Goal: Task Accomplishment & Management: Manage account settings

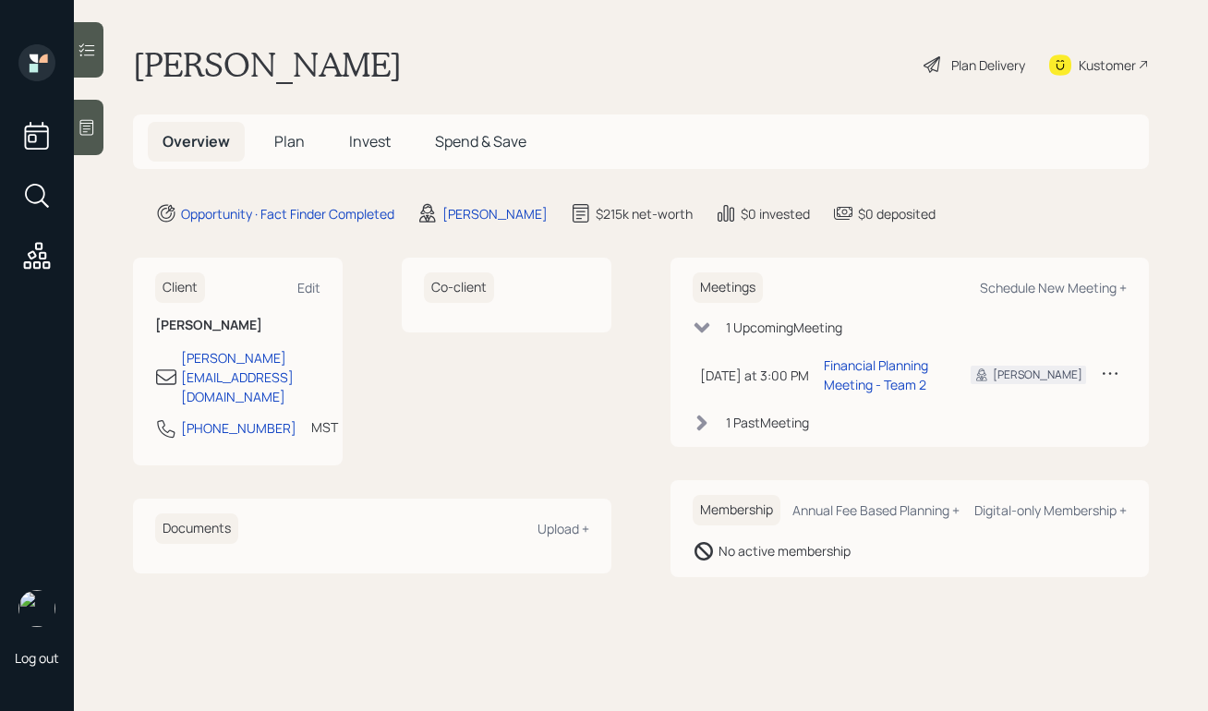
click at [941, 66] on icon at bounding box center [932, 65] width 22 height 22
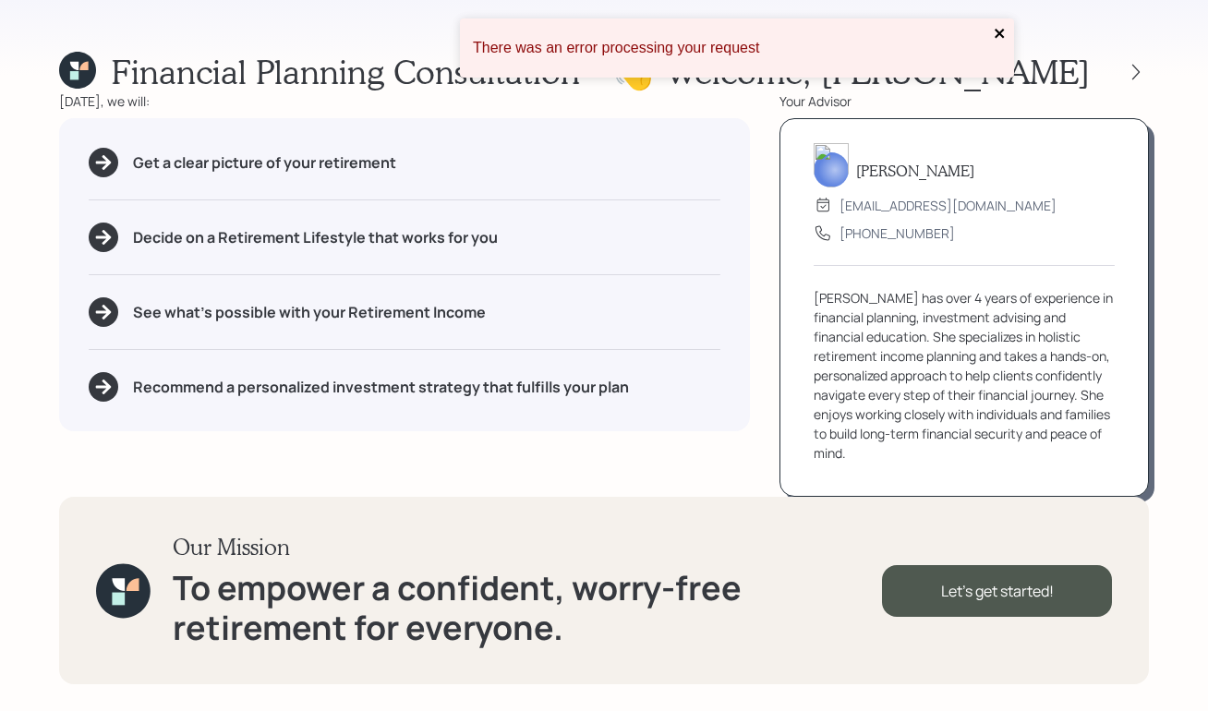
click at [1004, 37] on icon "close" at bounding box center [999, 33] width 13 height 15
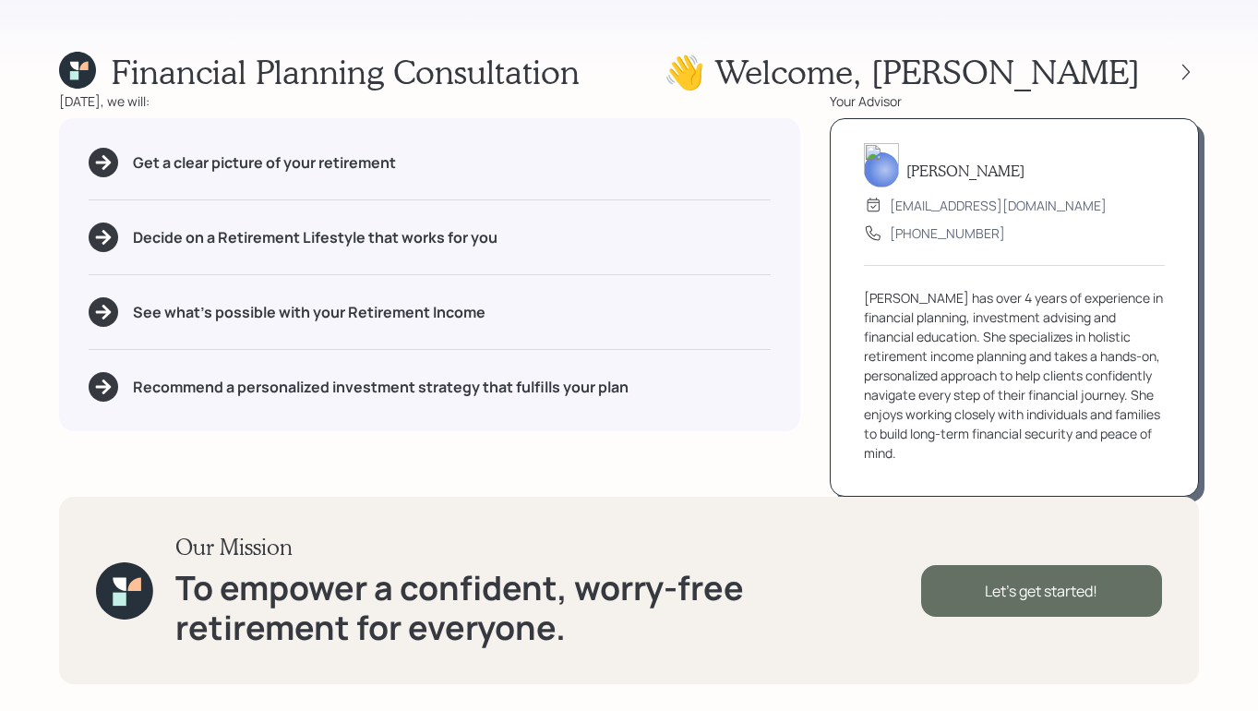
click at [1048, 586] on div "Let's get started!" at bounding box center [1041, 591] width 241 height 52
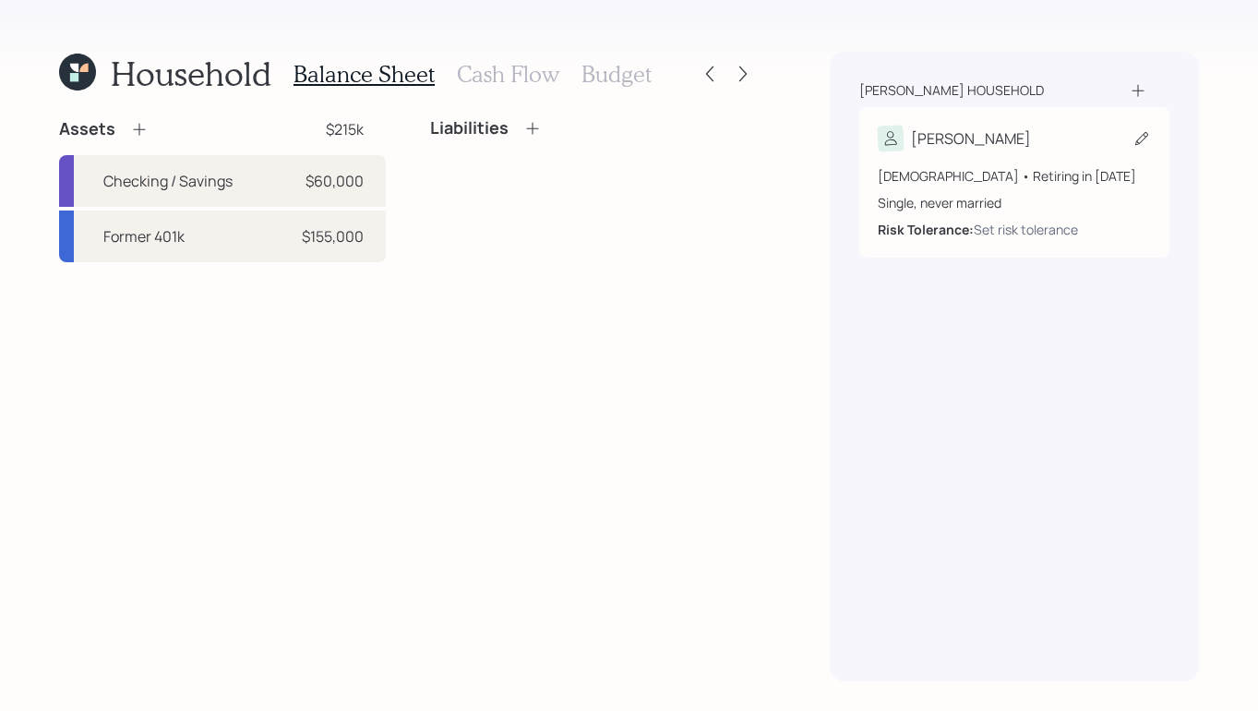
click at [1002, 135] on div "[PERSON_NAME]" at bounding box center [1014, 139] width 273 height 26
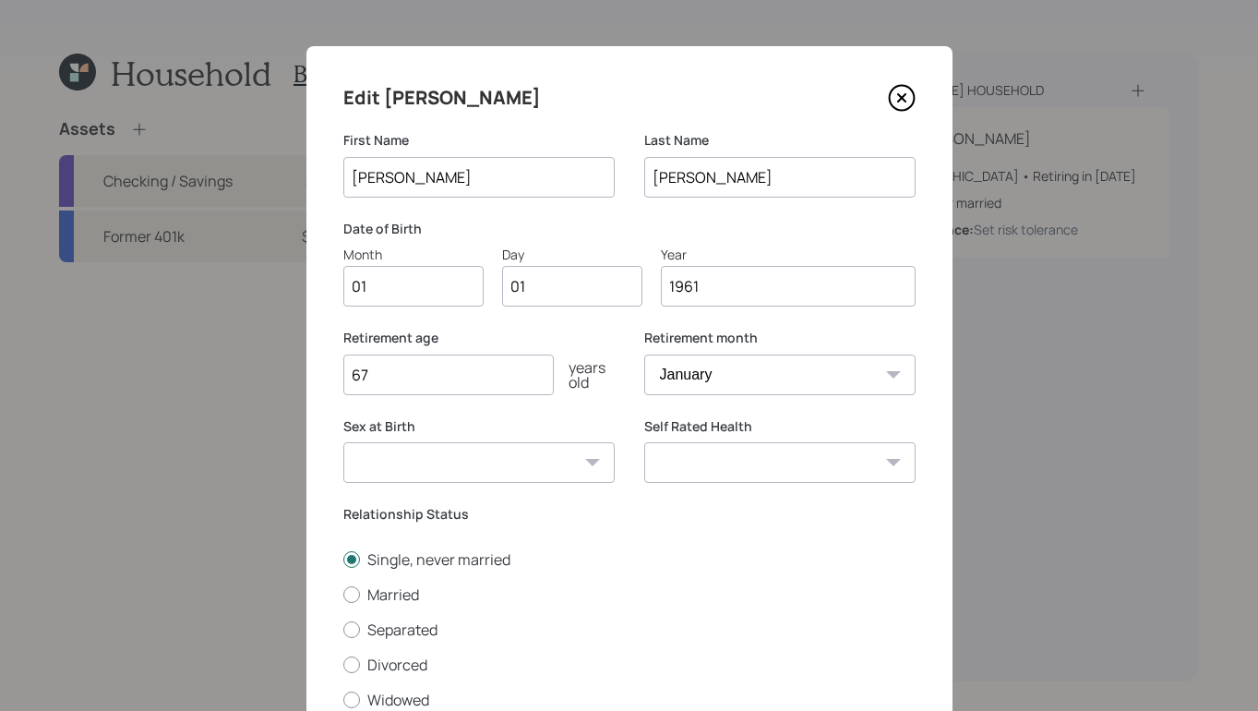
click at [439, 285] on input "01" at bounding box center [413, 286] width 140 height 41
type input "0"
type input "04"
type input "0"
type input "10"
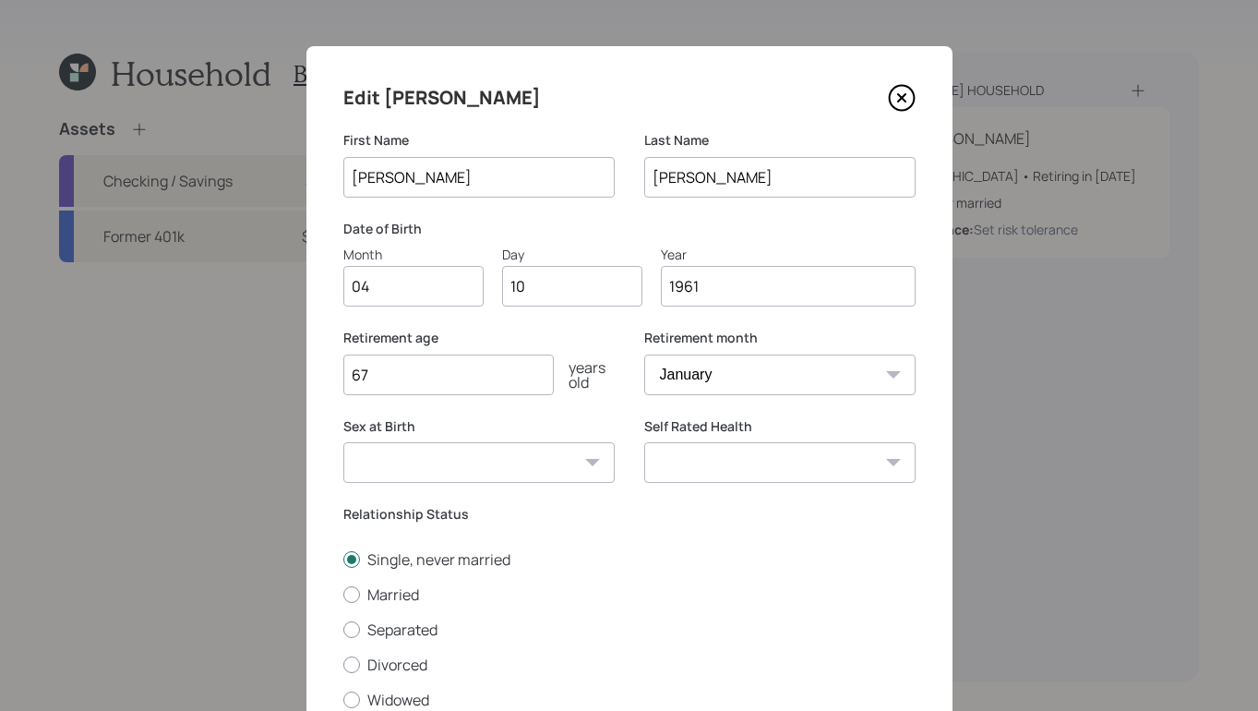
click at [782, 367] on select "January February March April May June July August September October November De…" at bounding box center [779, 375] width 271 height 41
select select "4"
click at [644, 355] on select "January February March April May June July August September October November De…" at bounding box center [779, 375] width 271 height 41
click at [485, 376] on input "67" at bounding box center [448, 375] width 210 height 41
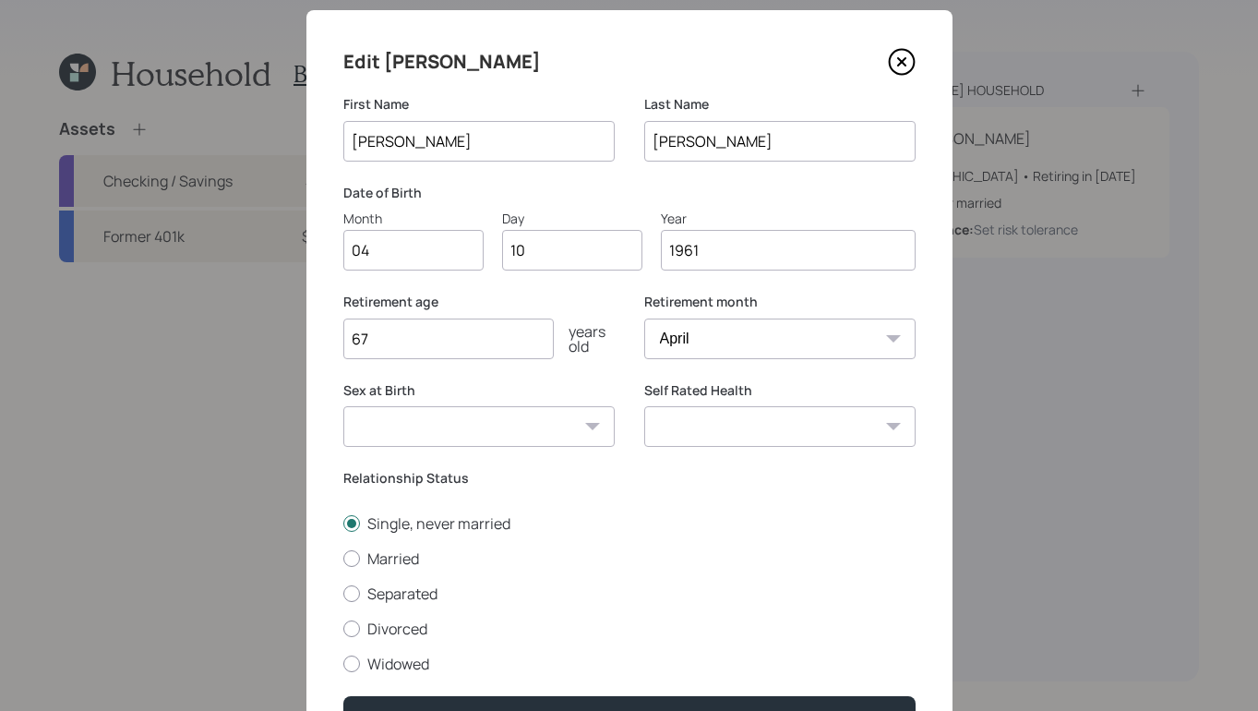
scroll to position [42, 0]
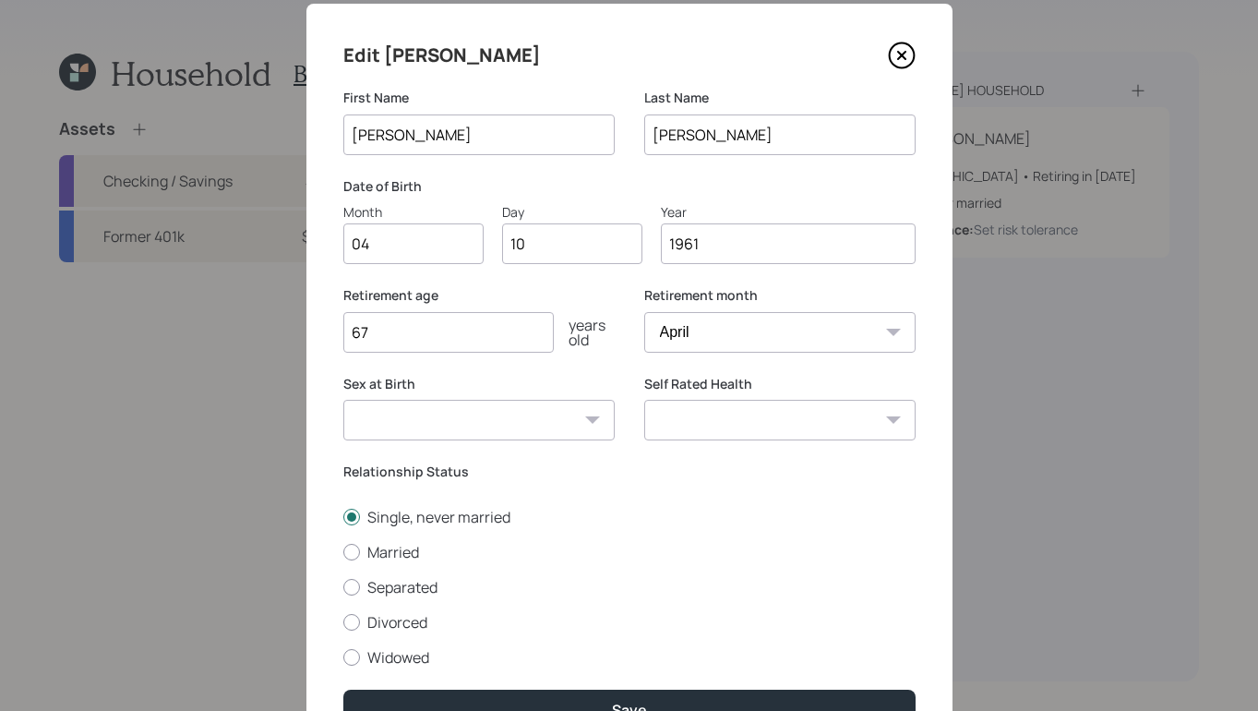
click at [487, 416] on select "Male Female Other / Prefer not to say" at bounding box center [478, 420] width 271 height 41
select select "male"
click at [343, 400] on select "Male Female Other / Prefer not to say" at bounding box center [478, 420] width 271 height 41
click at [860, 419] on select "Excellent Very Good Good Fair Poor" at bounding box center [779, 420] width 271 height 41
select select "very_good"
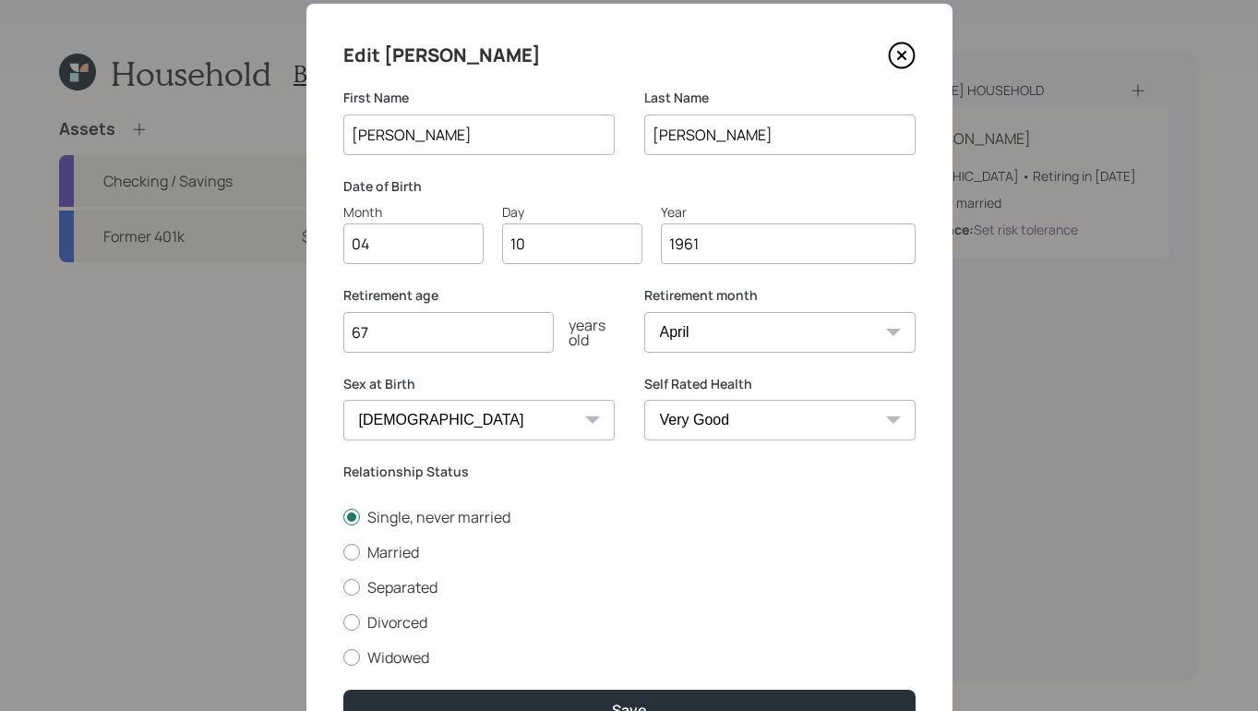
click at [644, 400] on select "Excellent Very Good Good Fair Poor" at bounding box center [779, 420] width 271 height 41
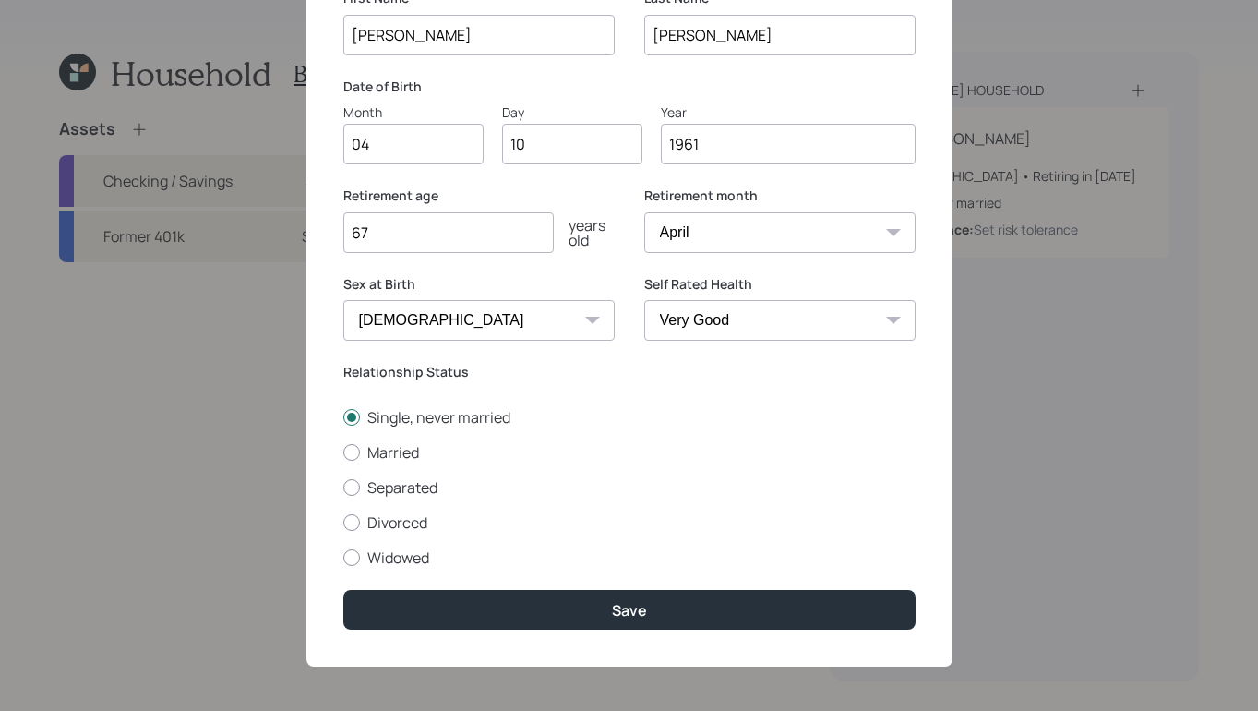
scroll to position [141, 0]
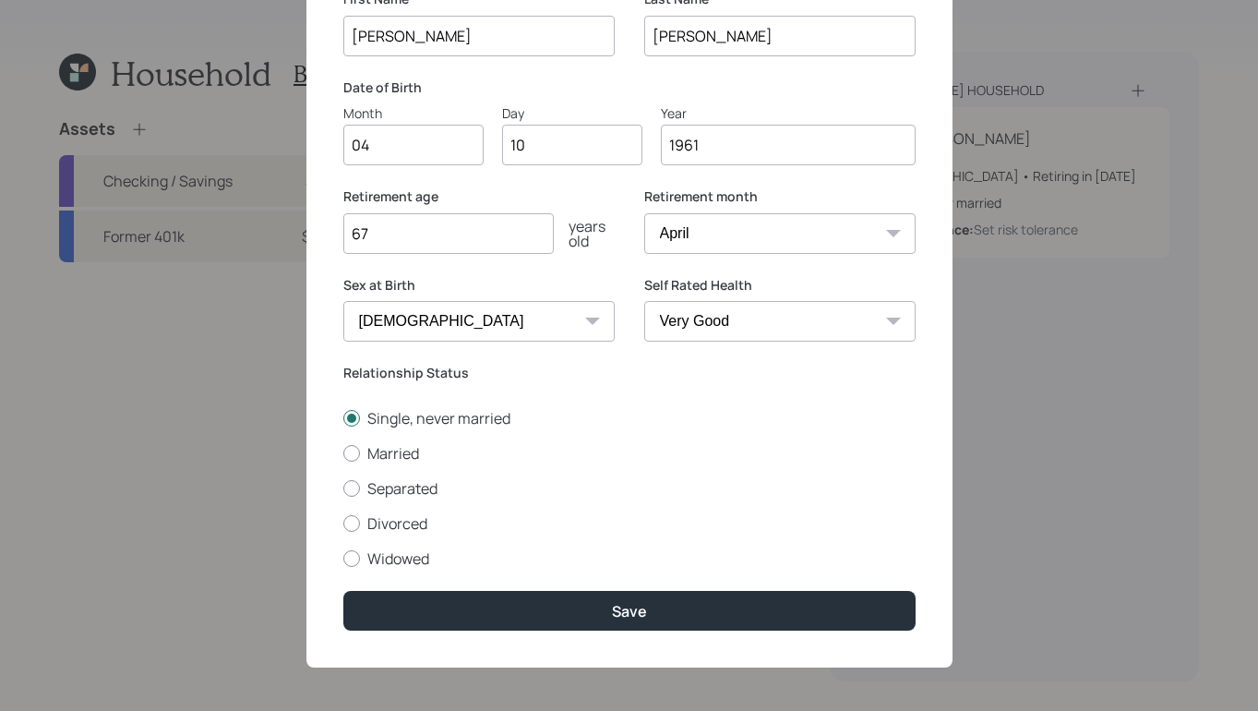
click at [353, 536] on div "Single, never married Married Separated Divorced Widowed" at bounding box center [629, 488] width 572 height 161
click at [353, 535] on div "Single, never married Married Separated Divorced Widowed" at bounding box center [629, 488] width 572 height 161
click at [350, 532] on label "Divorced" at bounding box center [629, 523] width 572 height 20
click at [343, 523] on input "Divorced" at bounding box center [343, 523] width 1 height 1
radio input "true"
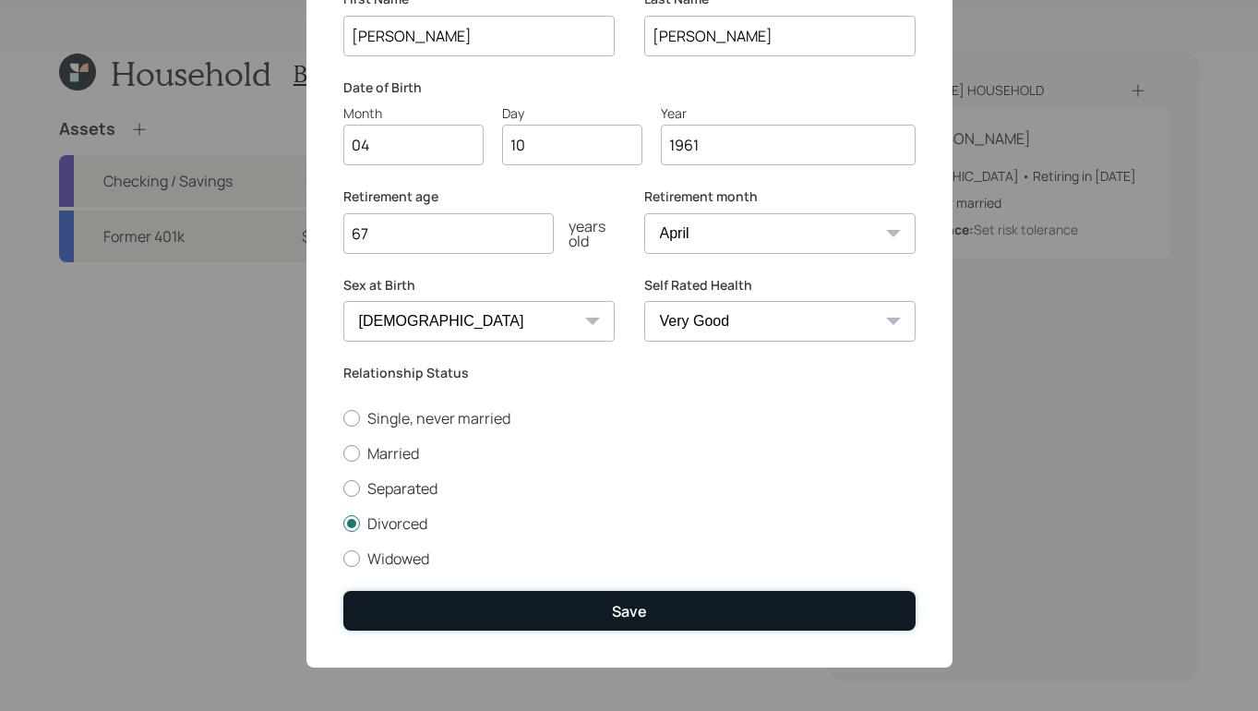
click at [632, 605] on div "Save" at bounding box center [629, 611] width 35 height 20
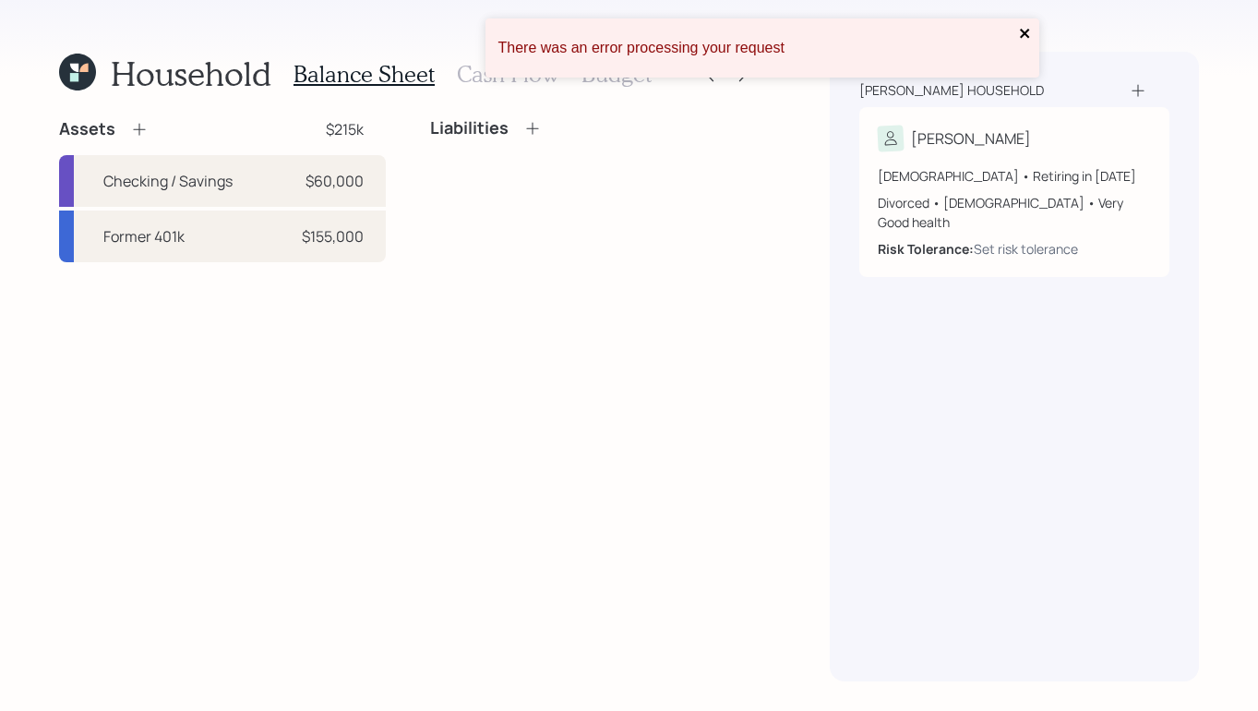
click at [1025, 36] on icon "close" at bounding box center [1025, 33] width 13 height 15
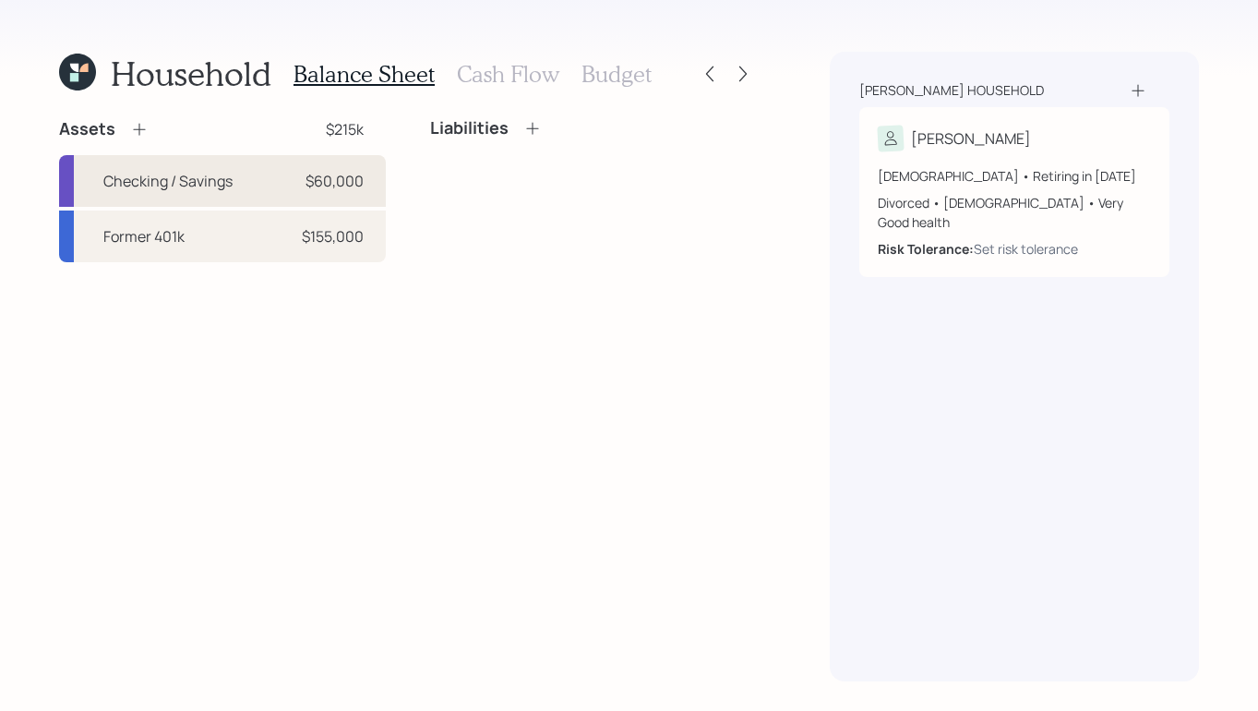
click at [209, 189] on div "Checking / Savings" at bounding box center [167, 181] width 129 height 22
select select "emergency_fund"
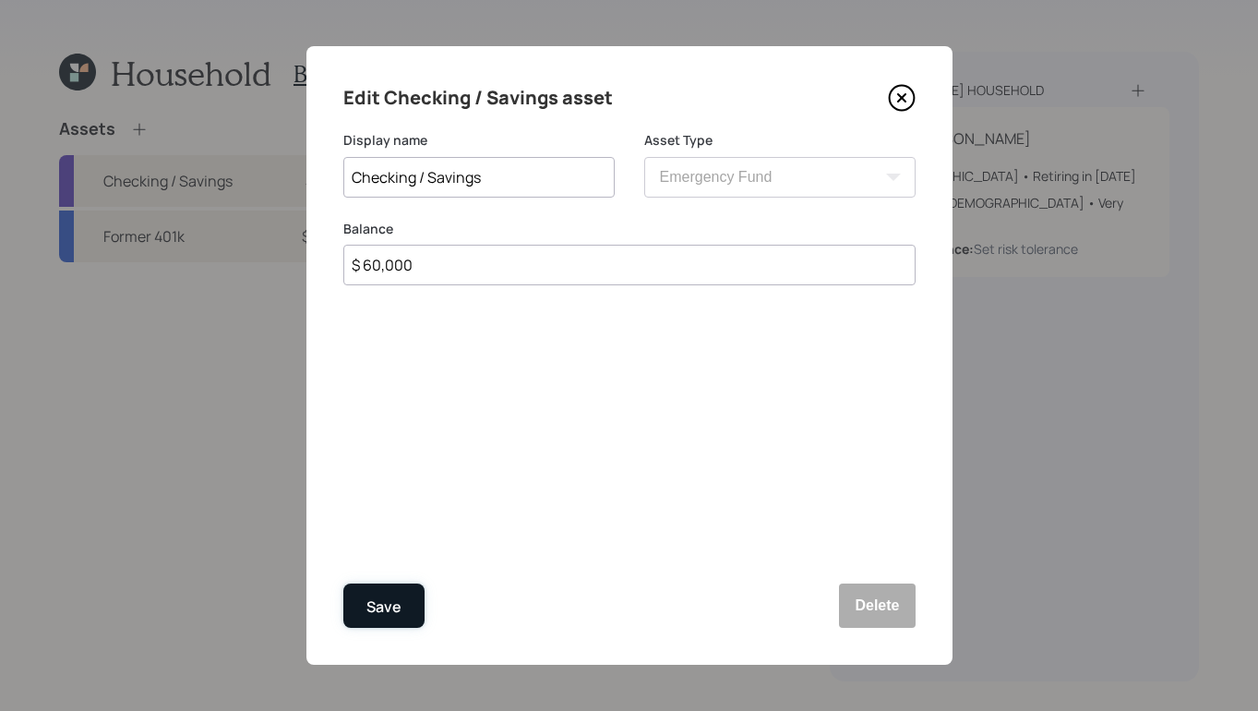
click at [369, 604] on div "Save" at bounding box center [384, 607] width 35 height 25
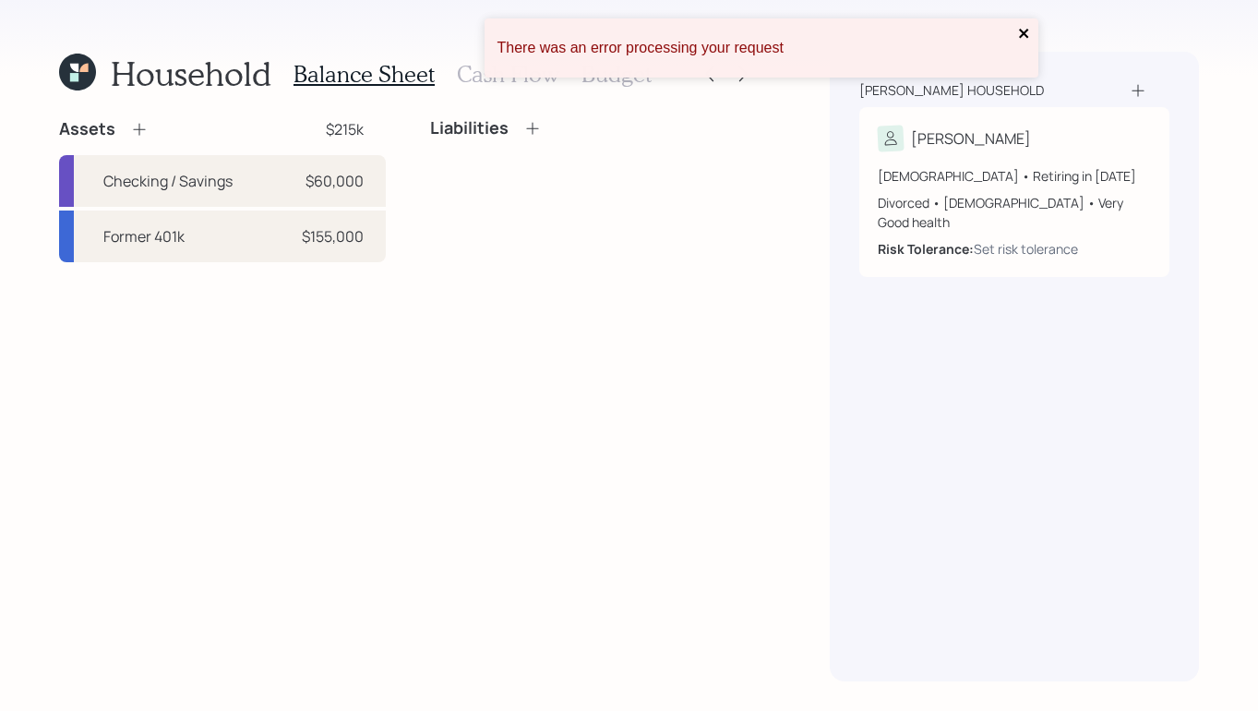
click at [1027, 26] on icon "close" at bounding box center [1024, 33] width 13 height 15
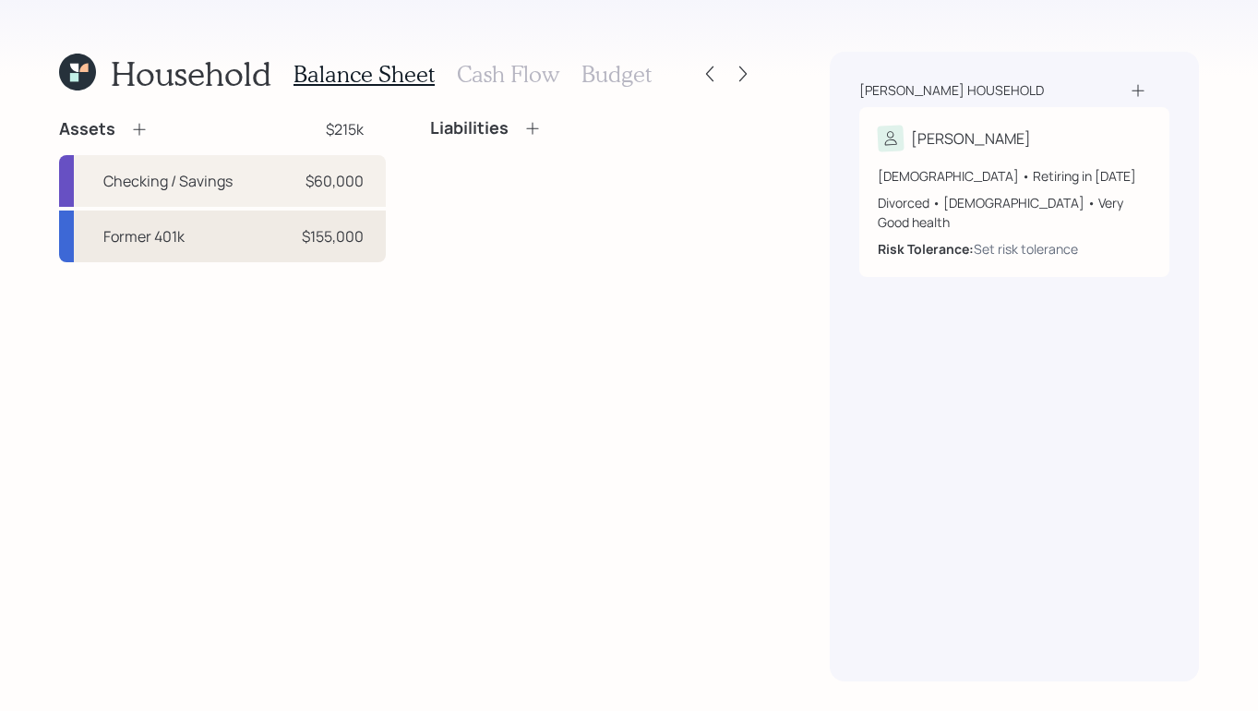
click at [314, 238] on div "$155,000" at bounding box center [333, 236] width 62 height 22
select select "company_sponsored"
select select "balanced"
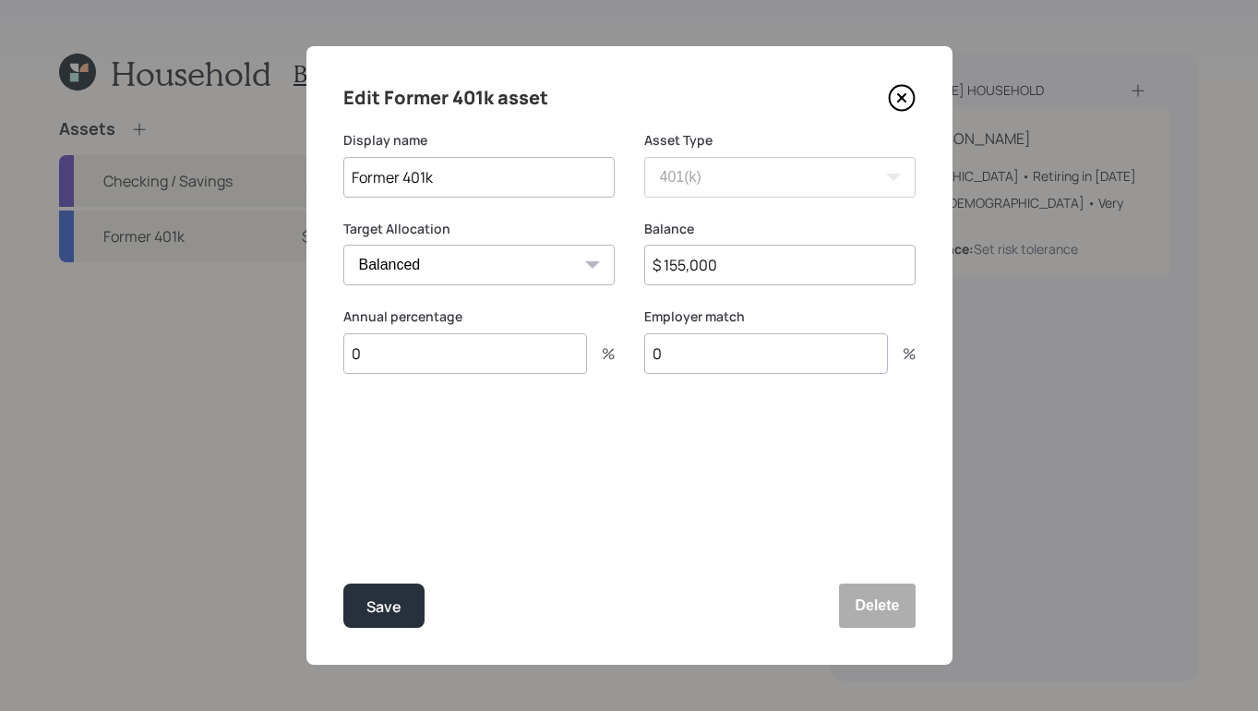
click at [683, 269] on input "$ 155,000" at bounding box center [779, 265] width 271 height 41
click at [752, 264] on input "$ 178,000" at bounding box center [779, 265] width 271 height 41
type input "$ 178,572"
click at [372, 607] on div "Save" at bounding box center [384, 607] width 35 height 25
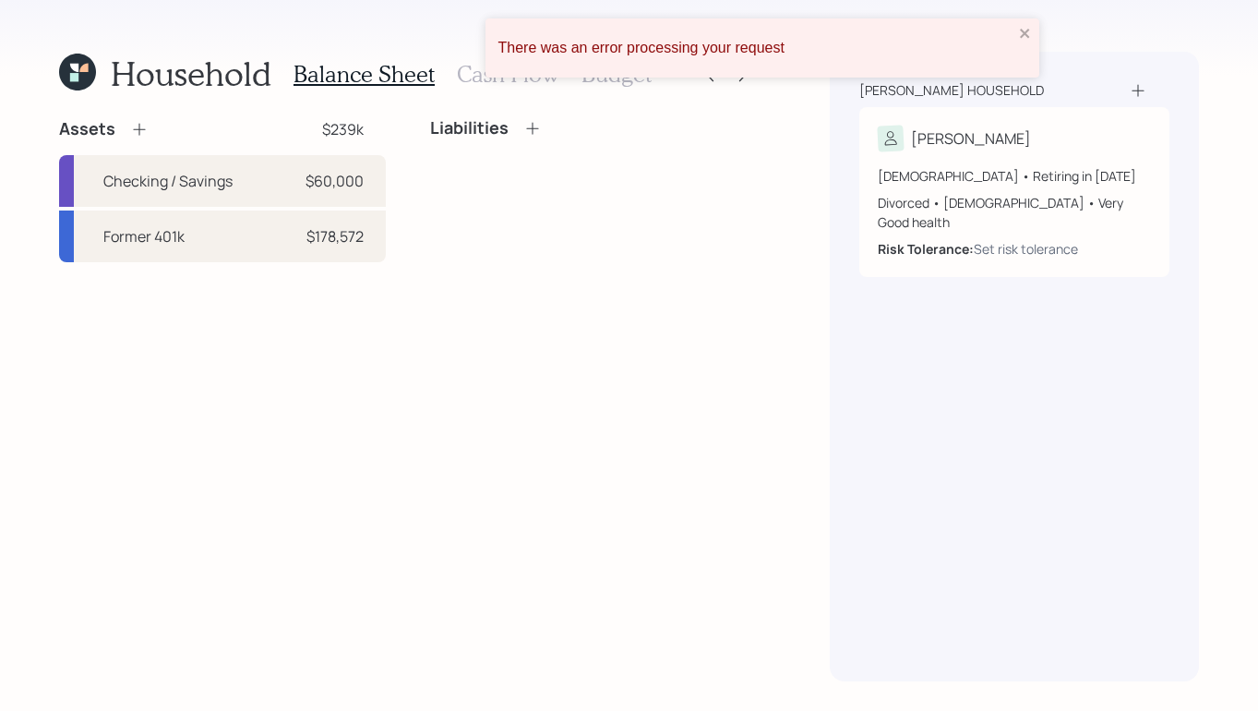
click at [1032, 29] on div "There was an error processing your request" at bounding box center [763, 47] width 554 height 59
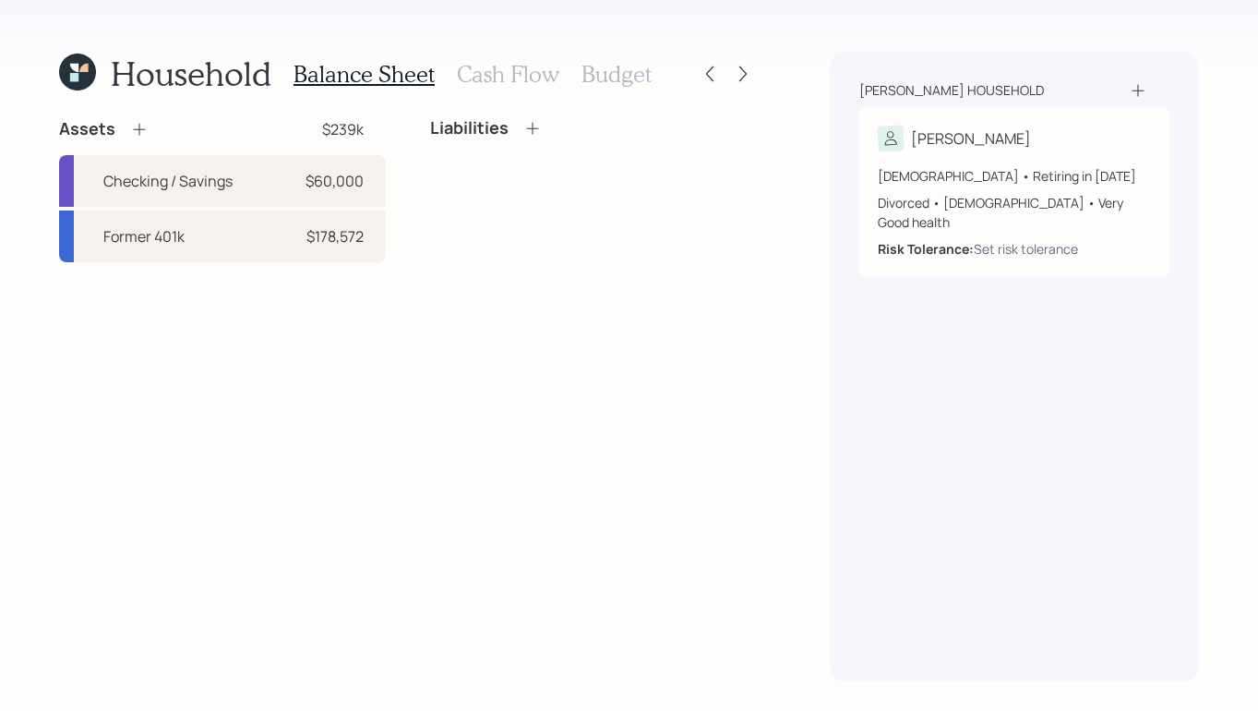
click at [132, 125] on icon at bounding box center [139, 129] width 18 height 18
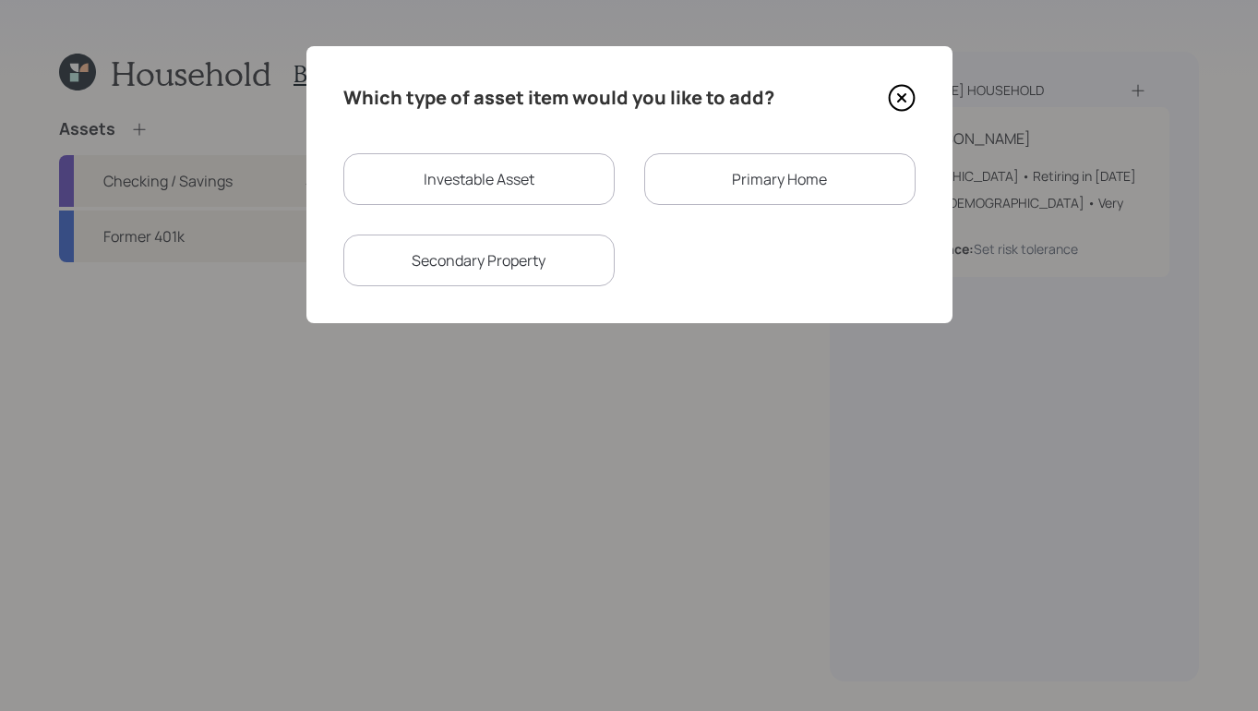
click at [905, 94] on icon at bounding box center [900, 97] width 7 height 7
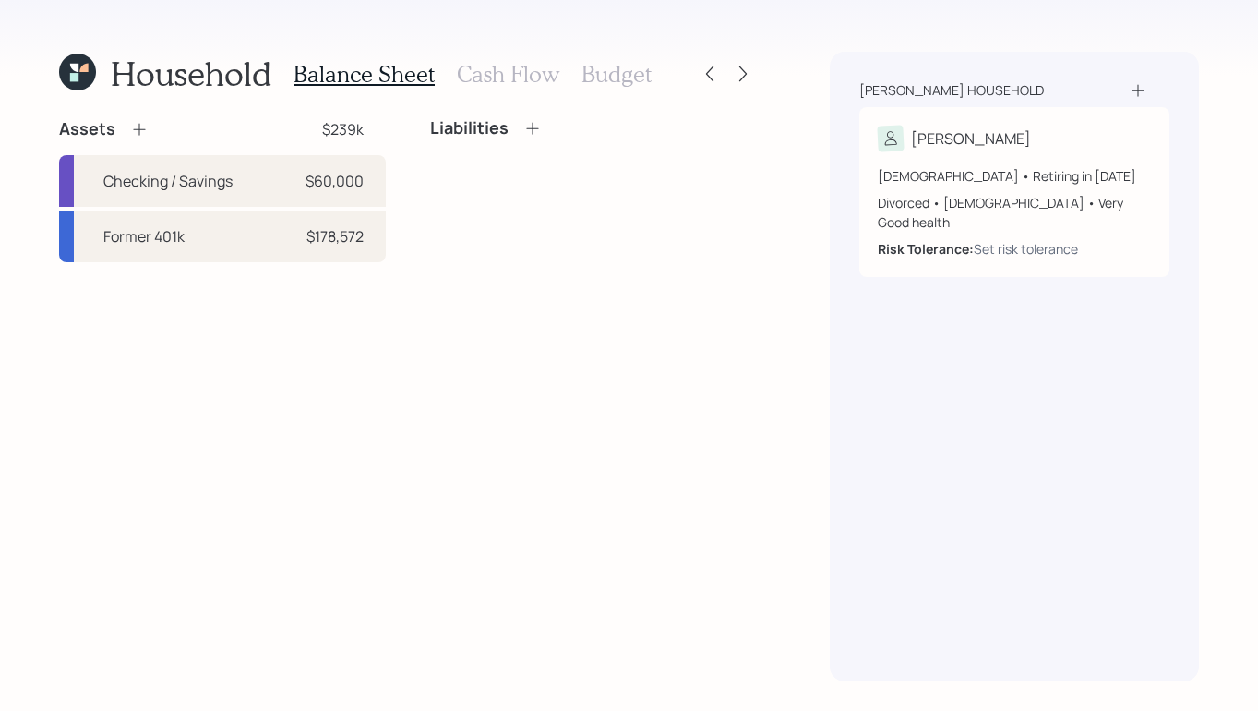
click at [537, 138] on div "Liabilities" at bounding box center [486, 128] width 112 height 20
click at [535, 125] on icon at bounding box center [532, 128] width 18 height 18
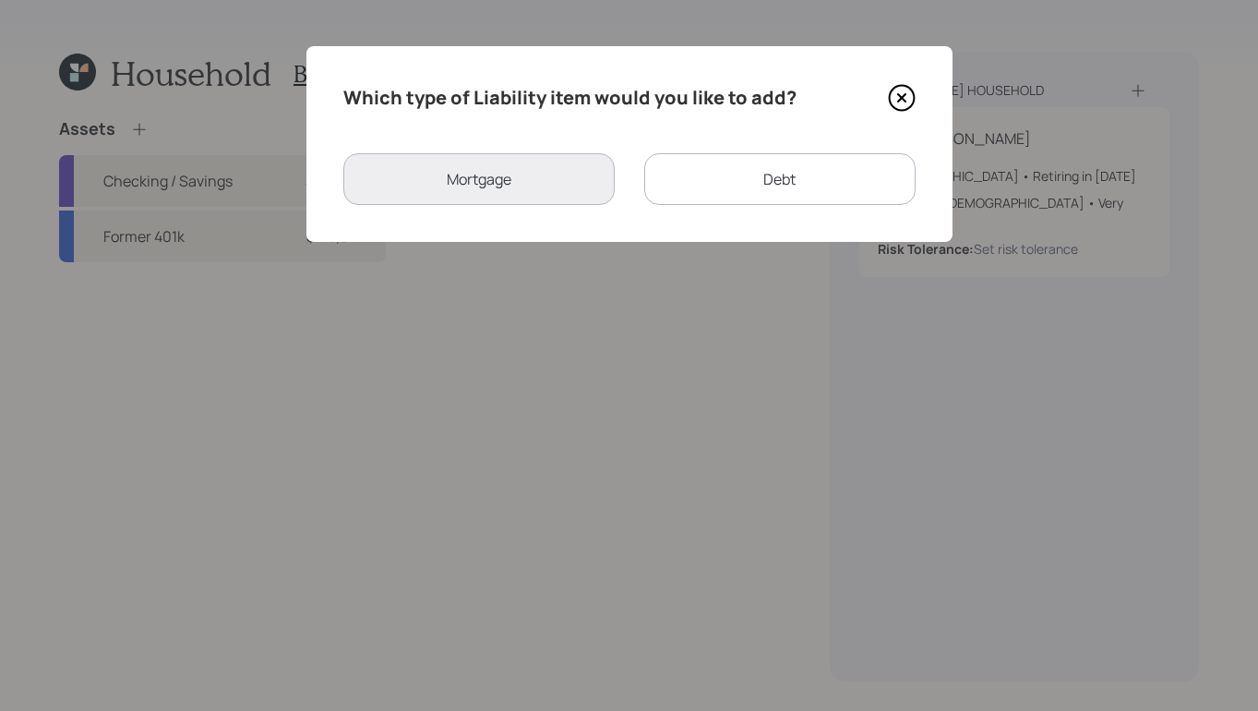
click at [889, 102] on icon at bounding box center [902, 98] width 28 height 28
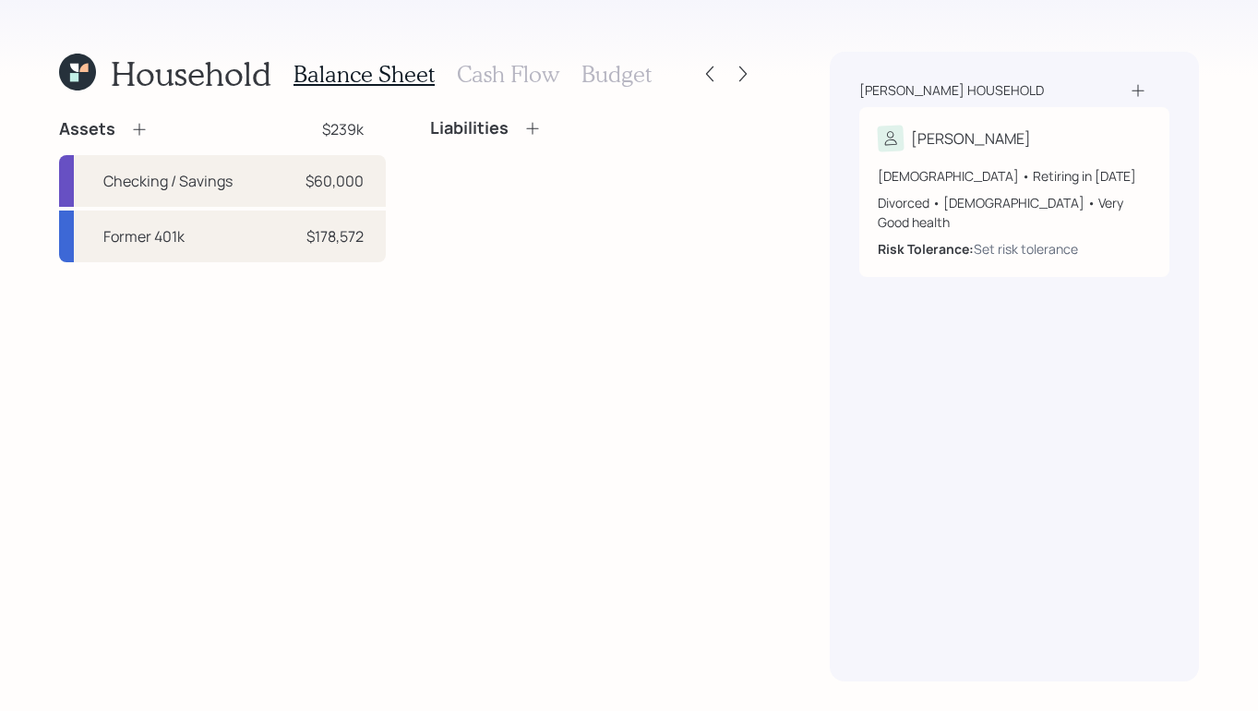
click at [529, 134] on icon at bounding box center [532, 128] width 18 height 18
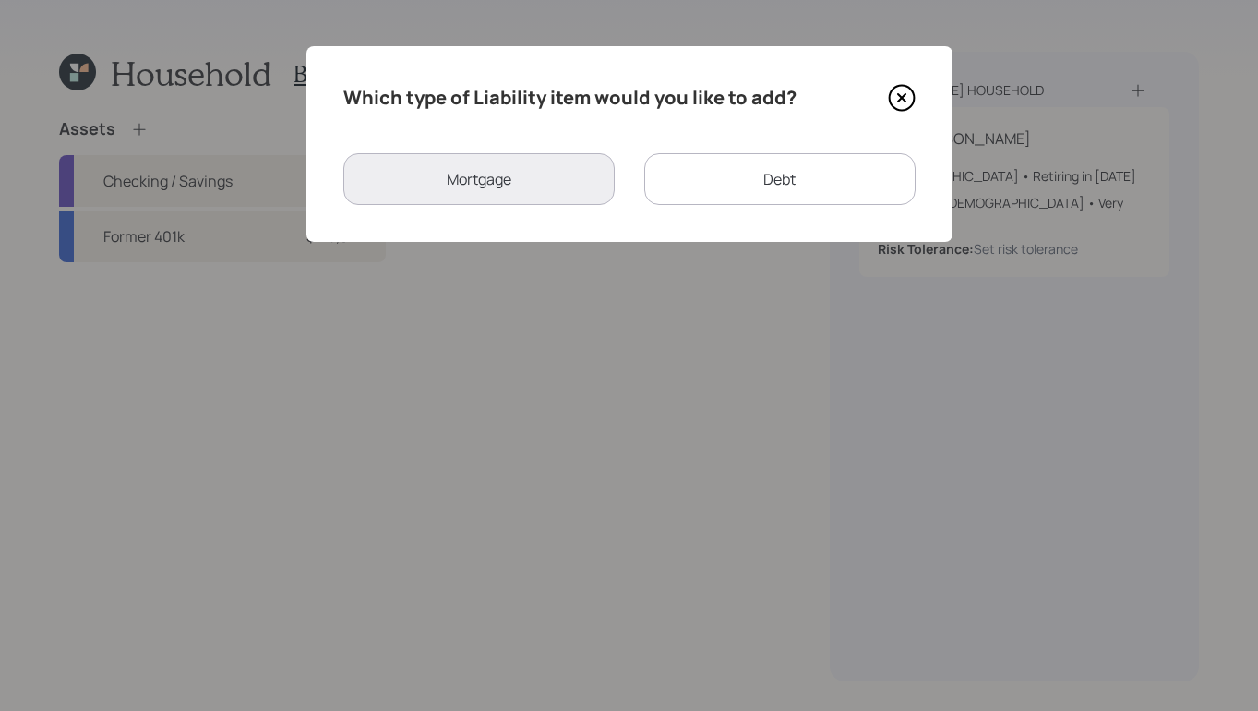
click at [694, 193] on div "Debt" at bounding box center [779, 179] width 271 height 52
select select "credit_card"
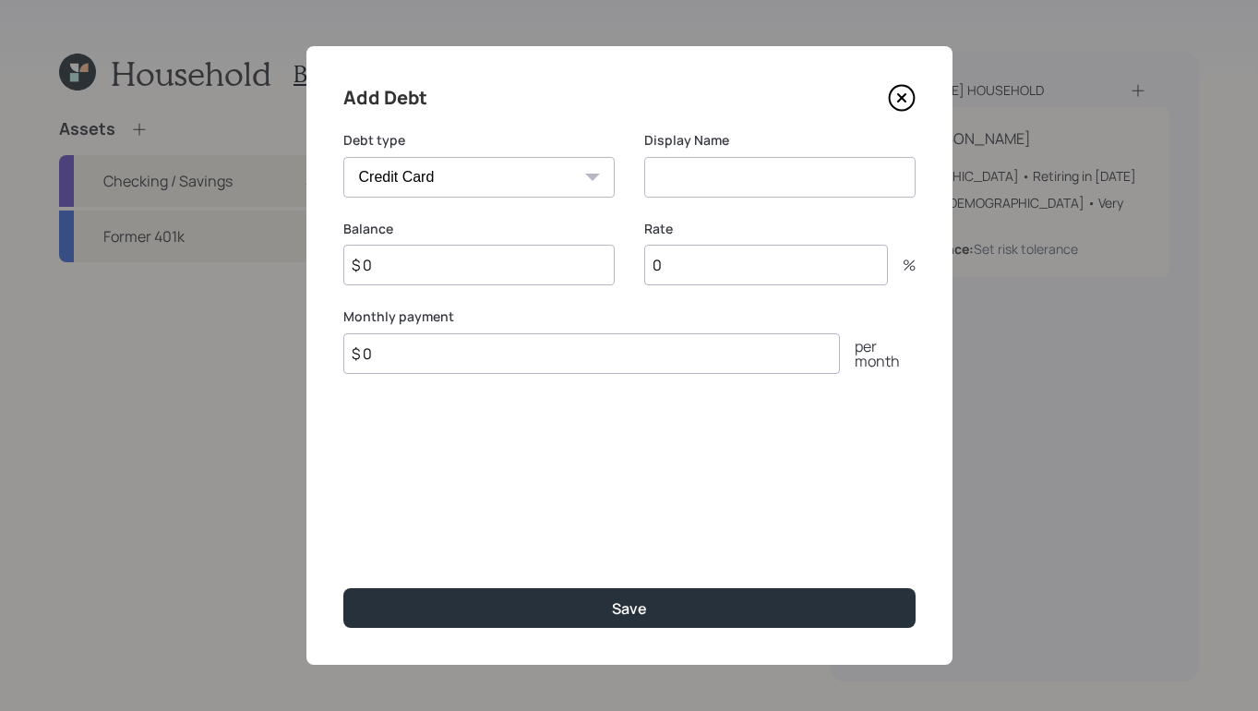
click at [517, 174] on select "Car Credit Card Medical Student Other" at bounding box center [478, 177] width 271 height 41
click at [900, 99] on icon at bounding box center [900, 97] width 7 height 7
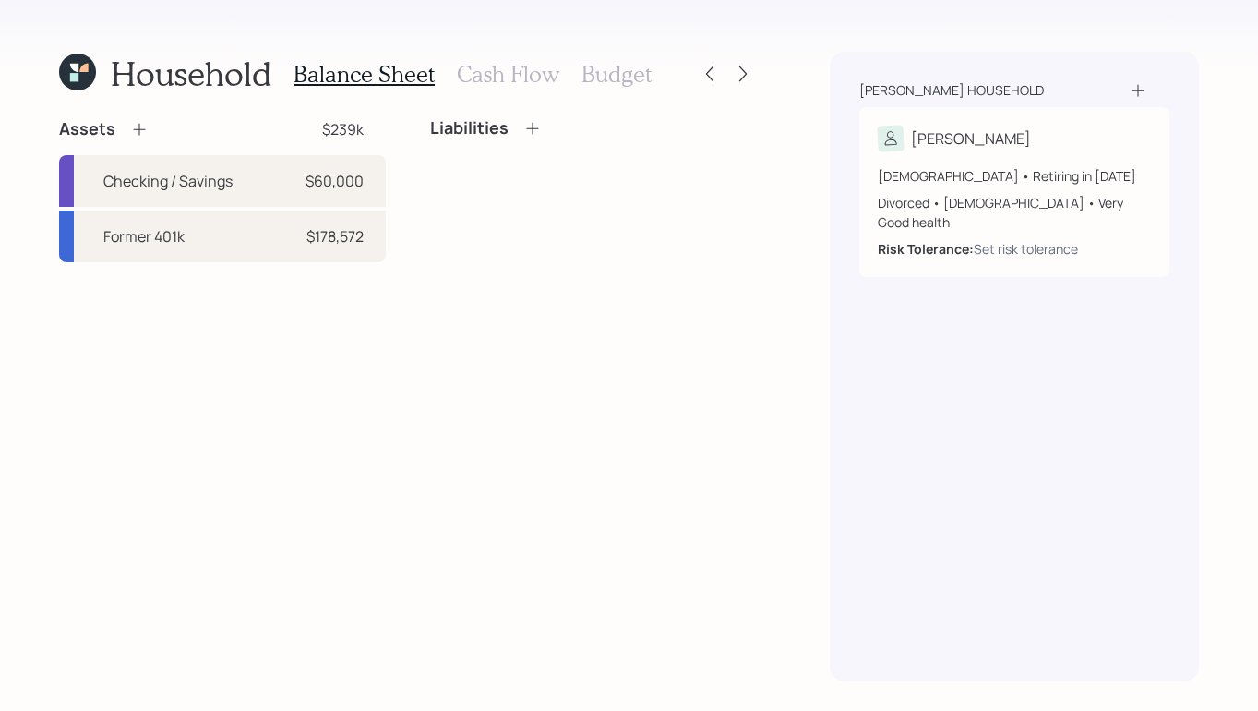
click at [180, 400] on div "Assets $239k Checking / Savings $60,000 Former 401k $178,572 Liabilities" at bounding box center [407, 399] width 697 height 563
click at [143, 126] on icon at bounding box center [139, 129] width 18 height 18
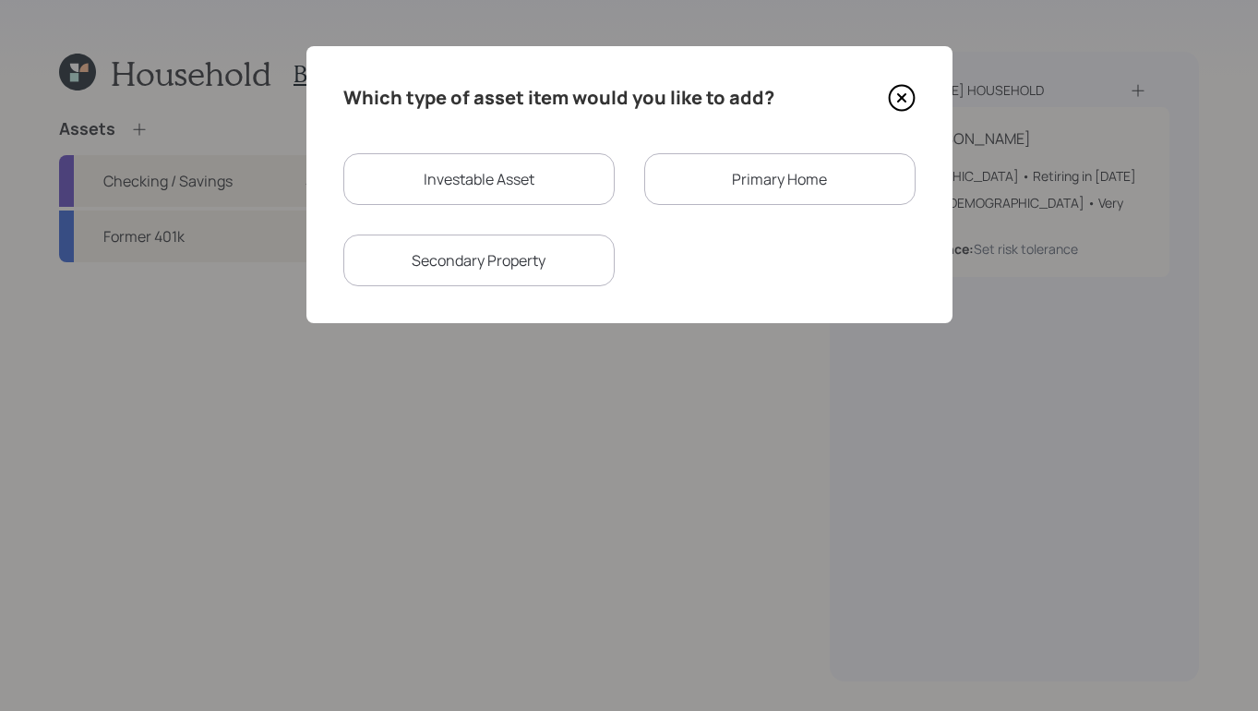
click at [904, 102] on icon at bounding box center [900, 97] width 7 height 7
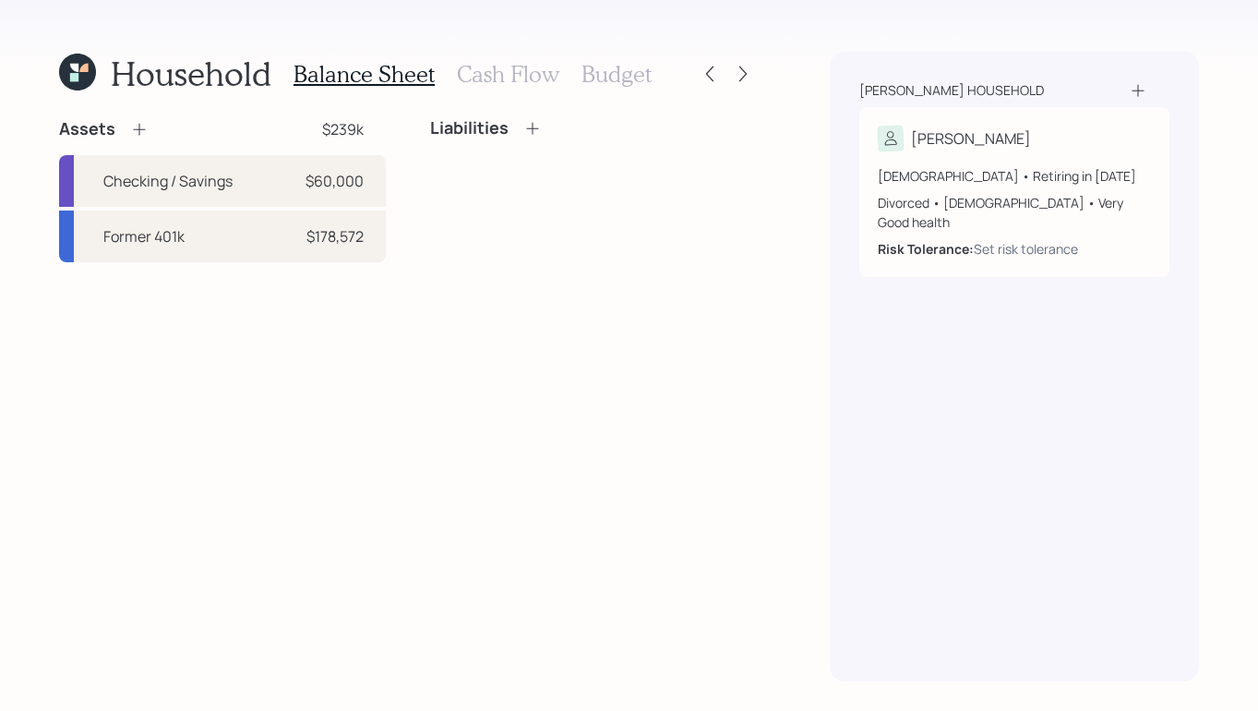
click at [529, 125] on icon at bounding box center [532, 128] width 18 height 18
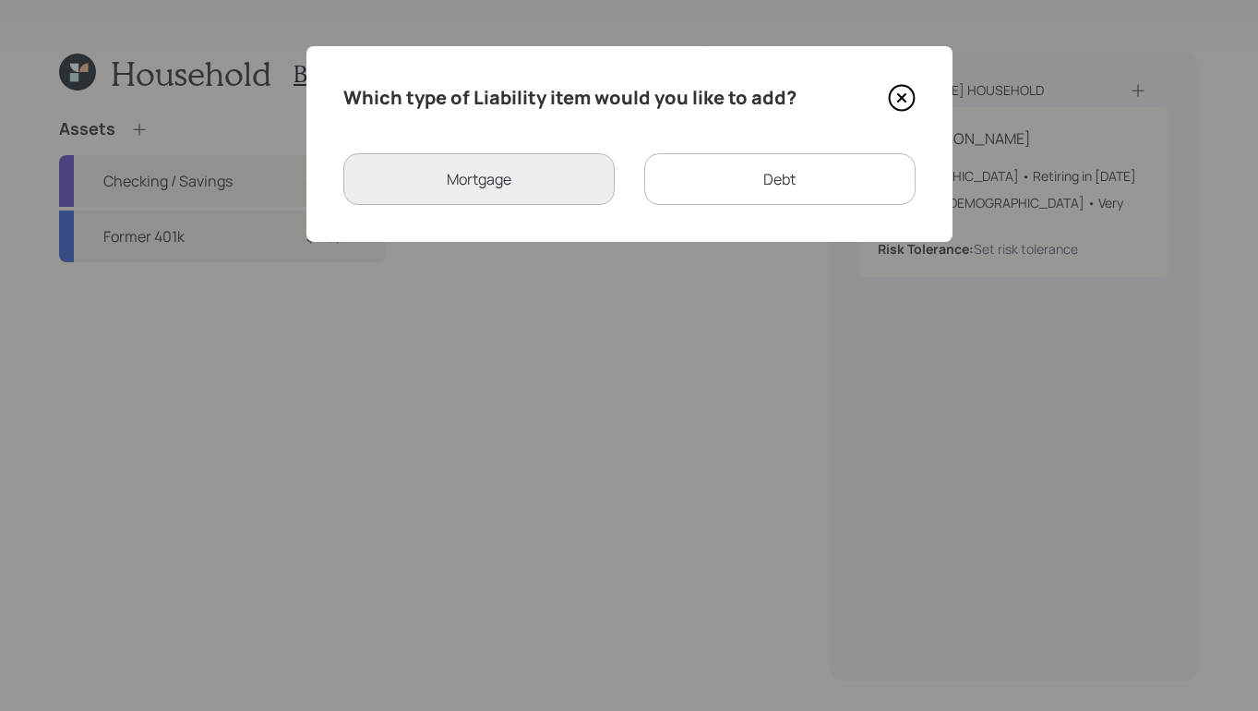
click at [543, 182] on div "Mortgage" at bounding box center [478, 179] width 271 height 52
click at [741, 199] on div "Debt" at bounding box center [779, 179] width 271 height 52
select select "credit_card"
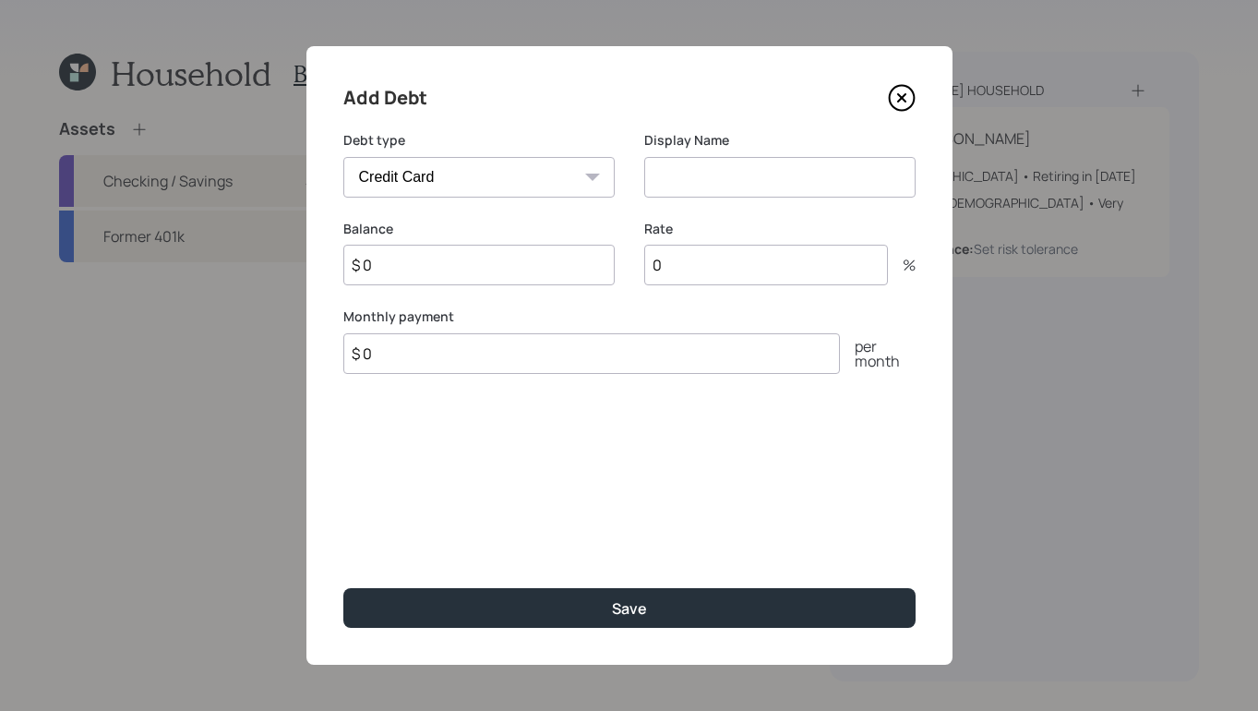
click at [752, 169] on input at bounding box center [779, 177] width 271 height 41
type input "Credit card"
click at [568, 257] on input "$ 0" at bounding box center [478, 265] width 271 height 41
type input "$ 2,000"
click at [712, 259] on input "0" at bounding box center [766, 265] width 244 height 41
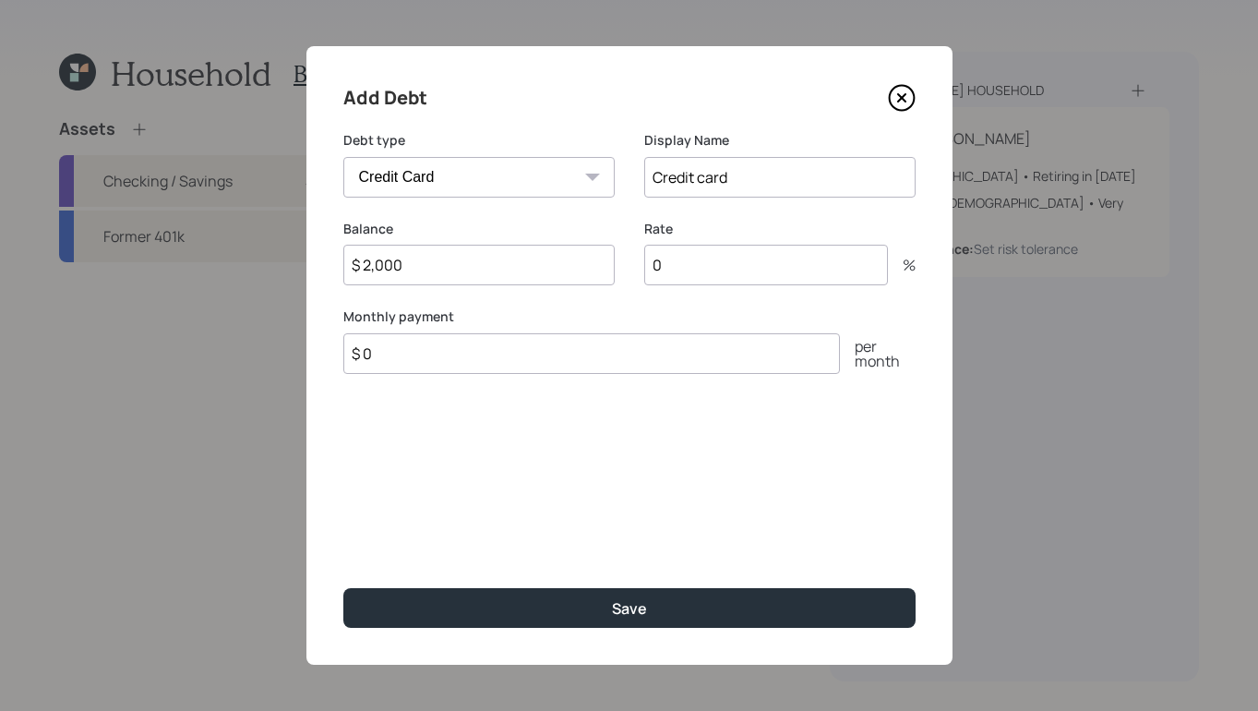
click at [604, 350] on input "$ 0" at bounding box center [591, 353] width 497 height 41
click at [683, 274] on input "0" at bounding box center [766, 265] width 244 height 41
click at [442, 356] on input "$ 0" at bounding box center [591, 353] width 497 height 41
type input "$ 2,000"
click at [687, 255] on input "0" at bounding box center [766, 265] width 244 height 41
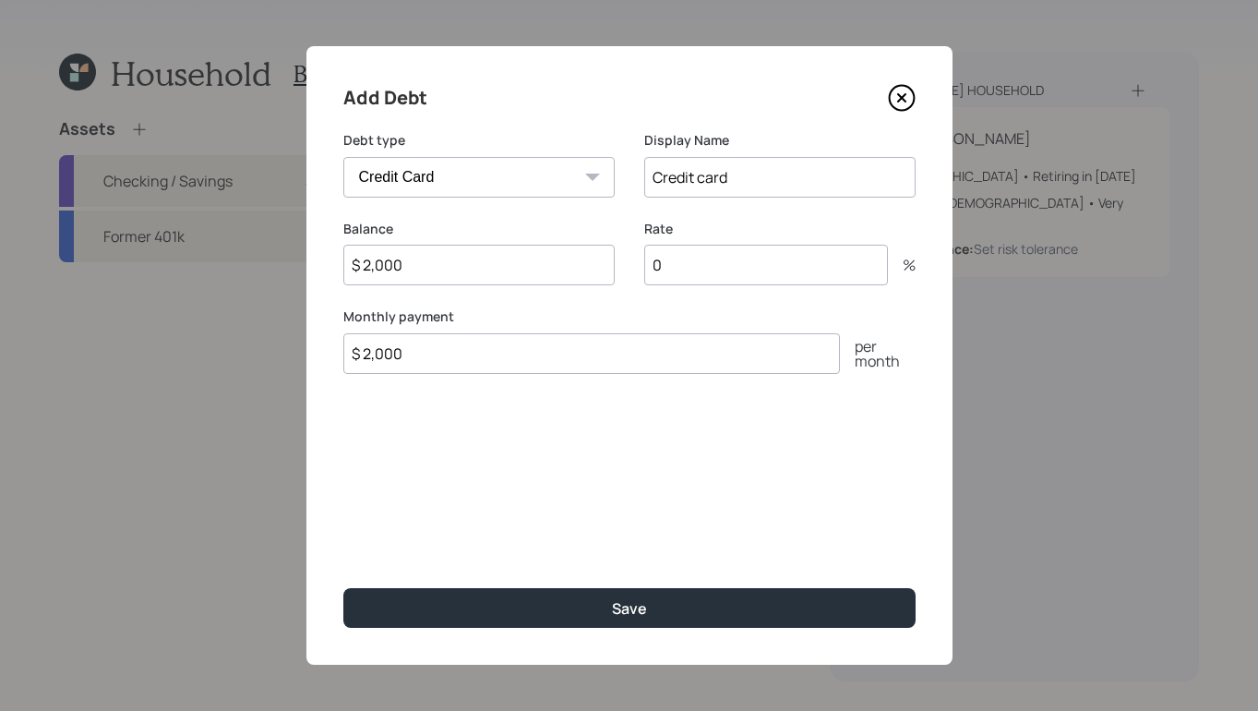
click at [690, 270] on input "0" at bounding box center [766, 265] width 244 height 41
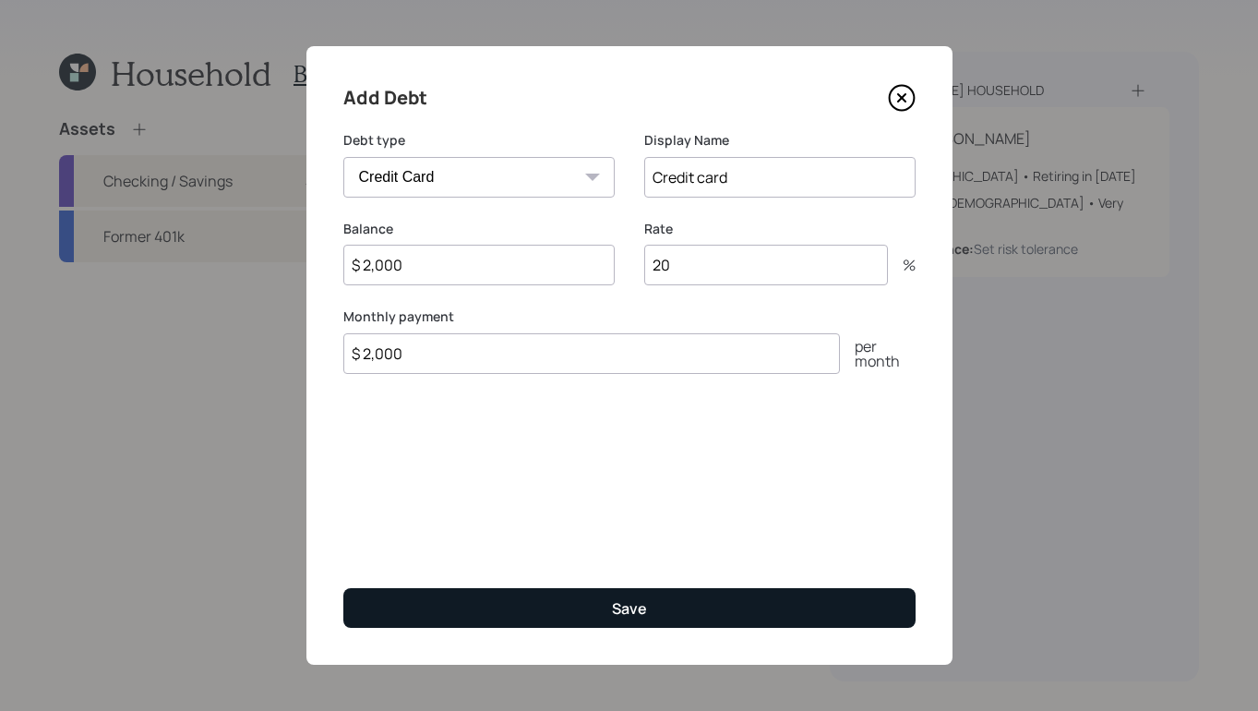
type input "20"
click at [632, 610] on div "Save" at bounding box center [629, 608] width 35 height 20
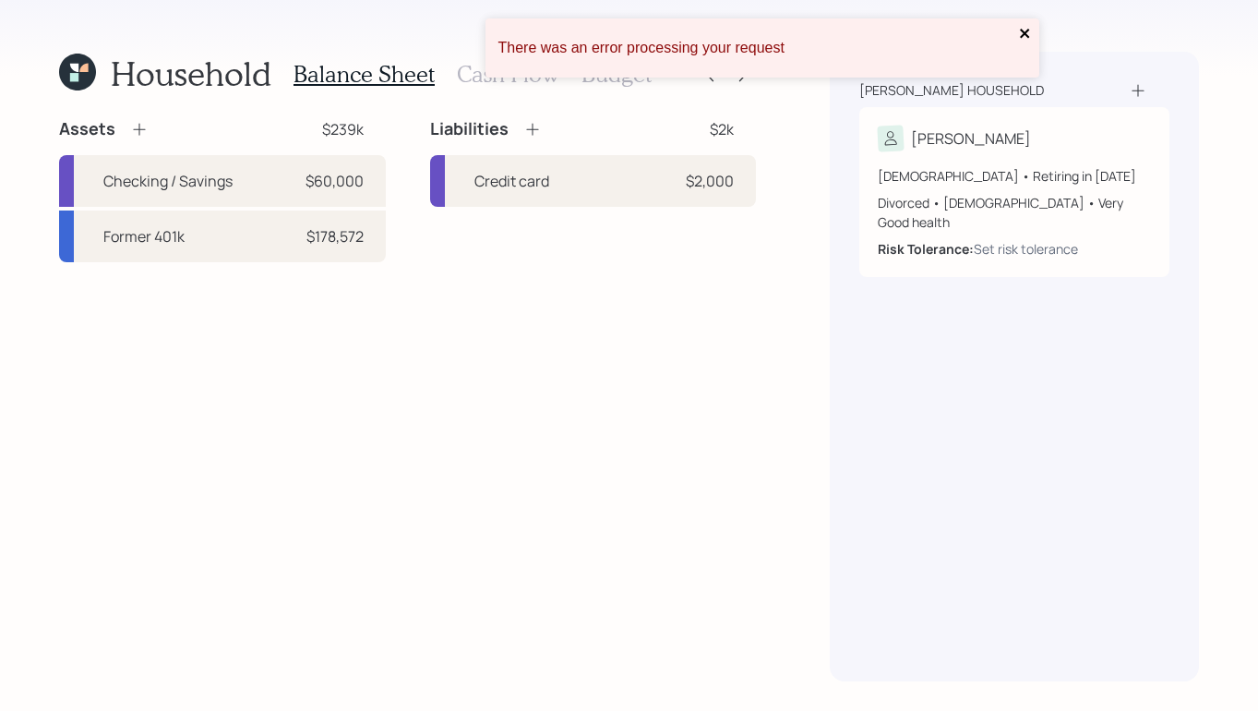
click at [1029, 32] on icon "close" at bounding box center [1025, 33] width 13 height 15
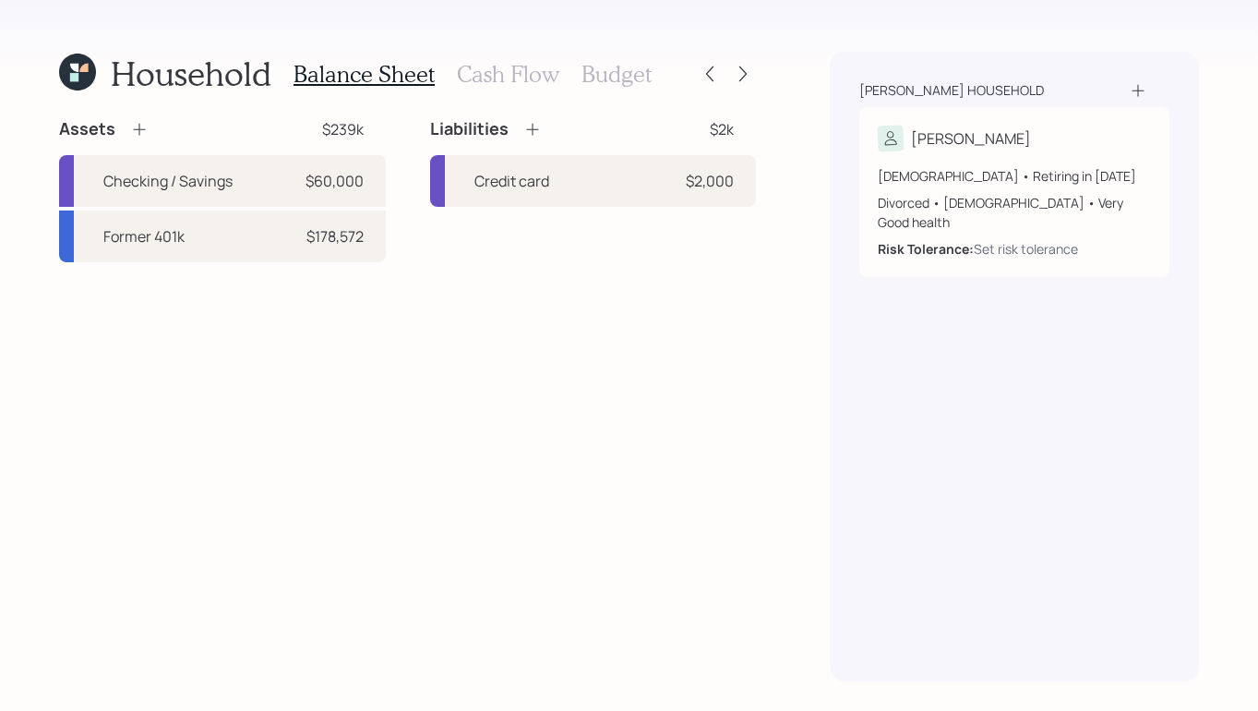
click at [522, 128] on div "Liabilities" at bounding box center [486, 129] width 112 height 22
click at [531, 128] on icon at bounding box center [532, 129] width 18 height 18
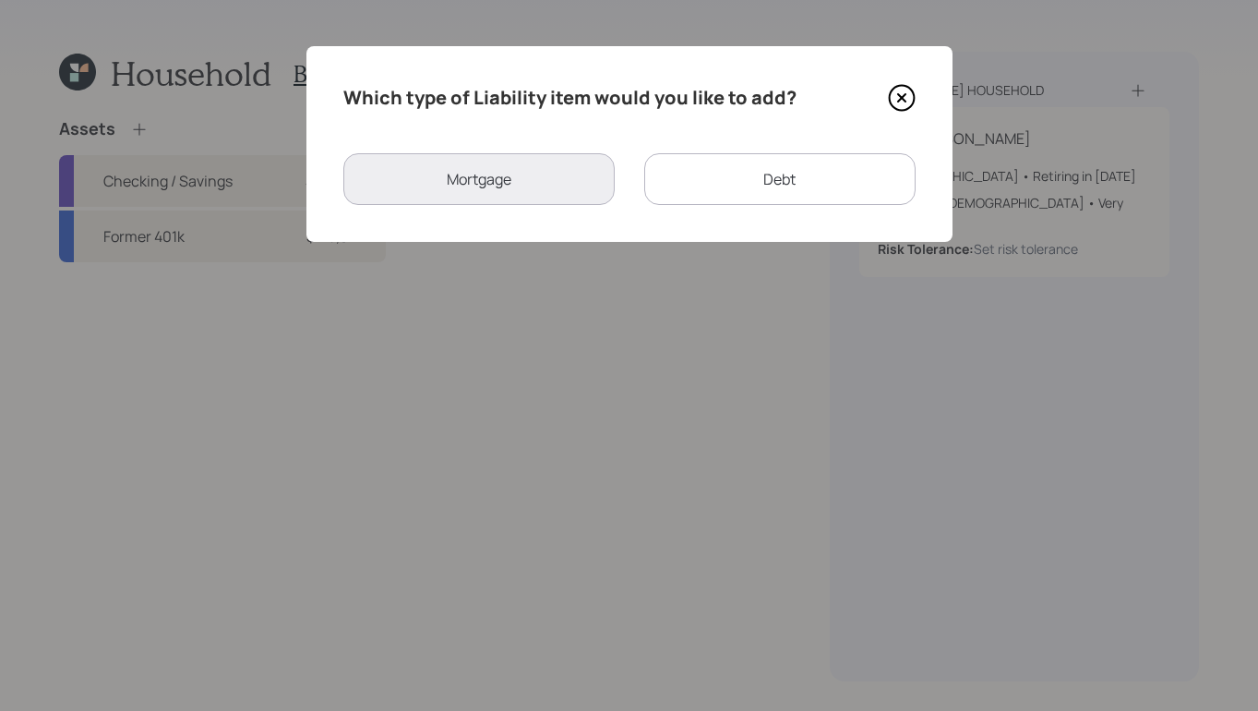
click at [775, 172] on div "Debt" at bounding box center [779, 179] width 271 height 52
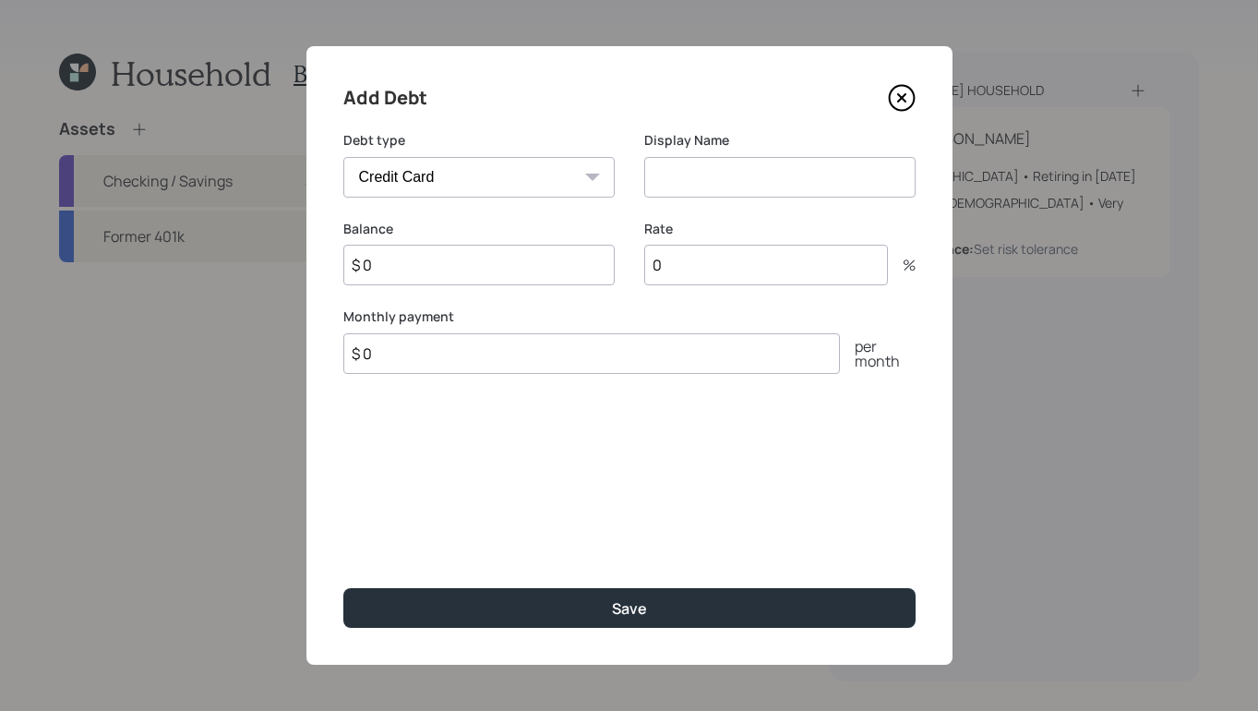
click at [553, 186] on select "Car Credit Card Medical Student Other" at bounding box center [478, 177] width 271 height 41
select select "car"
click at [343, 157] on select "Car Credit Card Medical Student Other" at bounding box center [478, 177] width 271 height 41
click at [714, 180] on input at bounding box center [779, 177] width 271 height 41
type input "Car Loan"
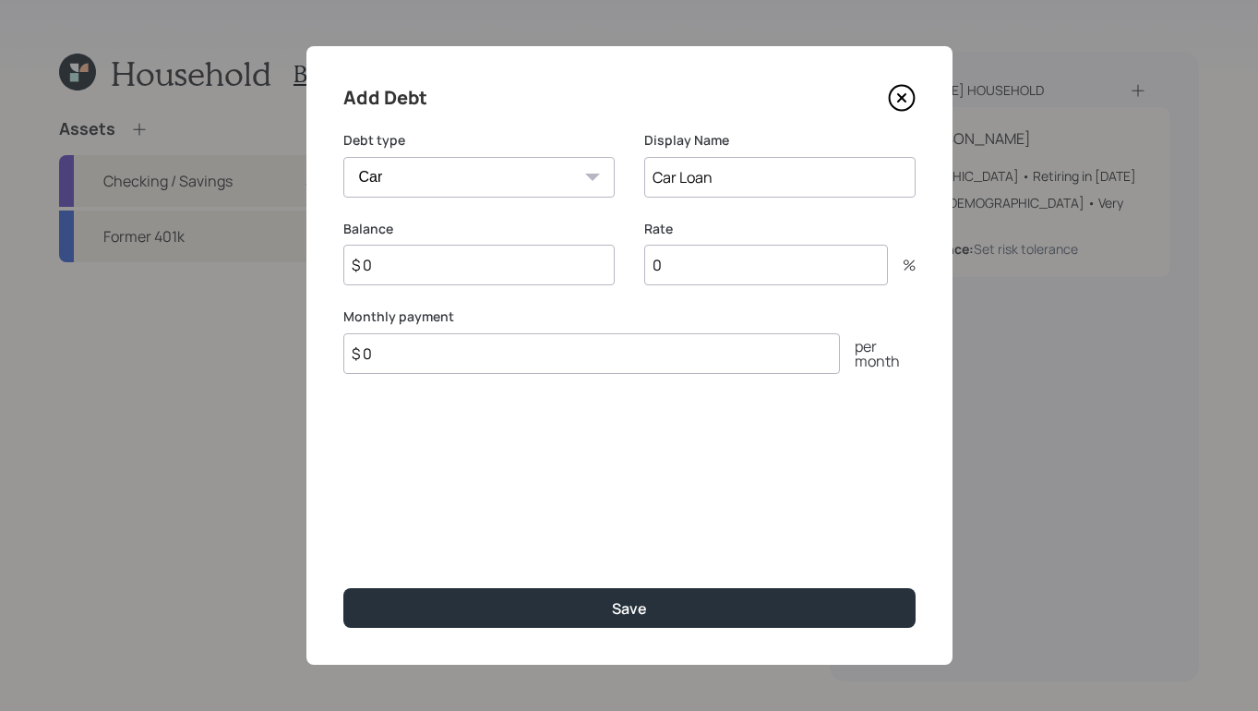
click at [455, 268] on input "$ 0" at bounding box center [478, 265] width 271 height 41
type input "$"
click at [903, 86] on icon at bounding box center [901, 98] width 25 height 25
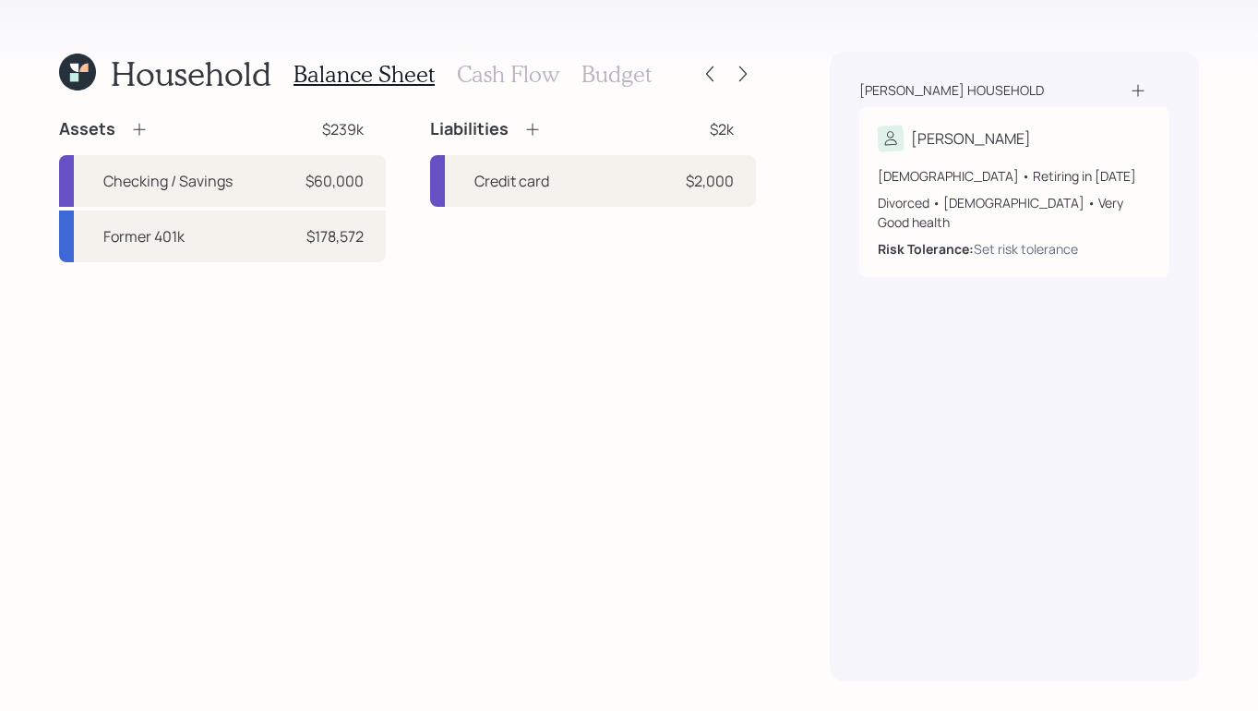
click at [535, 133] on icon at bounding box center [532, 129] width 18 height 18
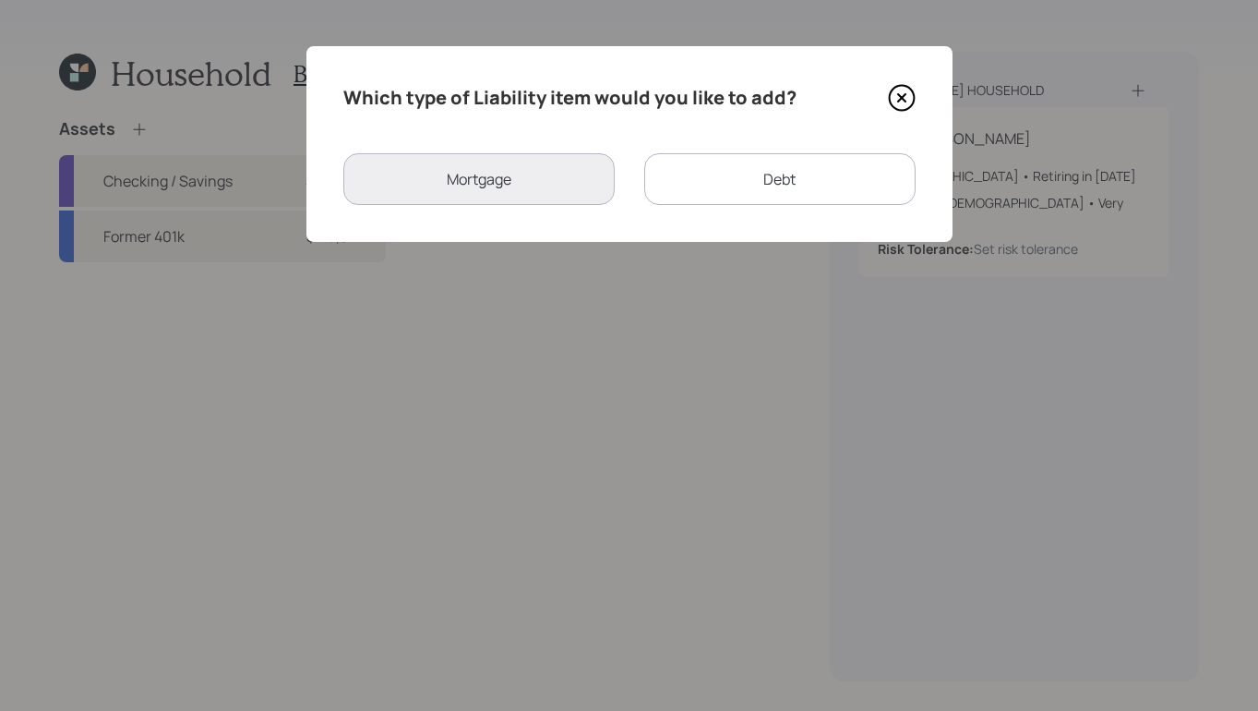
click at [776, 201] on div "Debt" at bounding box center [779, 179] width 271 height 52
select select "credit_card"
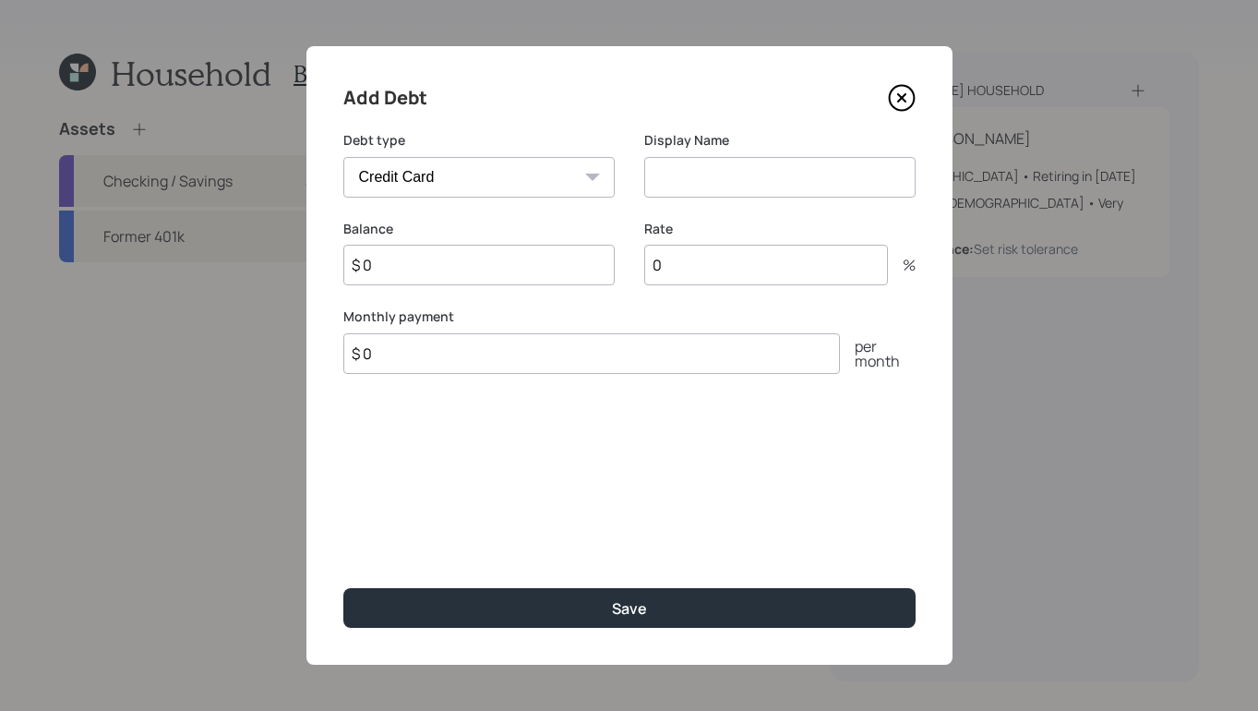
click at [477, 259] on input "$ 0" at bounding box center [478, 265] width 271 height 41
type input "$ 303"
click at [584, 174] on div "Car Credit Card Medical Student Other" at bounding box center [478, 177] width 271 height 41
click at [575, 176] on select "Car Credit Card Medical Student Other" at bounding box center [478, 177] width 271 height 41
click at [343, 157] on select "Car Credit Card Medical Student Other" at bounding box center [478, 177] width 271 height 41
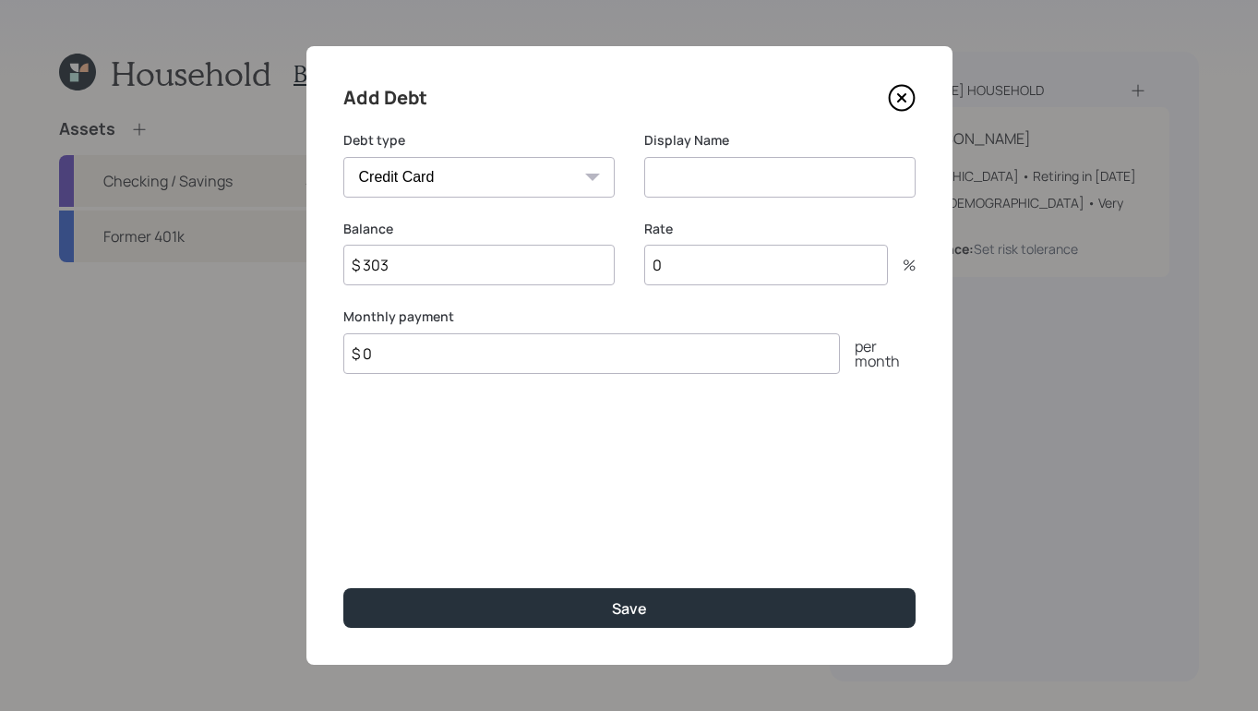
click at [542, 164] on select "Car Credit Card Medical Student Other" at bounding box center [478, 177] width 271 height 41
select select "car"
click at [343, 157] on select "Car Credit Card Medical Student Other" at bounding box center [478, 177] width 271 height 41
click at [499, 353] on input "$ 0" at bounding box center [591, 353] width 497 height 41
type input "$ 303"
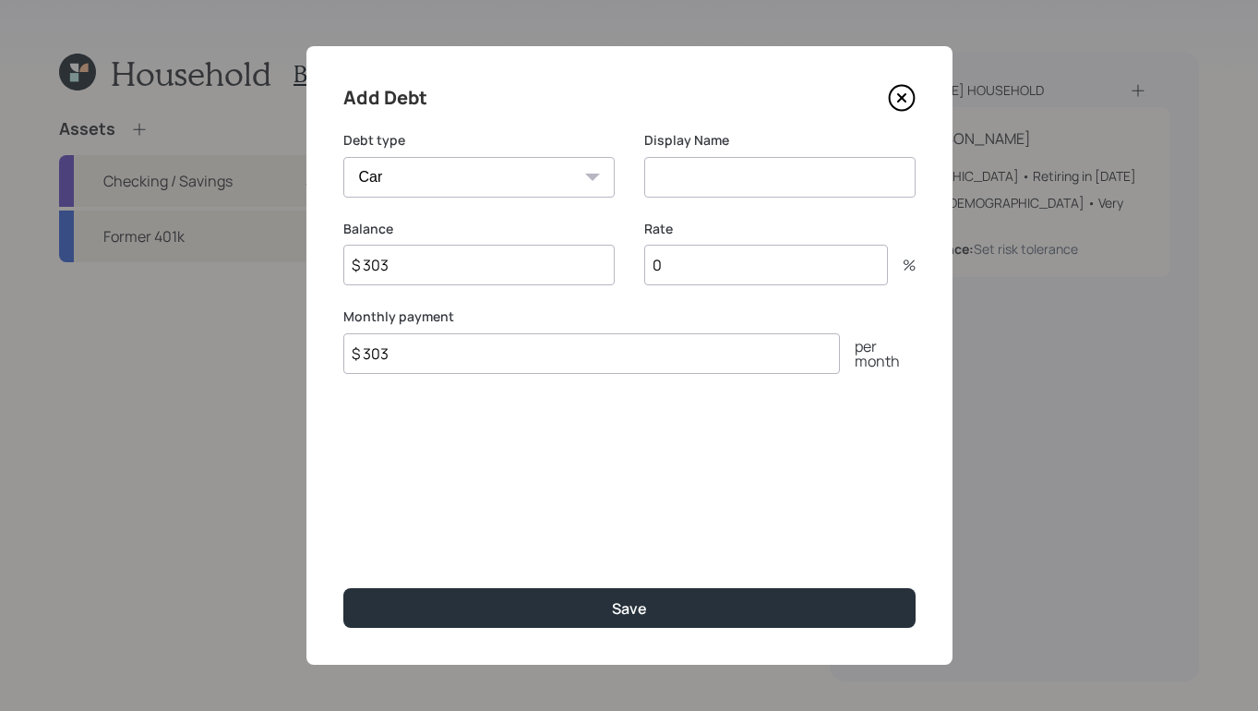
click at [532, 271] on input "$ 303" at bounding box center [478, 265] width 271 height 41
click at [524, 270] on input "$ 303" at bounding box center [478, 265] width 271 height 41
type input "$"
click at [760, 185] on input at bounding box center [779, 177] width 271 height 41
type input "Car Loan"
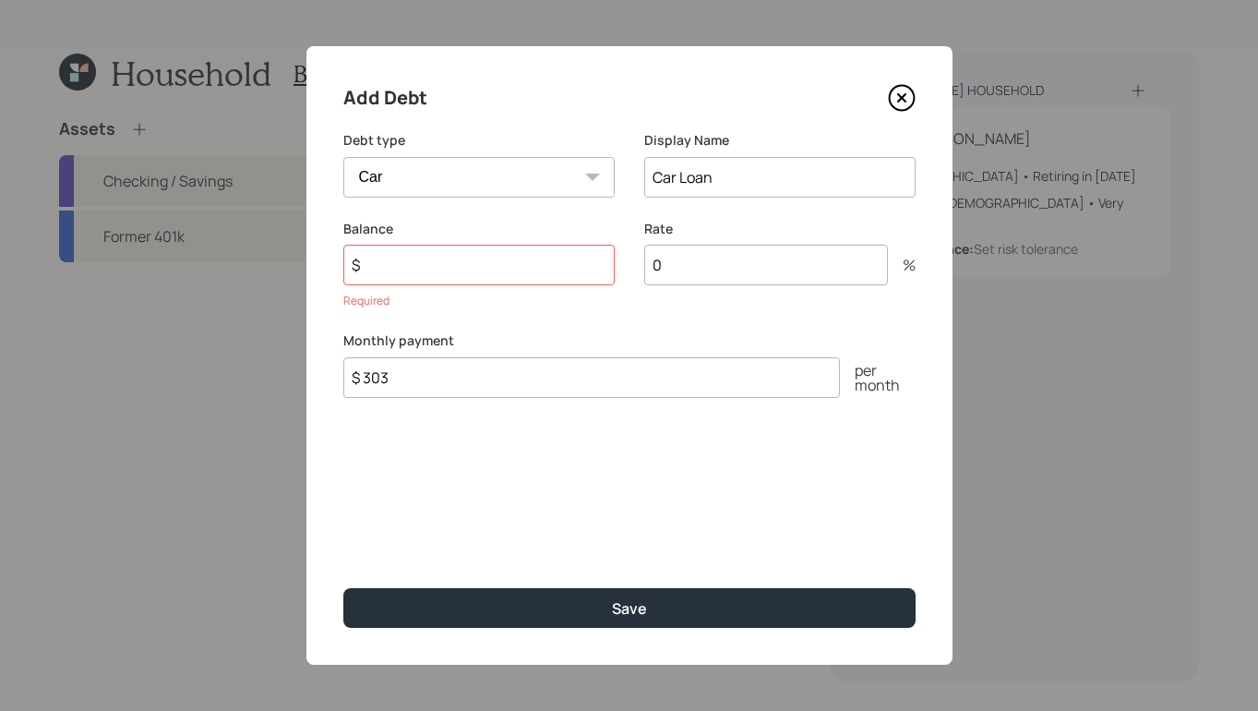
click at [534, 379] on input "$ 303" at bounding box center [591, 377] width 497 height 41
click at [521, 263] on input "$" at bounding box center [478, 265] width 271 height 41
click at [477, 259] on input "$" at bounding box center [478, 265] width 271 height 41
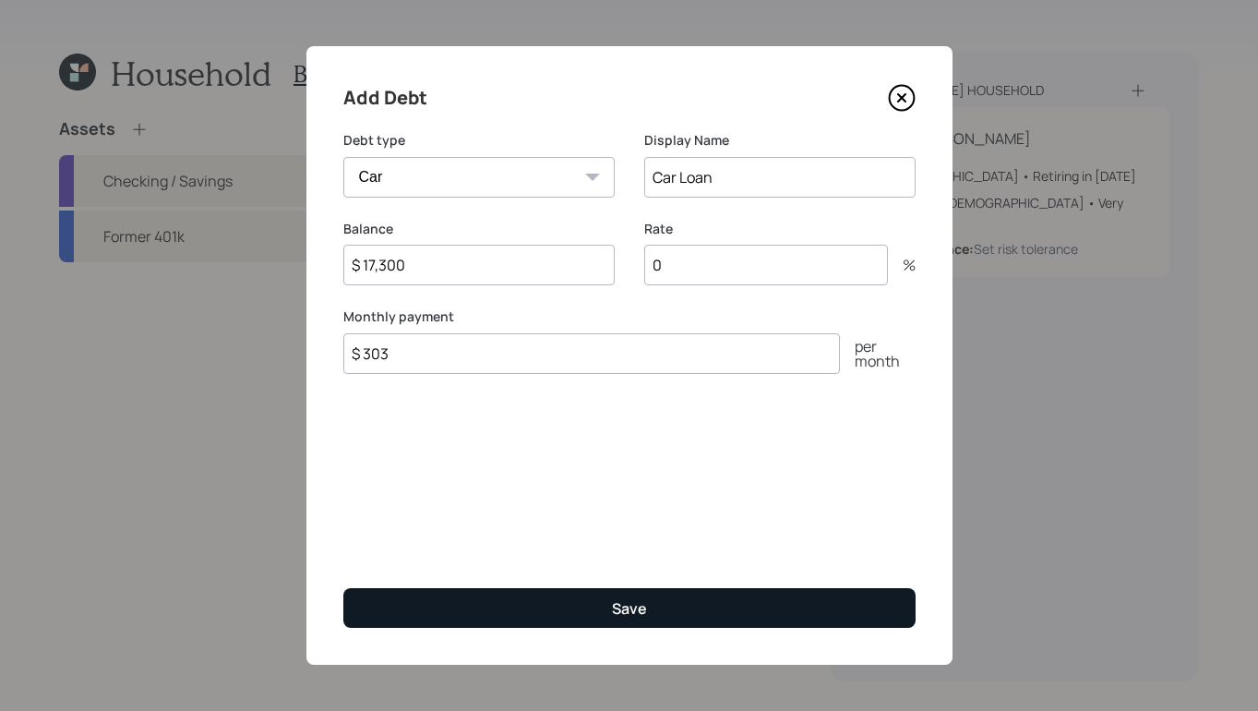
type input "$ 17,300"
click at [633, 613] on div "Save" at bounding box center [629, 608] width 35 height 20
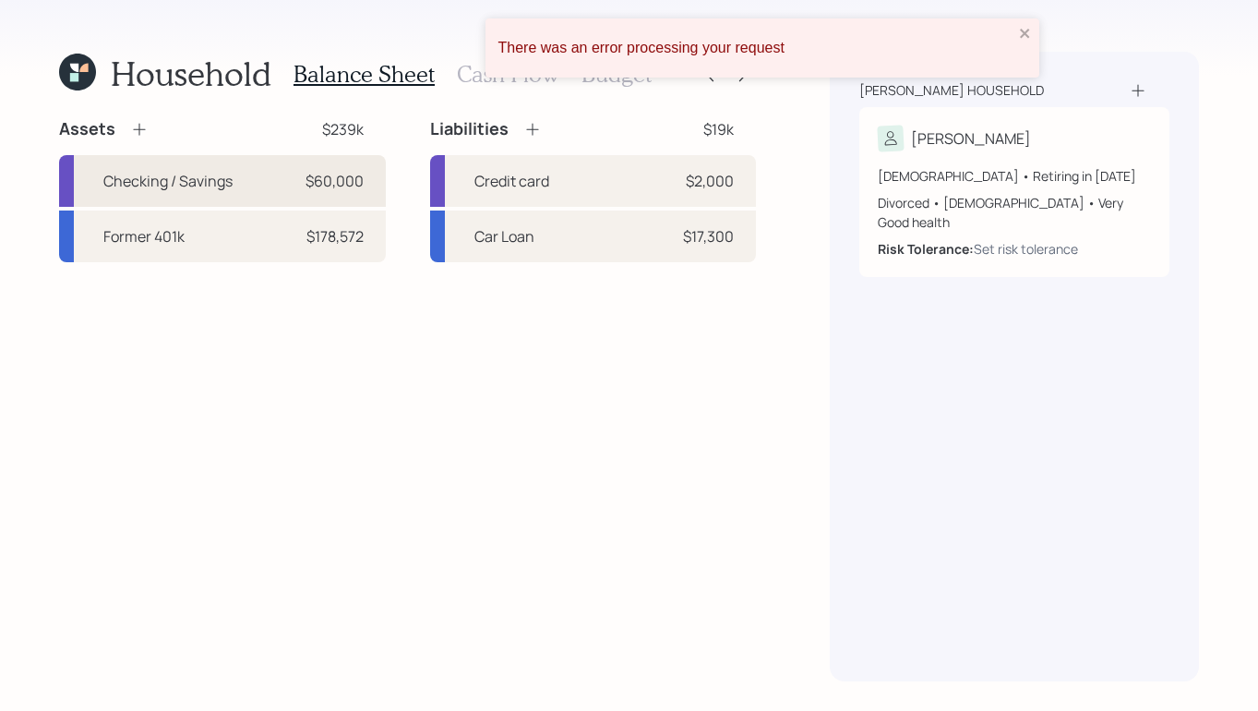
click at [202, 174] on div "Checking / Savings" at bounding box center [167, 181] width 129 height 22
select select "emergency_fund"
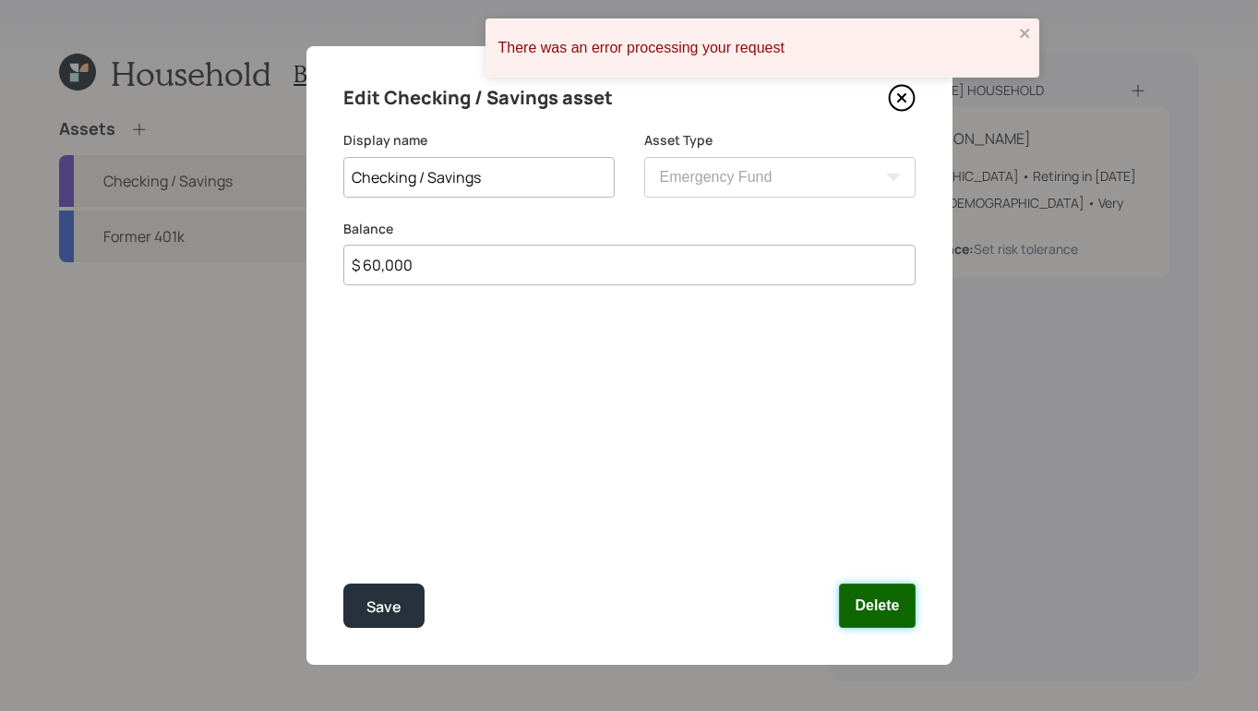
click at [906, 605] on button "Delete" at bounding box center [877, 605] width 76 height 44
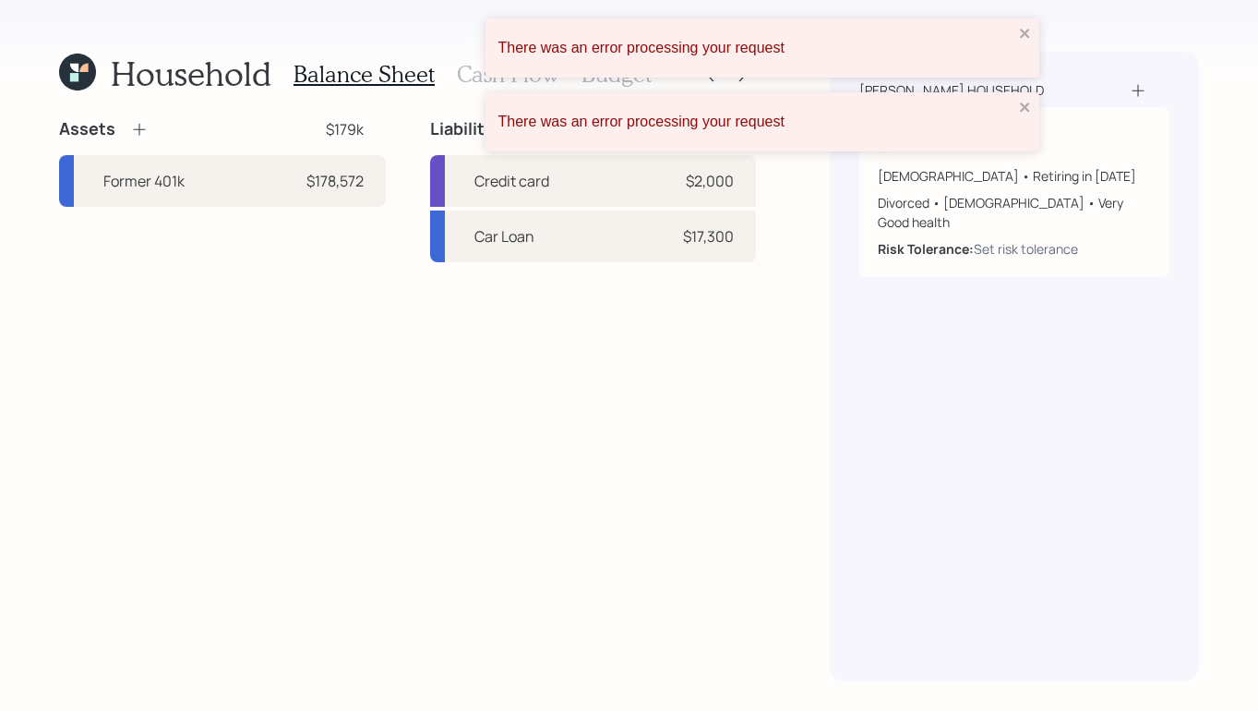
click at [146, 130] on icon at bounding box center [139, 129] width 18 height 18
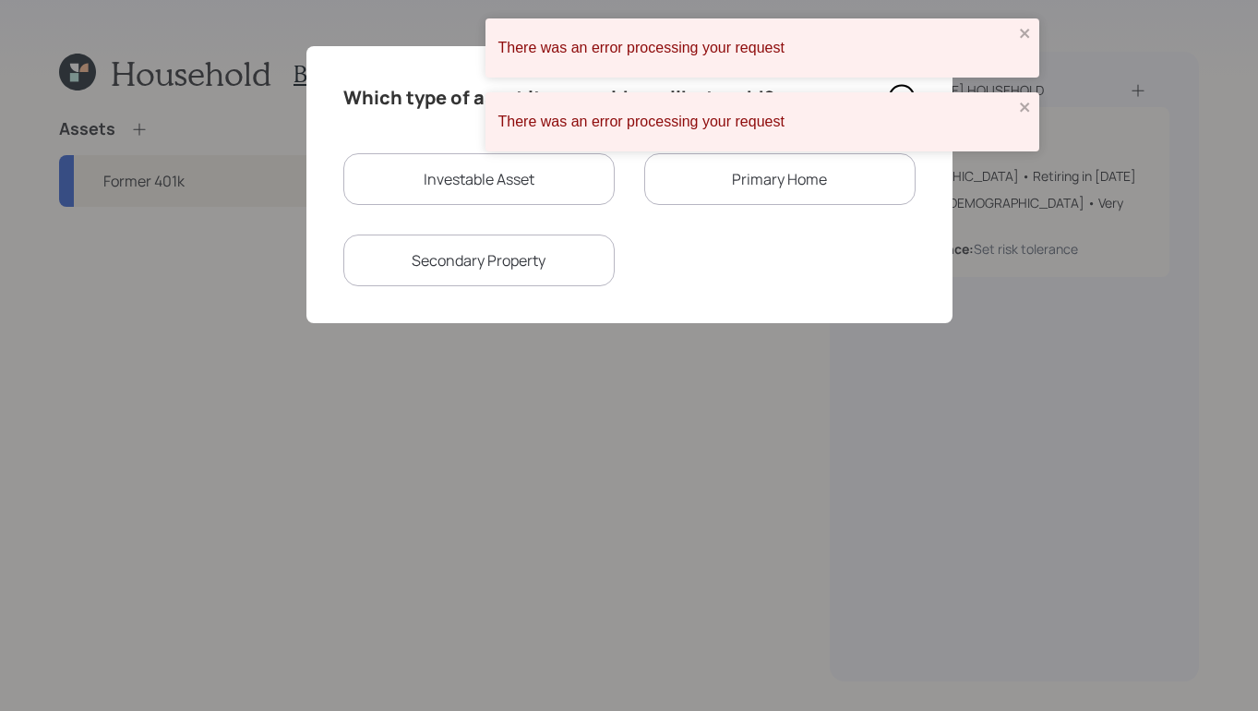
click at [541, 168] on div "There was an error processing your request There was an error processing your r…" at bounding box center [629, 92] width 295 height 155
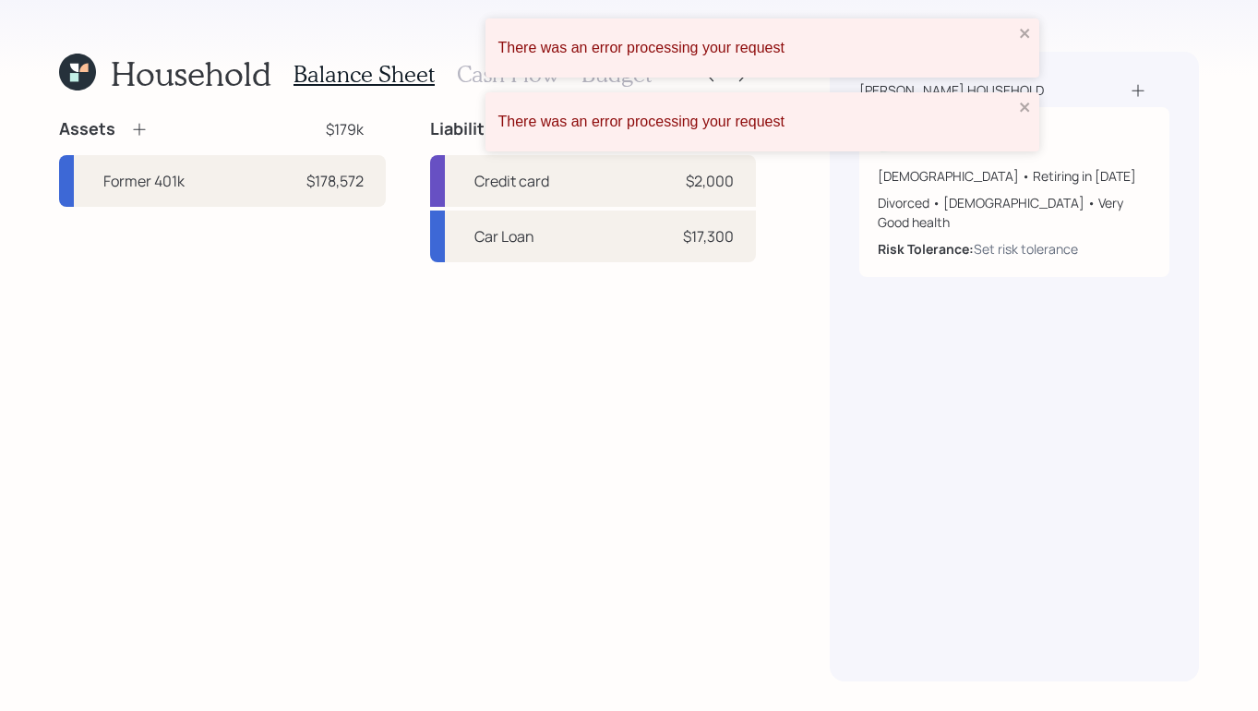
click at [139, 125] on icon at bounding box center [139, 129] width 18 height 18
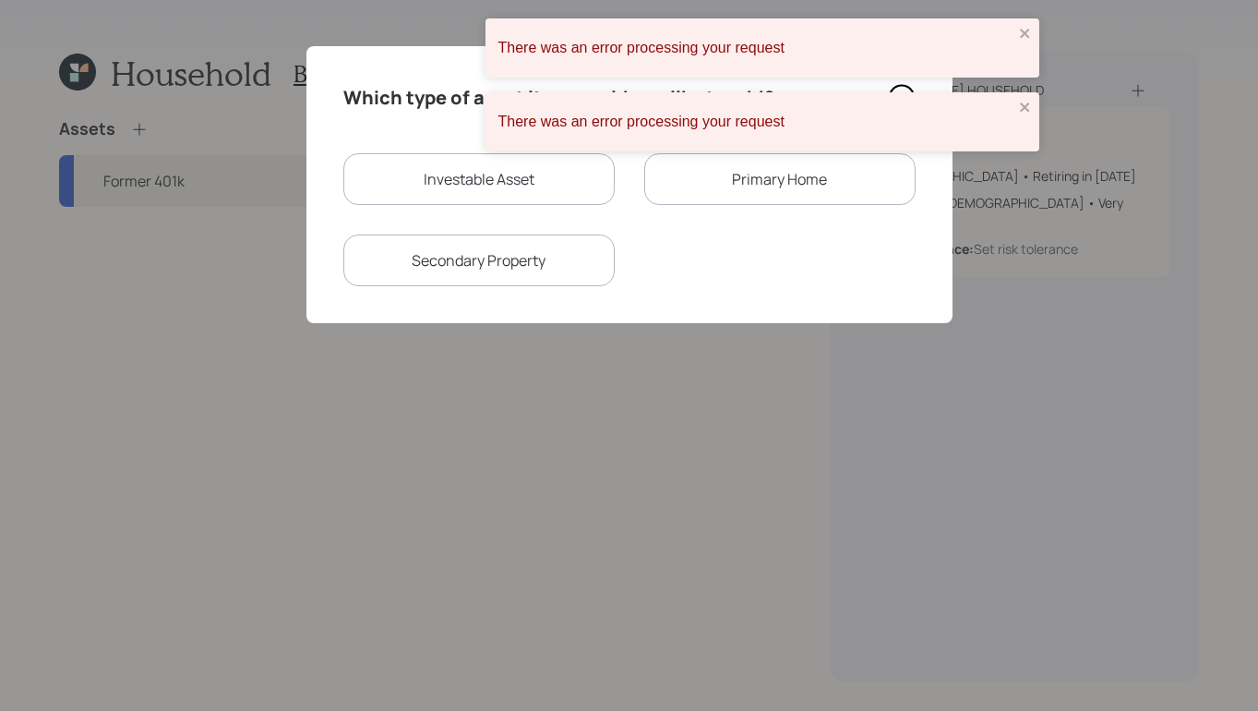
click at [471, 182] on div "Investable Asset" at bounding box center [478, 179] width 271 height 52
select select "taxable"
select select "balanced"
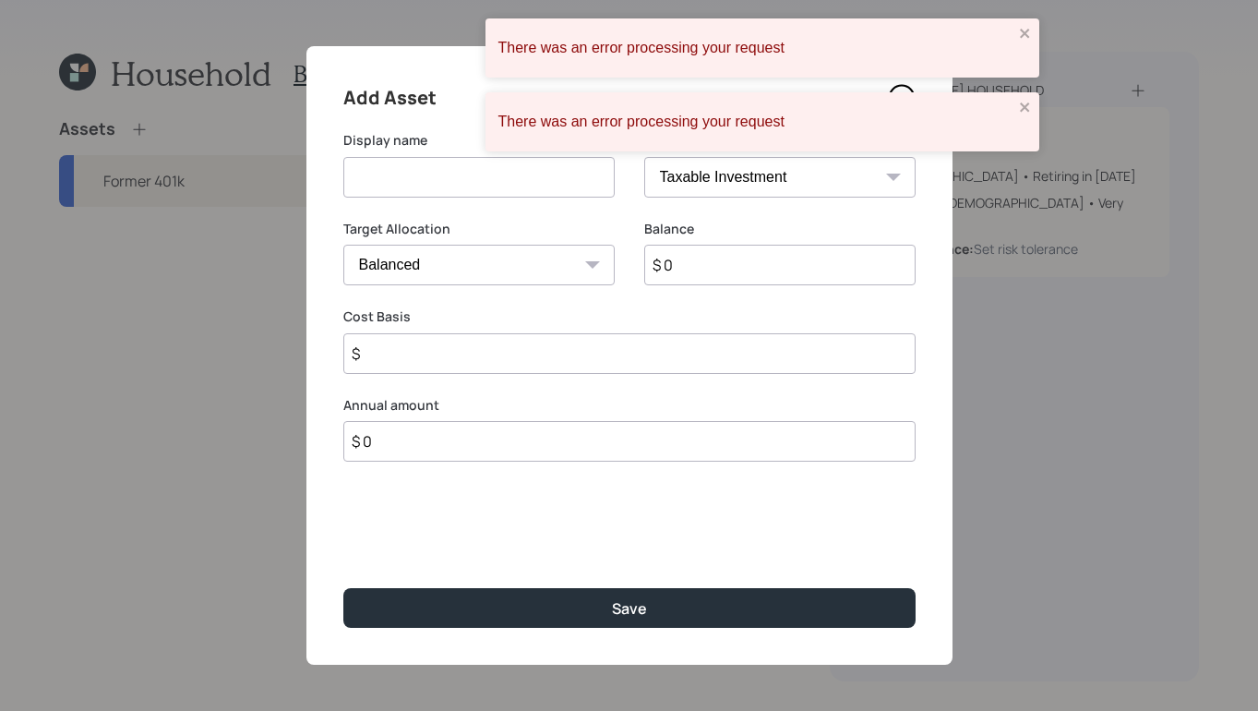
click at [477, 183] on input at bounding box center [478, 177] width 271 height 41
type input "Checking/Savings"
click at [829, 188] on select "SEP IRA IRA Roth IRA 401(k) Roth 401(k) 403(b) Roth 403(b) 457(b) Roth 457(b) H…" at bounding box center [779, 177] width 271 height 41
select select "cash"
click at [644, 157] on select "SEP IRA IRA Roth IRA 401(k) Roth 401(k) 403(b) Roth 403(b) 457(b) Roth 457(b) H…" at bounding box center [779, 177] width 271 height 41
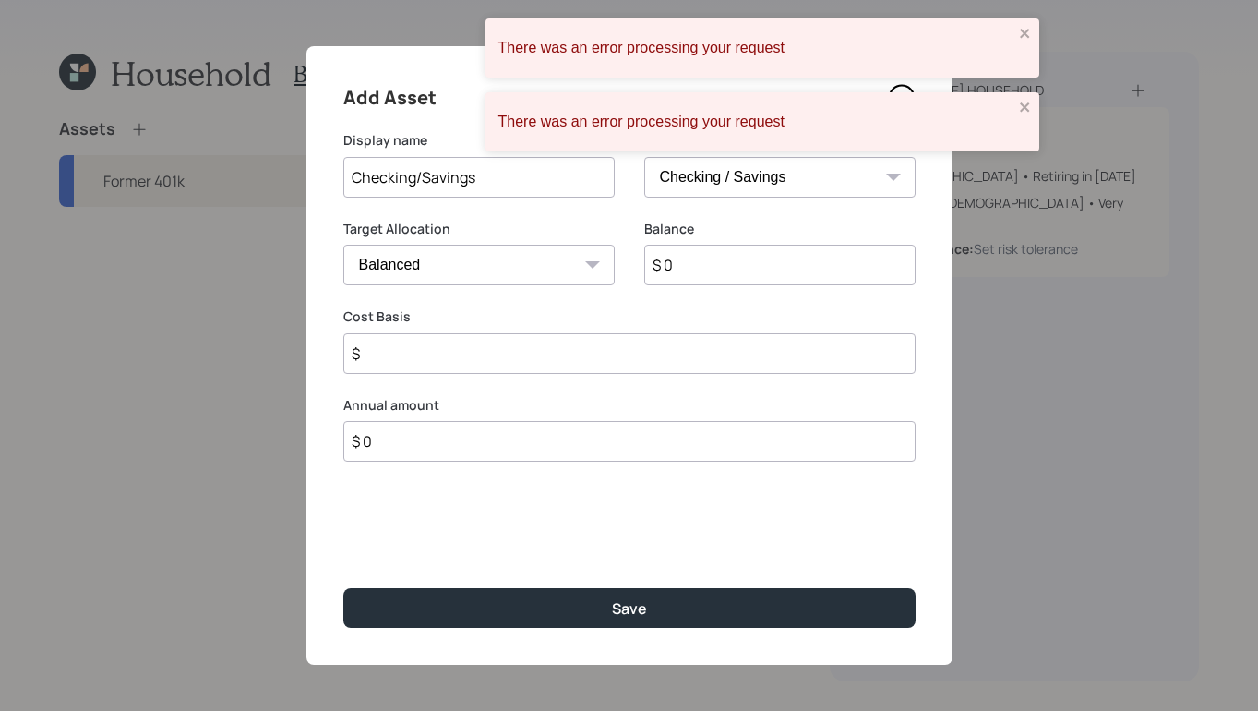
type input "$"
click at [615, 259] on input "$ 0" at bounding box center [629, 265] width 572 height 41
type input "$"
type input "$ 6"
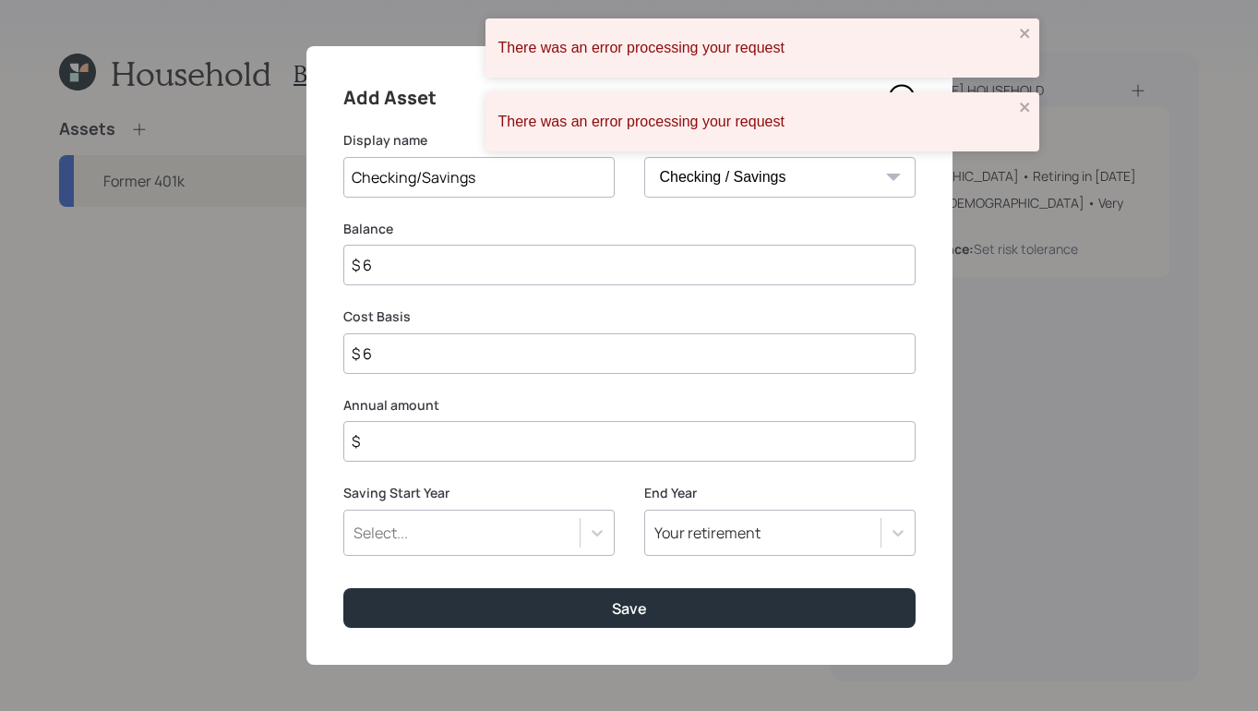
type input "$ 60"
type input "$ 600"
type input "$ 6,000"
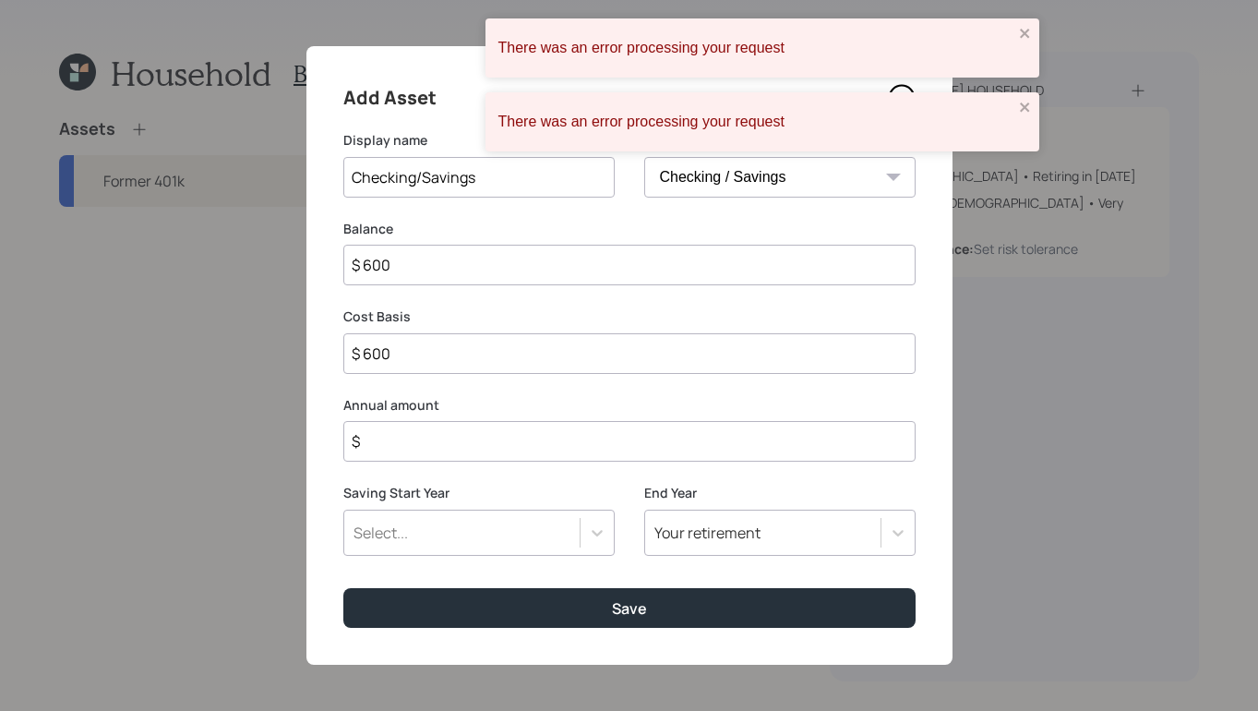
type input "$ 6,000"
type input "$ 60,000"
click at [540, 447] on input "$" at bounding box center [629, 441] width 572 height 41
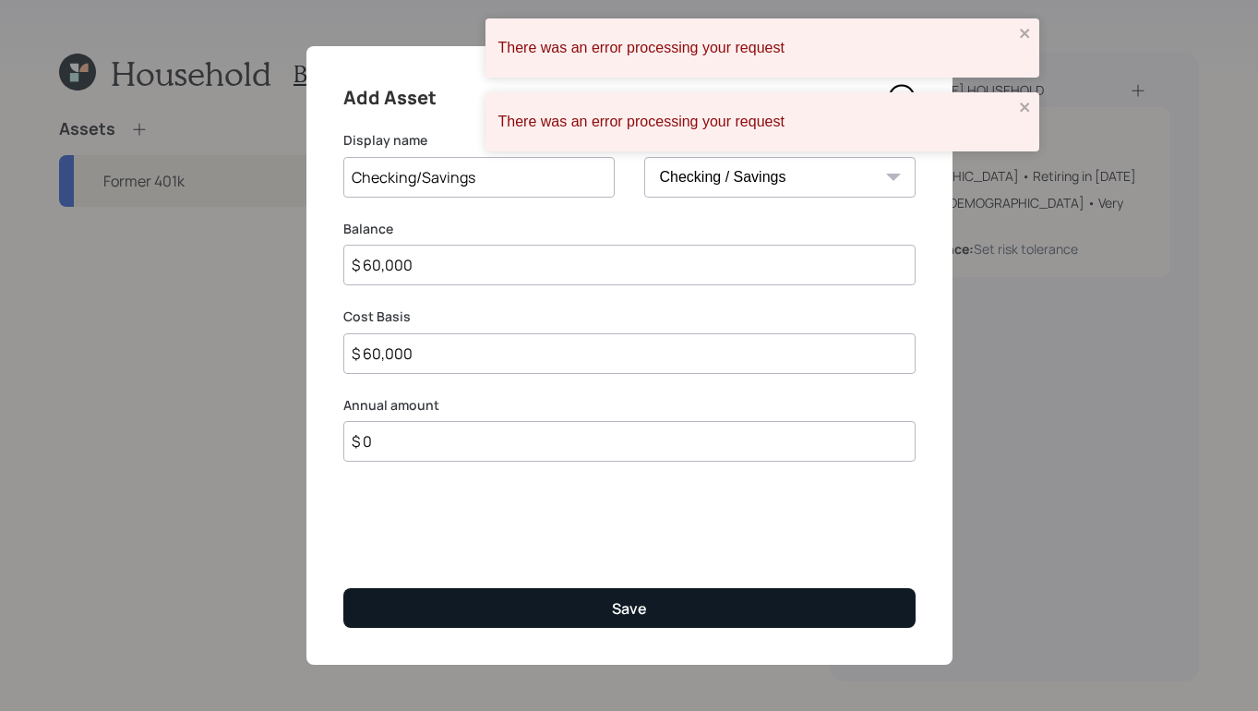
type input "$ 0"
click at [583, 622] on button "Save" at bounding box center [629, 608] width 572 height 40
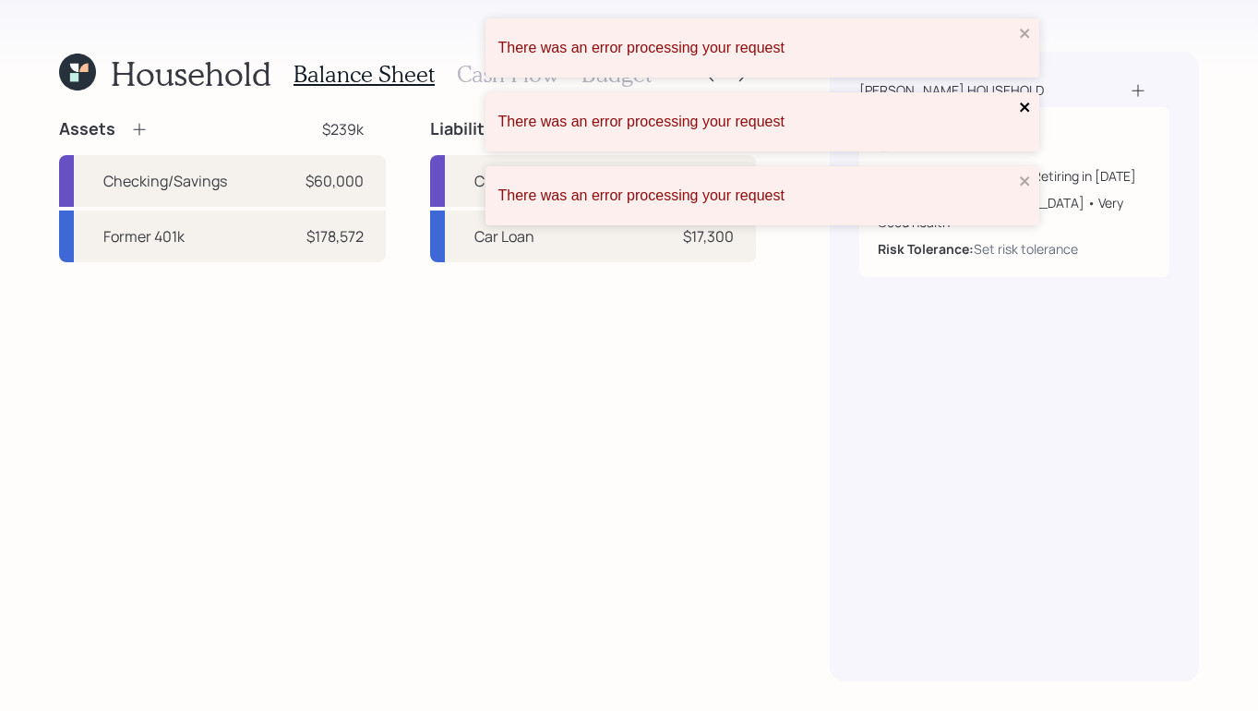
click at [1024, 107] on icon "close" at bounding box center [1024, 106] width 9 height 9
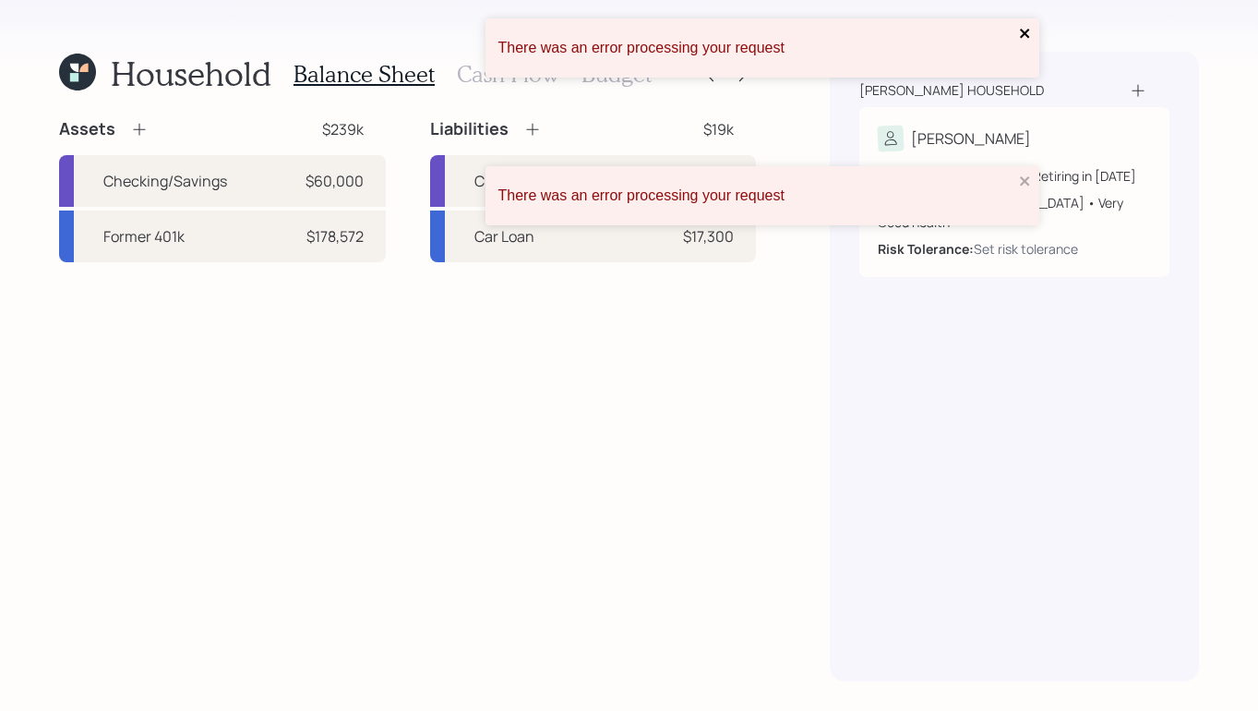
click at [1026, 41] on button "close" at bounding box center [1025, 35] width 13 height 18
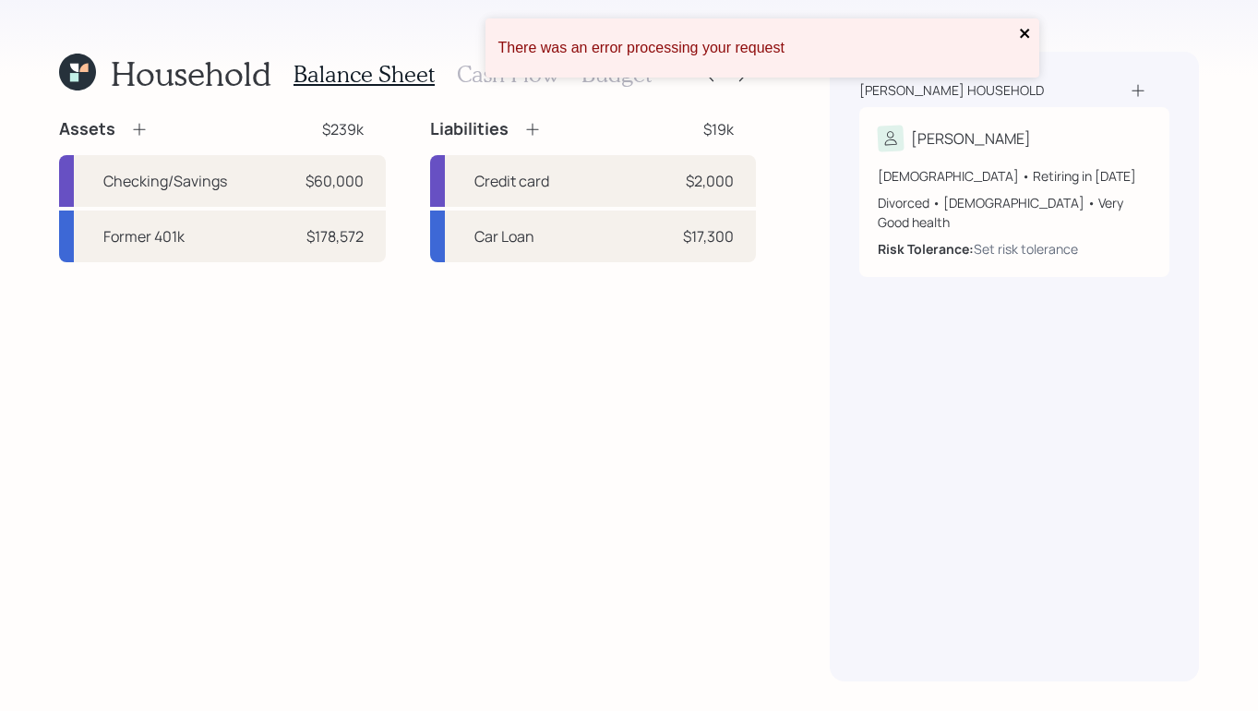
click at [1027, 32] on icon "close" at bounding box center [1025, 33] width 13 height 15
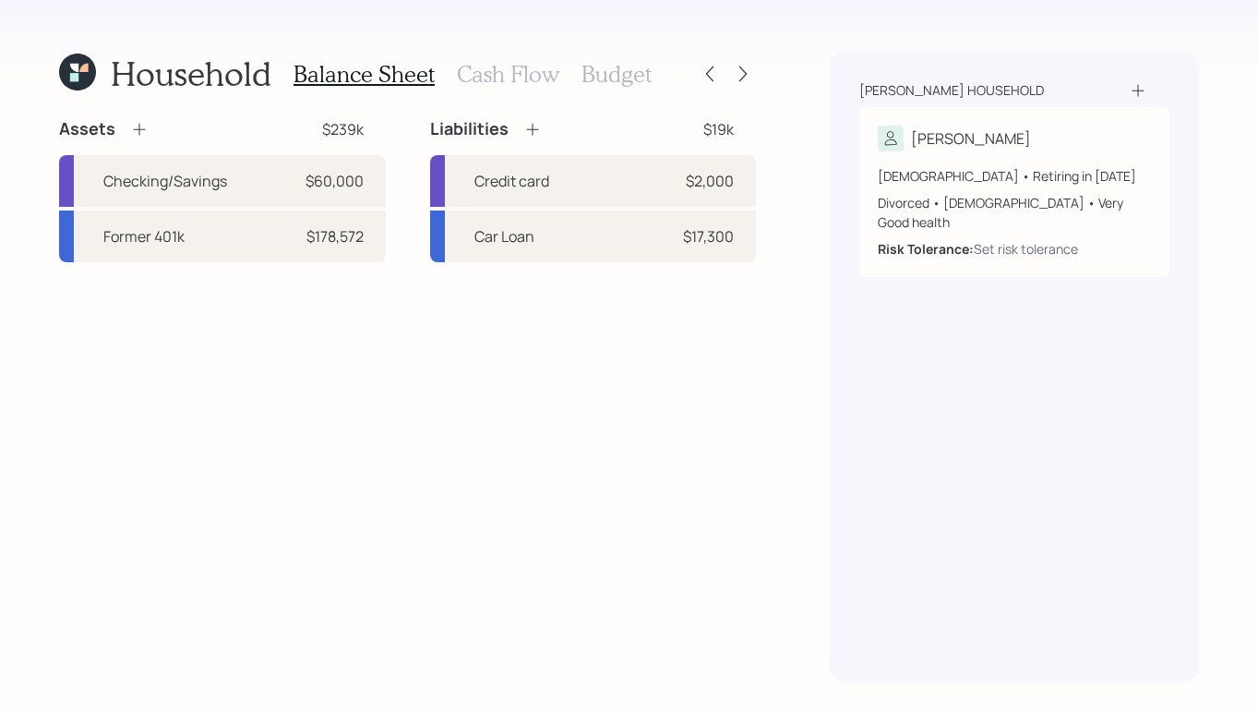
click at [528, 125] on icon at bounding box center [532, 129] width 18 height 18
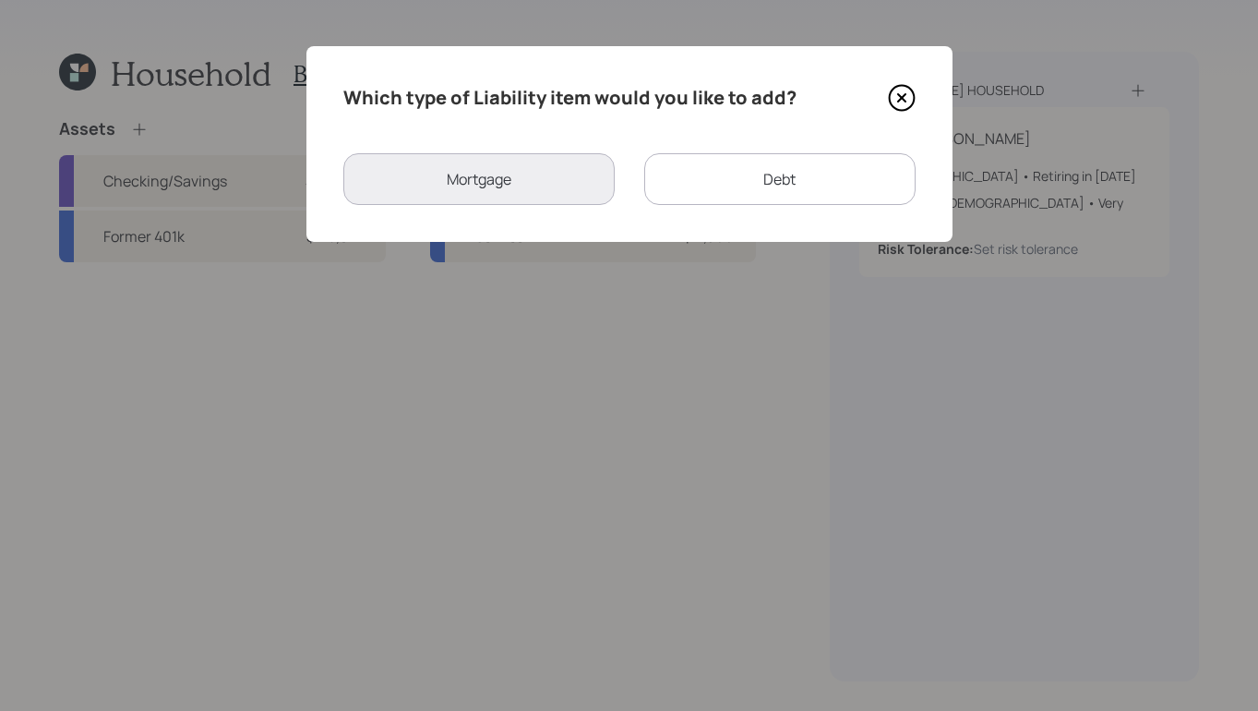
click at [794, 175] on div "Debt" at bounding box center [779, 179] width 271 height 52
select select "credit_card"
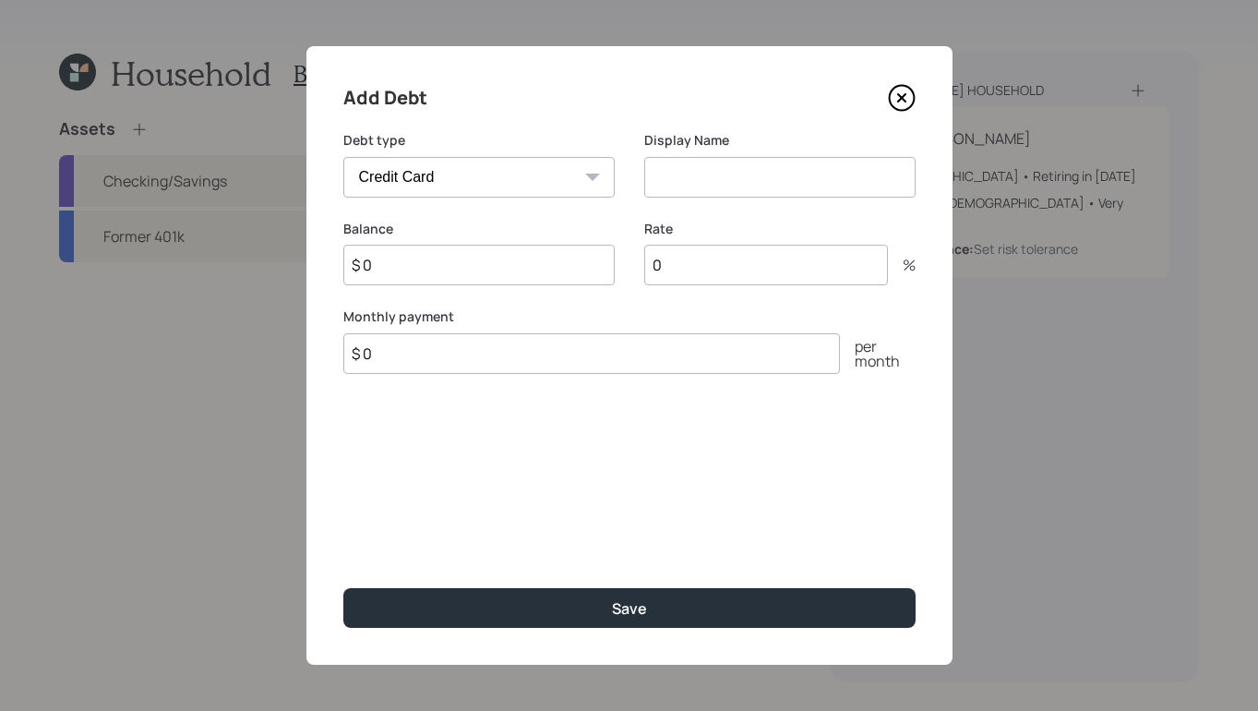
click at [478, 174] on select "Car Credit Card Medical Student Other" at bounding box center [478, 177] width 271 height 41
click at [896, 96] on icon at bounding box center [902, 98] width 28 height 28
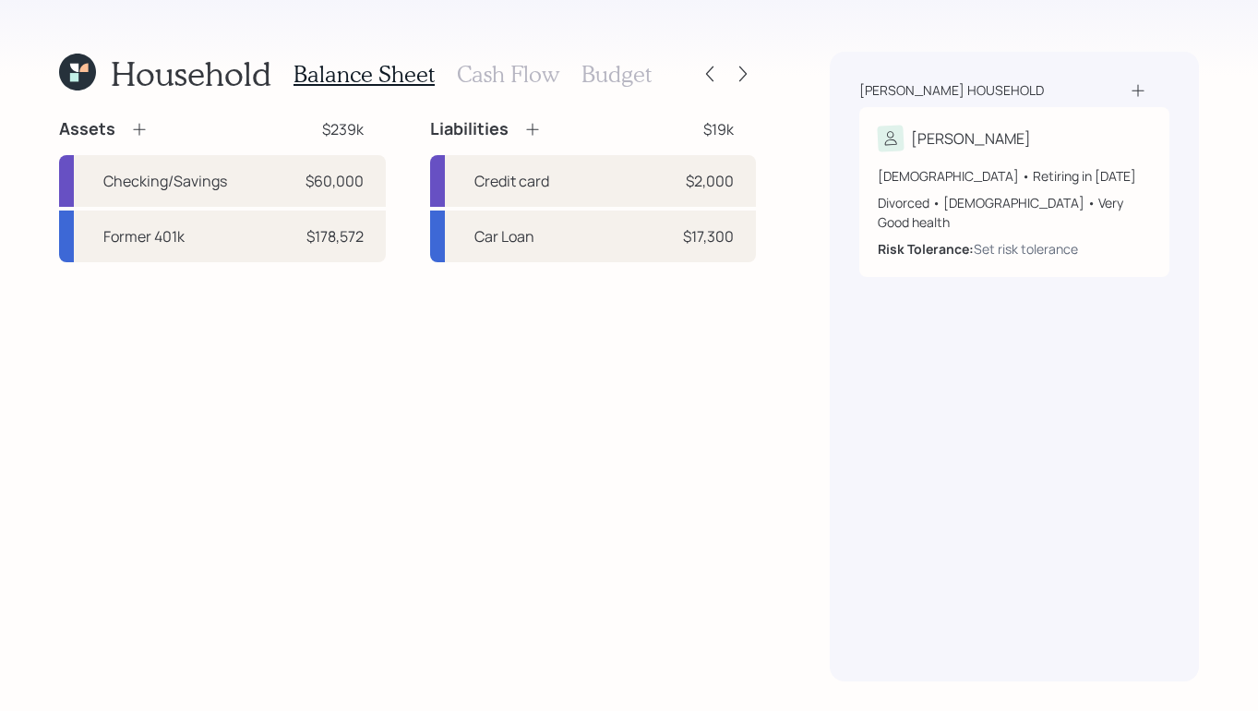
click at [534, 71] on h3 "Cash Flow" at bounding box center [508, 74] width 102 height 27
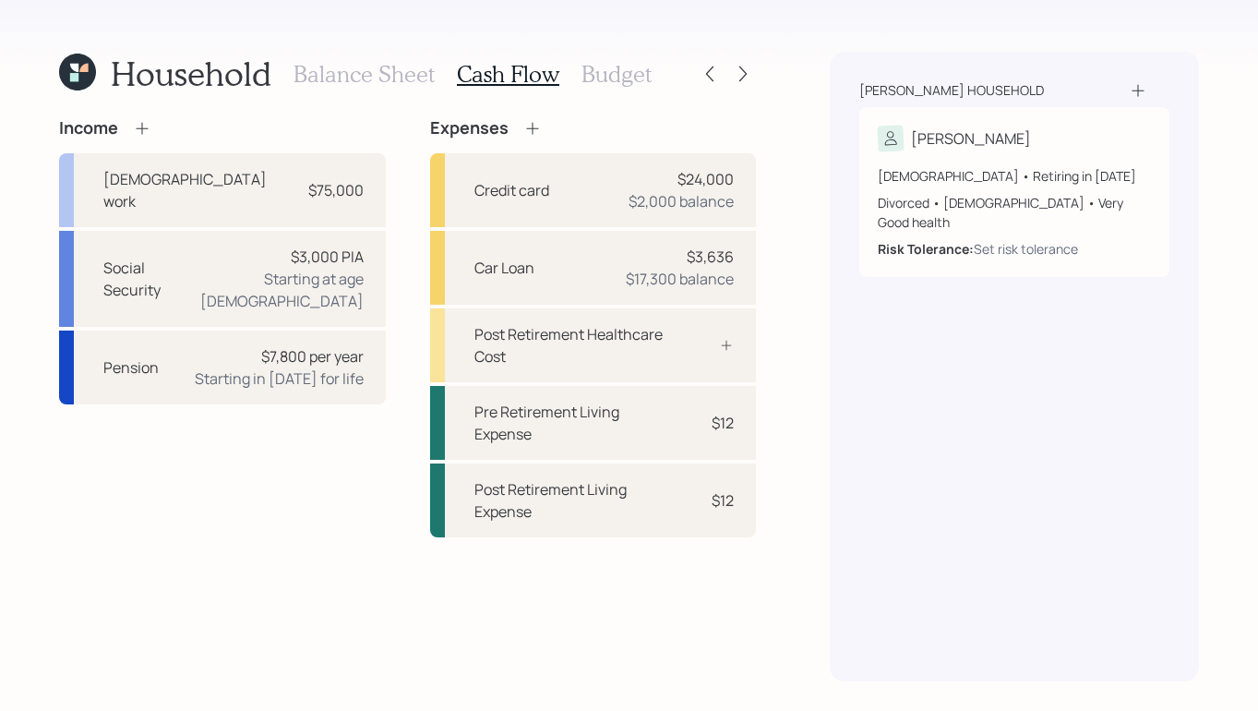
click at [523, 127] on icon at bounding box center [532, 128] width 18 height 18
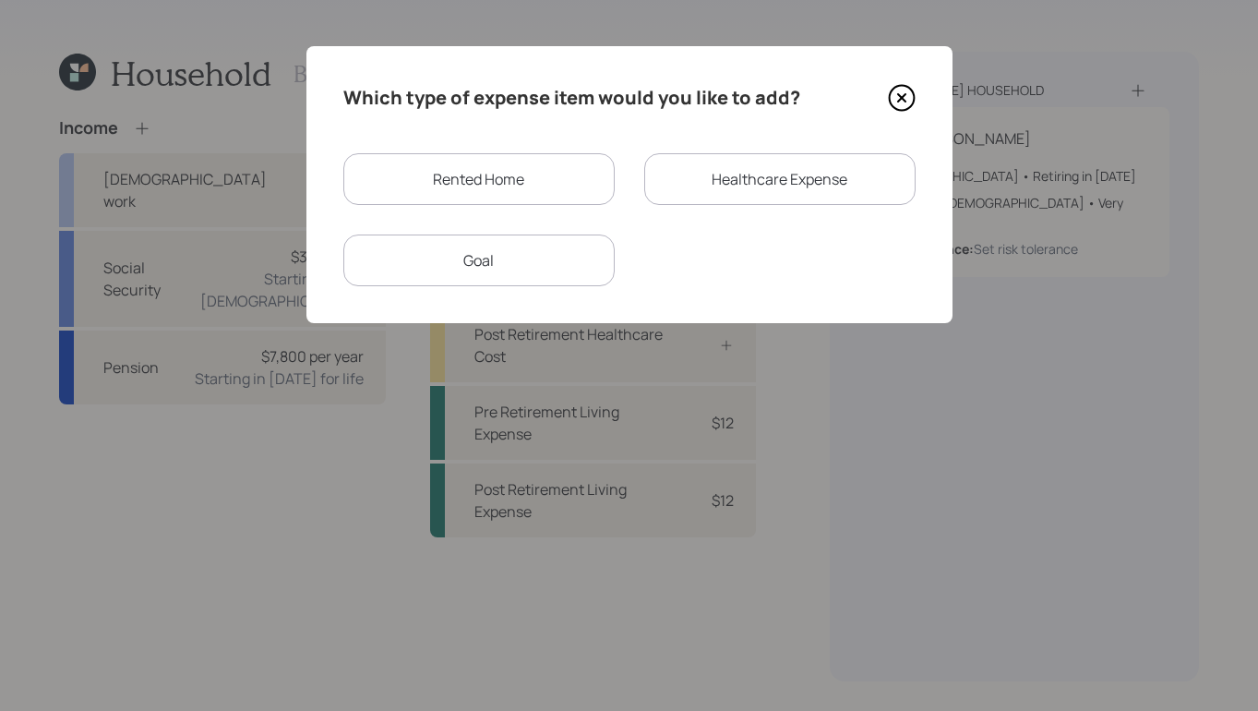
click at [908, 99] on icon at bounding box center [902, 98] width 28 height 28
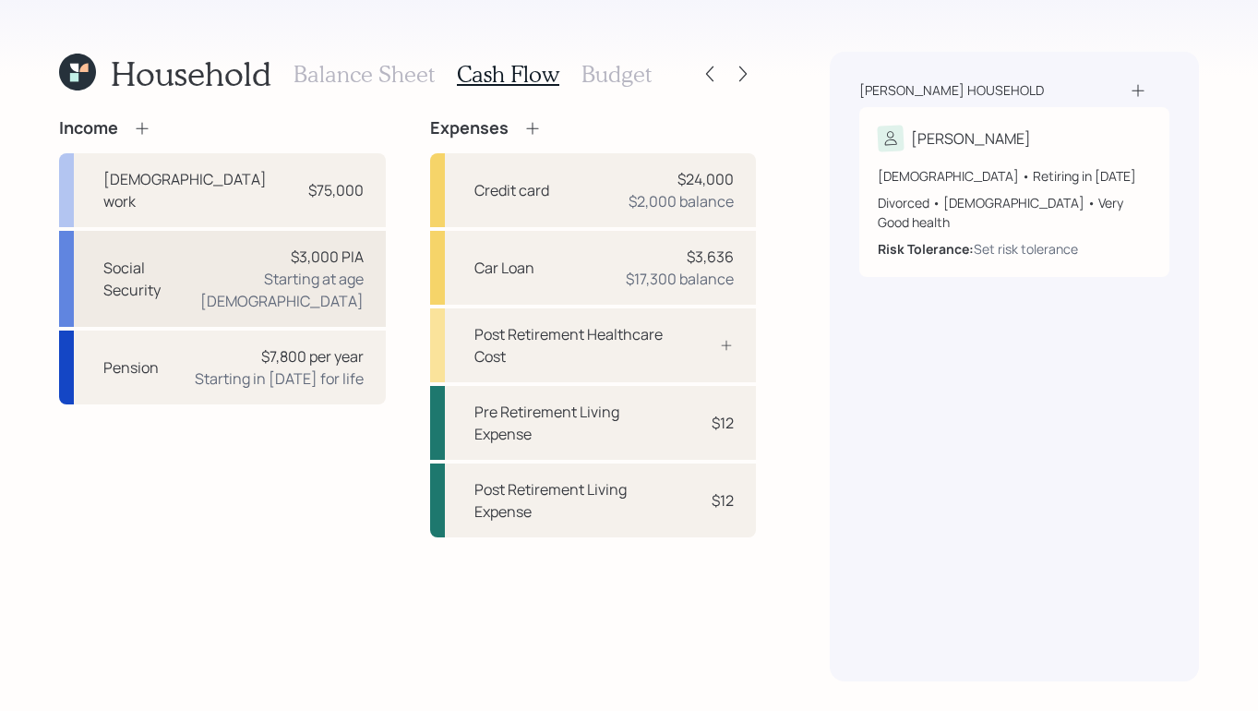
click at [259, 268] on div "Starting at age 66" at bounding box center [274, 290] width 177 height 44
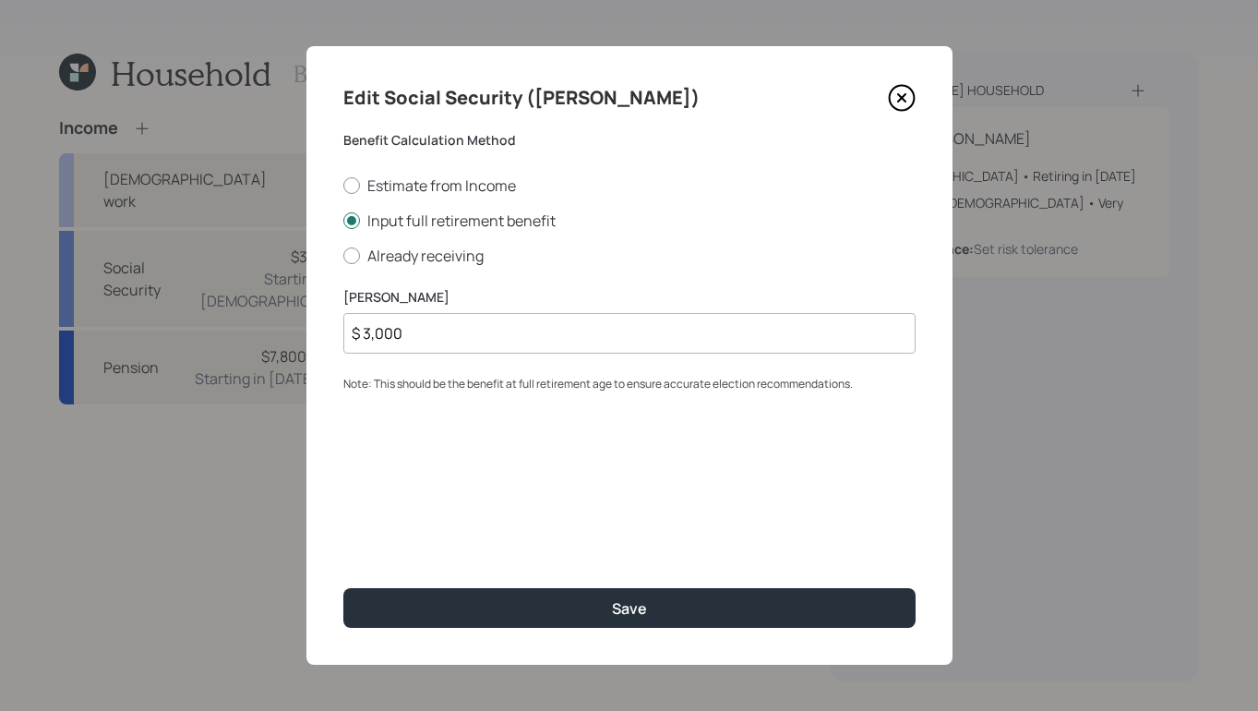
click at [717, 342] on input "$ 3,000" at bounding box center [629, 333] width 572 height 41
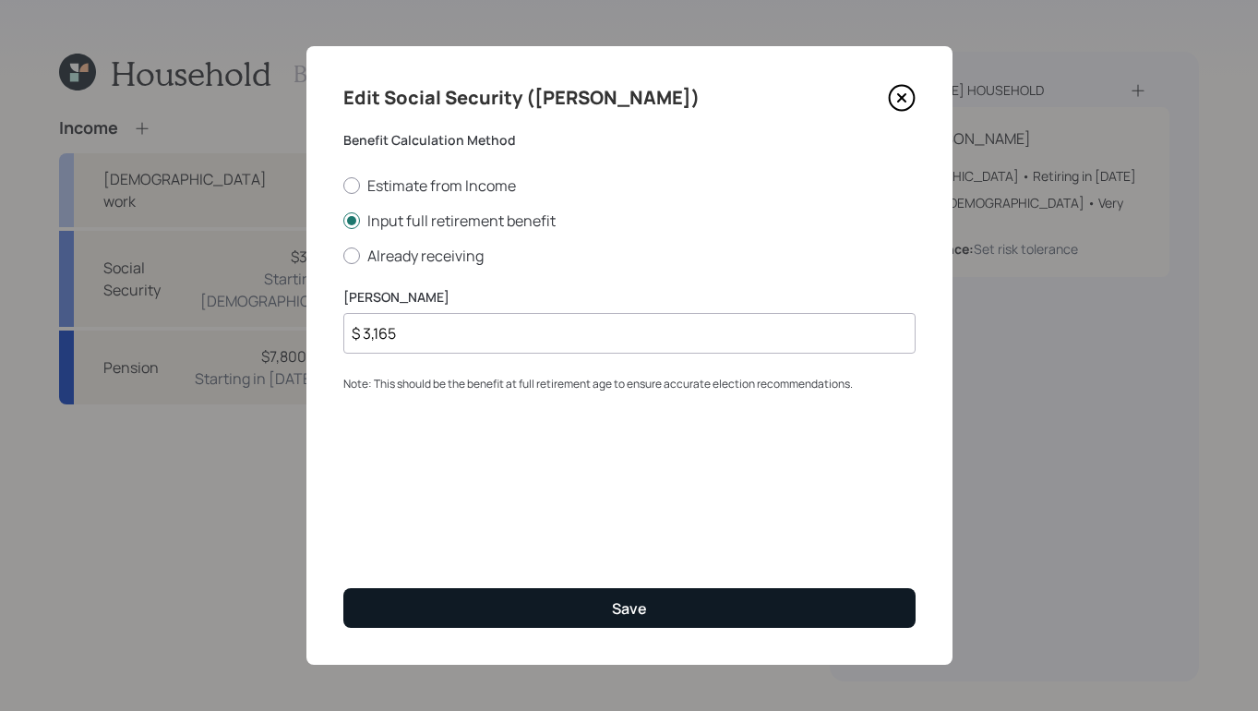
type input "$ 3,165"
click at [678, 613] on button "Save" at bounding box center [629, 608] width 572 height 40
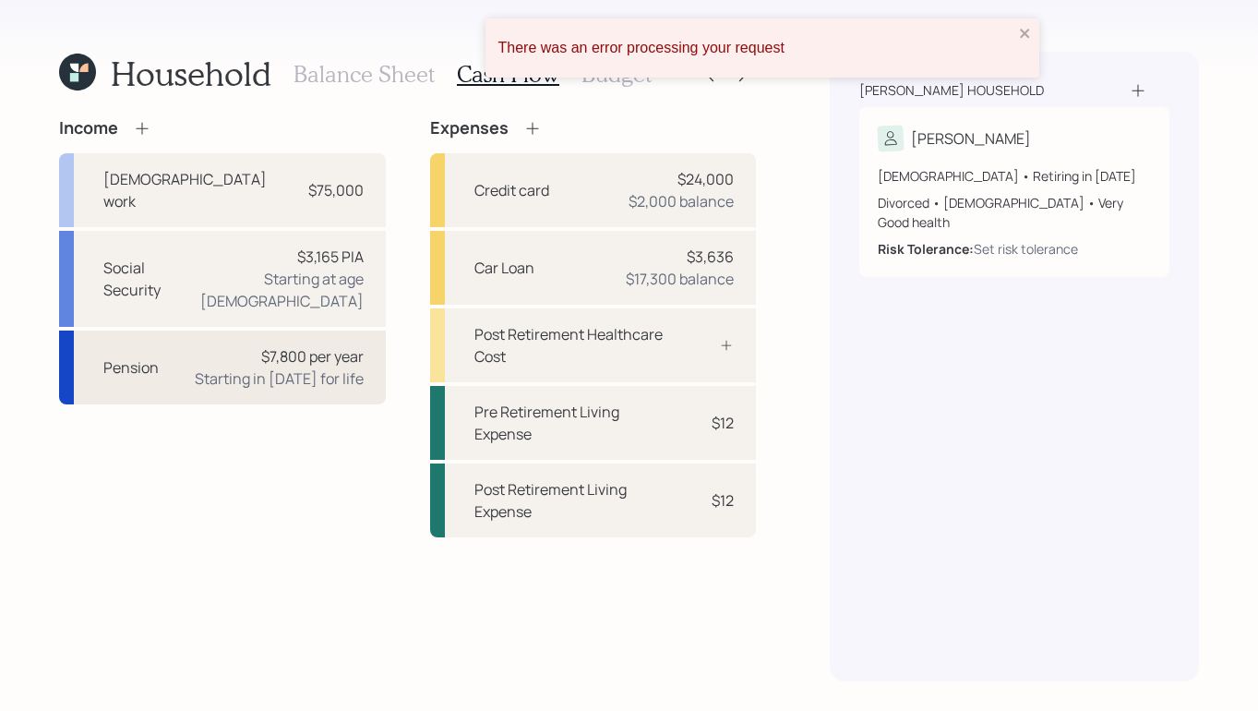
click at [256, 345] on div "$7,800 per year Starting in 2022 for life" at bounding box center [279, 367] width 169 height 44
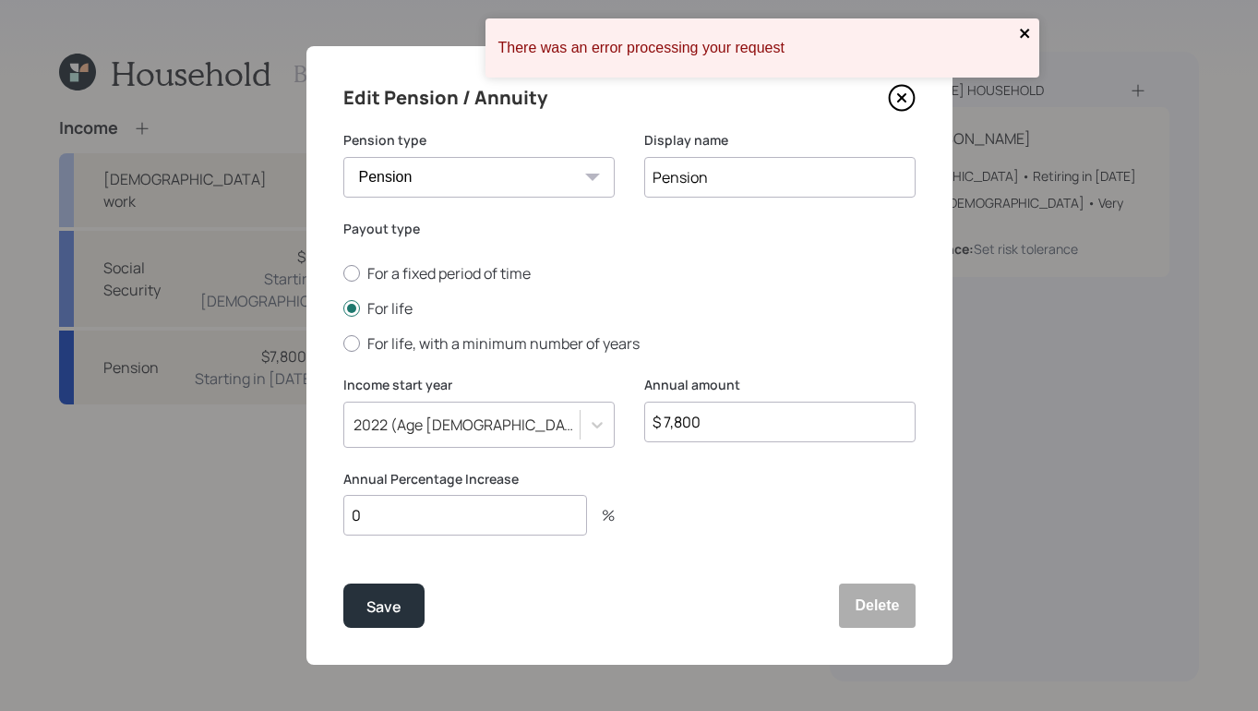
click at [1026, 30] on icon "close" at bounding box center [1025, 33] width 13 height 15
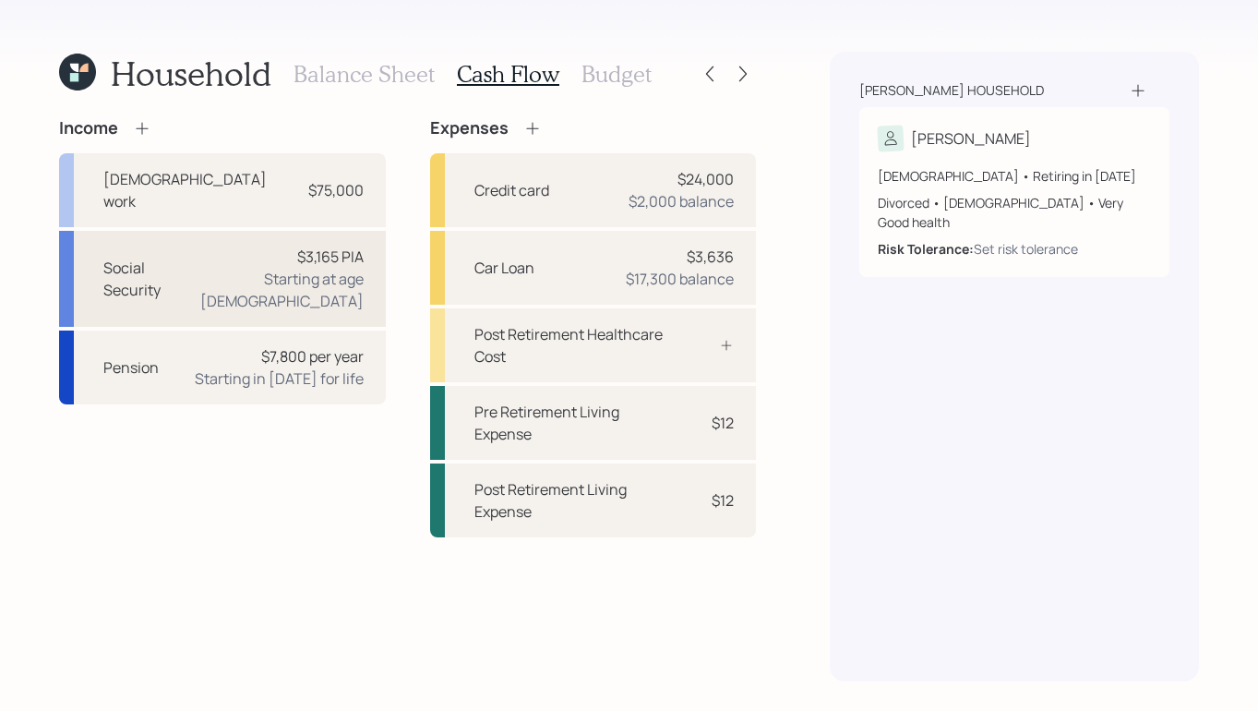
click at [171, 257] on div "Social Security" at bounding box center [136, 279] width 67 height 44
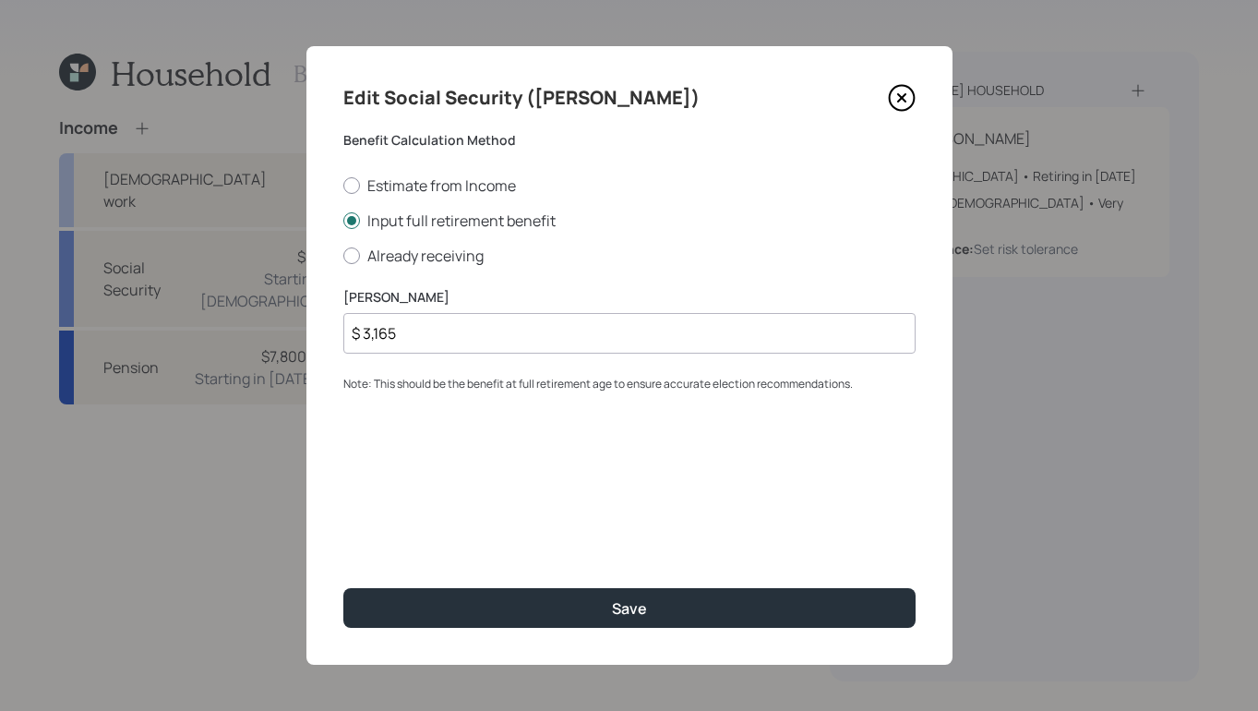
click at [893, 93] on icon at bounding box center [902, 98] width 28 height 28
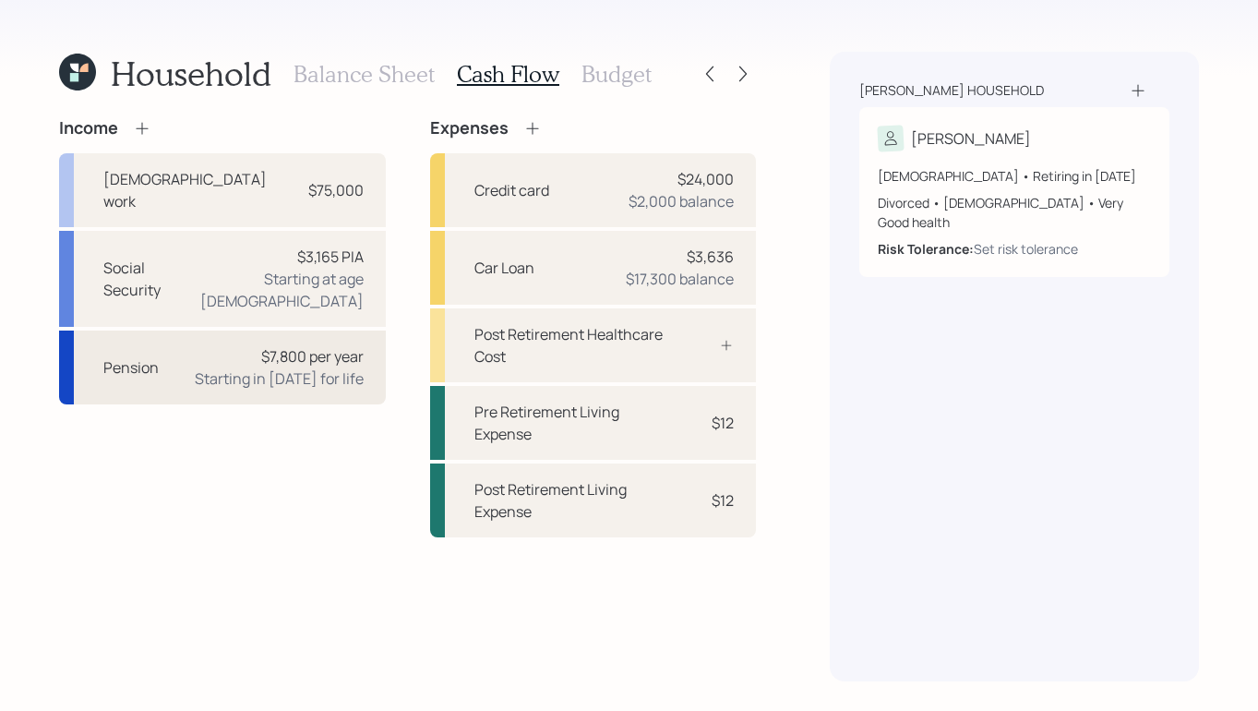
click at [247, 367] on div "Starting in 2022 for life" at bounding box center [279, 378] width 169 height 22
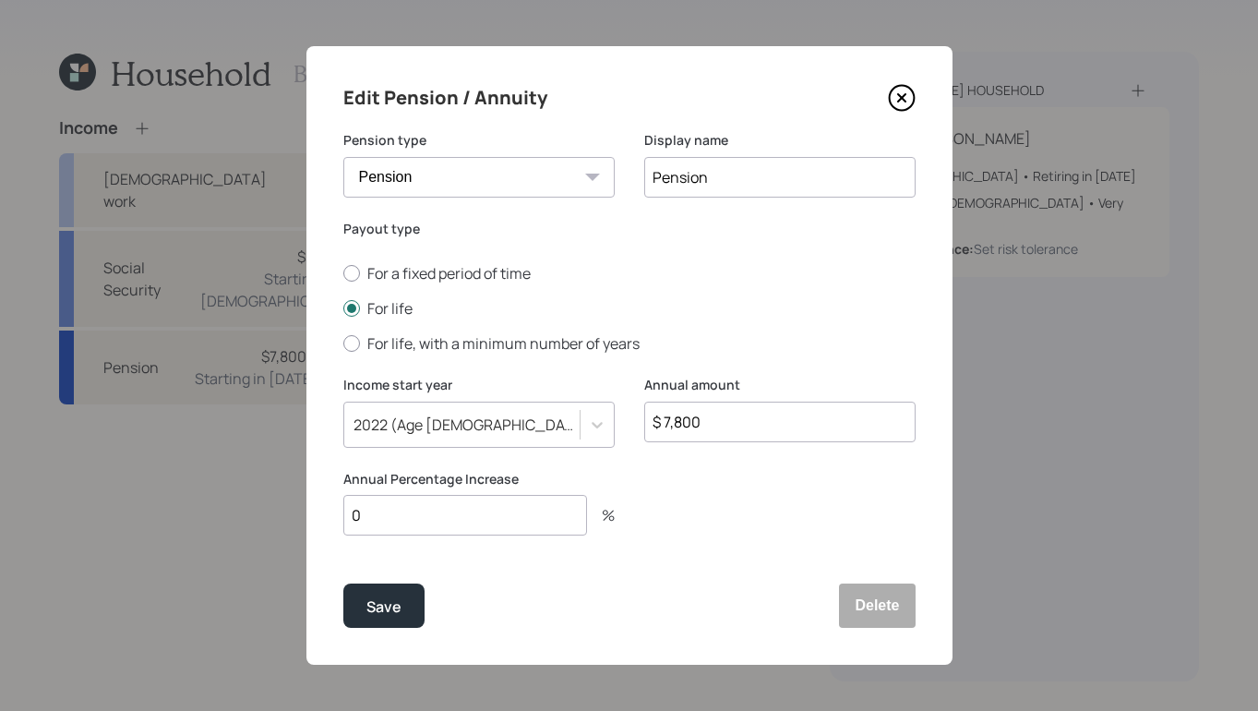
click at [809, 430] on input "$ 7,800" at bounding box center [779, 422] width 271 height 41
click at [572, 183] on select "Pension Annuity" at bounding box center [478, 177] width 271 height 41
select select "annuity"
click at [343, 157] on select "Pension Annuity" at bounding box center [478, 177] width 271 height 41
click at [740, 186] on input "Pension" at bounding box center [779, 177] width 271 height 41
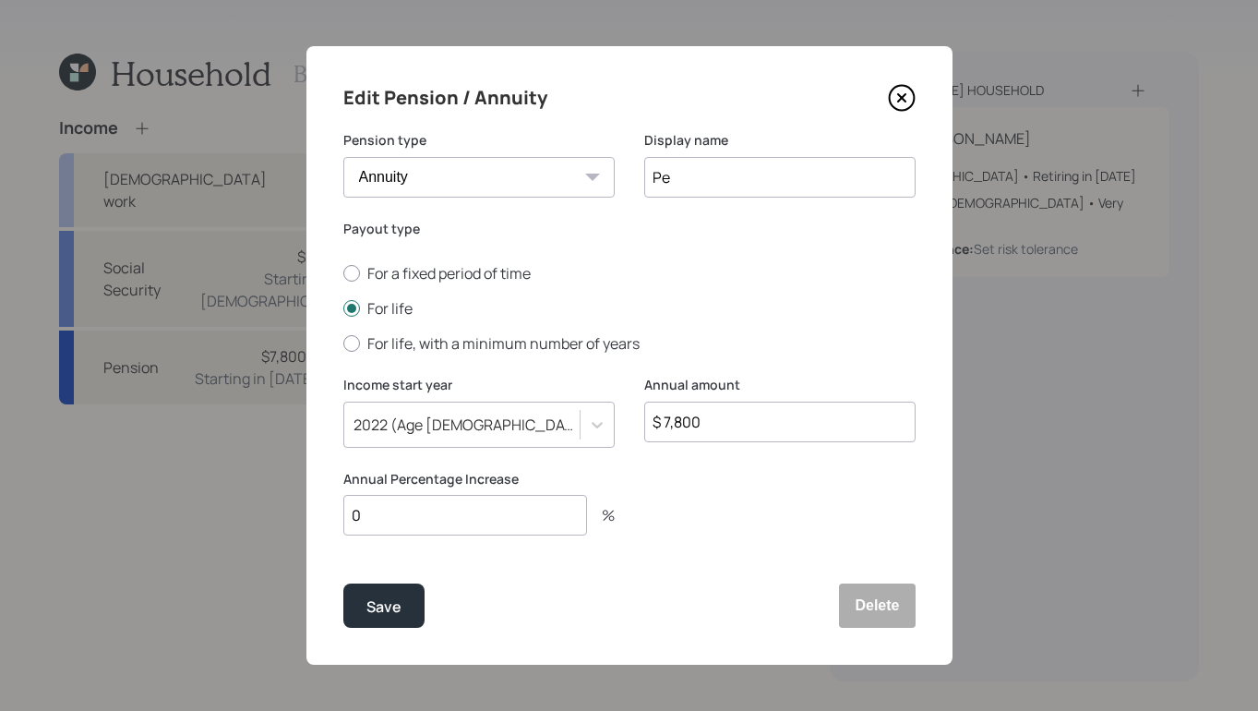
type input "P"
click at [668, 180] on input "Anuity" at bounding box center [779, 177] width 271 height 41
type input "Annuity"
click at [757, 419] on input "$ 7,800" at bounding box center [779, 422] width 271 height 41
click at [757, 428] on input "$ 7,800" at bounding box center [779, 422] width 271 height 41
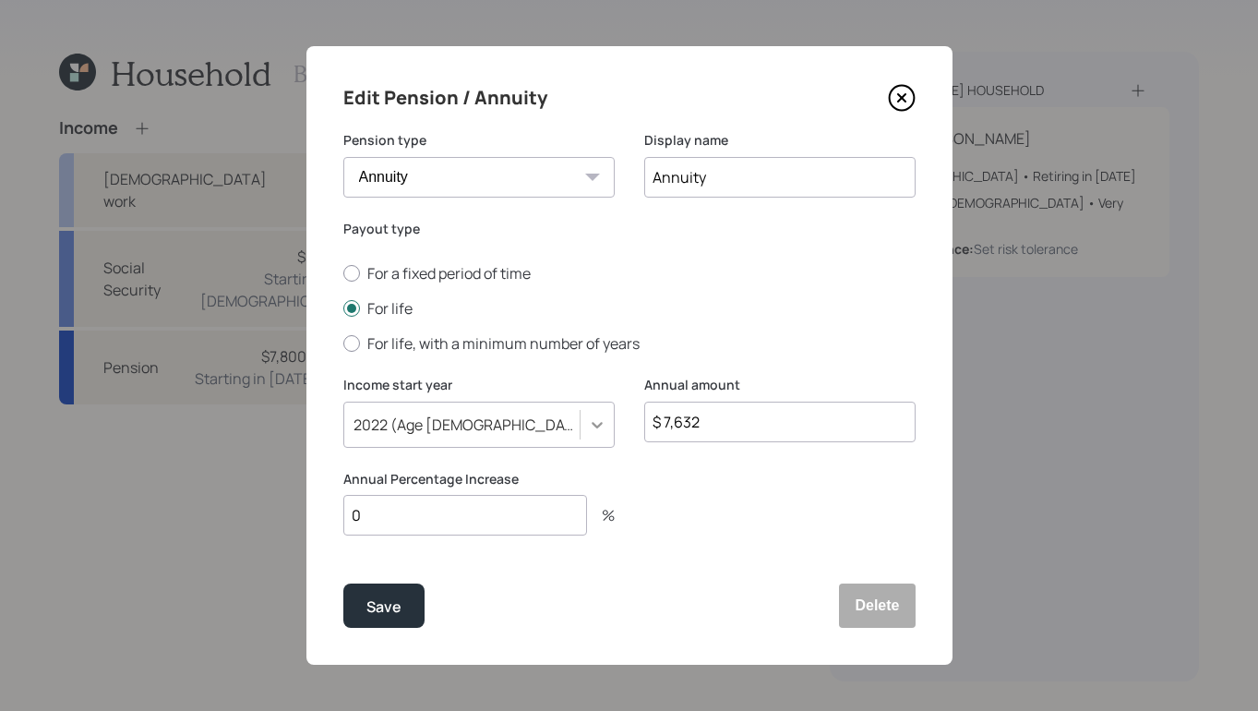
type input "$ 7,632"
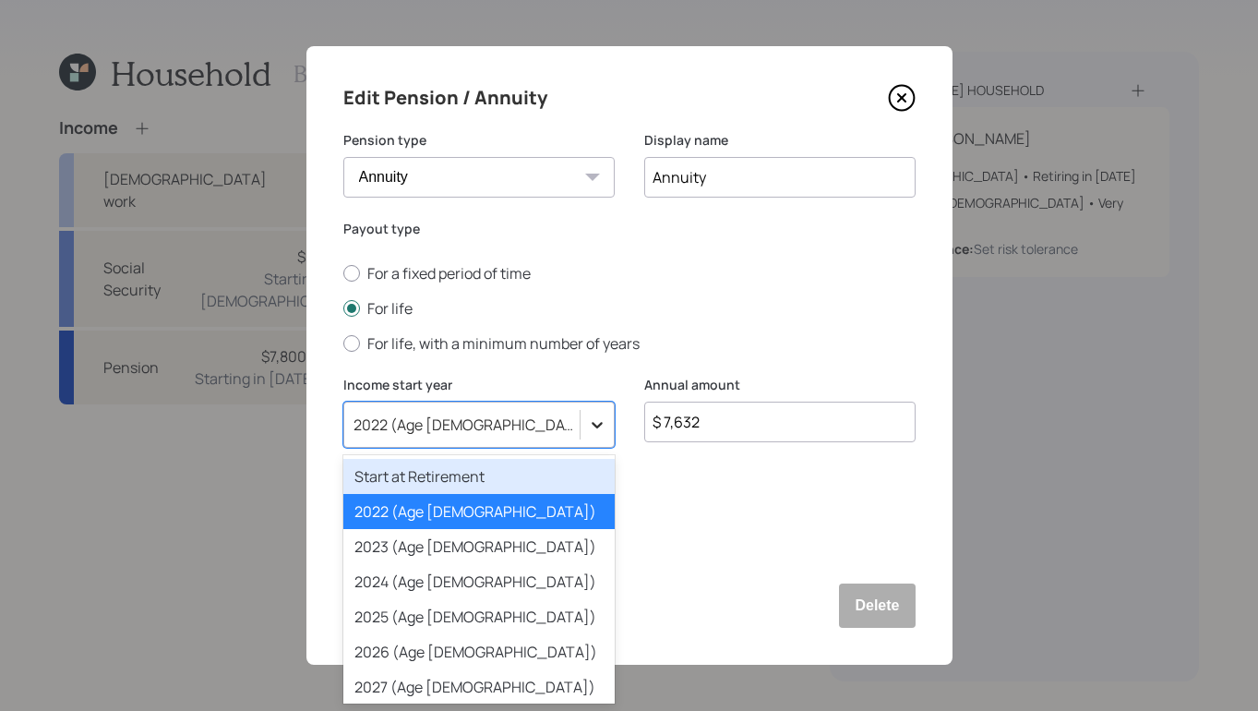
click at [586, 419] on div at bounding box center [597, 424] width 33 height 33
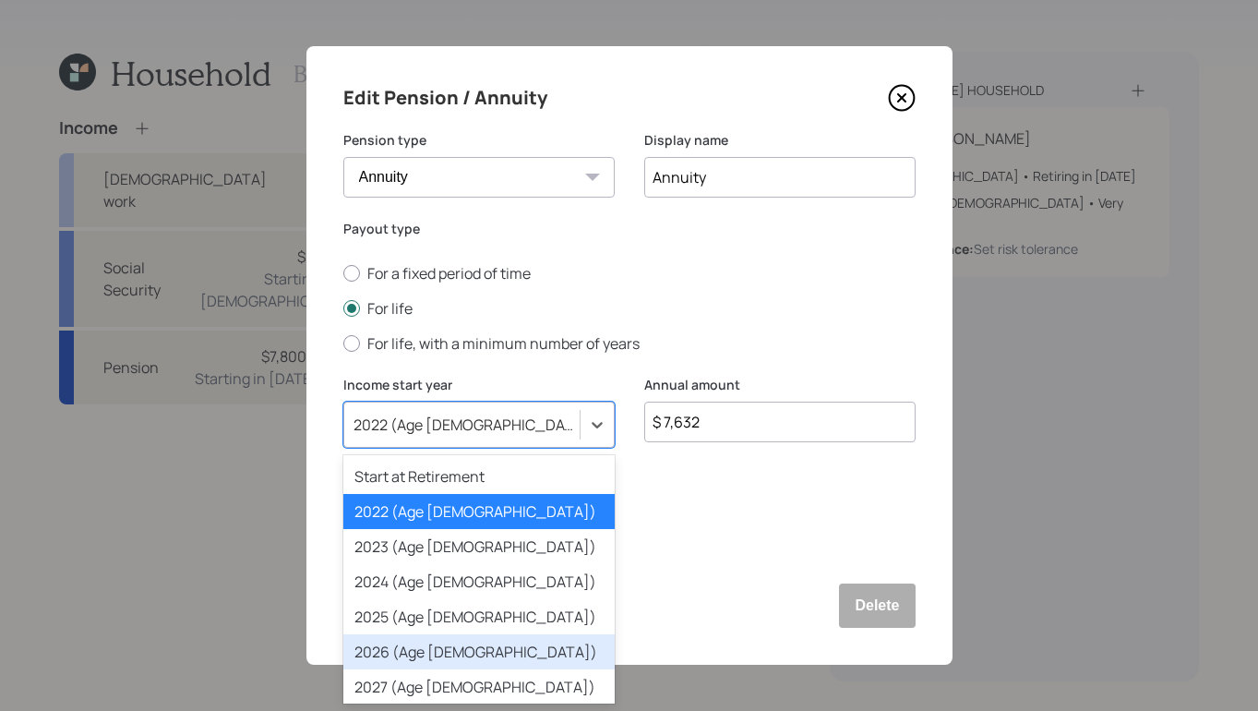
click at [481, 644] on div "2026 (Age 65)" at bounding box center [478, 651] width 271 height 35
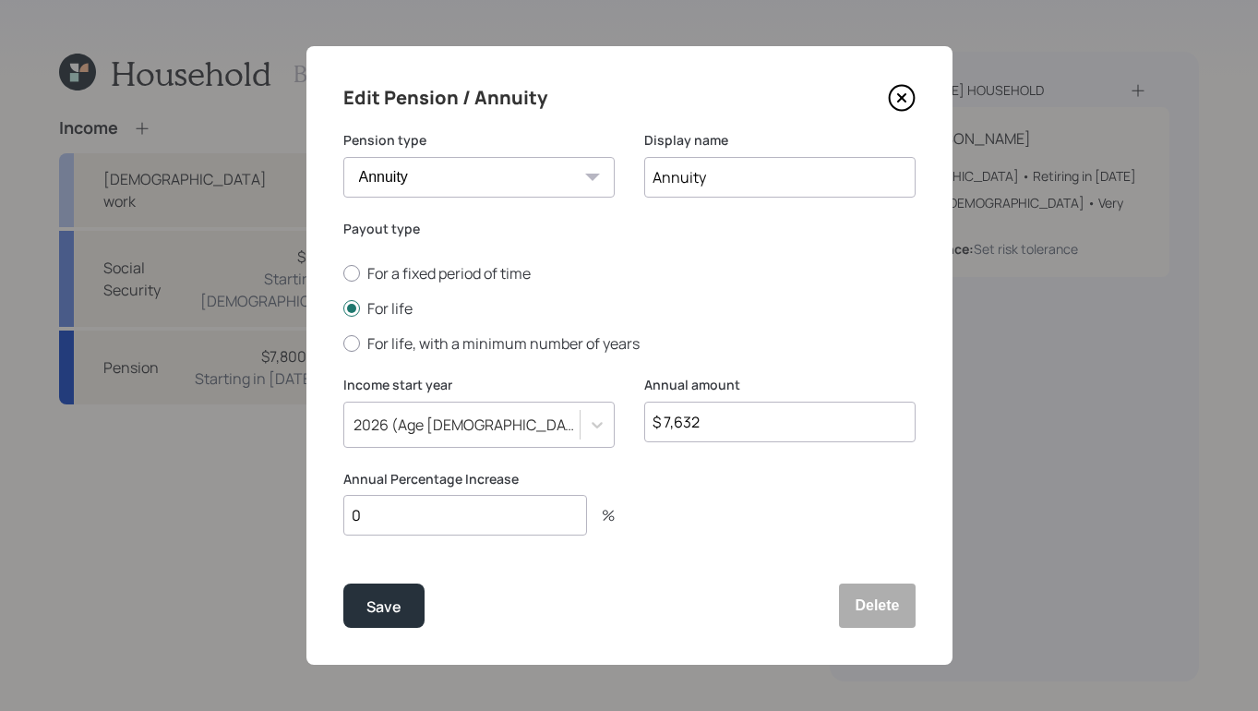
click at [498, 519] on input "0" at bounding box center [465, 515] width 244 height 41
click at [388, 594] on button "Save" at bounding box center [383, 605] width 81 height 44
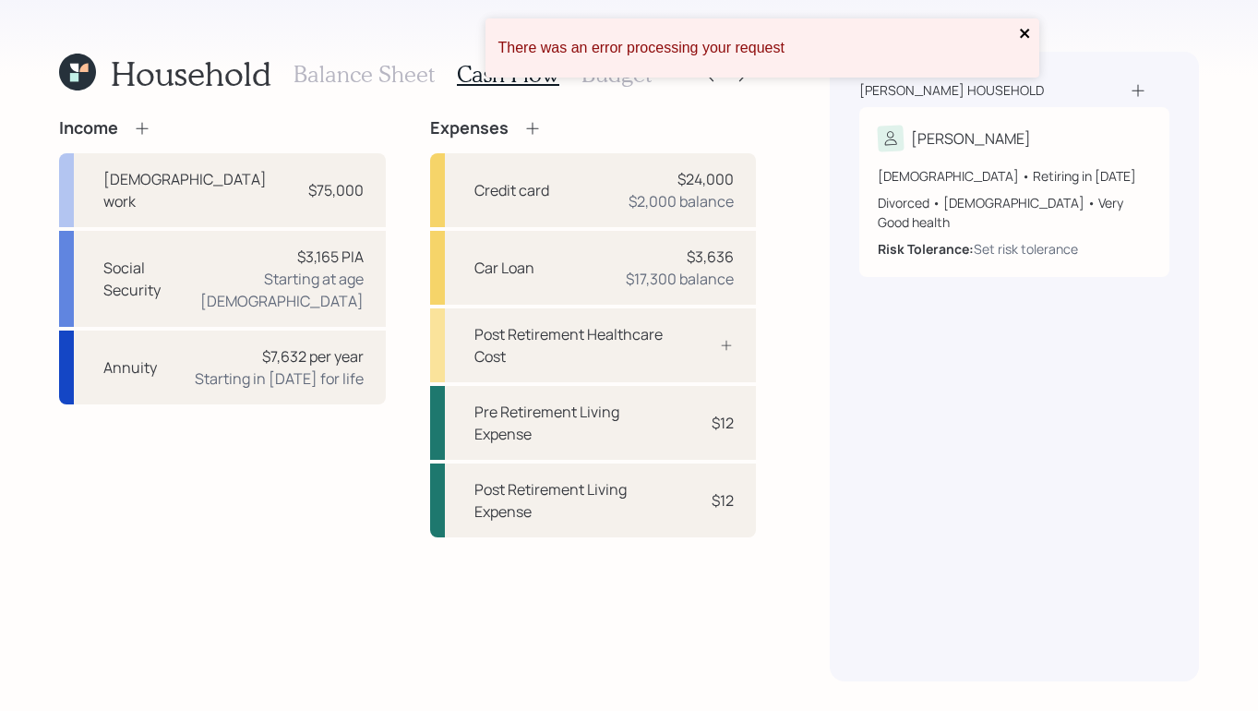
click at [1027, 33] on icon "close" at bounding box center [1025, 33] width 13 height 15
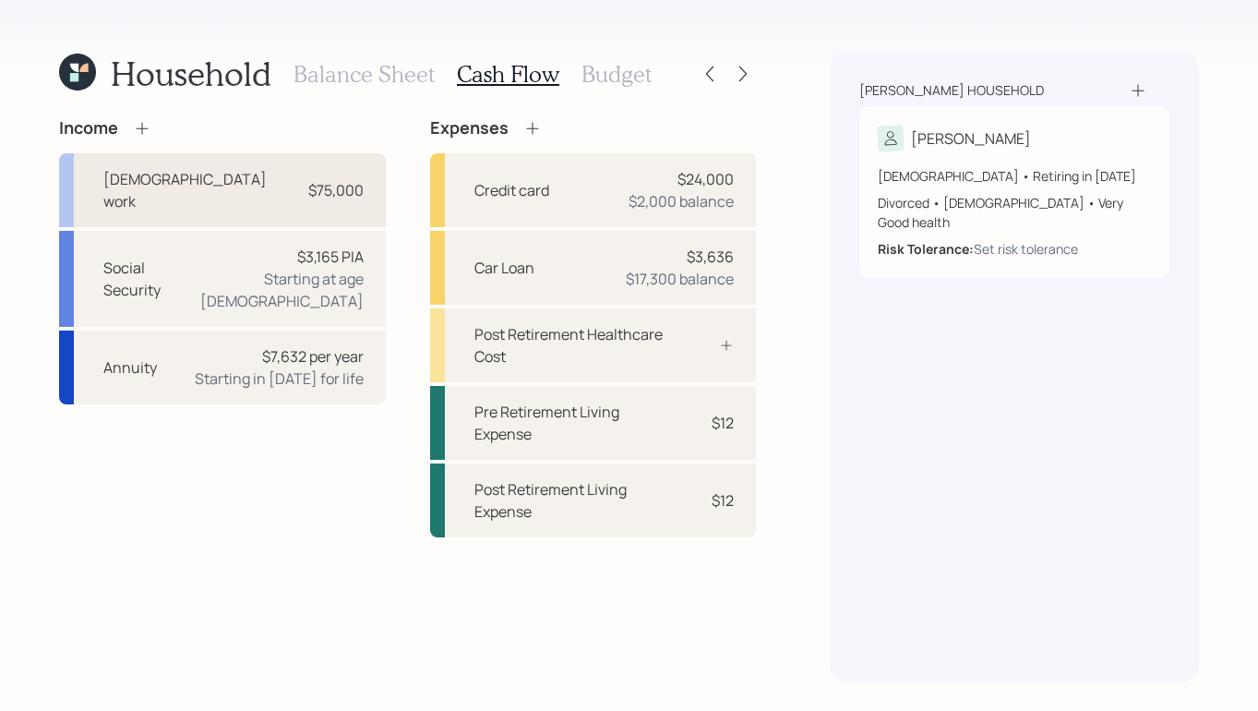
click at [179, 173] on div "Full-time work" at bounding box center [198, 190] width 190 height 44
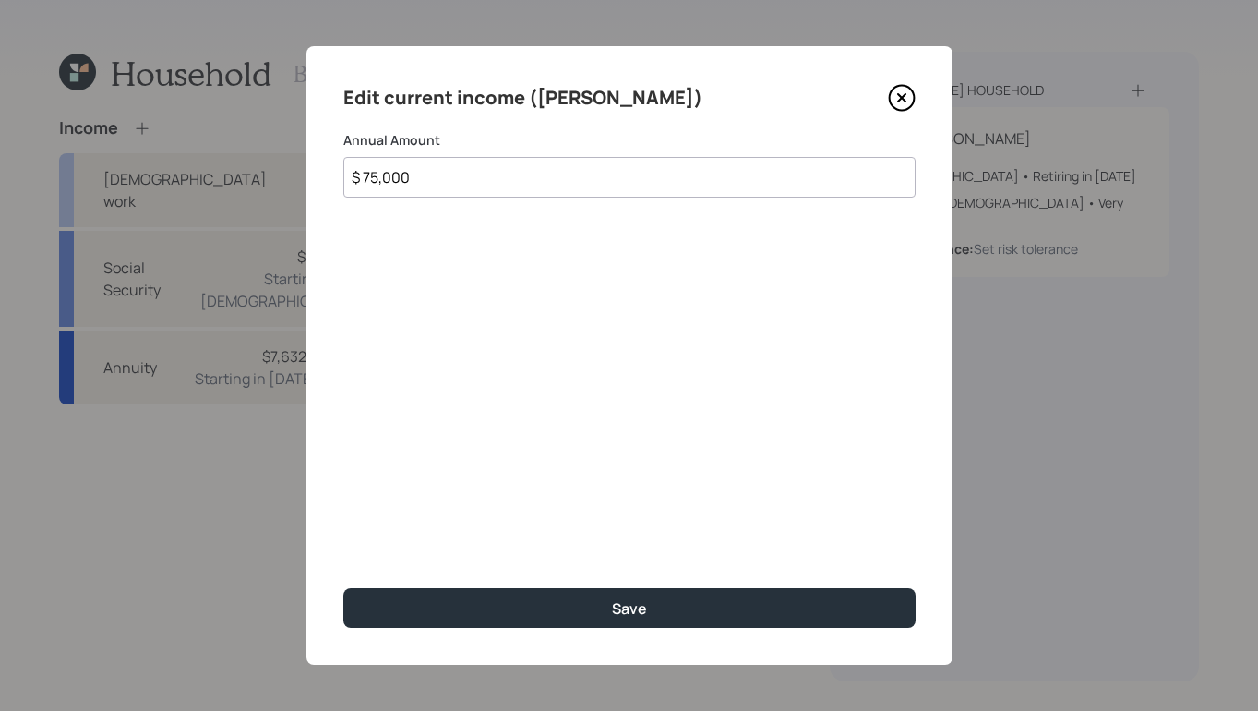
click at [905, 95] on icon at bounding box center [900, 97] width 7 height 7
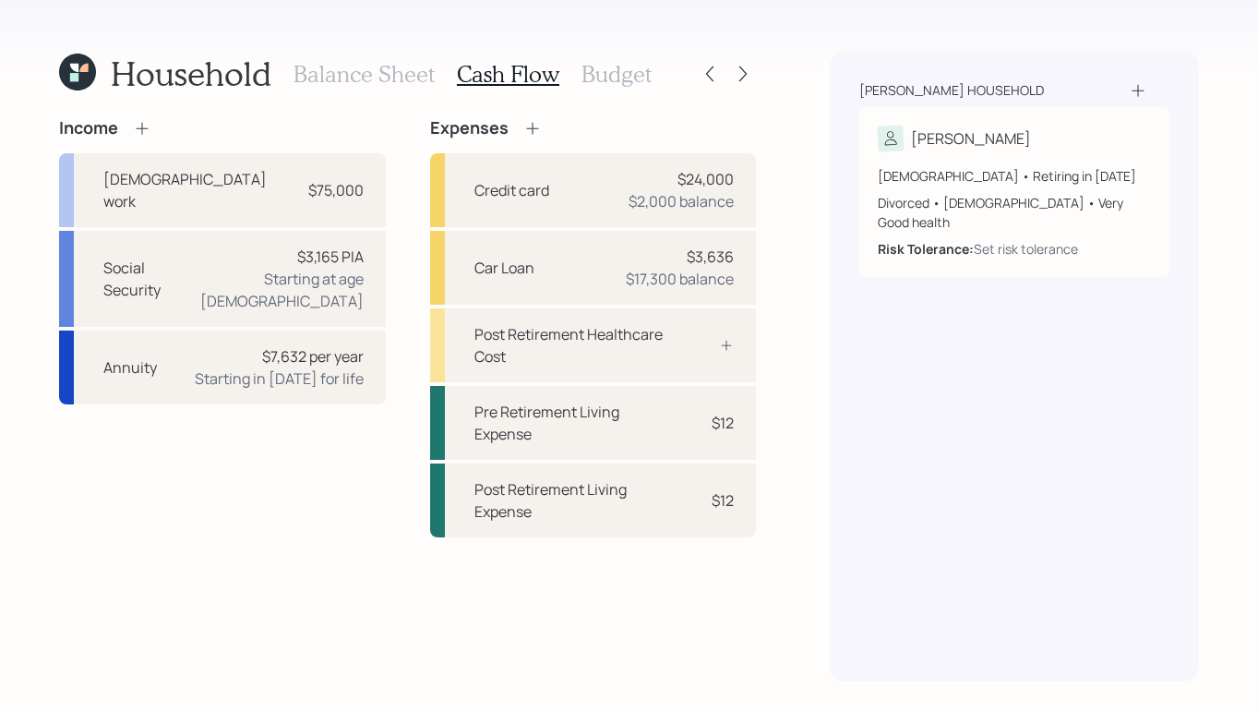
click at [138, 131] on icon at bounding box center [142, 128] width 18 height 18
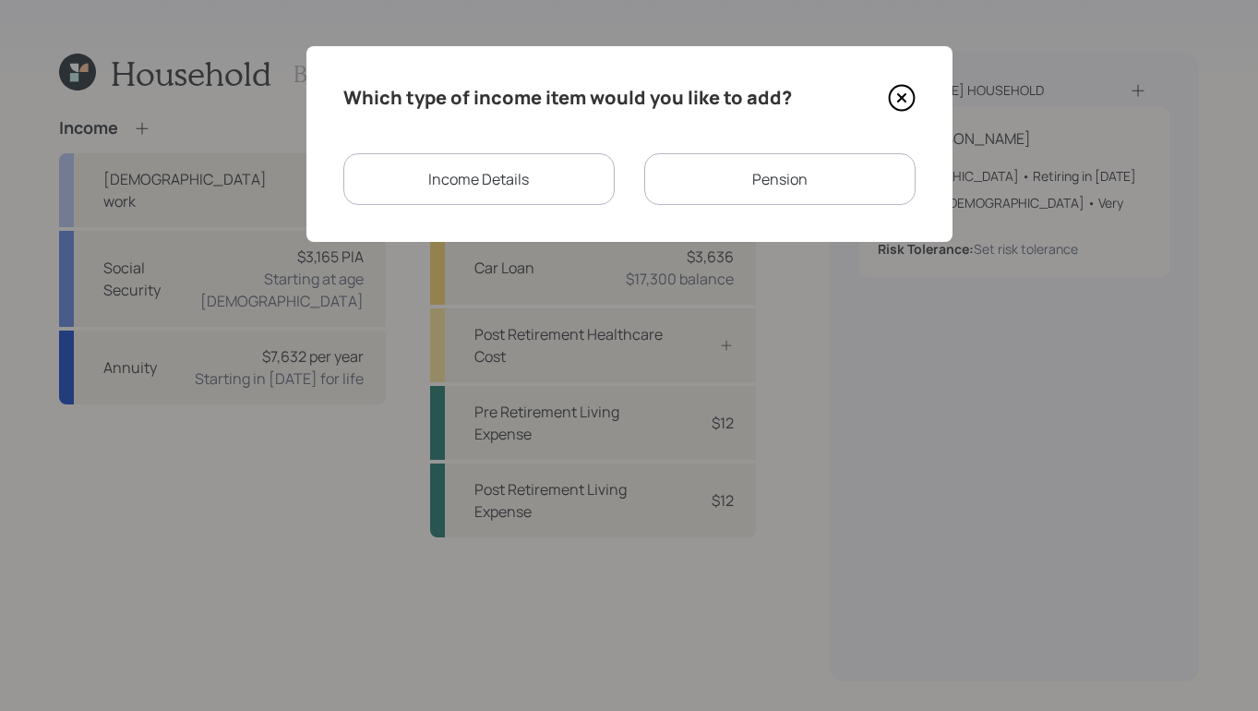
click at [514, 184] on div "Income Details" at bounding box center [478, 179] width 271 height 52
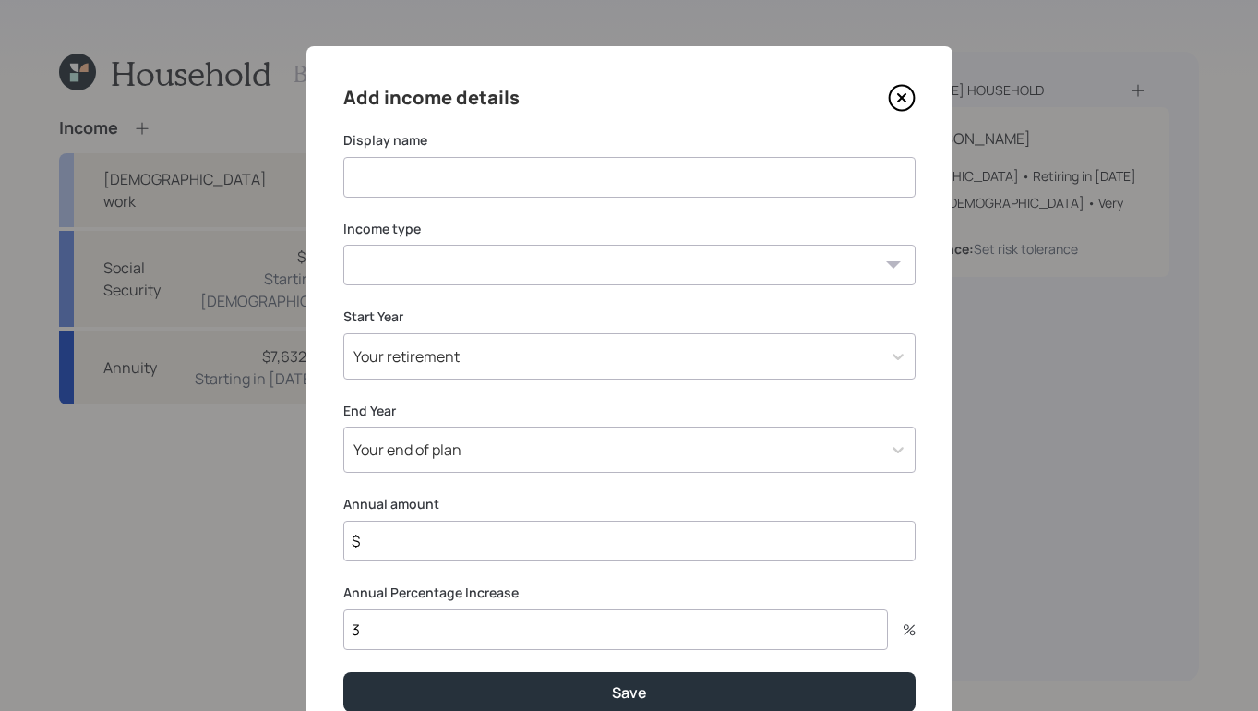
click at [573, 157] on input at bounding box center [629, 177] width 572 height 41
click at [761, 259] on select "Full-time work Part-time work Self employment Other" at bounding box center [629, 265] width 572 height 41
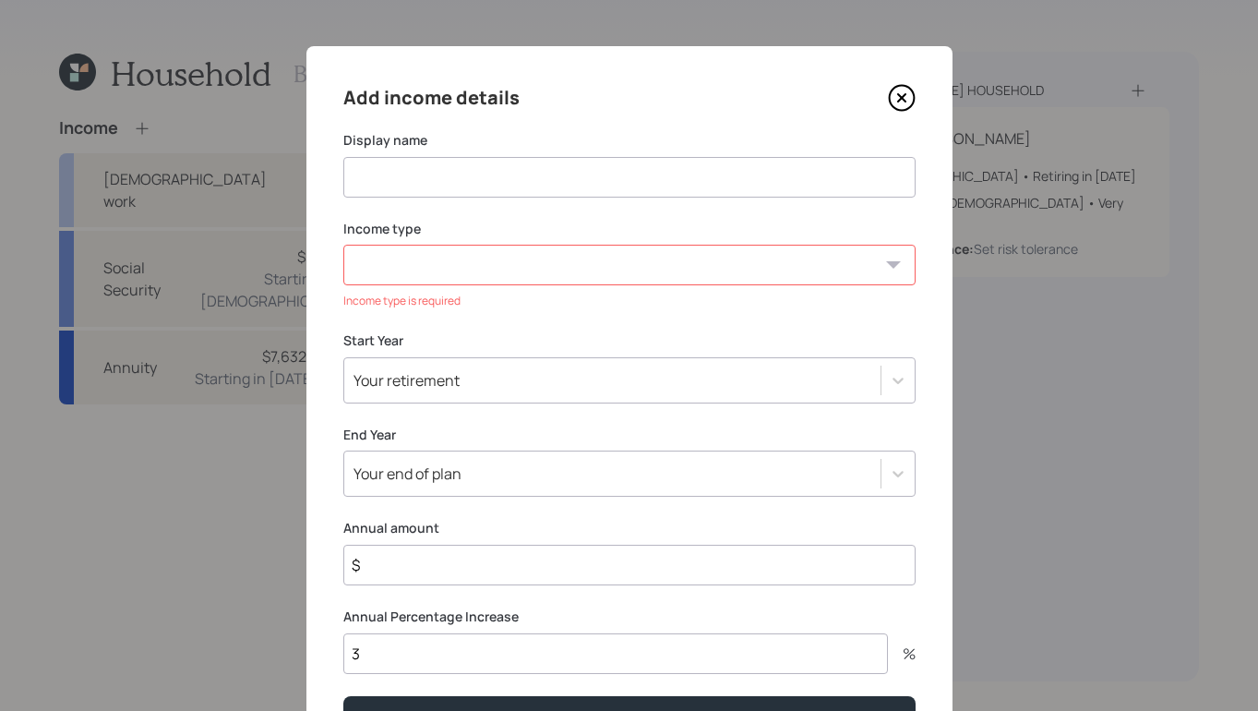
click at [900, 94] on icon at bounding box center [902, 98] width 28 height 28
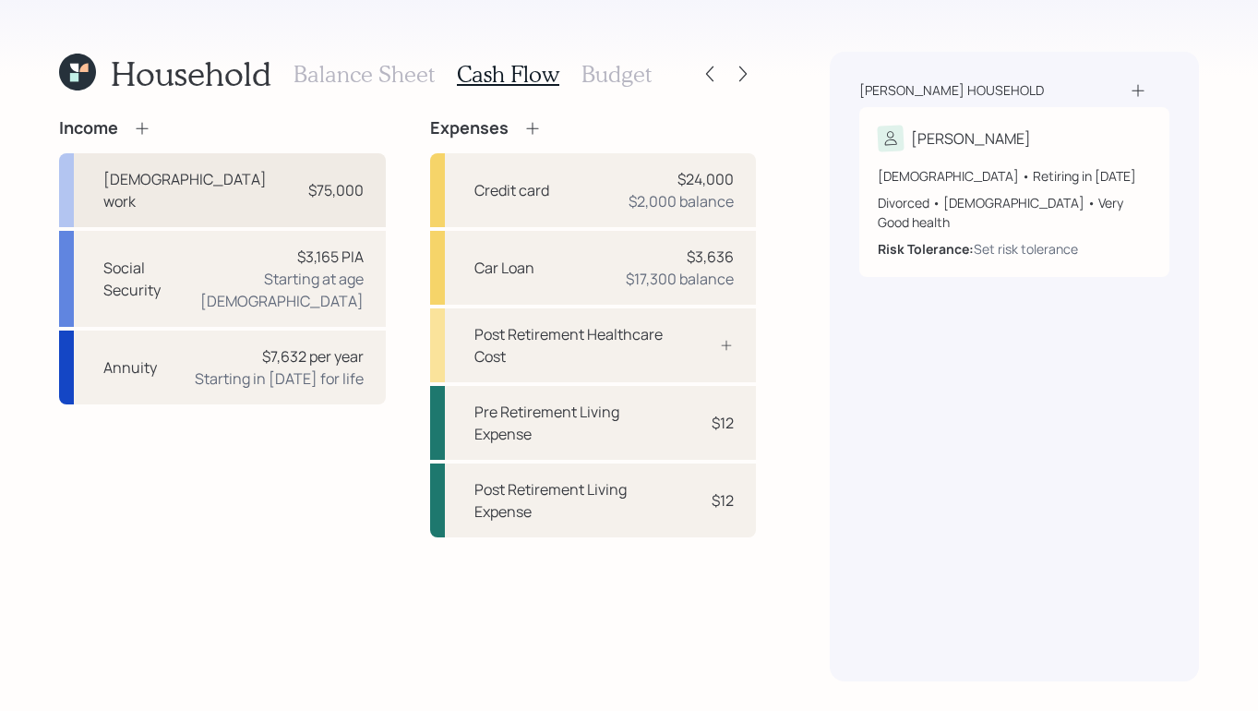
click at [312, 184] on div "$75,000" at bounding box center [335, 190] width 55 height 22
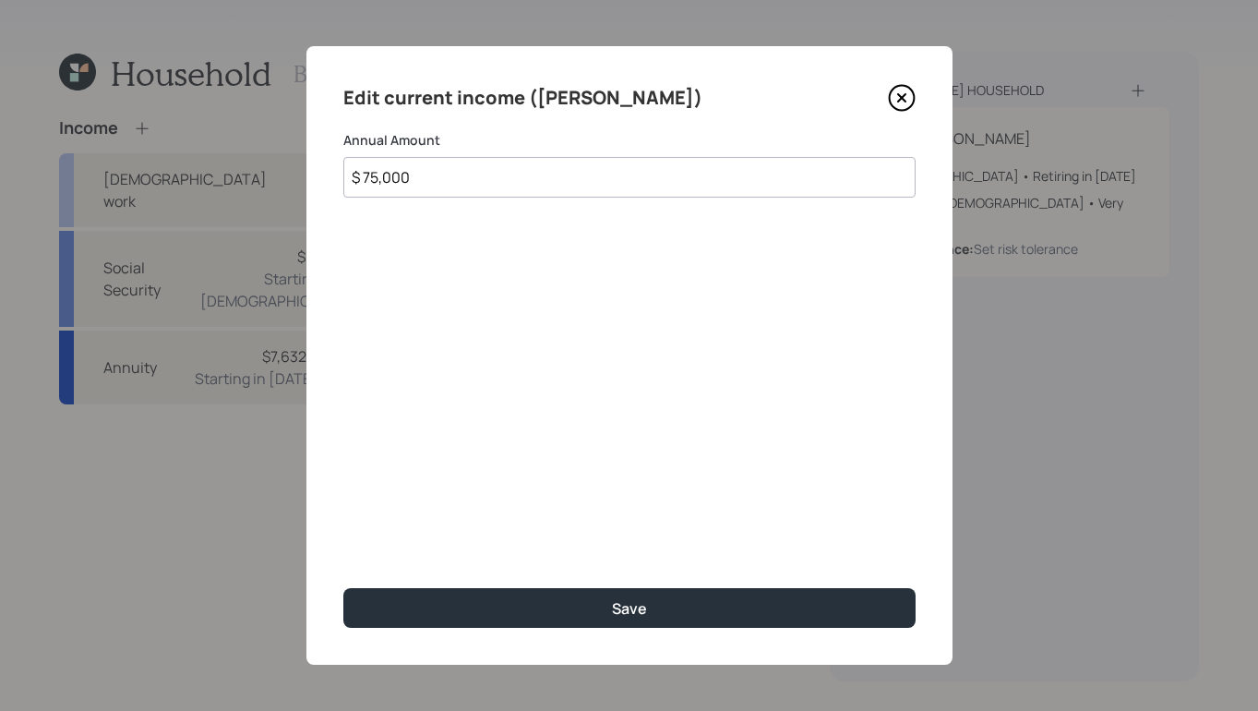
click at [479, 179] on input "$ 75,000" at bounding box center [629, 177] width 572 height 41
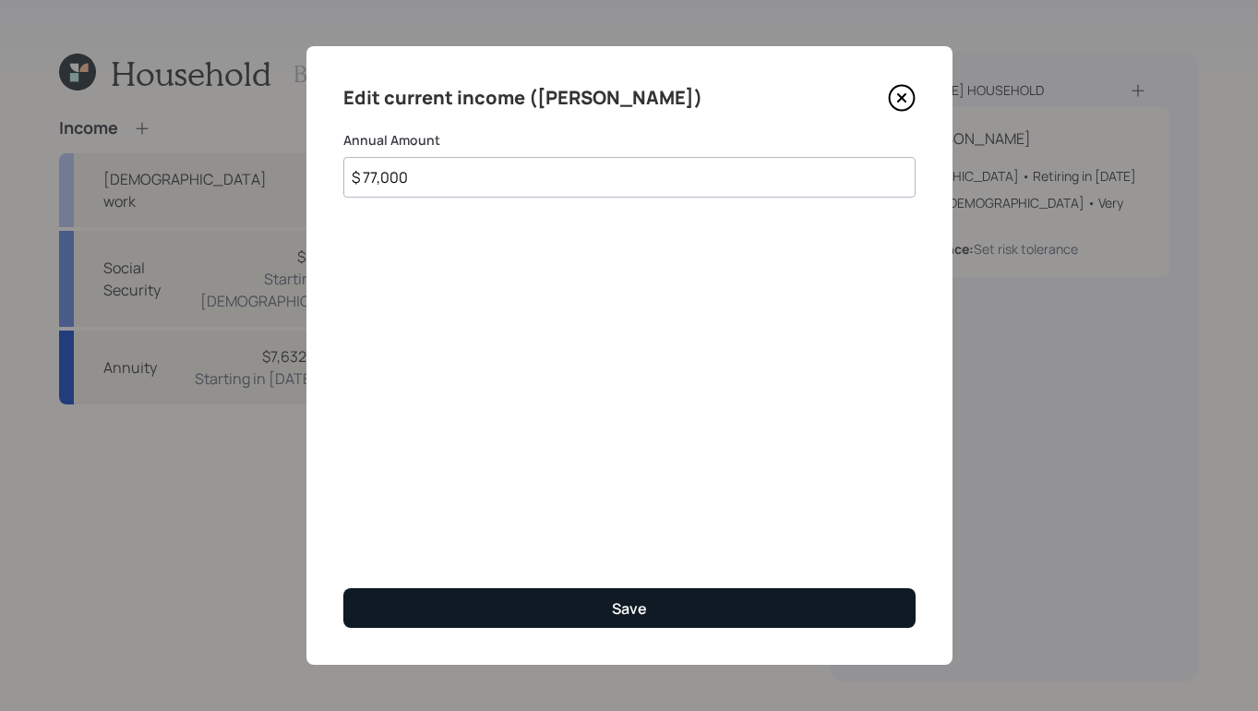
type input "$ 77,000"
click at [610, 609] on button "Save" at bounding box center [629, 608] width 572 height 40
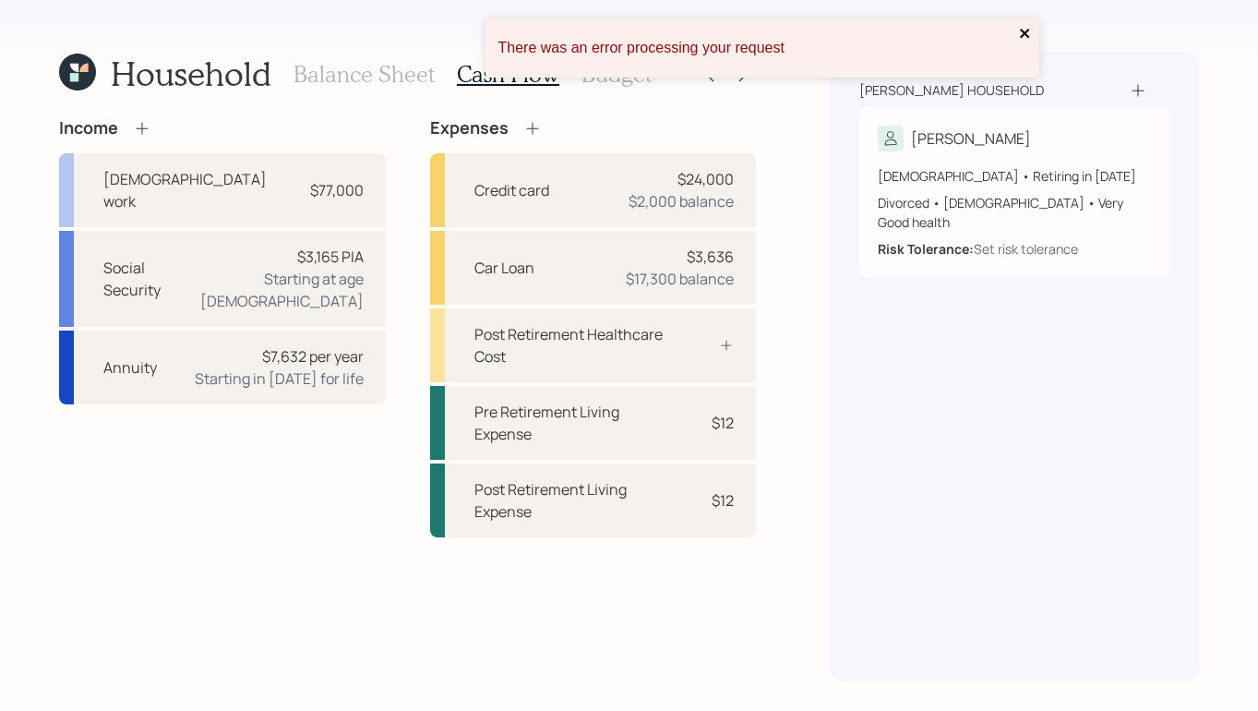
click at [1025, 34] on icon "close" at bounding box center [1024, 33] width 9 height 9
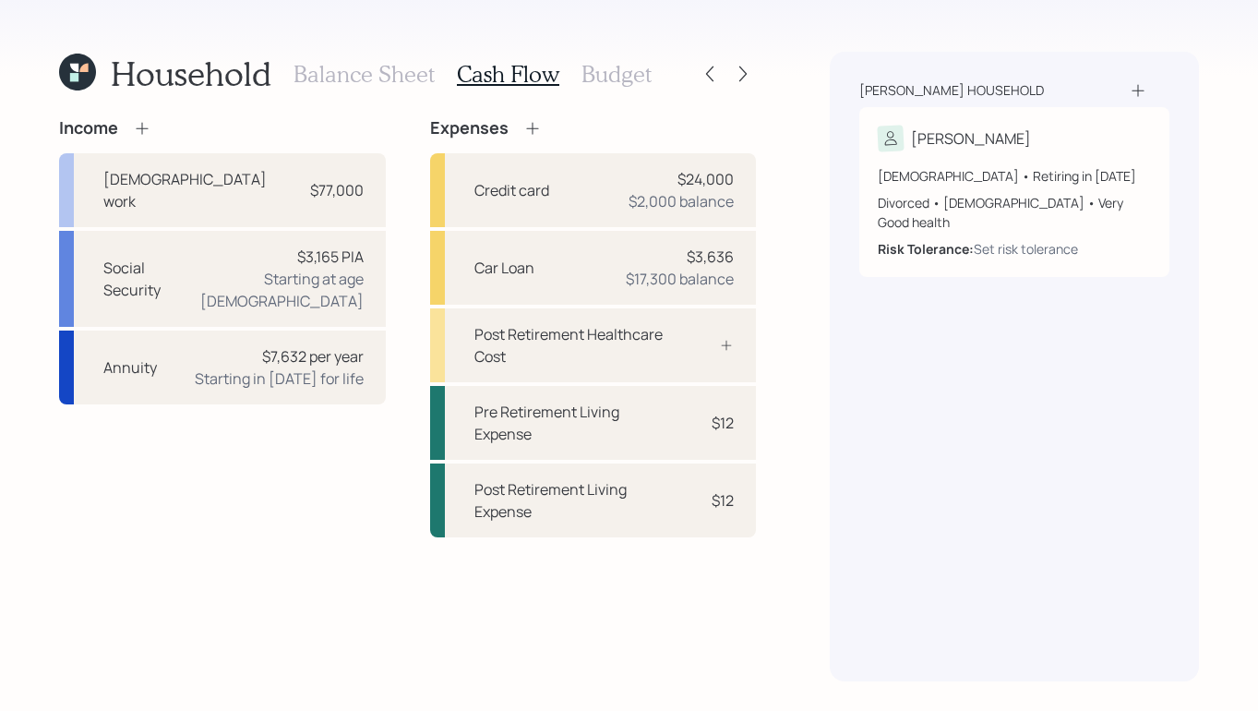
click at [608, 70] on h3 "Budget" at bounding box center [617, 74] width 70 height 27
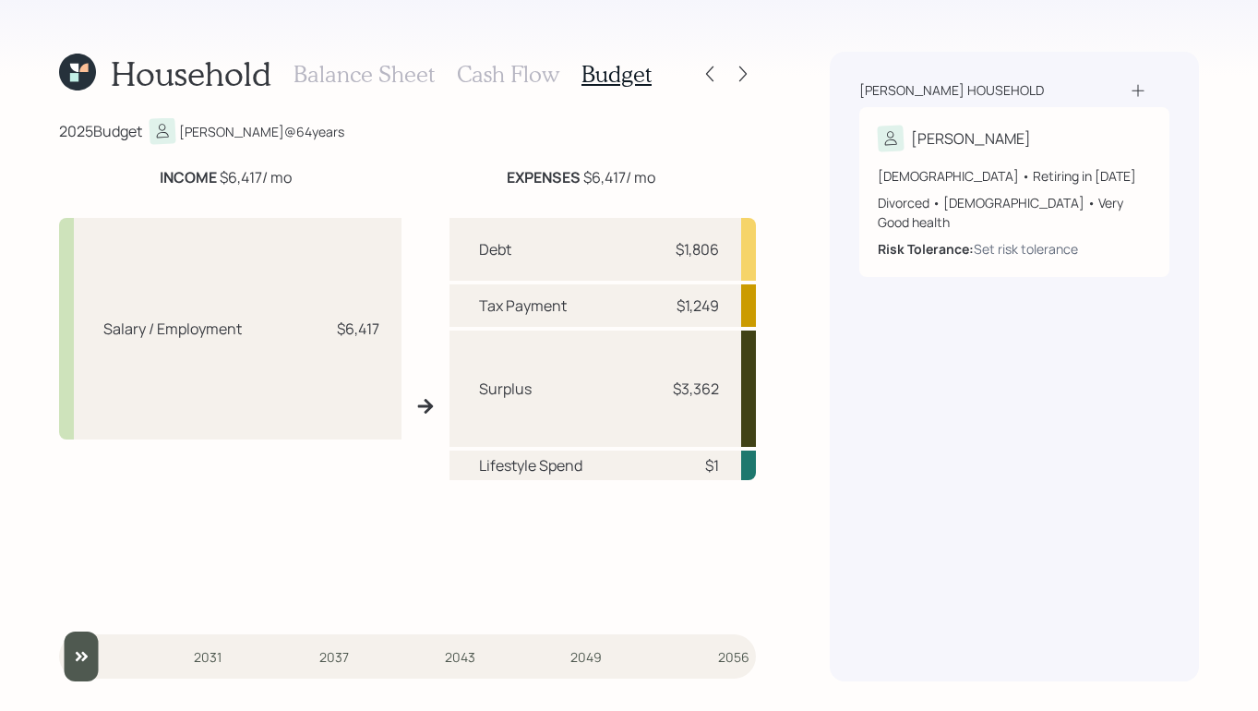
click at [496, 78] on h3 "Cash Flow" at bounding box center [508, 74] width 102 height 27
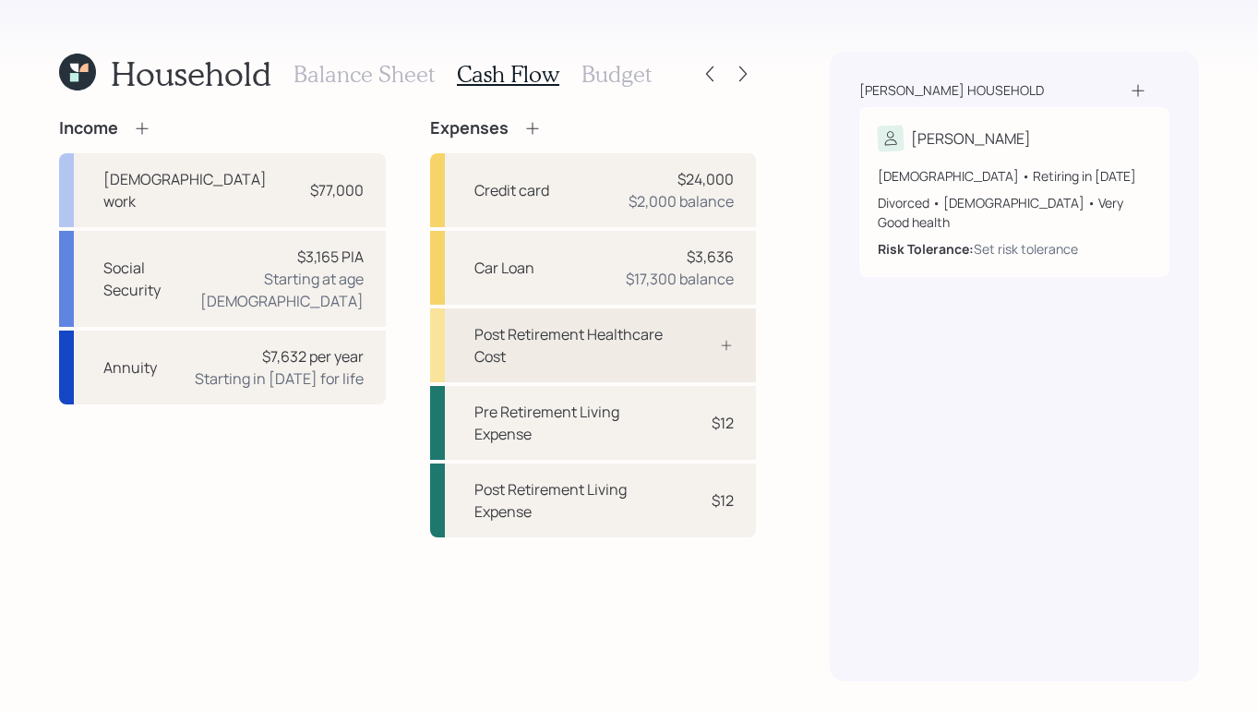
click at [644, 355] on div "Post Retirement Healthcare Cost" at bounding box center [570, 345] width 190 height 44
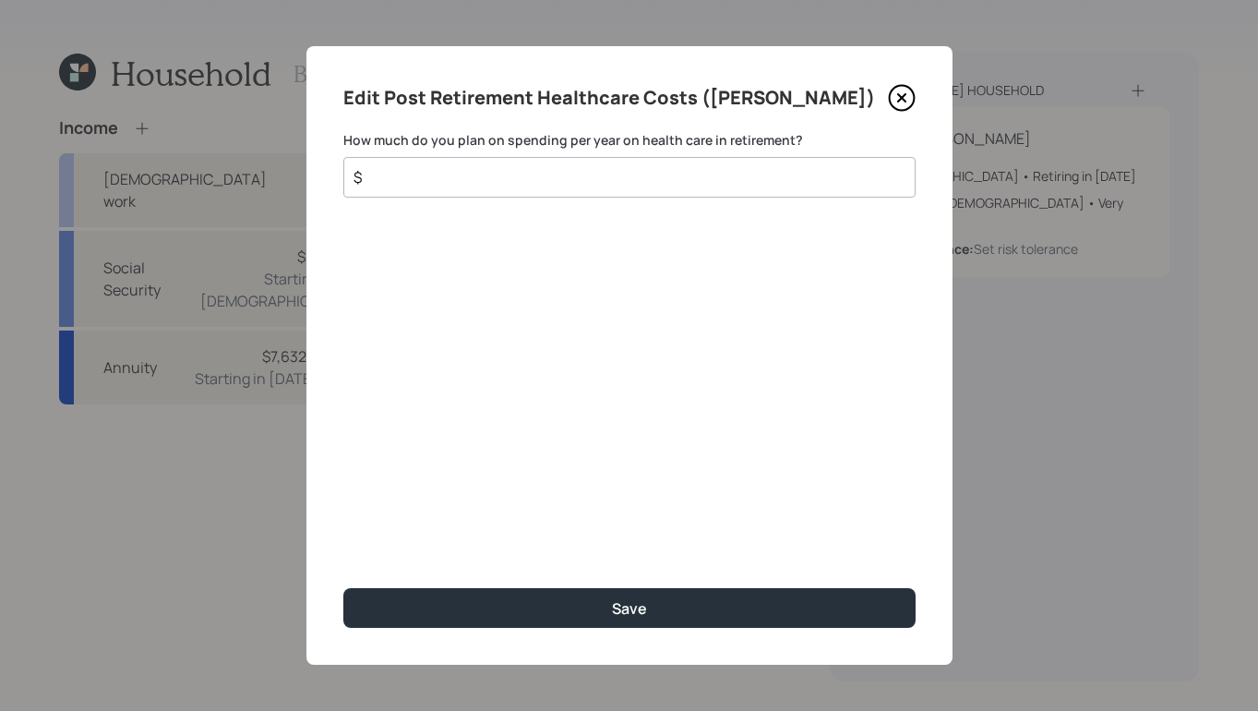
click at [634, 168] on input "$" at bounding box center [622, 177] width 541 height 22
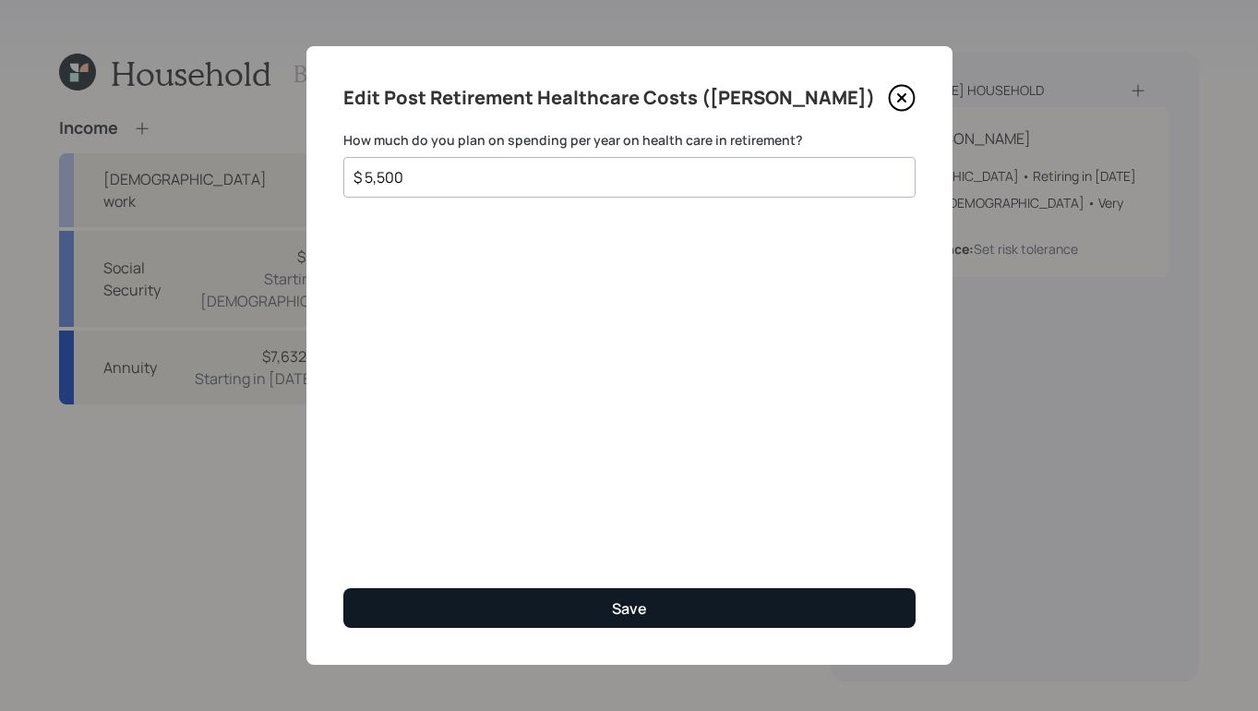
type input "$ 5,500"
click at [688, 600] on button "Save" at bounding box center [629, 608] width 572 height 40
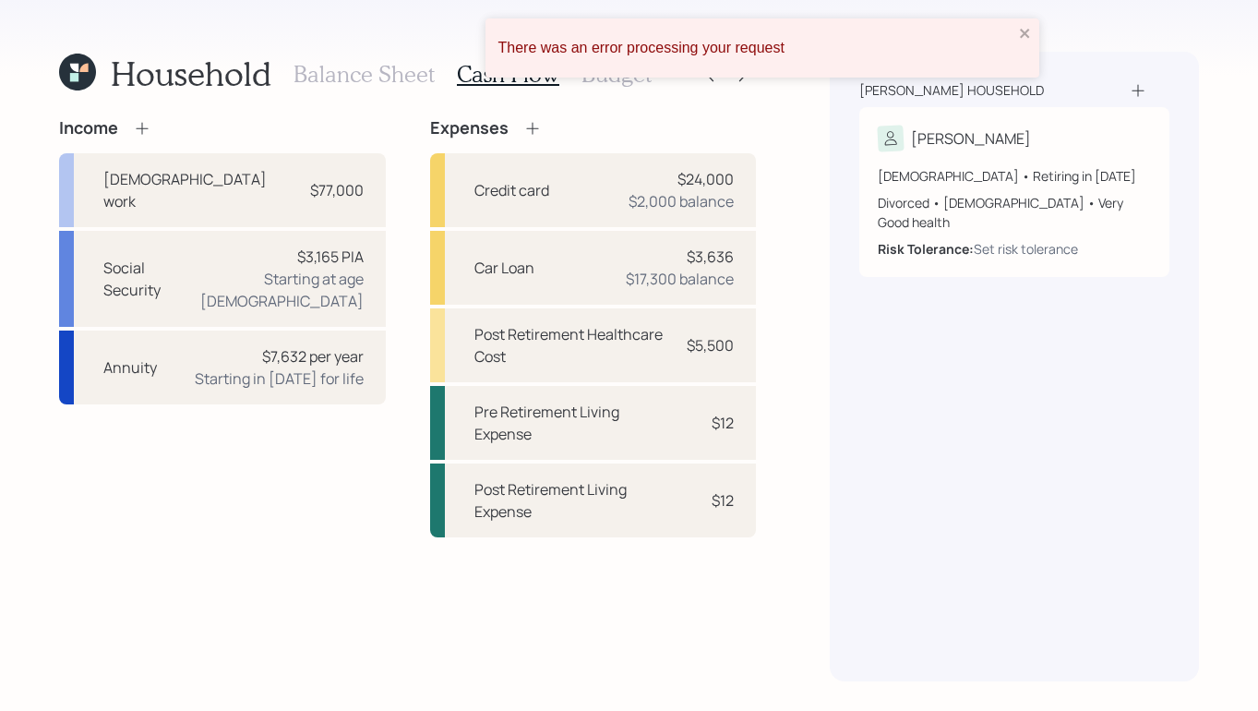
click at [1016, 27] on div "There was an error processing your request" at bounding box center [763, 47] width 554 height 59
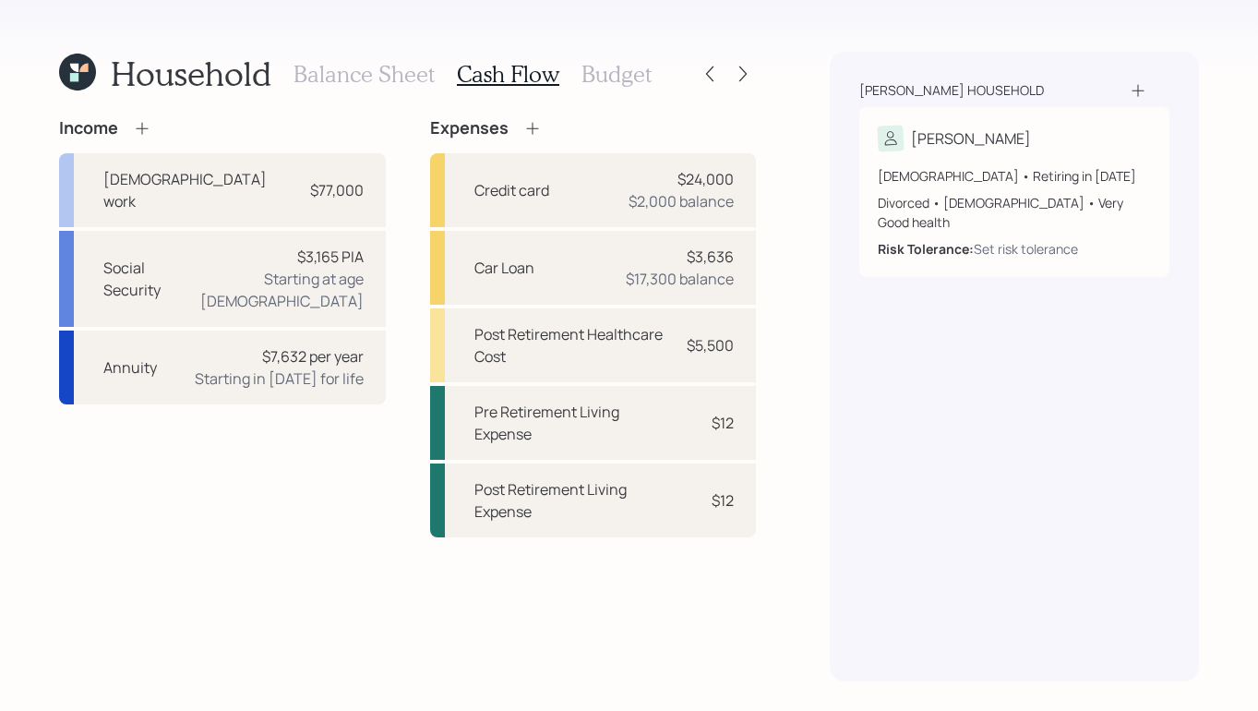
click at [535, 123] on icon at bounding box center [532, 128] width 18 height 18
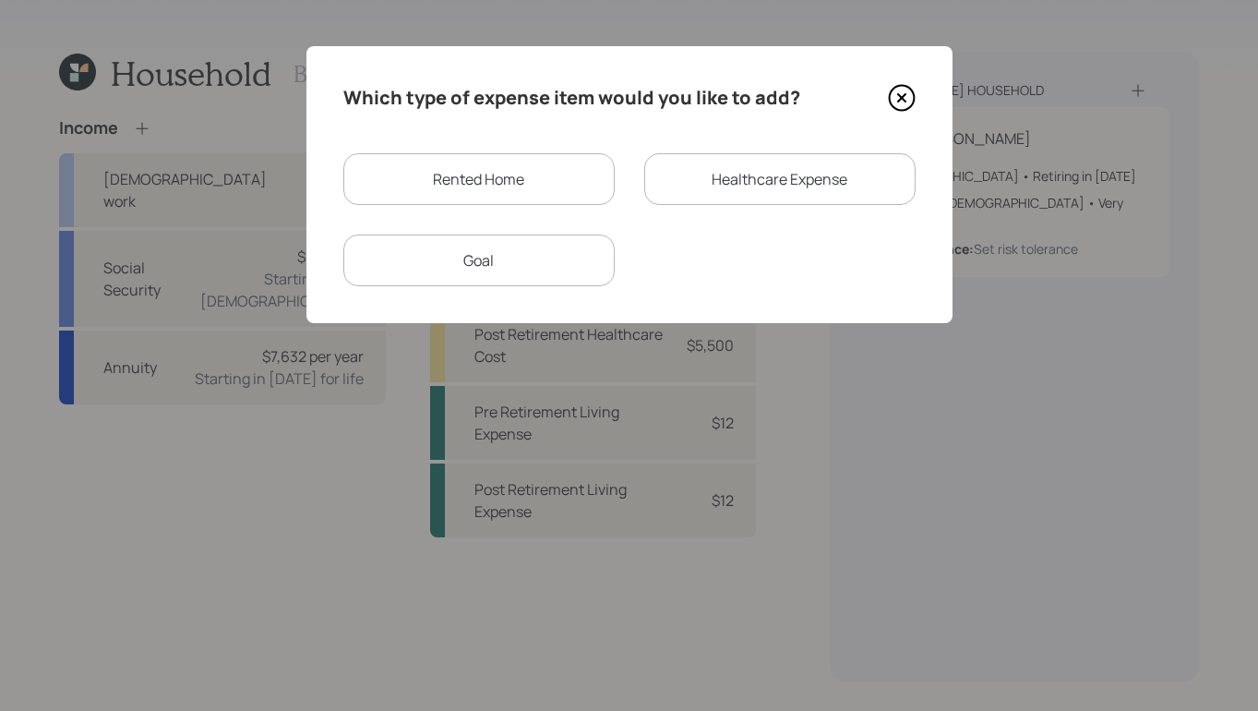
click at [506, 185] on div "Rented Home" at bounding box center [478, 179] width 271 height 52
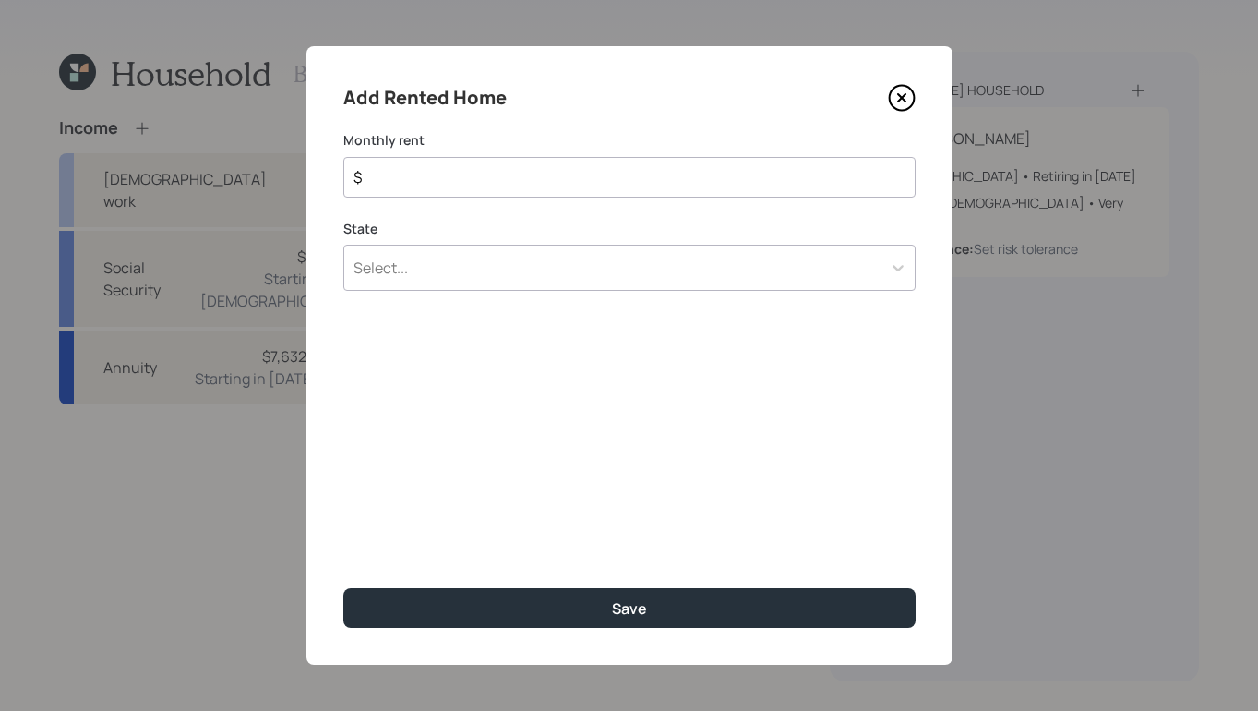
click at [512, 173] on input "$" at bounding box center [622, 177] width 541 height 22
click at [583, 266] on div "State Select..." at bounding box center [629, 256] width 572 height 72
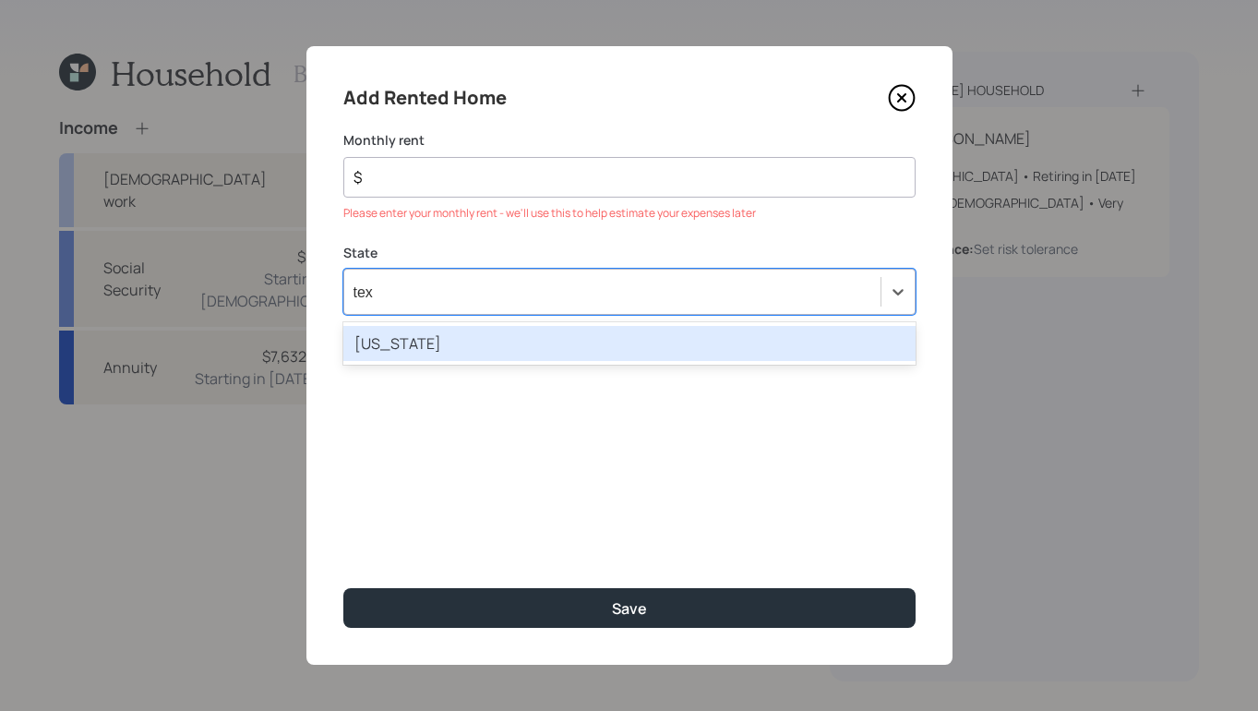
type input "texa"
click at [515, 347] on div "Texas" at bounding box center [629, 343] width 572 height 35
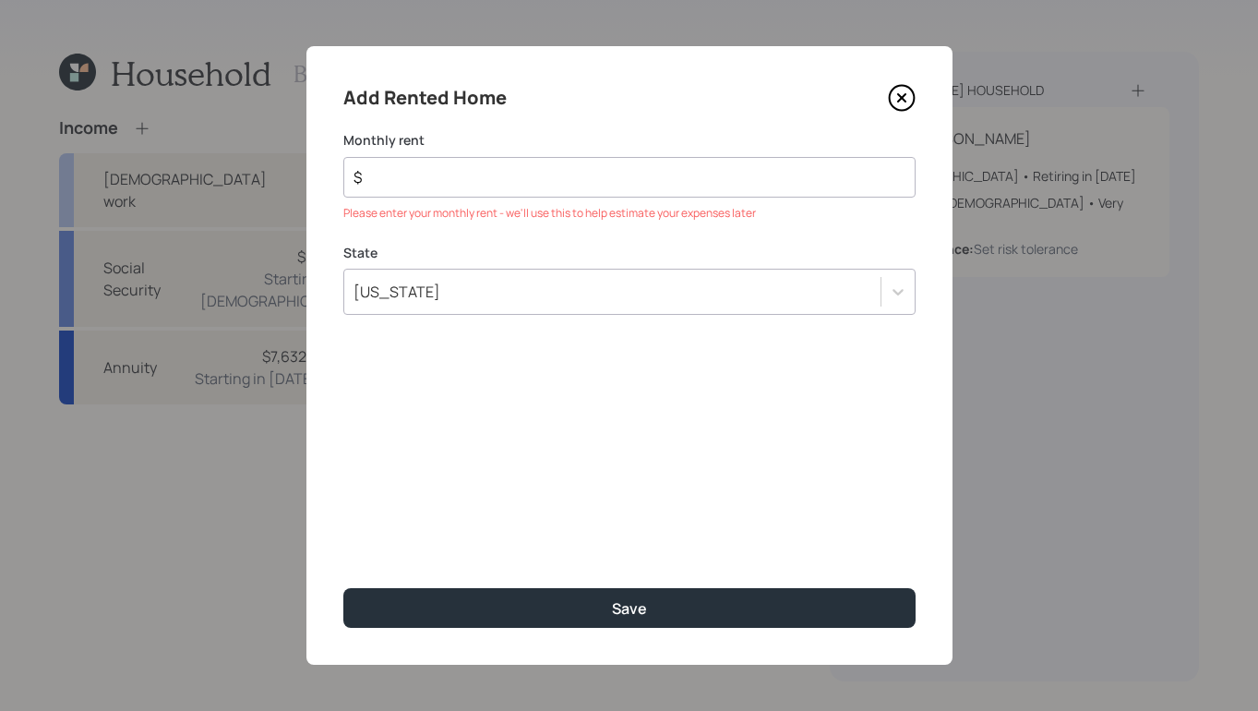
click at [504, 174] on input "$" at bounding box center [622, 177] width 541 height 22
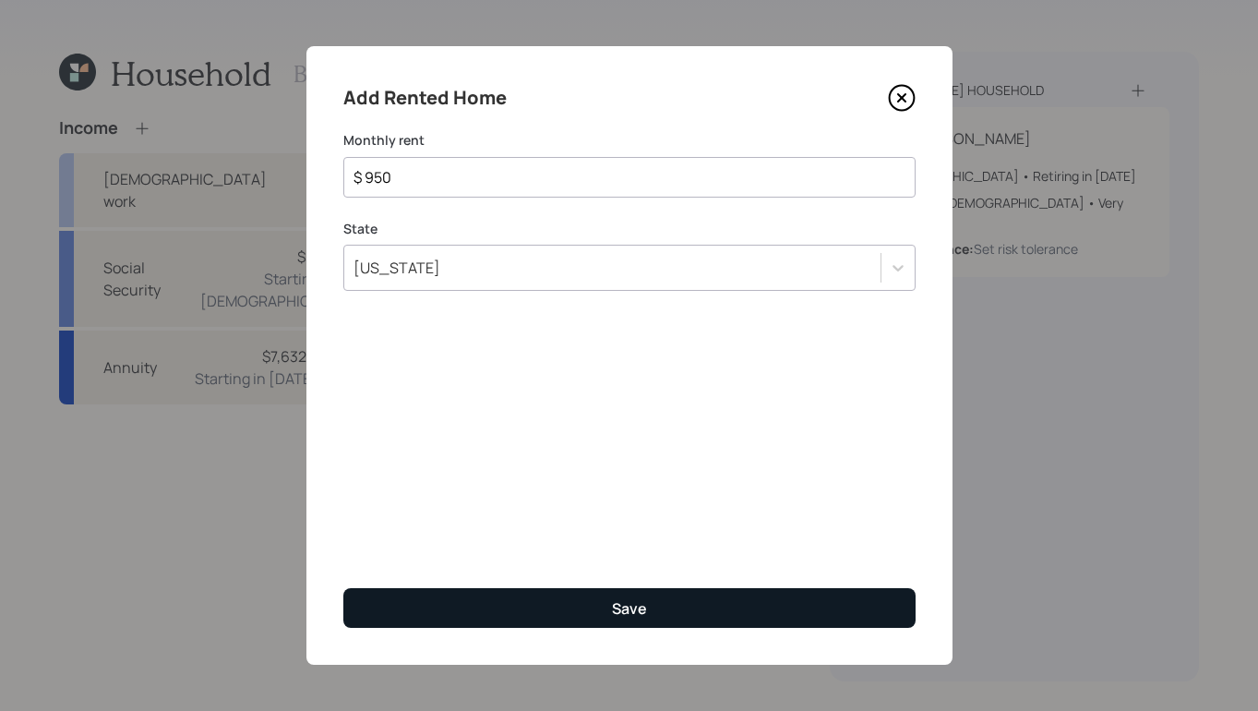
type input "$ 950"
click at [632, 611] on div "Save" at bounding box center [629, 608] width 35 height 20
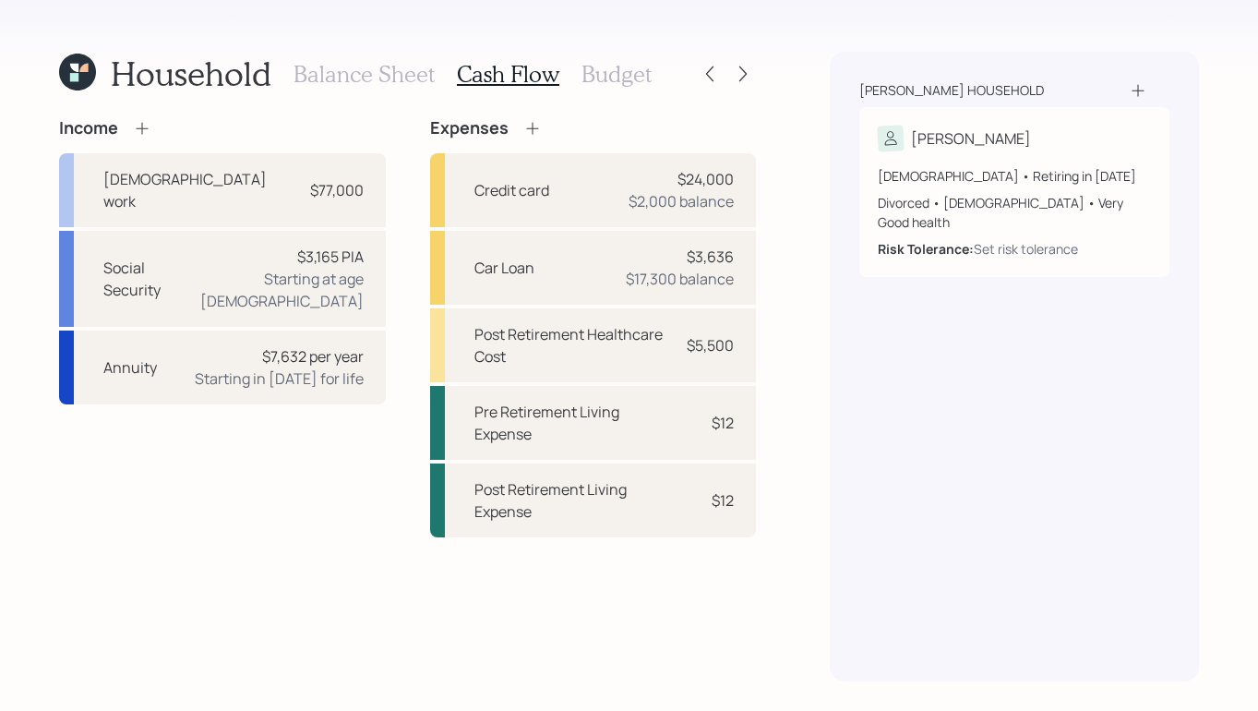
click at [135, 126] on icon at bounding box center [142, 128] width 18 height 18
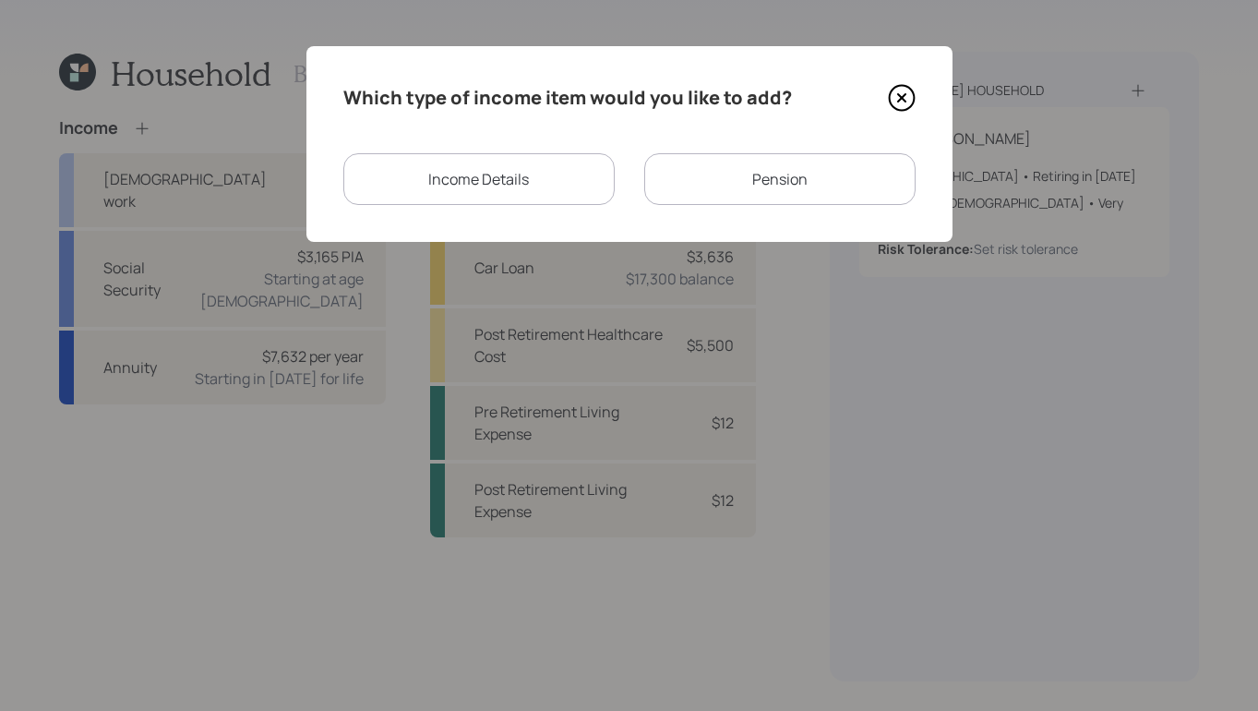
click at [745, 186] on div "Pension" at bounding box center [779, 179] width 271 height 52
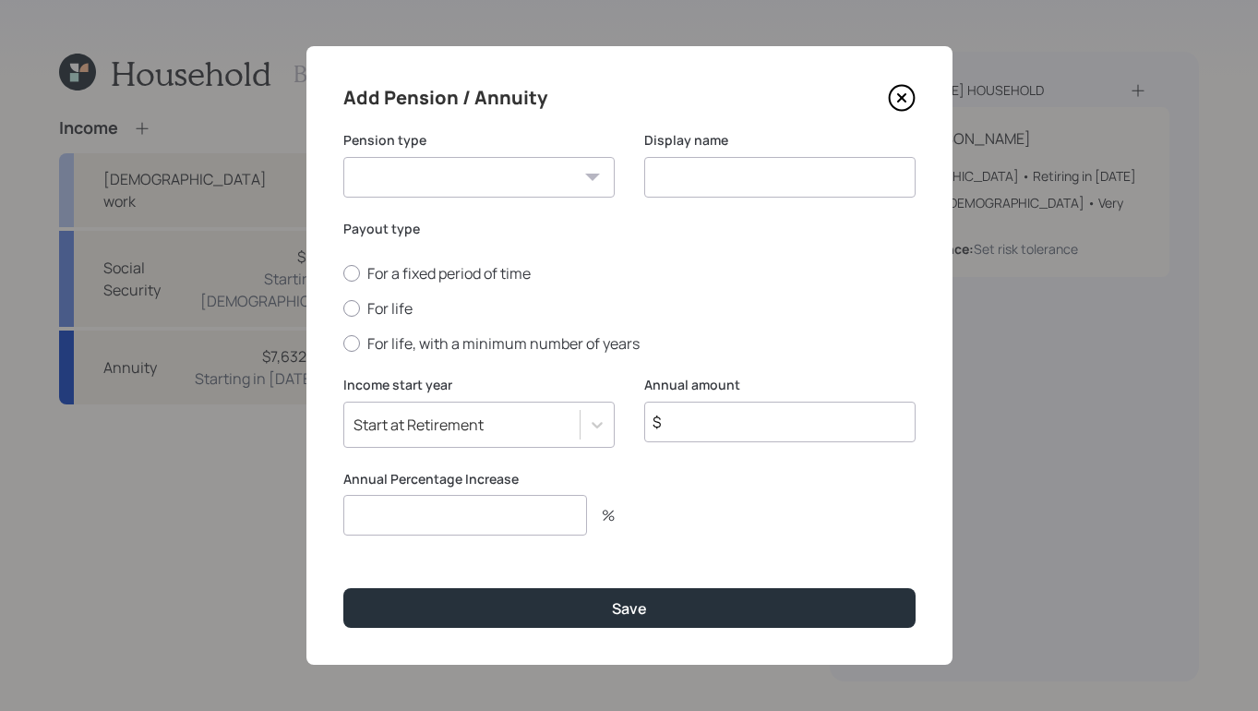
click at [523, 169] on select "Pension Annuity" at bounding box center [478, 177] width 271 height 41
select select "pension"
click at [343, 157] on select "Pension Annuity" at bounding box center [478, 177] width 271 height 41
click at [726, 182] on input at bounding box center [779, 177] width 271 height 41
type input "Pension"
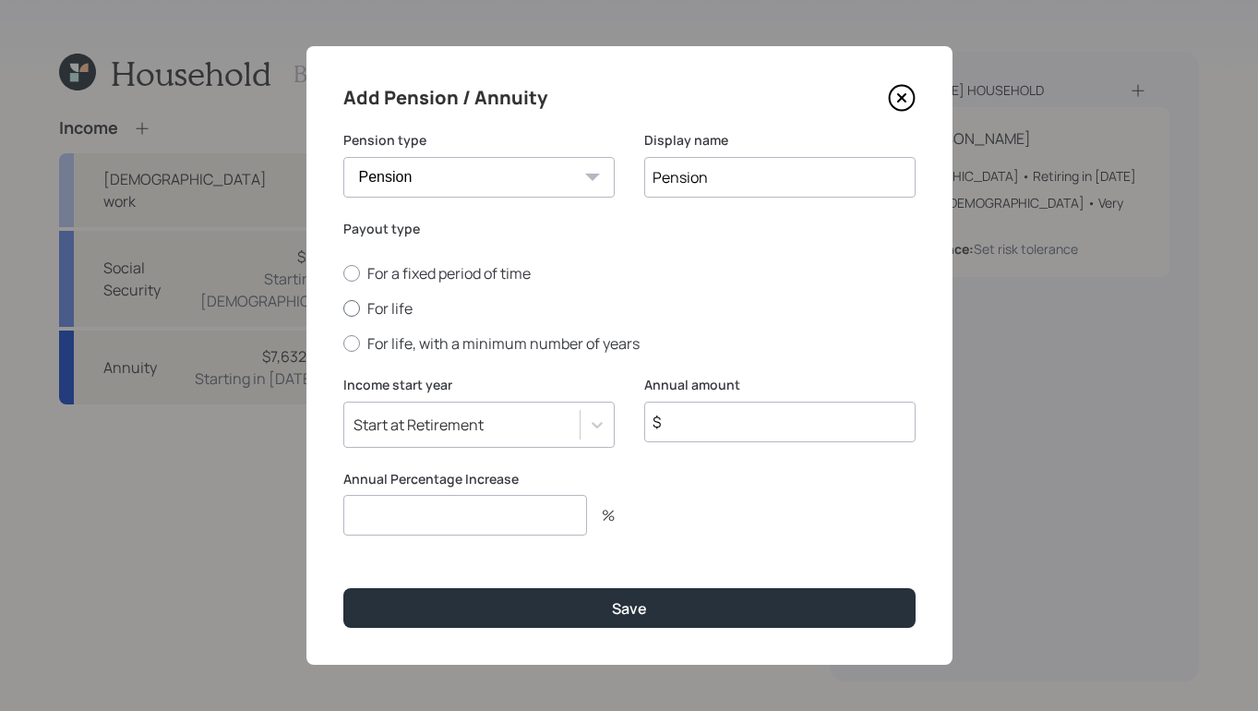
click at [355, 312] on div at bounding box center [351, 308] width 17 height 17
click at [343, 309] on input "For life" at bounding box center [343, 308] width 1 height 1
radio input "true"
click at [595, 427] on icon at bounding box center [597, 424] width 18 height 18
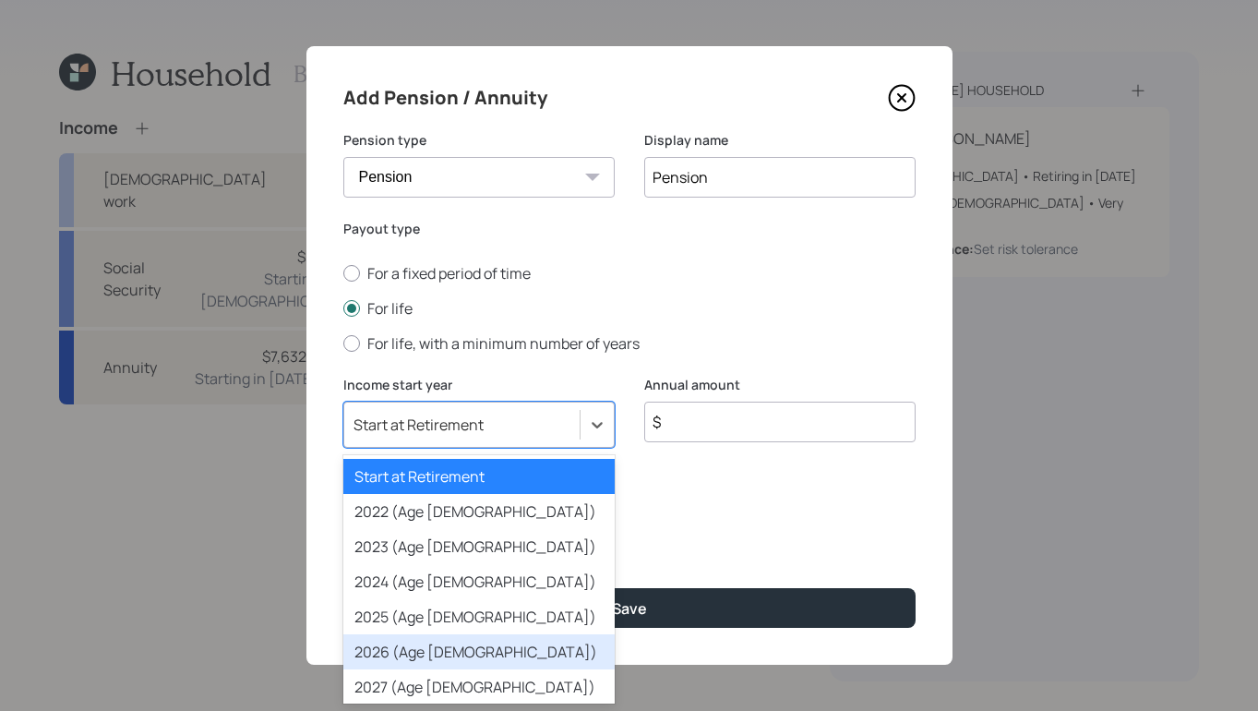
click at [433, 658] on div "2026 (Age 65)" at bounding box center [478, 651] width 271 height 35
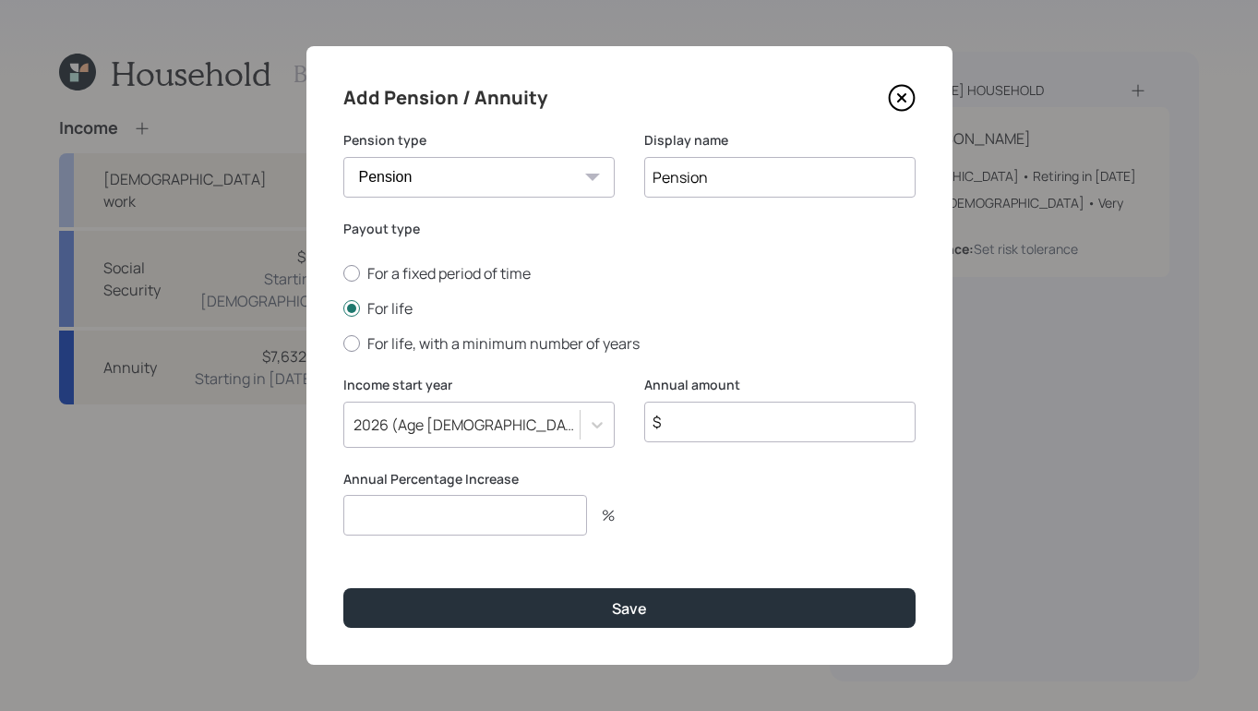
click at [731, 410] on input "$" at bounding box center [779, 422] width 271 height 41
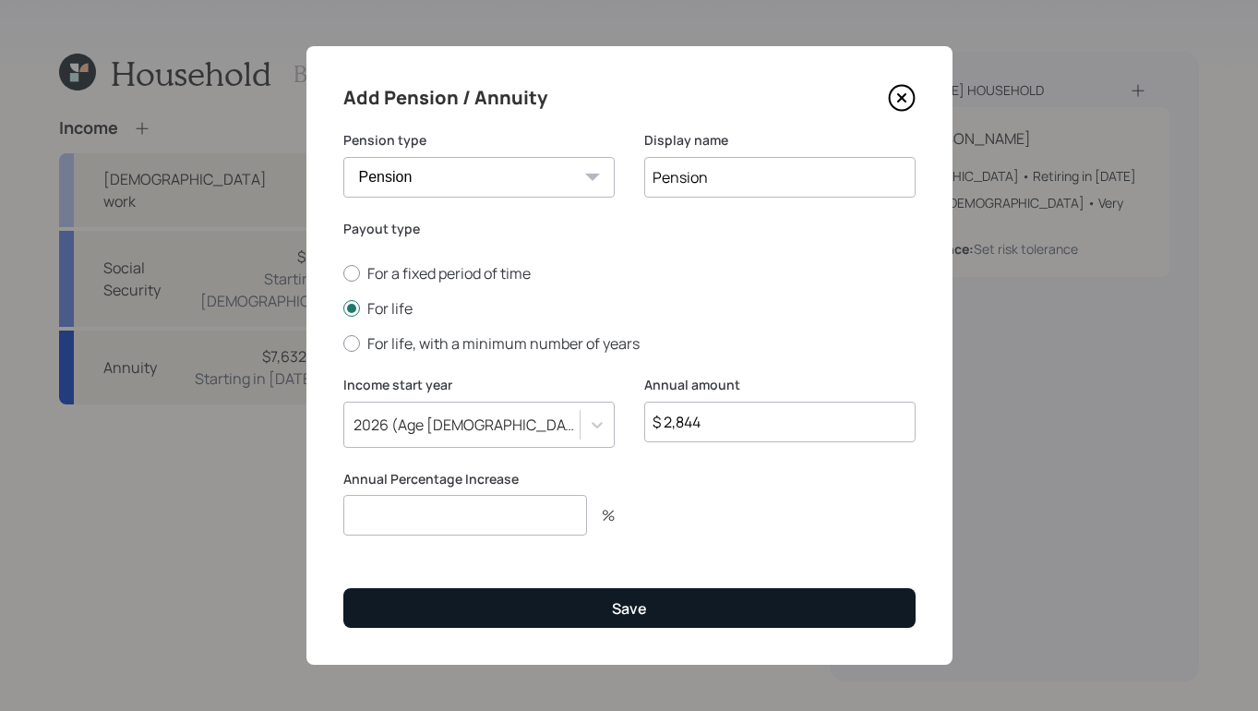
type input "$ 2,844"
click at [631, 616] on div "Save" at bounding box center [629, 608] width 35 height 20
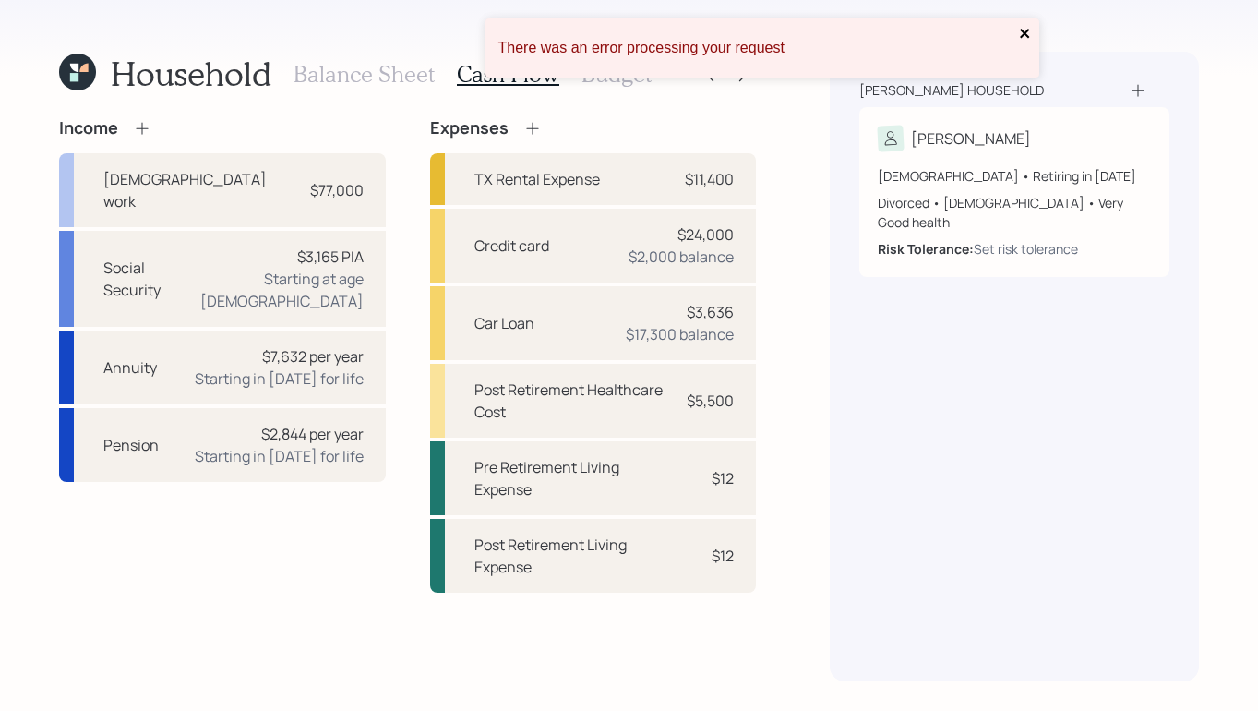
click at [1022, 32] on icon "close" at bounding box center [1025, 33] width 13 height 15
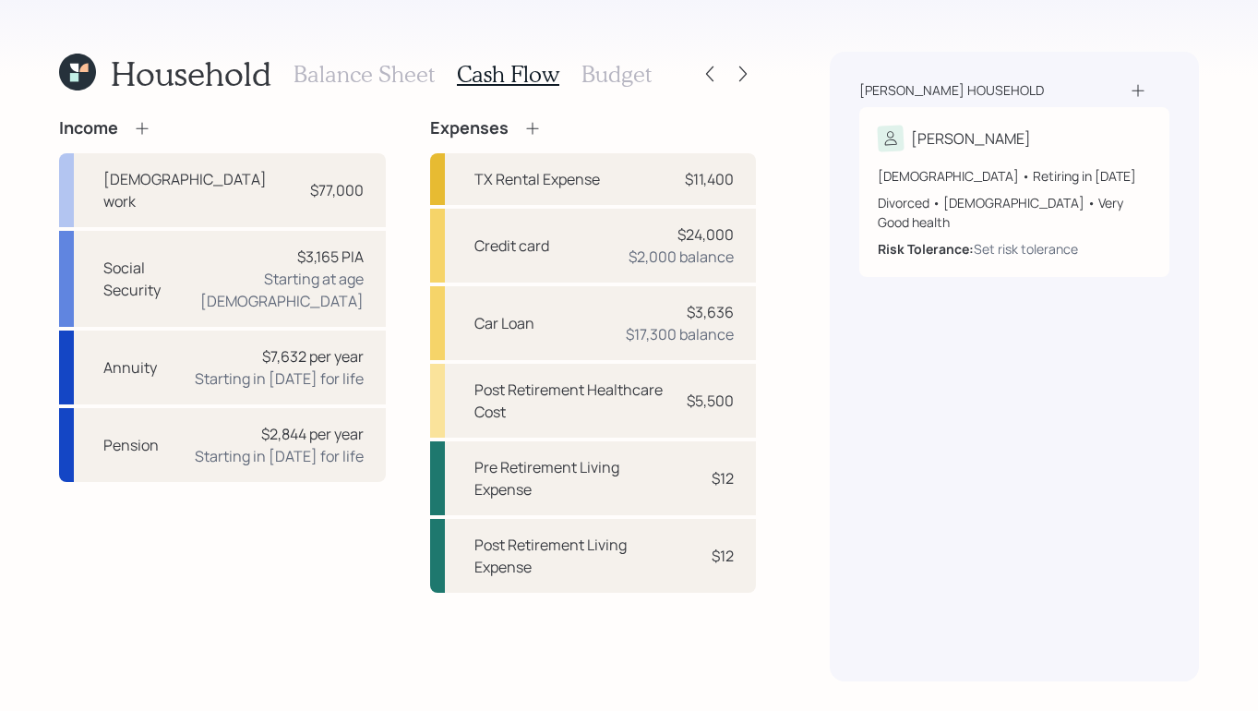
click at [620, 67] on h3 "Budget" at bounding box center [617, 74] width 70 height 27
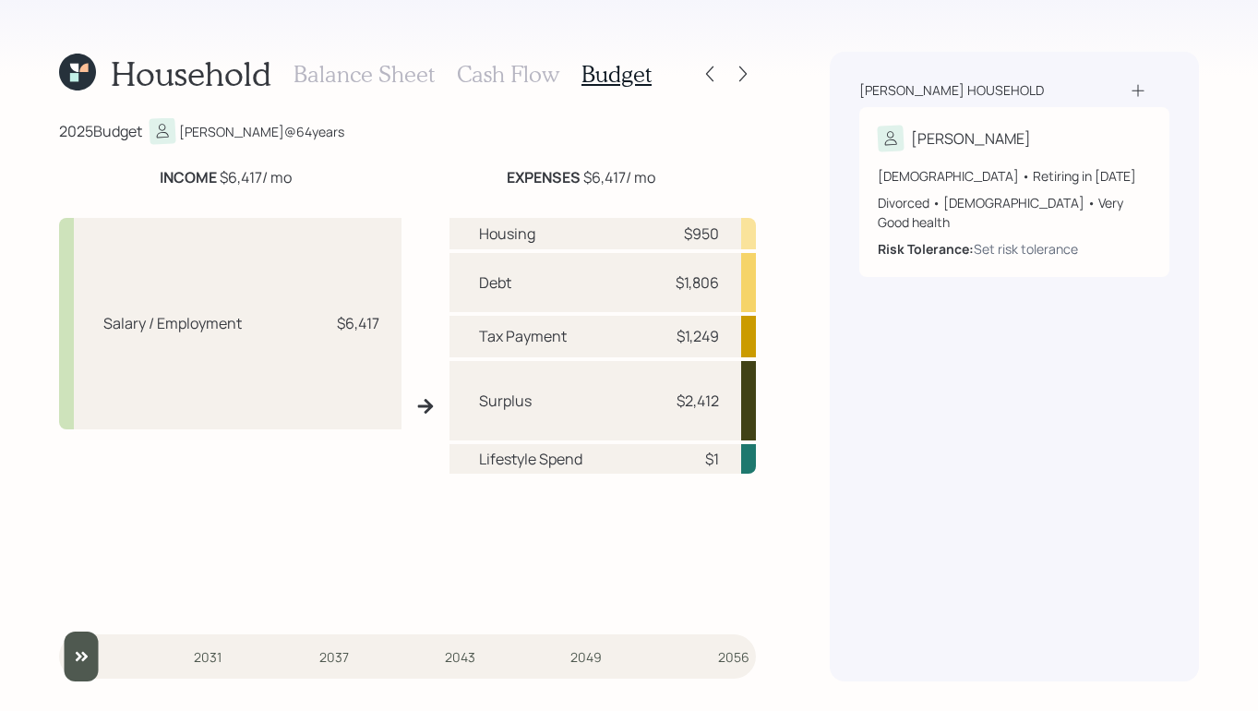
click at [520, 78] on h3 "Cash Flow" at bounding box center [508, 74] width 102 height 27
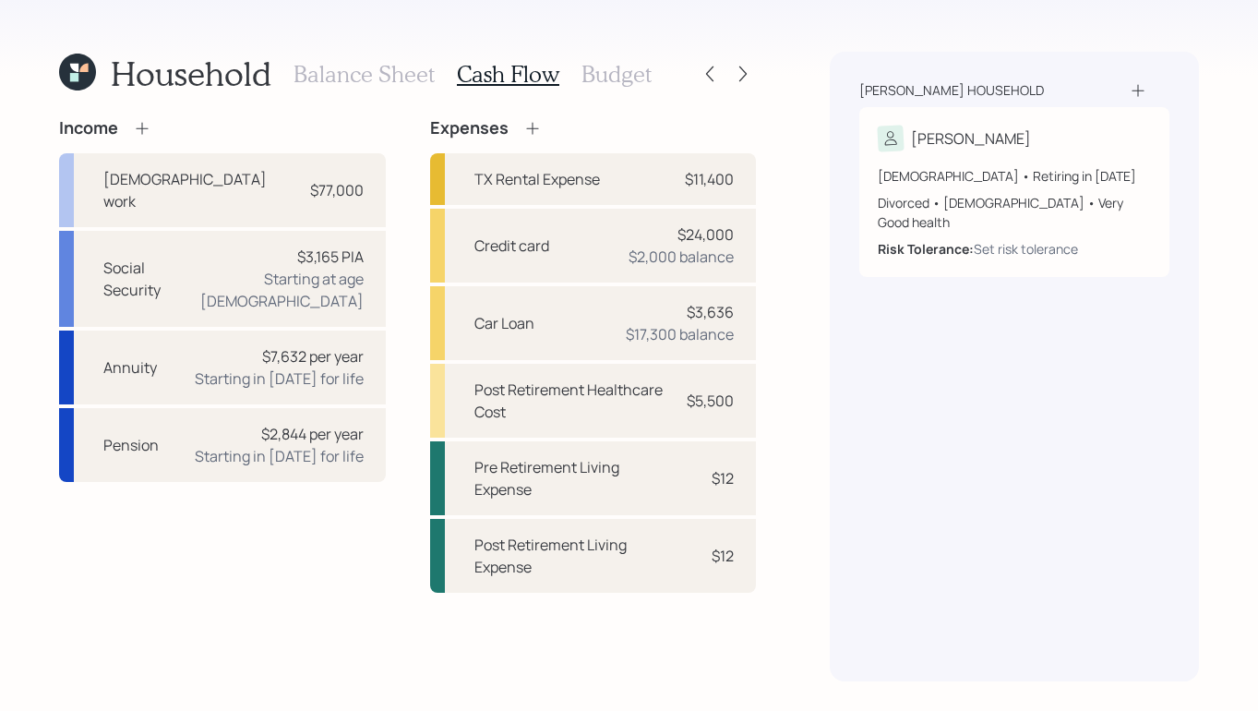
click at [596, 84] on h3 "Budget" at bounding box center [617, 74] width 70 height 27
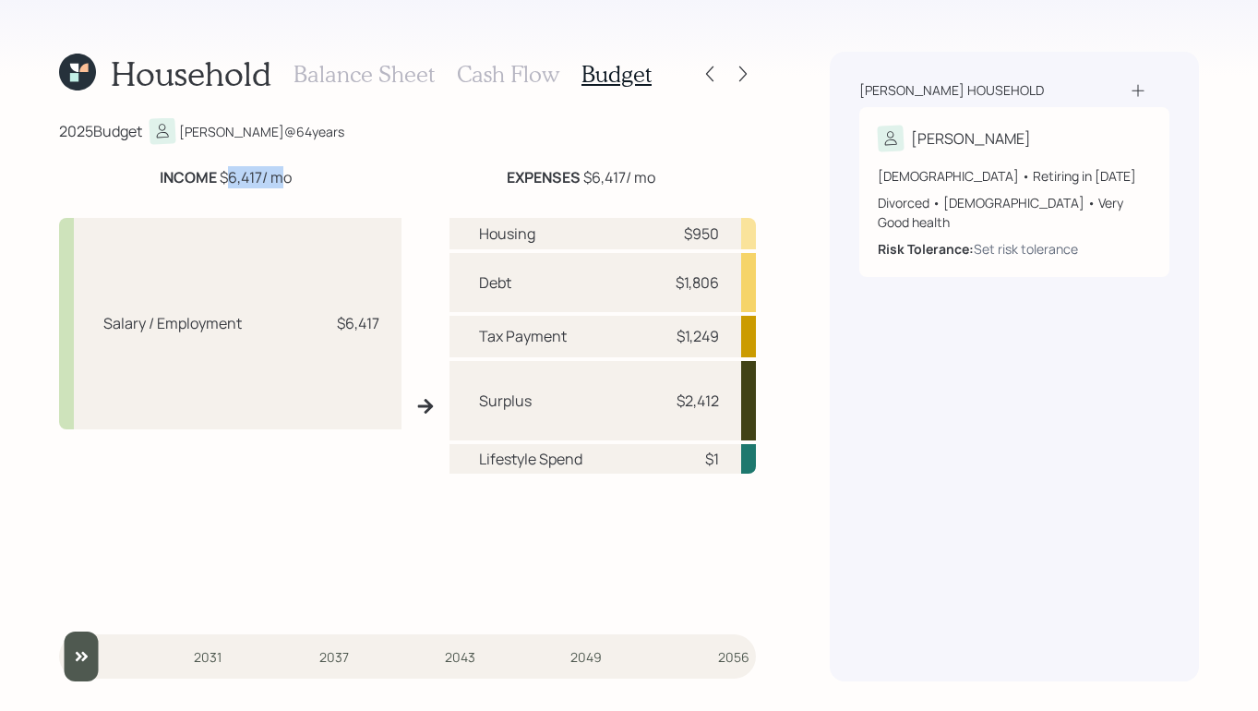
drag, startPoint x: 225, startPoint y: 178, endPoint x: 275, endPoint y: 182, distance: 50.0
click at [275, 182] on div "INCOME $6,417 / mo" at bounding box center [226, 177] width 132 height 22
click at [401, 170] on div "INCOME $6,417 / mo EXPENSES $6,417 / mo" at bounding box center [407, 177] width 697 height 22
drag, startPoint x: 698, startPoint y: 402, endPoint x: 727, endPoint y: 402, distance: 28.6
click at [727, 402] on div "Surplus $2,412" at bounding box center [603, 400] width 307 height 79
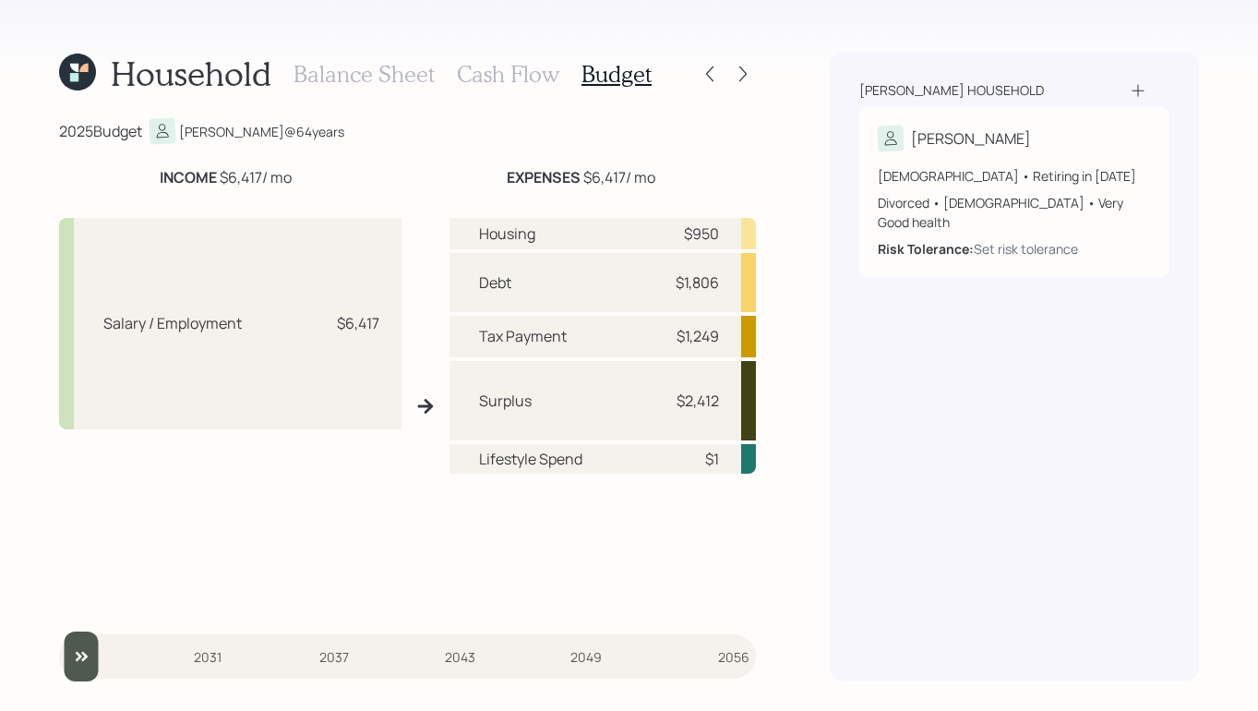
click at [802, 382] on div "Household Balance Sheet Cash Flow Budget 2025 Budget Benny @ 64 years INCOME $6…" at bounding box center [629, 355] width 1258 height 711
click at [510, 91] on div "Balance Sheet Cash Flow Budget" at bounding box center [473, 74] width 358 height 44
click at [511, 81] on h3 "Cash Flow" at bounding box center [508, 74] width 102 height 27
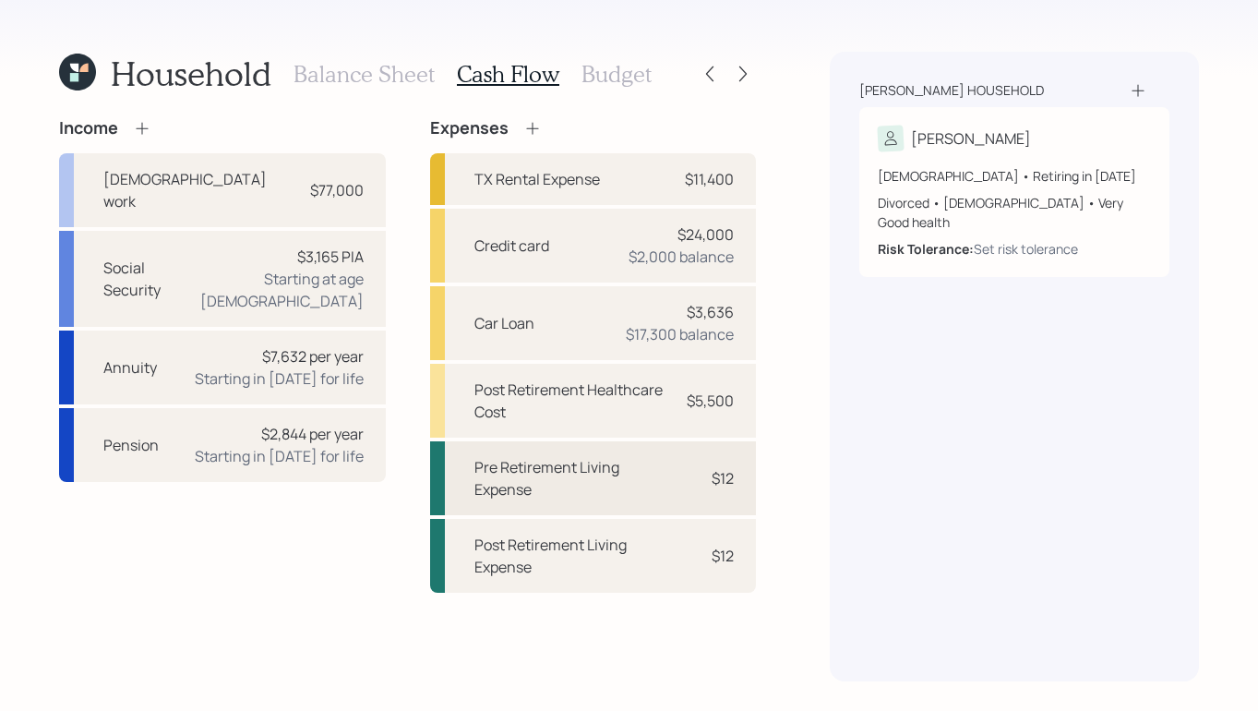
click at [615, 492] on div "Pre Retirement Living Expense" at bounding box center [570, 478] width 190 height 44
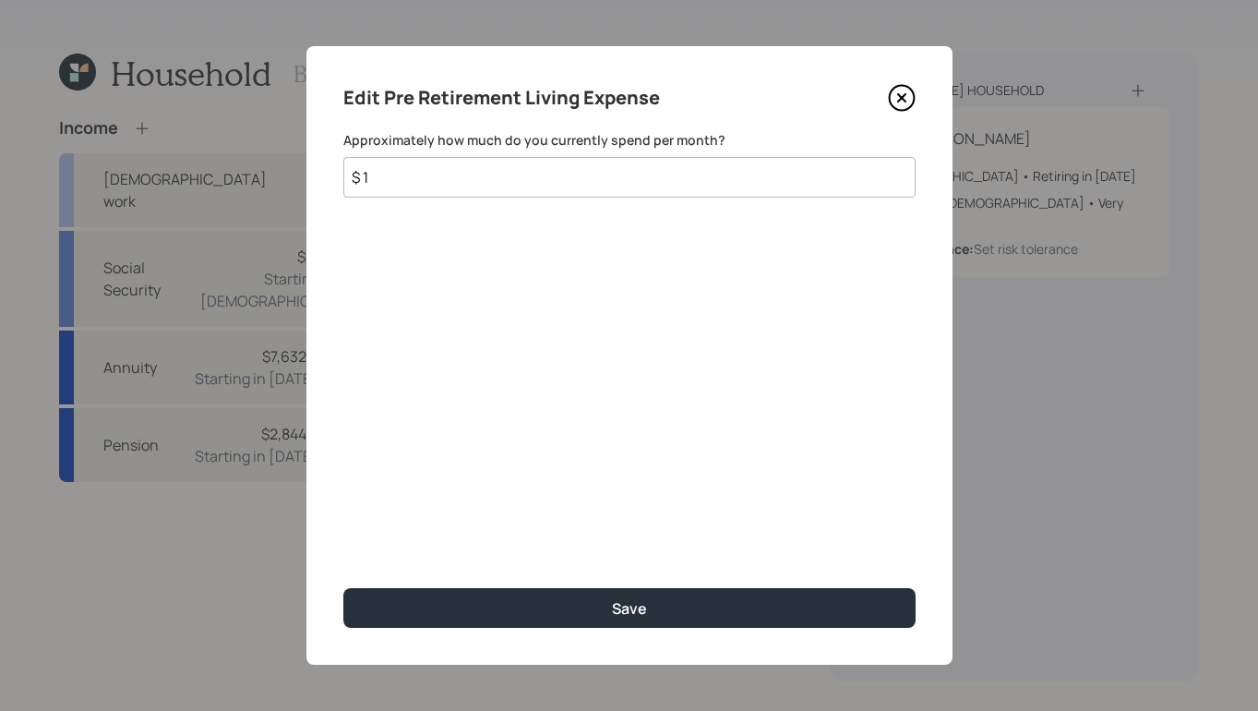
click at [499, 179] on input "$ 1" at bounding box center [629, 177] width 572 height 41
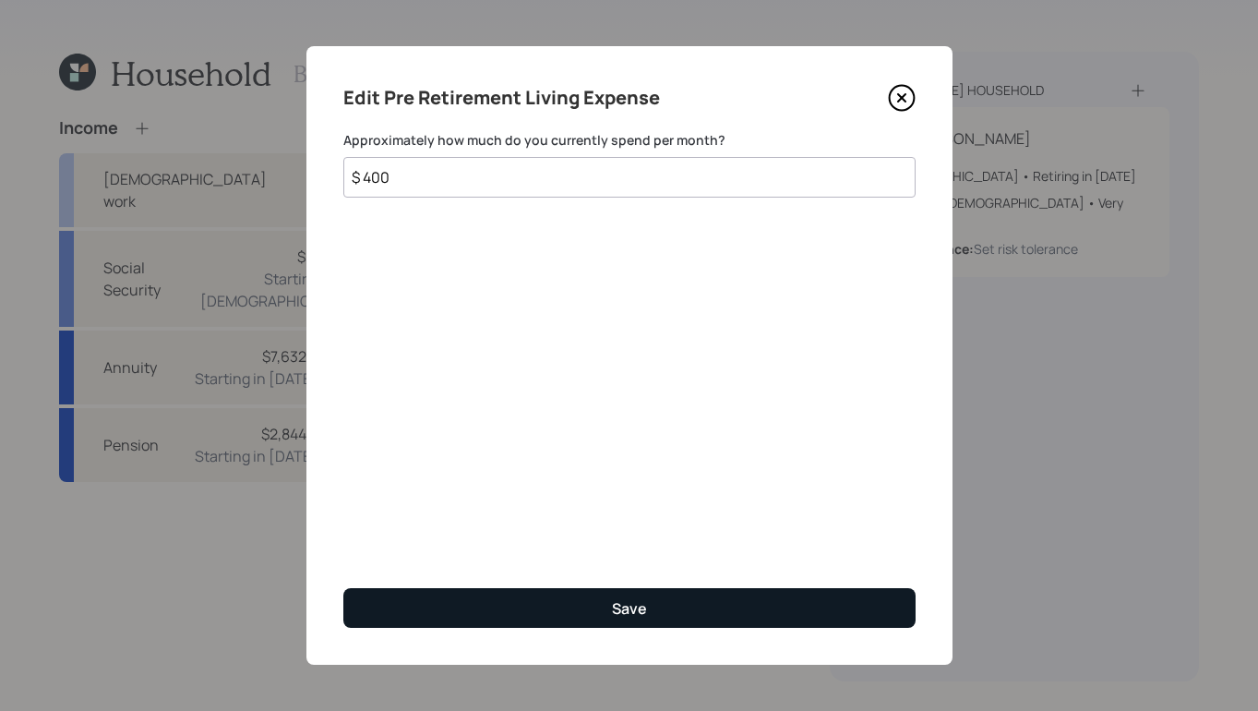
type input "$ 400"
click at [621, 610] on div "Save" at bounding box center [629, 608] width 35 height 20
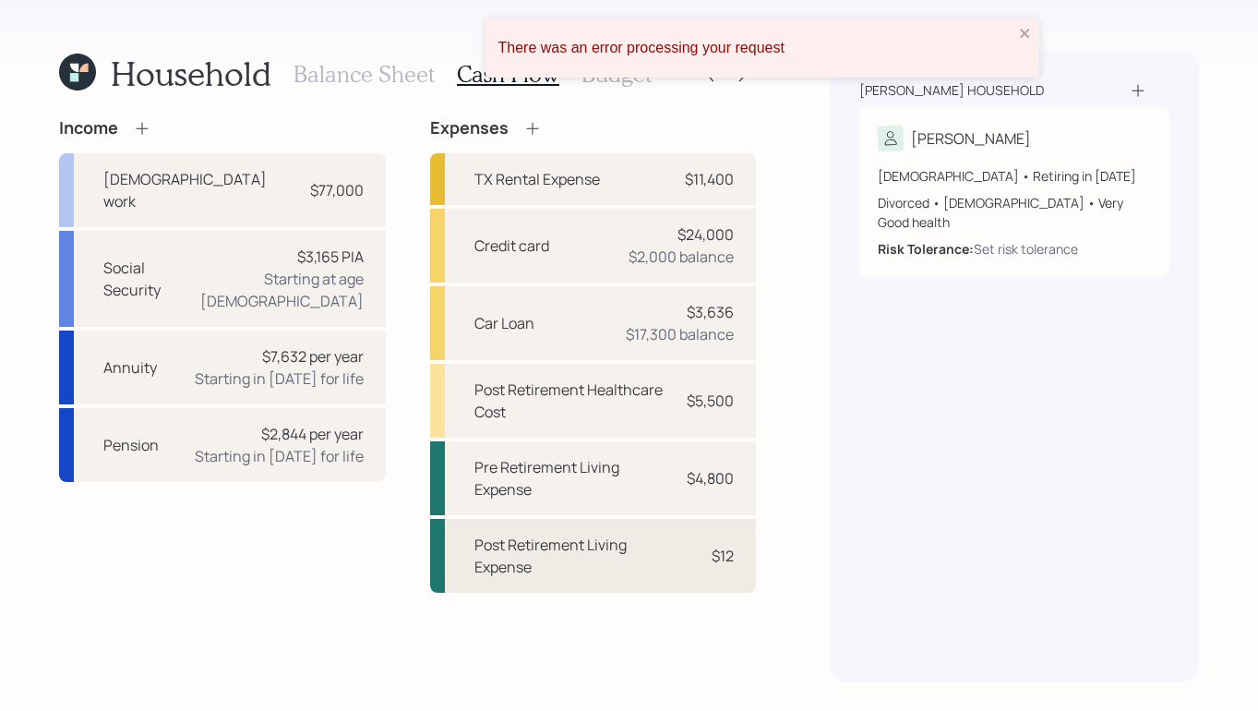
click at [628, 558] on div "Post Retirement Living Expense" at bounding box center [570, 556] width 190 height 44
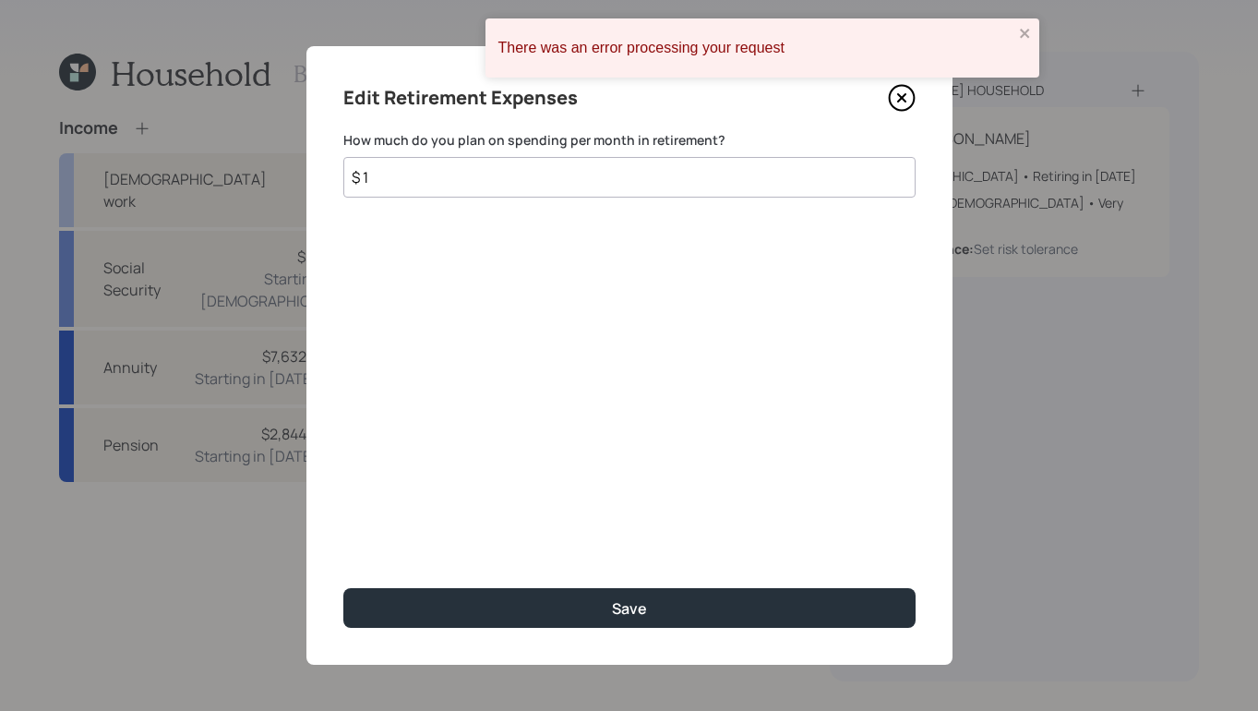
click at [591, 159] on input "$ 1" at bounding box center [629, 177] width 572 height 41
click at [591, 162] on input "$ 1" at bounding box center [629, 177] width 572 height 41
click at [583, 172] on input "$ 1" at bounding box center [629, 177] width 572 height 41
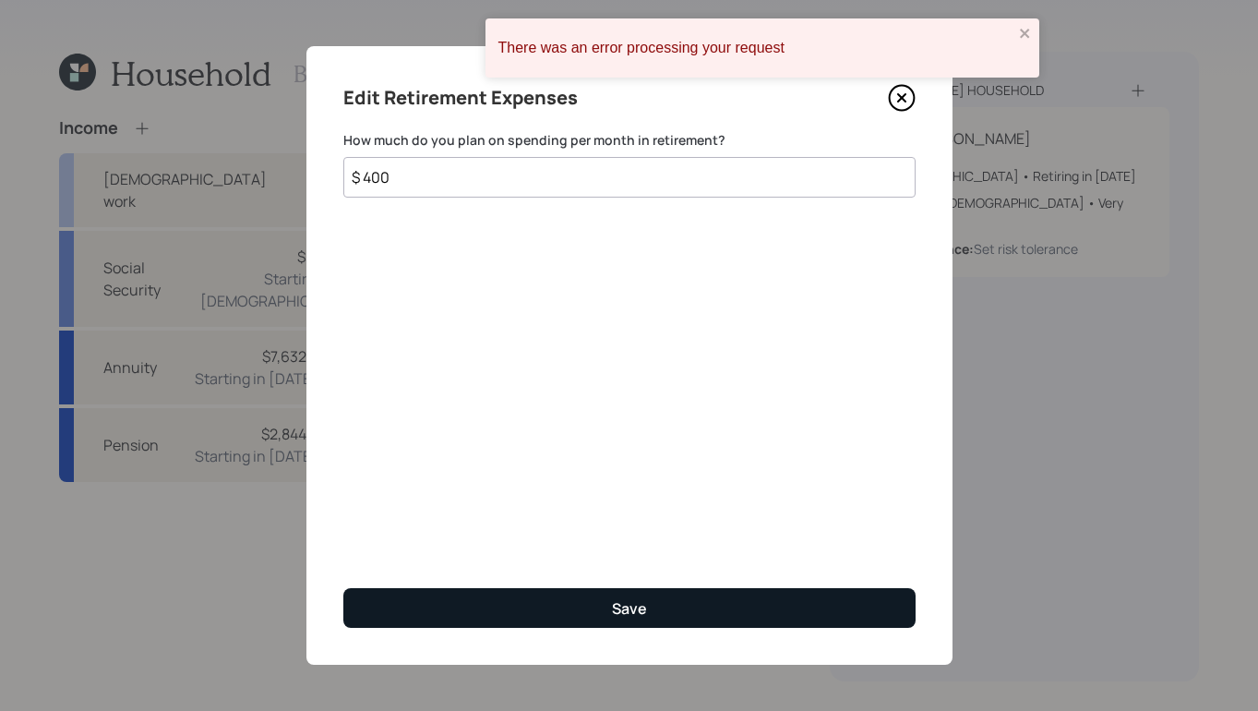
type input "$ 400"
click at [692, 611] on button "Save" at bounding box center [629, 608] width 572 height 40
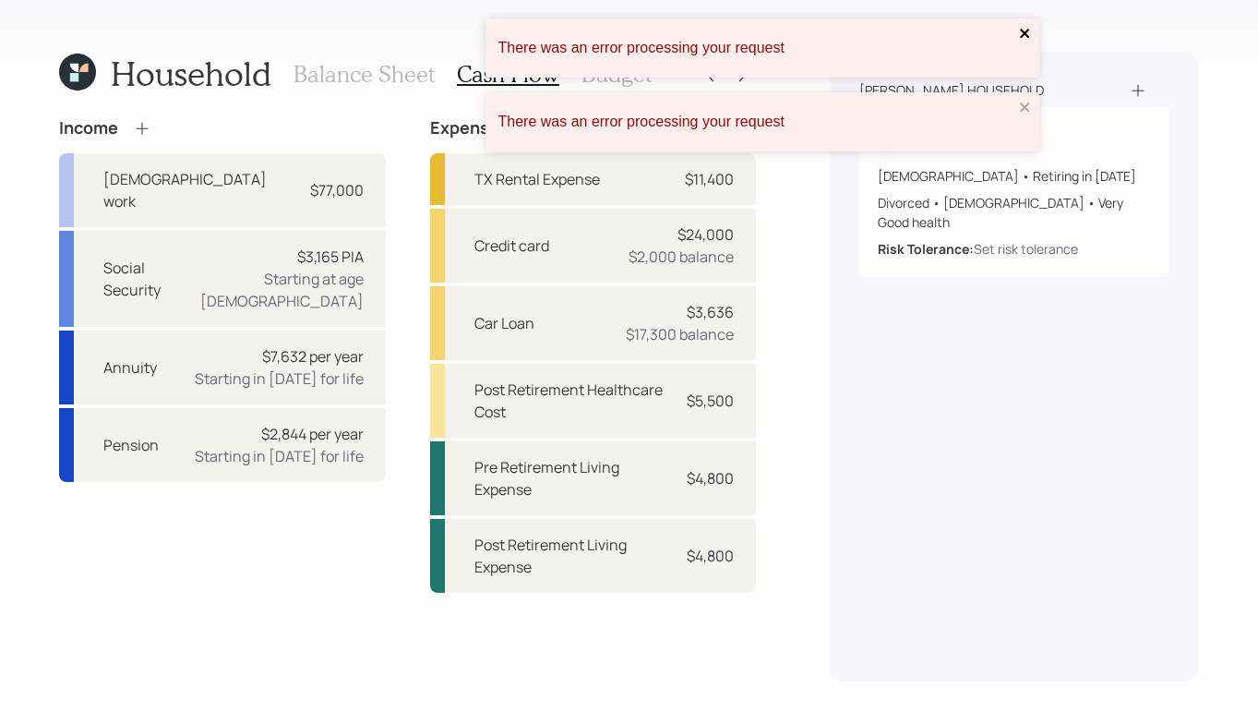
click at [1021, 39] on icon "close" at bounding box center [1025, 33] width 13 height 15
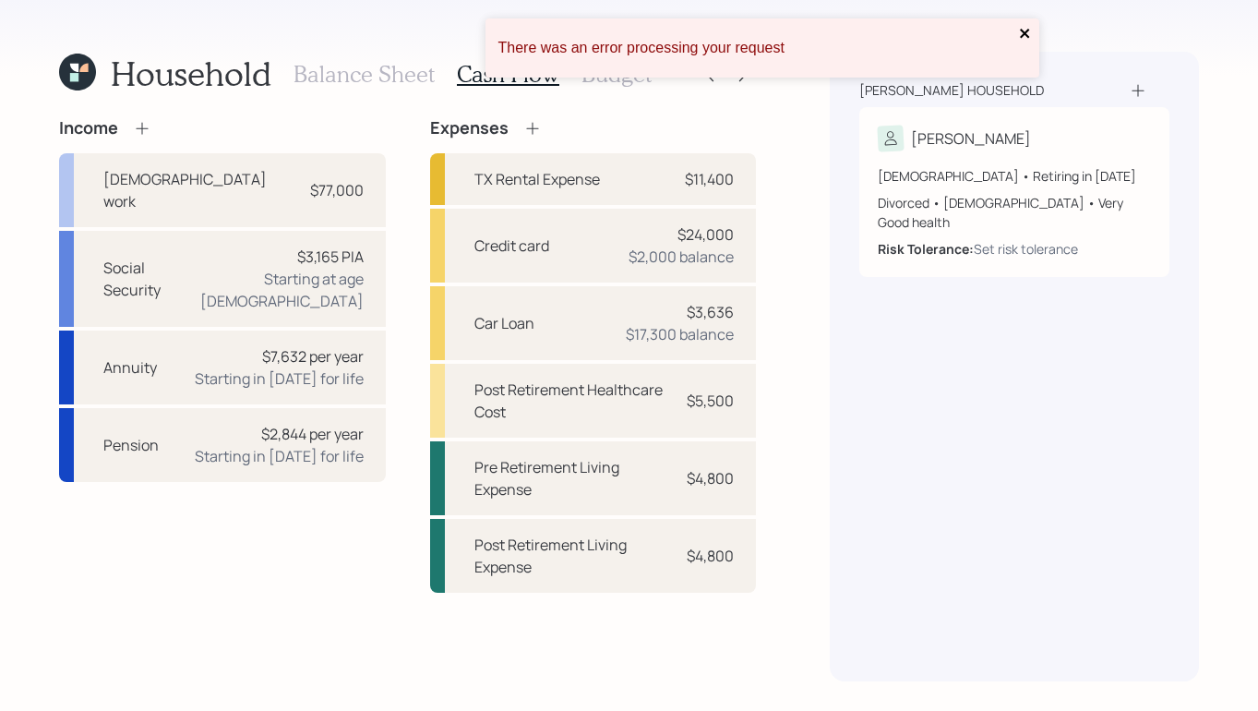
click at [1021, 41] on button "close" at bounding box center [1025, 35] width 13 height 18
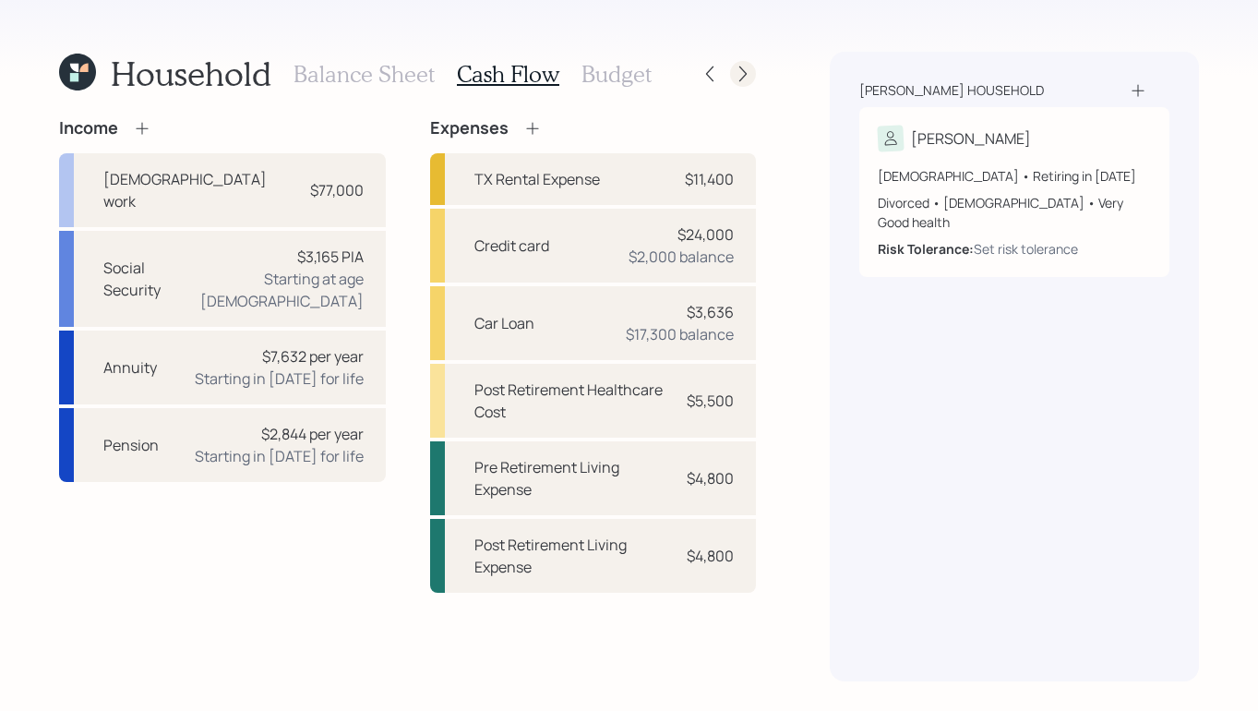
click at [740, 75] on icon at bounding box center [743, 74] width 18 height 18
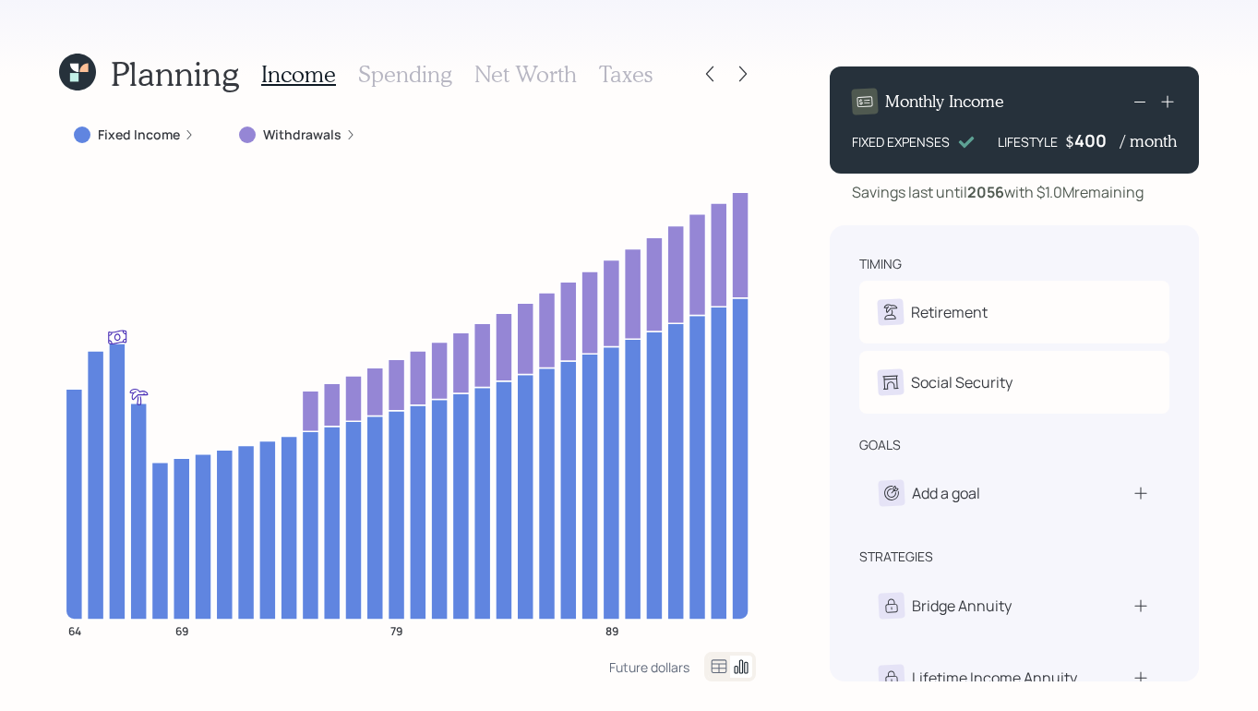
click at [186, 137] on icon at bounding box center [189, 134] width 11 height 11
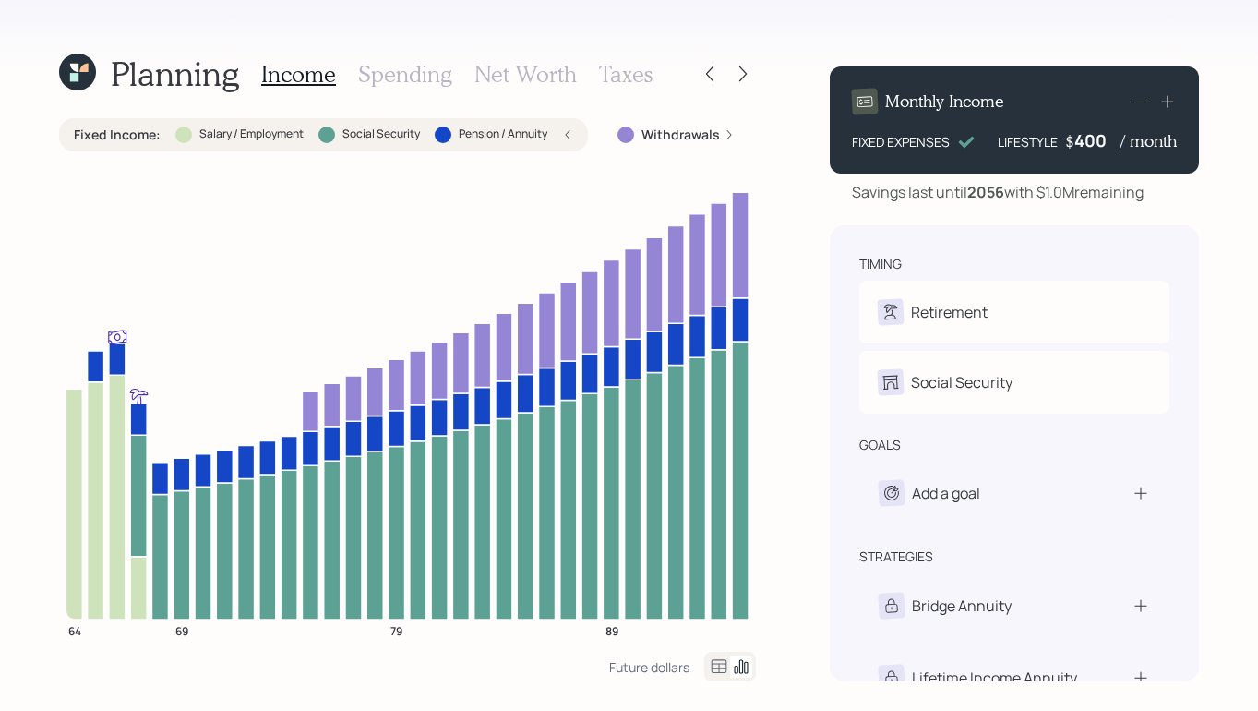
click at [806, 22] on div "Planning Income Spending Net Worth Taxes Fixed Income : Salary / Employment Soc…" at bounding box center [629, 355] width 1258 height 711
click at [682, 137] on label "Withdrawals" at bounding box center [681, 135] width 78 height 18
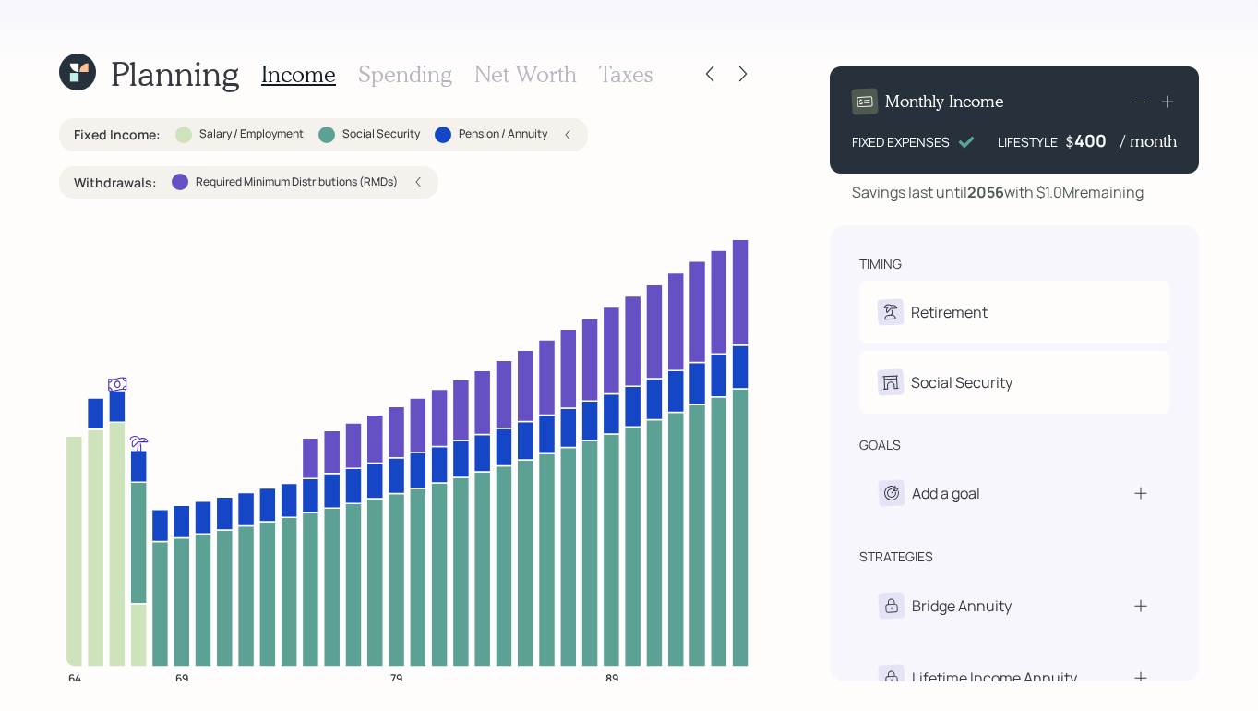
click at [617, 81] on h3 "Taxes" at bounding box center [626, 74] width 54 height 27
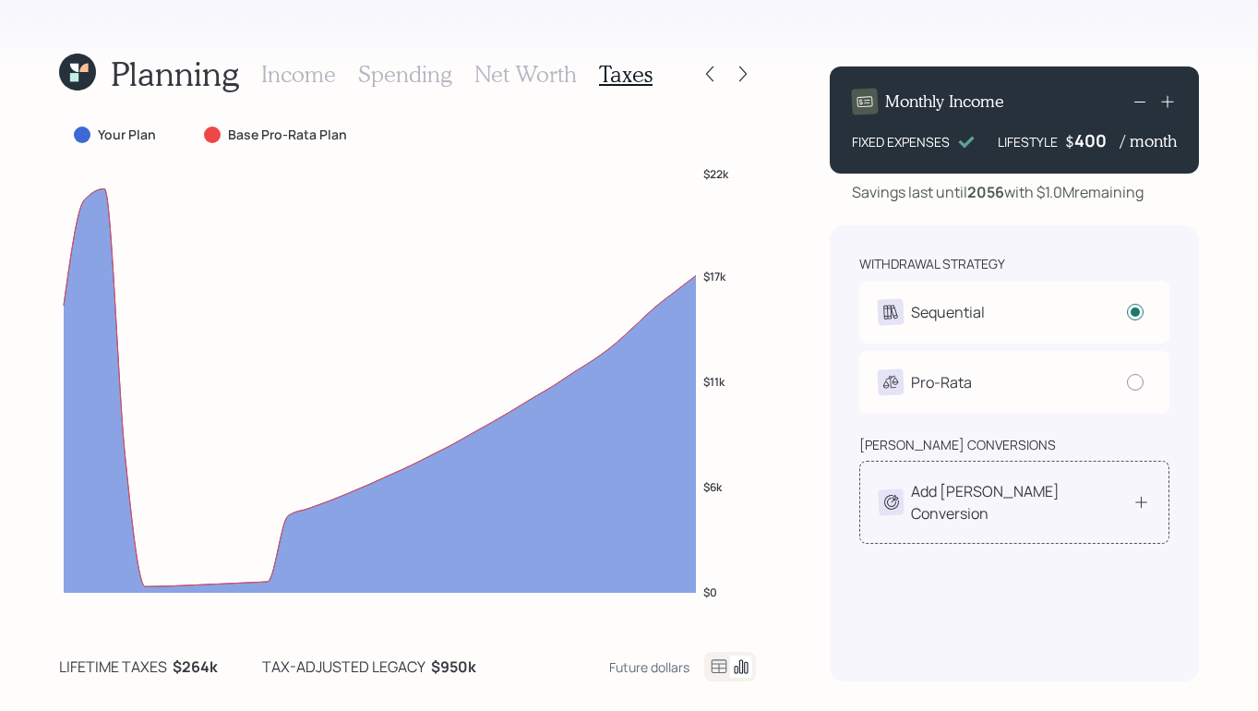
click at [1141, 496] on icon at bounding box center [1142, 502] width 18 height 18
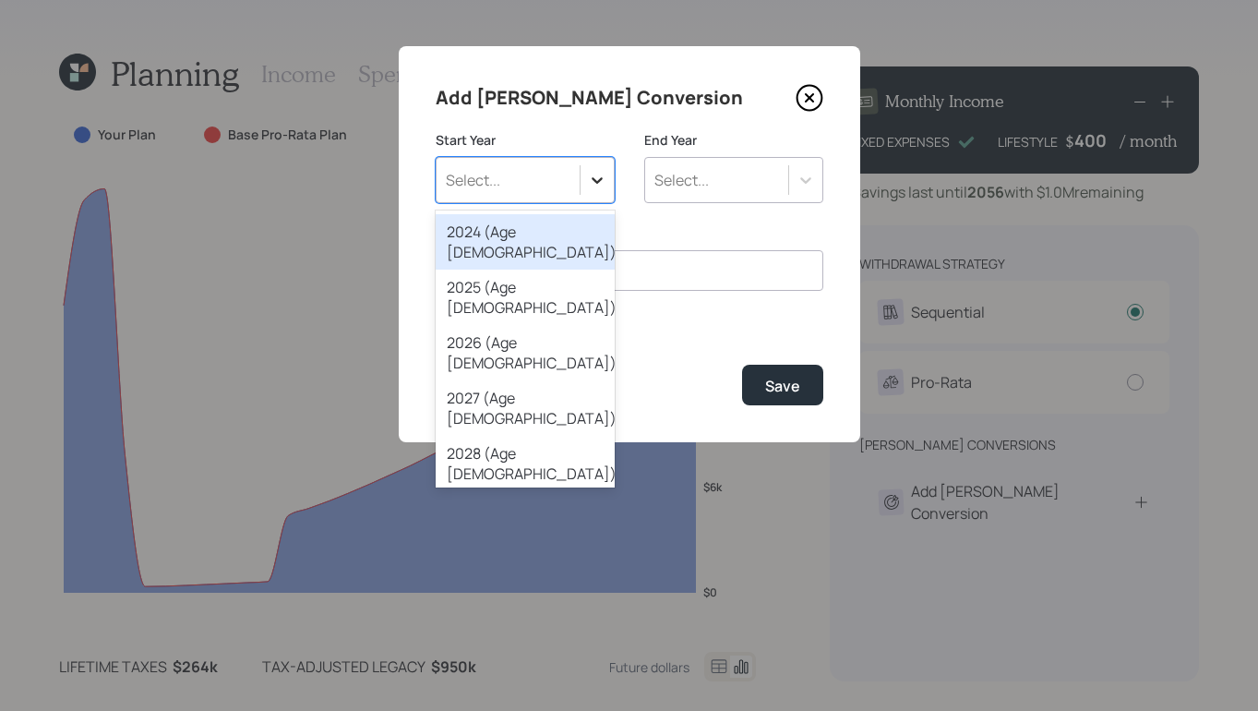
click at [597, 177] on icon at bounding box center [597, 180] width 18 height 18
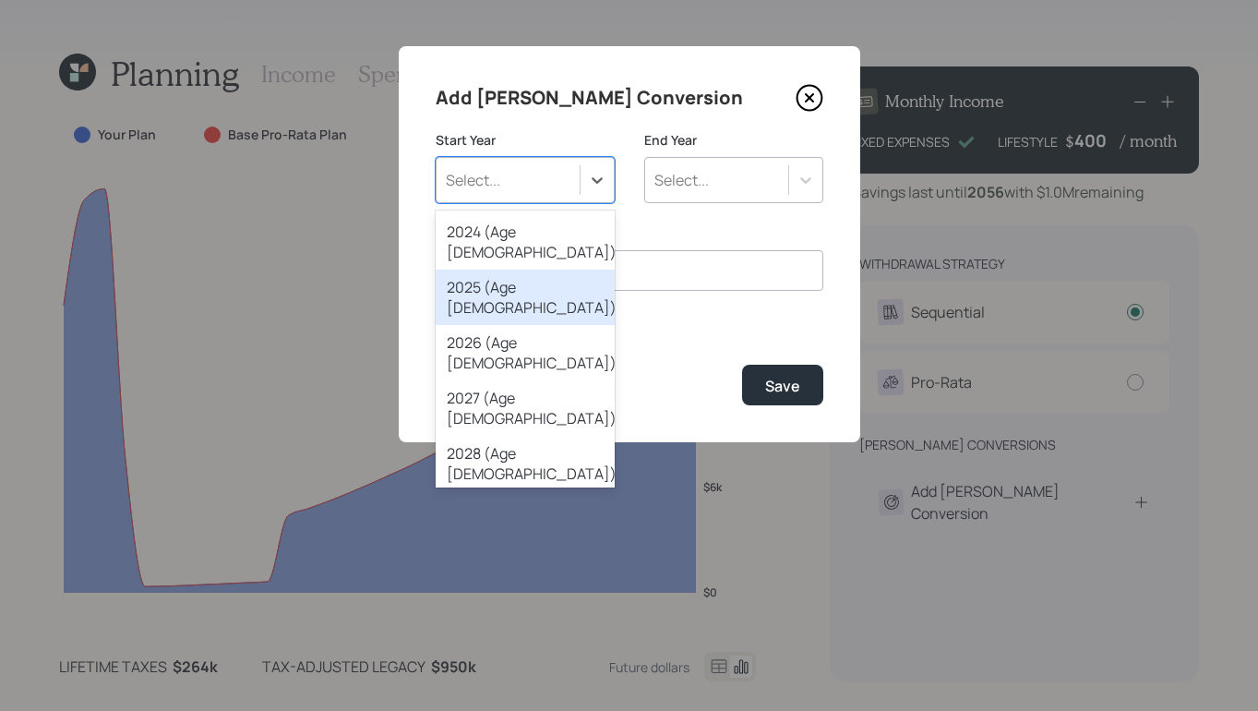
click at [509, 272] on div "2025 (Age 64)" at bounding box center [525, 297] width 179 height 55
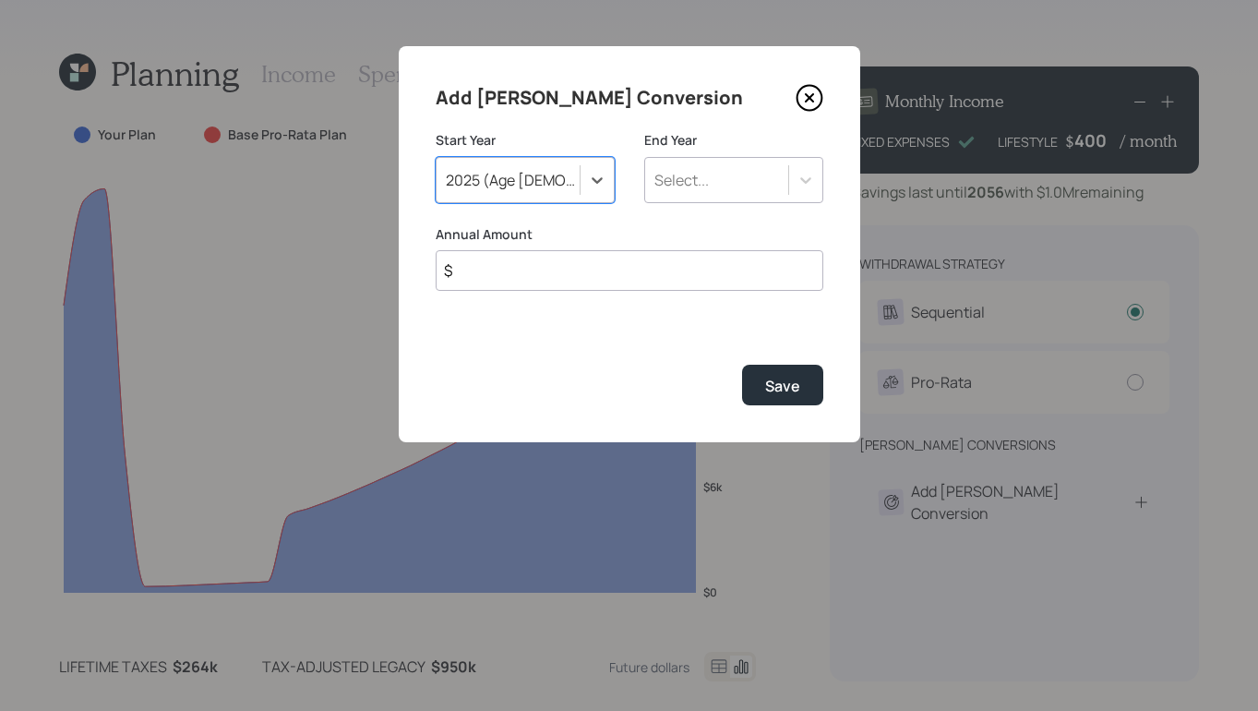
click at [807, 100] on icon at bounding box center [808, 97] width 7 height 7
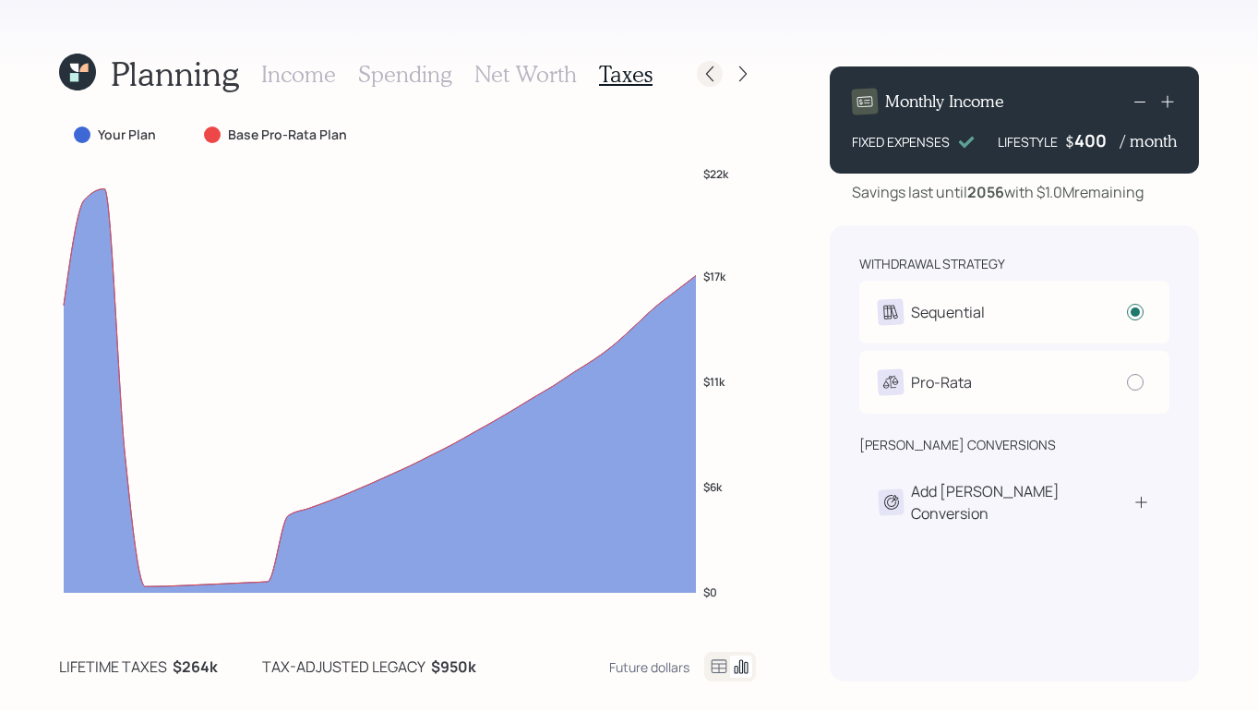
click at [716, 78] on icon at bounding box center [710, 74] width 18 height 18
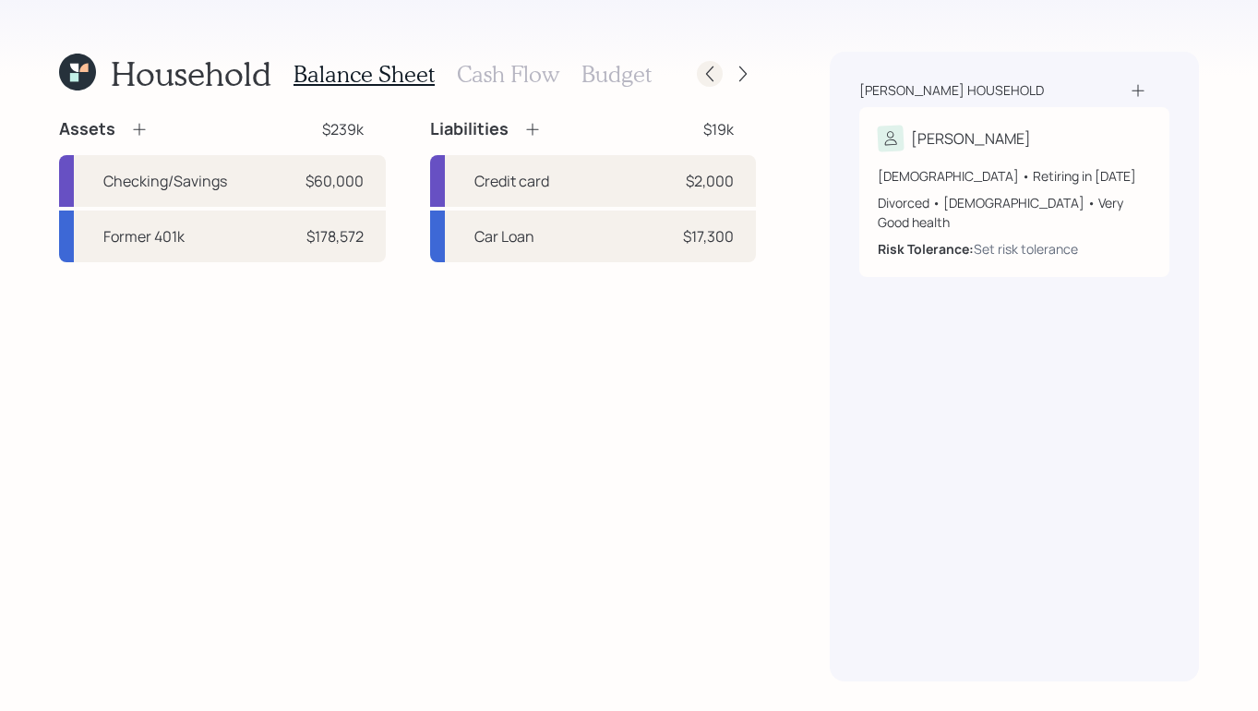
click at [709, 78] on icon at bounding box center [710, 74] width 18 height 18
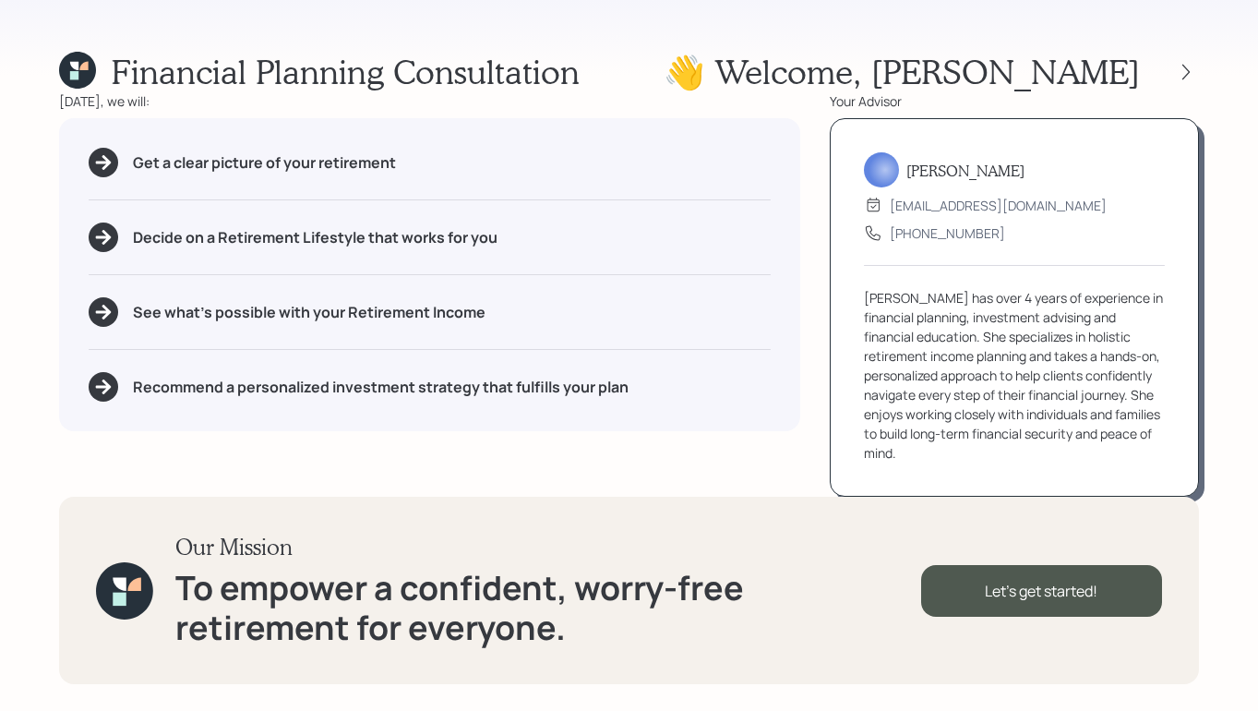
click at [991, 75] on h1 "👋 Welcome , Benny" at bounding box center [902, 72] width 476 height 40
click at [977, 592] on div "Let's get started!" at bounding box center [1041, 591] width 241 height 52
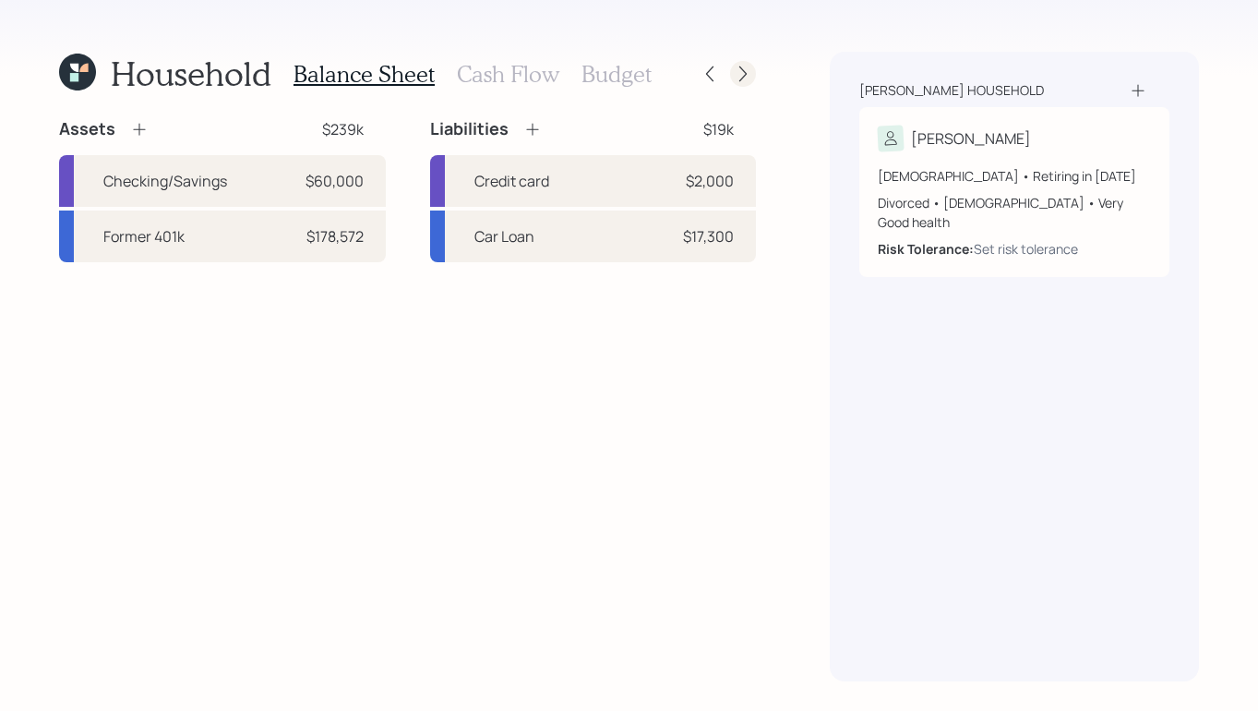
click at [742, 77] on icon at bounding box center [743, 74] width 18 height 18
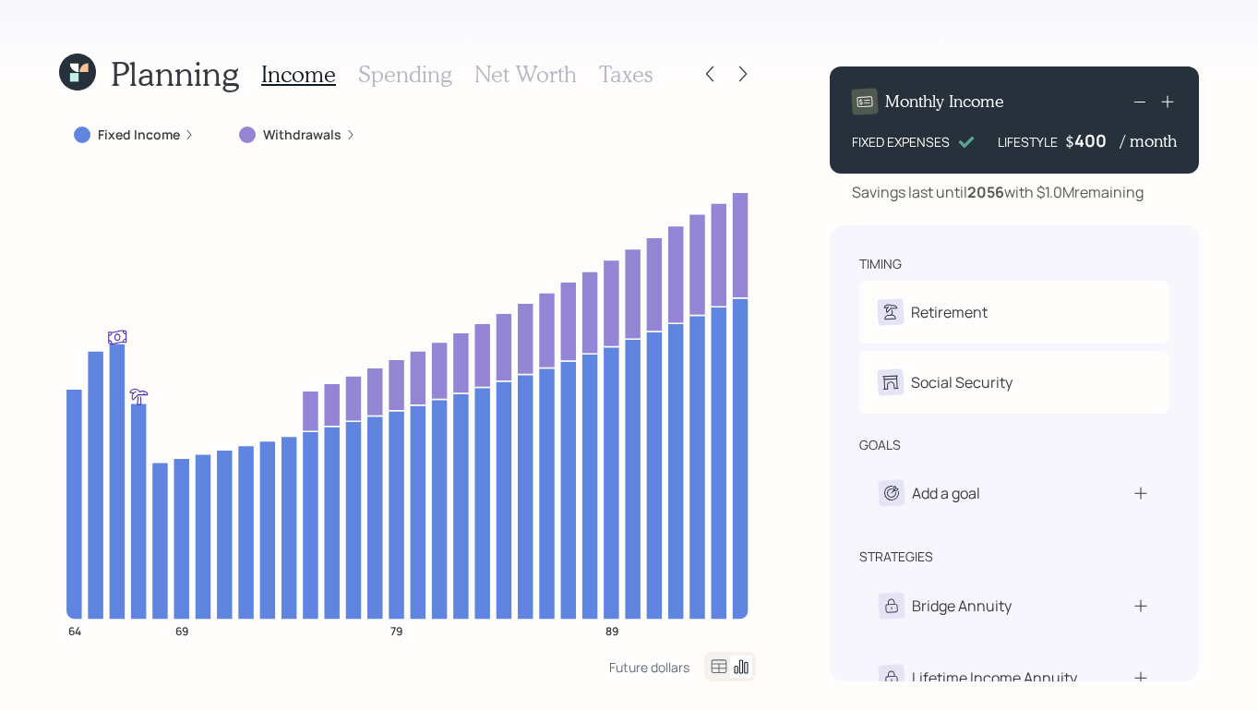
click at [742, 77] on icon at bounding box center [743, 74] width 18 height 18
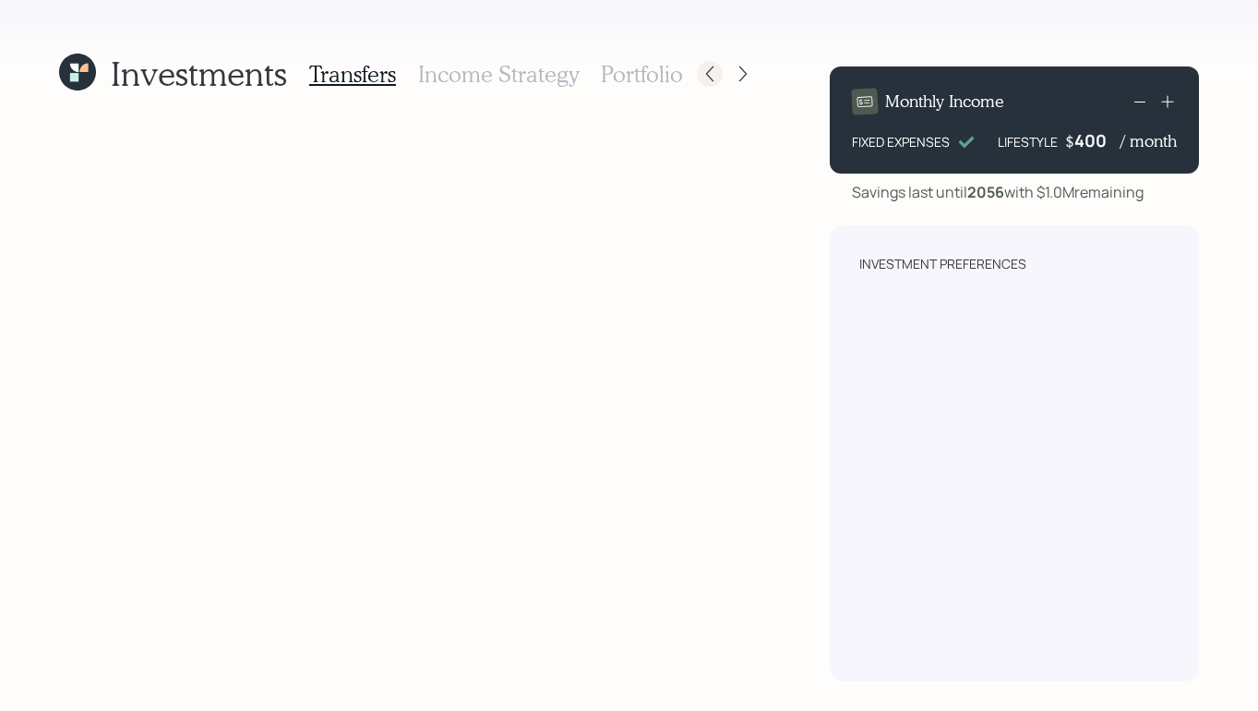
click at [708, 76] on icon at bounding box center [709, 74] width 7 height 16
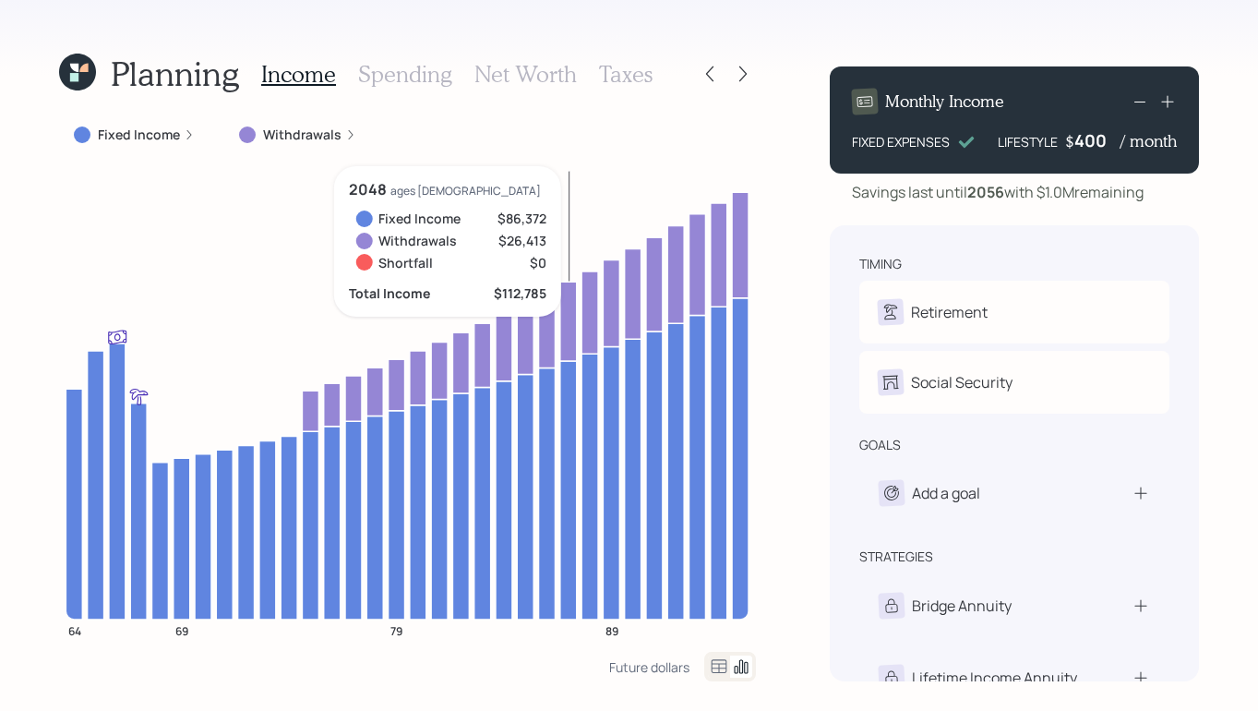
click at [629, 79] on h3 "Taxes" at bounding box center [626, 74] width 54 height 27
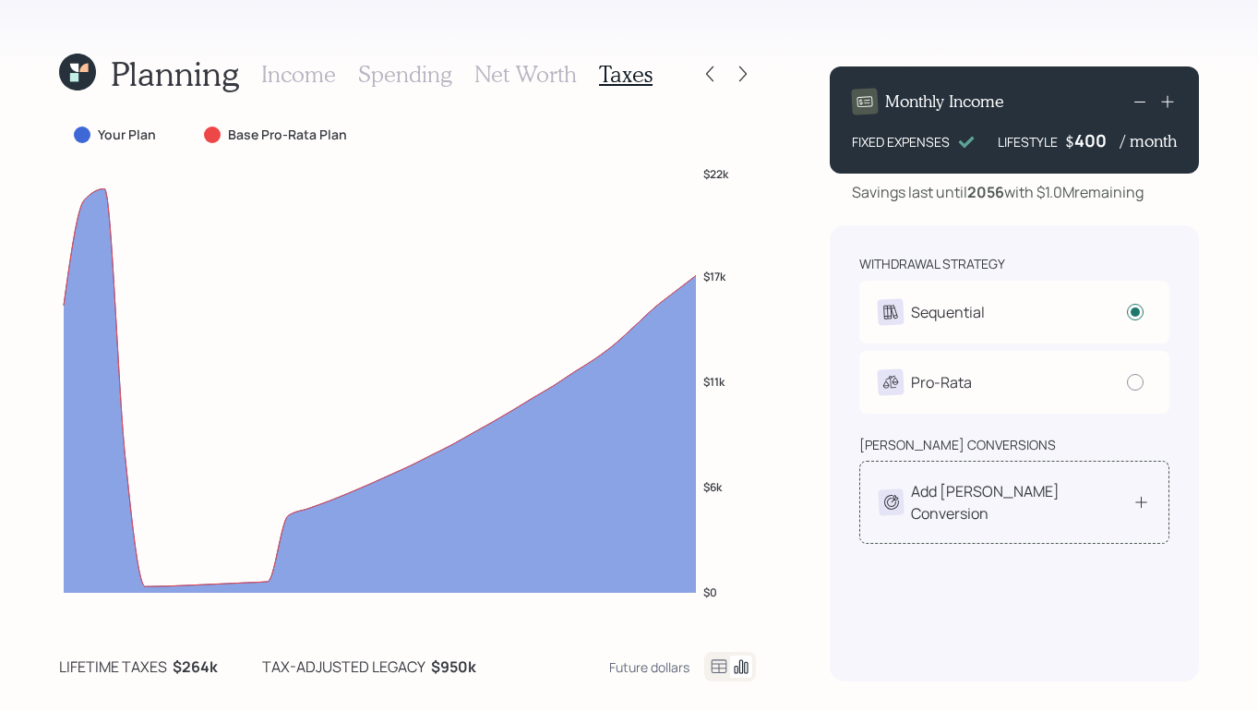
click at [1143, 499] on icon at bounding box center [1142, 502] width 18 height 18
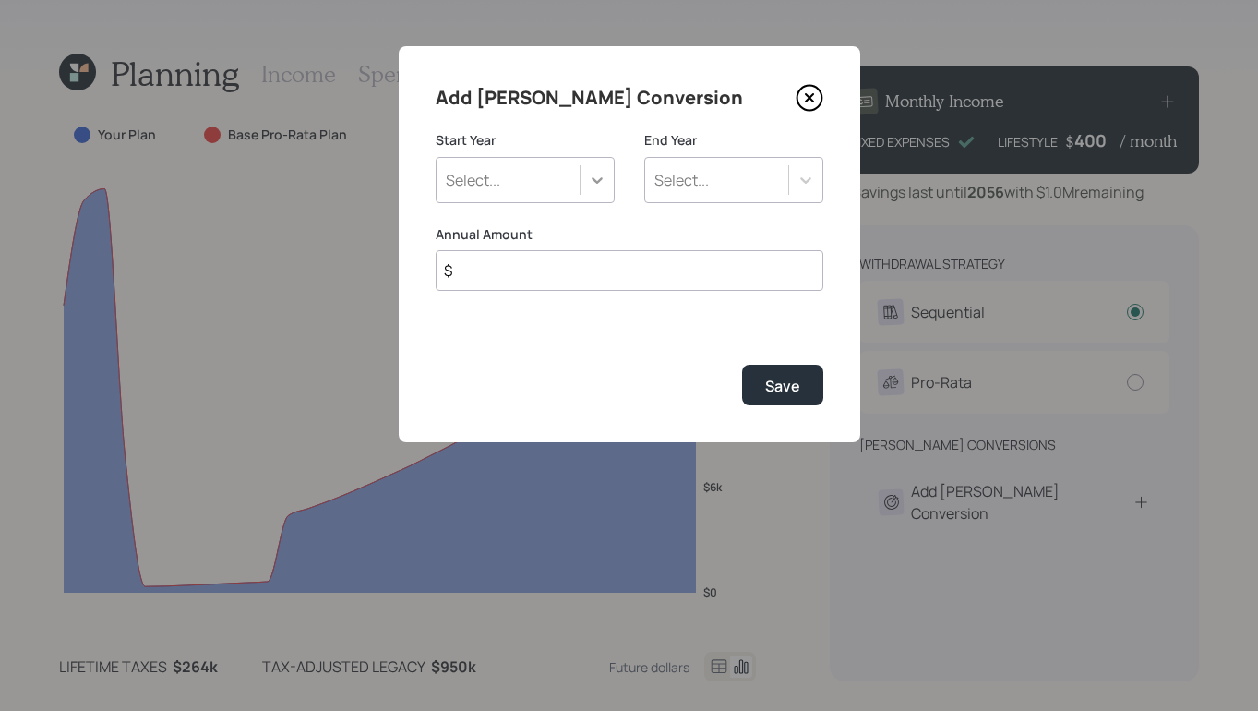
click at [597, 180] on icon at bounding box center [597, 180] width 11 height 6
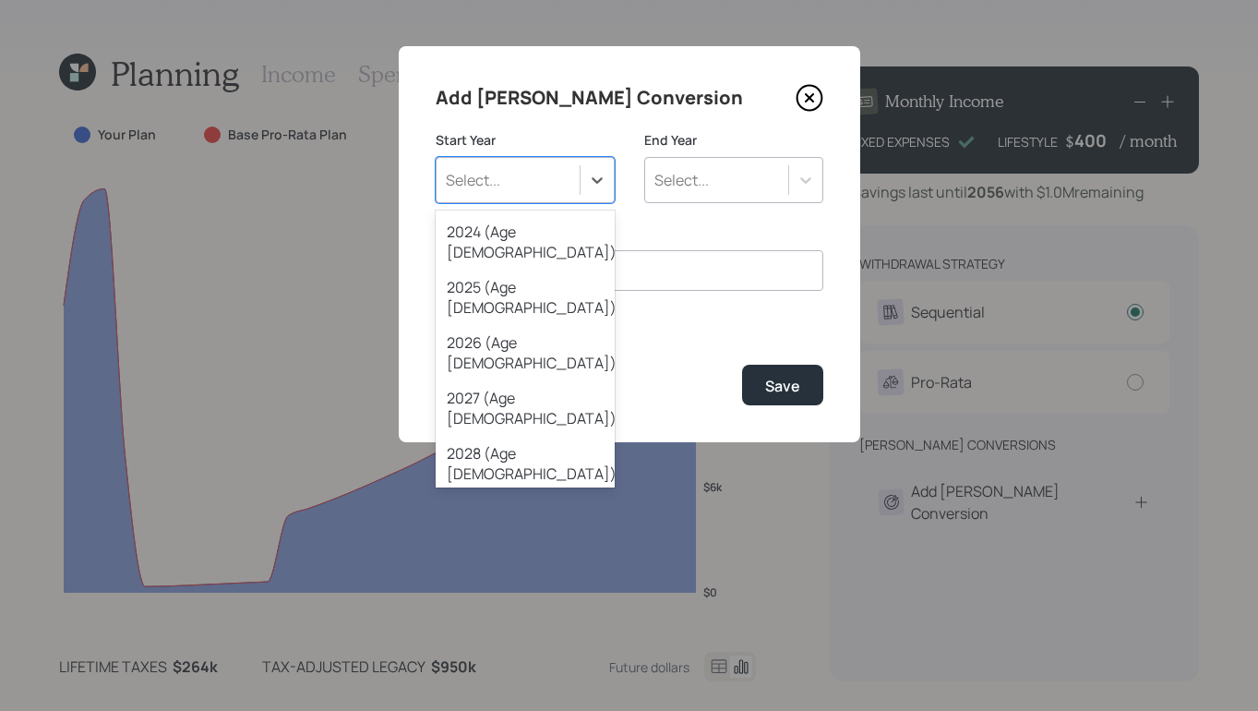
click at [510, 491] on div "2029 (Age 68)" at bounding box center [525, 518] width 179 height 55
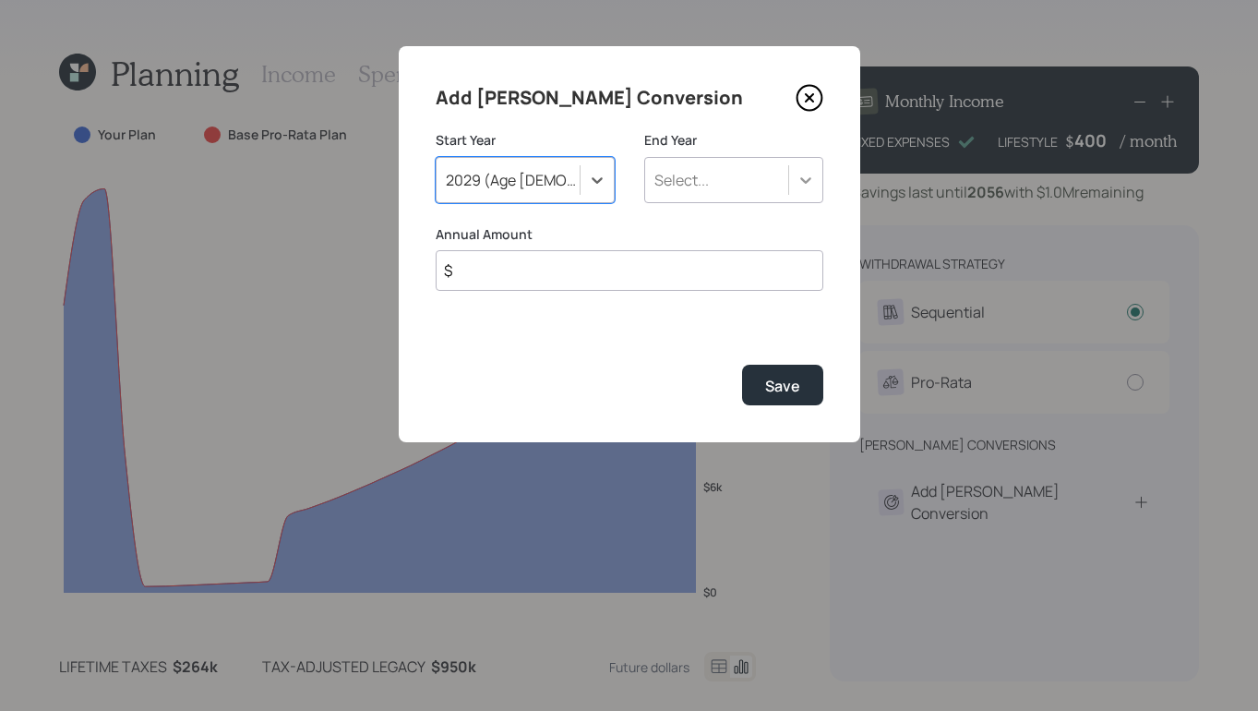
click at [797, 188] on icon at bounding box center [806, 180] width 18 height 18
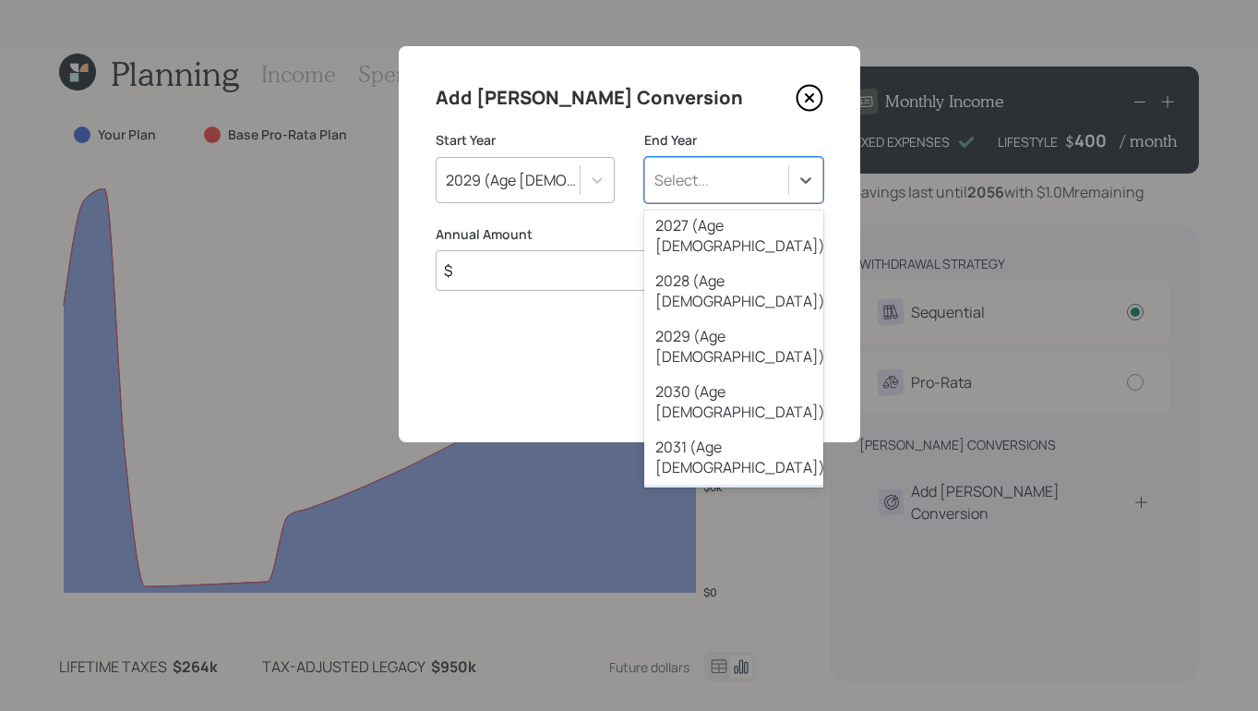
scroll to position [171, 0]
click at [681, 653] on div "2035 (Age 74)" at bounding box center [733, 680] width 179 height 55
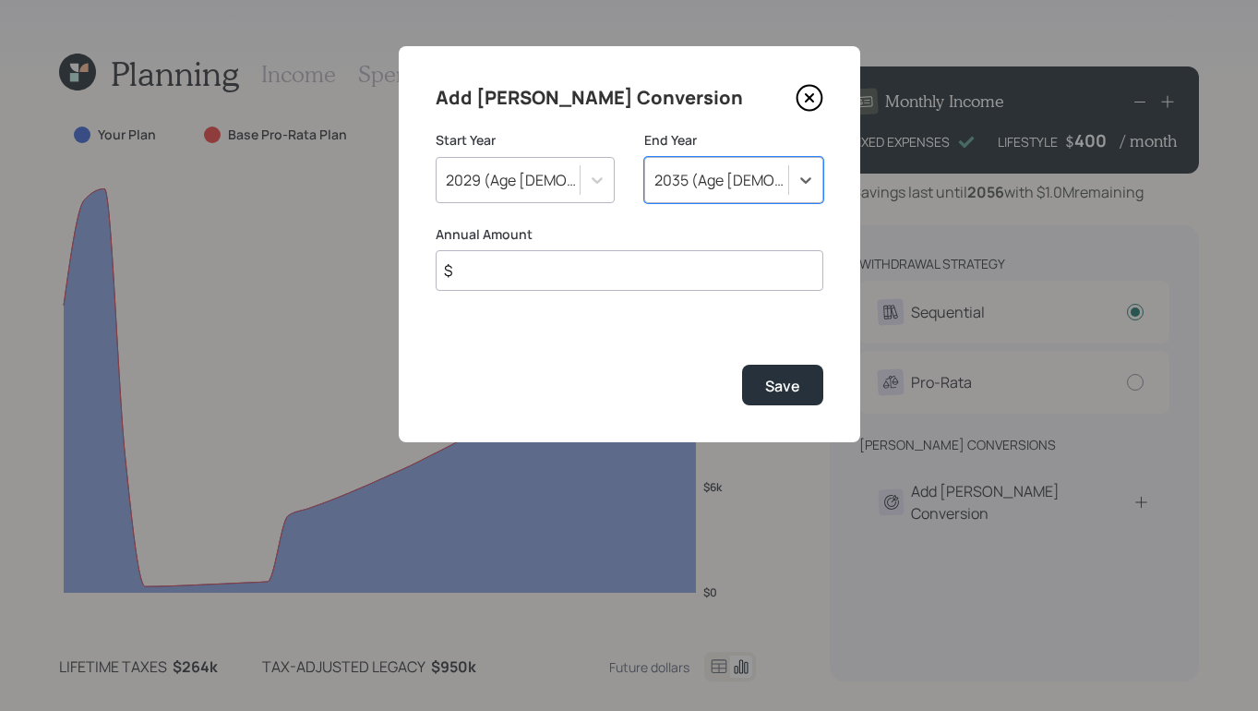
click at [500, 273] on input "$" at bounding box center [630, 270] width 388 height 41
type input "$ 20,000"
click at [777, 400] on button "Save" at bounding box center [782, 385] width 81 height 40
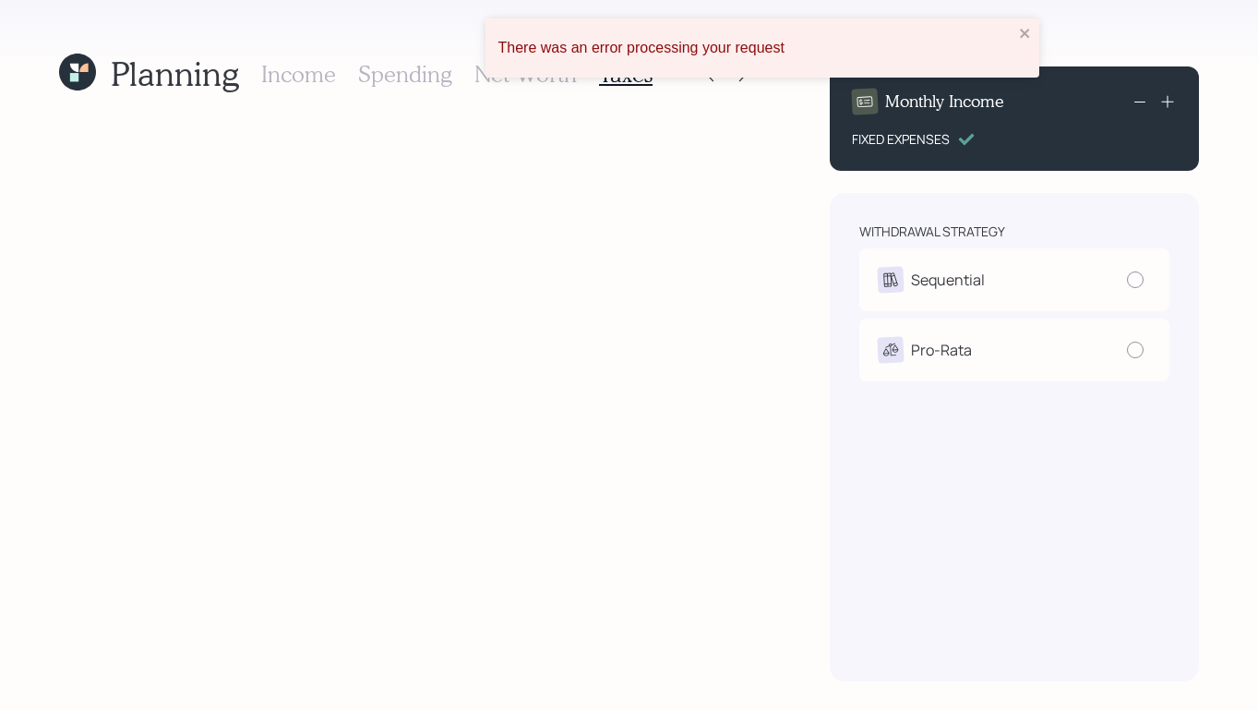
radio input "true"
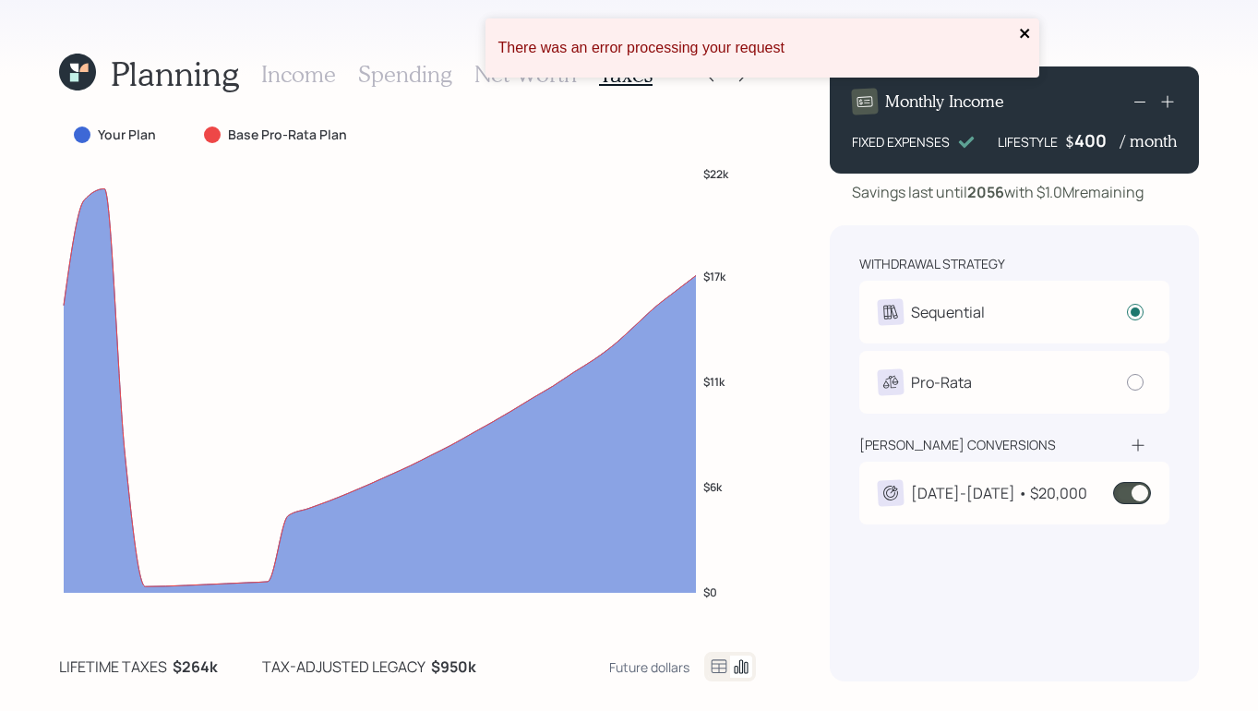
click at [1024, 31] on icon "close" at bounding box center [1024, 33] width 9 height 9
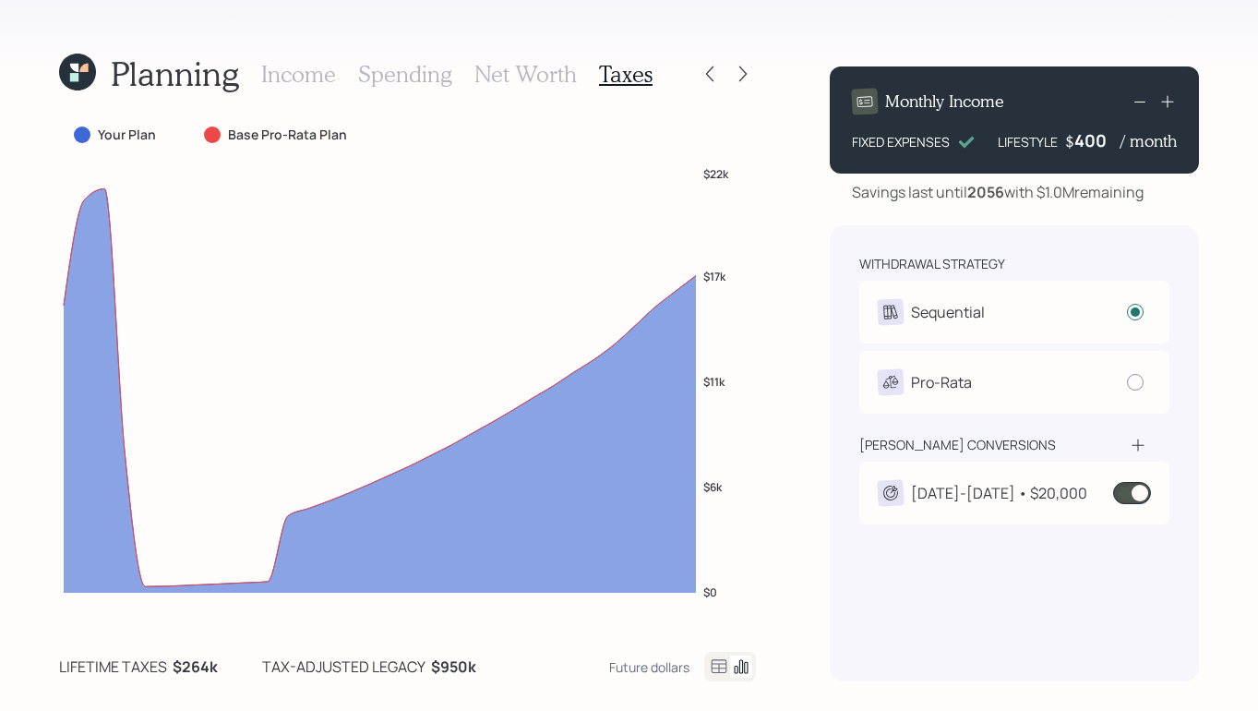
click at [697, 70] on div at bounding box center [710, 74] width 26 height 26
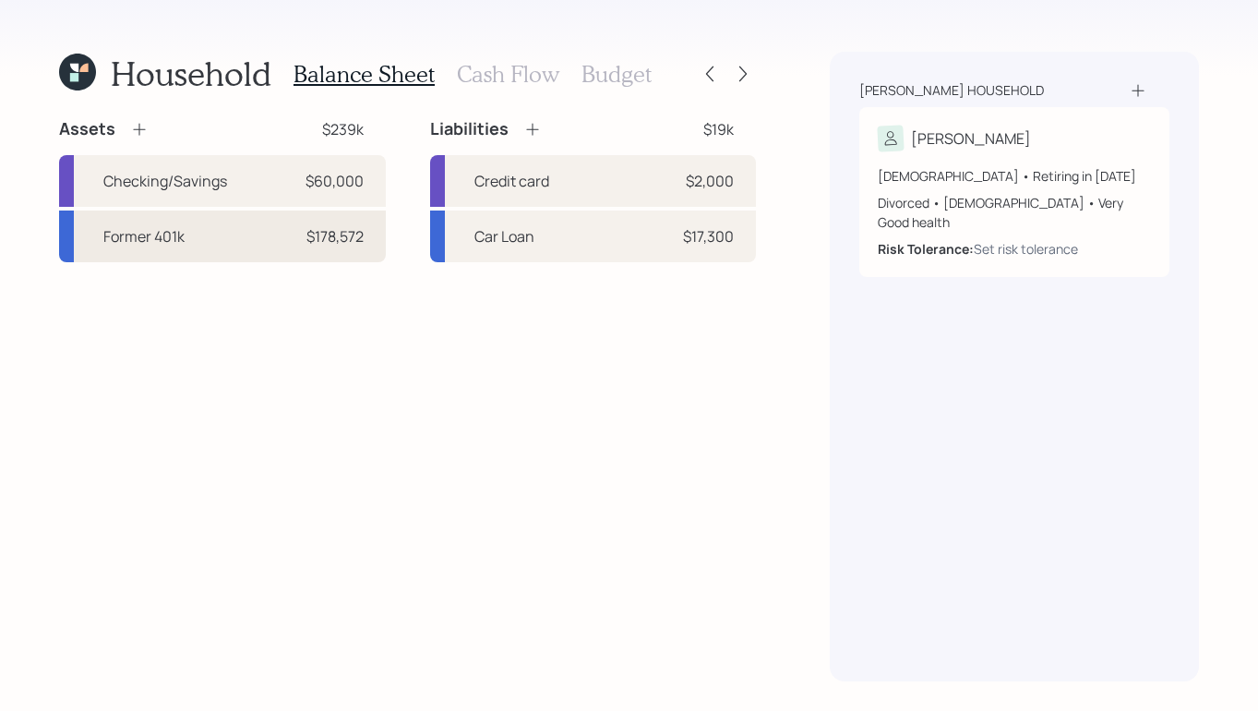
click at [219, 247] on div "Former 401k $178,572" at bounding box center [222, 236] width 327 height 52
select select "company_sponsored"
select select "balanced"
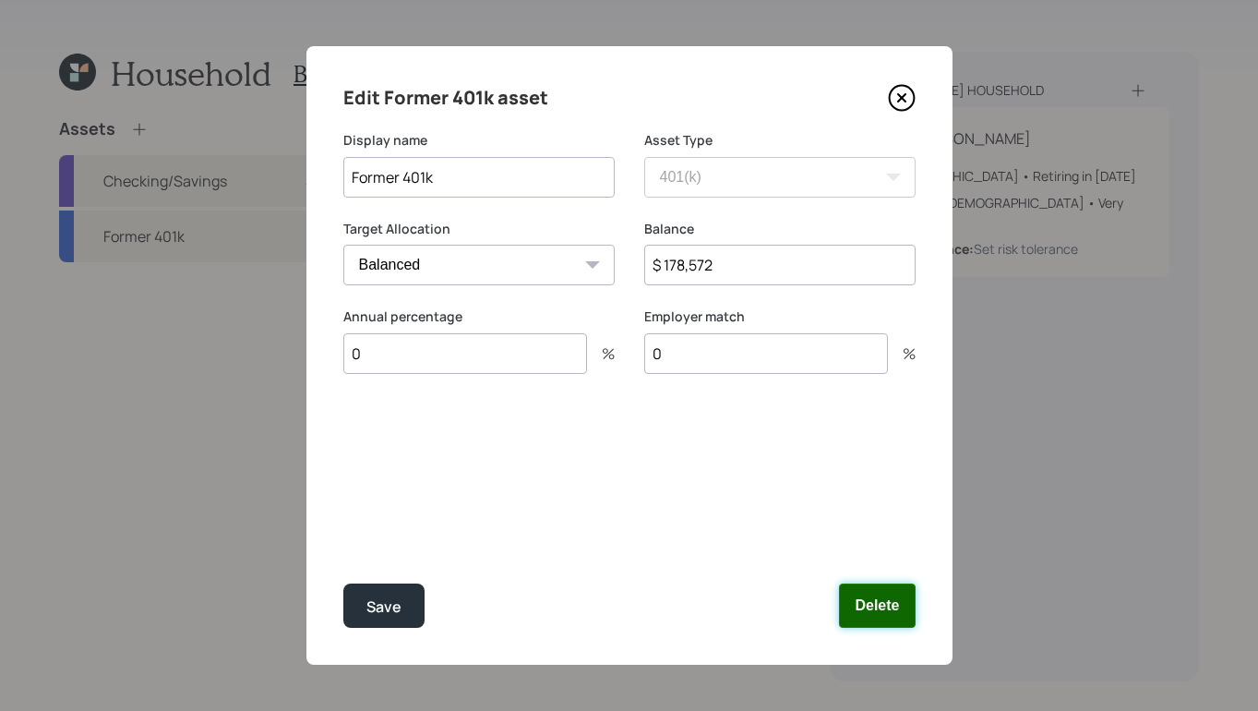
click at [886, 617] on button "Delete" at bounding box center [877, 605] width 76 height 44
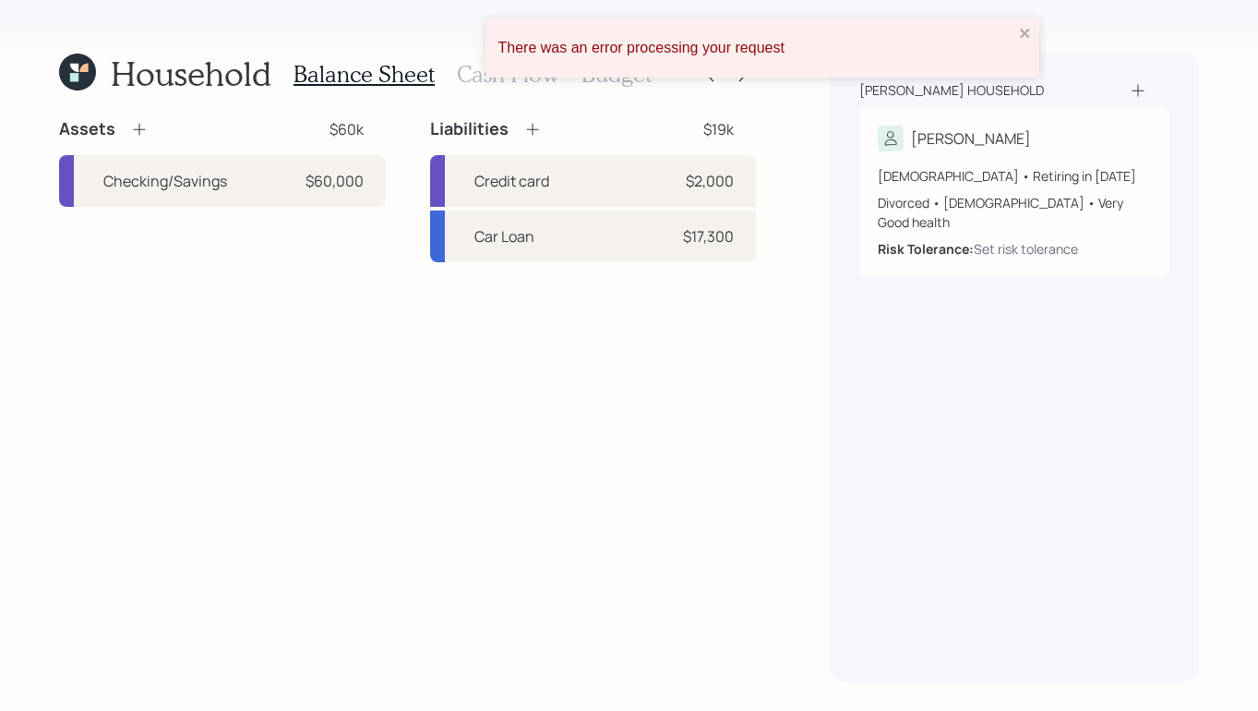
click at [133, 132] on icon at bounding box center [139, 129] width 18 height 18
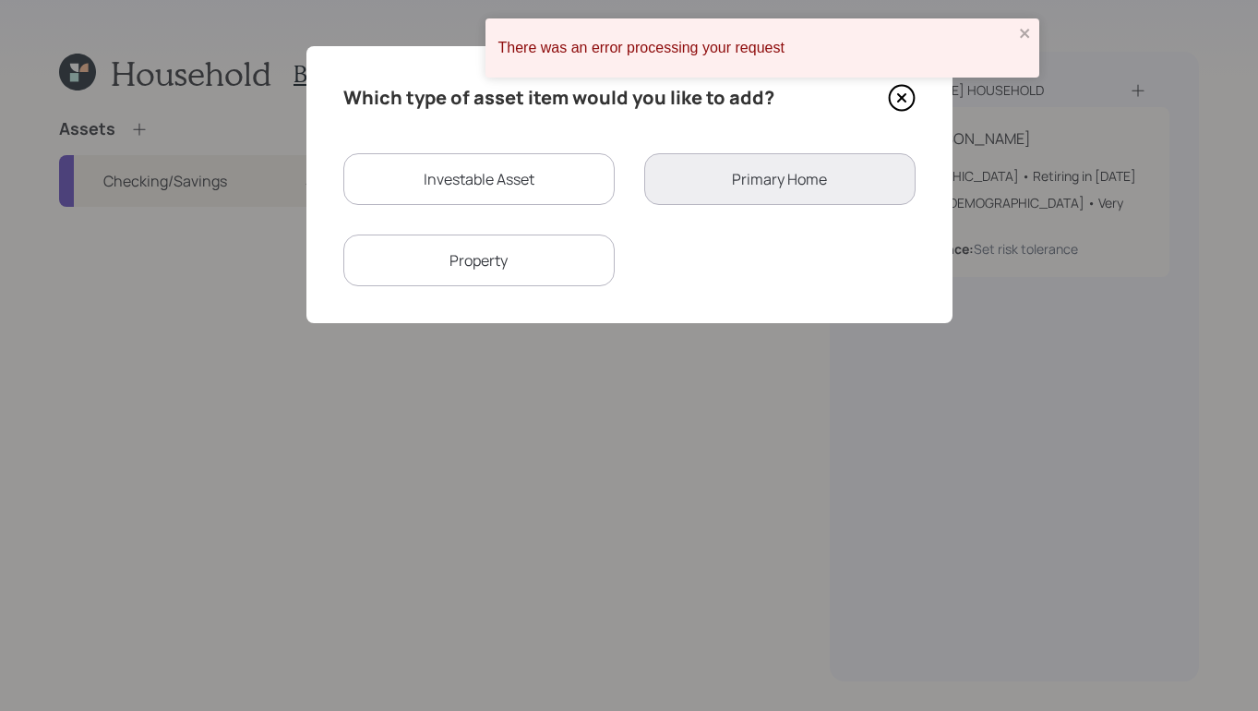
click at [511, 186] on div "Investable Asset" at bounding box center [478, 179] width 271 height 52
select select "taxable"
select select "balanced"
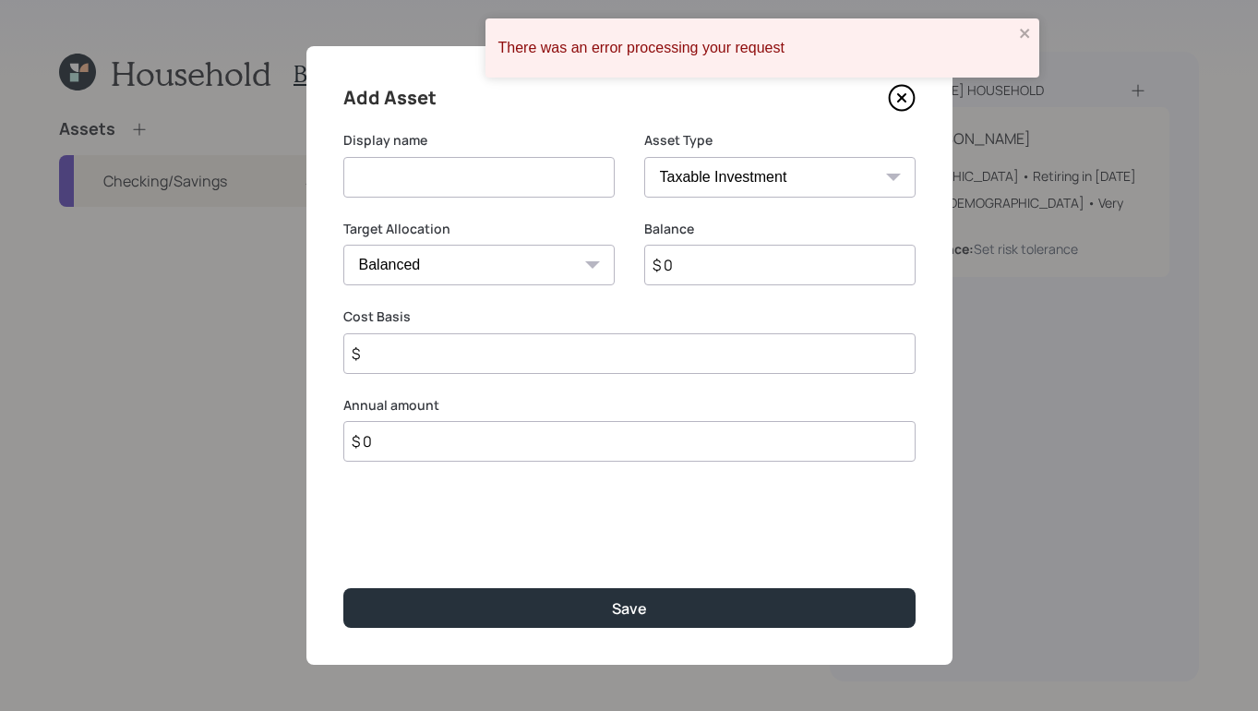
click at [520, 181] on input at bounding box center [478, 177] width 271 height 41
type input "Traditional"
click at [808, 188] on select "SEP IRA IRA Roth IRA 401(k) Roth 401(k) 403(b) Roth 403(b) 457(b) Roth 457(b) H…" at bounding box center [779, 177] width 271 height 41
select select "ira"
click at [644, 157] on select "SEP IRA IRA Roth IRA 401(k) Roth 401(k) 403(b) Roth 403(b) 457(b) Roth 457(b) H…" at bounding box center [779, 177] width 271 height 41
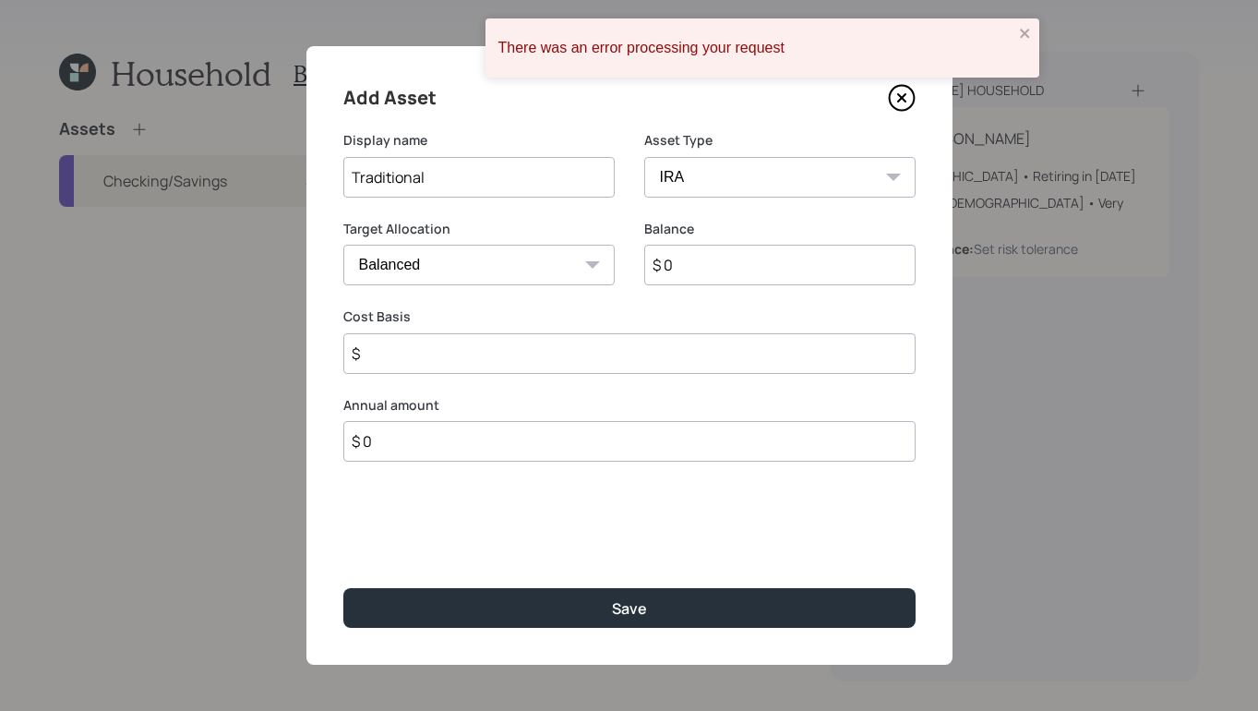
type input "$"
click at [702, 287] on div "Balance $ 0" at bounding box center [779, 264] width 271 height 89
click at [702, 274] on input "$ 0" at bounding box center [779, 265] width 271 height 41
type input "$ 178,572"
click at [521, 341] on input "$" at bounding box center [629, 353] width 572 height 41
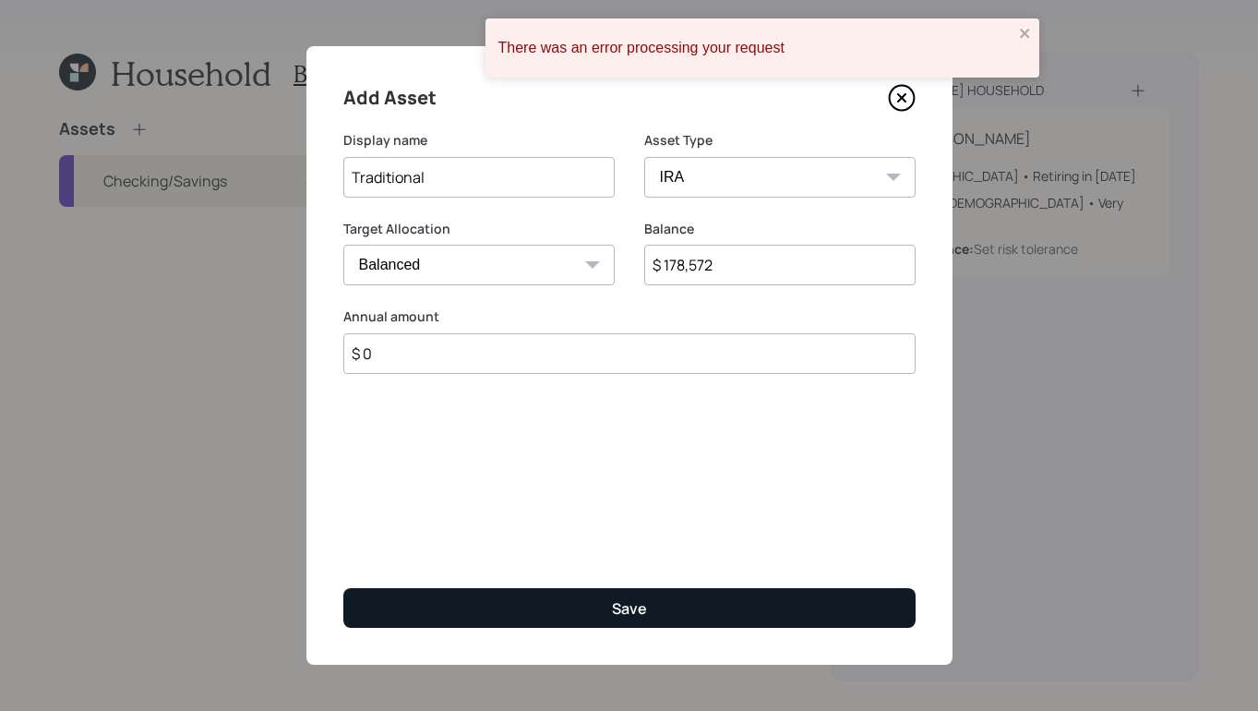
type input "$ 0"
click at [611, 609] on button "Save" at bounding box center [629, 608] width 572 height 40
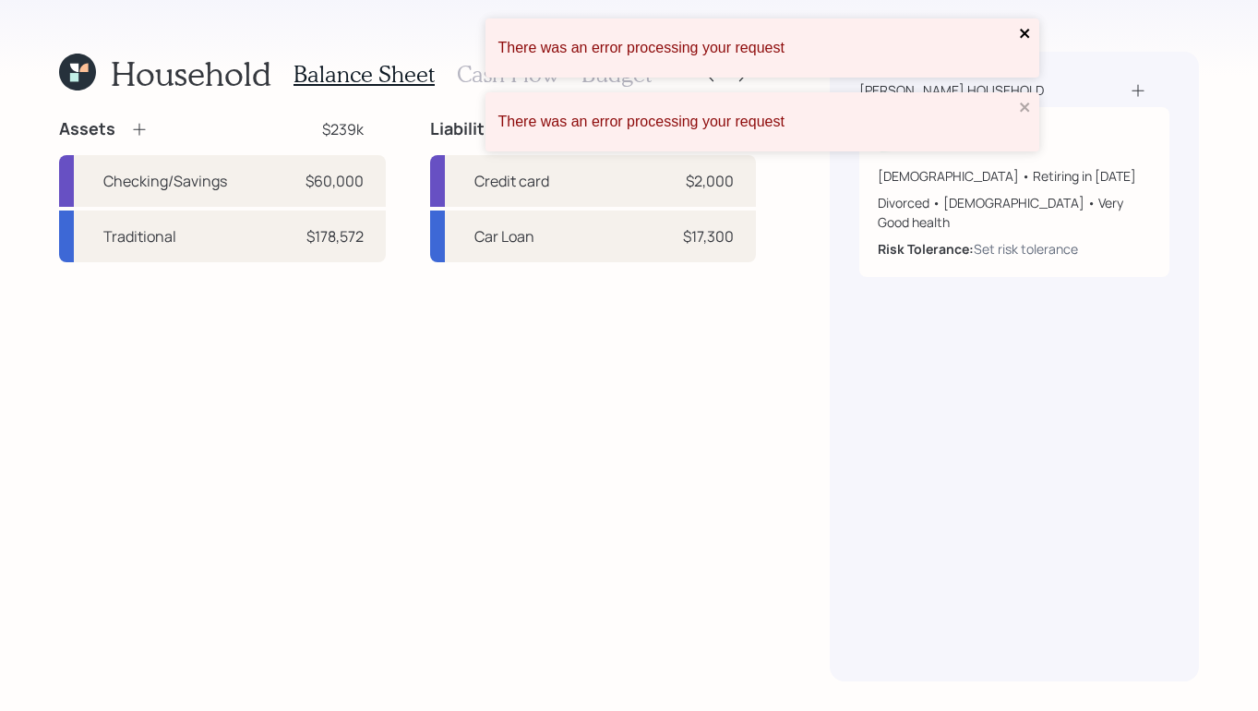
click at [1023, 38] on icon "close" at bounding box center [1025, 33] width 13 height 15
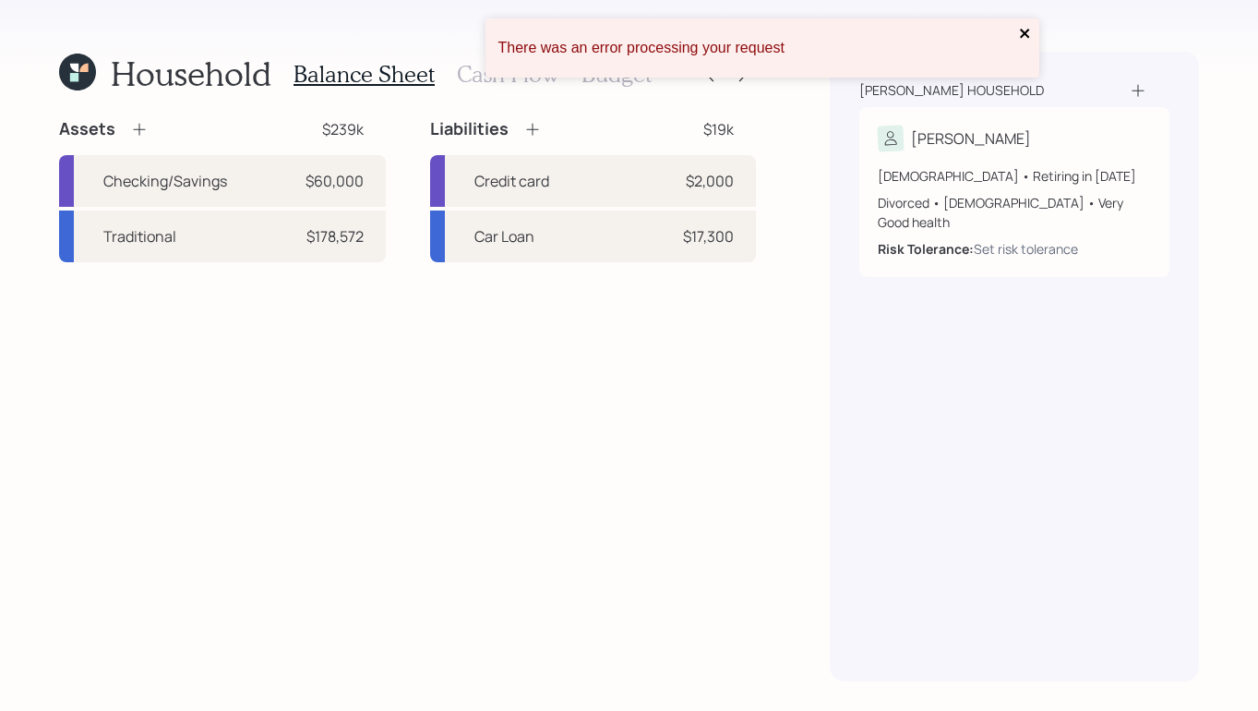
click at [1027, 39] on icon "close" at bounding box center [1025, 33] width 13 height 15
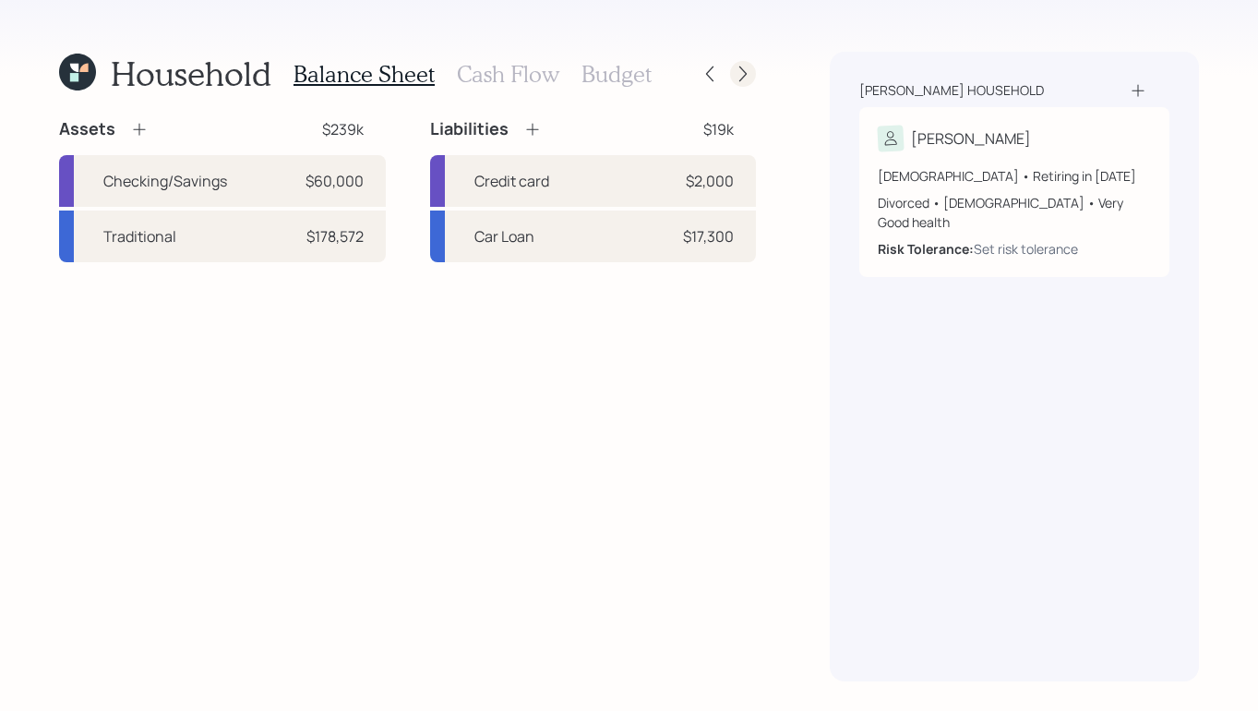
click at [746, 69] on icon at bounding box center [743, 74] width 18 height 18
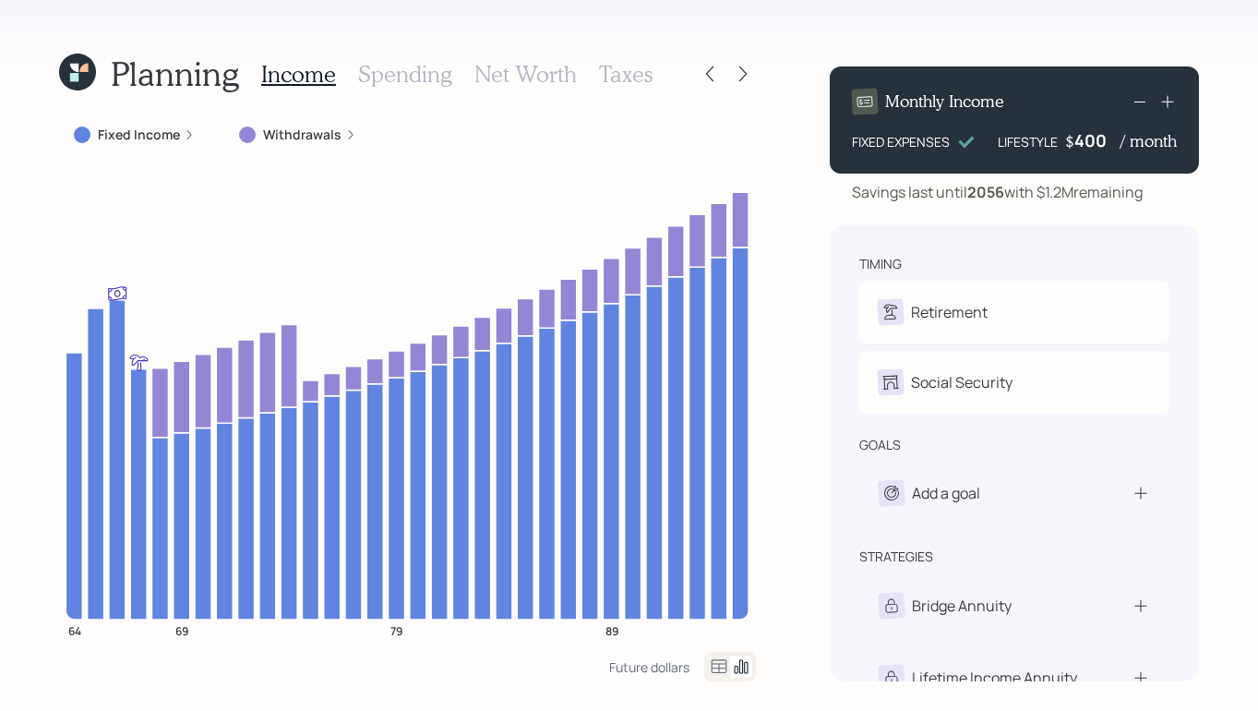
click at [642, 76] on h3 "Taxes" at bounding box center [626, 74] width 54 height 27
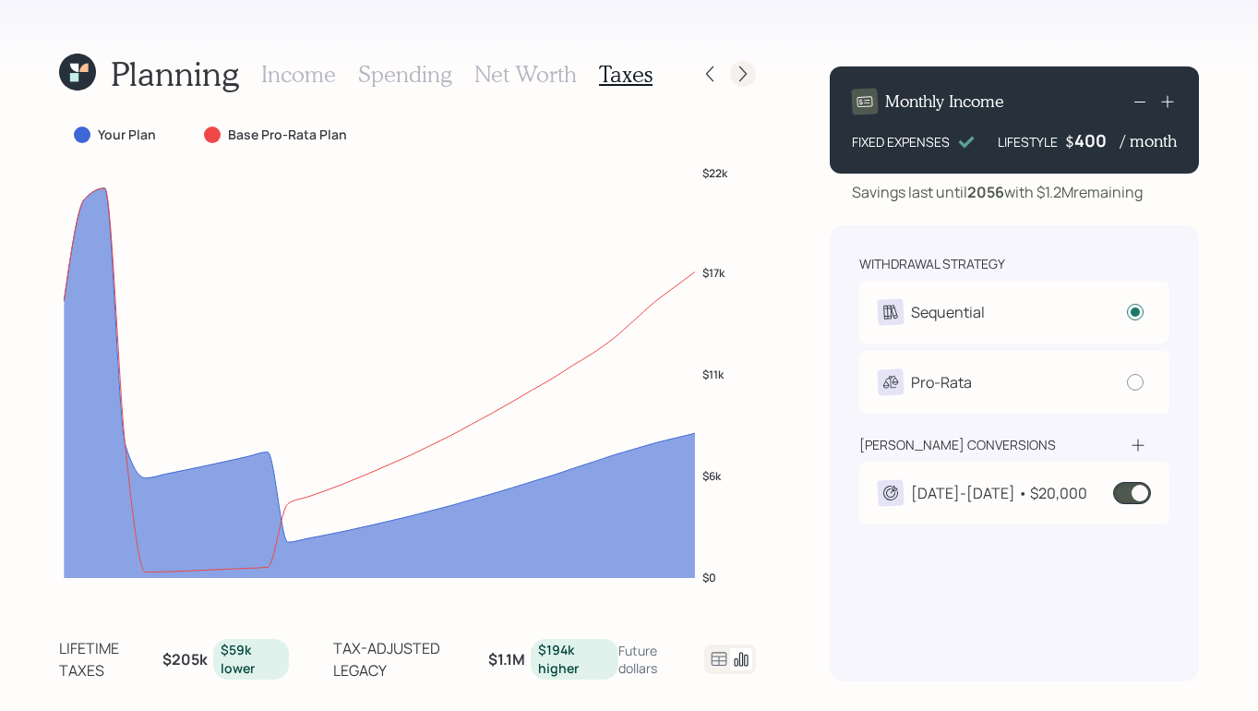
click at [746, 72] on icon at bounding box center [743, 74] width 18 height 18
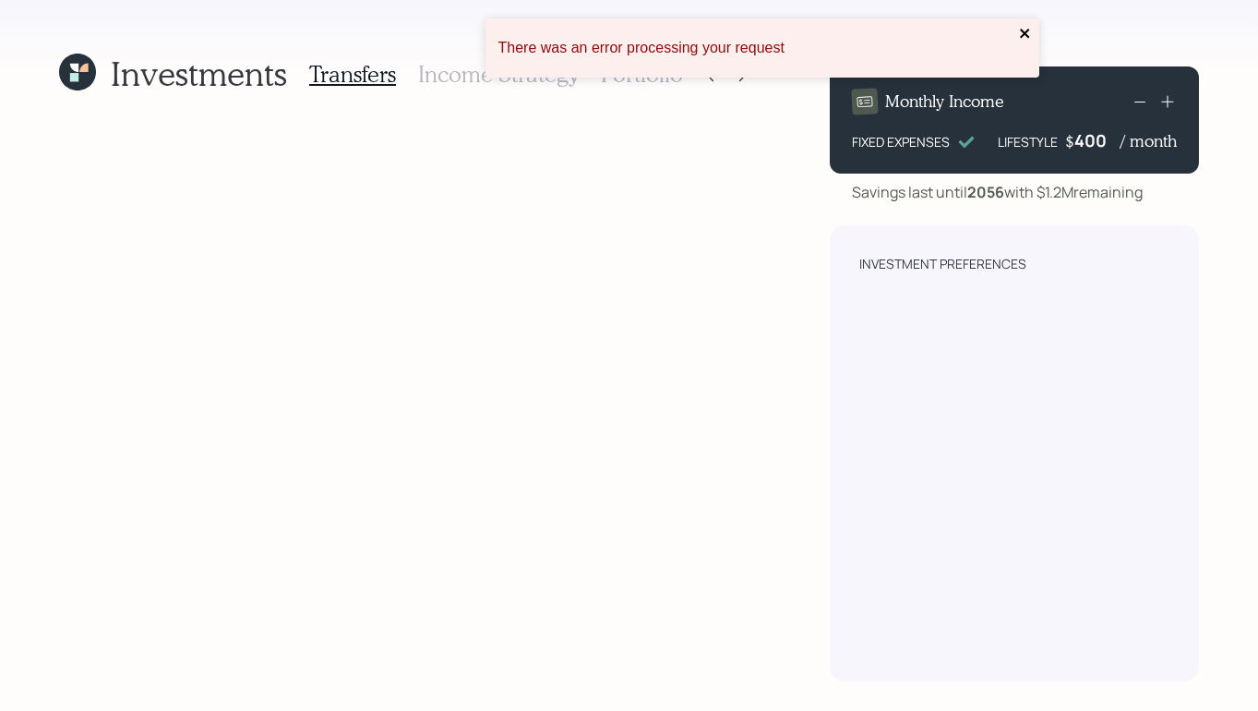
click at [1022, 33] on icon "close" at bounding box center [1025, 33] width 13 height 15
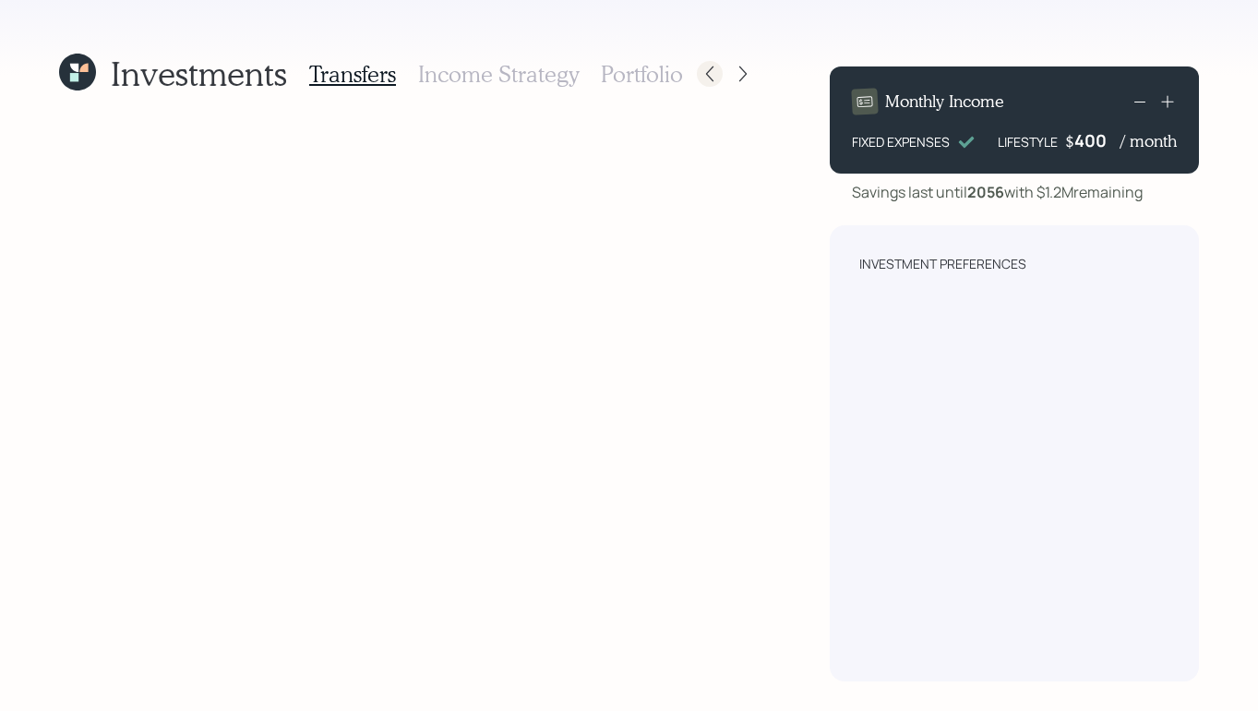
click at [705, 78] on icon at bounding box center [710, 74] width 18 height 18
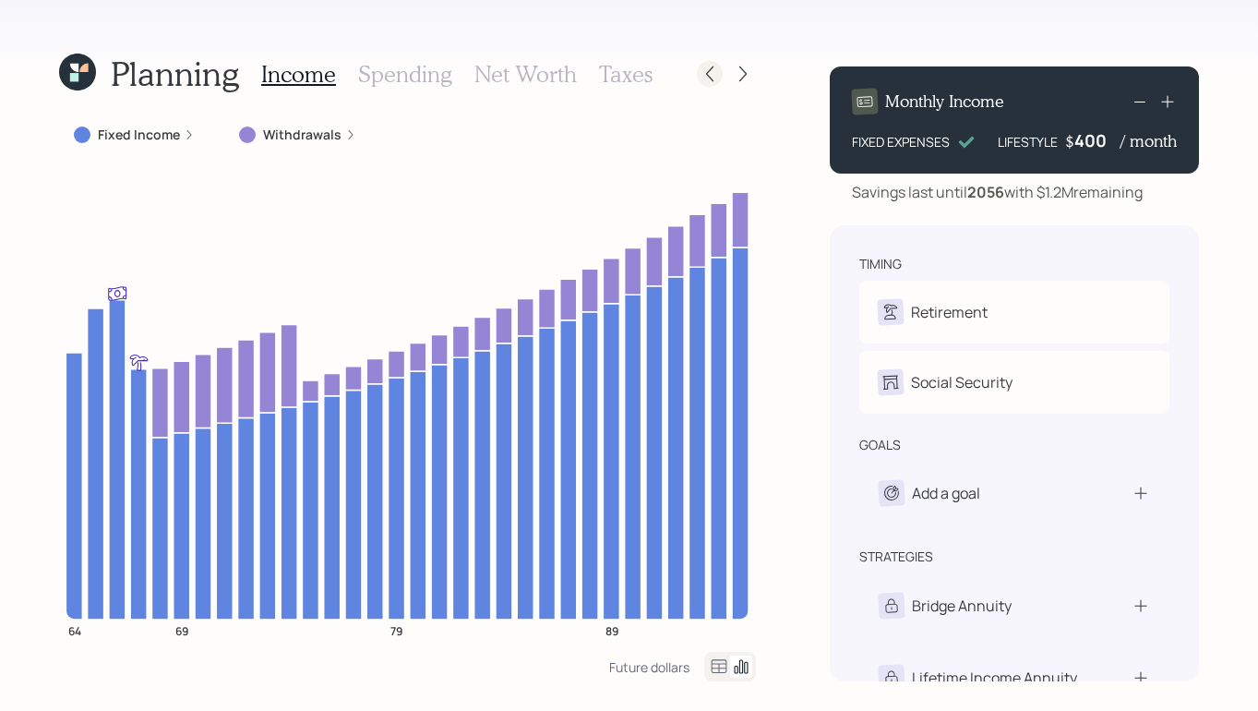
click at [704, 75] on icon at bounding box center [710, 74] width 18 height 18
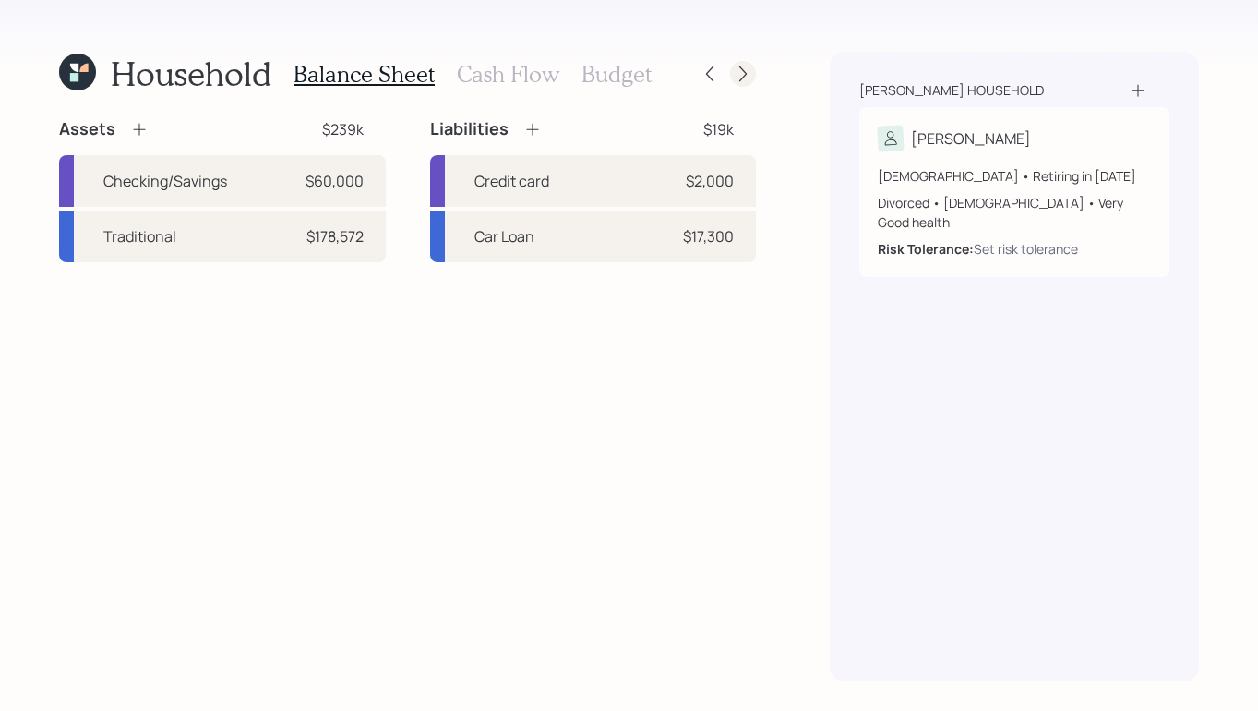
click at [745, 71] on icon at bounding box center [743, 74] width 18 height 18
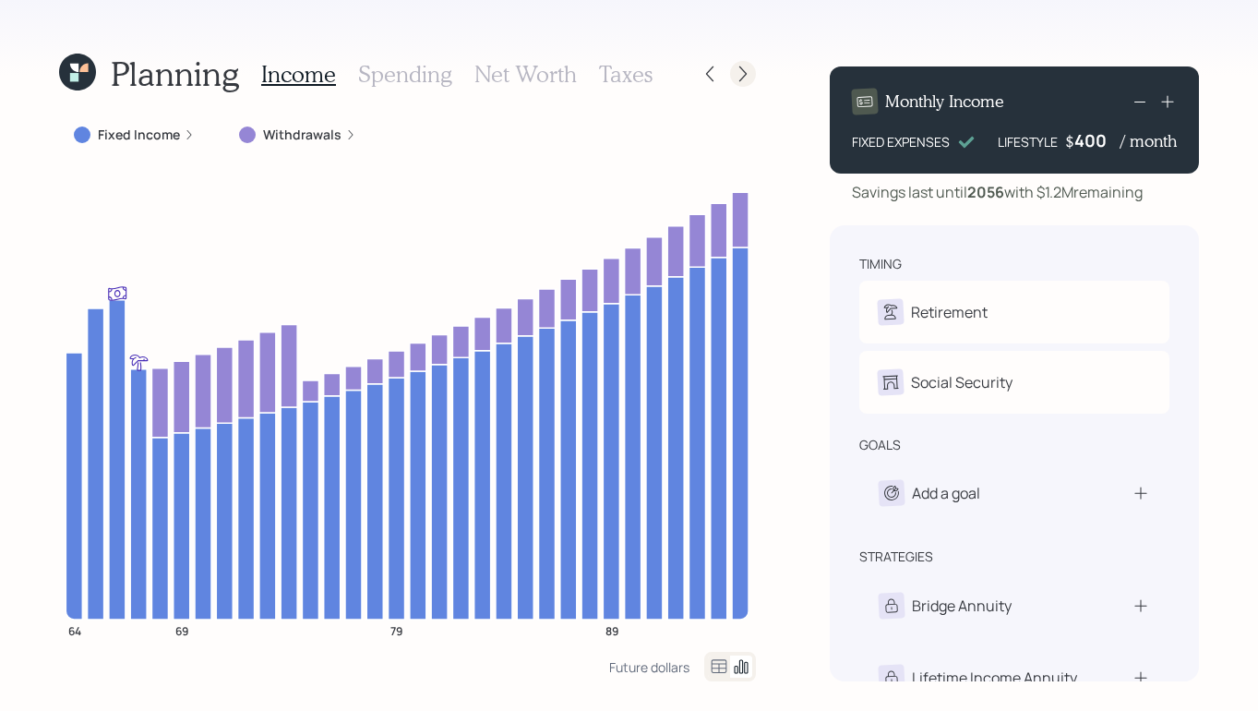
click at [742, 76] on icon at bounding box center [743, 74] width 18 height 18
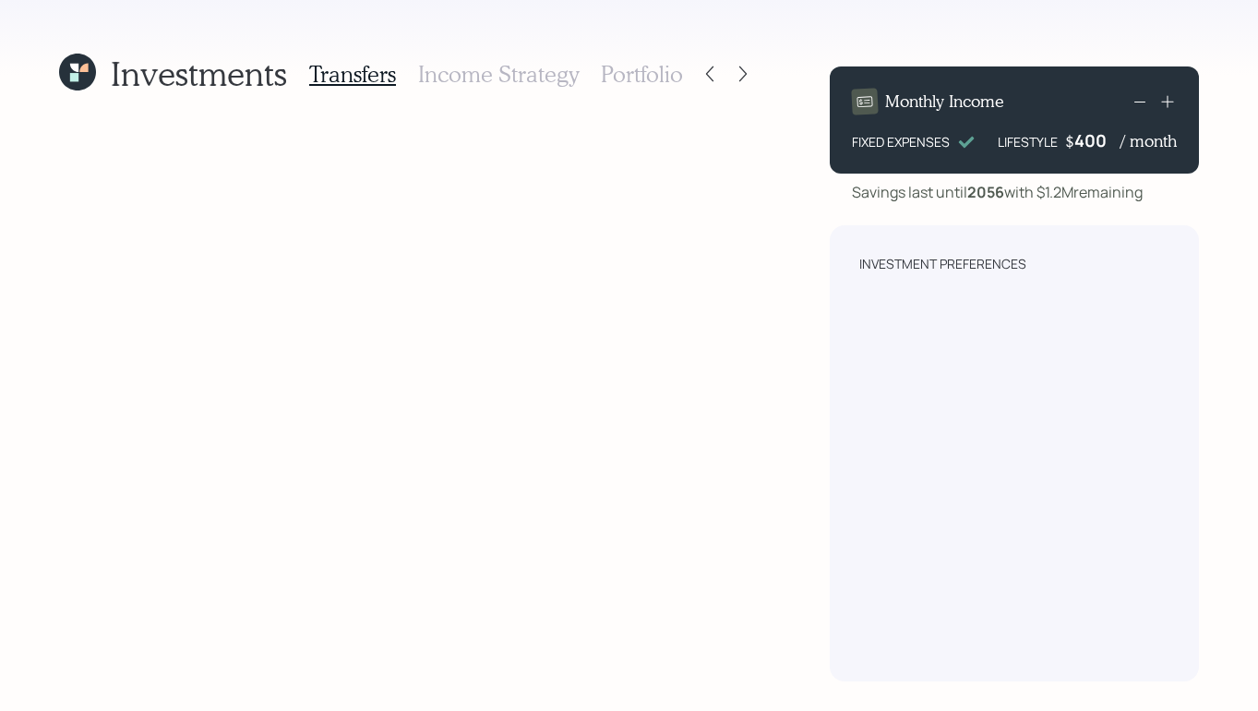
click at [372, 75] on h3 "Transfers" at bounding box center [352, 74] width 87 height 27
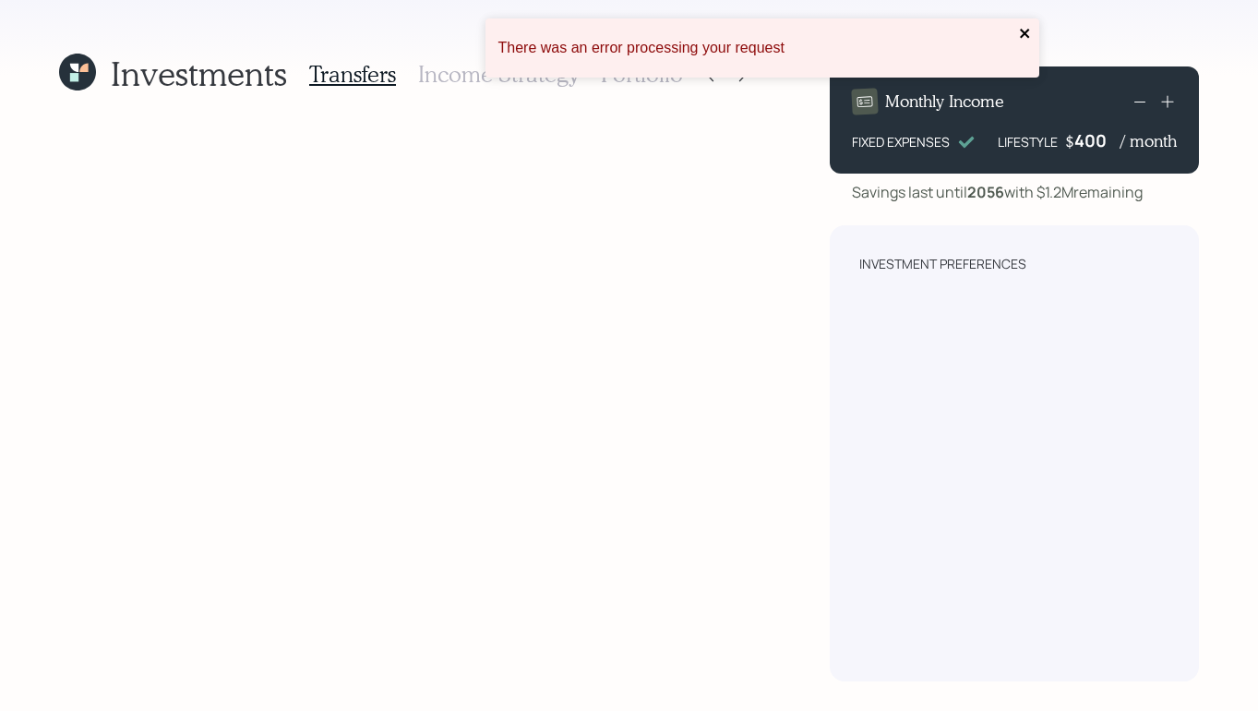
click at [1025, 37] on icon "close" at bounding box center [1025, 33] width 13 height 15
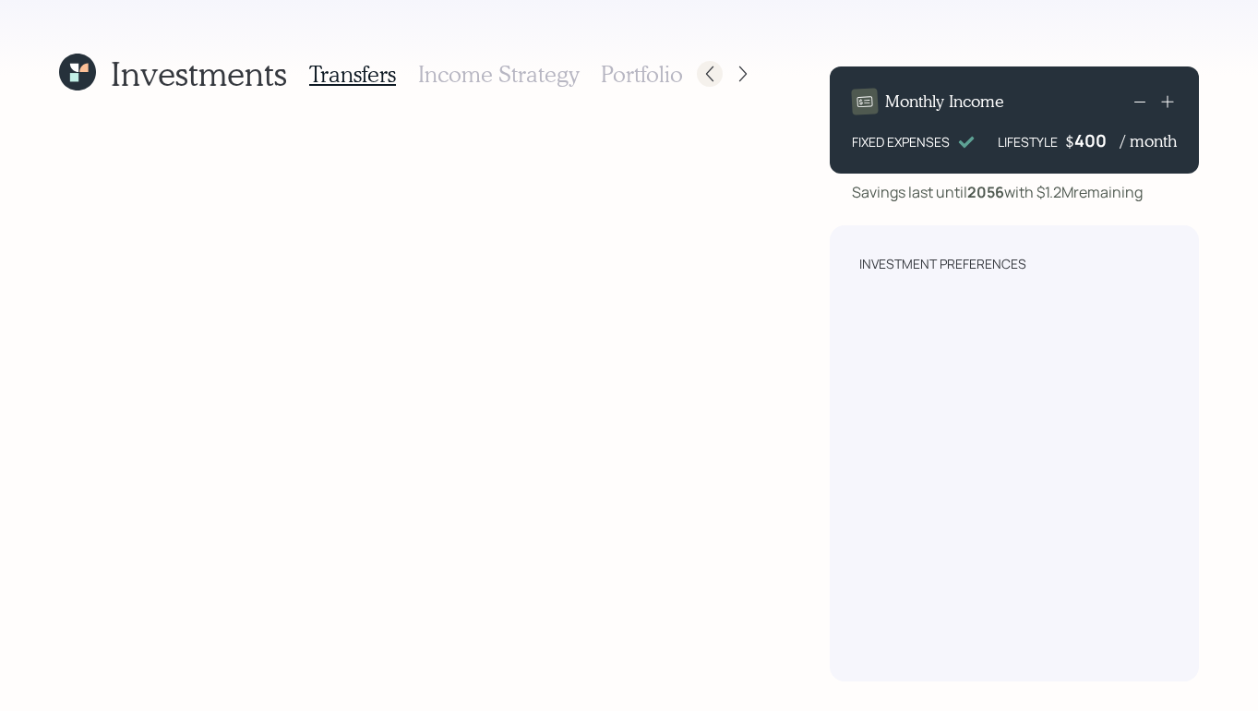
click at [705, 78] on icon at bounding box center [710, 74] width 18 height 18
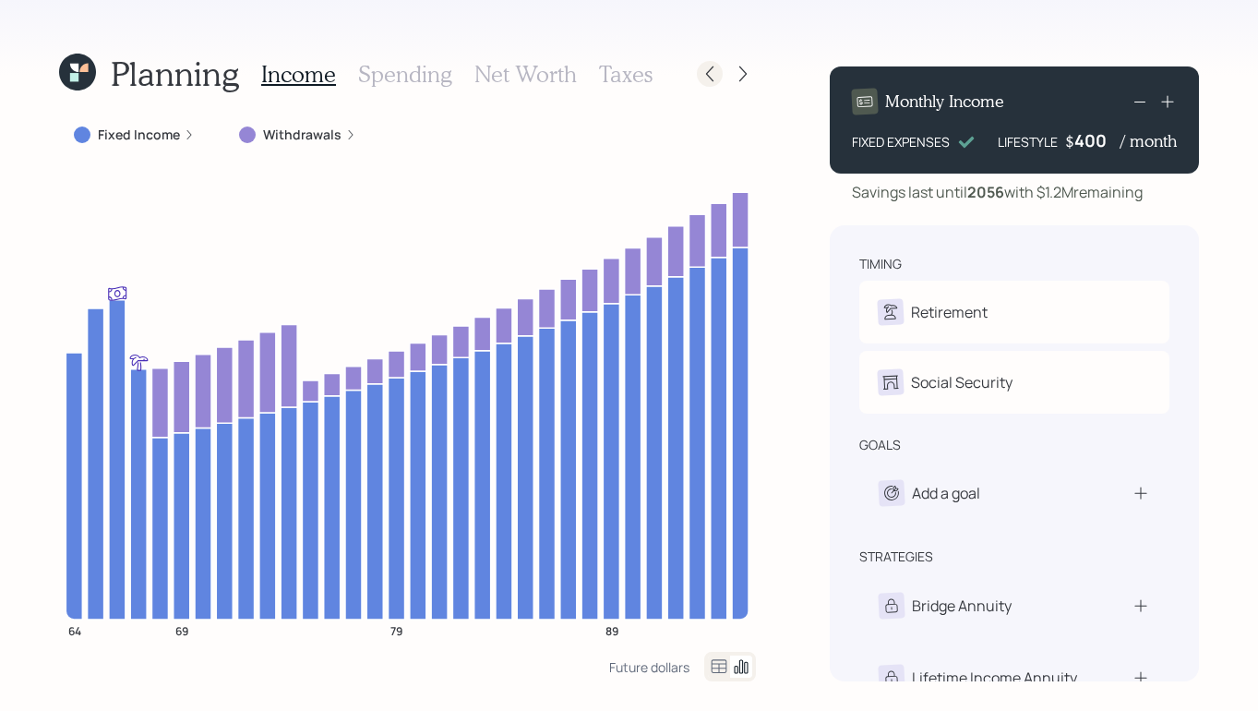
click at [704, 78] on icon at bounding box center [710, 74] width 18 height 18
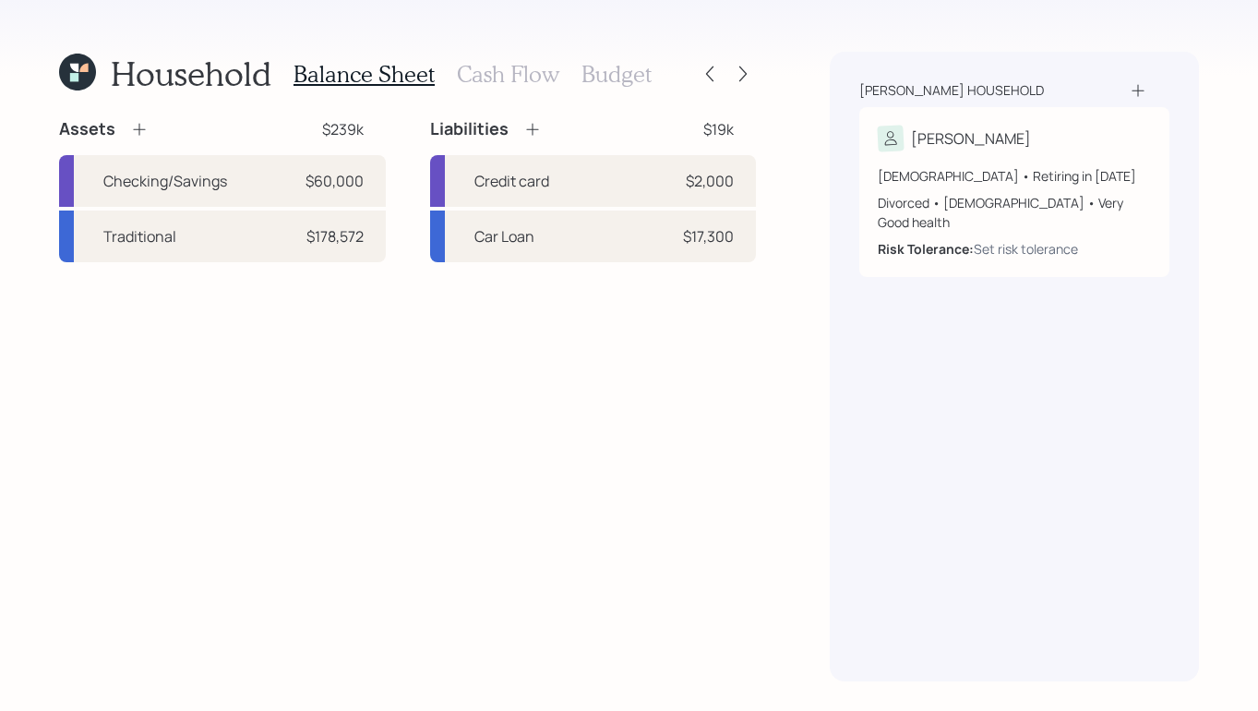
click at [617, 66] on h3 "Budget" at bounding box center [617, 74] width 70 height 27
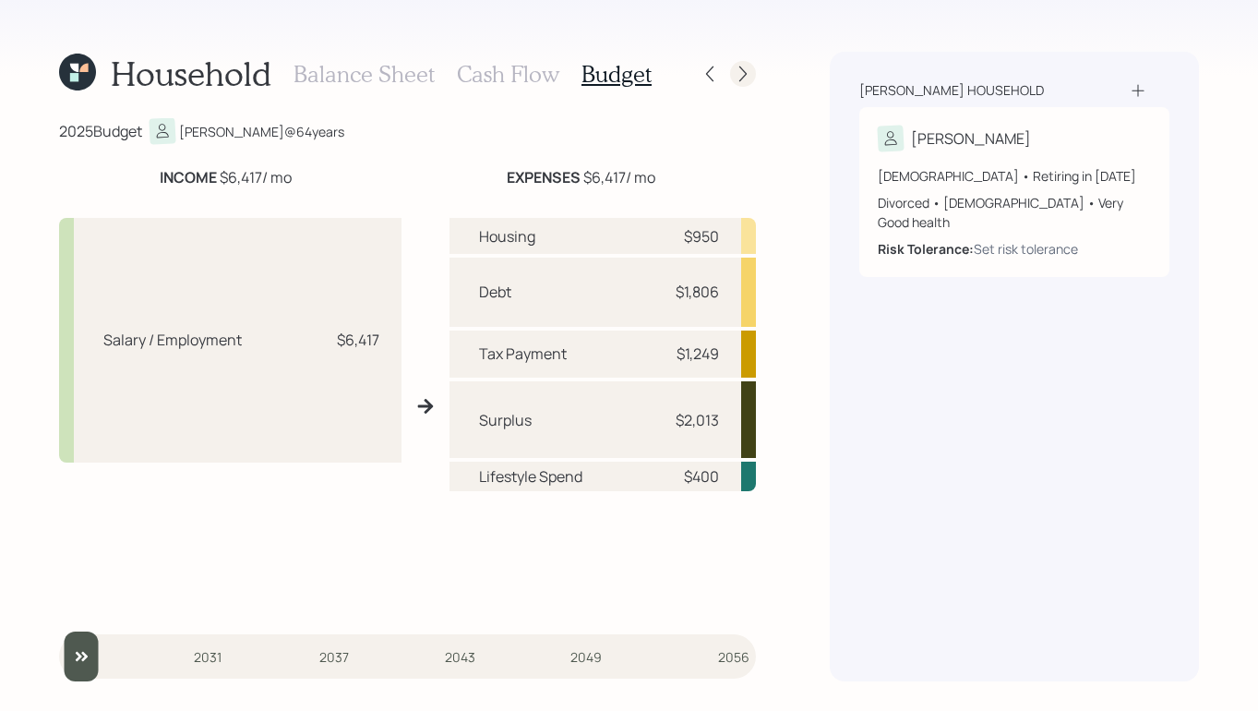
click at [739, 74] on icon at bounding box center [743, 74] width 18 height 18
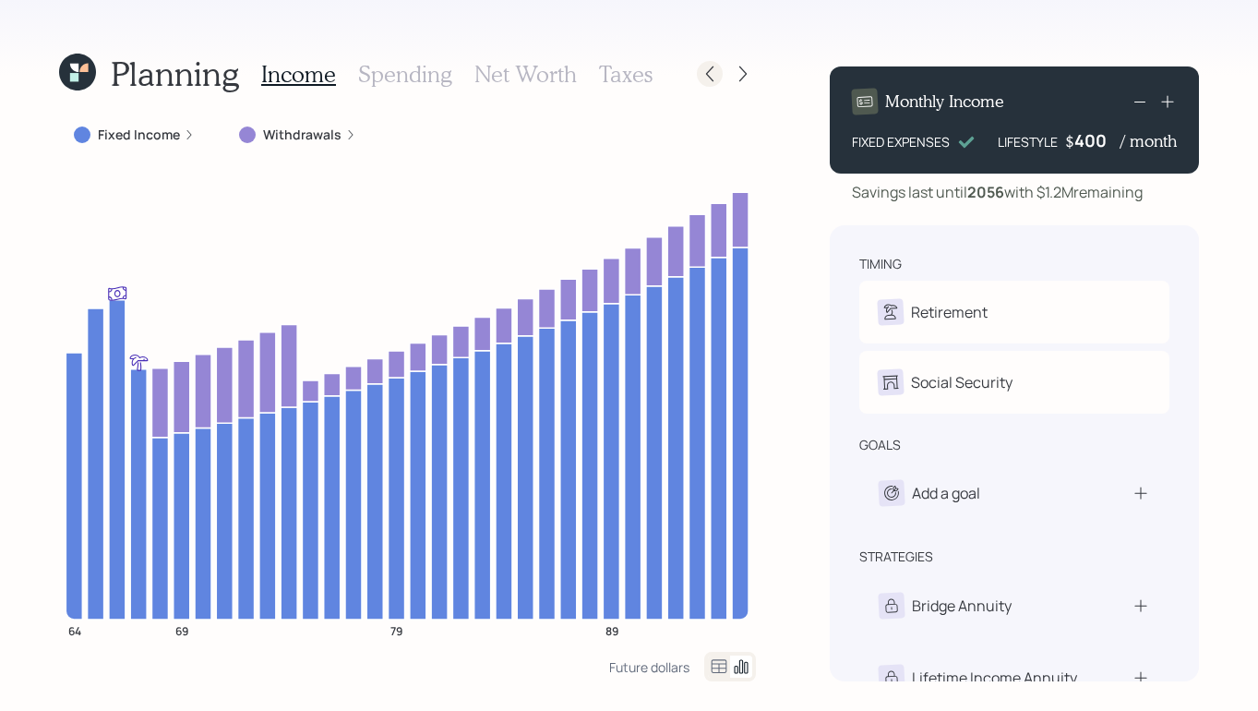
click at [710, 77] on icon at bounding box center [710, 74] width 18 height 18
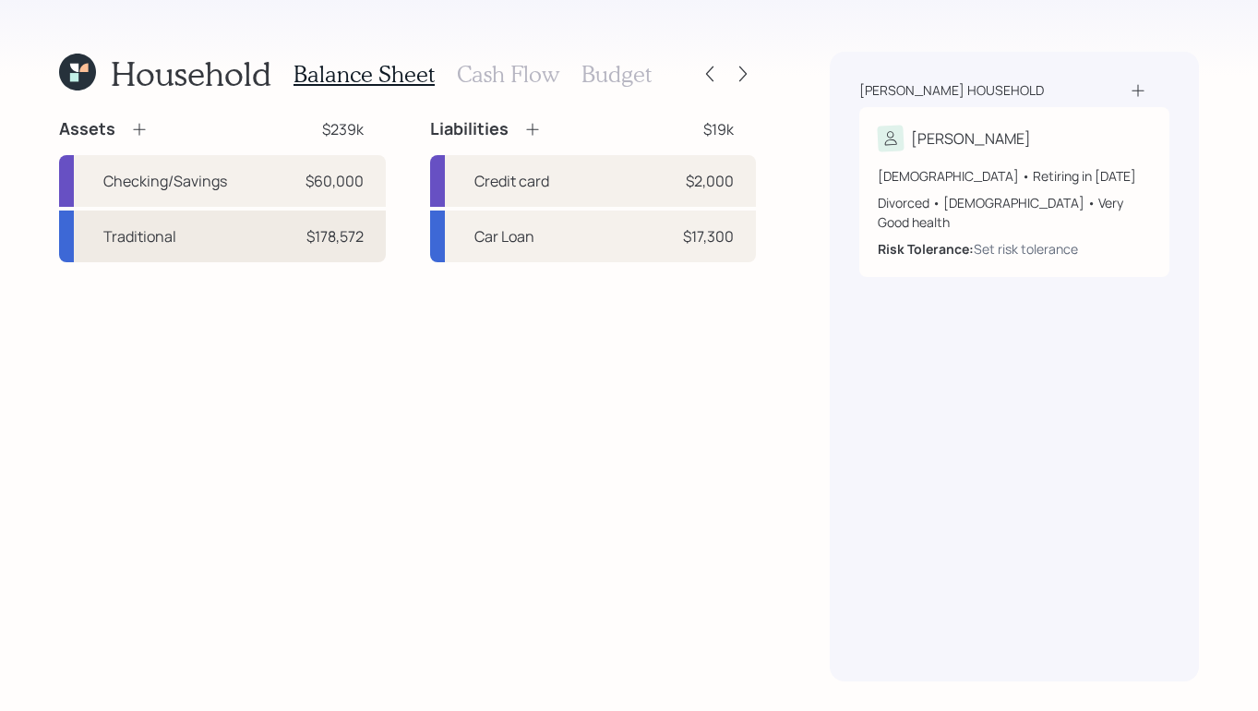
click at [187, 250] on div "Traditional $178,572" at bounding box center [222, 236] width 327 height 52
select select "ira"
select select "balanced"
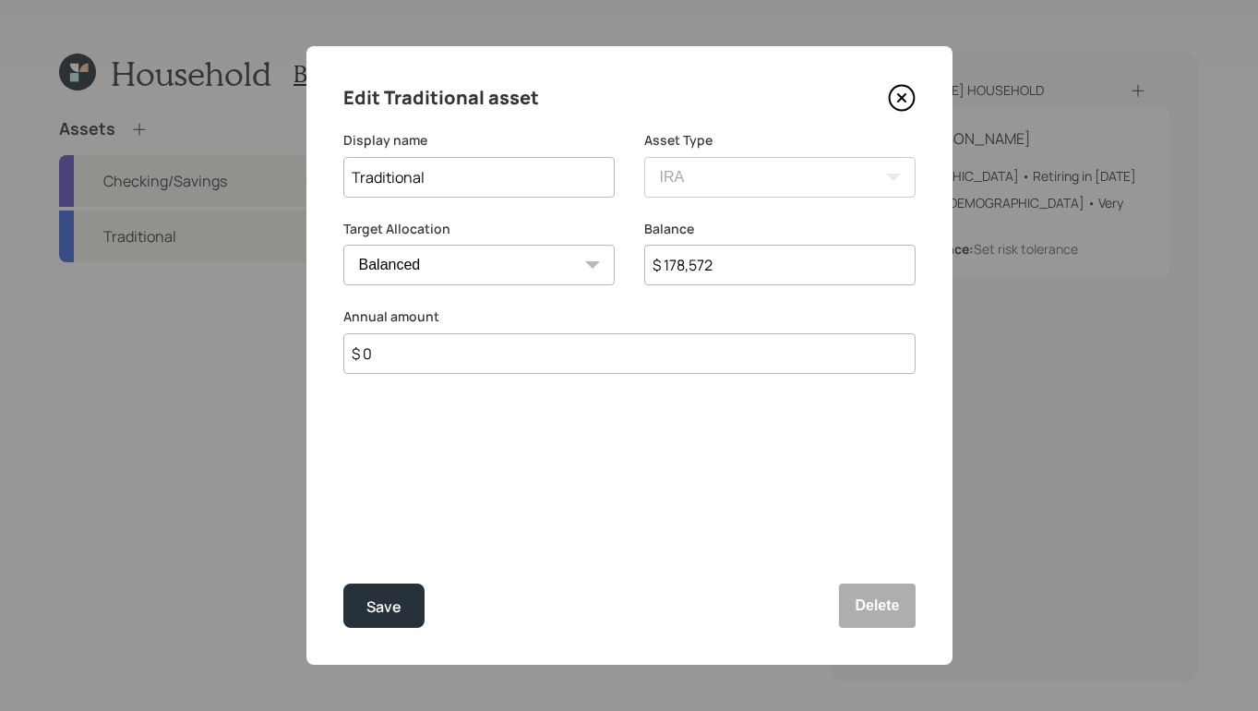
click at [894, 101] on icon at bounding box center [902, 98] width 28 height 28
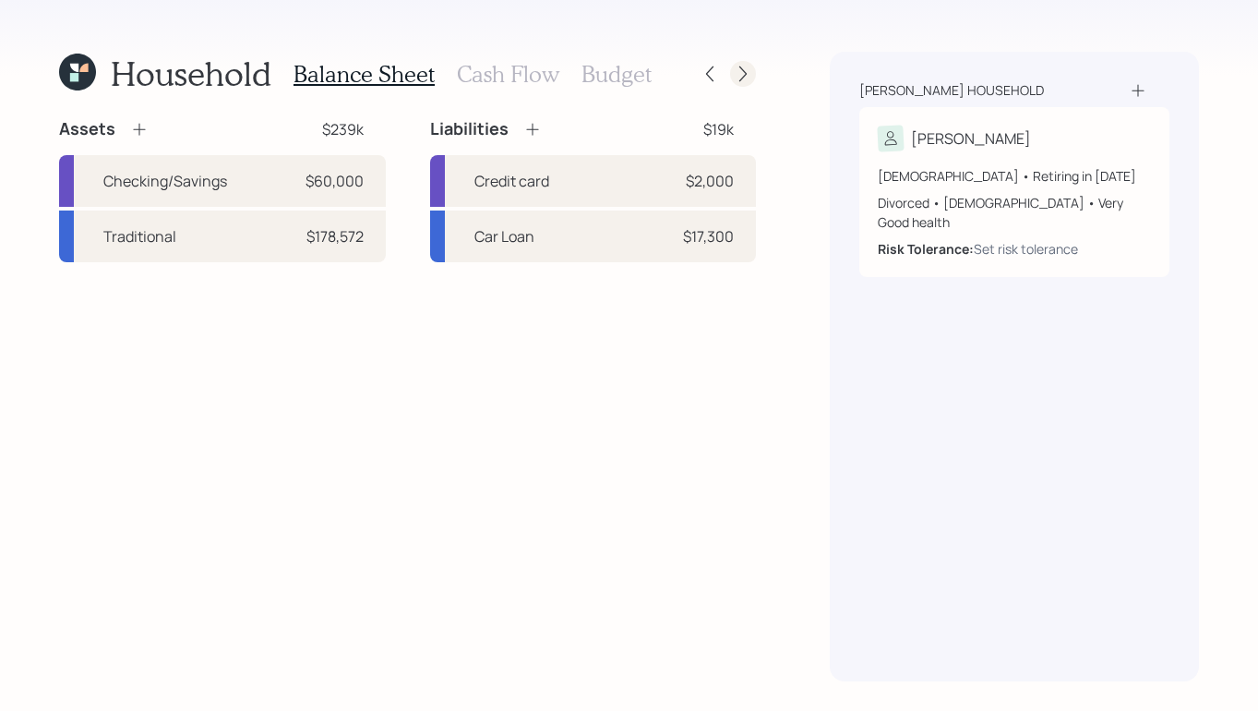
click at [743, 76] on icon at bounding box center [743, 74] width 18 height 18
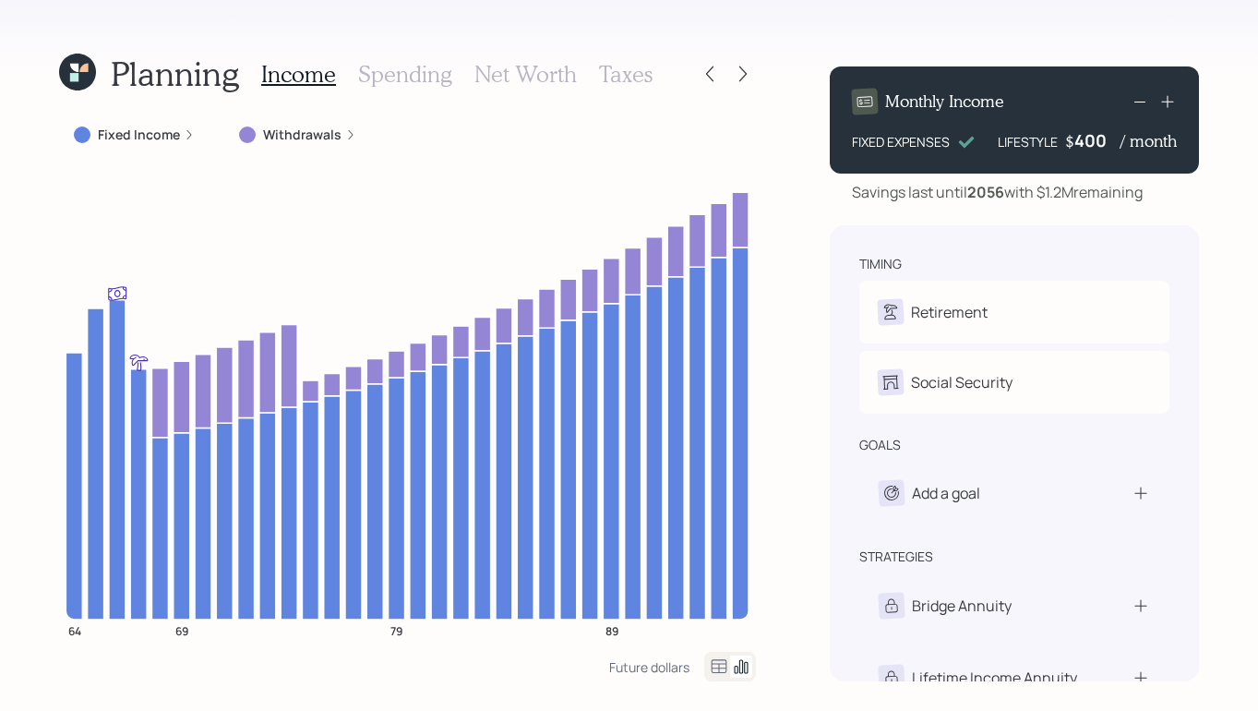
click at [627, 82] on h3 "Taxes" at bounding box center [626, 74] width 54 height 27
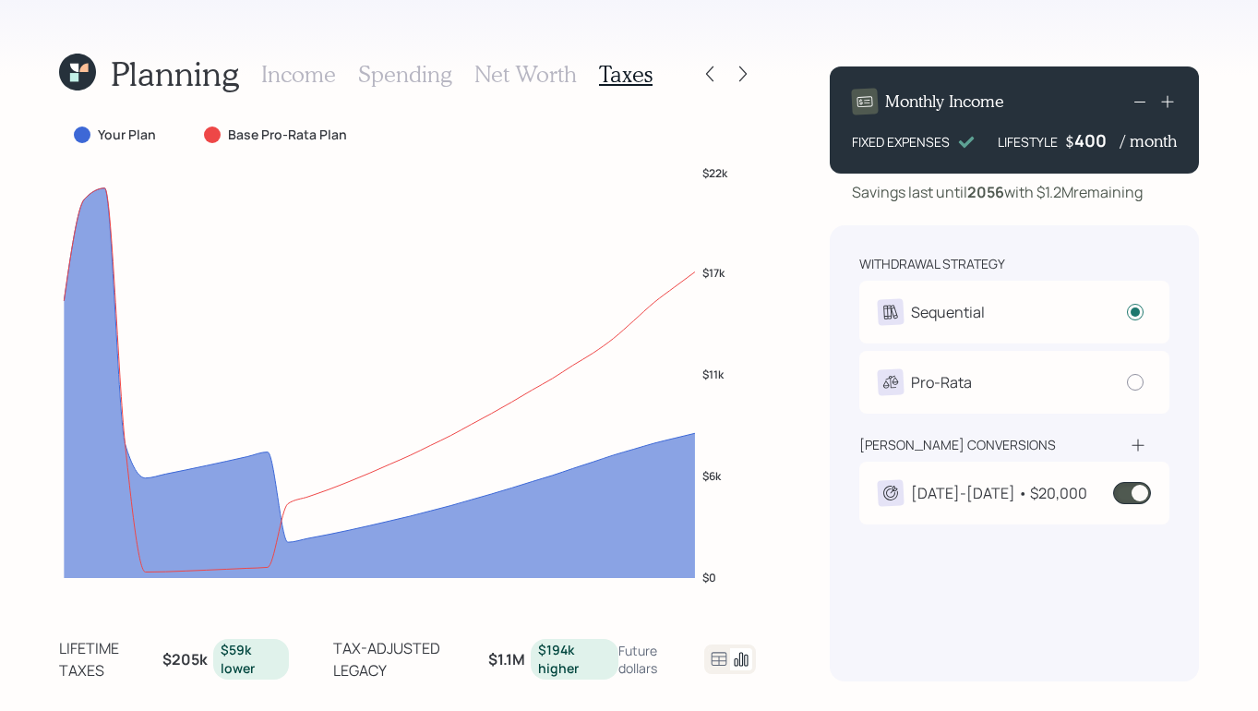
click at [829, 574] on div "Planning Income Spending Net Worth Taxes Your Plan Base Pro-Rata Plan $0 $6k $1…" at bounding box center [629, 355] width 1258 height 711
click at [740, 80] on icon at bounding box center [743, 74] width 18 height 18
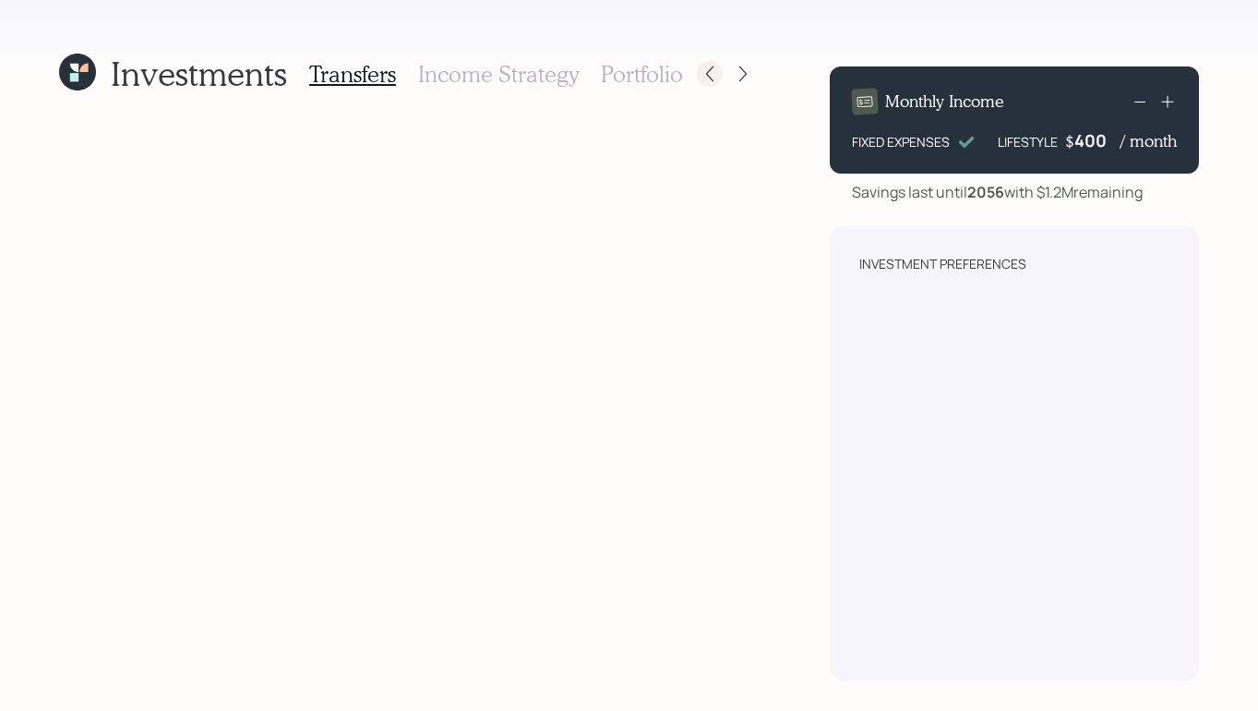
click at [703, 74] on icon at bounding box center [710, 74] width 18 height 18
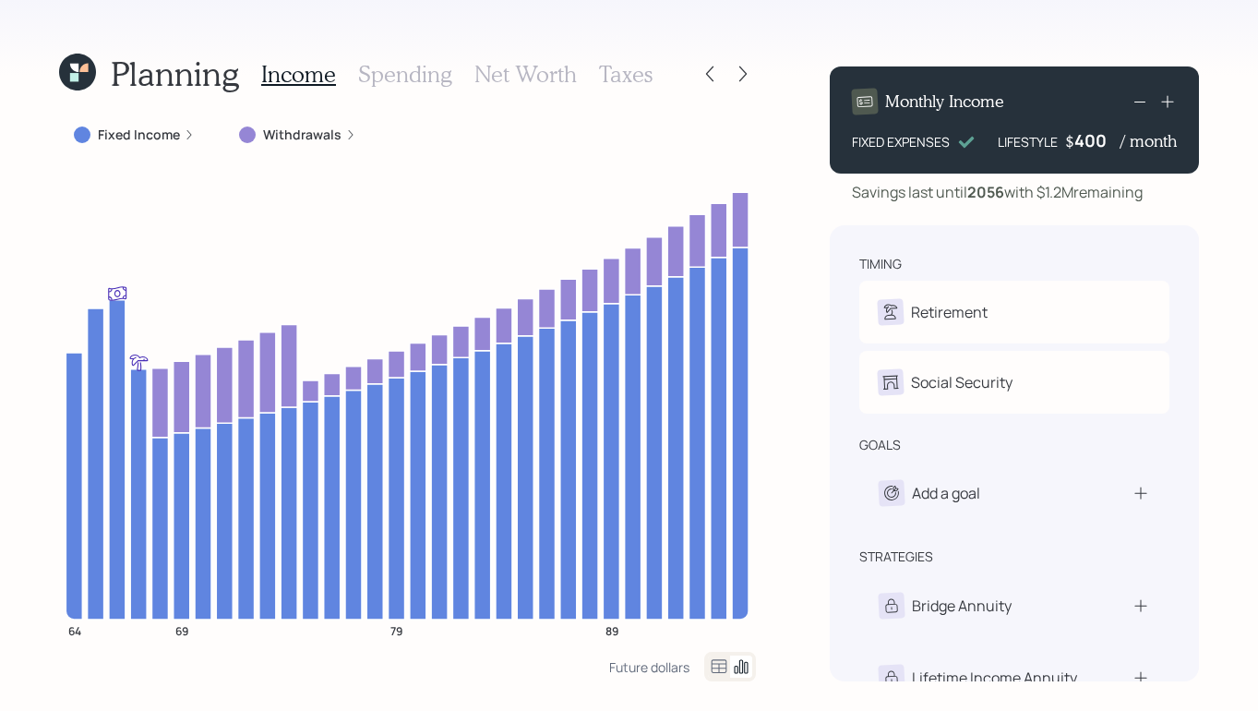
click at [627, 75] on h3 "Taxes" at bounding box center [626, 74] width 54 height 27
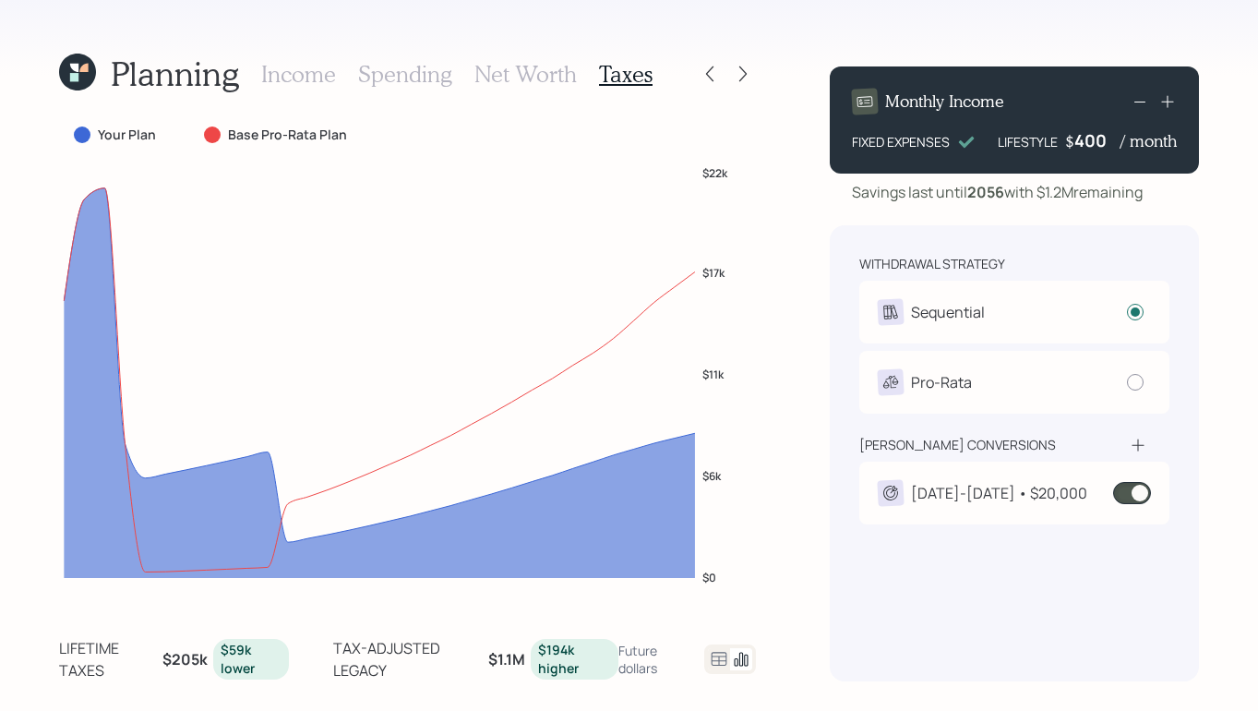
click at [1134, 490] on span at bounding box center [1132, 493] width 38 height 22
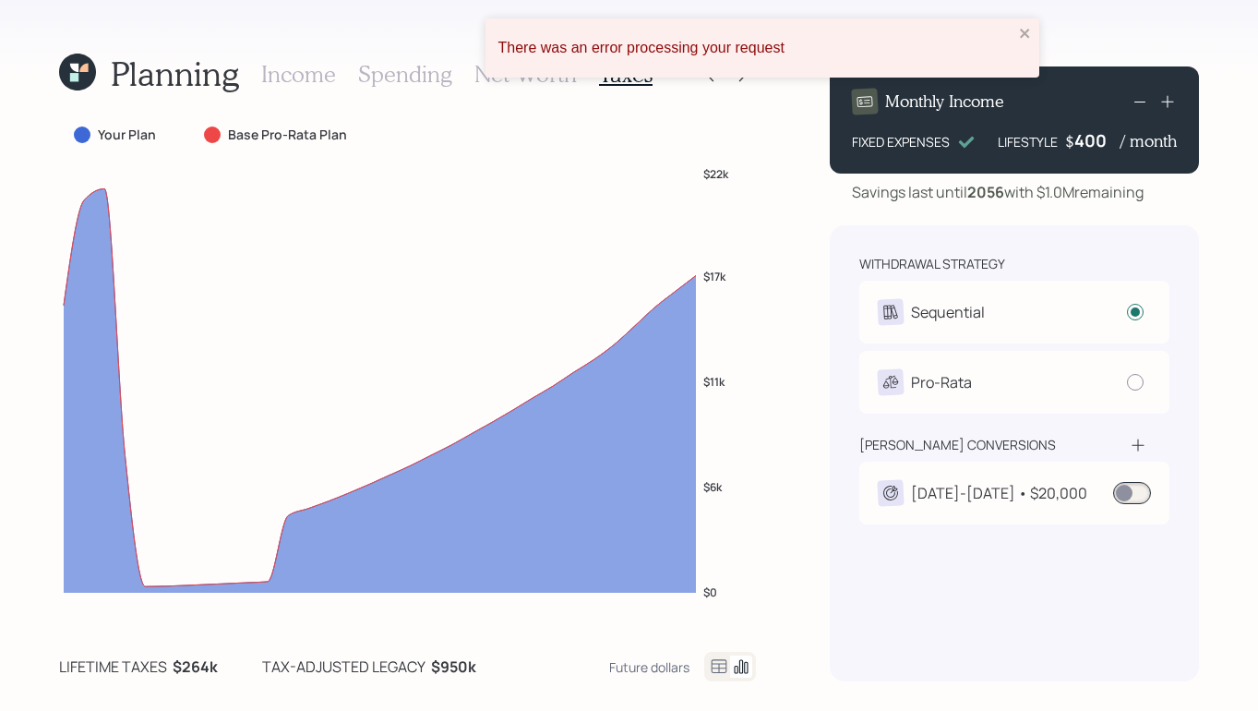
click at [744, 76] on div "There was an error processing your request" at bounding box center [763, 47] width 554 height 59
click at [1009, 26] on div "There was an error processing your request" at bounding box center [763, 47] width 554 height 59
click at [1016, 30] on div "There was an error processing your request" at bounding box center [763, 47] width 554 height 59
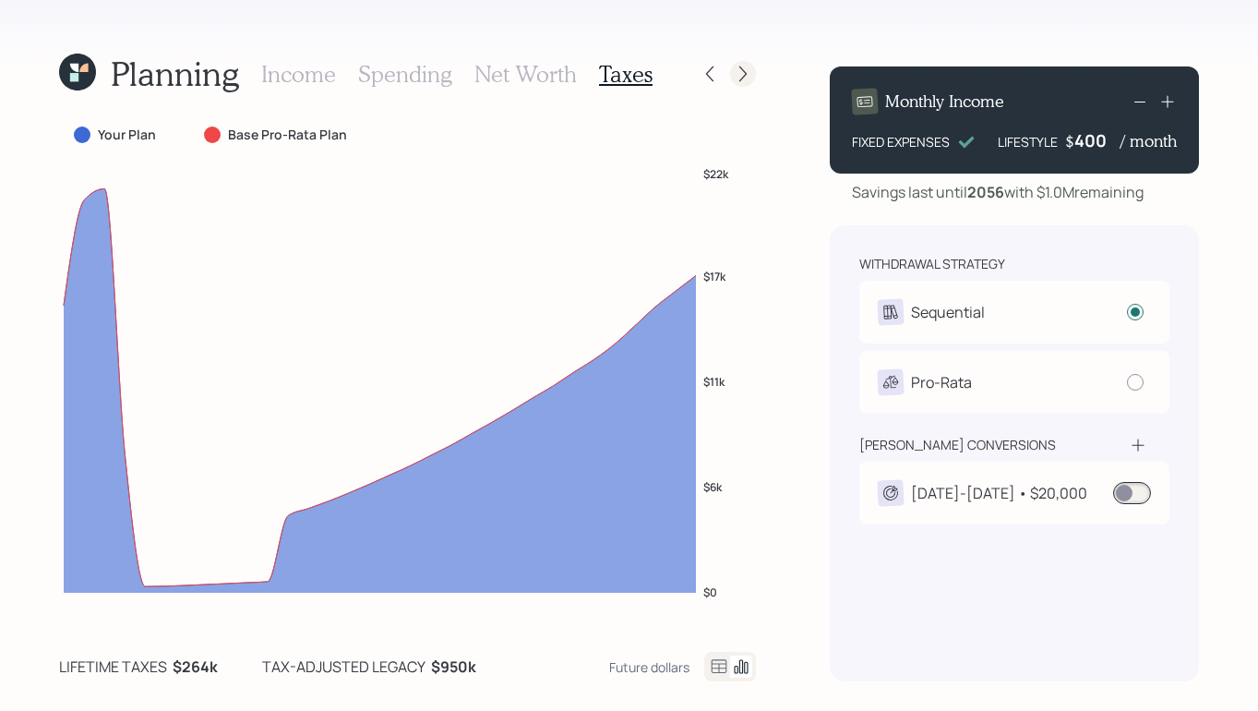
click at [738, 77] on icon at bounding box center [743, 74] width 18 height 18
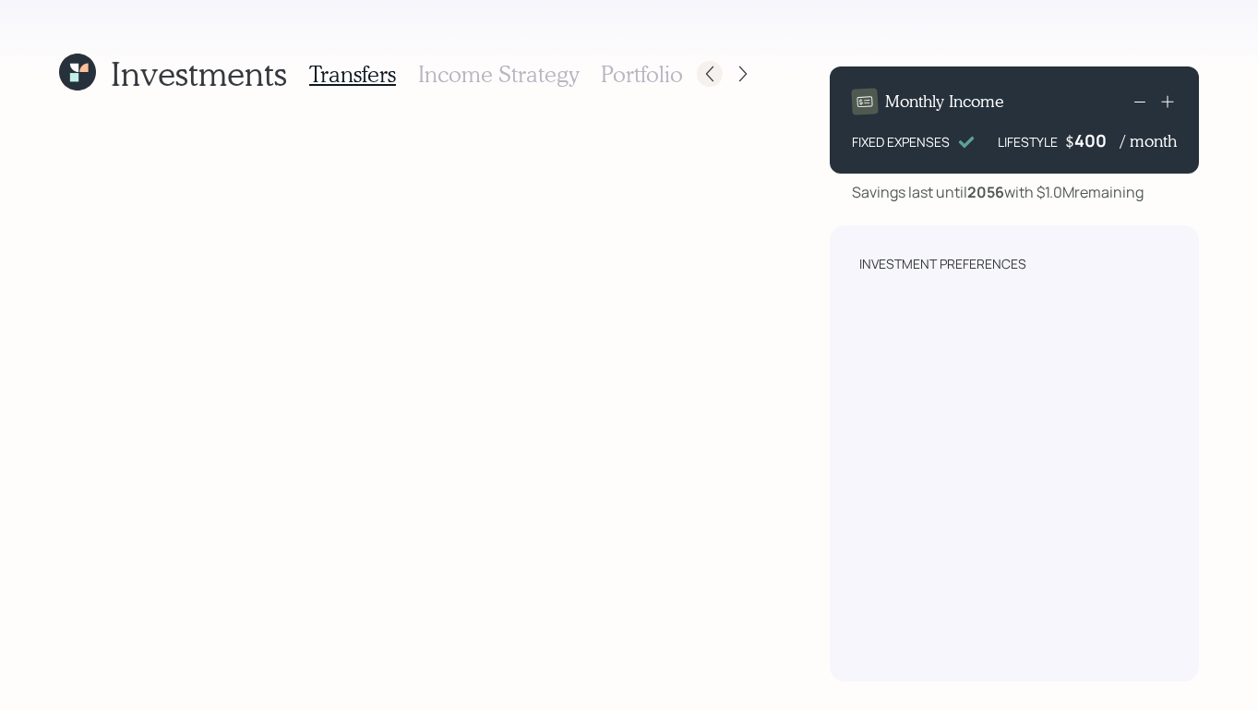
click at [713, 69] on icon at bounding box center [710, 74] width 18 height 18
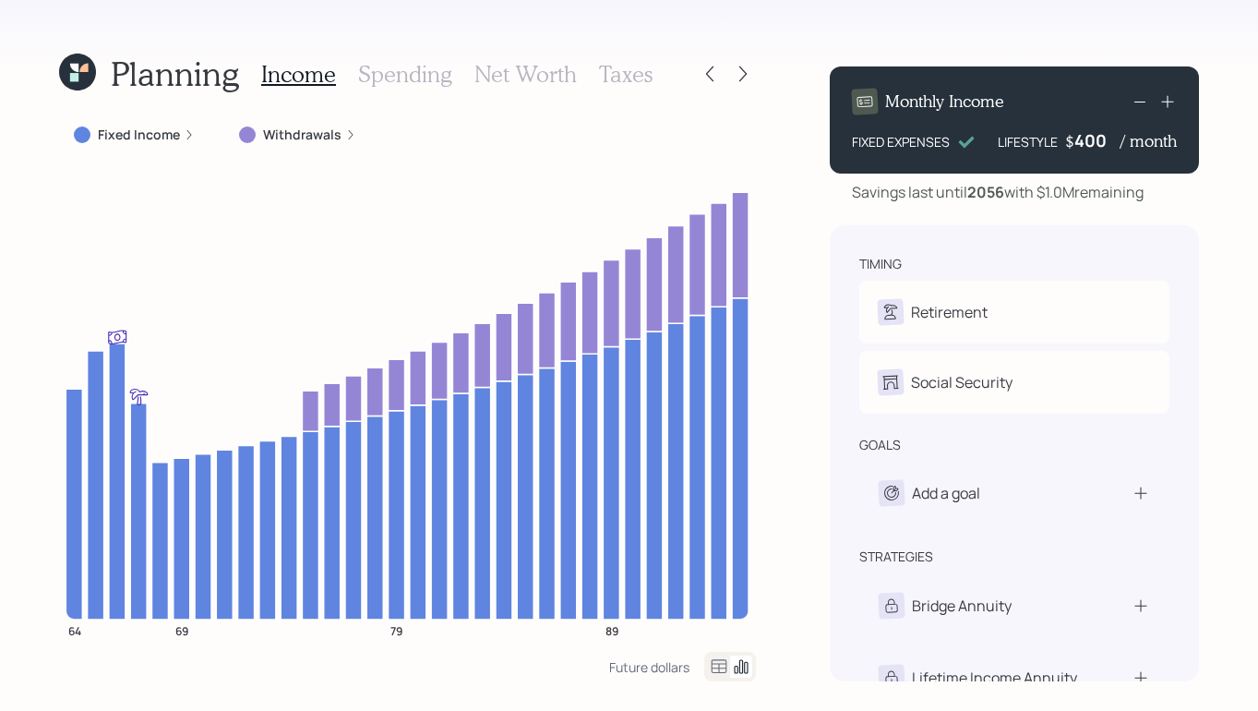
click at [599, 77] on h3 "Taxes" at bounding box center [626, 74] width 54 height 27
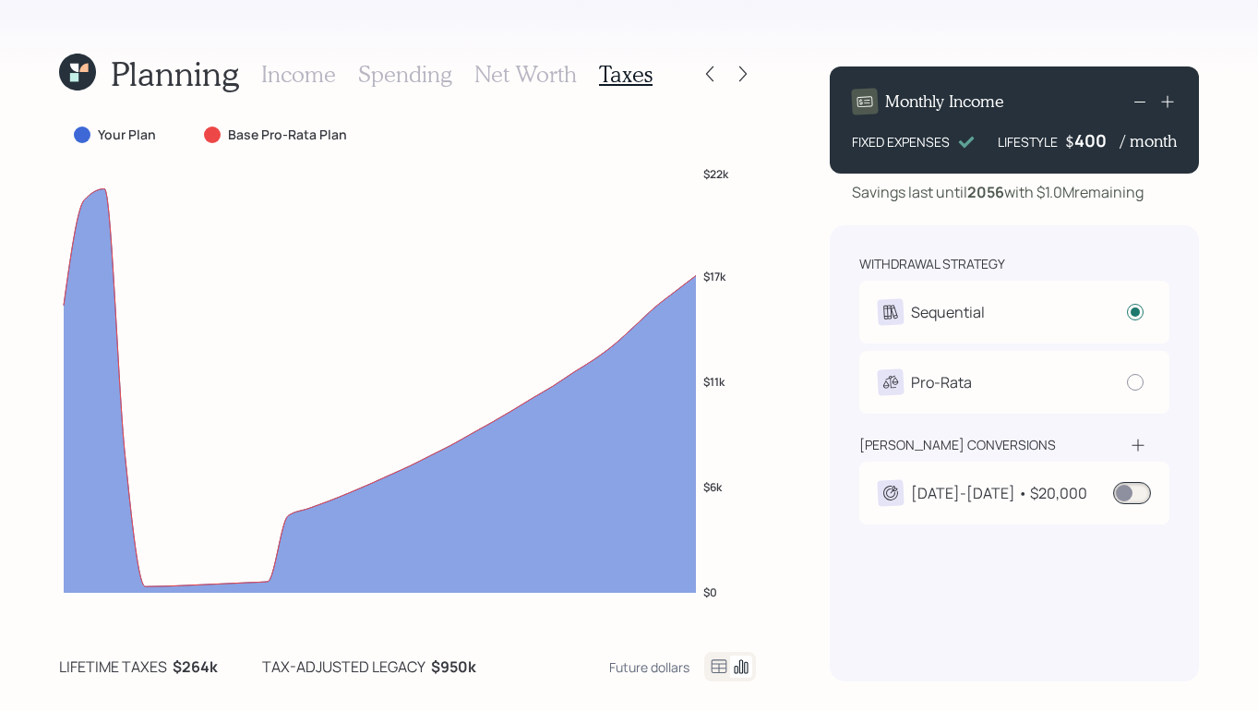
click at [1144, 493] on span at bounding box center [1132, 493] width 38 height 22
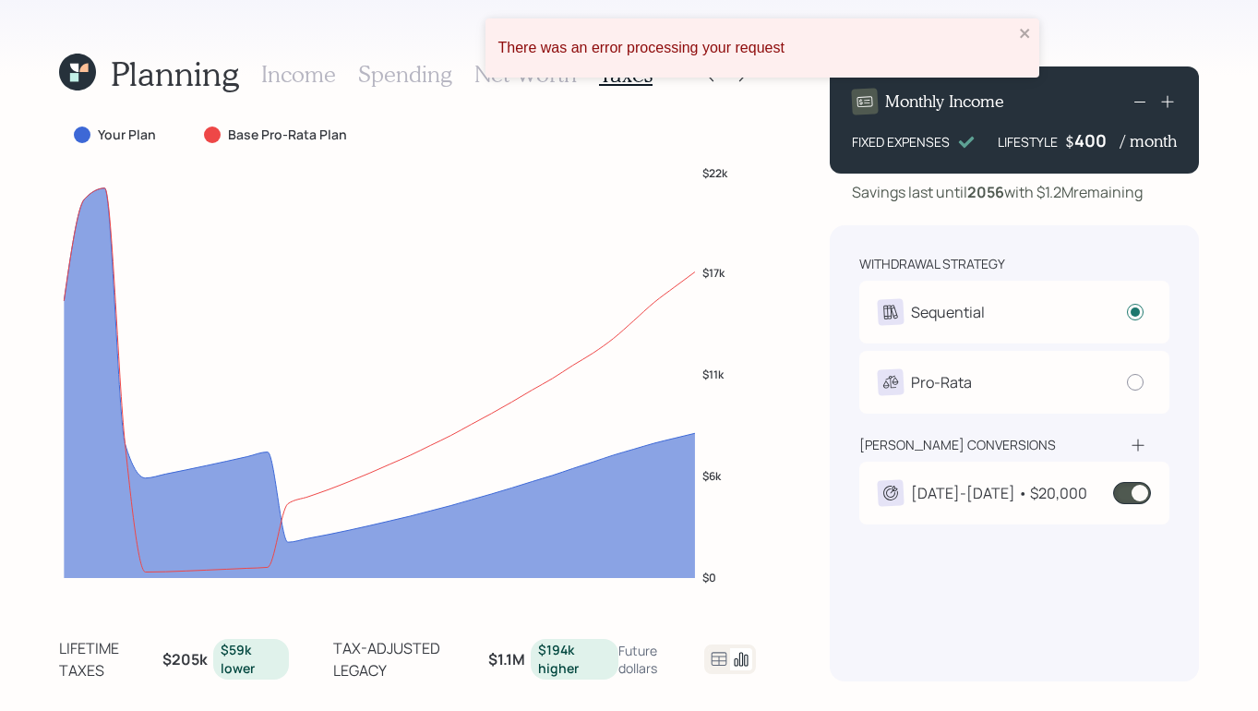
click at [1126, 492] on span at bounding box center [1132, 493] width 38 height 22
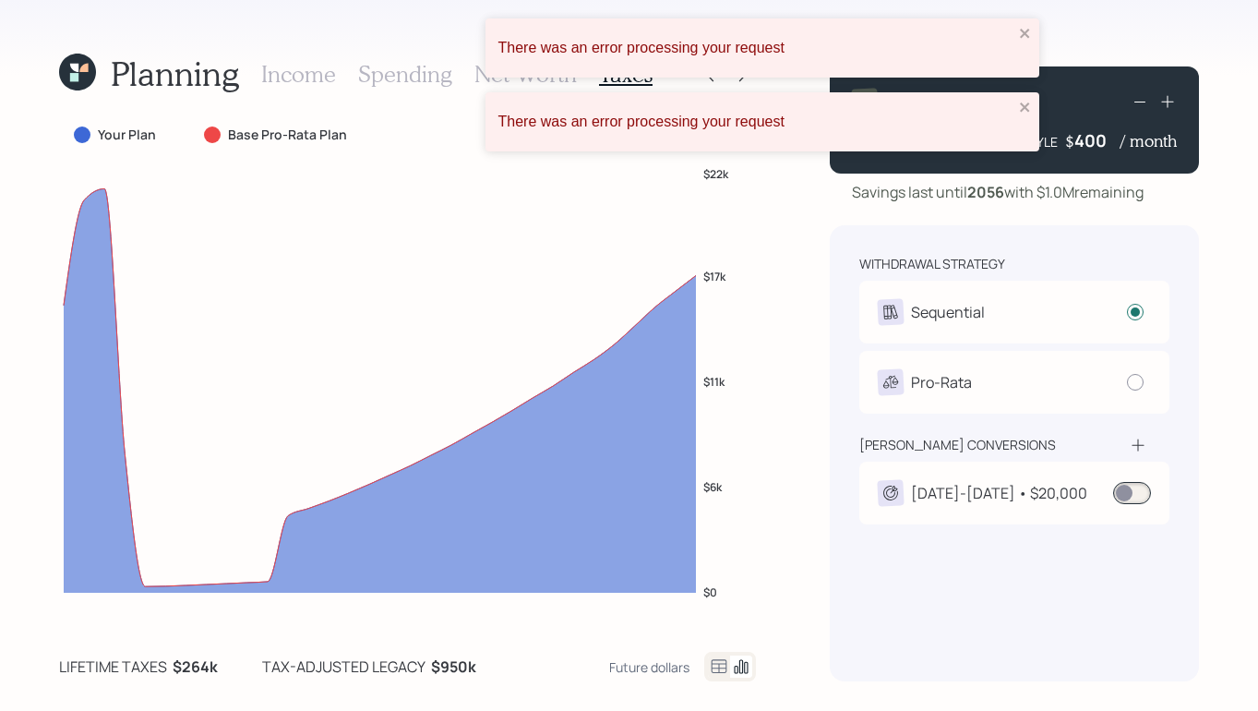
click at [1129, 491] on span at bounding box center [1132, 493] width 38 height 22
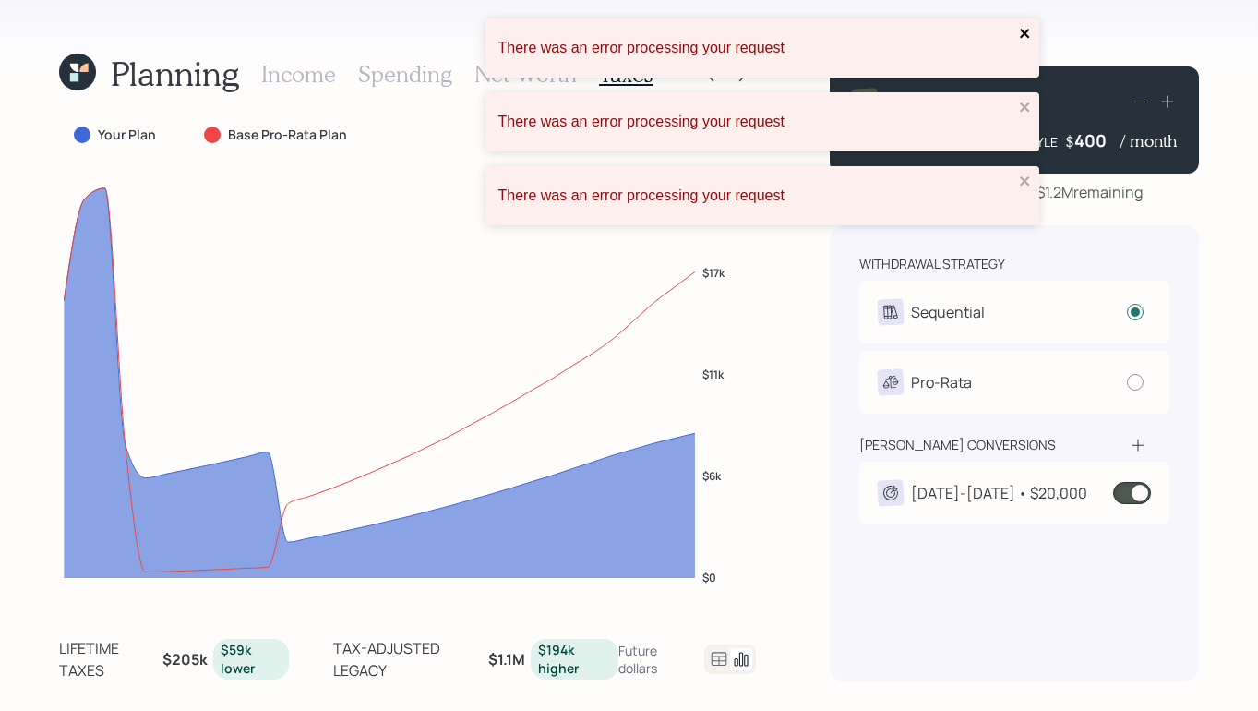
click at [1023, 36] on icon "close" at bounding box center [1025, 33] width 13 height 15
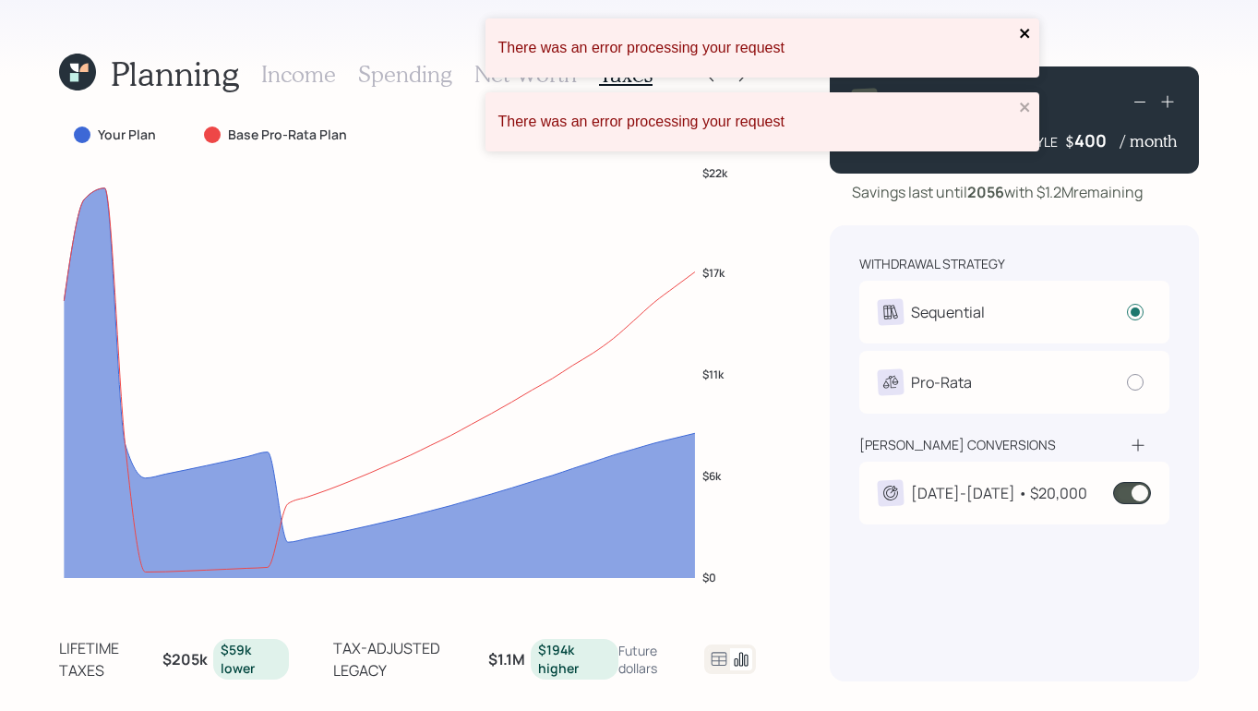
click at [1030, 38] on icon "close" at bounding box center [1025, 33] width 13 height 15
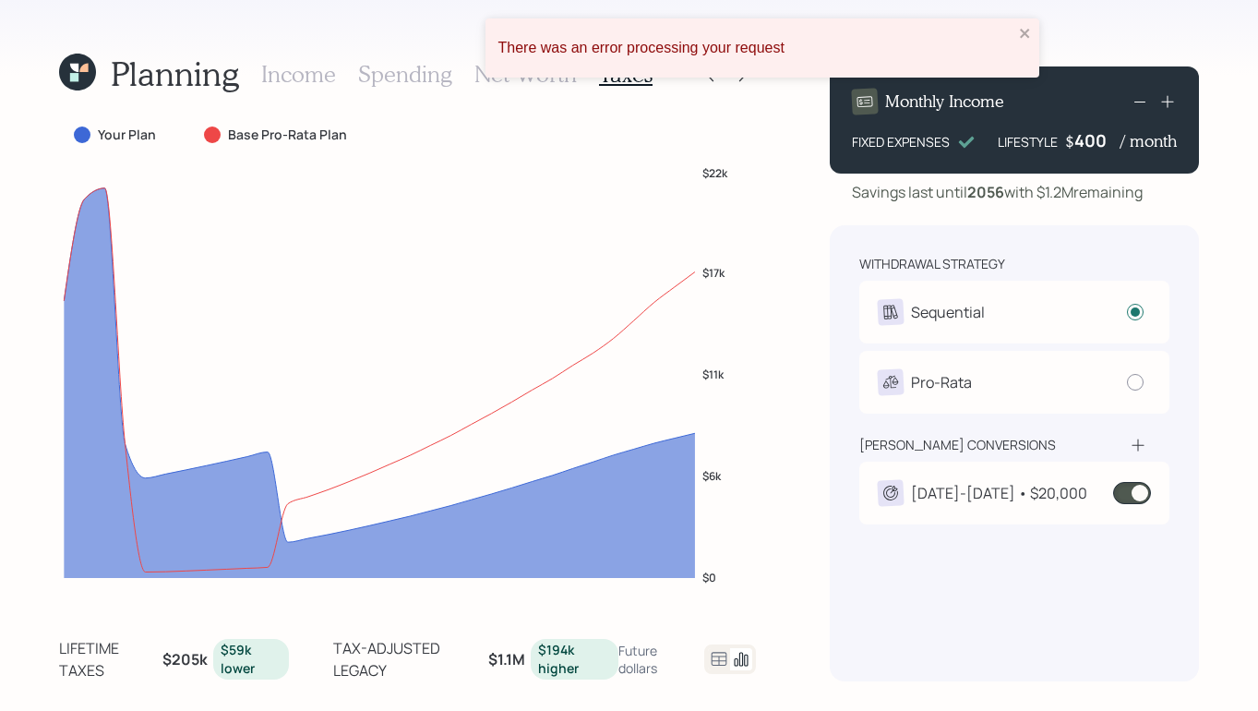
click at [1029, 105] on div "Monthly Income" at bounding box center [1014, 102] width 325 height 26
click at [1028, 39] on icon "close" at bounding box center [1025, 33] width 13 height 15
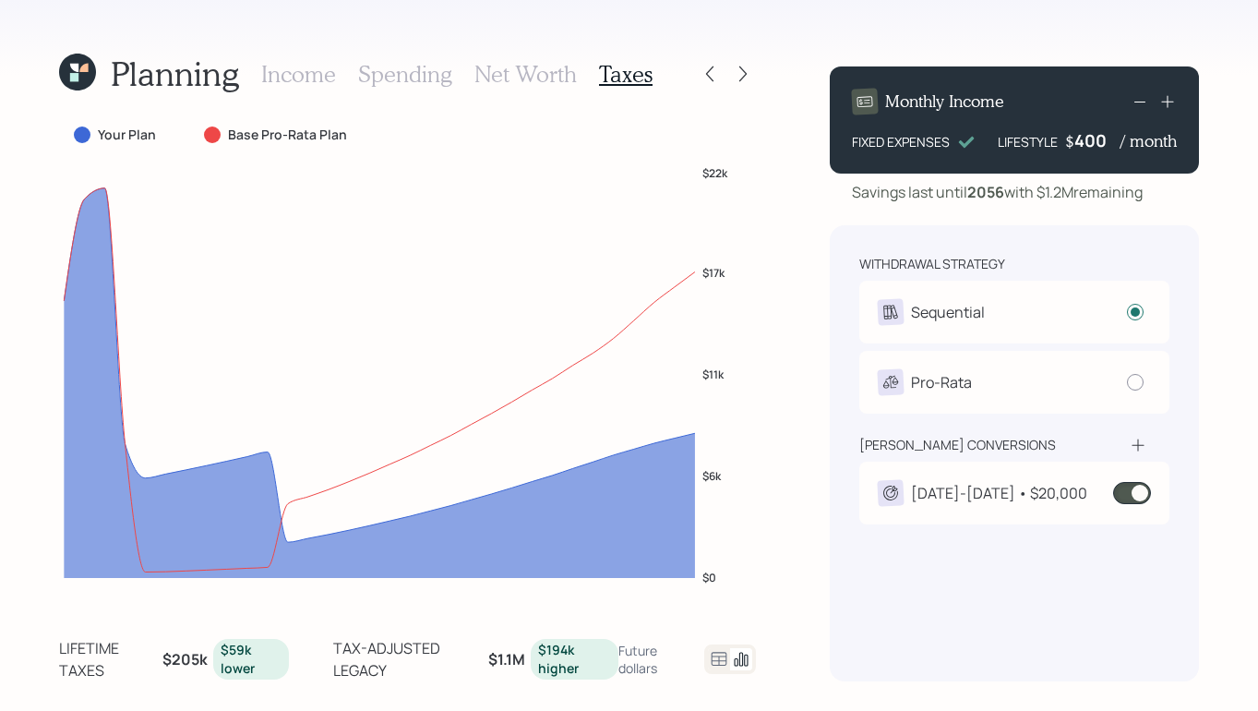
click at [997, 40] on div "Planning Income Spending Net Worth Taxes Your Plan Base Pro-Rata Plan $0 $6k $1…" at bounding box center [629, 355] width 1258 height 711
click at [744, 63] on div at bounding box center [743, 74] width 26 height 26
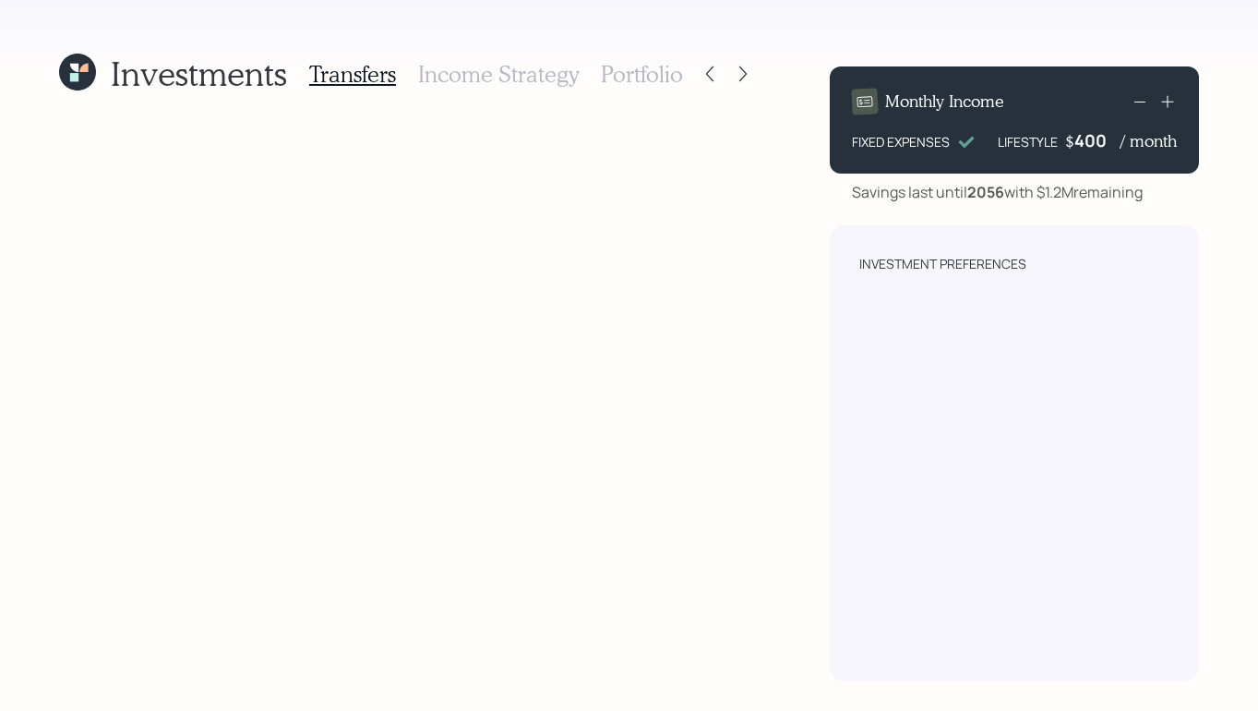
click at [76, 75] on icon at bounding box center [74, 77] width 8 height 8
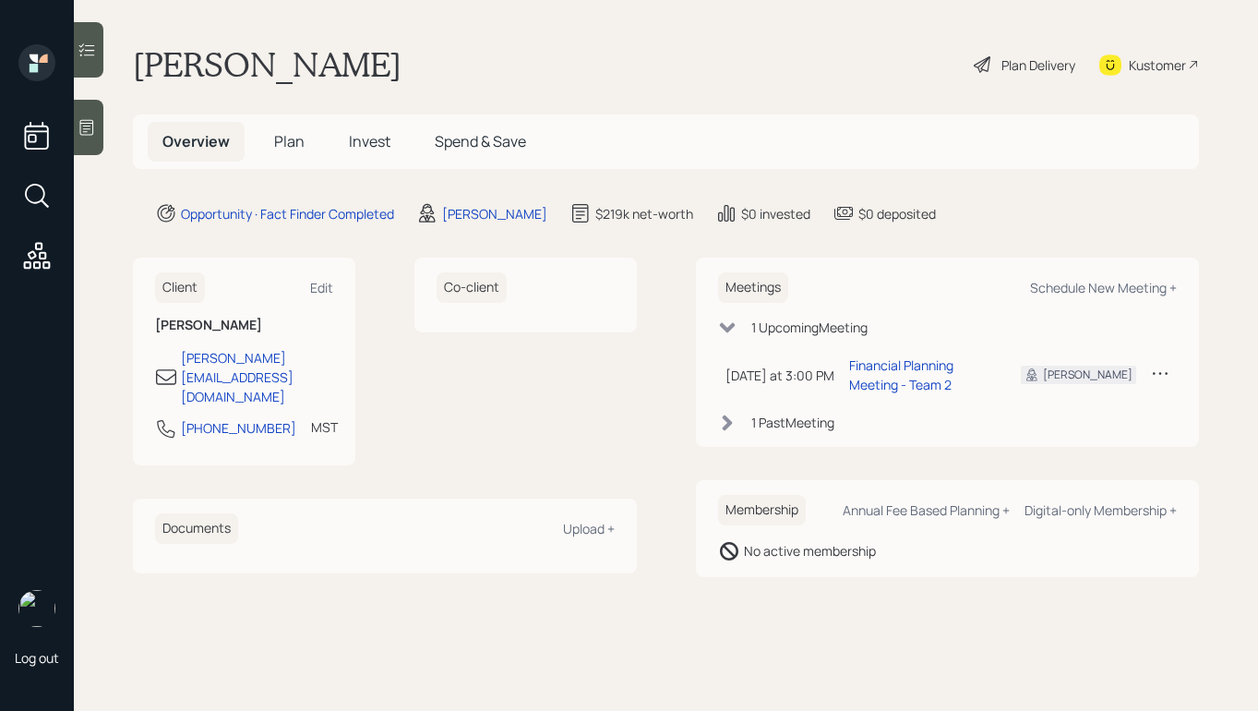
click at [1029, 67] on div "Plan Delivery" at bounding box center [1039, 64] width 74 height 19
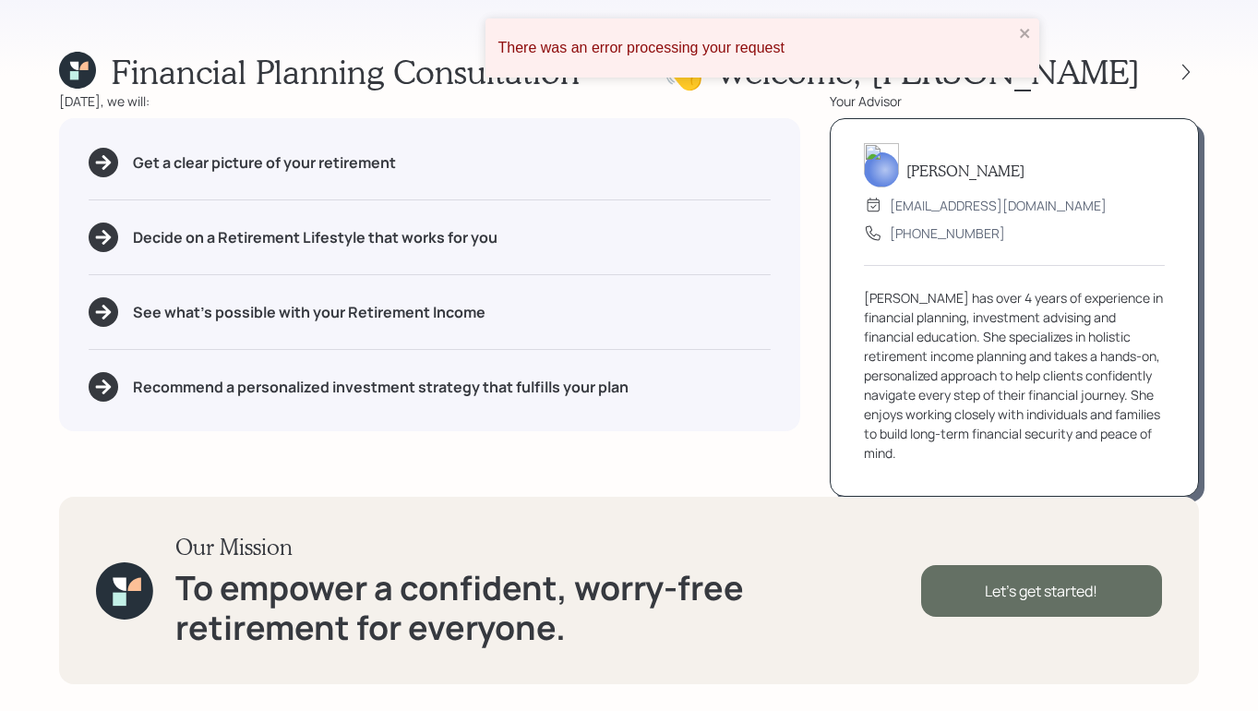
click at [985, 606] on div "Let's get started!" at bounding box center [1041, 591] width 241 height 52
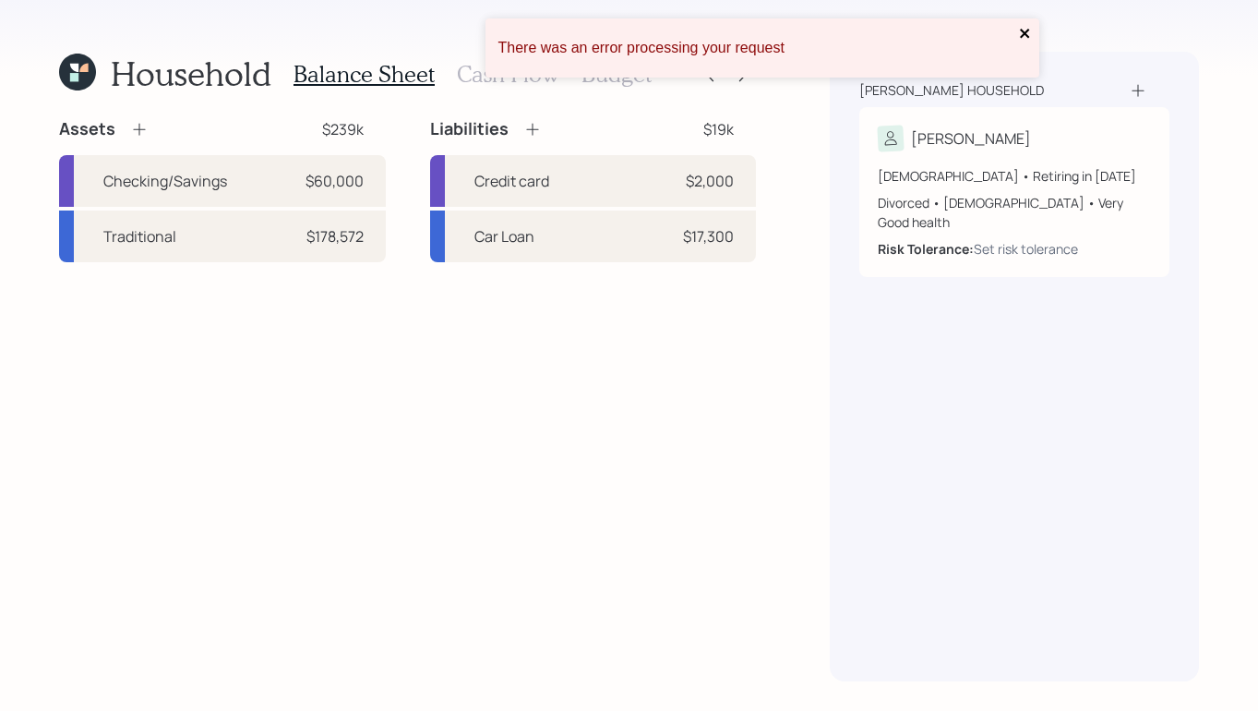
click at [1025, 39] on icon "close" at bounding box center [1025, 33] width 13 height 15
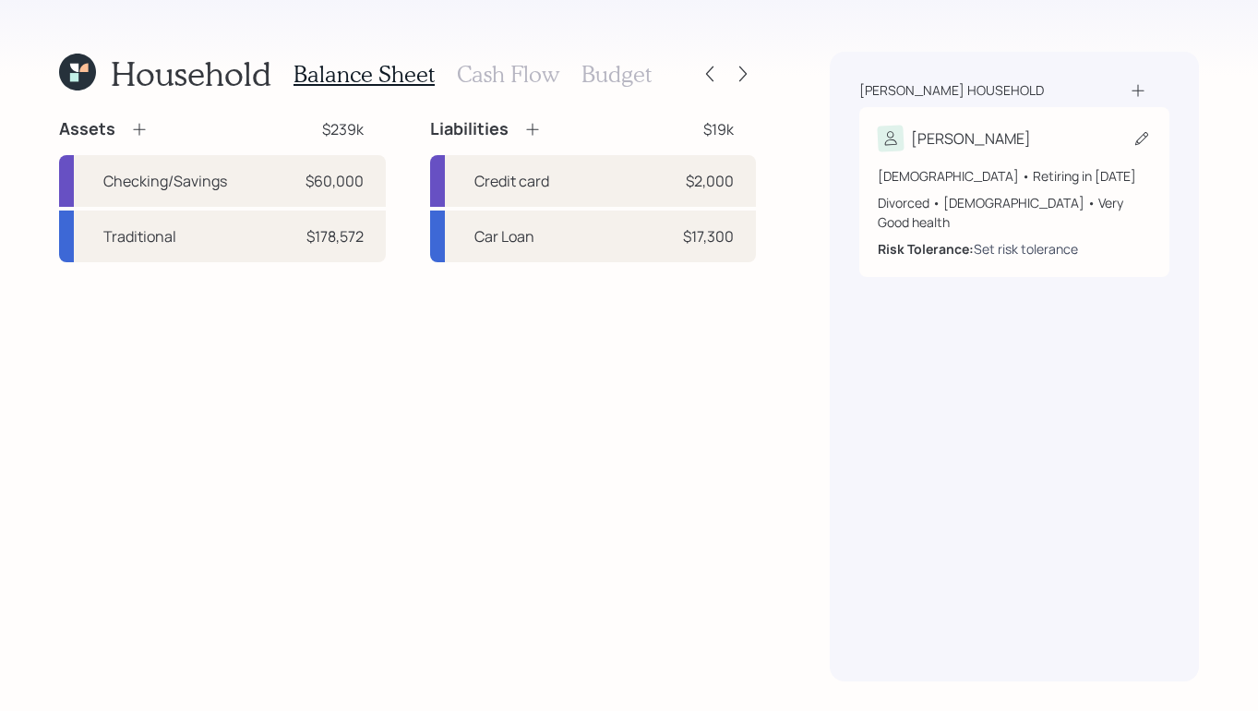
click at [1030, 239] on div "Set risk tolerance" at bounding box center [1026, 248] width 104 height 19
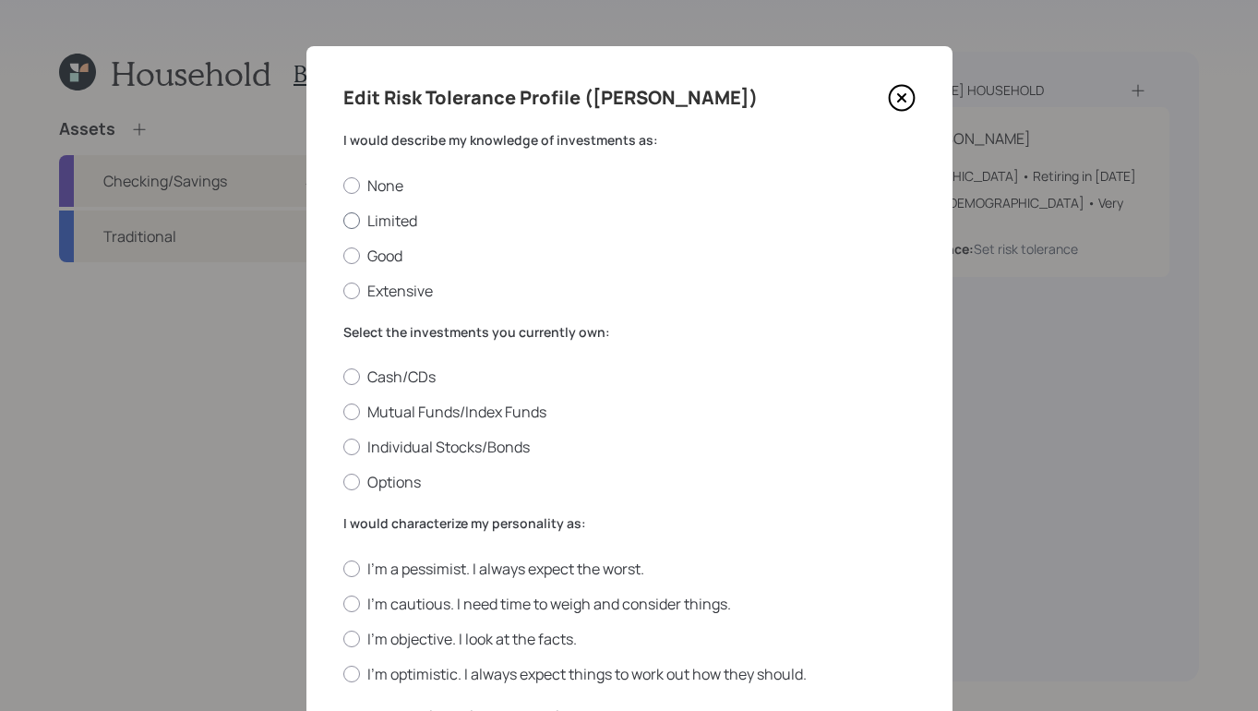
click at [362, 216] on label "Limited" at bounding box center [629, 220] width 572 height 20
click at [343, 220] on input "Limited" at bounding box center [343, 220] width 1 height 1
radio input "true"
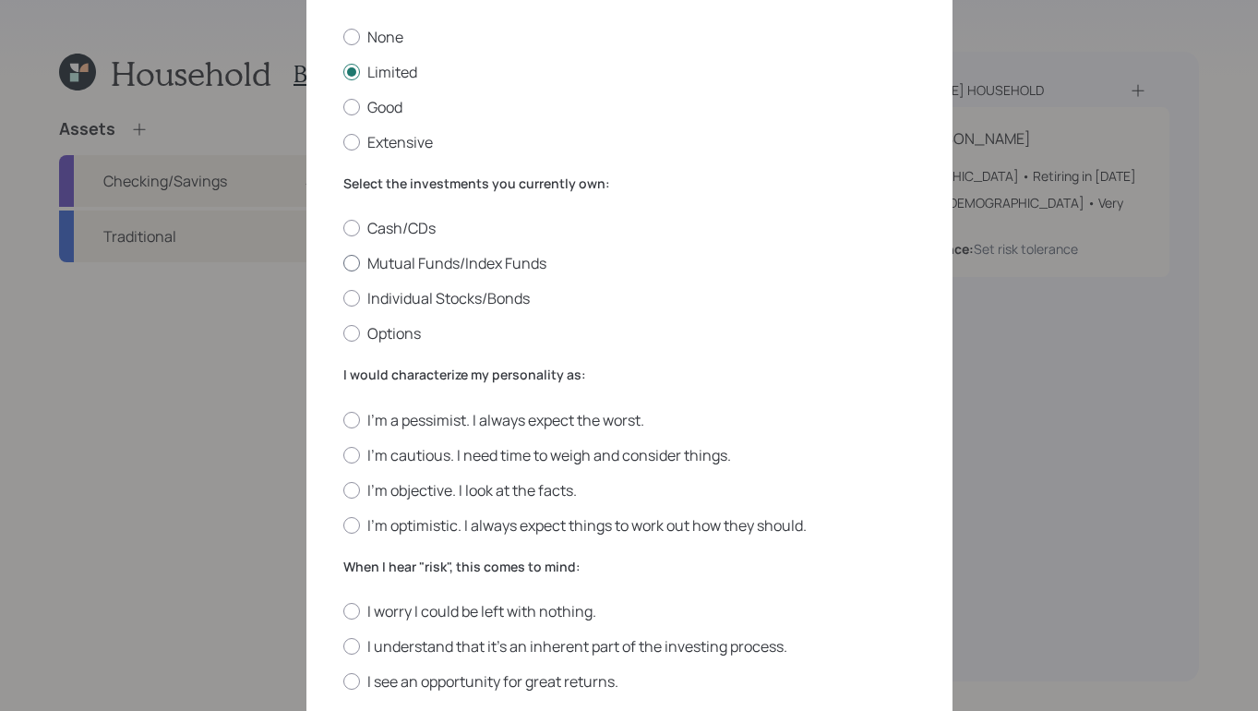
scroll to position [151, 0]
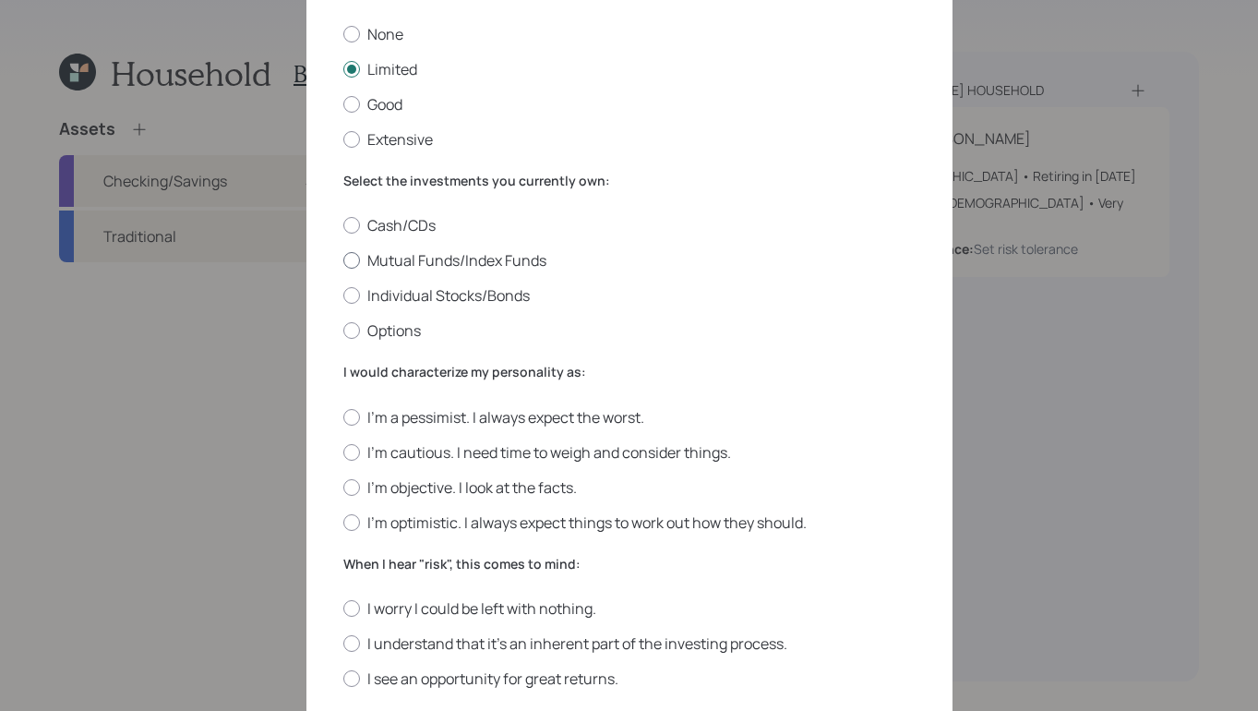
click at [355, 259] on div at bounding box center [351, 260] width 17 height 17
click at [343, 260] on input "Mutual Funds/Index Funds" at bounding box center [343, 260] width 1 height 1
radio input "true"
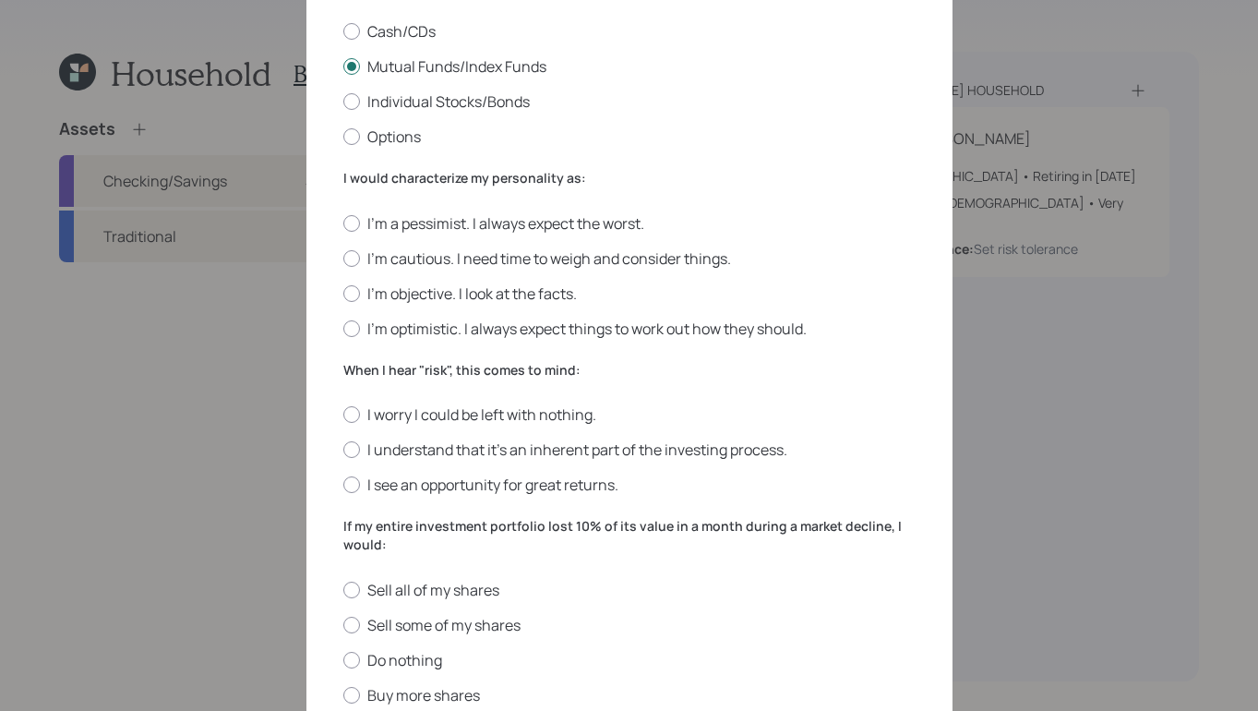
scroll to position [346, 0]
click at [350, 294] on div at bounding box center [351, 292] width 17 height 17
click at [343, 293] on input "I'm objective. I look at the facts." at bounding box center [343, 292] width 1 height 1
radio input "true"
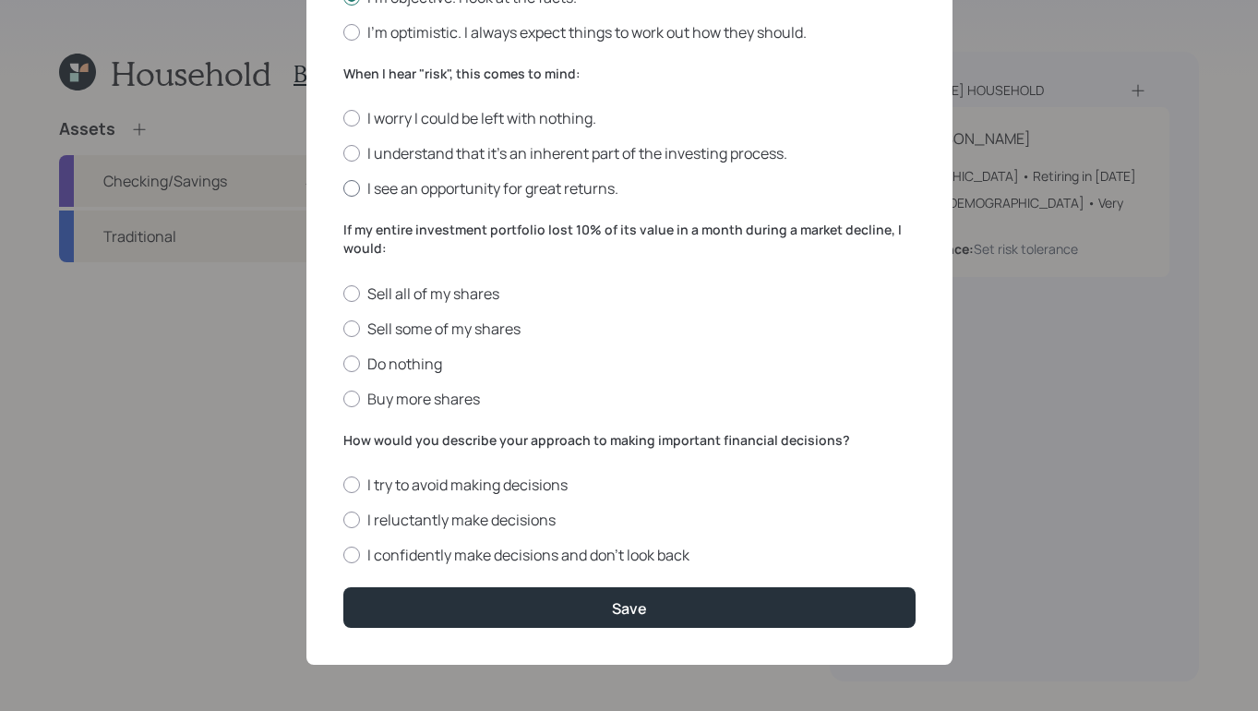
scroll to position [639, 0]
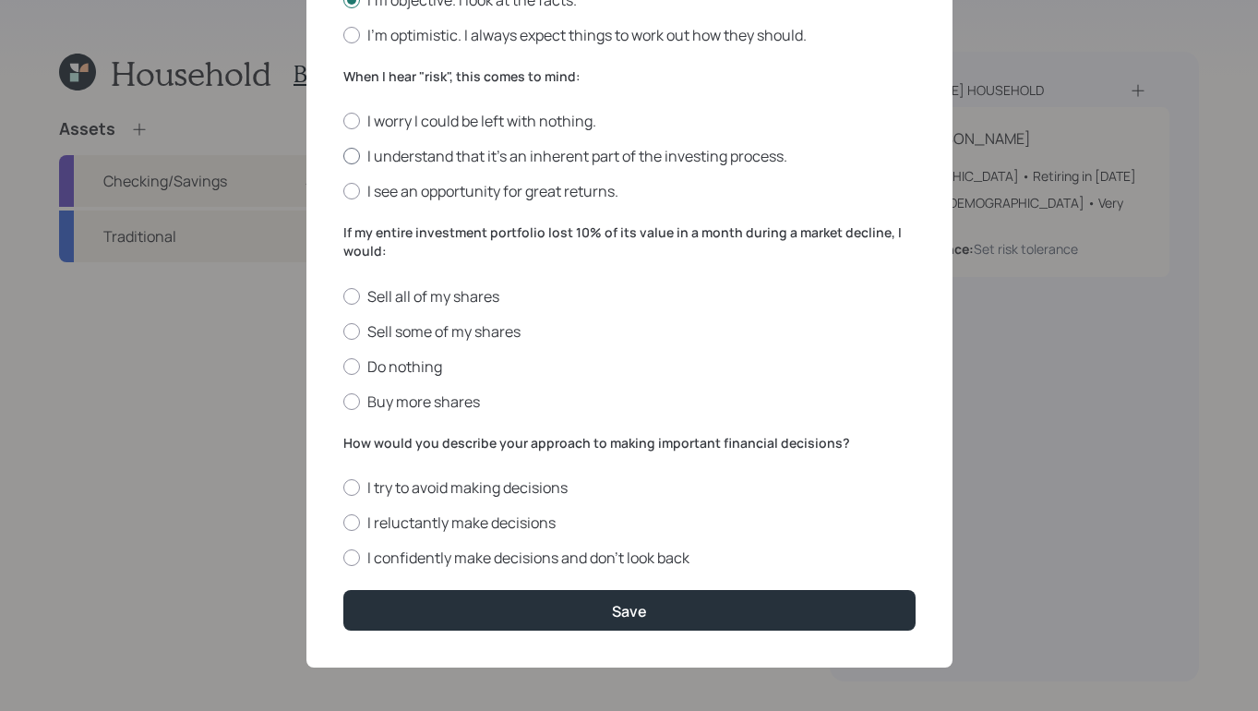
click at [358, 157] on div at bounding box center [351, 156] width 17 height 17
click at [343, 157] on input "I understand that it’s an inherent part of the investing process." at bounding box center [343, 156] width 1 height 1
radio input "true"
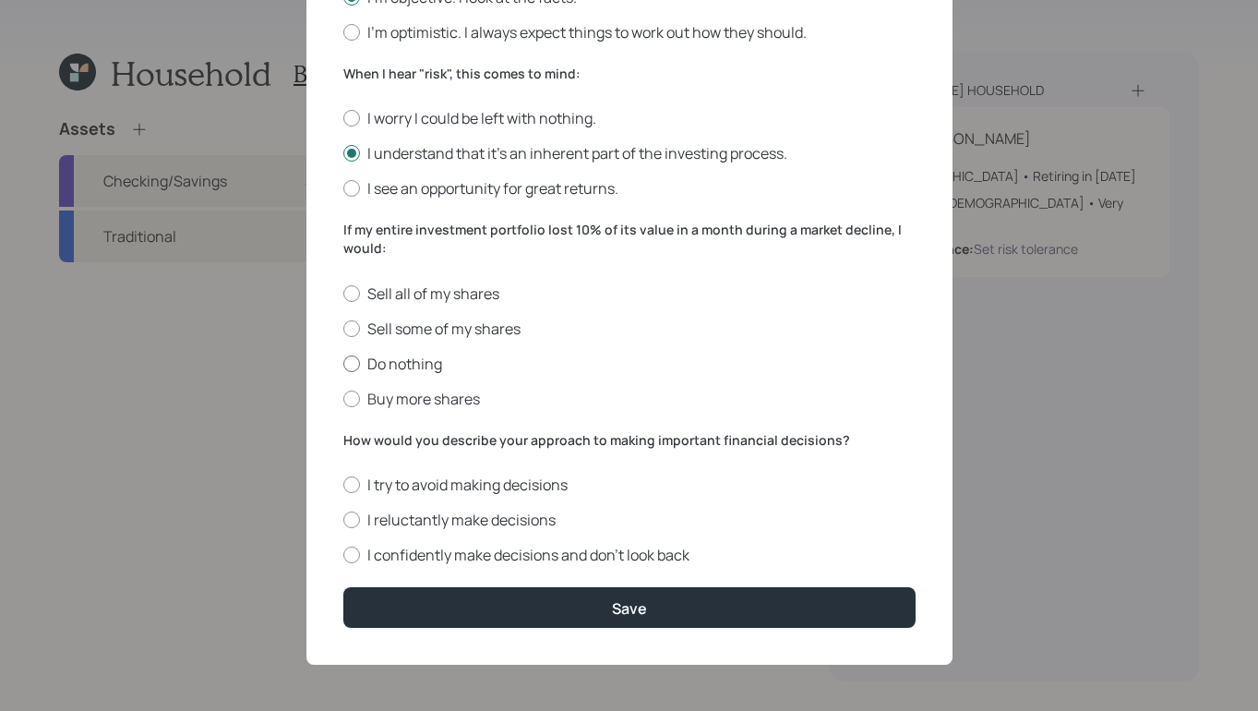
click at [352, 367] on div at bounding box center [351, 363] width 17 height 17
click at [343, 364] on input "Do nothing" at bounding box center [343, 363] width 1 height 1
radio input "true"
click at [354, 553] on div at bounding box center [351, 555] width 17 height 17
click at [343, 555] on input "I confidently make decisions and don’t look back" at bounding box center [343, 555] width 1 height 1
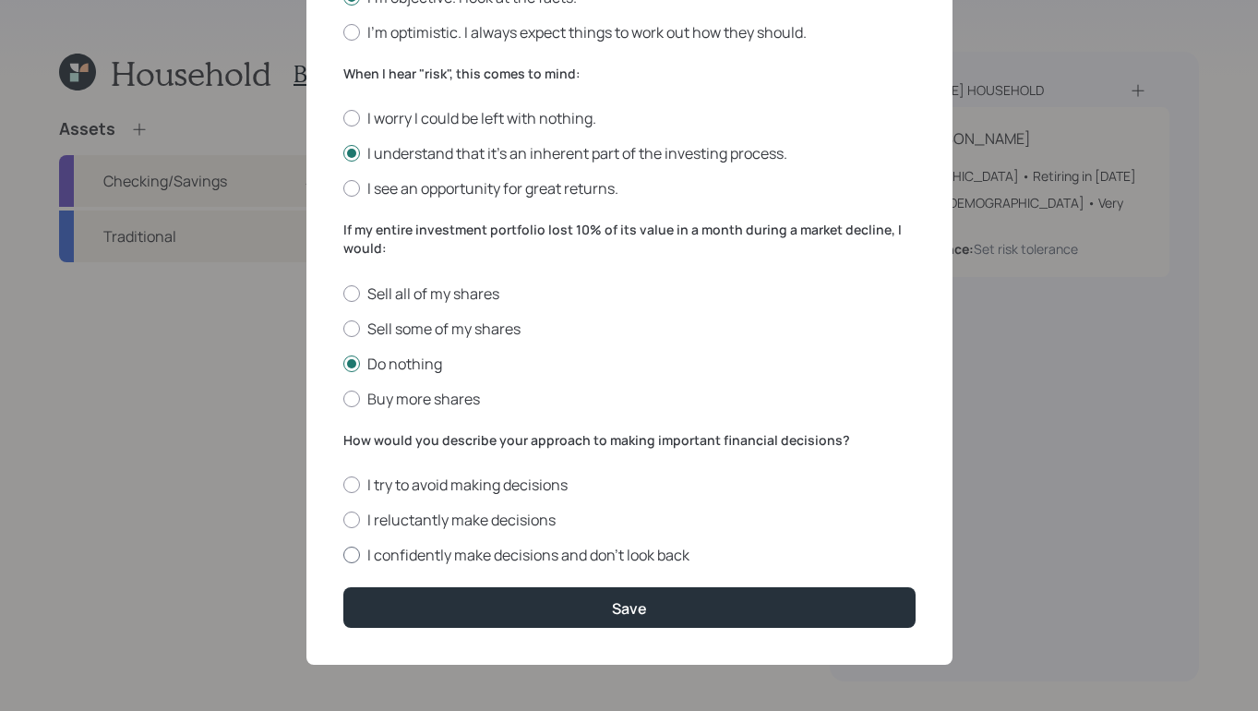
radio input "true"
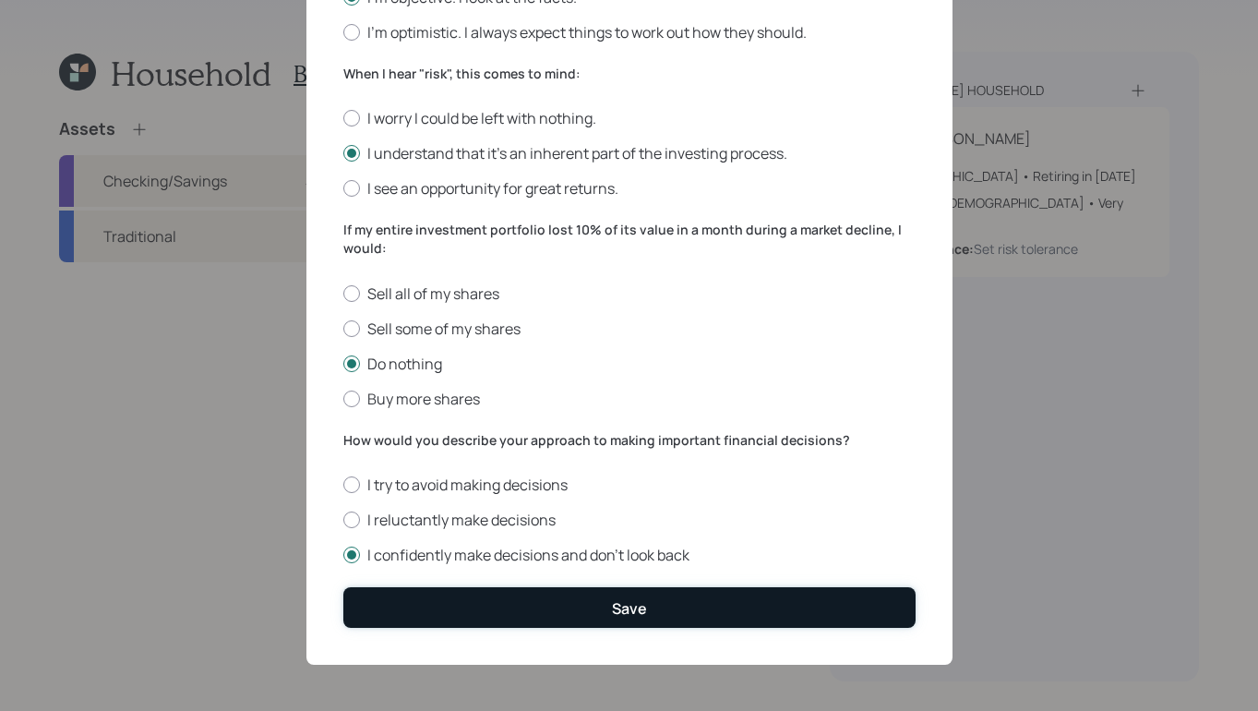
click at [553, 598] on button "Save" at bounding box center [629, 607] width 572 height 40
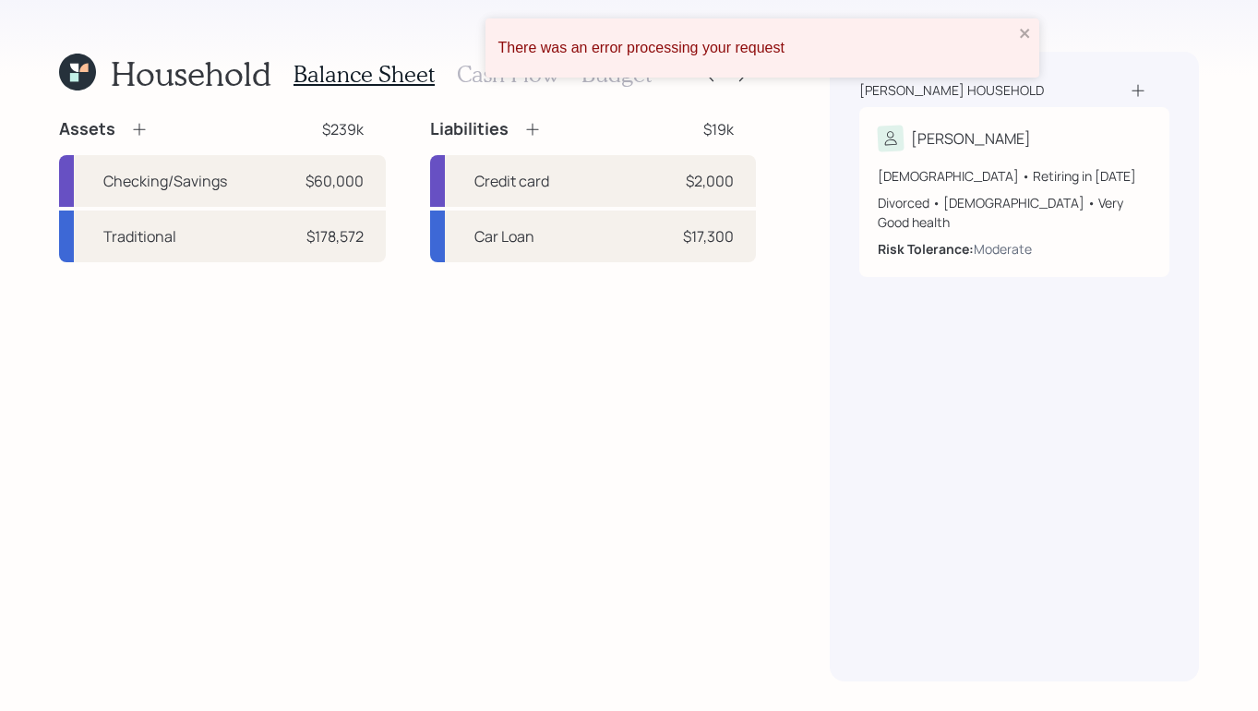
click at [1026, 23] on div "There was an error processing your request" at bounding box center [763, 47] width 554 height 59
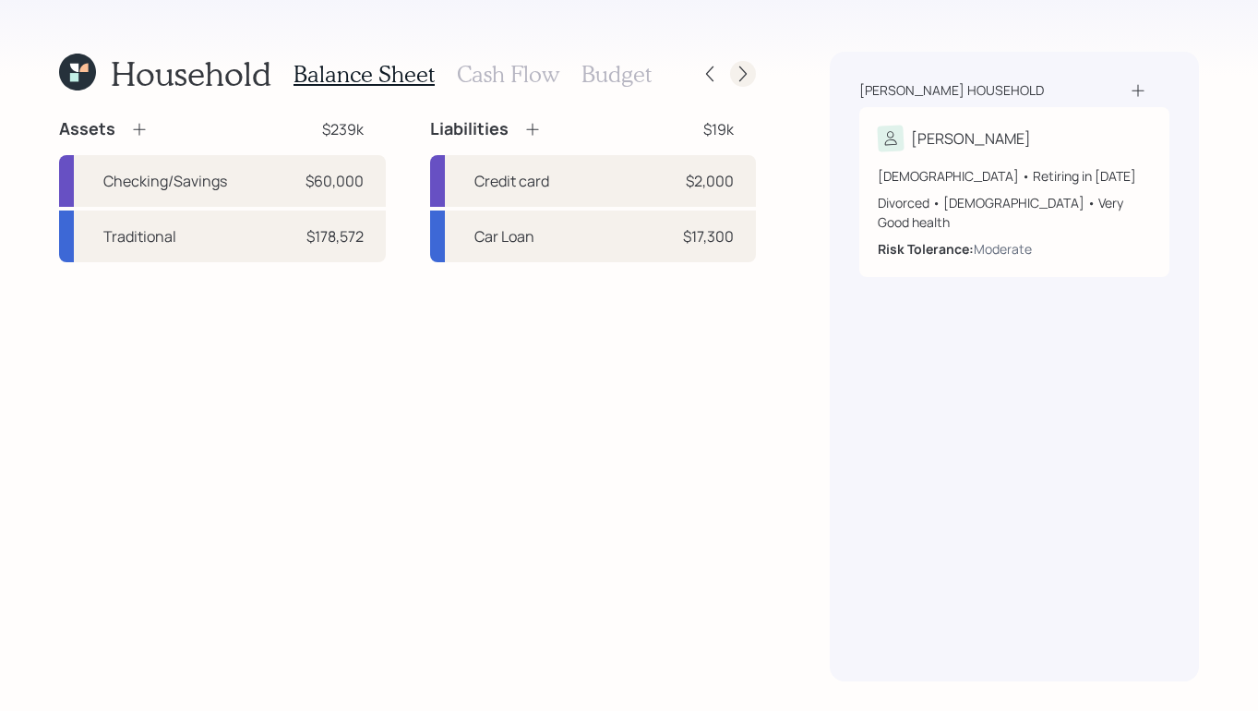
click at [740, 75] on icon at bounding box center [743, 74] width 18 height 18
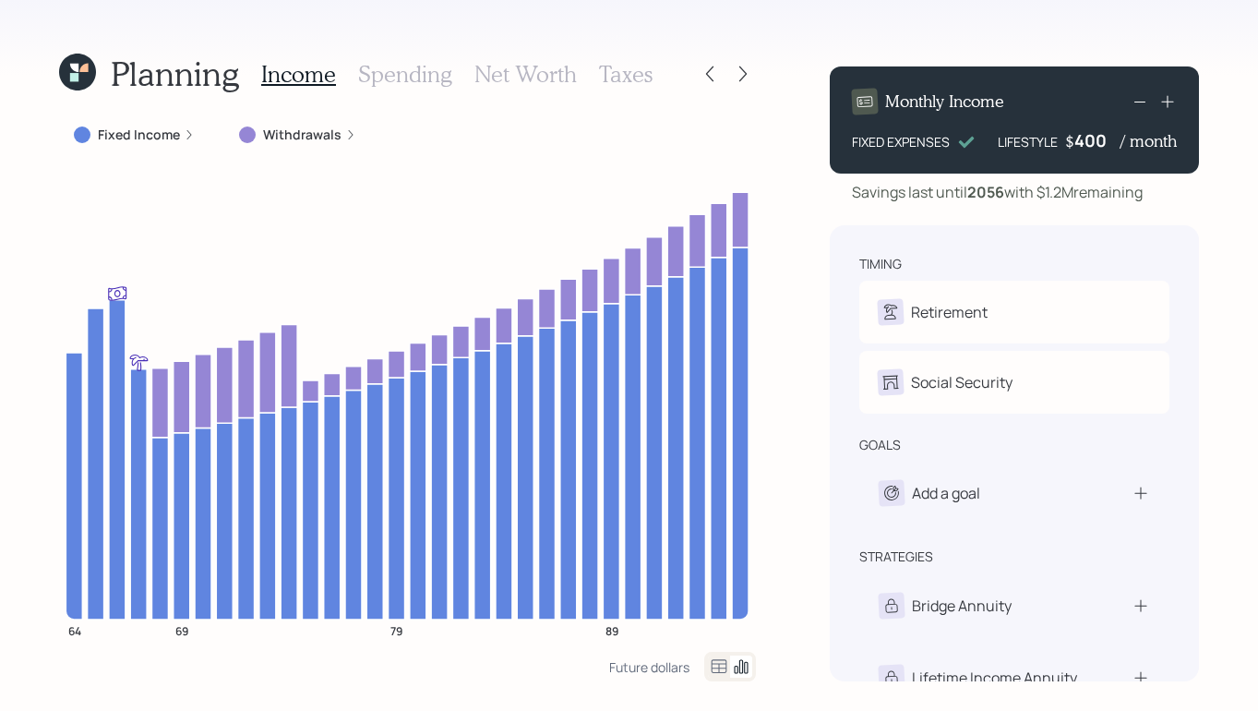
click at [740, 75] on icon at bounding box center [743, 74] width 18 height 18
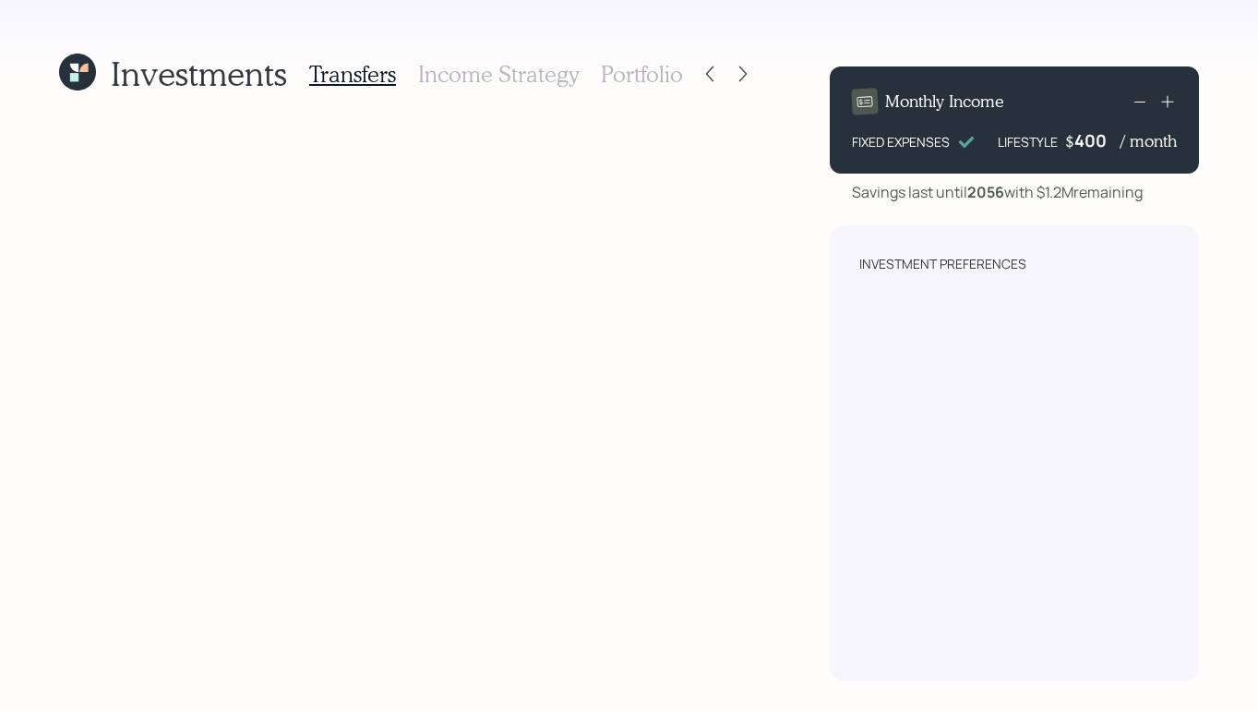
click at [359, 80] on h3 "Transfers" at bounding box center [352, 74] width 87 height 27
click at [63, 82] on icon at bounding box center [77, 72] width 37 height 37
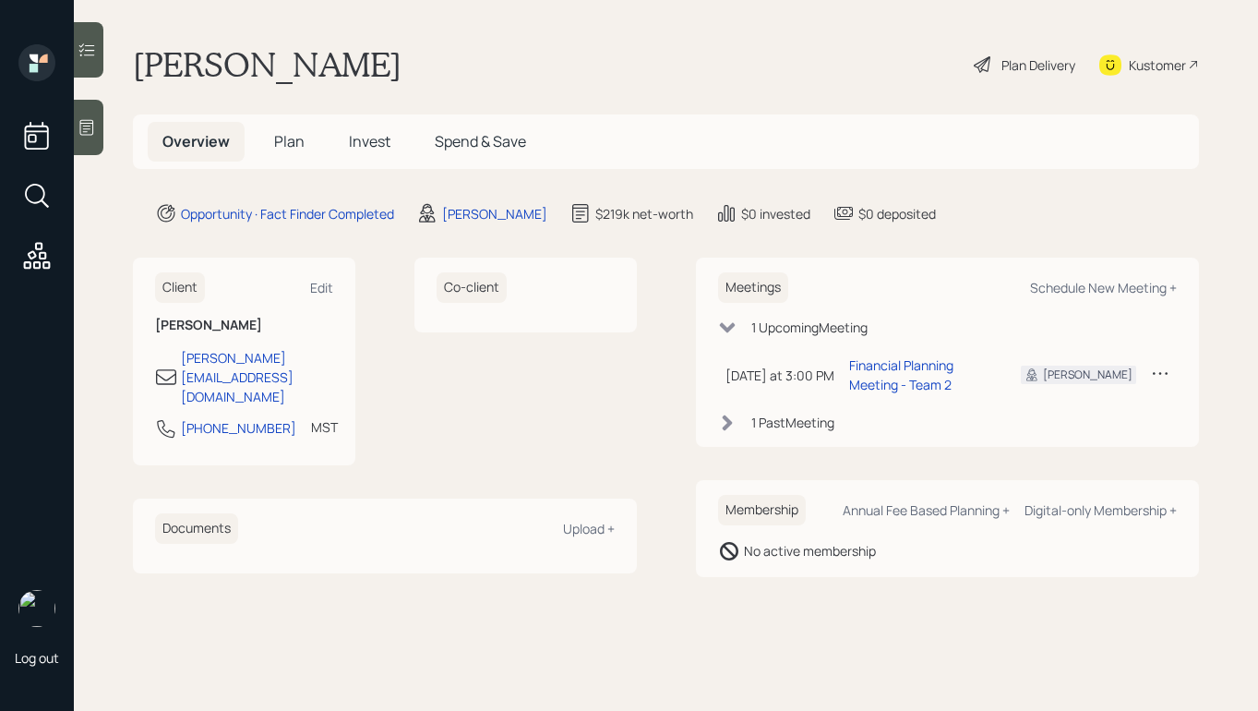
click at [1043, 60] on div "Plan Delivery" at bounding box center [1039, 64] width 74 height 19
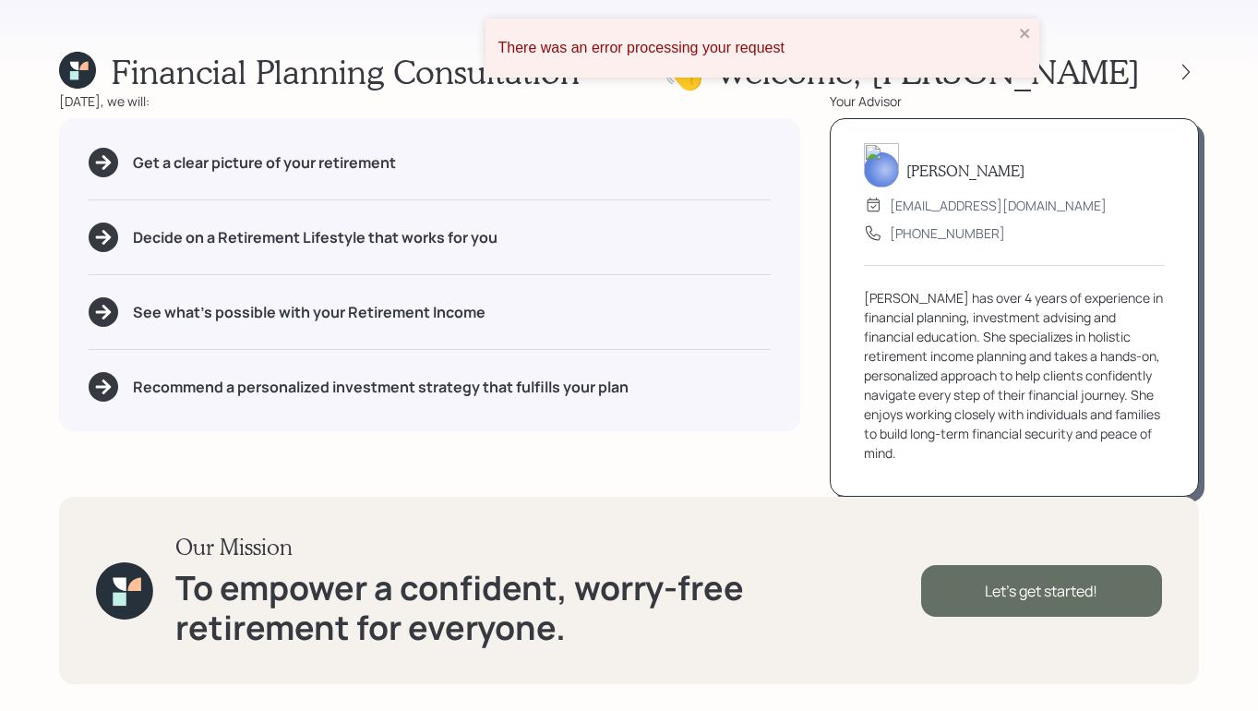
click at [1004, 599] on div "Let's get started!" at bounding box center [1041, 591] width 241 height 52
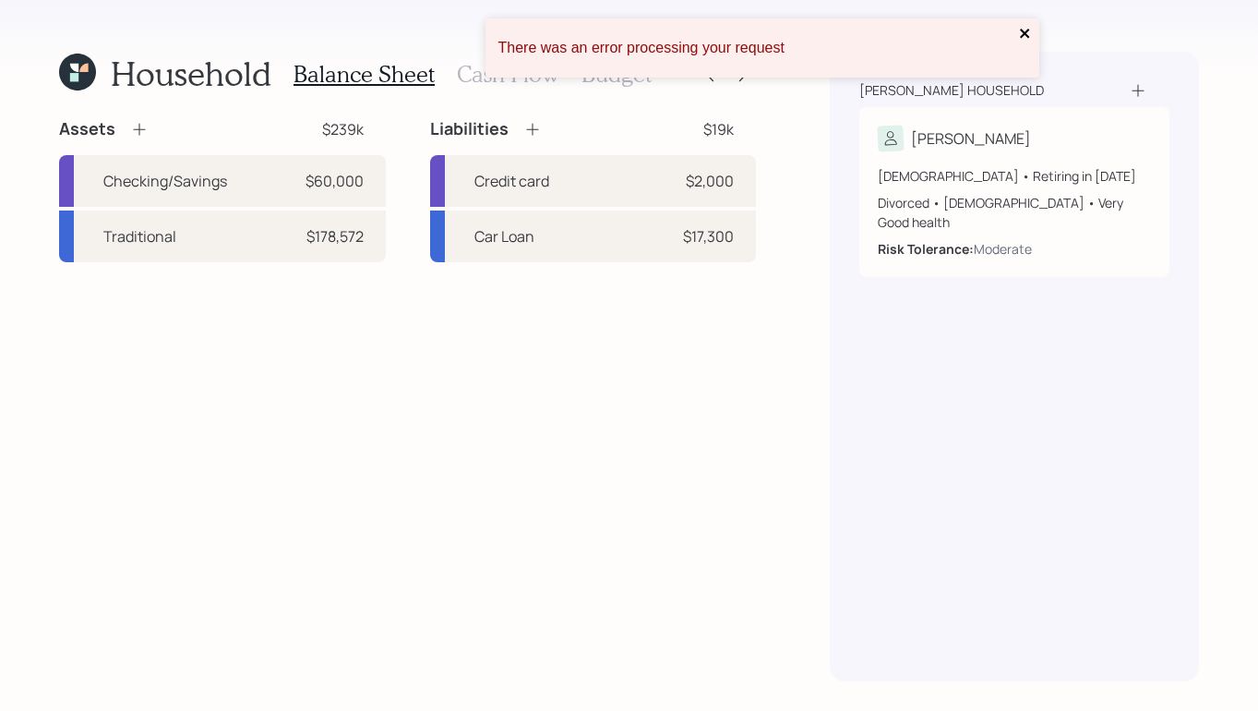
click at [1020, 31] on icon "close" at bounding box center [1025, 33] width 13 height 15
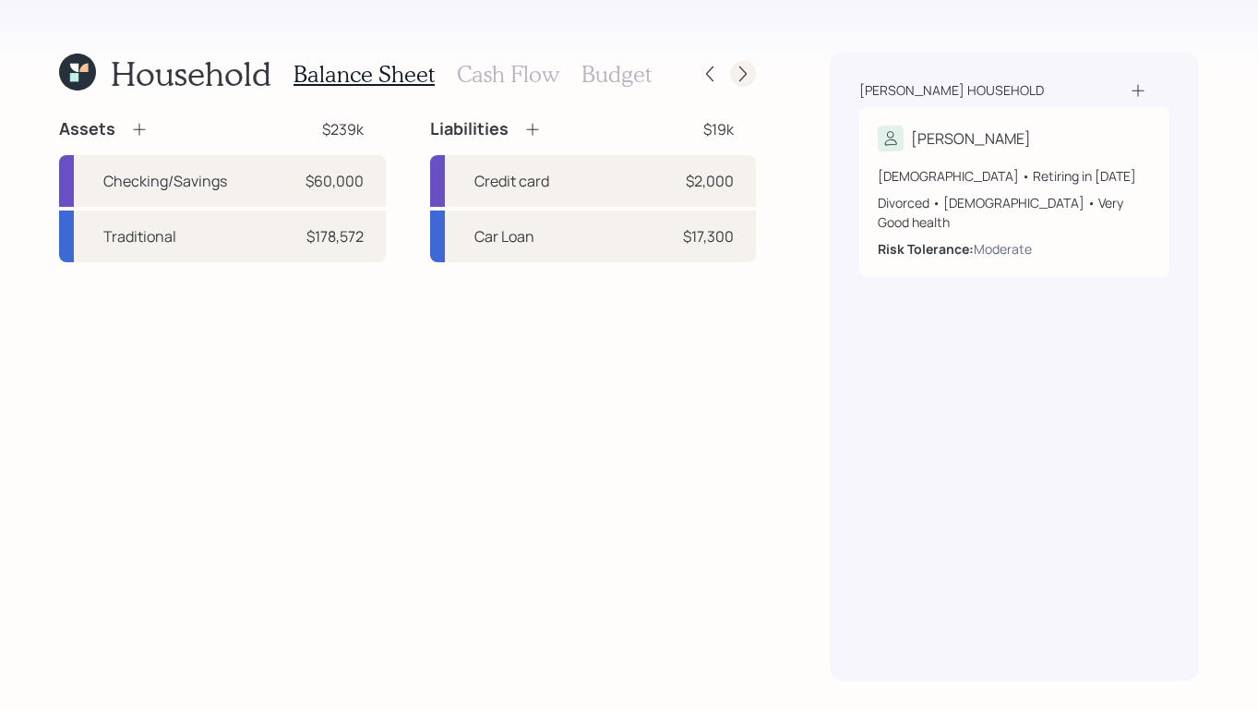
click at [746, 74] on icon at bounding box center [743, 74] width 7 height 16
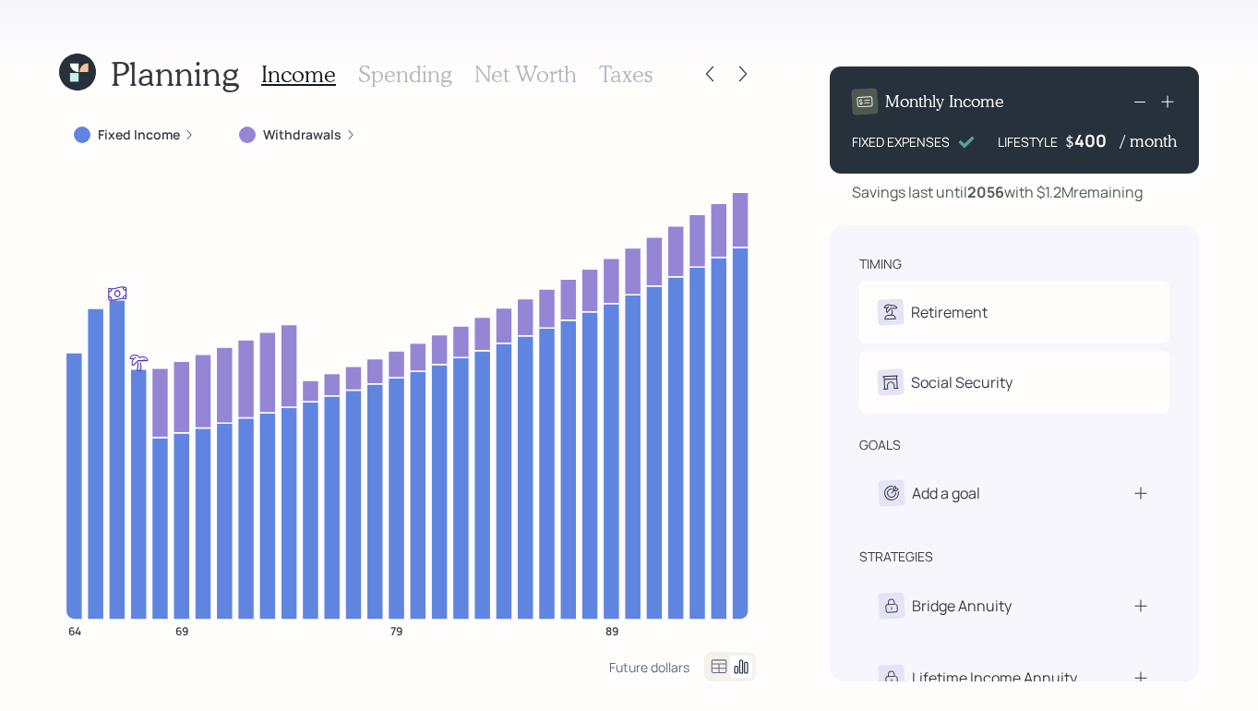
click at [746, 74] on icon at bounding box center [743, 74] width 7 height 16
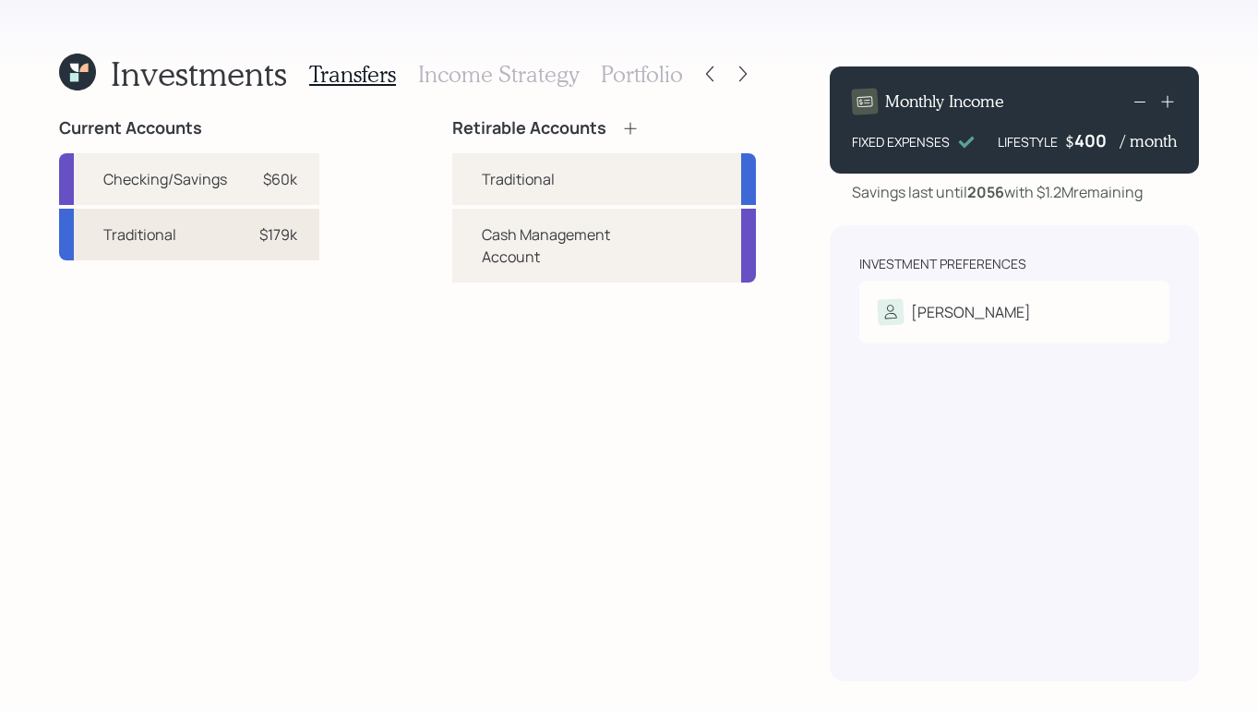
click at [266, 238] on div "$179k" at bounding box center [278, 234] width 38 height 22
click at [472, 180] on div "Traditional" at bounding box center [604, 179] width 304 height 52
select select "7a52bebe-898f-454c-8c9f-d2dfe6531296"
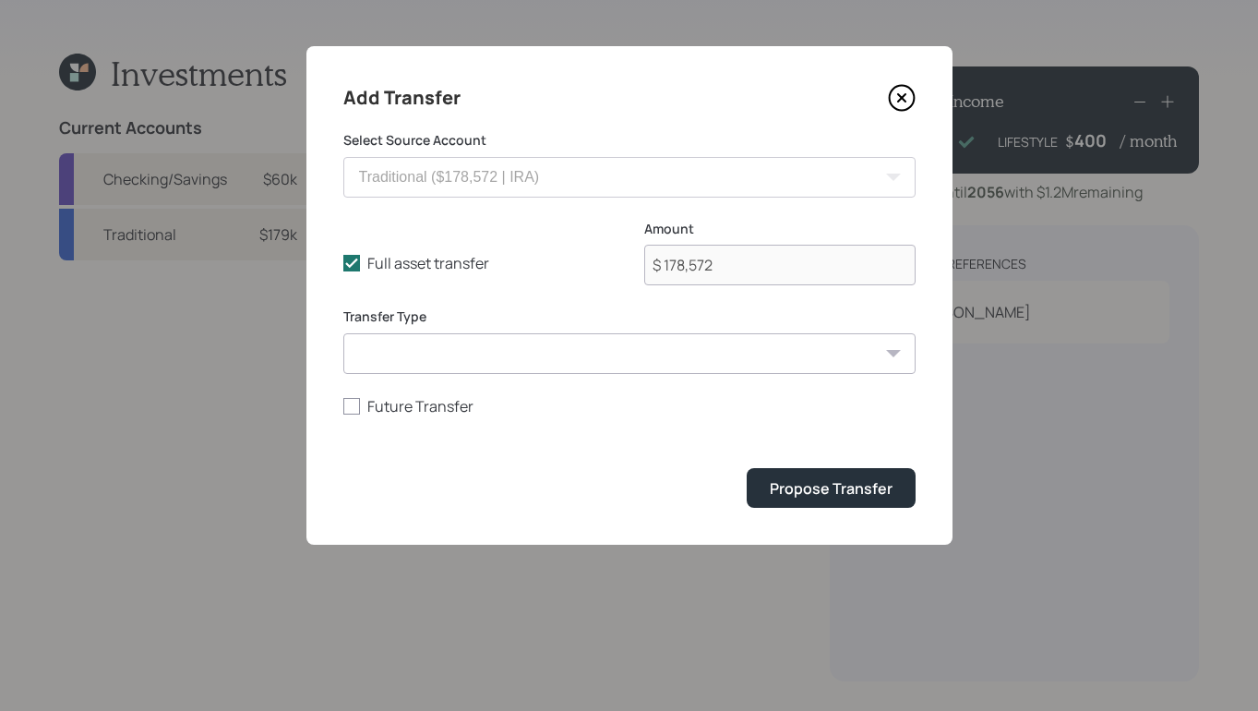
click at [490, 355] on select "ACAT Transfer Non ACAT Transfer Capitalize Rollover Rollover Deposit" at bounding box center [629, 353] width 572 height 41
select select "acat_transfer"
click at [343, 333] on select "ACAT Transfer Non ACAT Transfer Capitalize Rollover Rollover Deposit" at bounding box center [629, 353] width 572 height 41
click at [839, 494] on div "Propose Transfer" at bounding box center [831, 488] width 123 height 20
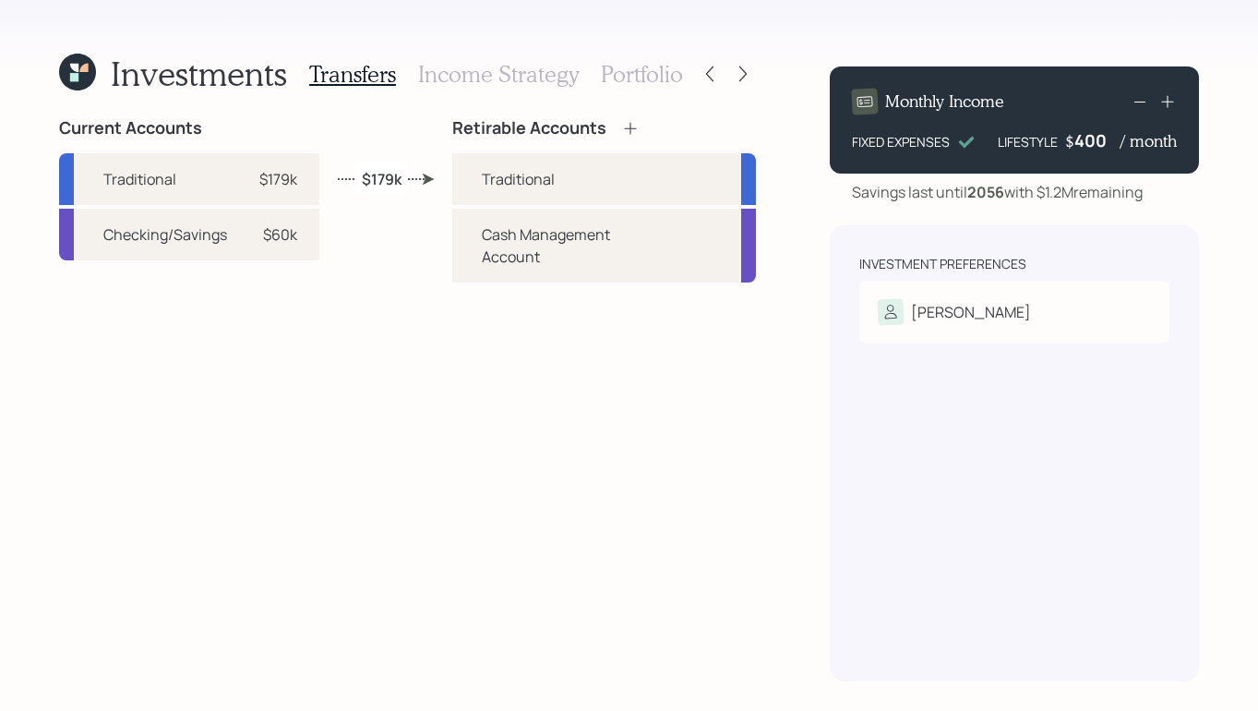
click at [530, 78] on h3 "Income Strategy" at bounding box center [498, 74] width 161 height 27
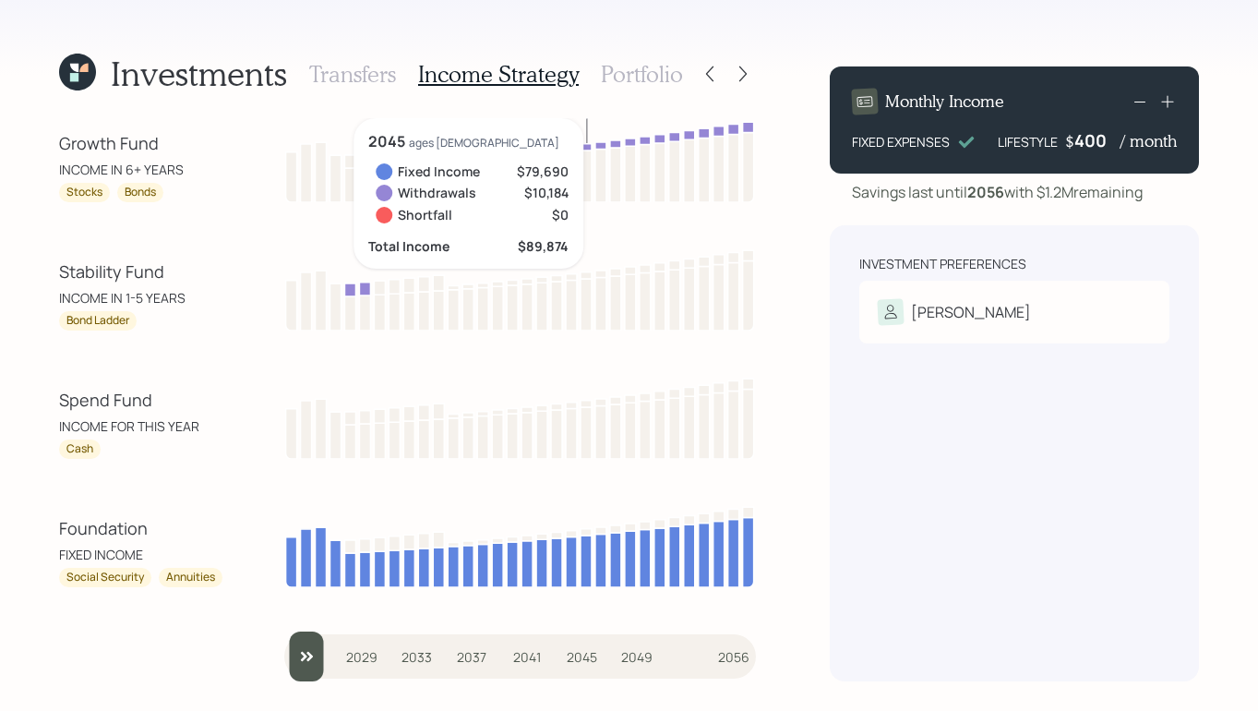
click at [57, 262] on div "Investments Transfers Income Strategy Portfolio Growth Fund INCOME IN 6+ YEARS …" at bounding box center [629, 355] width 1258 height 711
click at [90, 242] on div "Growth Fund INCOME IN 6+ YEARS Stocks Bonds 2045 ages 84 Fixed Income $79,690 W…" at bounding box center [407, 399] width 697 height 563
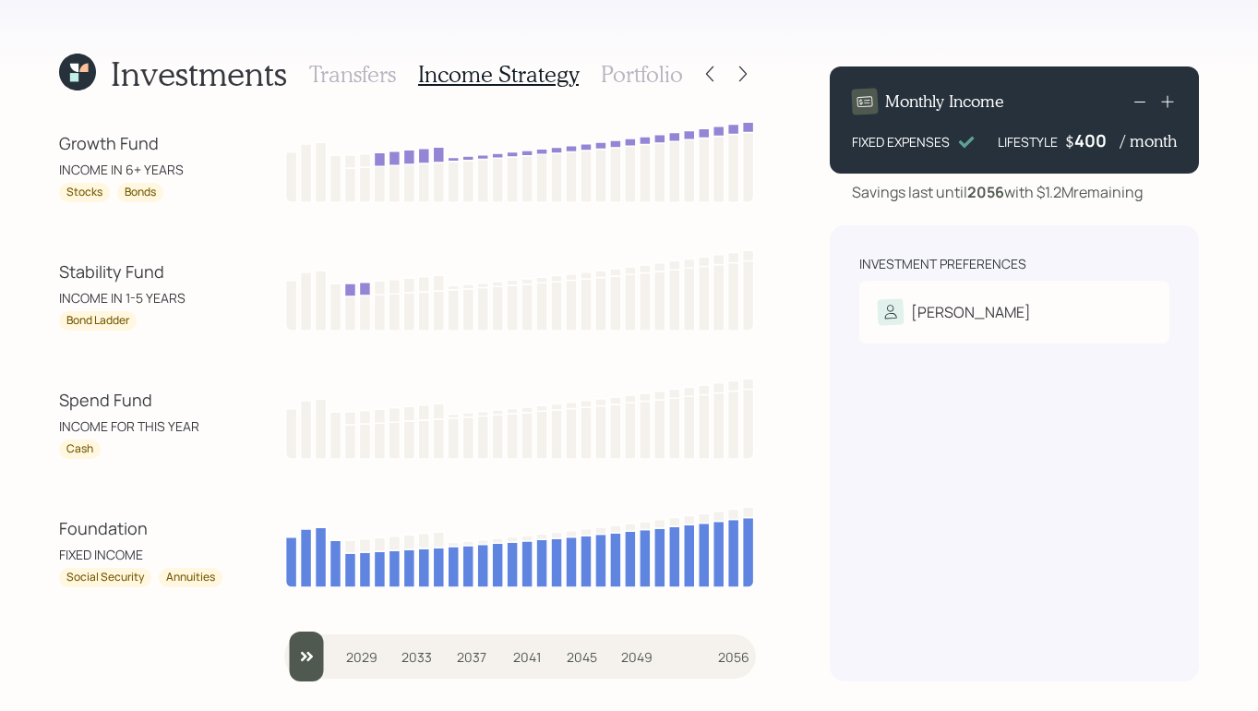
click at [629, 66] on h3 "Portfolio" at bounding box center [642, 74] width 82 height 27
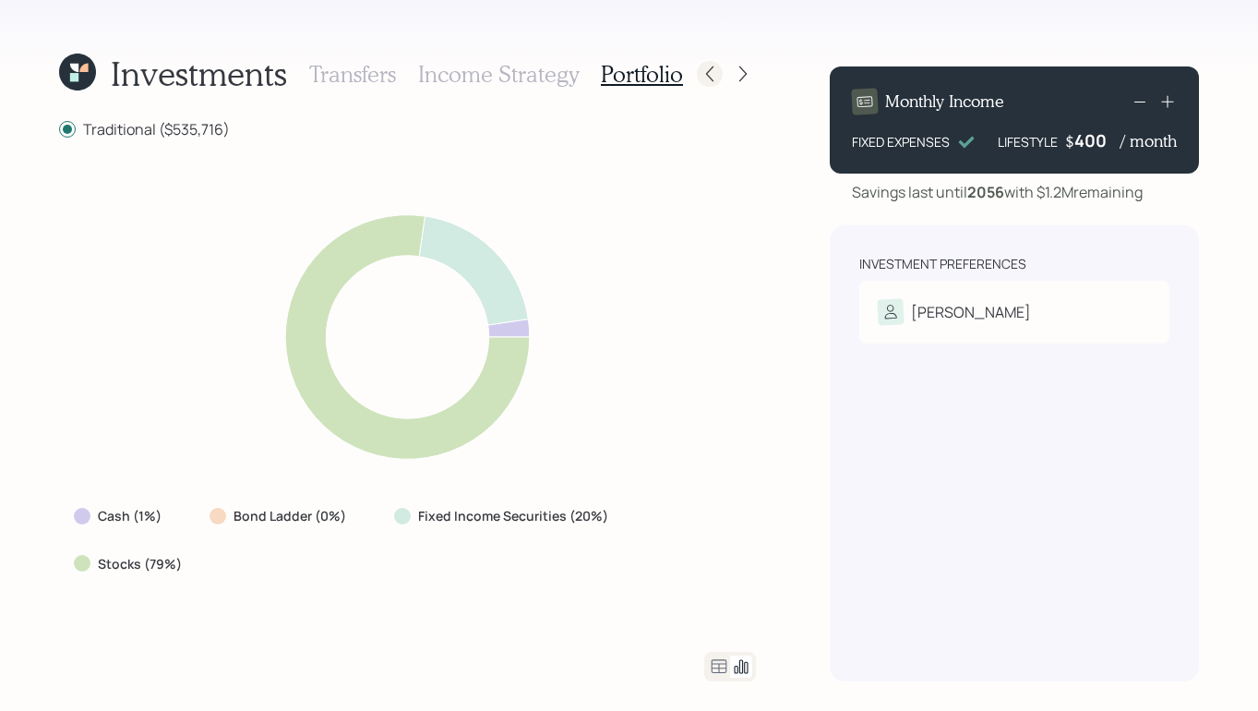
click at [713, 76] on icon at bounding box center [710, 74] width 18 height 18
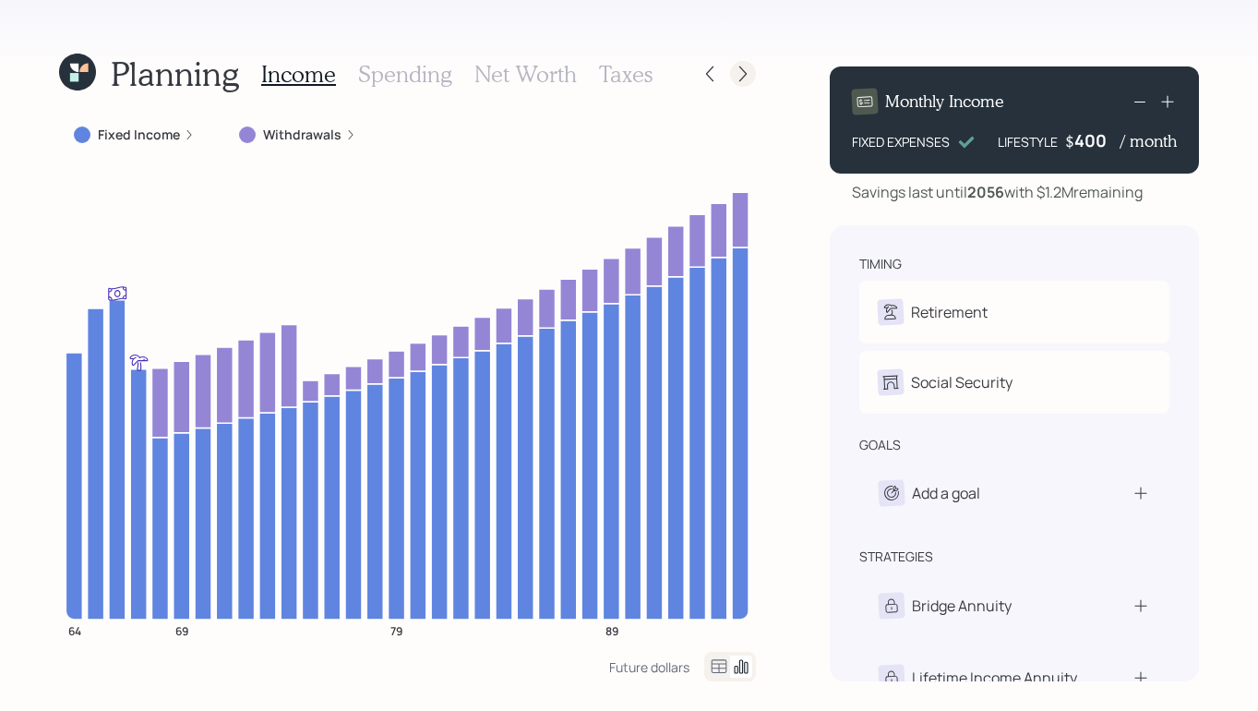
click at [751, 77] on icon at bounding box center [743, 74] width 18 height 18
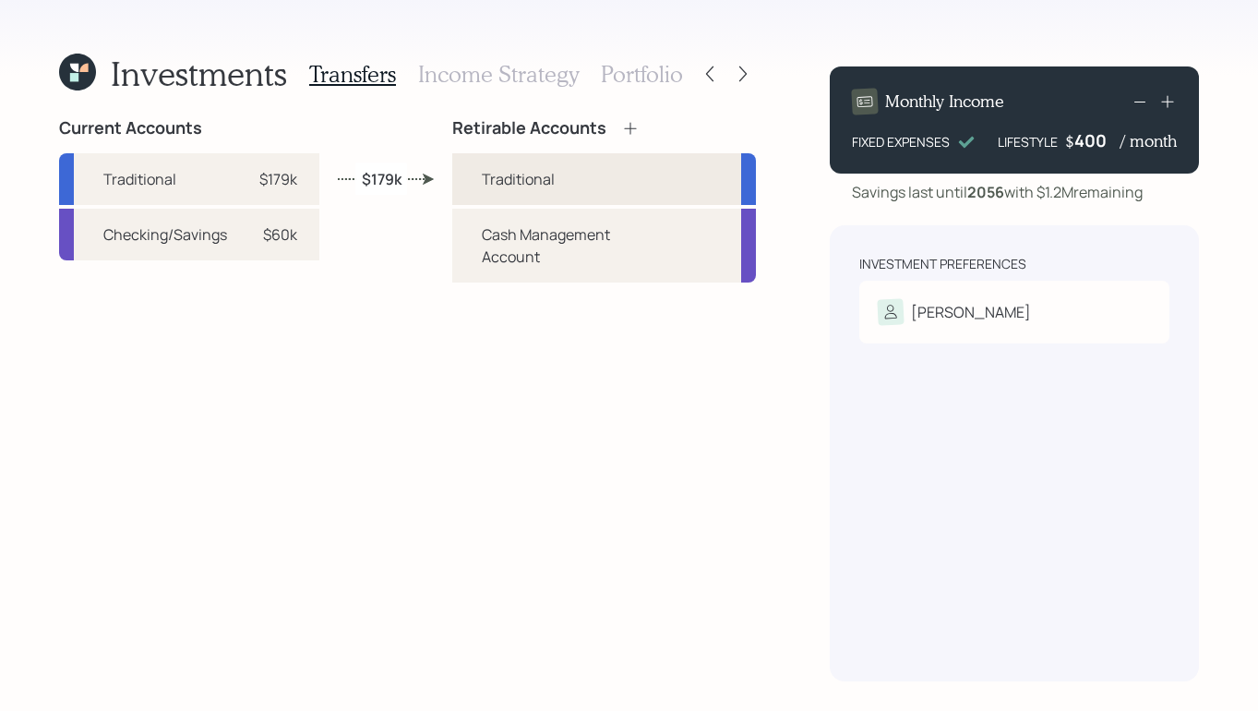
click at [560, 186] on div "Traditional" at bounding box center [604, 179] width 304 height 52
select select "traditional"
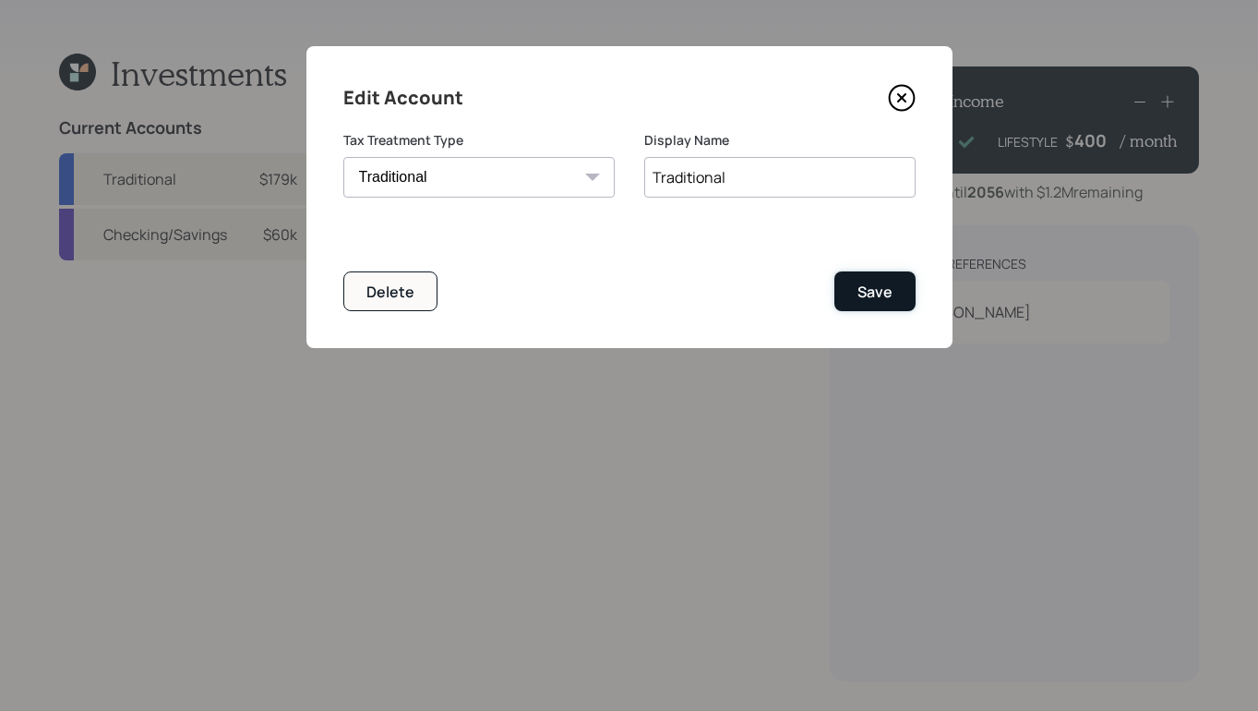
click at [874, 295] on div "Save" at bounding box center [875, 292] width 35 height 20
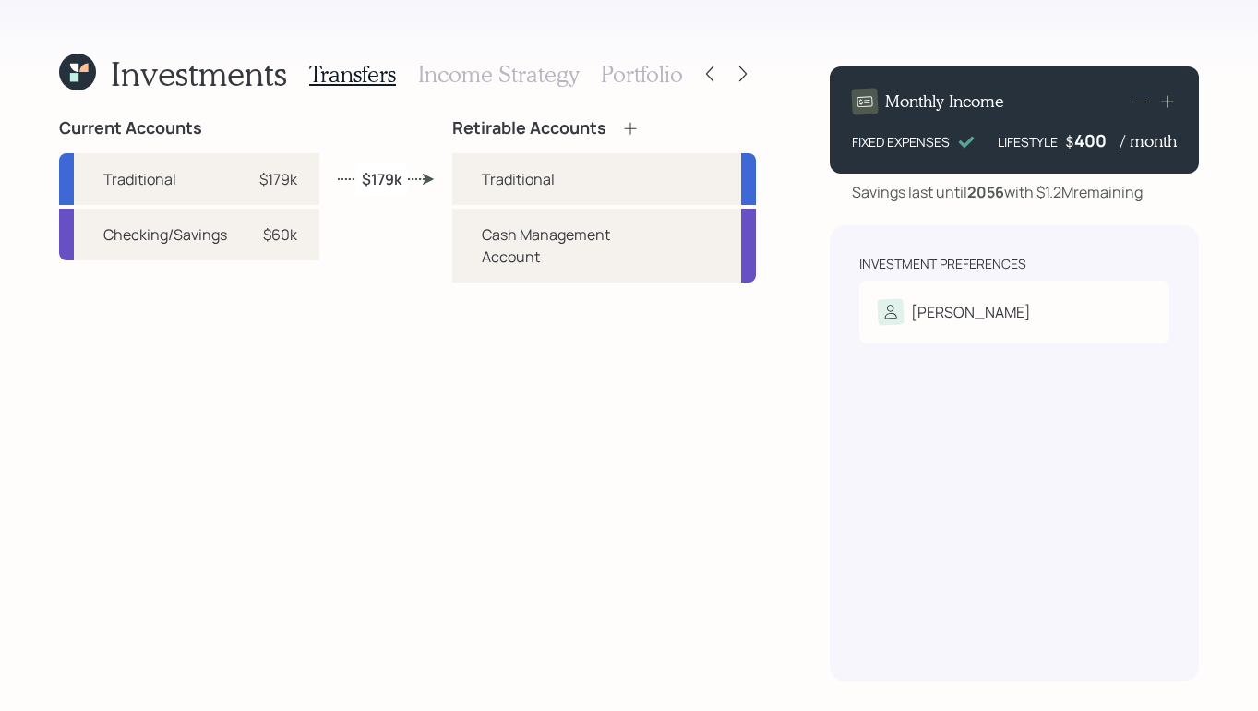
click at [506, 61] on h3 "Income Strategy" at bounding box center [498, 74] width 161 height 27
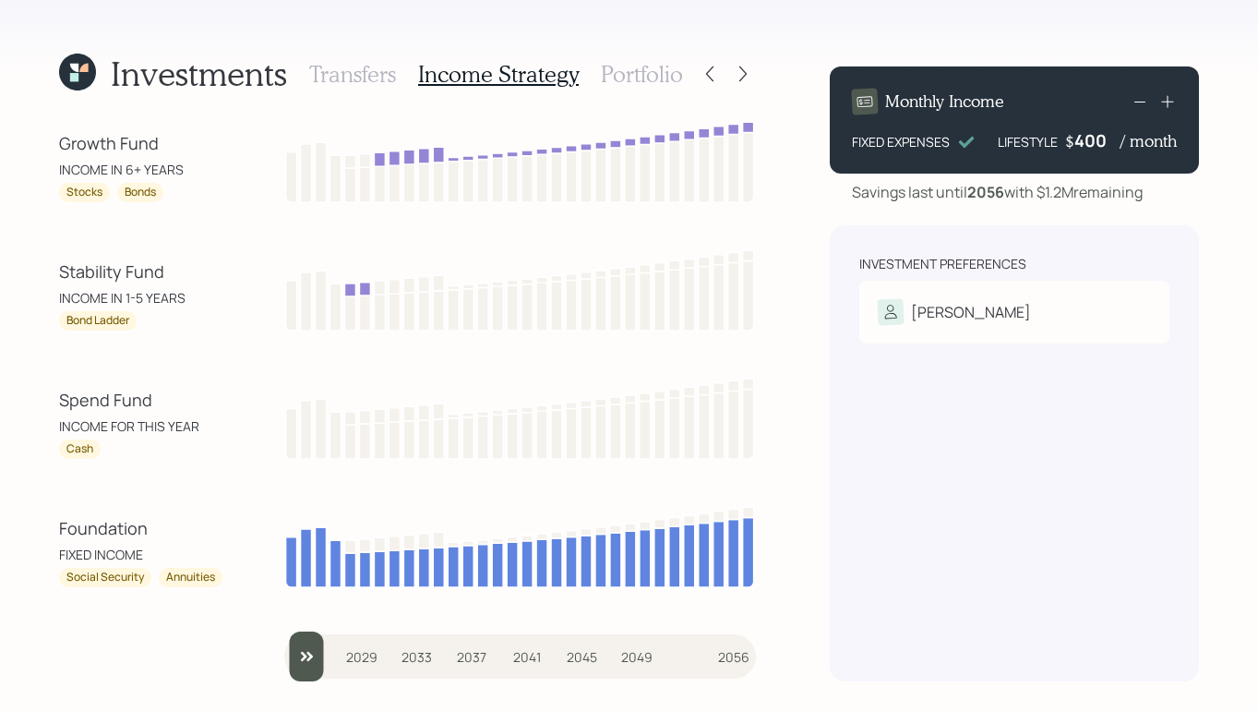
click at [618, 74] on h3 "Portfolio" at bounding box center [642, 74] width 82 height 27
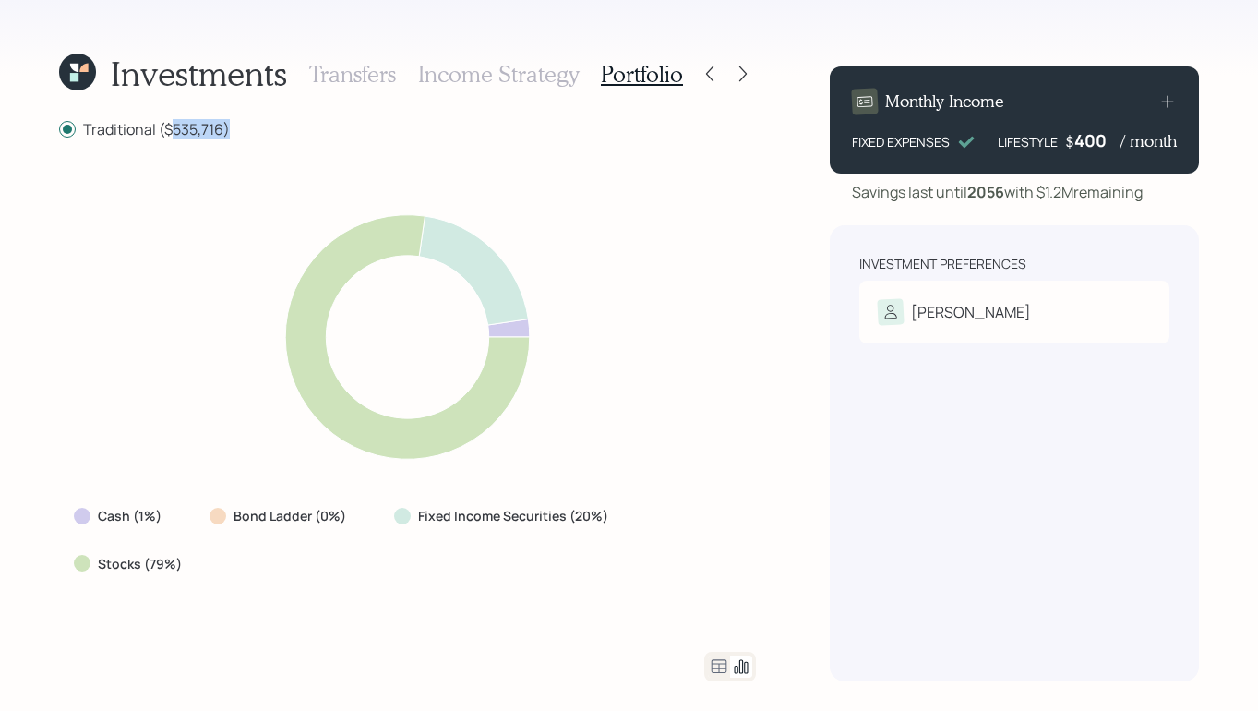
drag, startPoint x: 171, startPoint y: 131, endPoint x: 232, endPoint y: 137, distance: 61.2
click at [232, 137] on div "Traditional ($535,716)" at bounding box center [407, 128] width 697 height 21
click at [781, 424] on div "Investments Transfers Income Strategy Portfolio Traditional ($535,716) Cash (1%…" at bounding box center [629, 355] width 1258 height 711
click at [363, 68] on h3 "Transfers" at bounding box center [352, 74] width 87 height 27
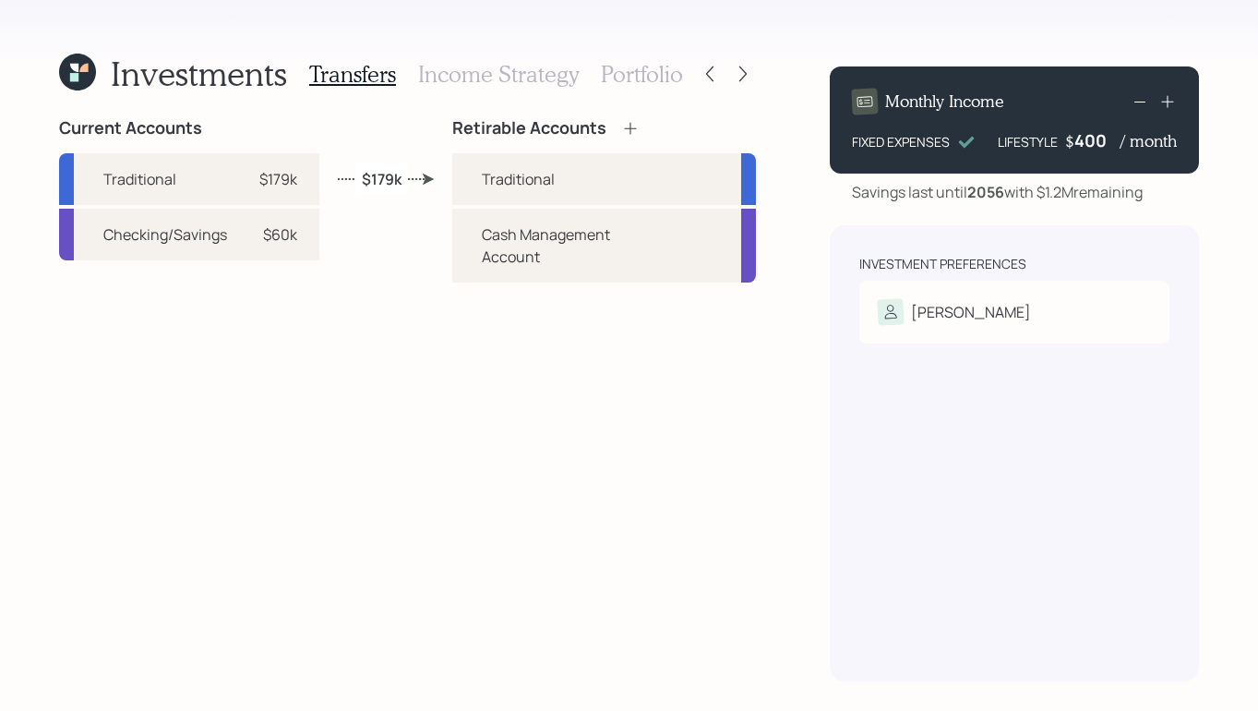
click at [628, 82] on h3 "Portfolio" at bounding box center [642, 74] width 82 height 27
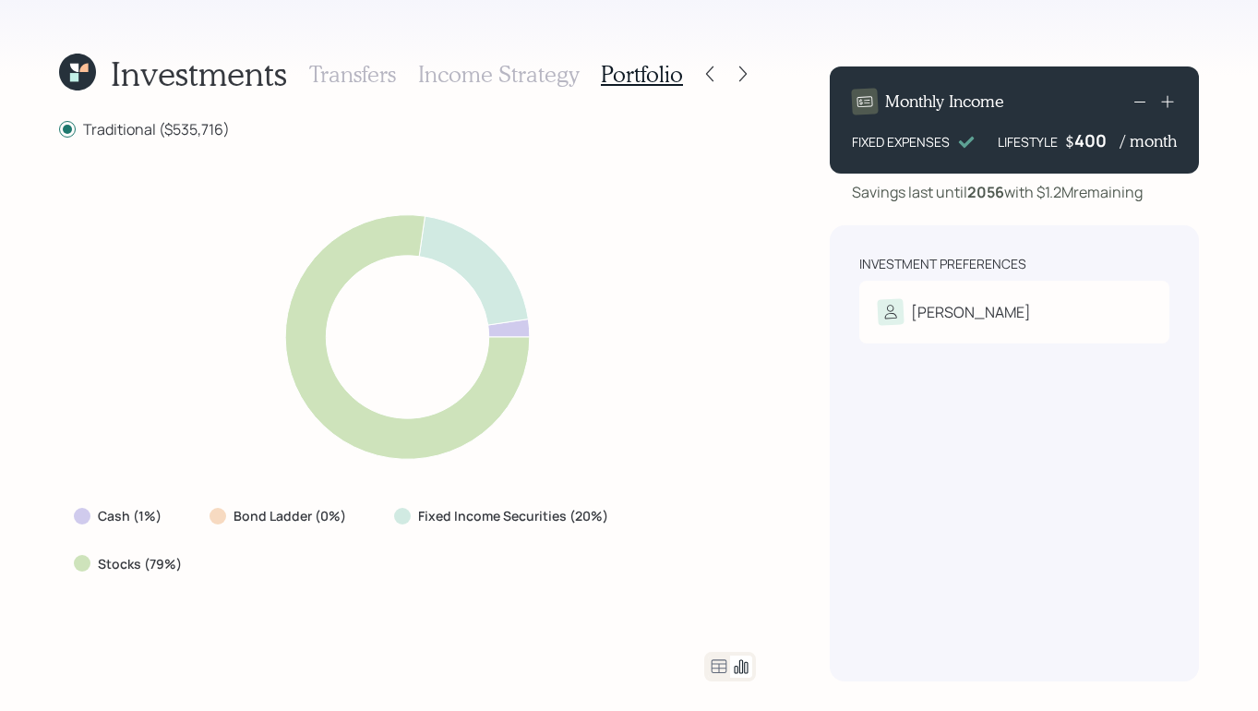
click at [534, 74] on h3 "Income Strategy" at bounding box center [498, 74] width 161 height 27
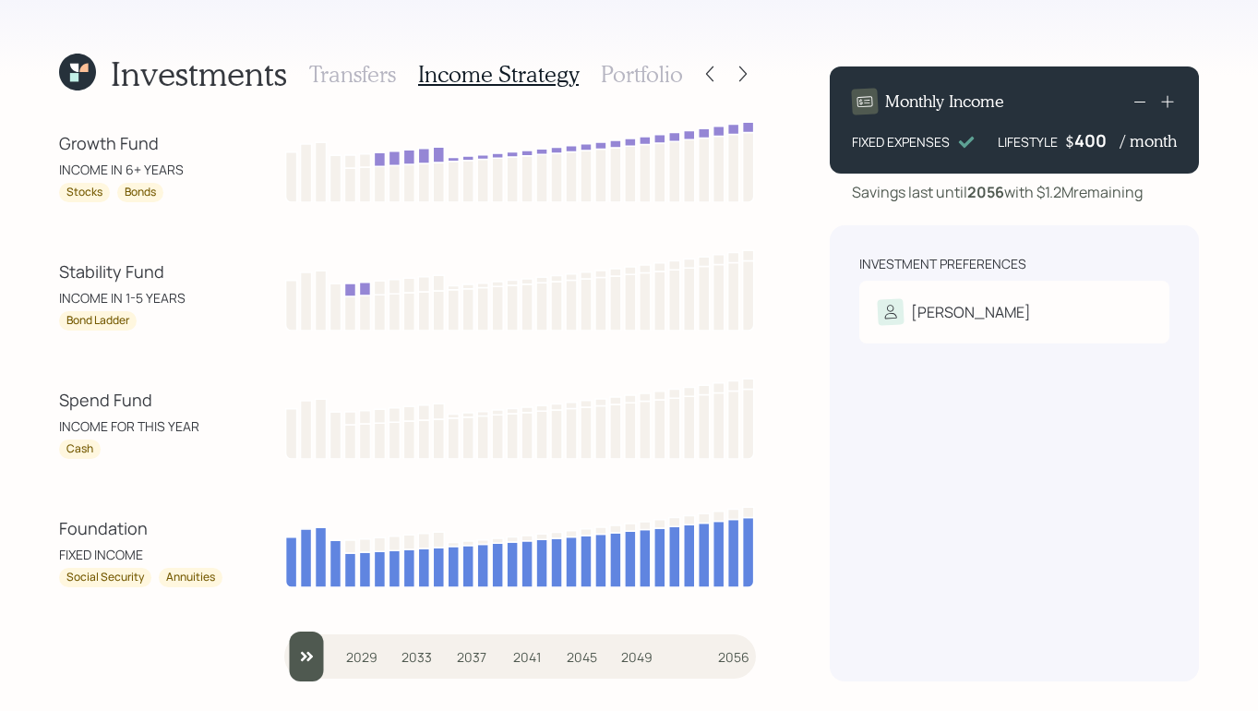
click at [648, 80] on h3 "Portfolio" at bounding box center [642, 74] width 82 height 27
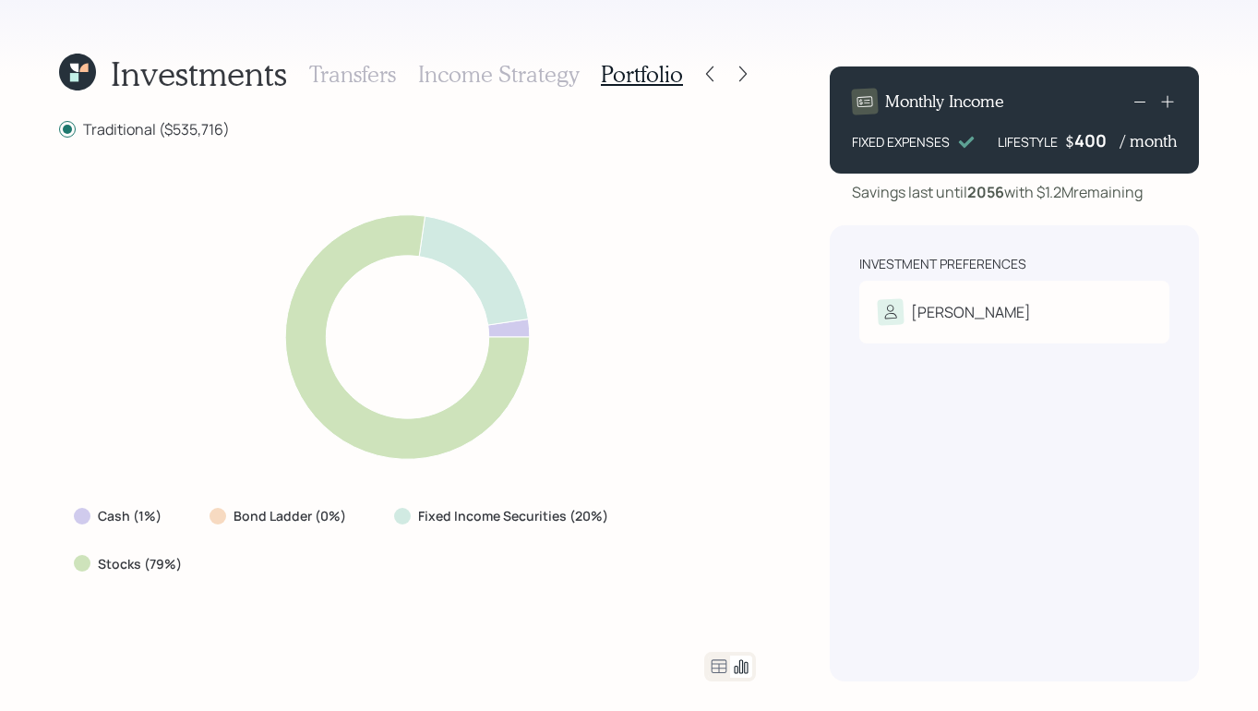
click at [514, 74] on h3 "Income Strategy" at bounding box center [498, 74] width 161 height 27
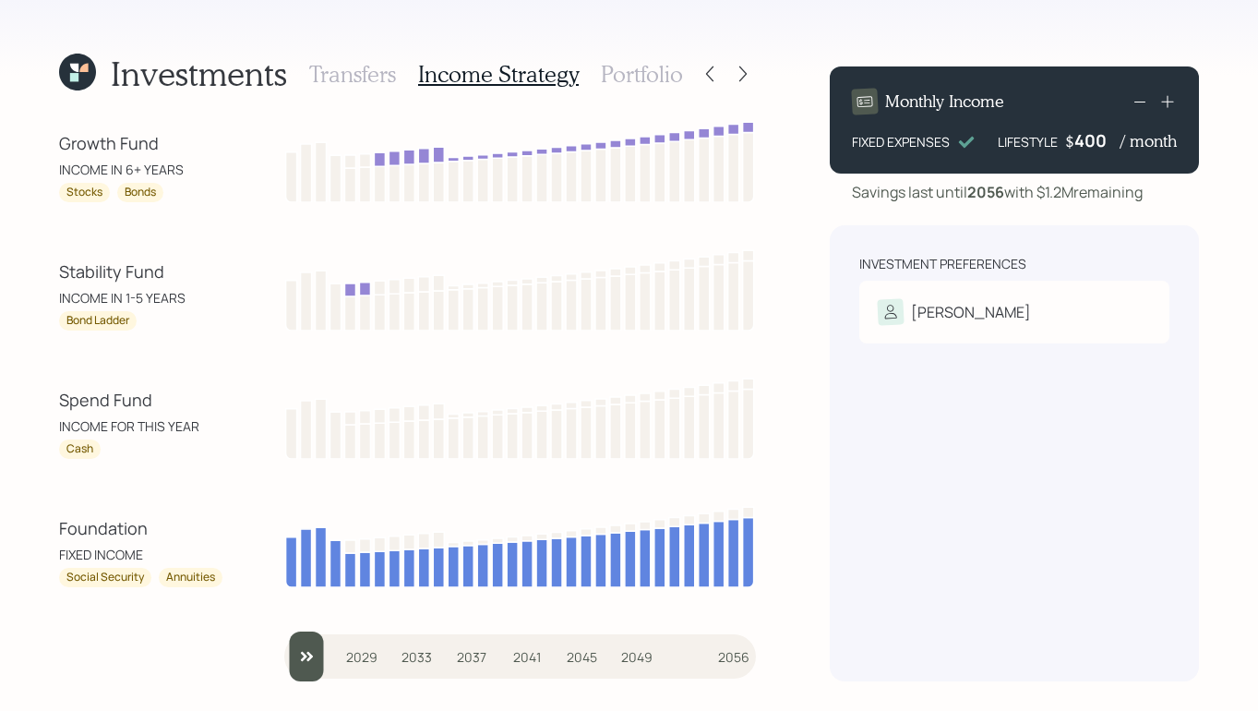
click at [619, 78] on h3 "Portfolio" at bounding box center [642, 74] width 82 height 27
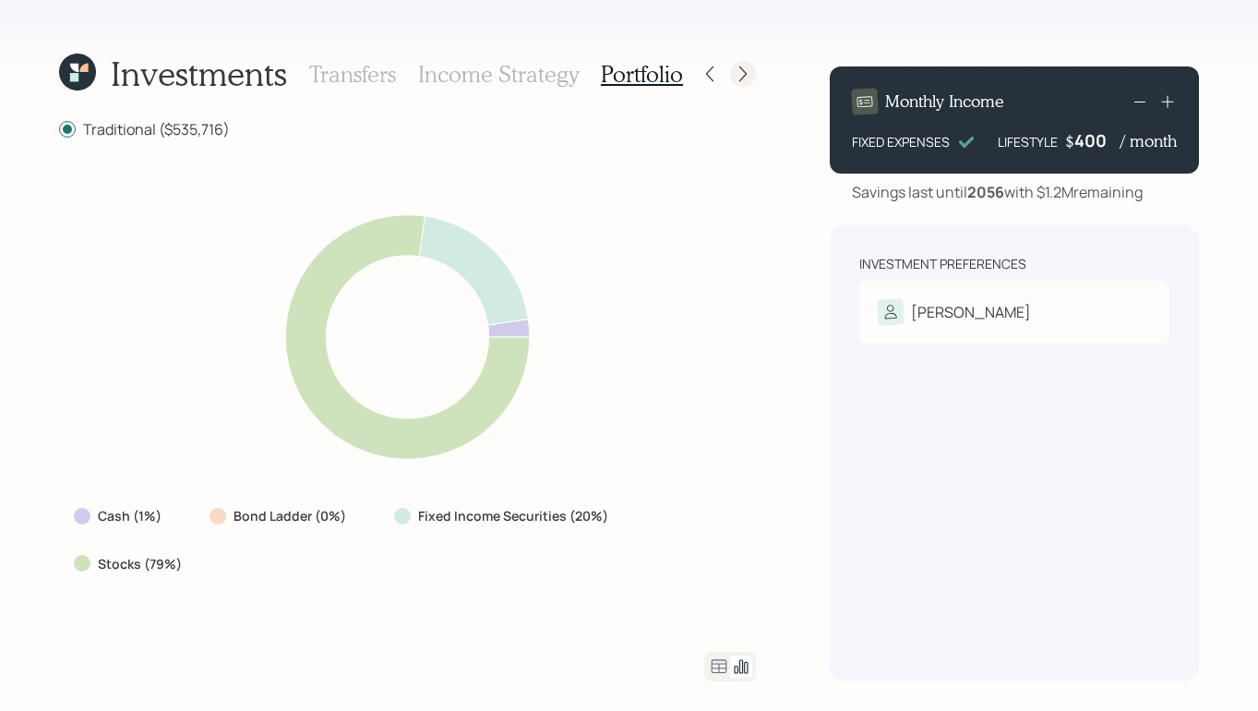
click at [738, 78] on icon at bounding box center [743, 74] width 18 height 18
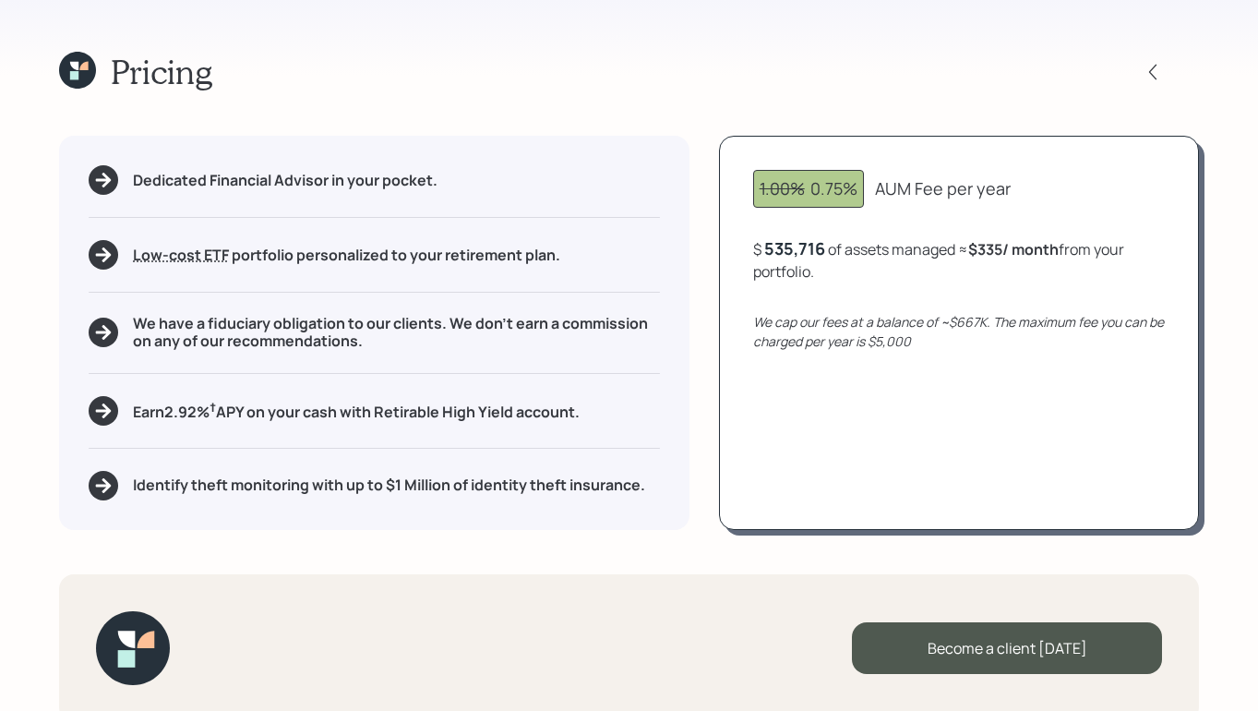
click at [823, 251] on div "$ 535,716 of assets managed ≈ $335 / month from your portfolio ." at bounding box center [959, 259] width 412 height 45
click at [819, 252] on div "535716" at bounding box center [792, 248] width 56 height 22
click at [637, 151] on div "Dedicated Financial Advisor in your pocket. Low-cost ETF Retirable uses diversi…" at bounding box center [374, 332] width 631 height 393
click at [95, 67] on icon at bounding box center [77, 70] width 37 height 37
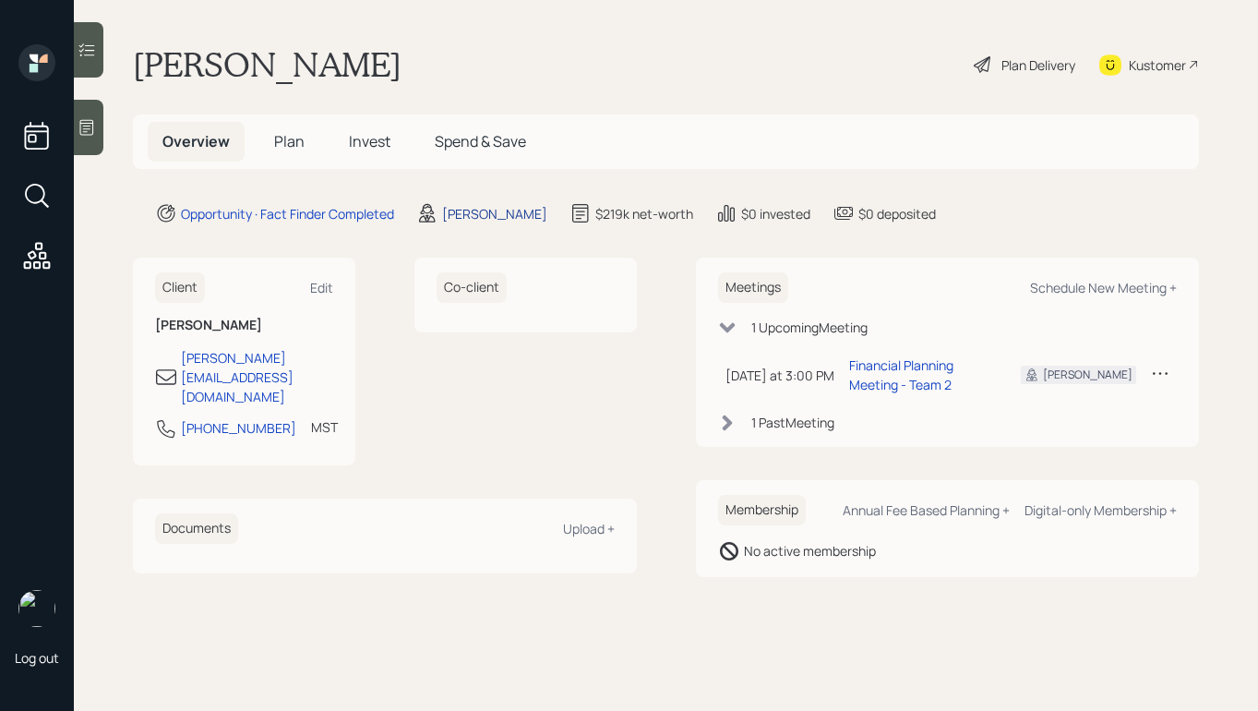
click at [525, 212] on div "[PERSON_NAME]" at bounding box center [494, 213] width 105 height 19
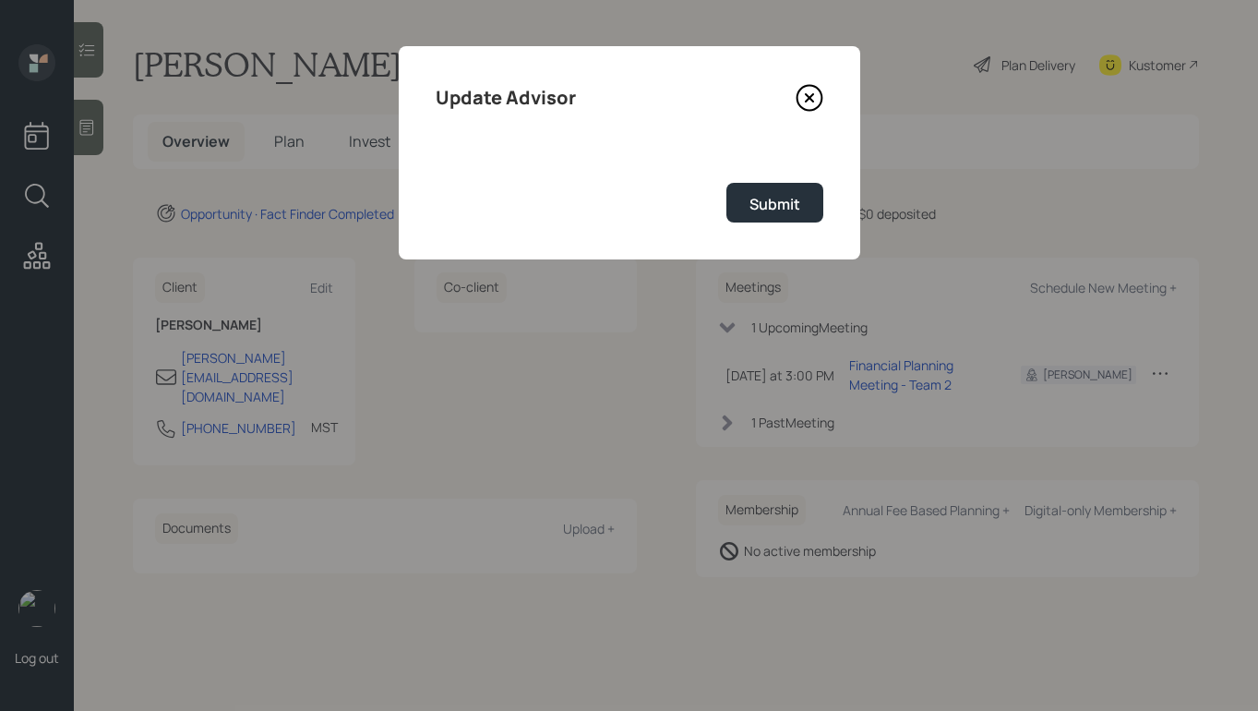
select select "b1d8ea90-abcc-42aa-86cc-4f33a132aacc"
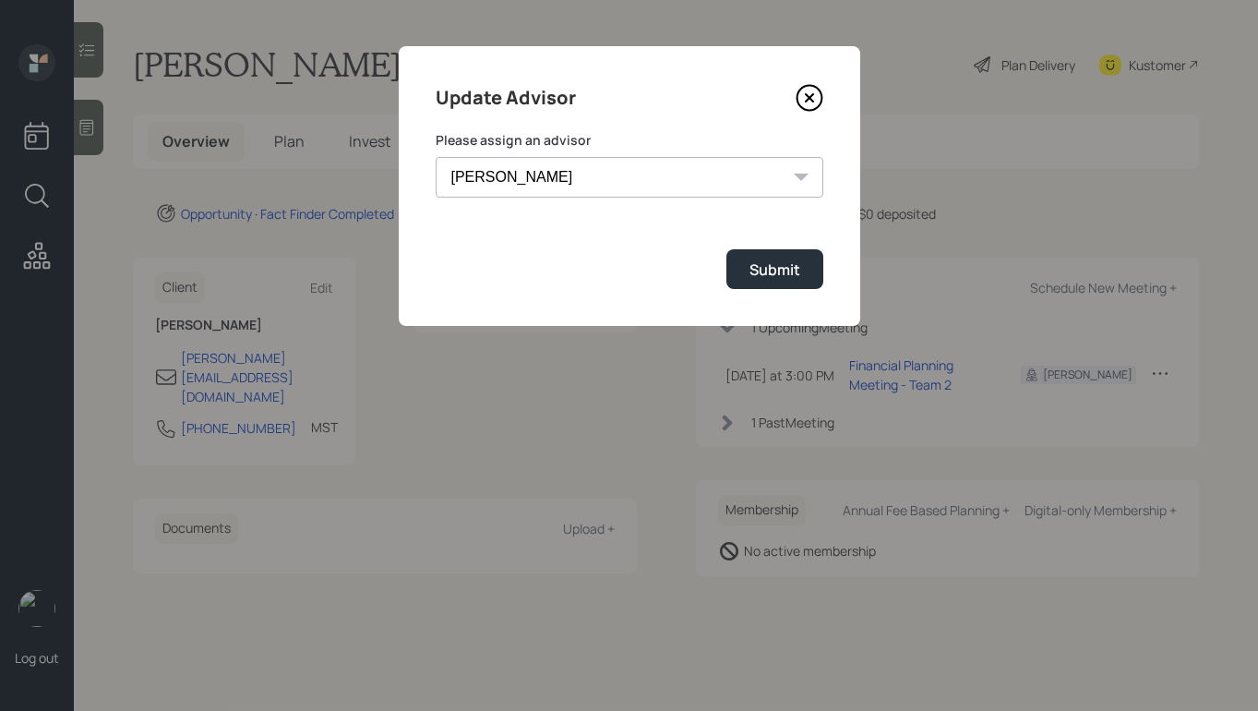
click at [614, 195] on select "Jonah Coleman Tyler End James DiStasi Treva Nostdahl Eric Schwartz Aleksandra S…" at bounding box center [630, 177] width 388 height 41
click at [821, 98] on icon at bounding box center [809, 98] width 25 height 25
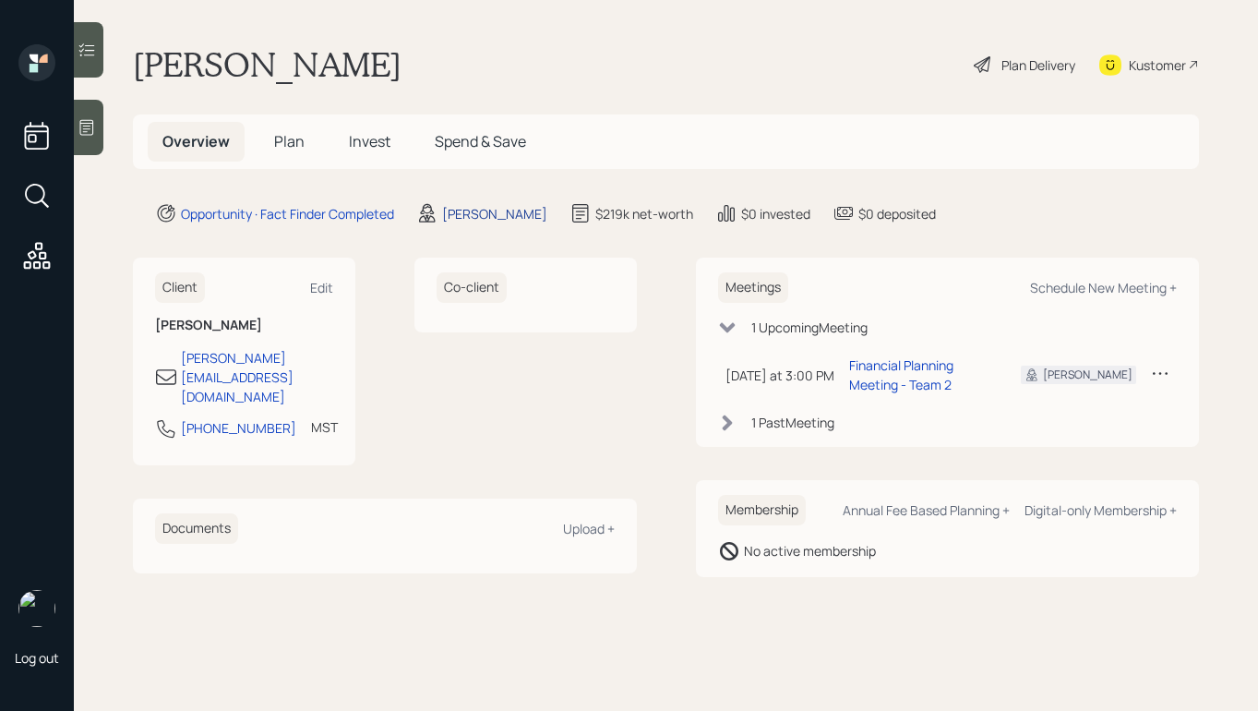
click at [503, 215] on div "[PERSON_NAME]" at bounding box center [494, 213] width 105 height 19
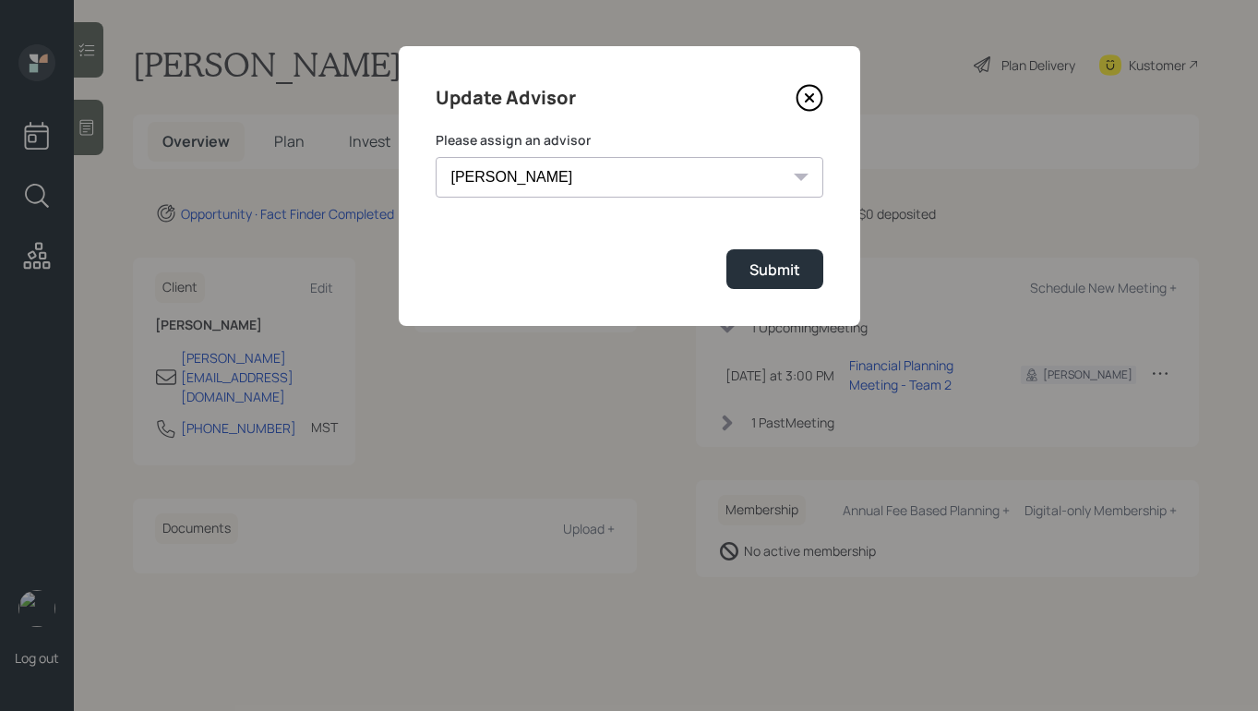
click at [544, 181] on select "Jonah Coleman Tyler End James DiStasi Treva Nostdahl Eric Schwartz Aleksandra S…" at bounding box center [630, 177] width 388 height 41
select select "8b79112e-3cfb-44f9-89e7-15267fe946c1"
click at [436, 157] on select "Jonah Coleman Tyler End James DiStasi Treva Nostdahl Eric Schwartz Aleksandra S…" at bounding box center [630, 177] width 388 height 41
click at [728, 270] on button "Submit" at bounding box center [775, 269] width 97 height 40
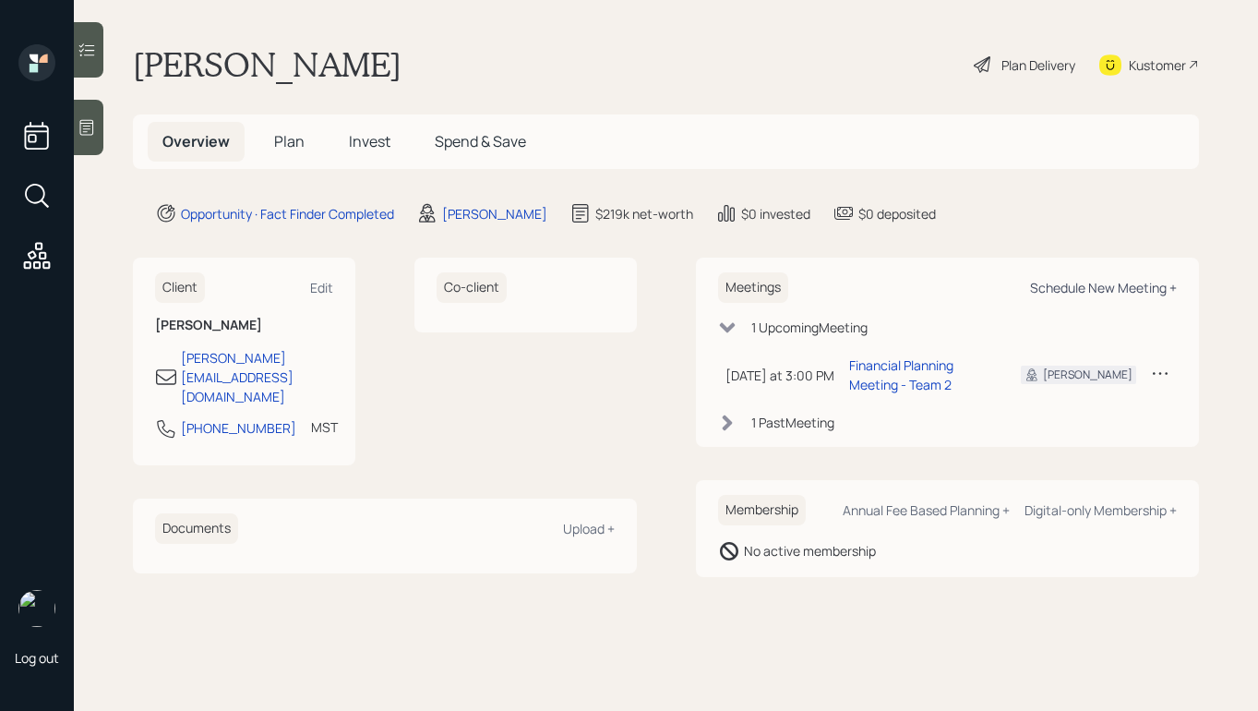
click at [1074, 288] on div "Schedule New Meeting +" at bounding box center [1103, 288] width 147 height 18
select select "8b79112e-3cfb-44f9-89e7-15267fe946c1"
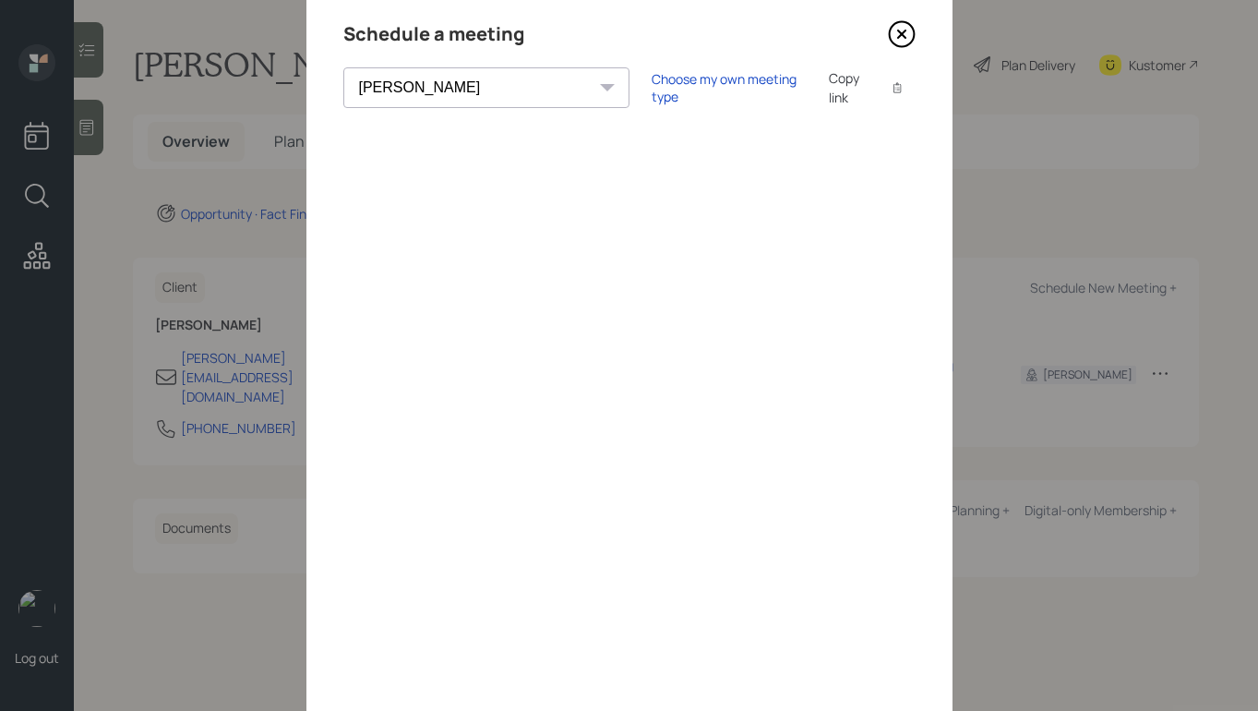
scroll to position [63, 0]
click at [652, 79] on div "Choose my own meeting type" at bounding box center [729, 88] width 155 height 35
click at [906, 43] on icon at bounding box center [902, 35] width 28 height 28
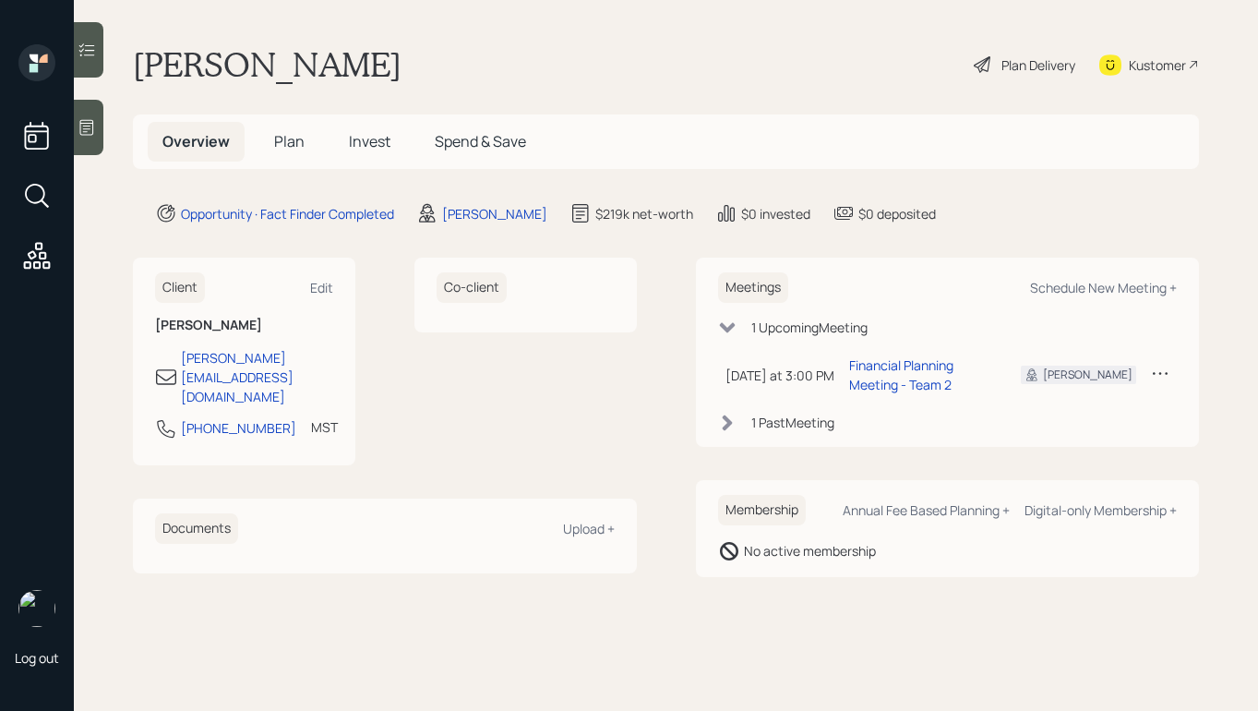
click at [1144, 66] on div "Kustomer" at bounding box center [1157, 64] width 57 height 19
click at [1113, 291] on div "Schedule New Meeting +" at bounding box center [1103, 288] width 147 height 18
select select "8b79112e-3cfb-44f9-89e7-15267fe946c1"
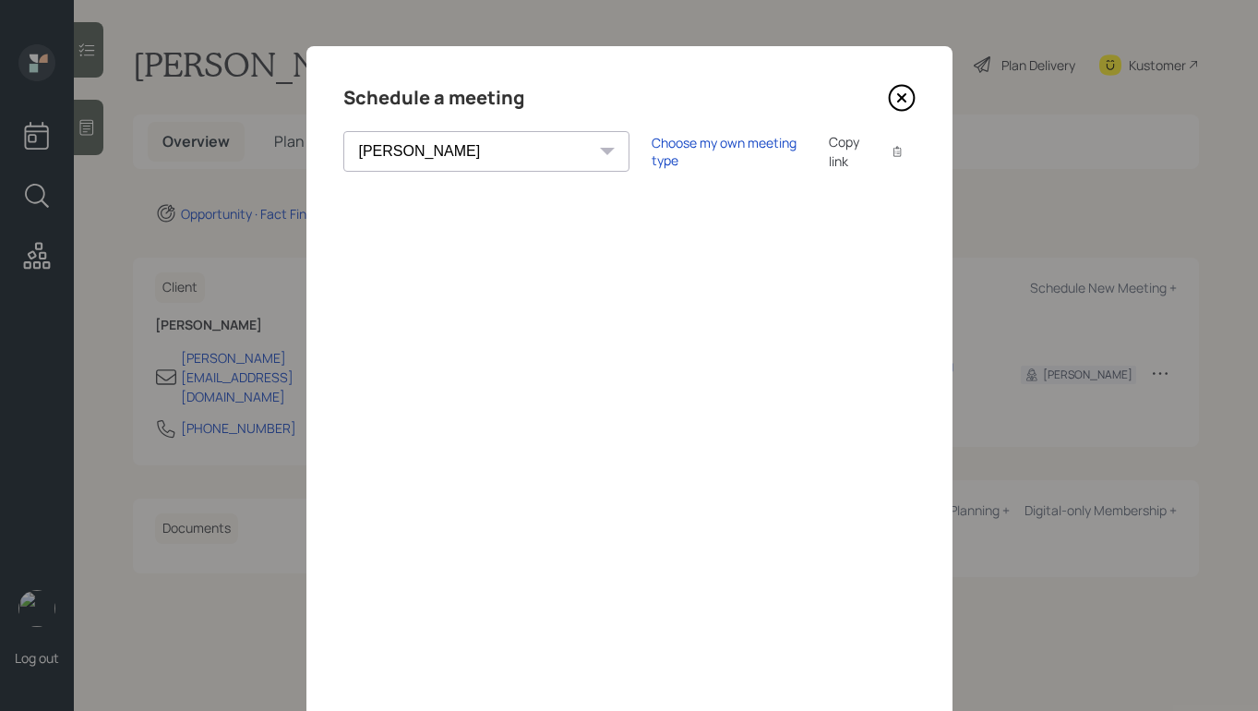
scroll to position [2, 0]
click at [652, 158] on div "Choose my own meeting type" at bounding box center [729, 149] width 155 height 35
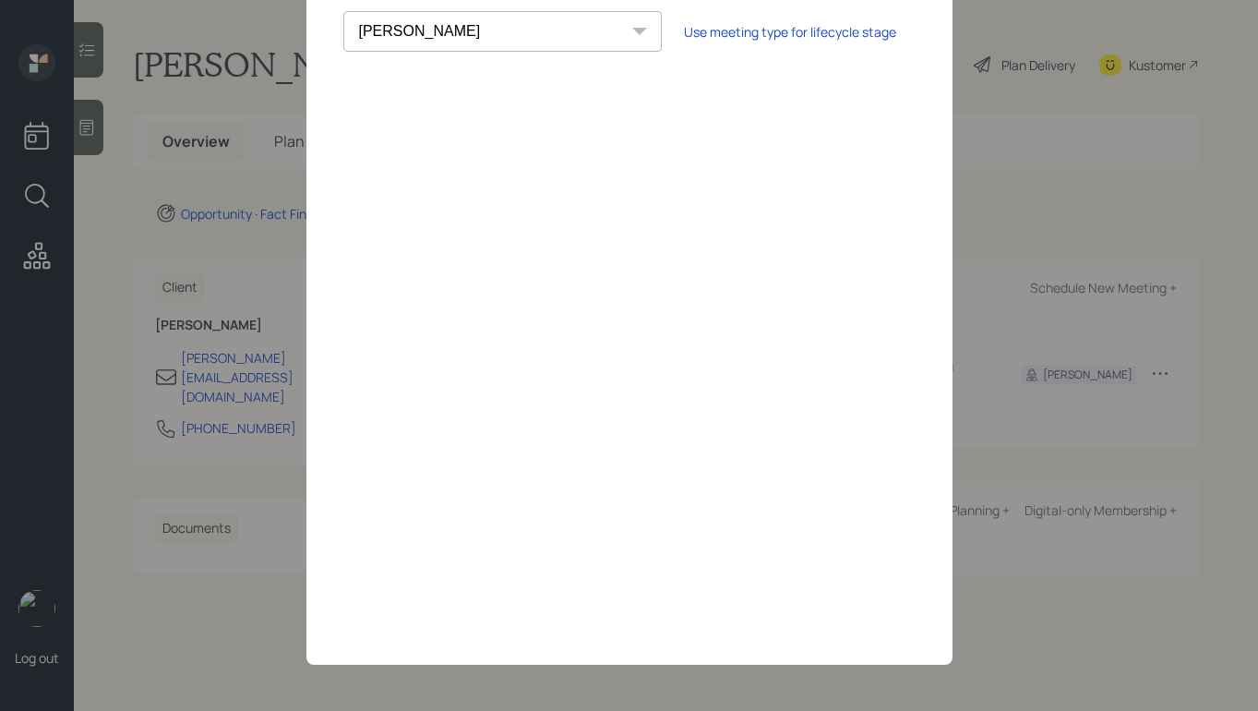
scroll to position [0, 0]
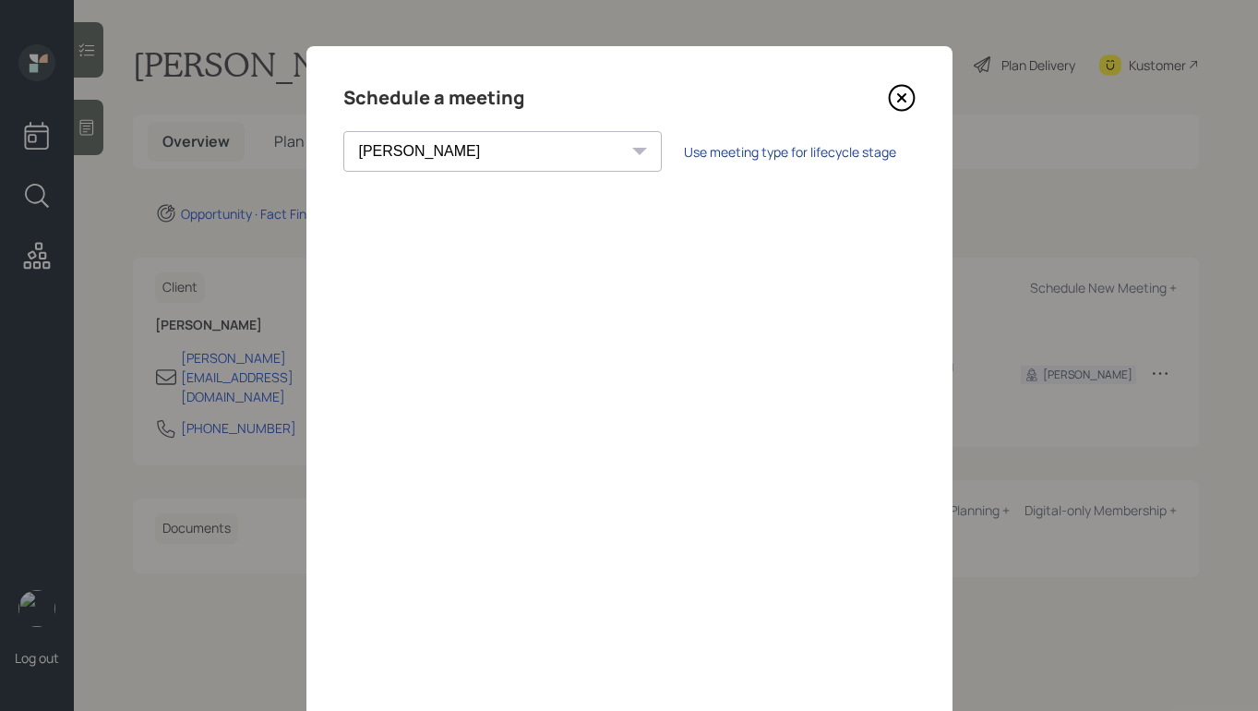
click at [684, 153] on div "Use meeting type for lifecycle stage" at bounding box center [790, 152] width 212 height 18
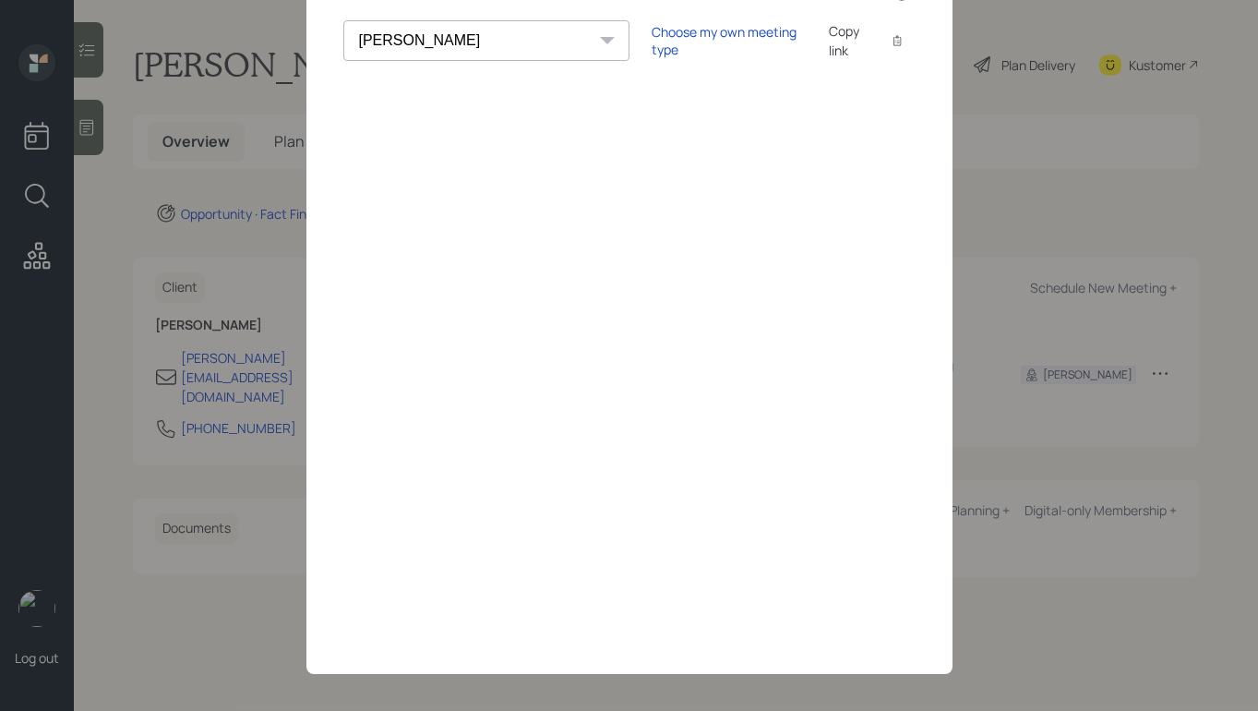
scroll to position [120, 0]
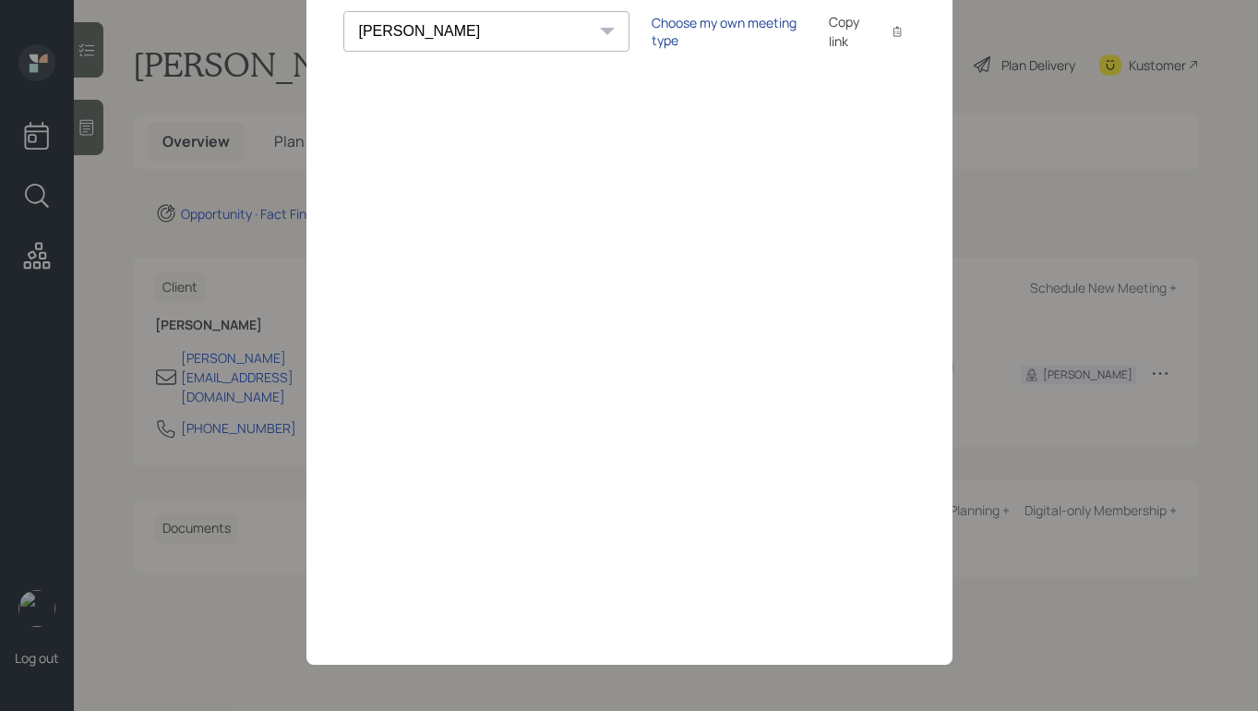
click at [652, 34] on div "Choose my own meeting type" at bounding box center [729, 31] width 155 height 35
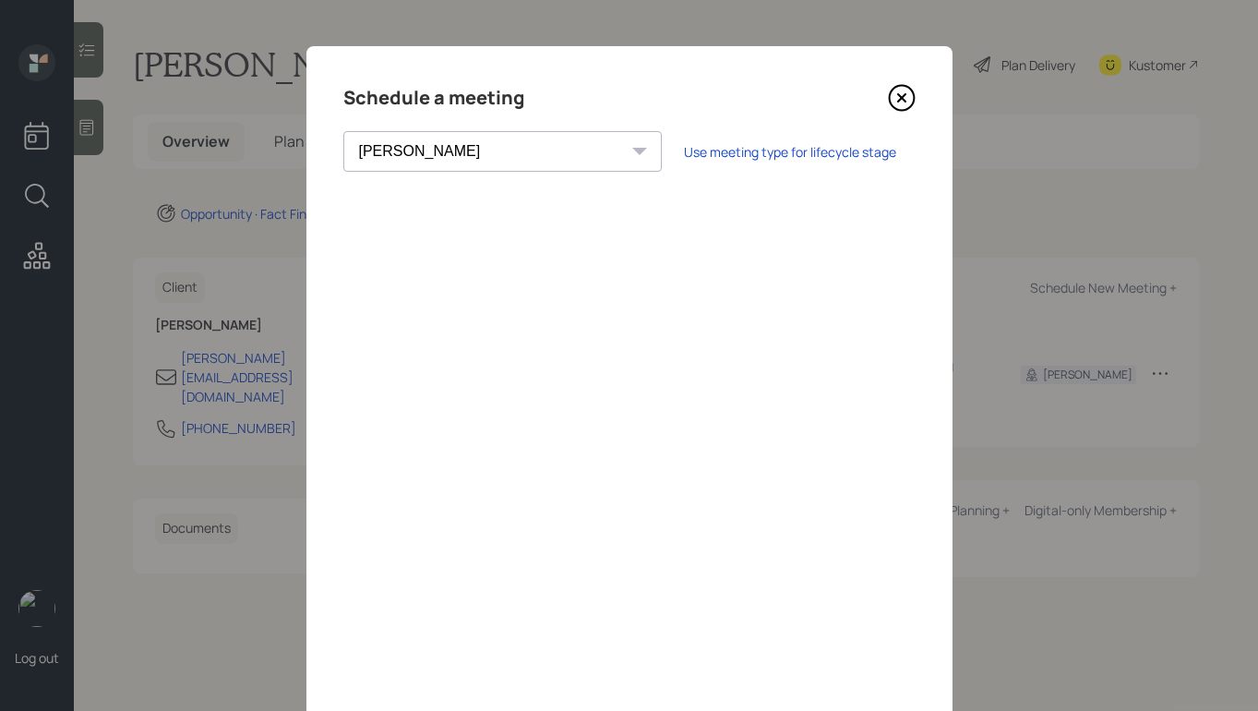
click at [897, 90] on icon at bounding box center [902, 98] width 28 height 28
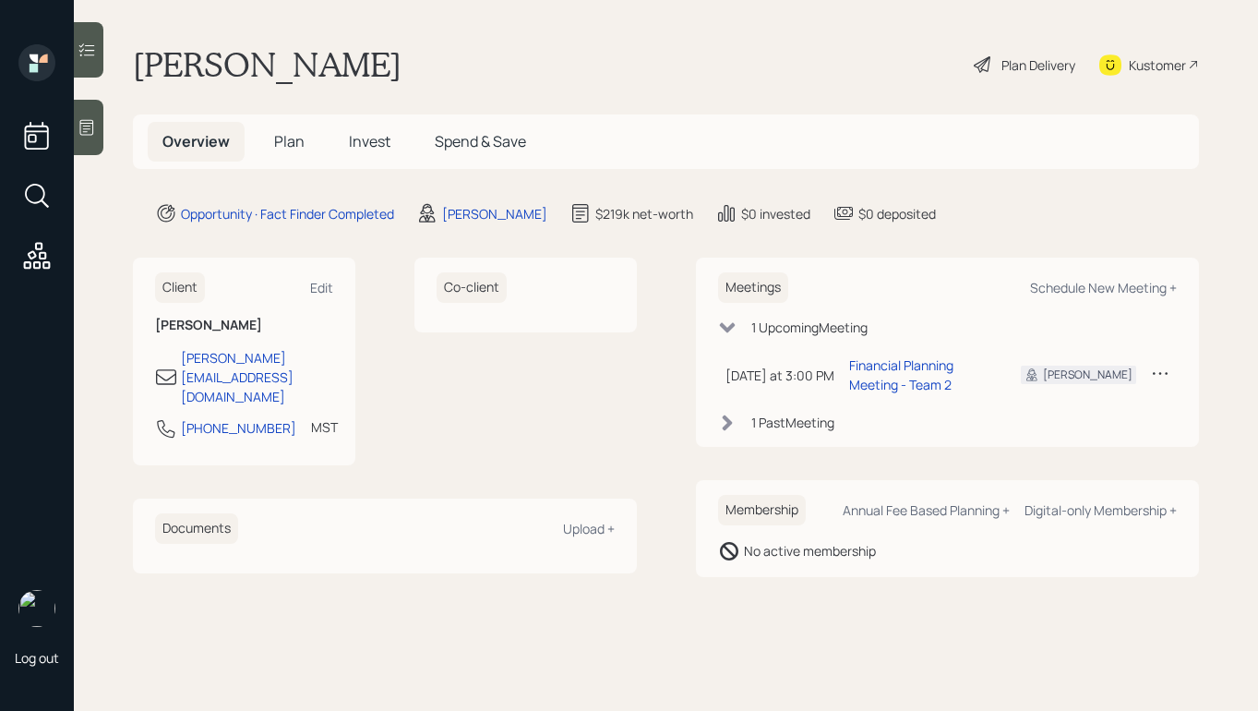
click at [999, 51] on div "Plan Delivery" at bounding box center [1024, 64] width 105 height 41
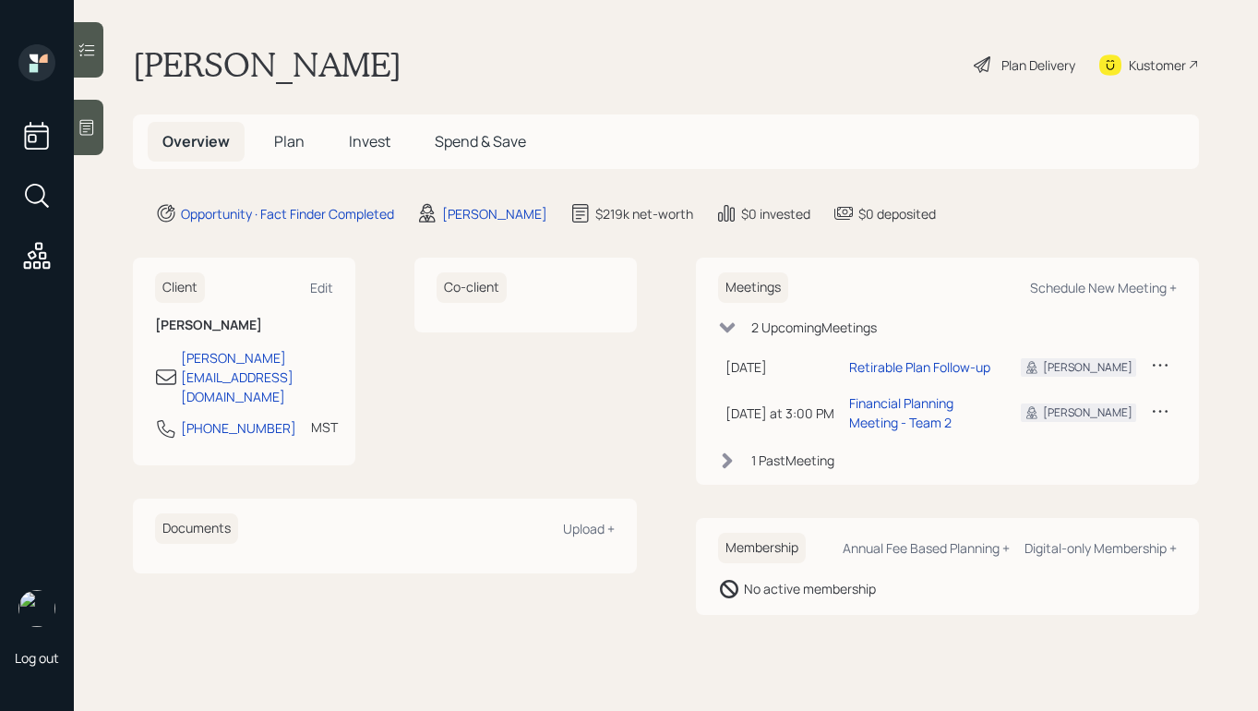
click at [311, 128] on h5 "Plan" at bounding box center [289, 142] width 60 height 40
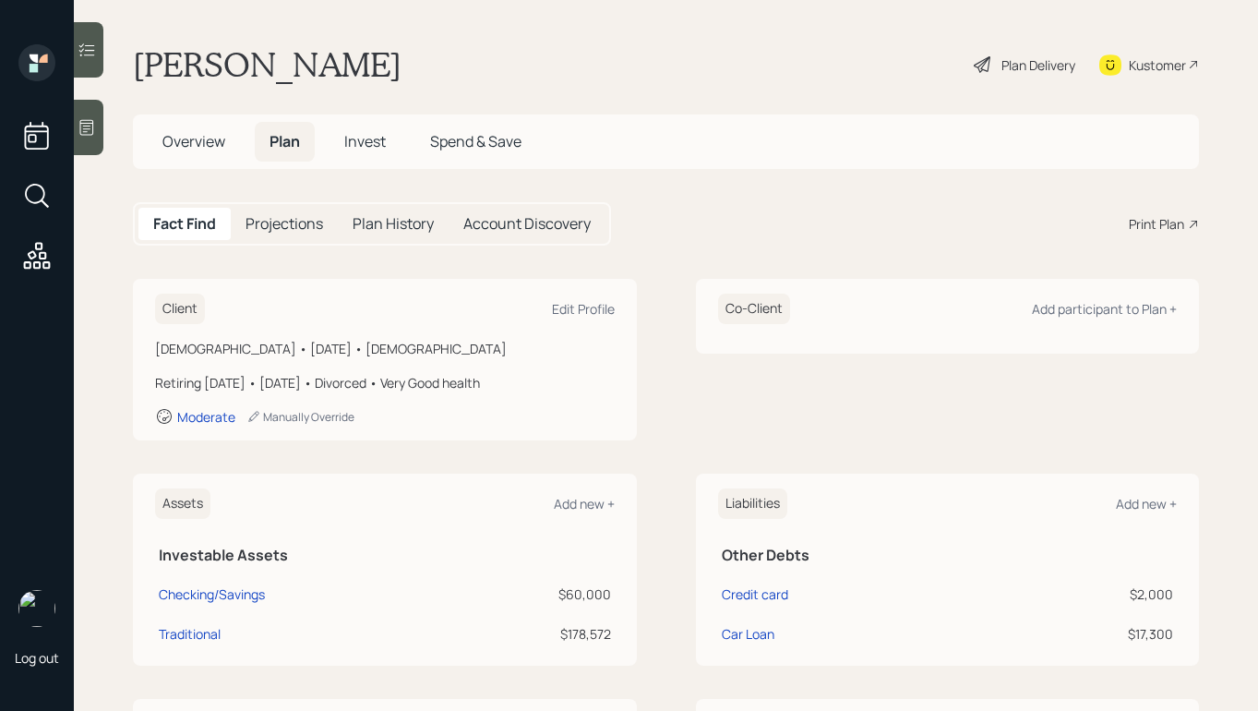
click at [1036, 61] on div "Plan Delivery" at bounding box center [1039, 64] width 74 height 19
click at [181, 150] on span "Overview" at bounding box center [193, 141] width 63 height 20
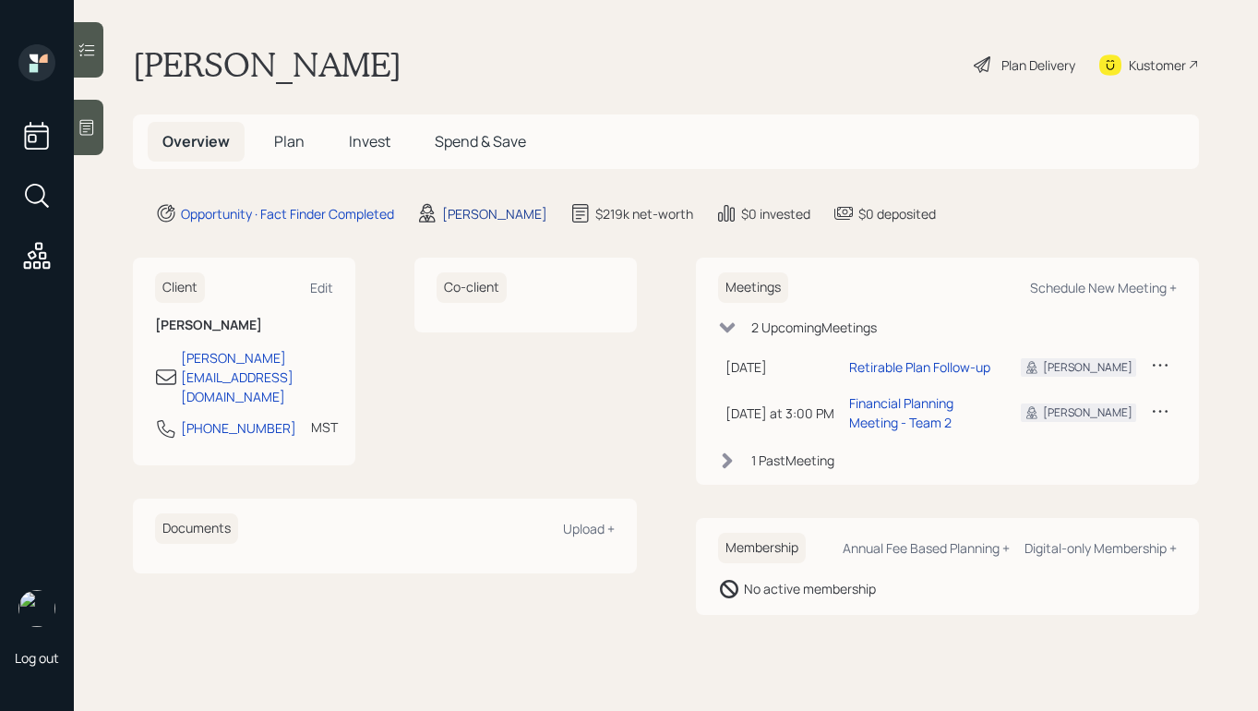
click at [481, 207] on div "Treva Nostdahl" at bounding box center [494, 213] width 105 height 19
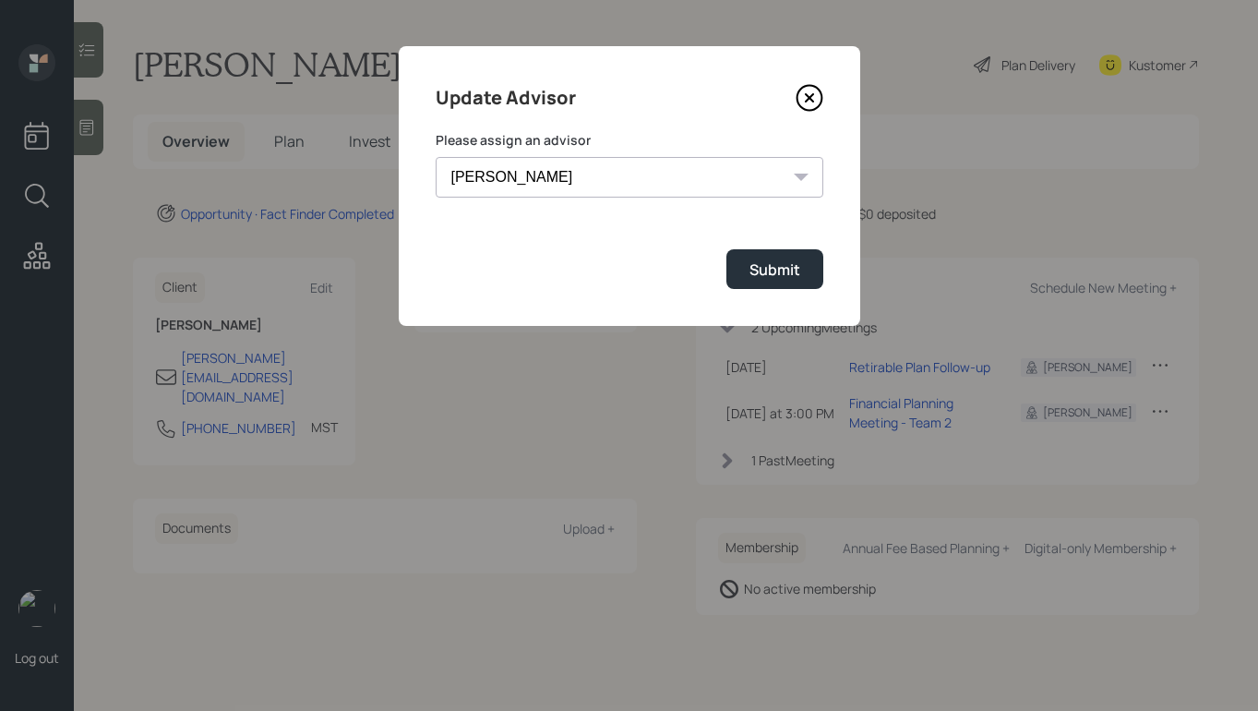
click at [659, 190] on select "Jonah Coleman Tyler End James DiStasi Treva Nostdahl Eric Schwartz Aleksandra S…" at bounding box center [630, 177] width 388 height 41
select select "b1d8ea90-abcc-42aa-86cc-4f33a132aacc"
click at [436, 157] on select "Jonah Coleman Tyler End James DiStasi Treva Nostdahl Eric Schwartz Aleksandra S…" at bounding box center [630, 177] width 388 height 41
click at [756, 276] on div "Submit" at bounding box center [775, 269] width 51 height 20
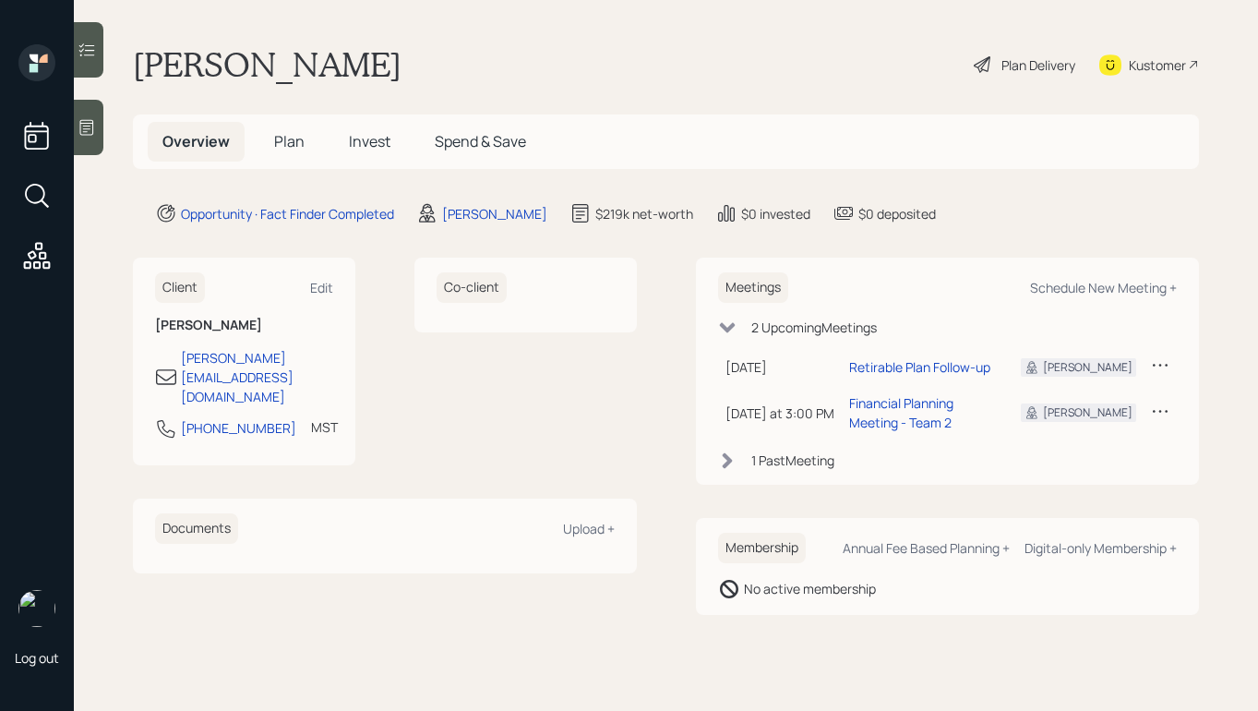
click at [1011, 65] on div "Plan Delivery" at bounding box center [1039, 64] width 74 height 19
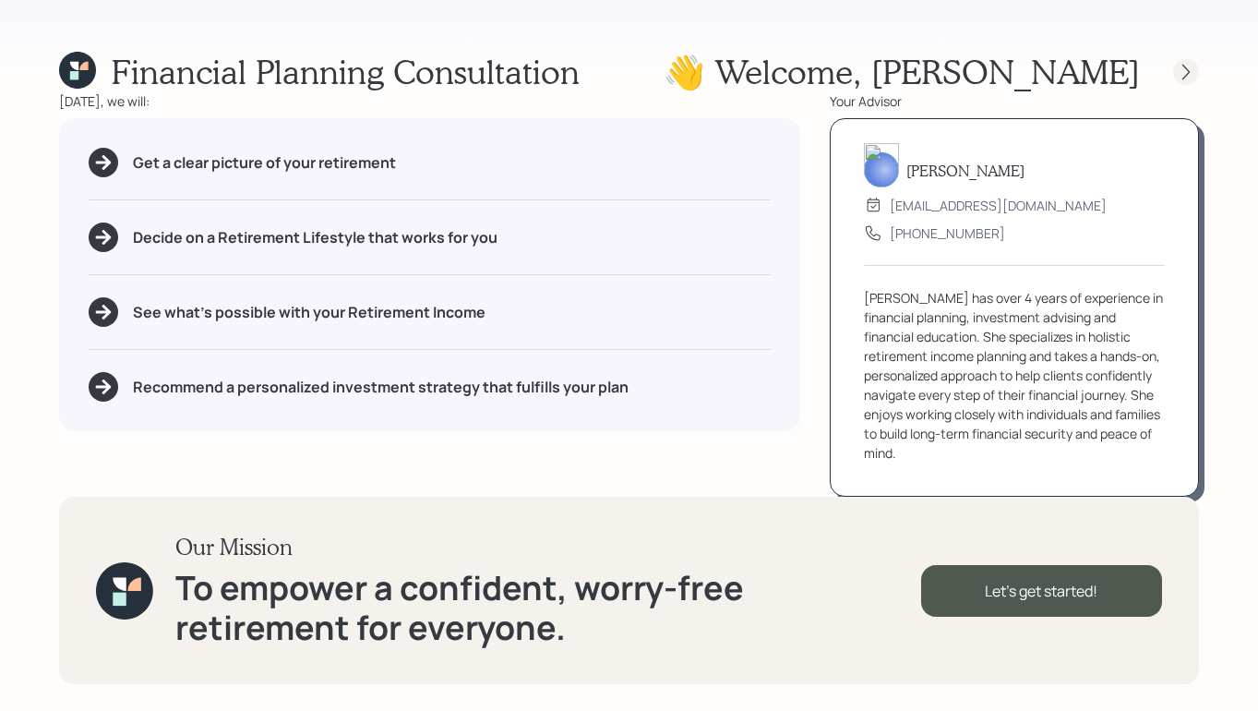
click at [1188, 77] on icon at bounding box center [1186, 72] width 18 height 18
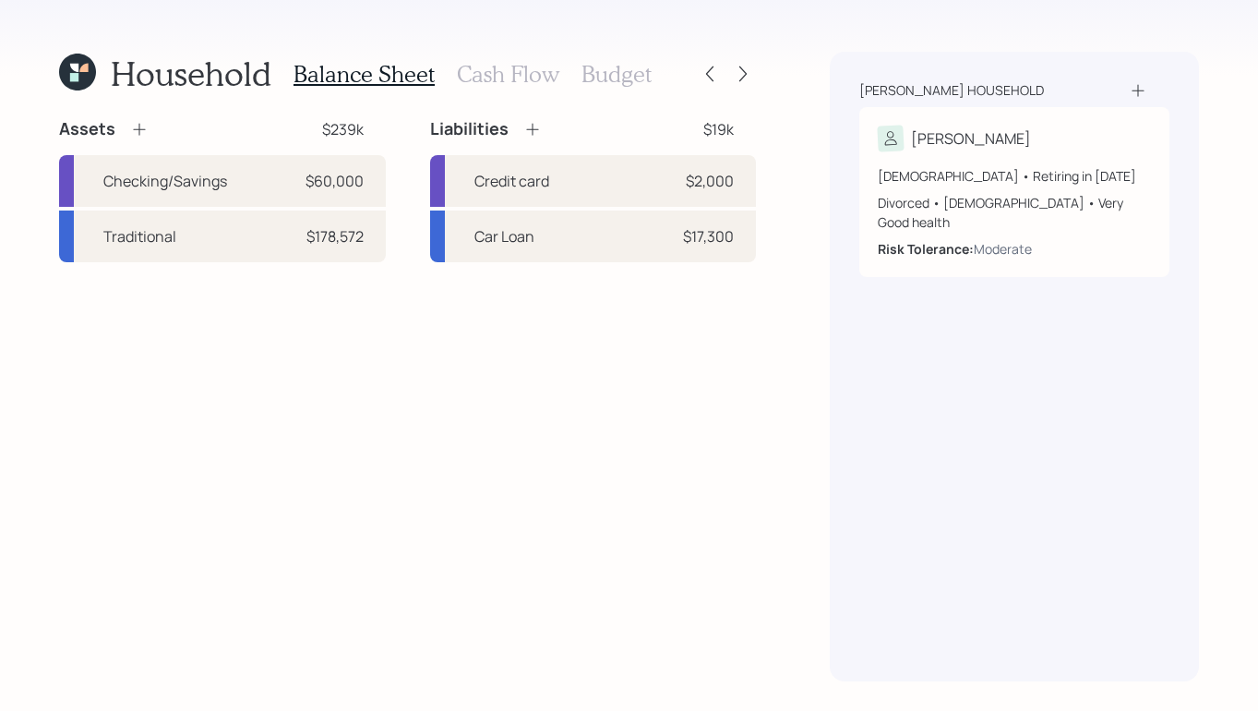
click at [1188, 77] on div "[PERSON_NAME] household [PERSON_NAME] [DEMOGRAPHIC_DATA] • Retiring in [DATE] D…" at bounding box center [1014, 367] width 369 height 630
click at [748, 76] on icon at bounding box center [743, 74] width 18 height 18
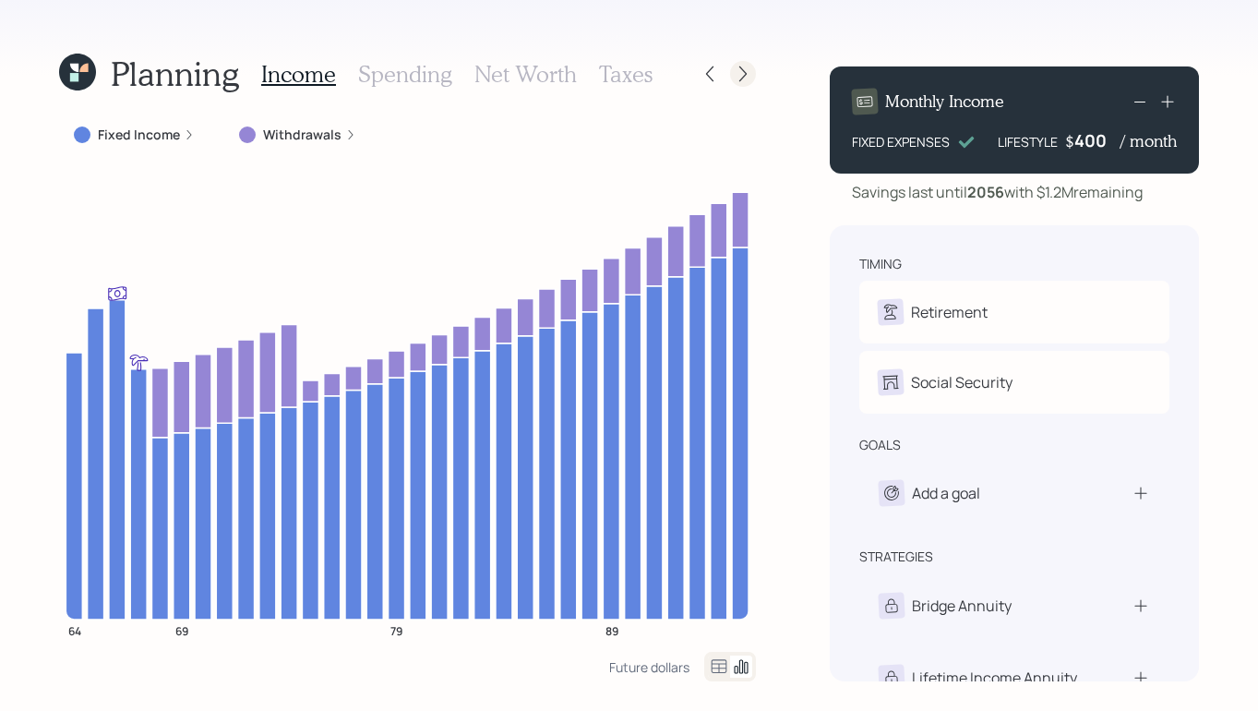
click at [748, 75] on icon at bounding box center [743, 74] width 18 height 18
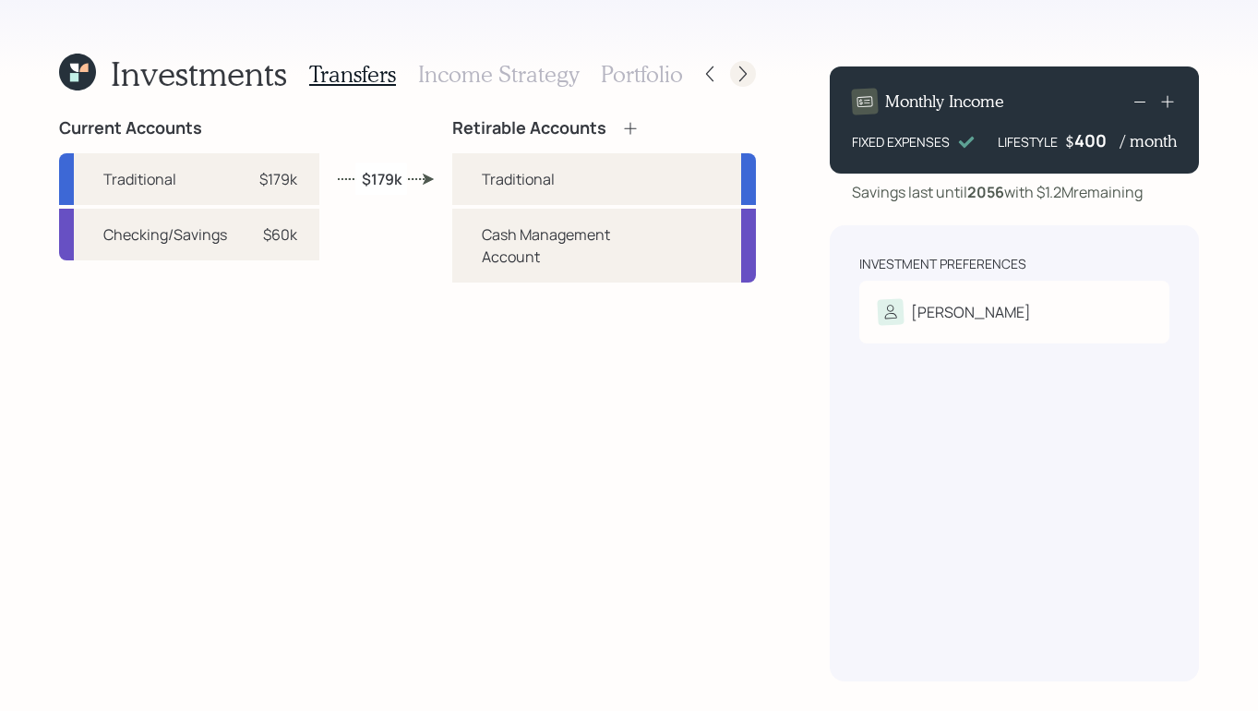
click at [748, 75] on icon at bounding box center [743, 74] width 18 height 18
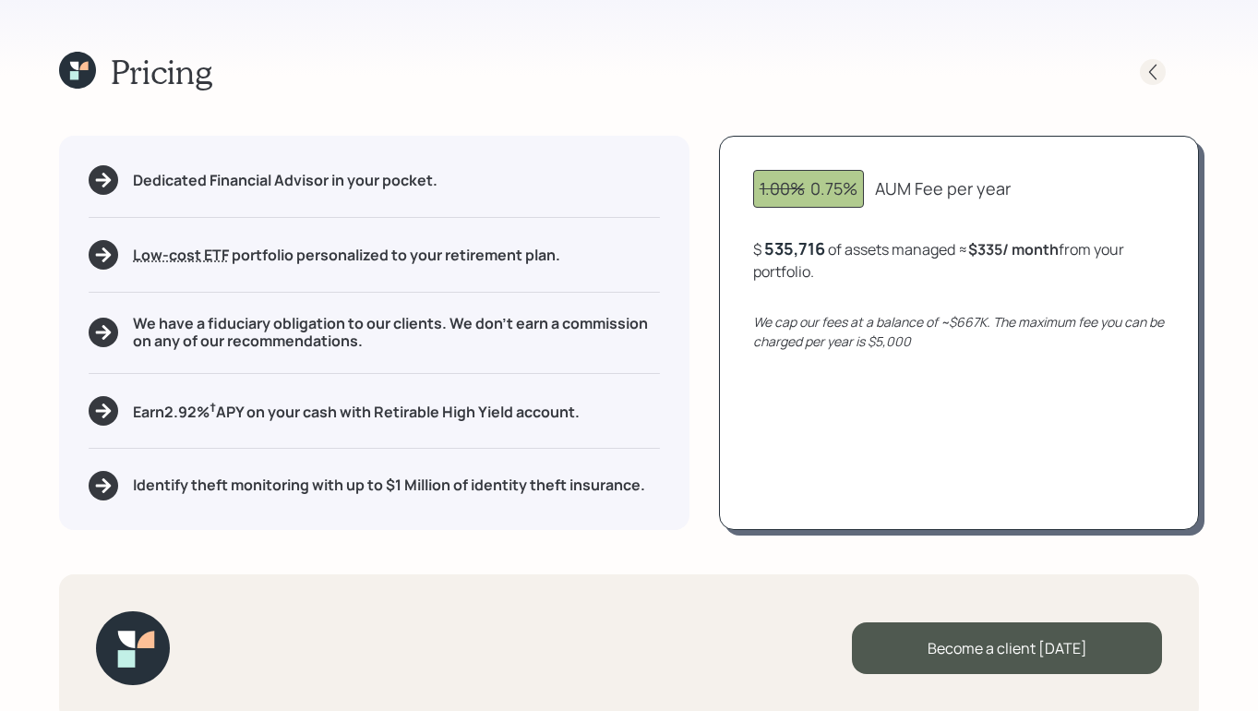
click at [1147, 71] on icon at bounding box center [1153, 72] width 18 height 18
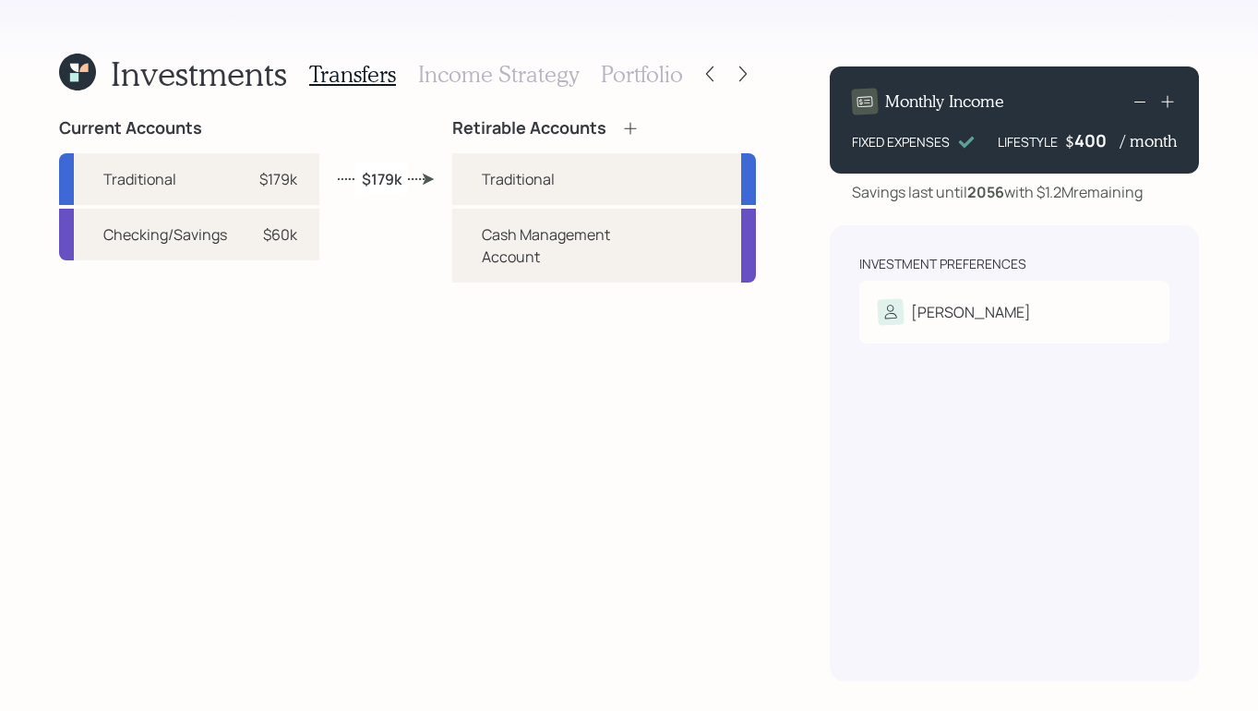
click at [434, 75] on h3 "Income Strategy" at bounding box center [498, 74] width 161 height 27
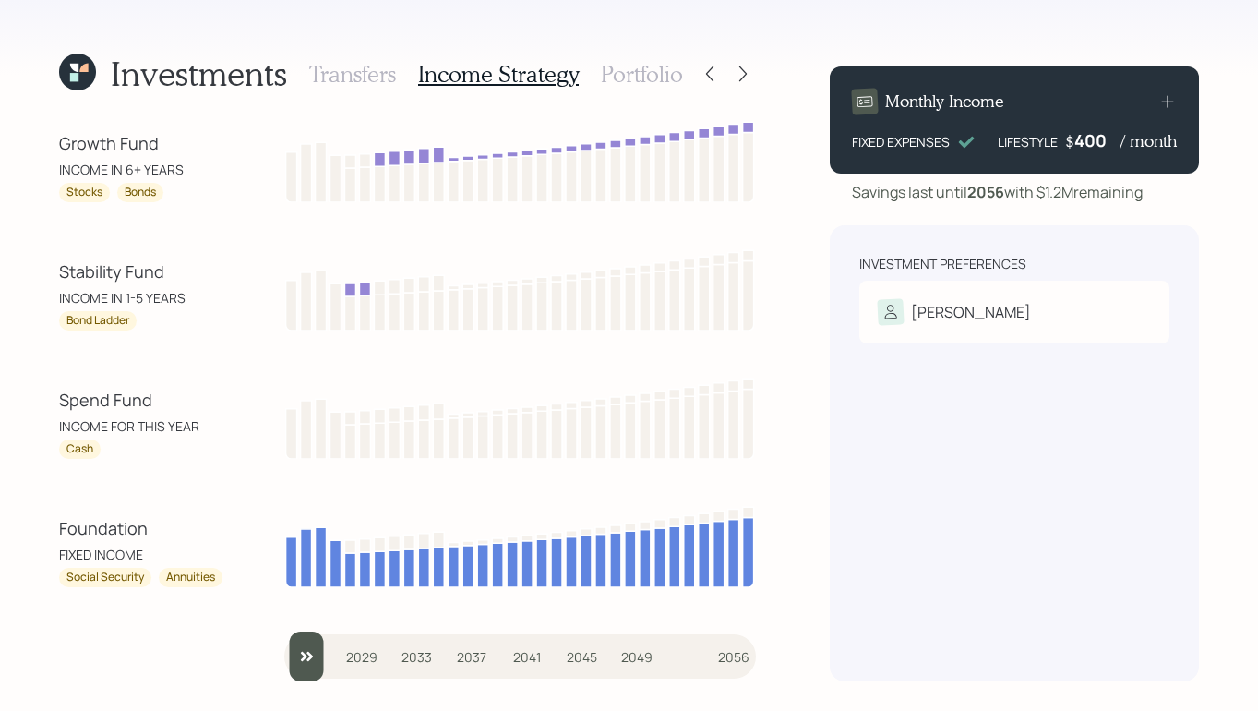
click at [669, 75] on h3 "Portfolio" at bounding box center [642, 74] width 82 height 27
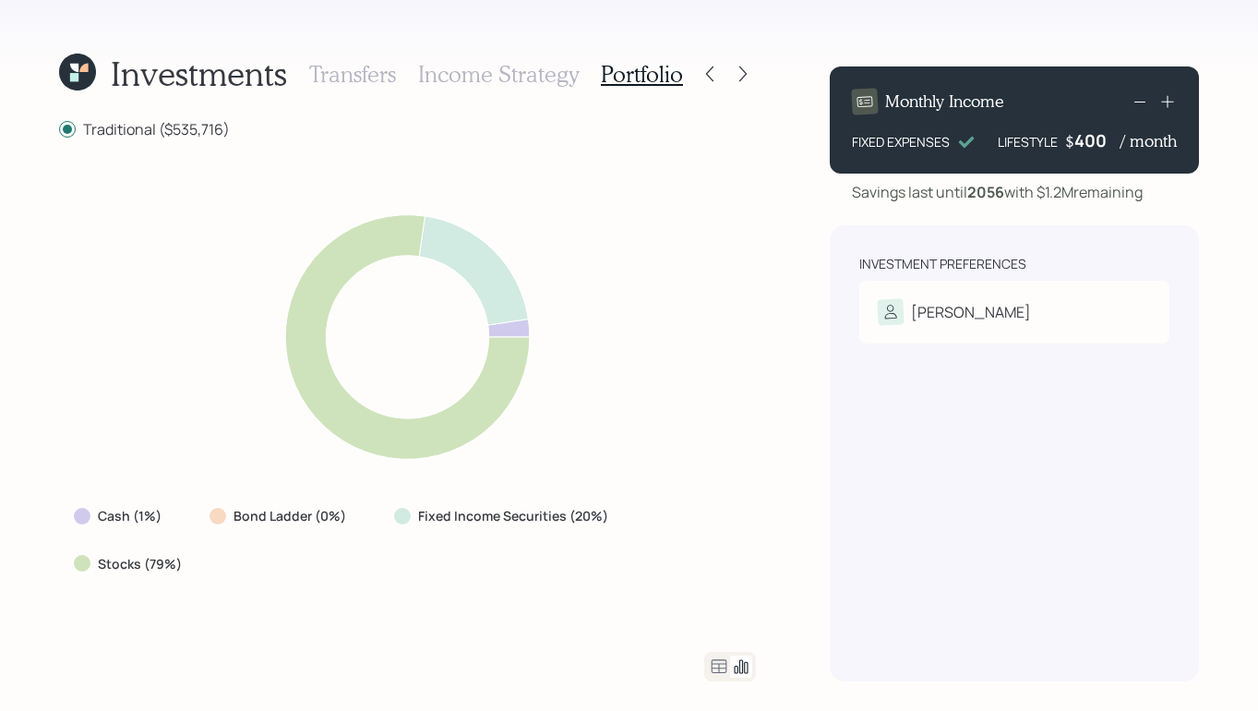
click at [376, 72] on h3 "Transfers" at bounding box center [352, 74] width 87 height 27
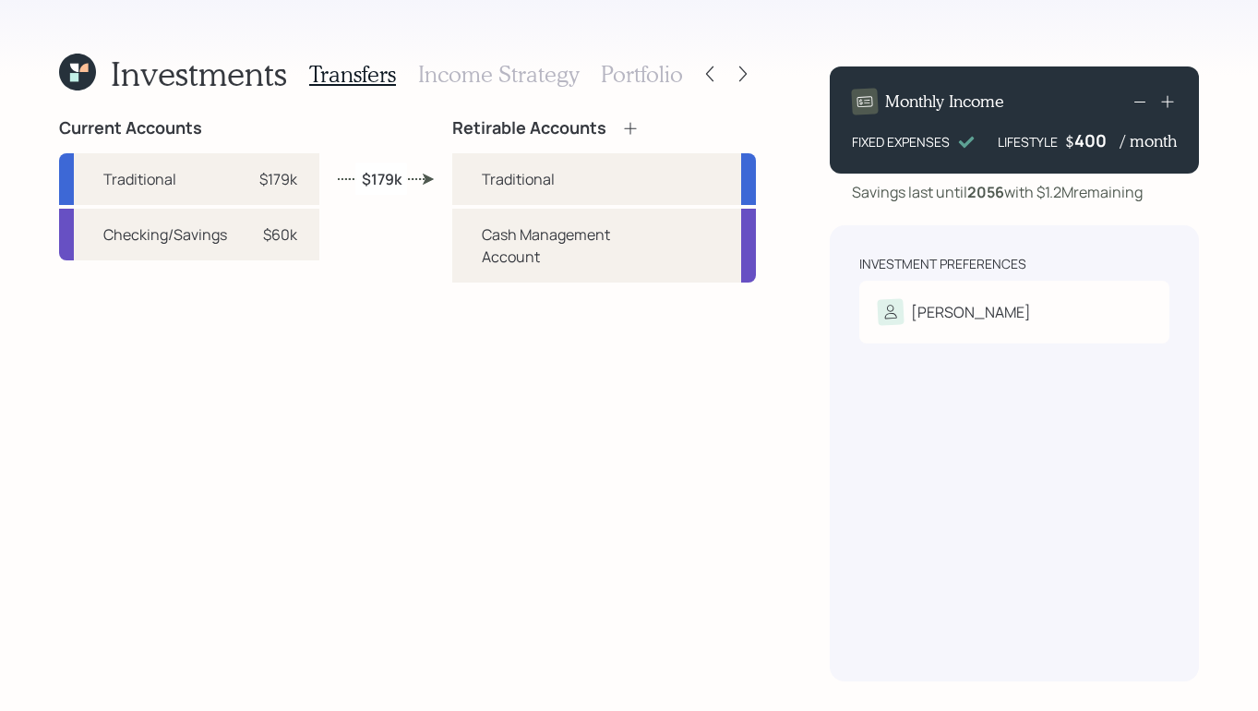
click at [523, 77] on h3 "Income Strategy" at bounding box center [498, 74] width 161 height 27
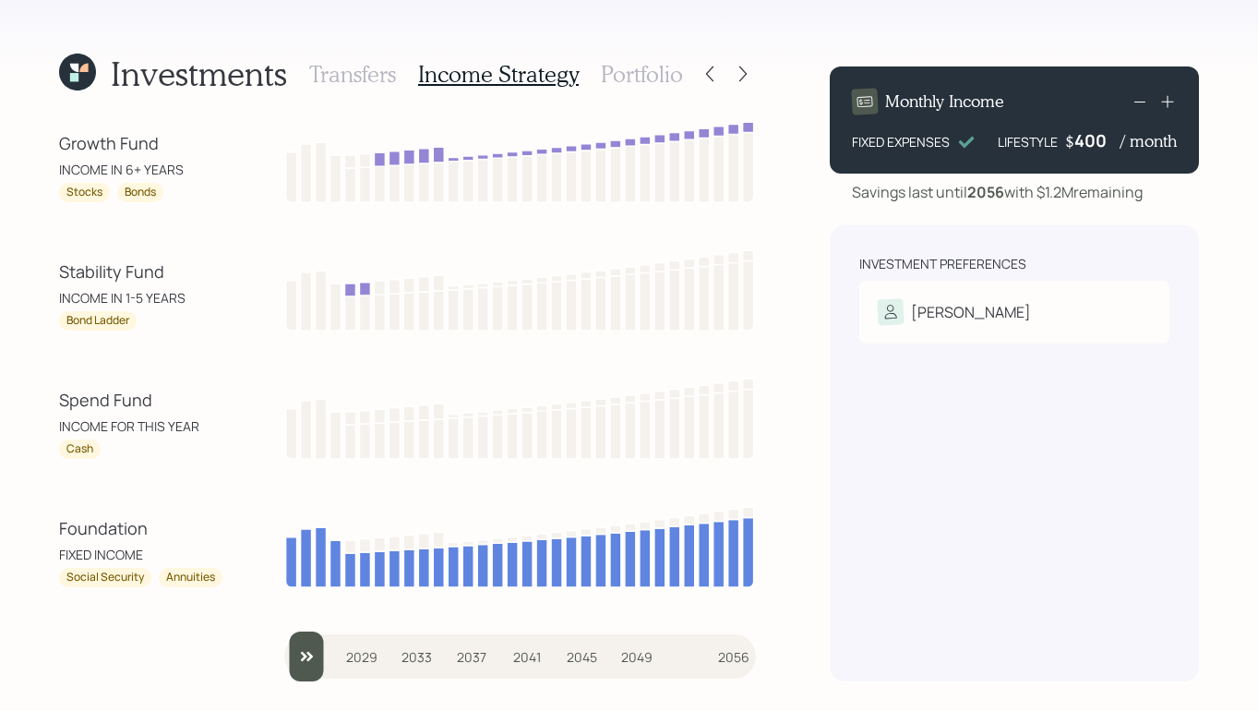
click at [623, 69] on h3 "Portfolio" at bounding box center [642, 74] width 82 height 27
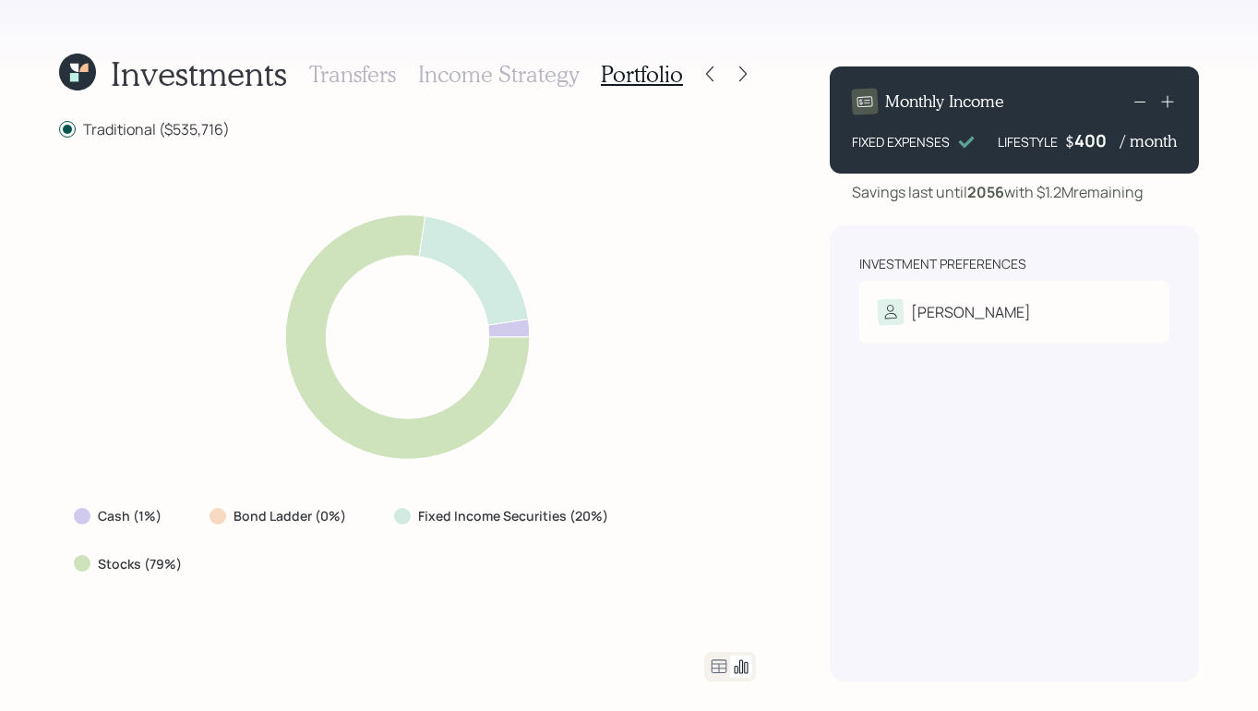
click at [174, 123] on label "Traditional ($535,716)" at bounding box center [144, 129] width 171 height 20
click at [59, 129] on input "Traditional ($535,716)" at bounding box center [58, 129] width 1 height 1
click at [510, 77] on h3 "Income Strategy" at bounding box center [498, 74] width 161 height 27
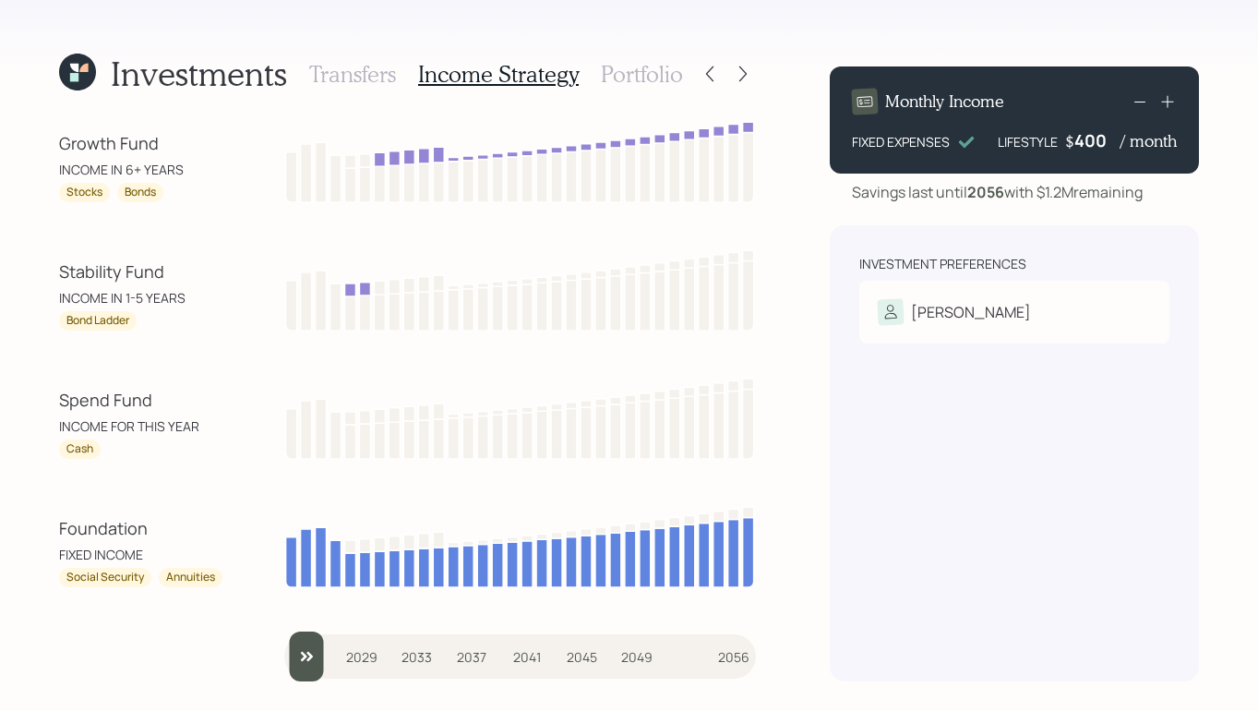
click at [325, 61] on h3 "Transfers" at bounding box center [352, 74] width 87 height 27
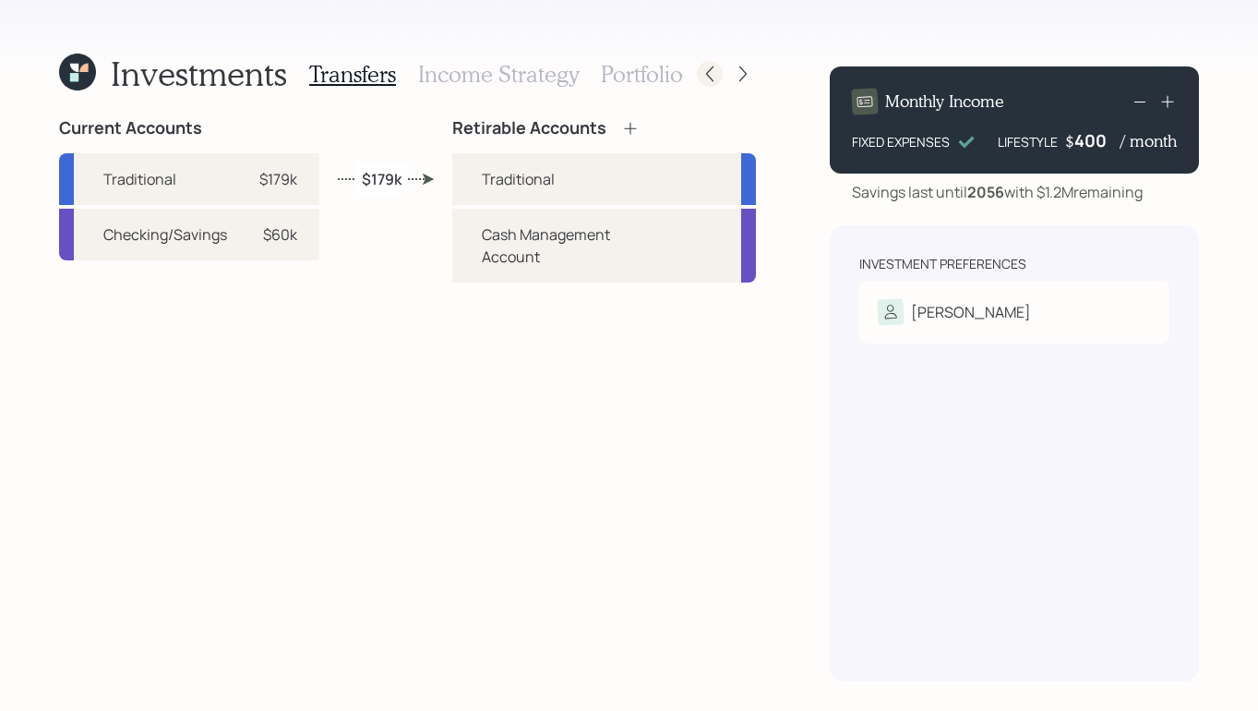
click at [709, 65] on icon at bounding box center [710, 74] width 18 height 18
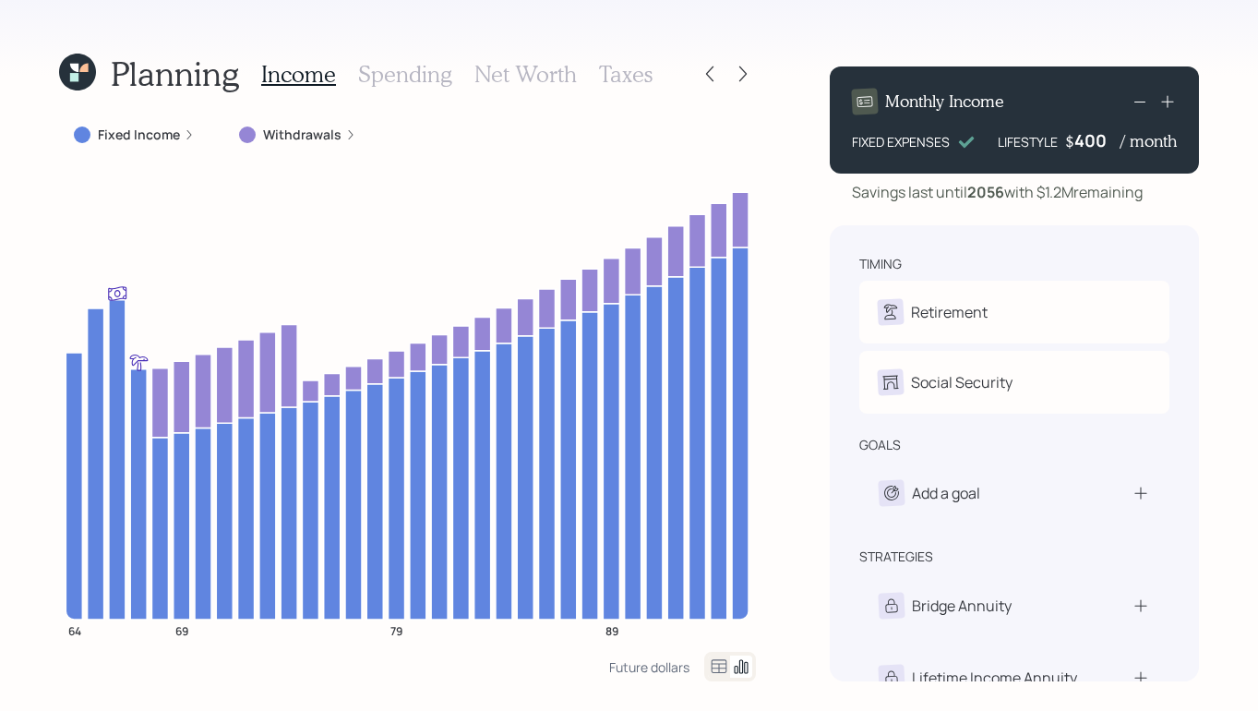
click at [624, 84] on h3 "Taxes" at bounding box center [626, 74] width 54 height 27
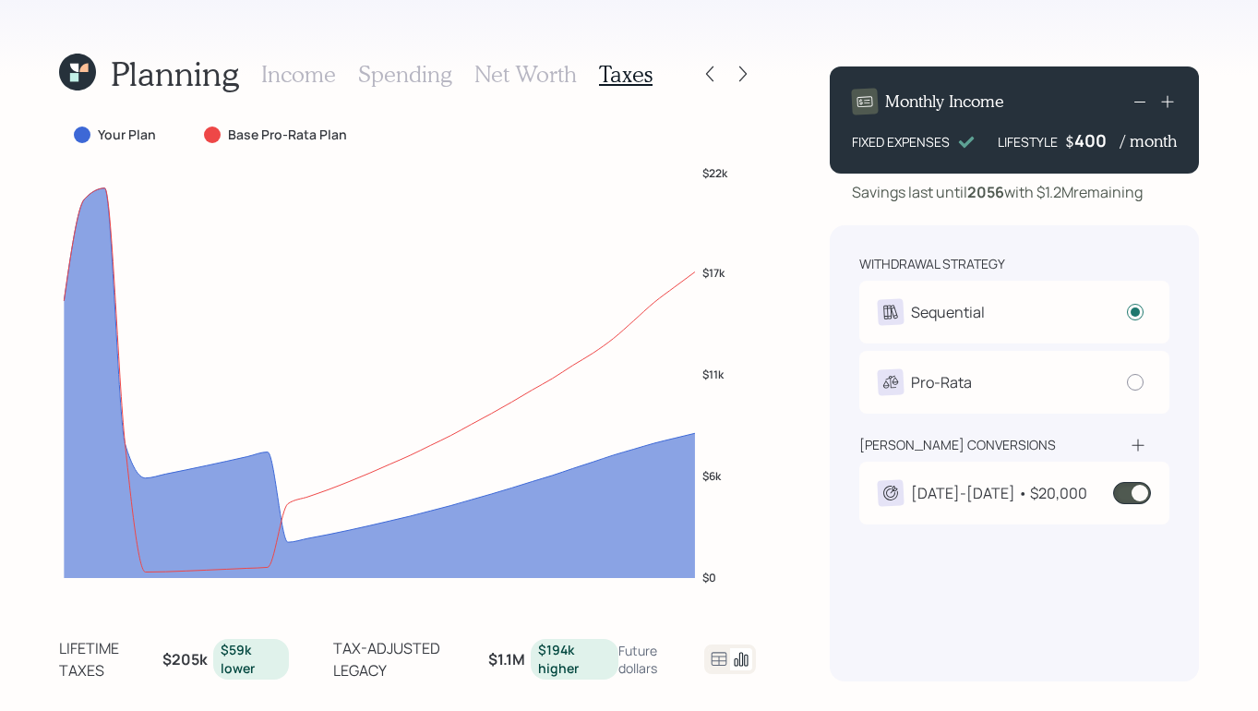
click at [1142, 491] on span at bounding box center [1132, 493] width 38 height 22
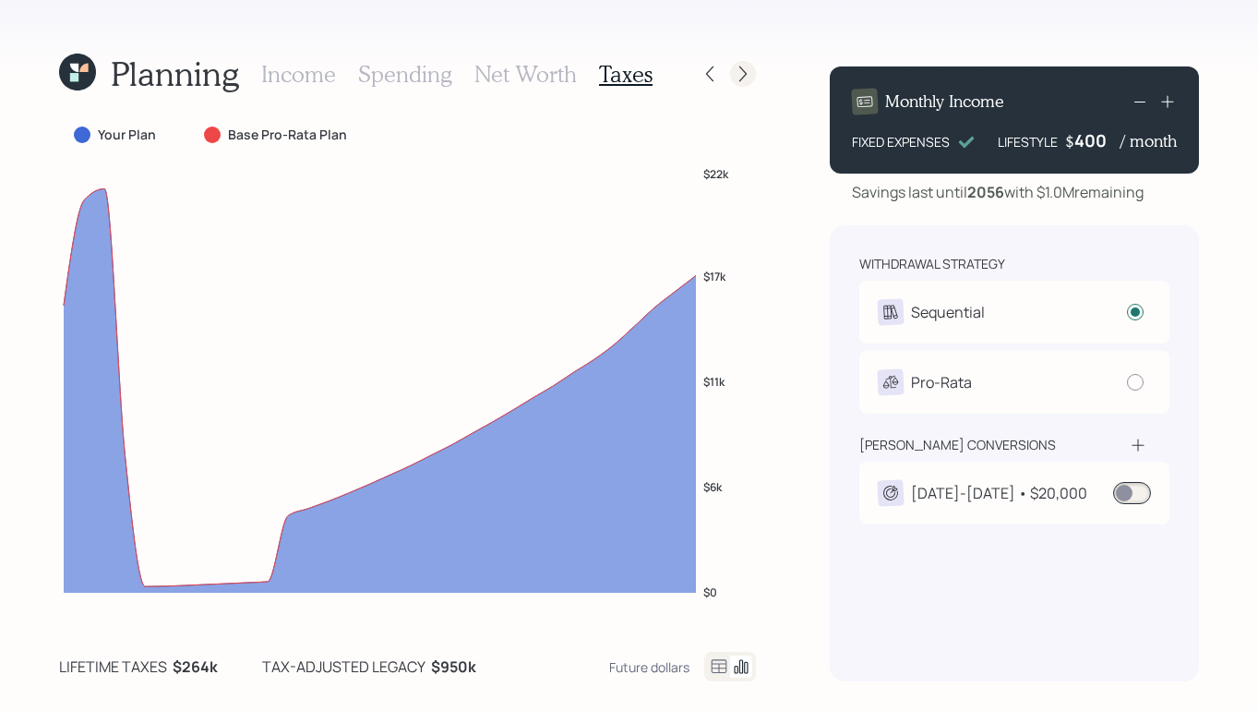
click at [742, 73] on icon at bounding box center [743, 74] width 18 height 18
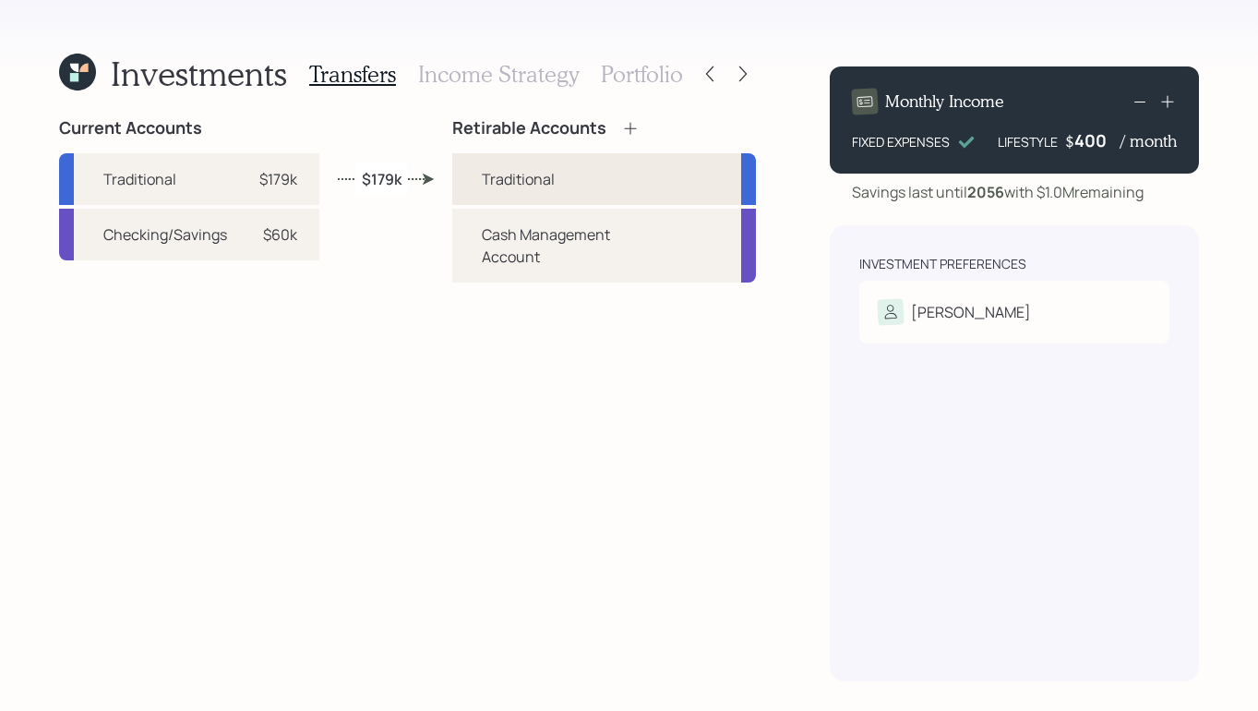
click at [536, 178] on div "Traditional" at bounding box center [518, 179] width 73 height 22
select select "traditional"
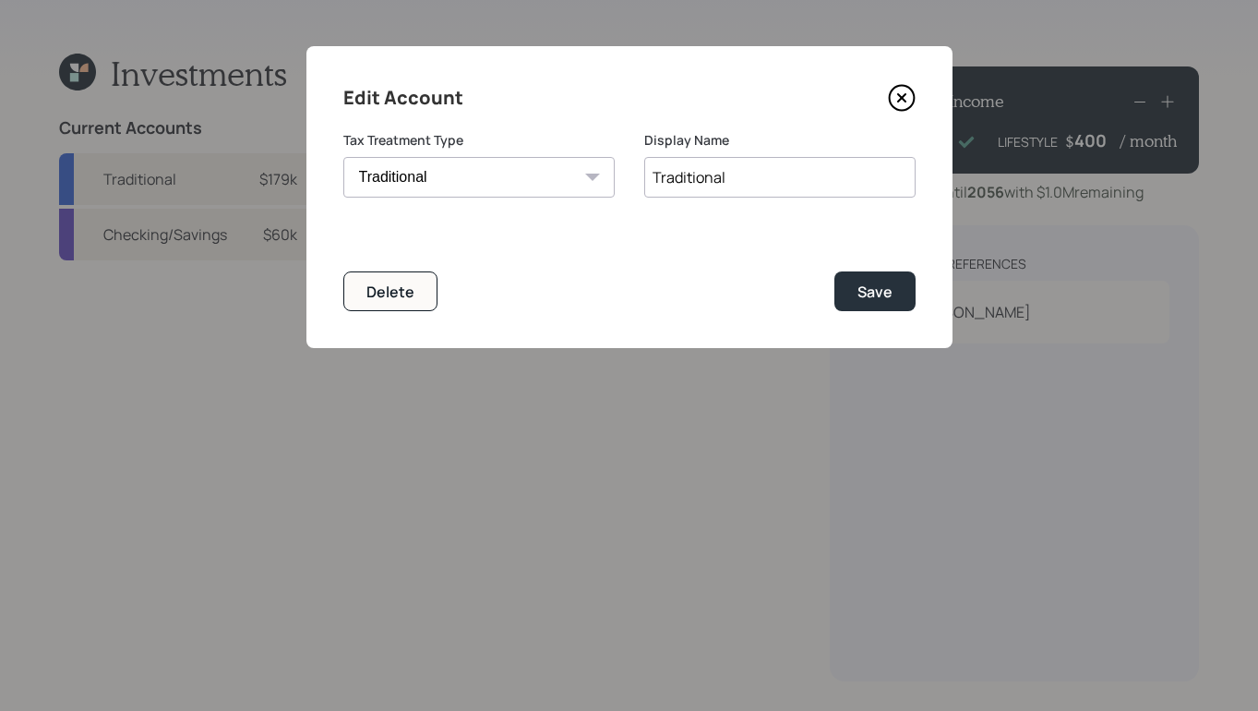
click at [900, 90] on icon at bounding box center [902, 98] width 28 height 28
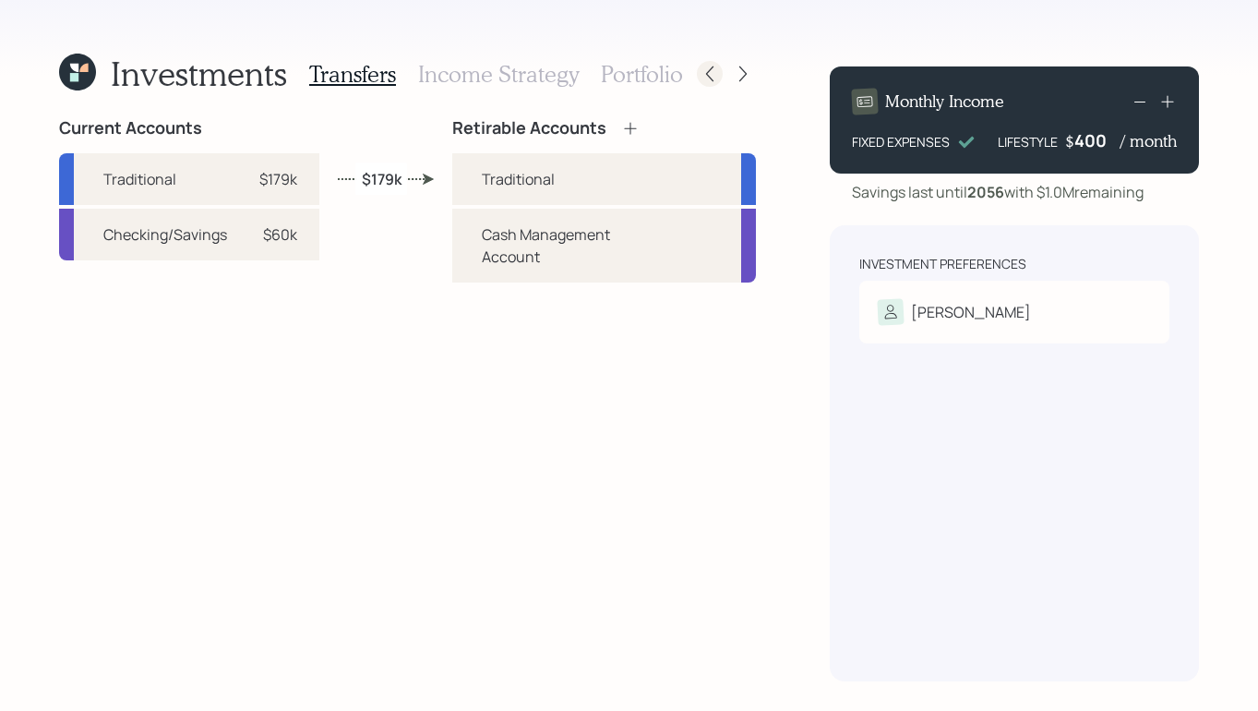
click at [710, 75] on icon at bounding box center [710, 74] width 18 height 18
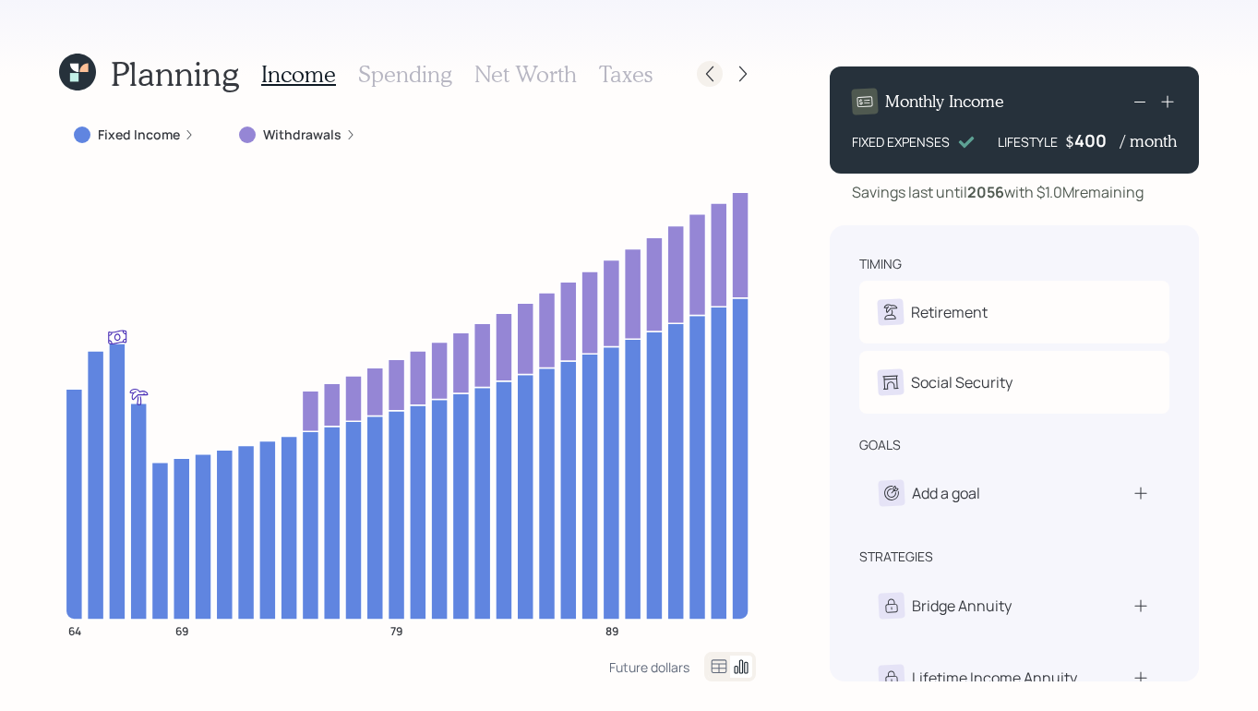
click at [716, 78] on icon at bounding box center [710, 74] width 18 height 18
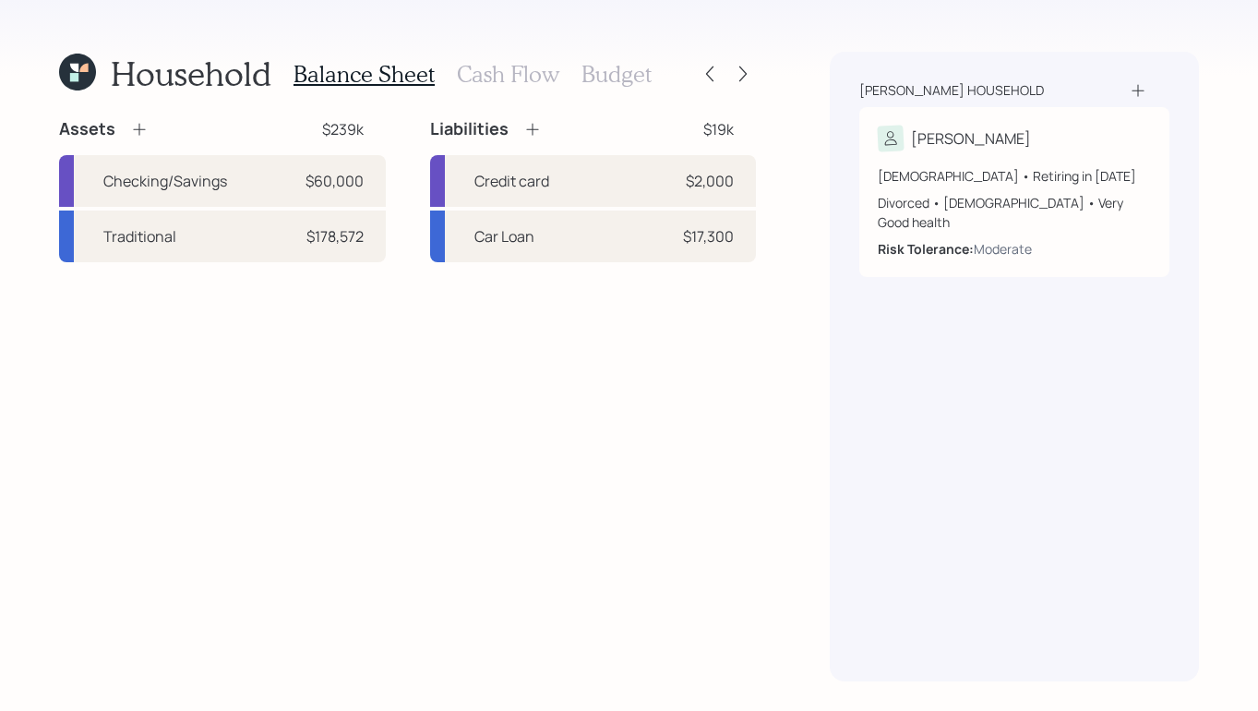
click at [499, 78] on h3 "Cash Flow" at bounding box center [508, 74] width 102 height 27
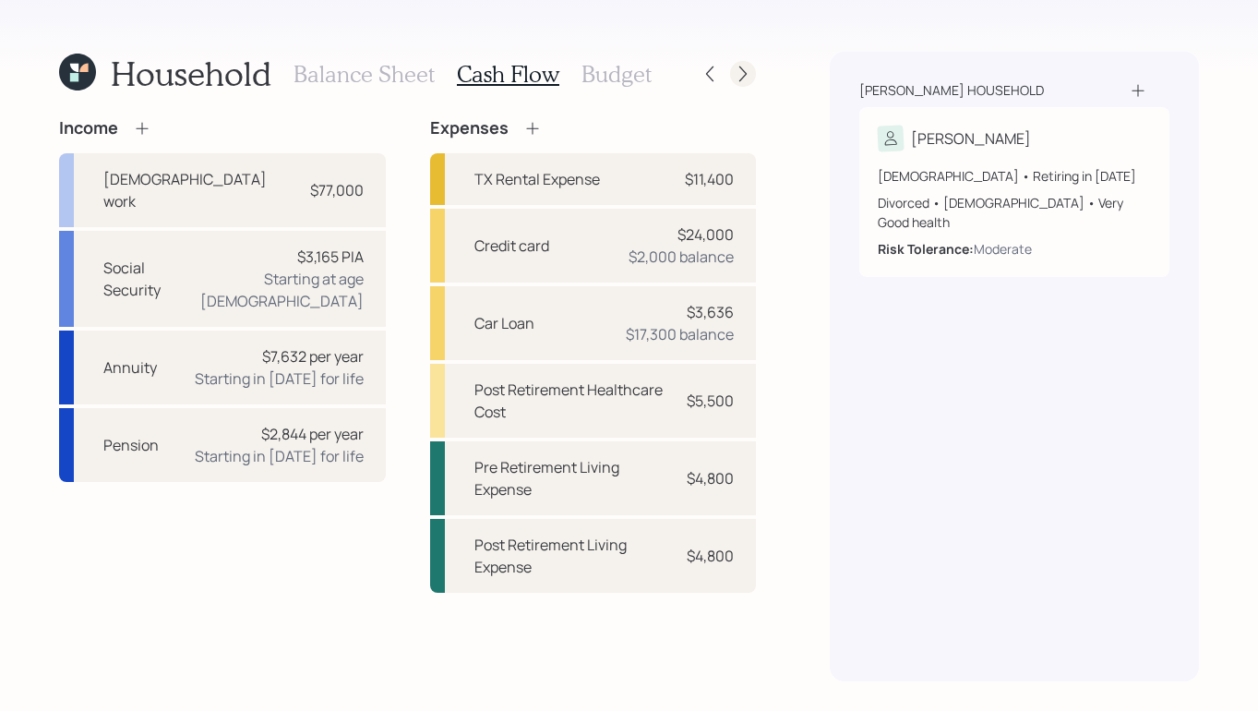
click at [744, 73] on icon at bounding box center [743, 74] width 18 height 18
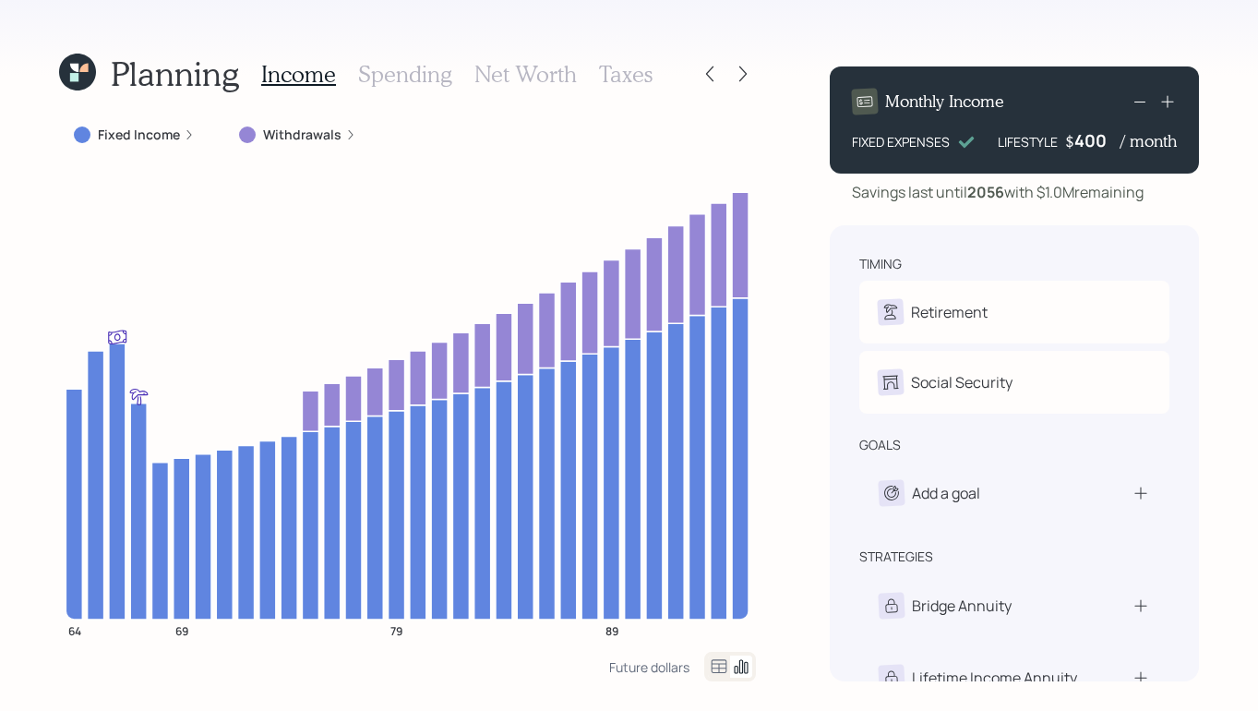
click at [602, 77] on h3 "Taxes" at bounding box center [626, 74] width 54 height 27
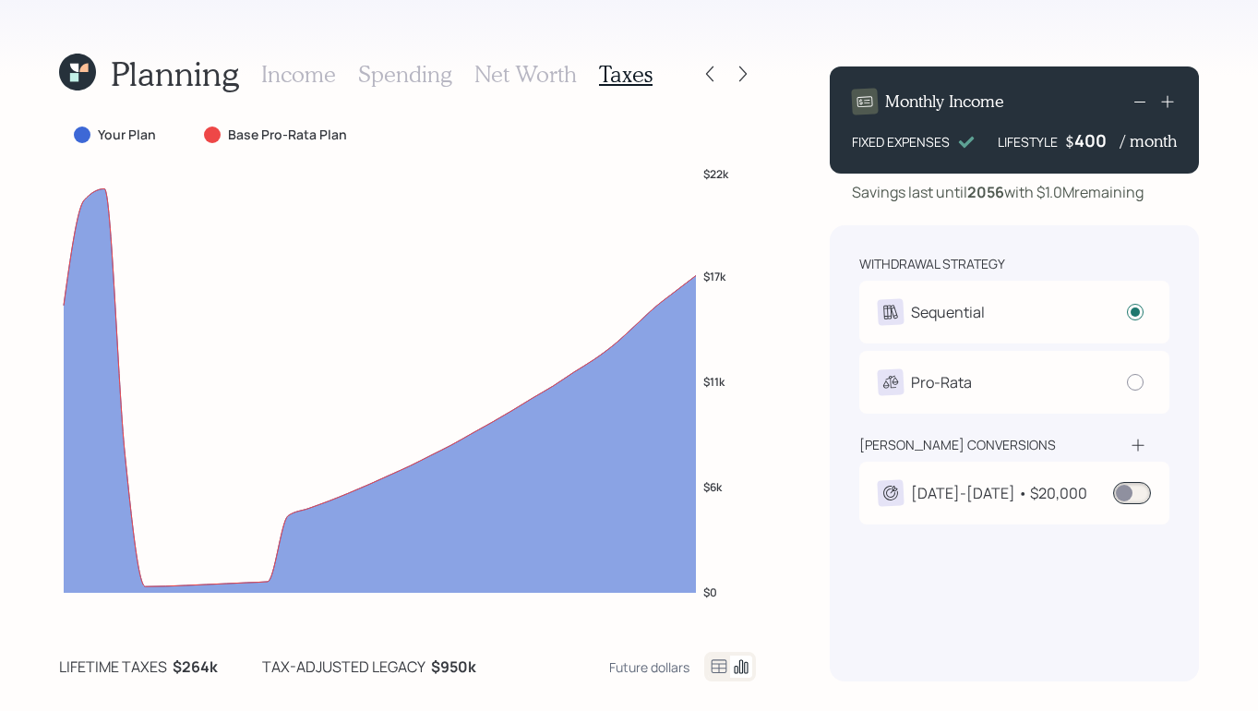
click at [1136, 495] on span at bounding box center [1132, 493] width 38 height 22
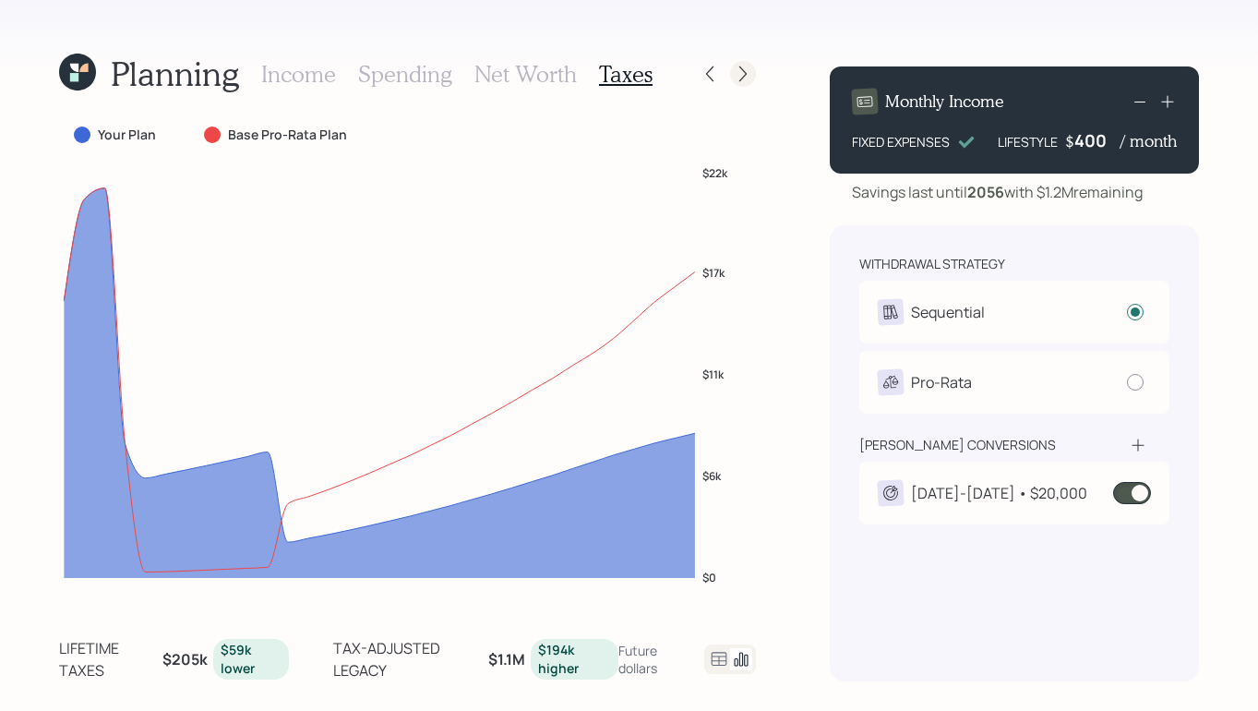
click at [746, 66] on icon at bounding box center [743, 74] width 18 height 18
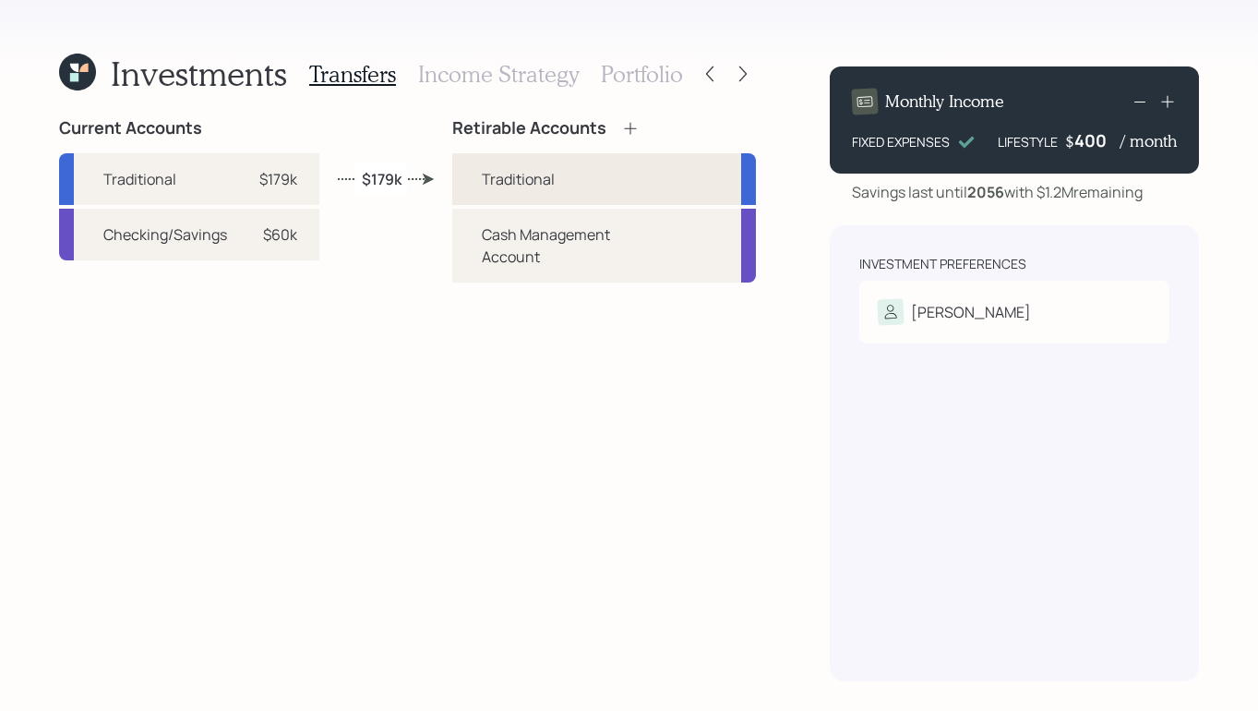
click at [589, 170] on div "Traditional" at bounding box center [604, 179] width 304 height 52
select select "traditional"
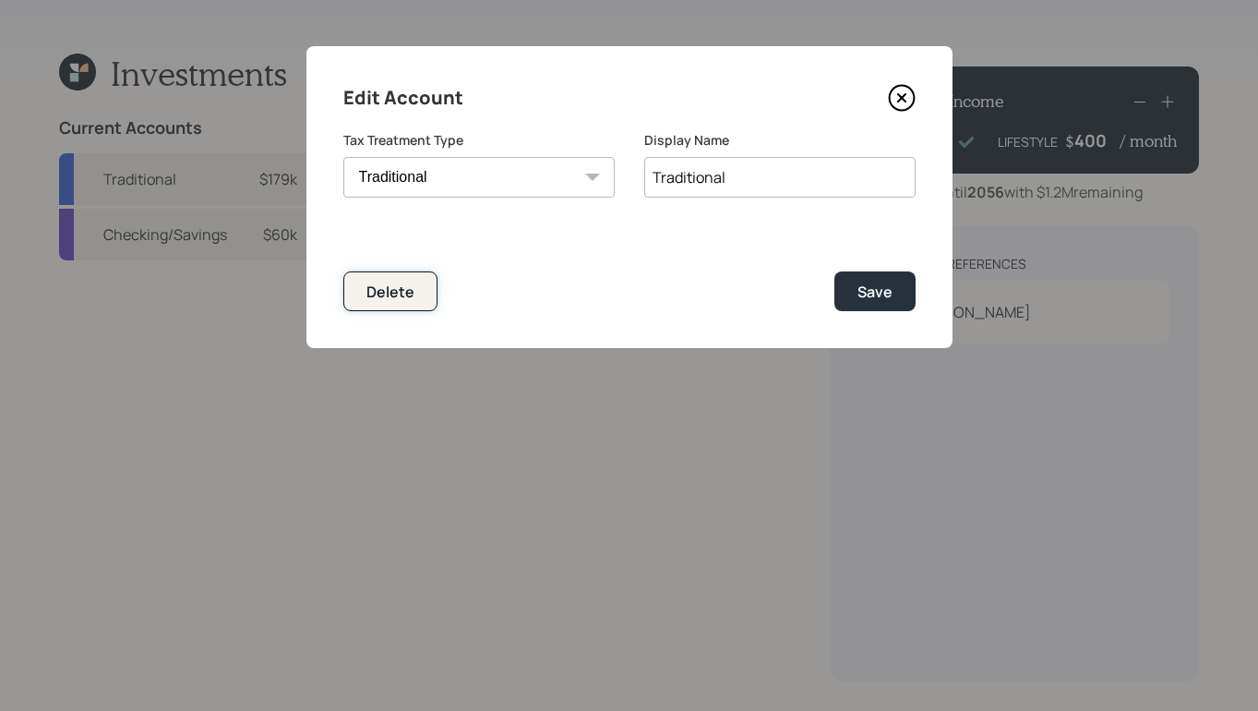
click at [358, 295] on button "Delete" at bounding box center [390, 291] width 94 height 40
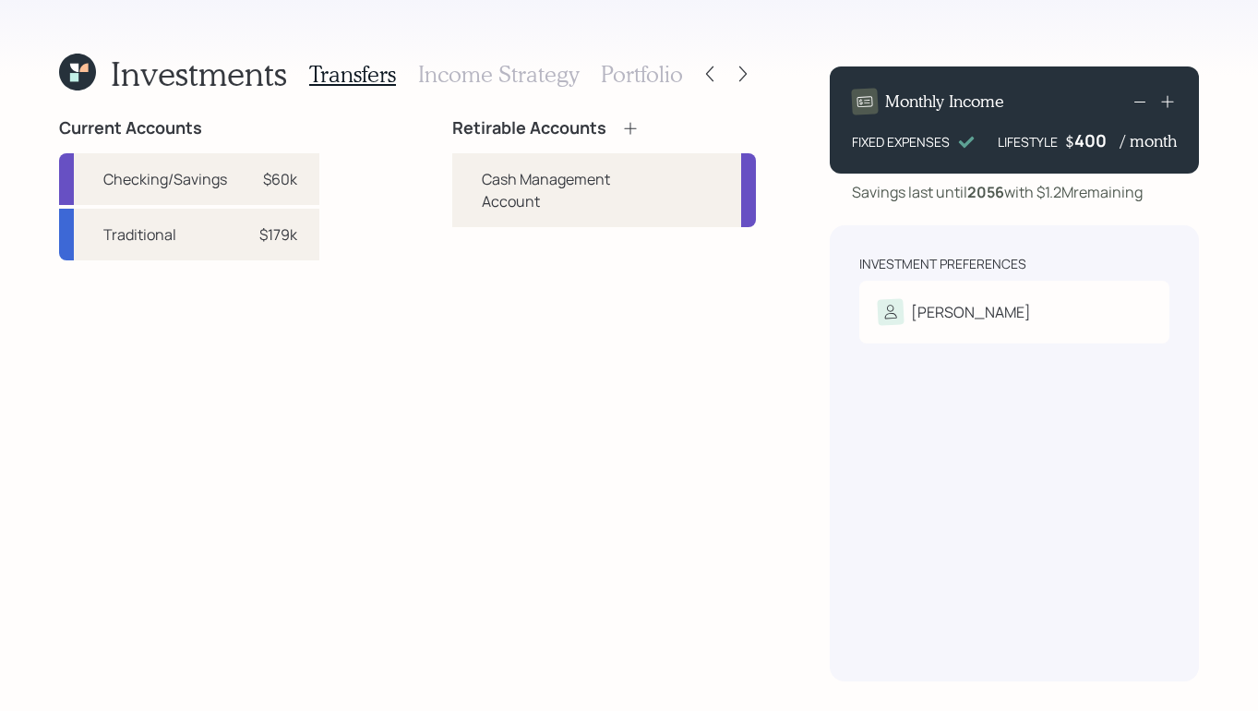
click at [627, 126] on icon at bounding box center [630, 128] width 18 height 18
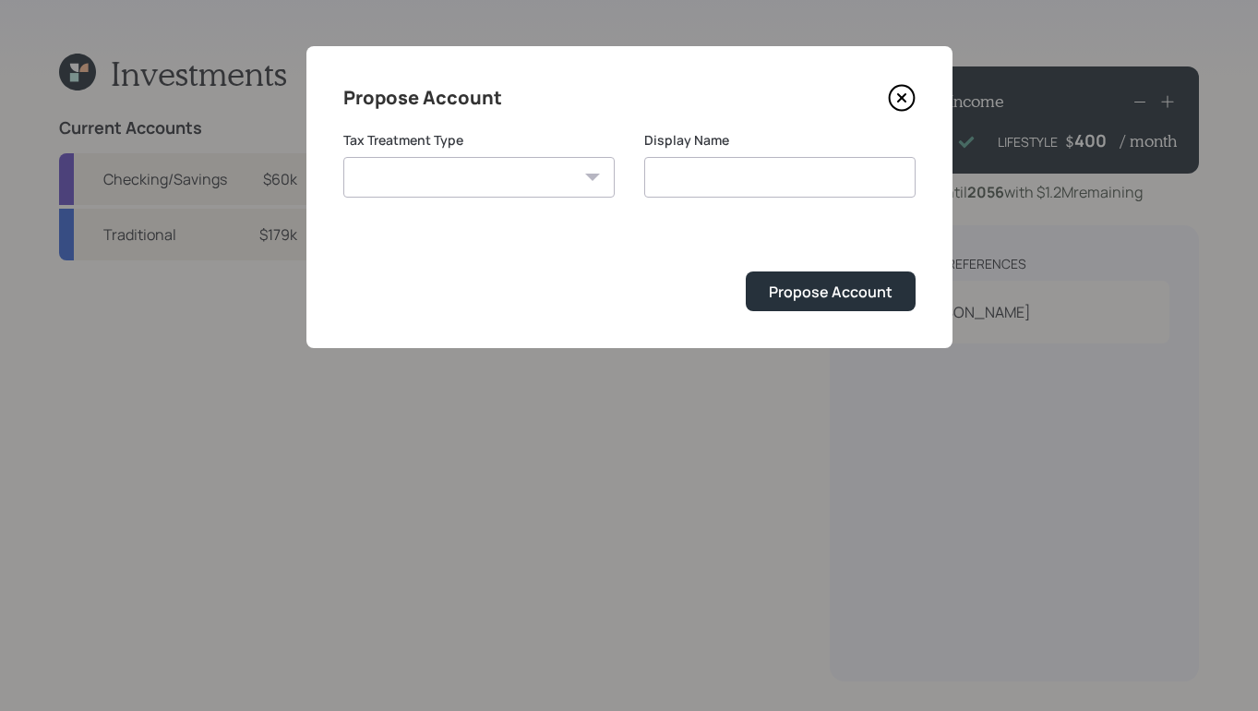
click at [486, 191] on select "Roth Taxable Traditional" at bounding box center [478, 177] width 271 height 41
select select "traditional"
click at [343, 157] on select "Roth Taxable Traditional" at bounding box center [478, 177] width 271 height 41
type input "Traditional"
click at [785, 282] on div "Propose Account" at bounding box center [831, 292] width 124 height 20
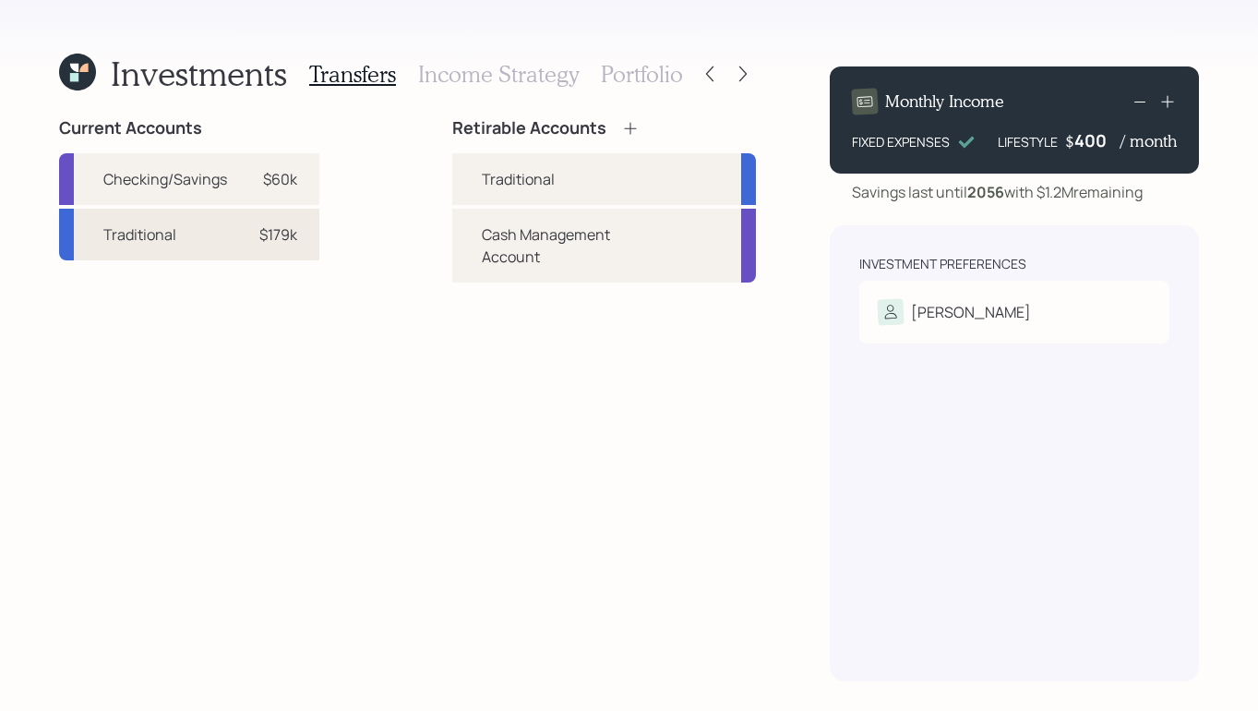
click at [278, 237] on div "$179k" at bounding box center [278, 234] width 38 height 22
click at [529, 166] on div "Traditional" at bounding box center [604, 179] width 304 height 52
select select "7a52bebe-898f-454c-8c9f-d2dfe6531296"
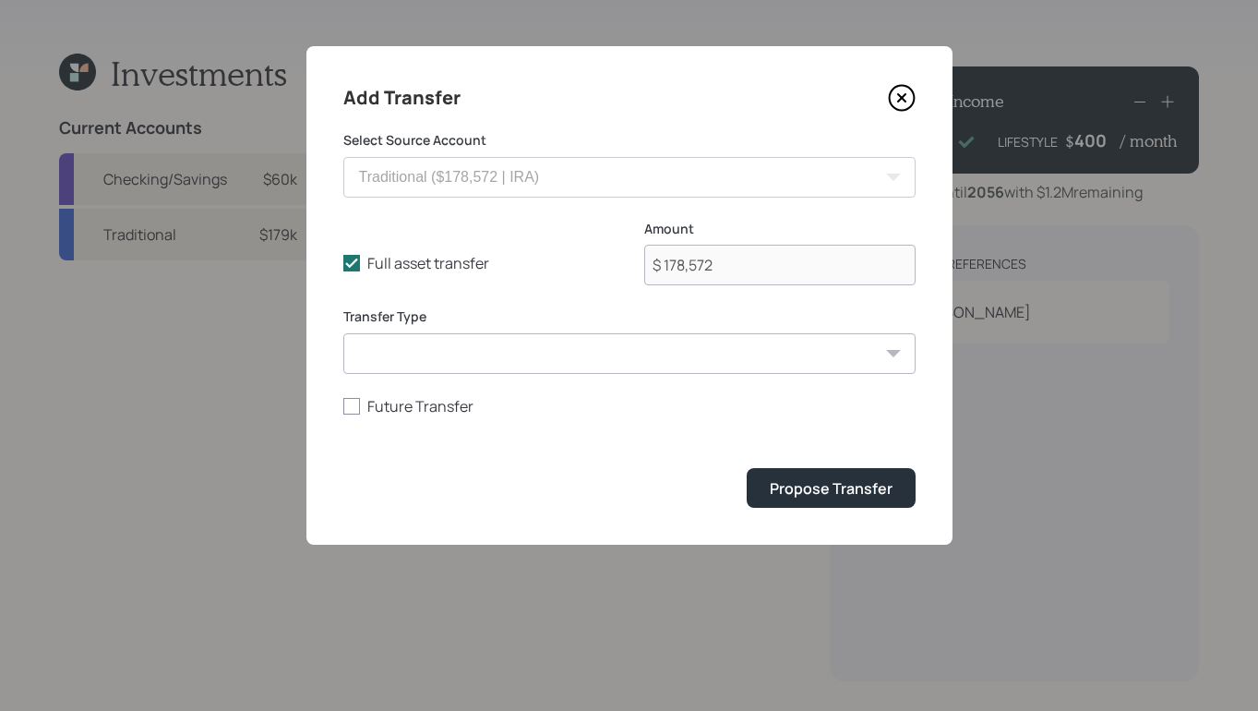
click at [392, 345] on select "ACAT Transfer Non ACAT Transfer Capitalize Rollover Rollover Deposit" at bounding box center [629, 353] width 572 height 41
select select "acat_transfer"
click at [343, 333] on select "ACAT Transfer Non ACAT Transfer Capitalize Rollover Rollover Deposit" at bounding box center [629, 353] width 572 height 41
click at [803, 496] on div "Propose Transfer" at bounding box center [831, 488] width 123 height 20
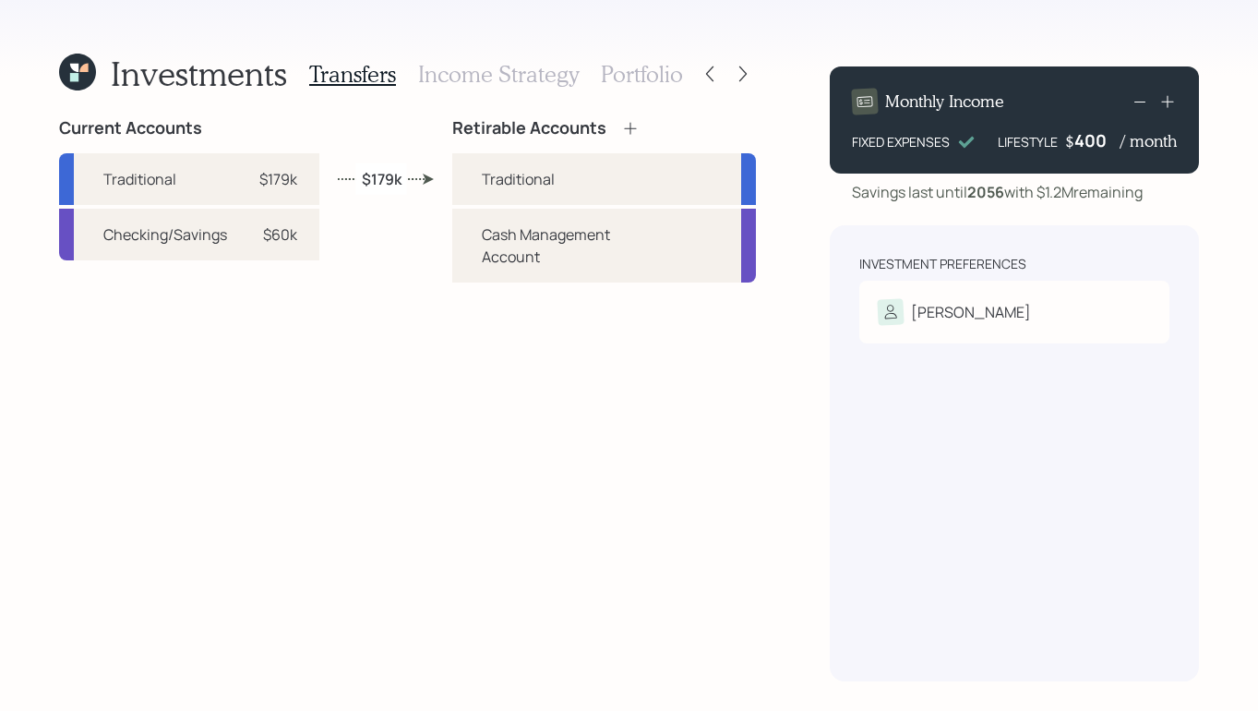
click at [485, 68] on h3 "Income Strategy" at bounding box center [498, 74] width 161 height 27
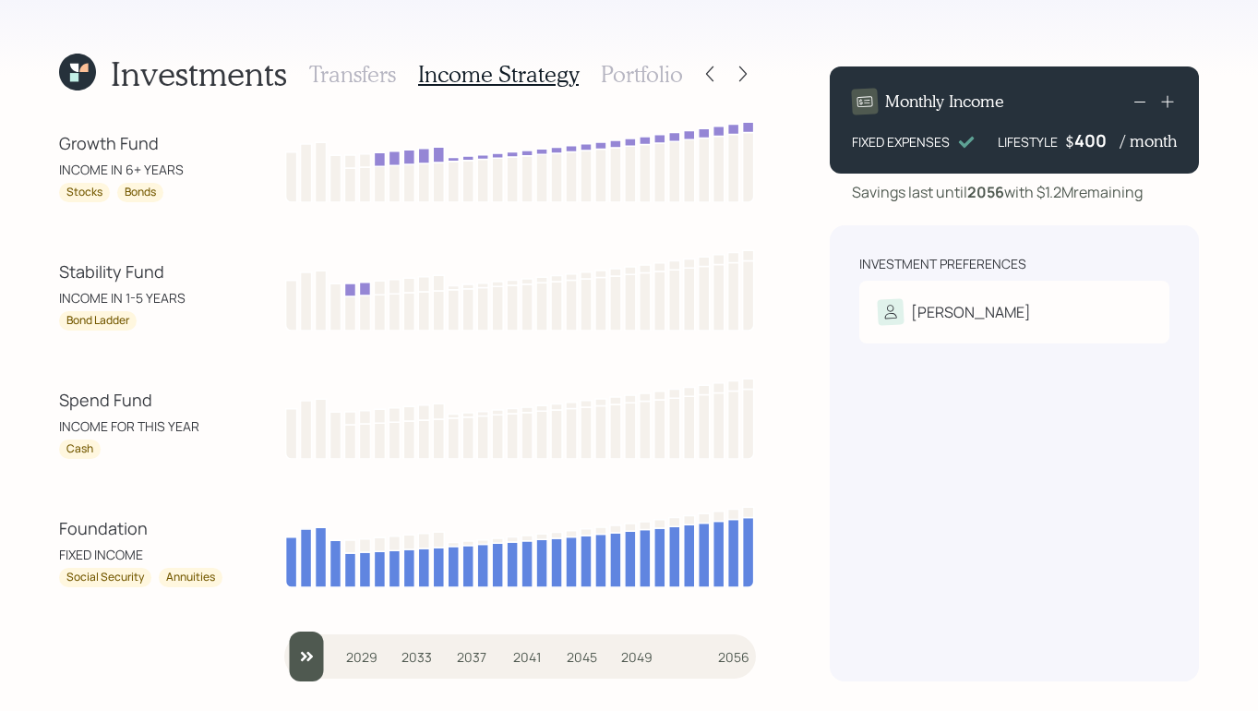
click at [636, 70] on h3 "Portfolio" at bounding box center [642, 74] width 82 height 27
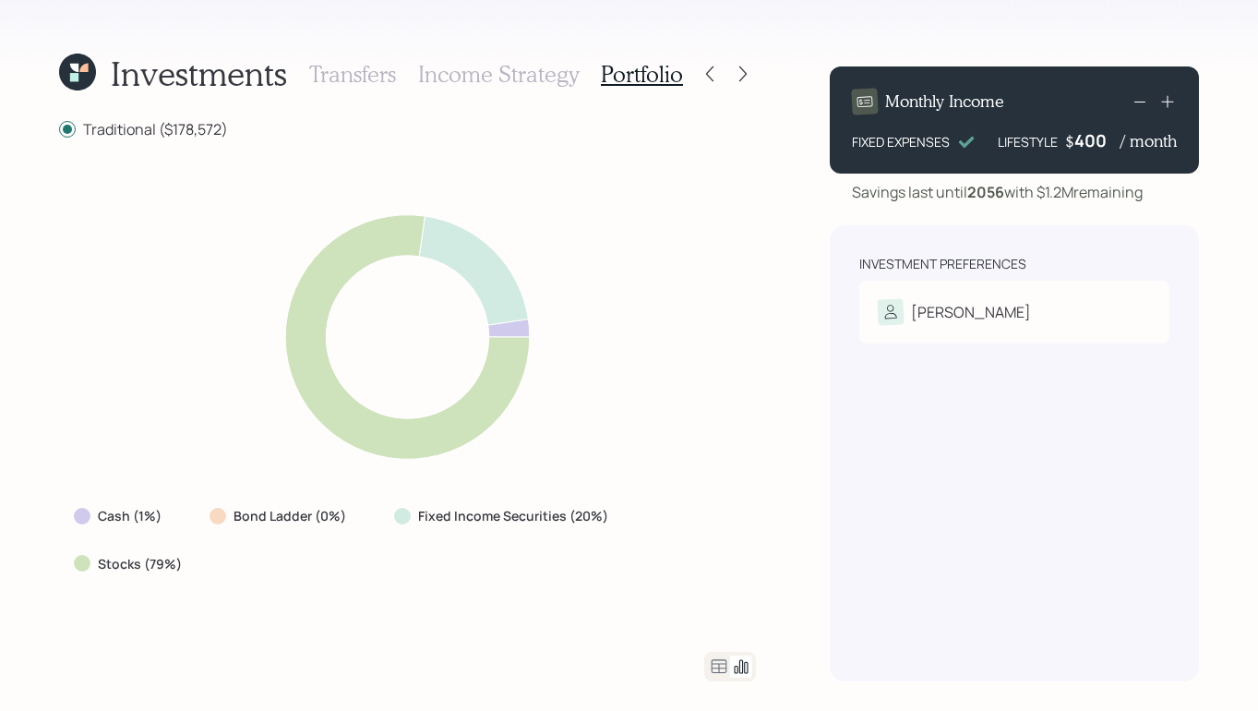
click at [516, 75] on h3 "Income Strategy" at bounding box center [498, 74] width 161 height 27
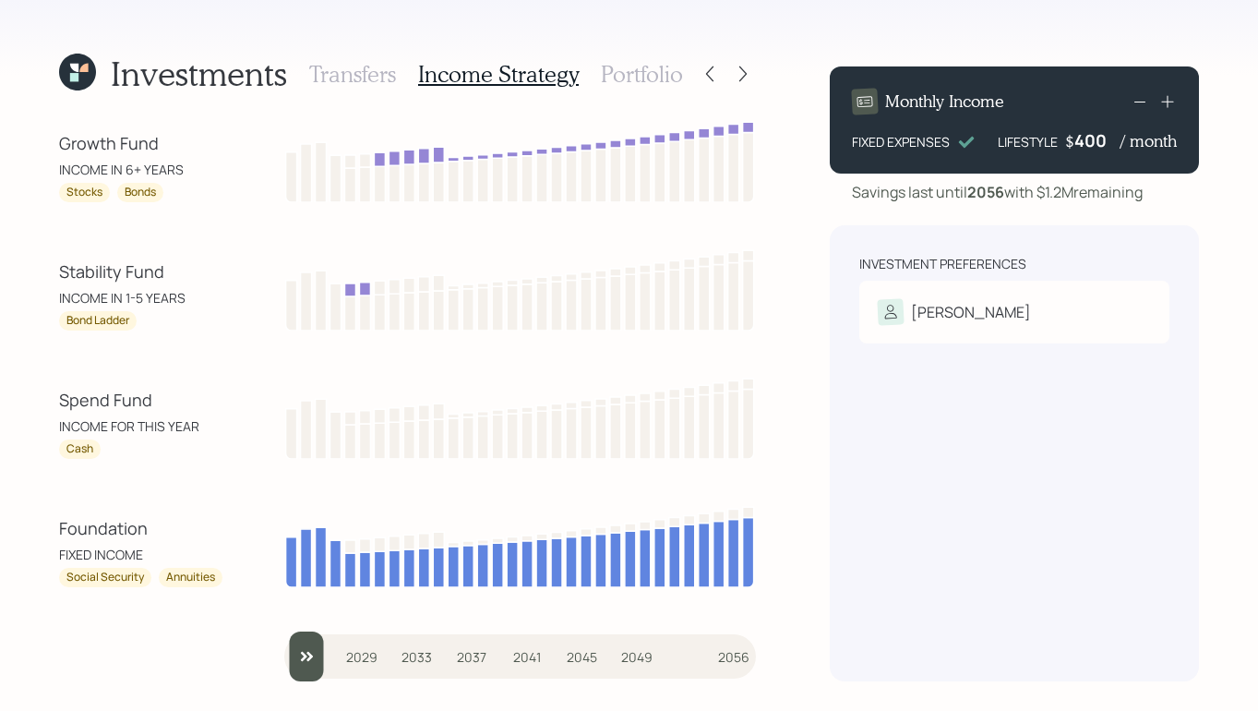
click at [351, 74] on h3 "Transfers" at bounding box center [352, 74] width 87 height 27
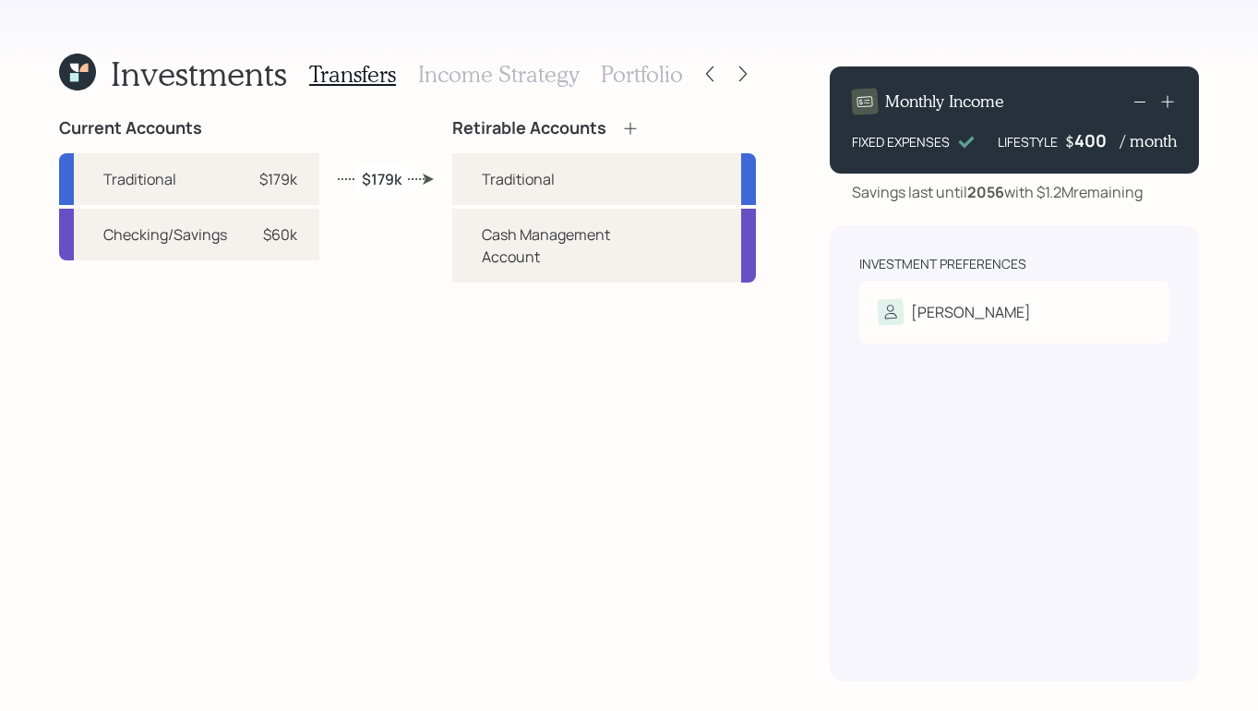
click at [612, 82] on h3 "Portfolio" at bounding box center [642, 74] width 82 height 27
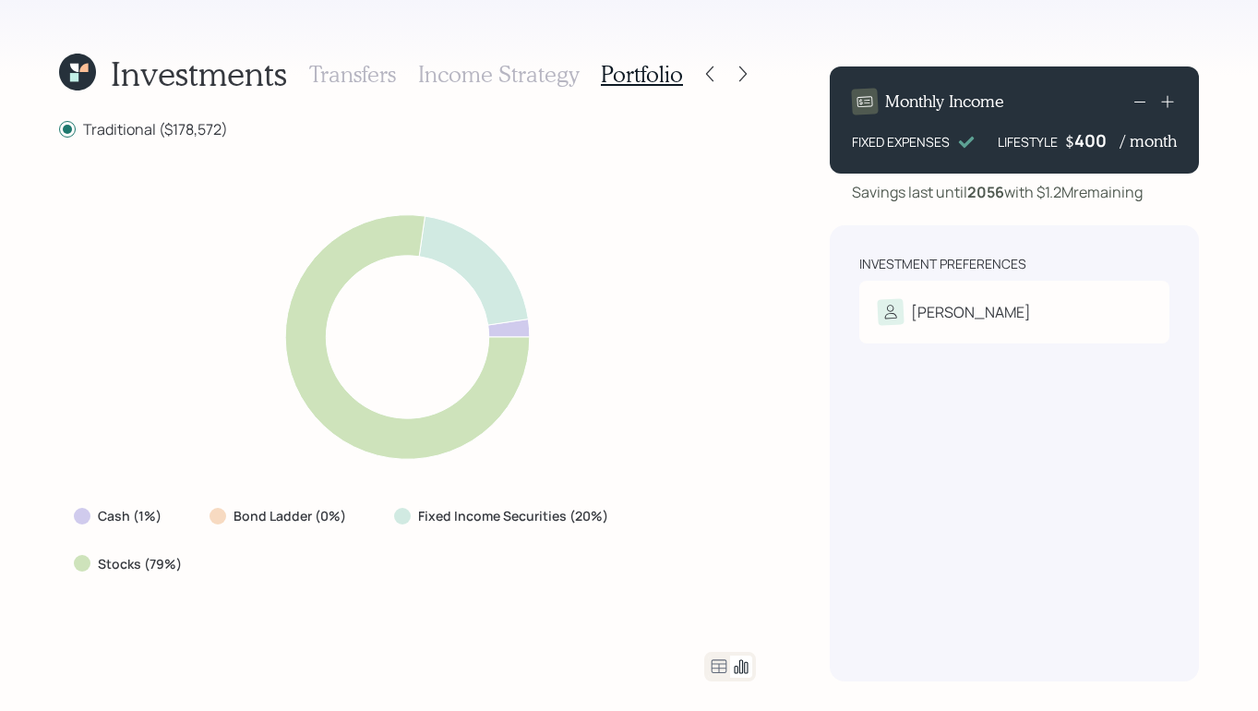
click at [534, 73] on h3 "Income Strategy" at bounding box center [498, 74] width 161 height 27
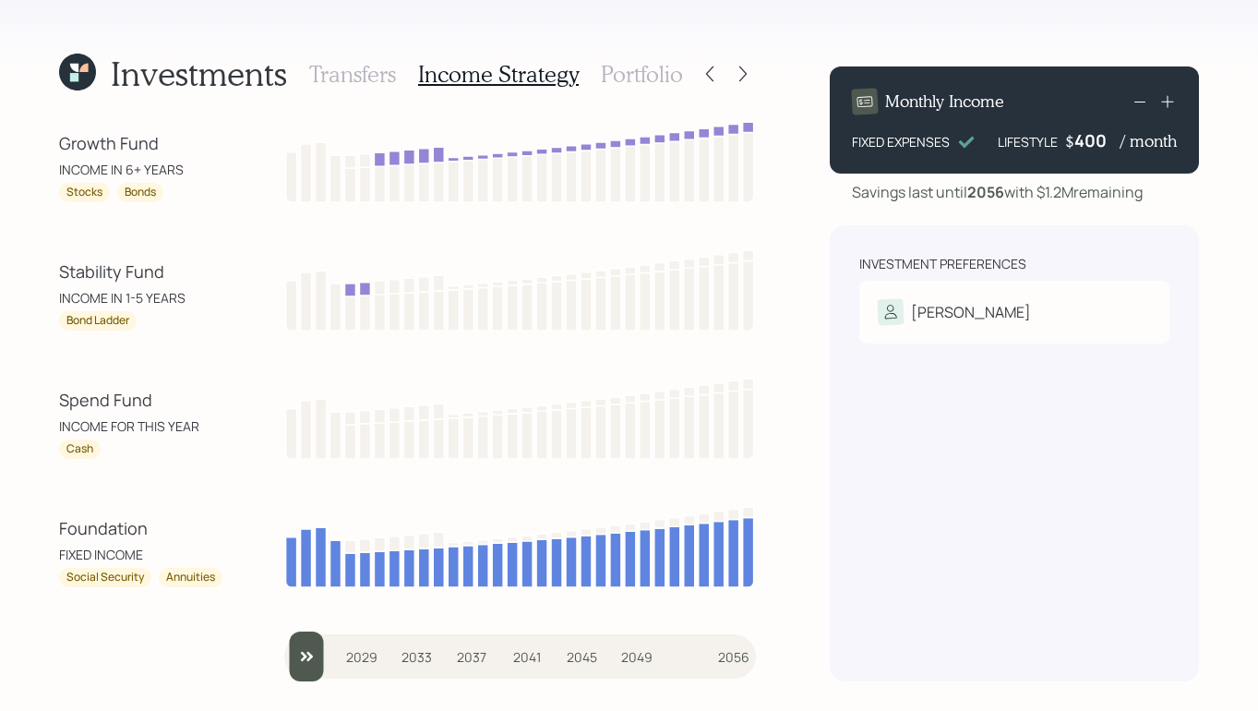
click at [355, 78] on h3 "Transfers" at bounding box center [352, 74] width 87 height 27
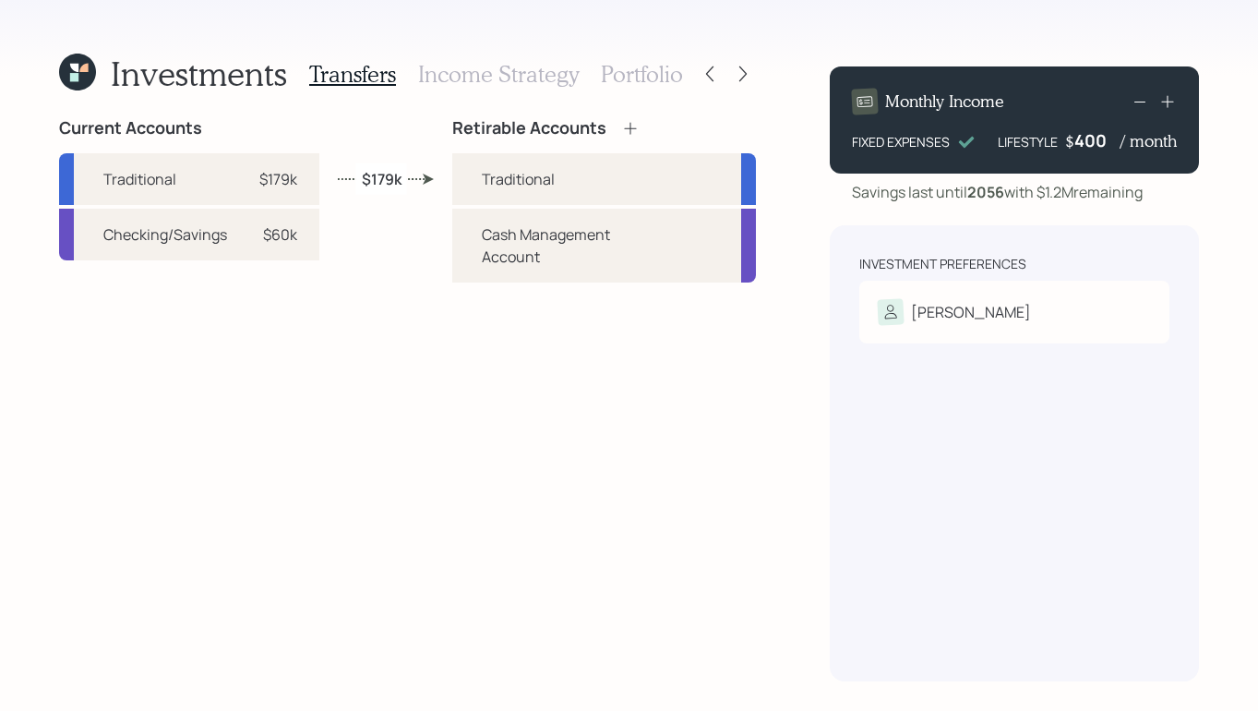
click at [495, 71] on h3 "Income Strategy" at bounding box center [498, 74] width 161 height 27
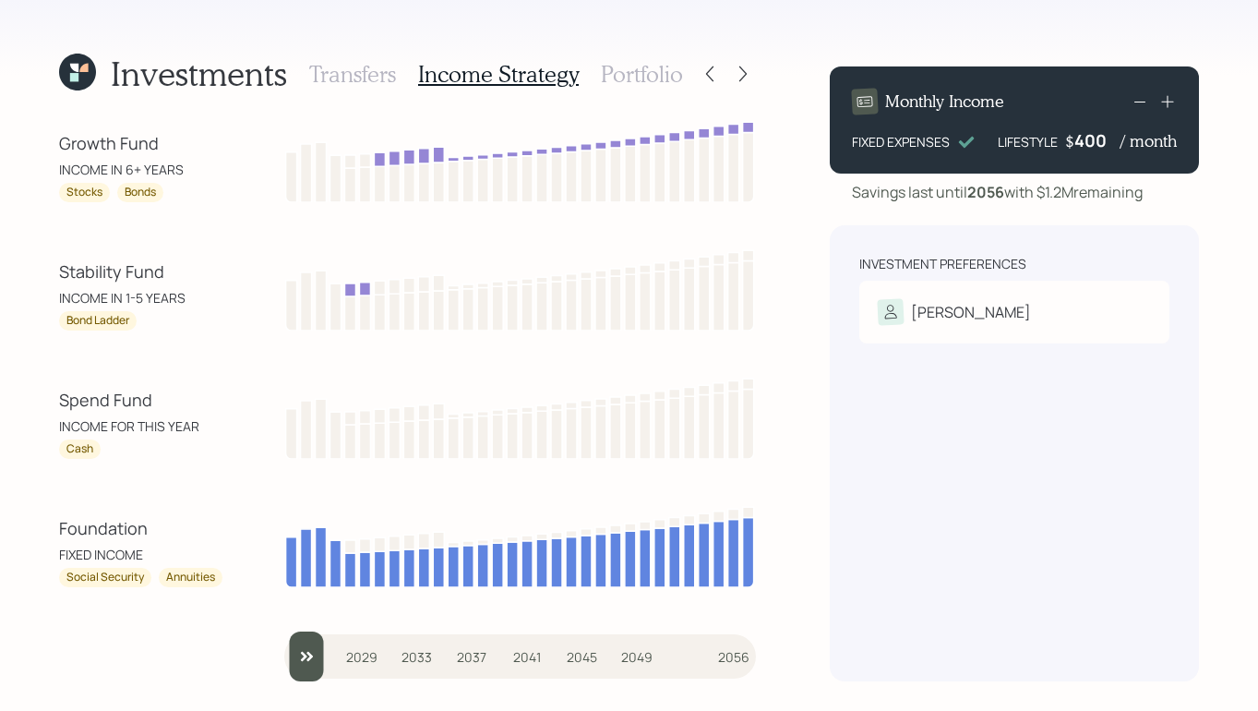
click at [757, 78] on div "Investments Transfers Income Strategy Portfolio Growth Fund INCOME IN 6+ YEARS …" at bounding box center [629, 355] width 1258 height 711
click at [658, 77] on h3 "Portfolio" at bounding box center [642, 74] width 82 height 27
click at [96, 95] on div "Investments Transfers Income Strategy Portfolio" at bounding box center [371, 74] width 624 height 44
click at [96, 94] on div "Investments Transfers Income Strategy Portfolio" at bounding box center [371, 74] width 624 height 44
click at [82, 74] on icon at bounding box center [77, 72] width 37 height 37
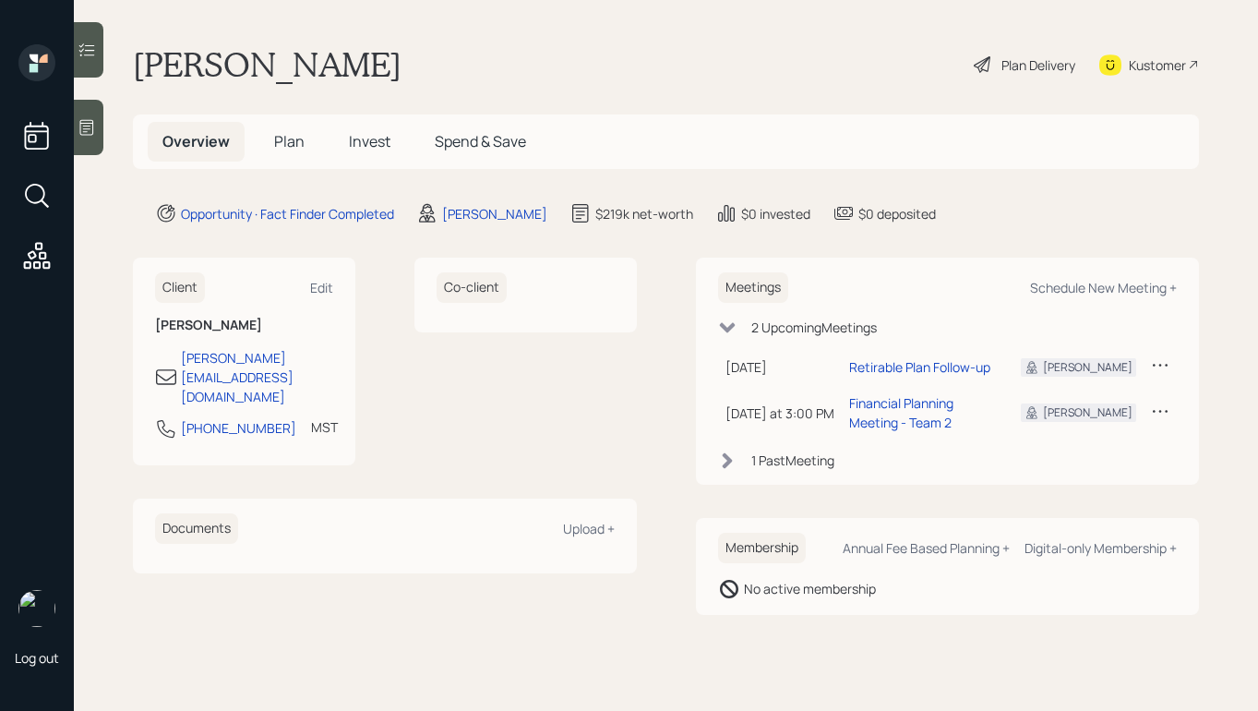
click at [349, 149] on span "Invest" at bounding box center [370, 141] width 42 height 20
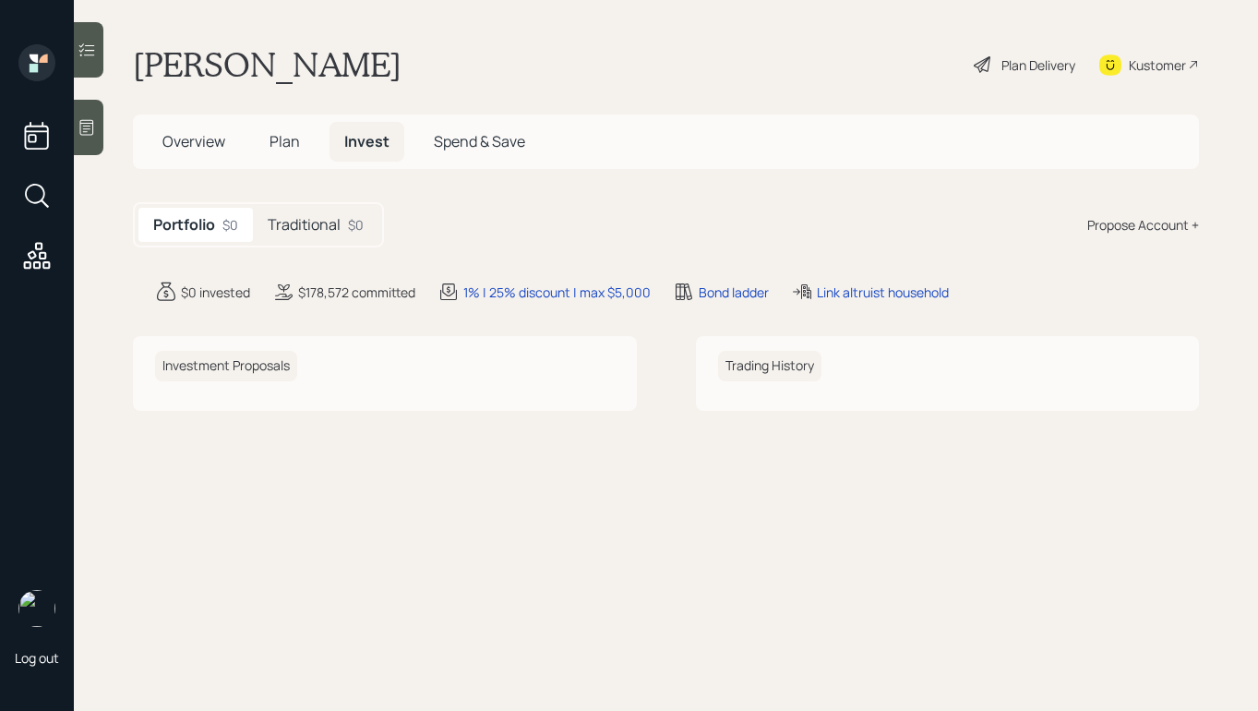
click at [318, 218] on h5 "Traditional" at bounding box center [304, 225] width 73 height 18
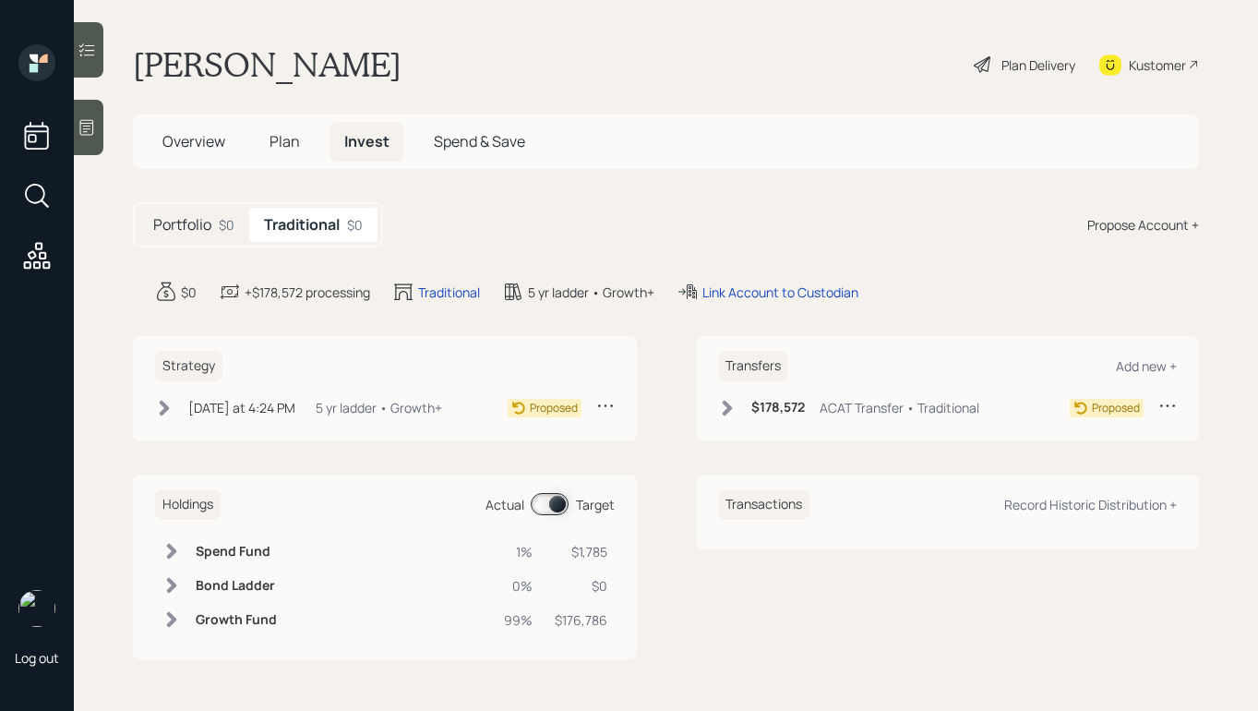
click at [602, 403] on icon at bounding box center [605, 405] width 18 height 18
click at [656, 198] on main "Benny Gonzalez sanchez Plan Delivery Kustomer Overview Plan Invest Spend & Save…" at bounding box center [666, 355] width 1185 height 711
click at [558, 494] on span at bounding box center [550, 504] width 38 height 22
click at [539, 502] on input at bounding box center [535, 505] width 7 height 6
click at [555, 511] on span at bounding box center [550, 504] width 38 height 22
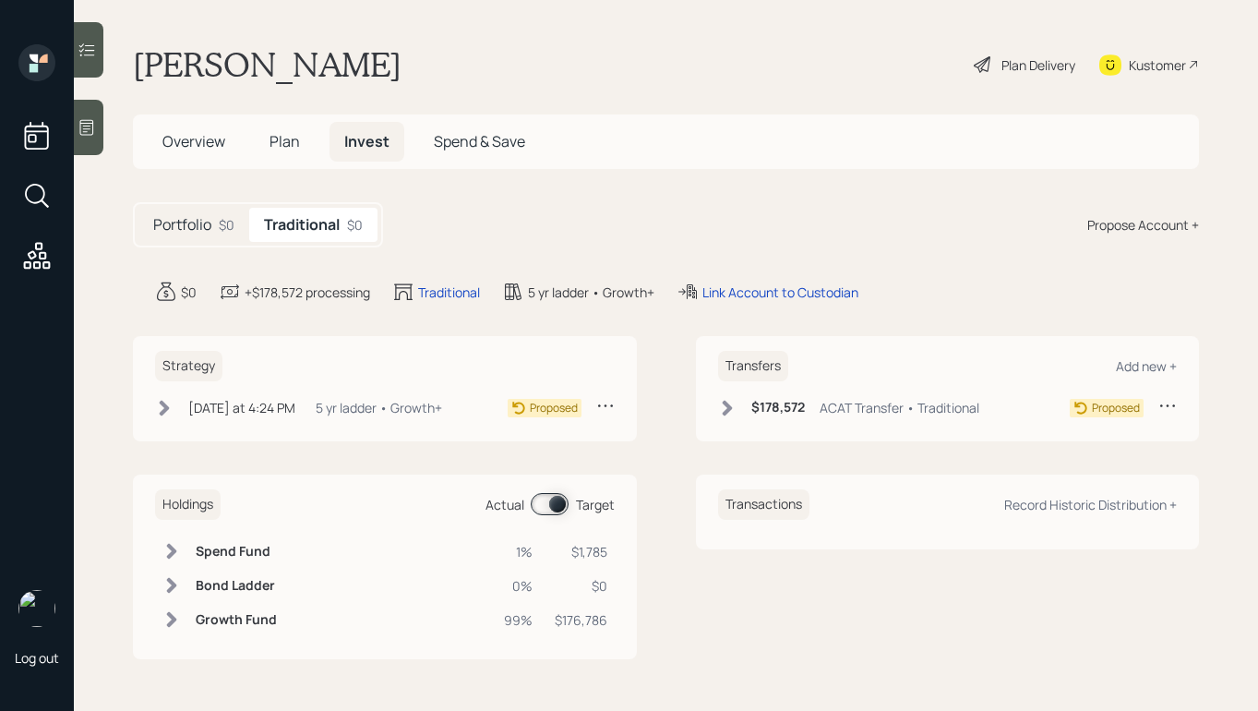
click at [539, 508] on input at bounding box center [535, 505] width 7 height 6
click at [172, 587] on icon at bounding box center [172, 586] width 10 height 16
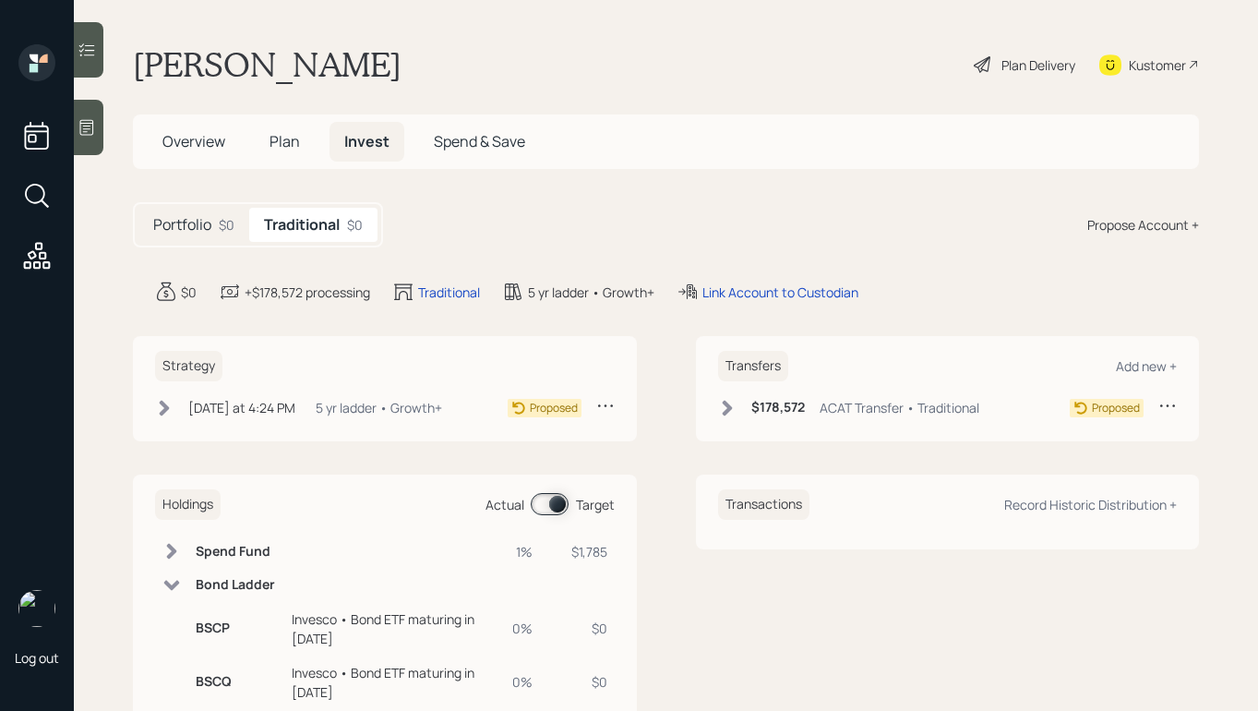
click at [172, 587] on icon at bounding box center [172, 585] width 16 height 10
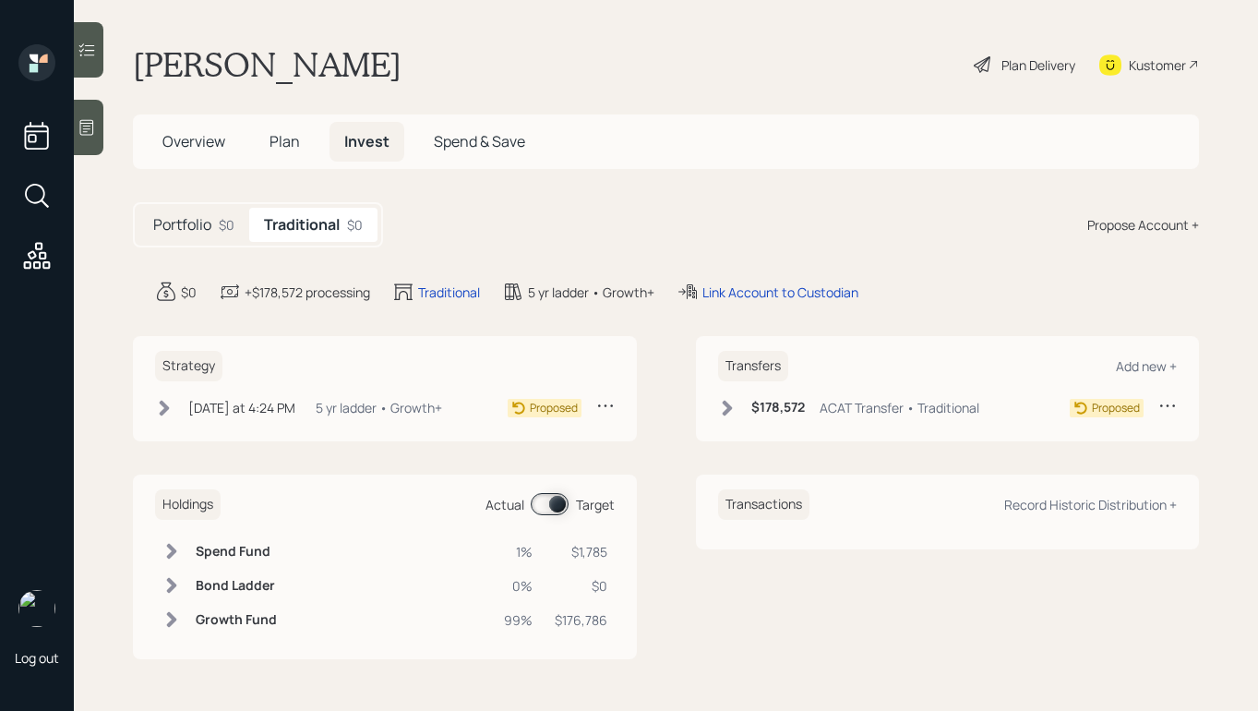
click at [172, 587] on icon at bounding box center [172, 586] width 10 height 16
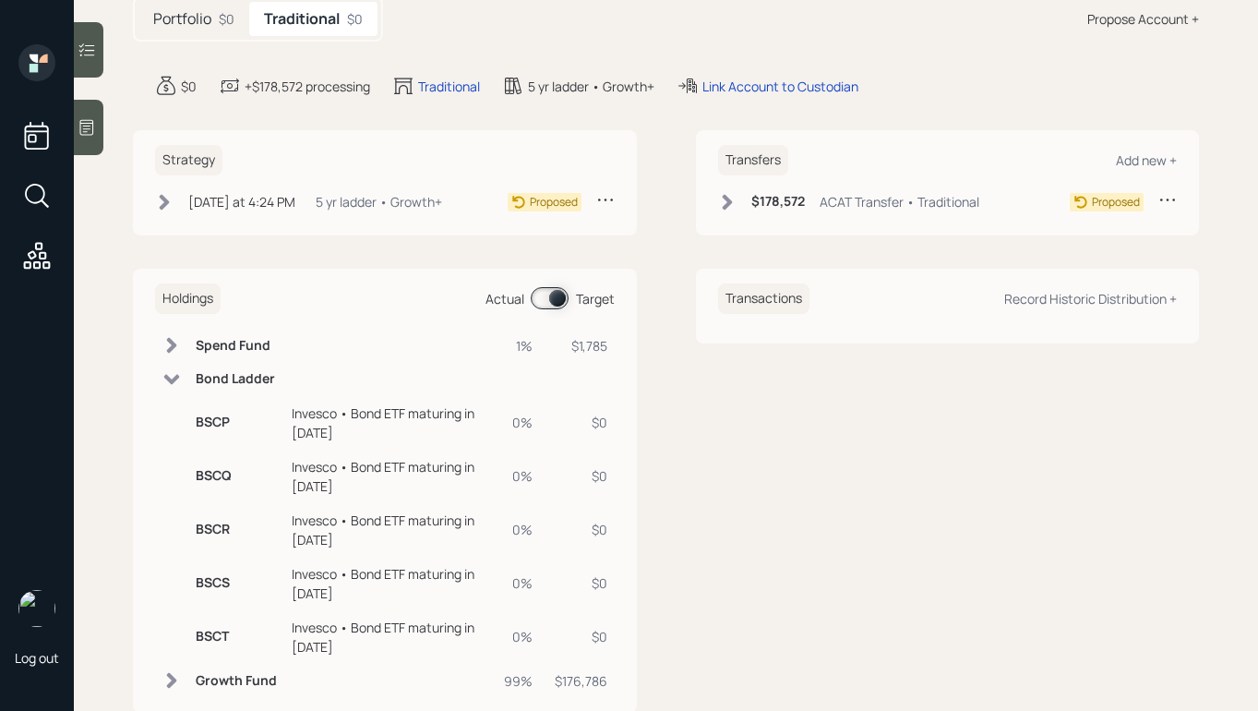
scroll to position [252, 0]
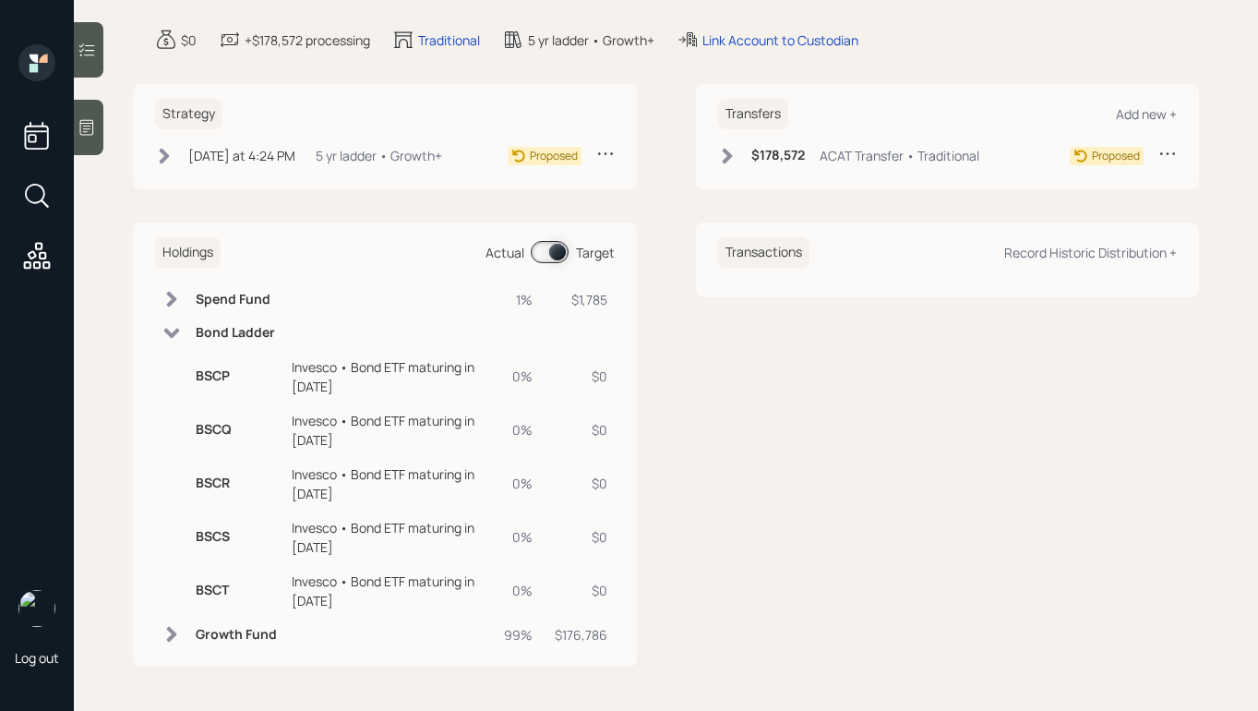
click at [178, 332] on icon at bounding box center [171, 333] width 18 height 18
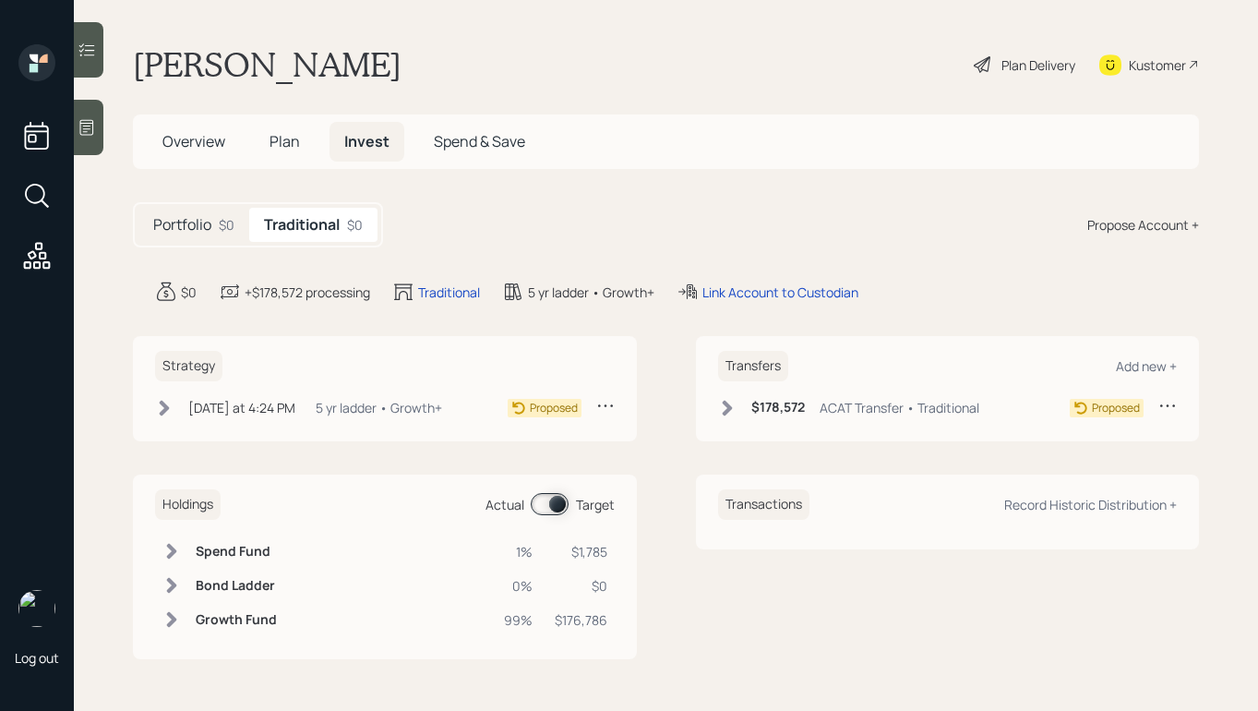
click at [167, 621] on icon at bounding box center [171, 619] width 18 height 18
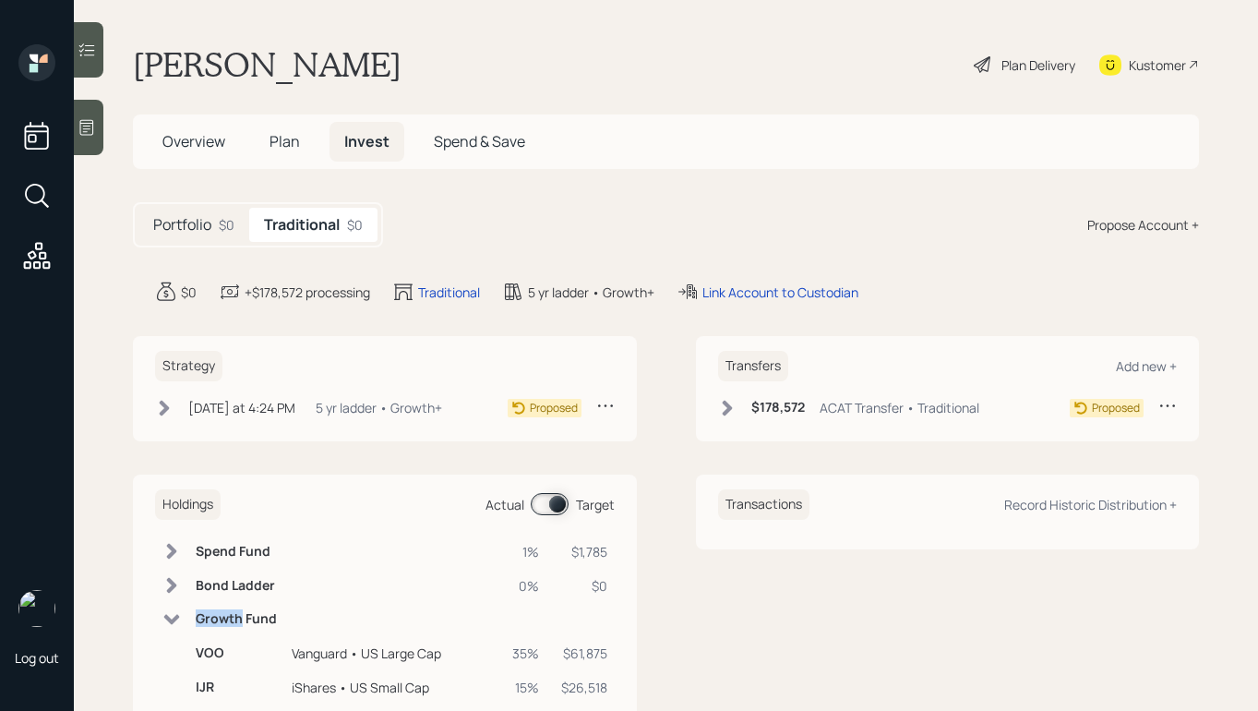
click at [167, 621] on icon at bounding box center [171, 619] width 18 height 18
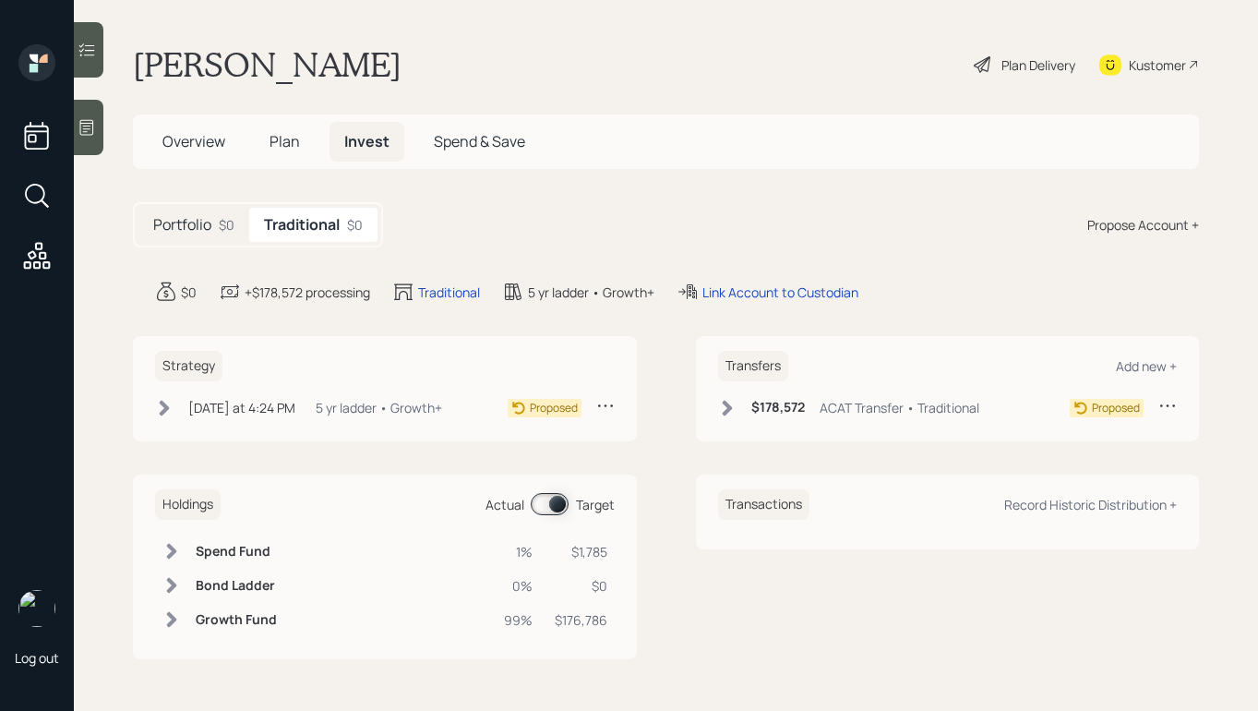
click at [175, 586] on icon at bounding box center [172, 586] width 10 height 16
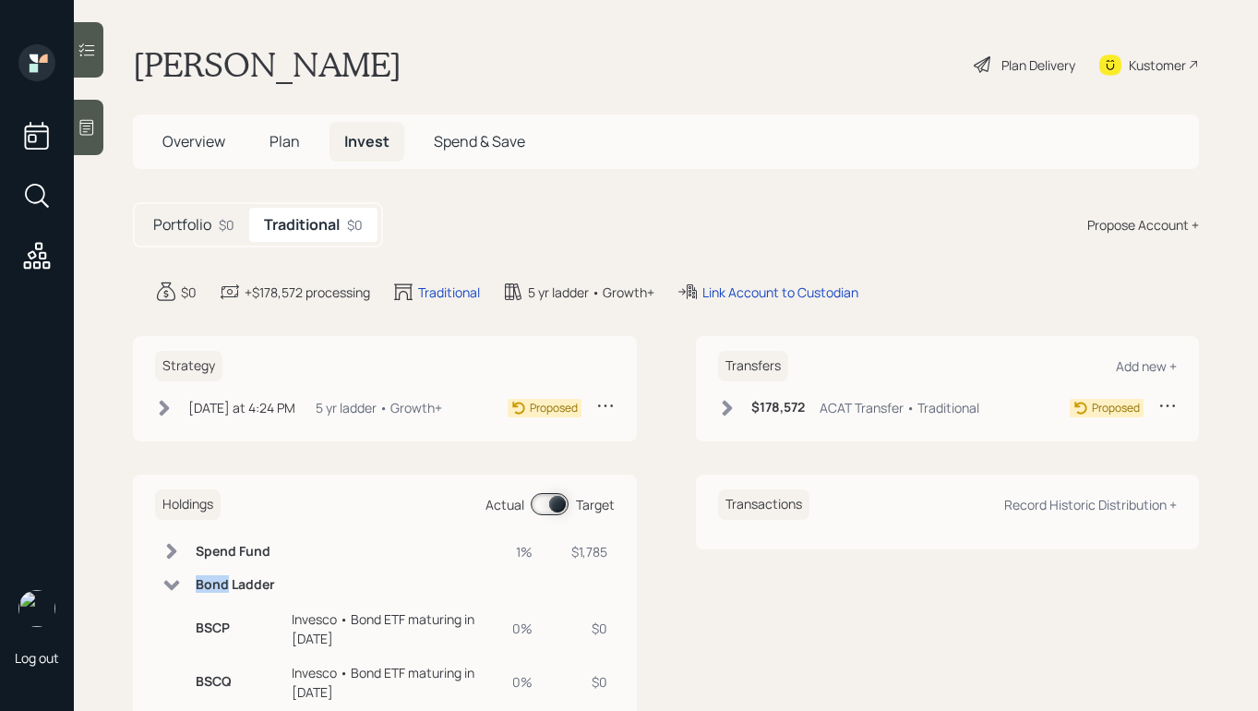
click at [175, 586] on icon at bounding box center [172, 585] width 16 height 10
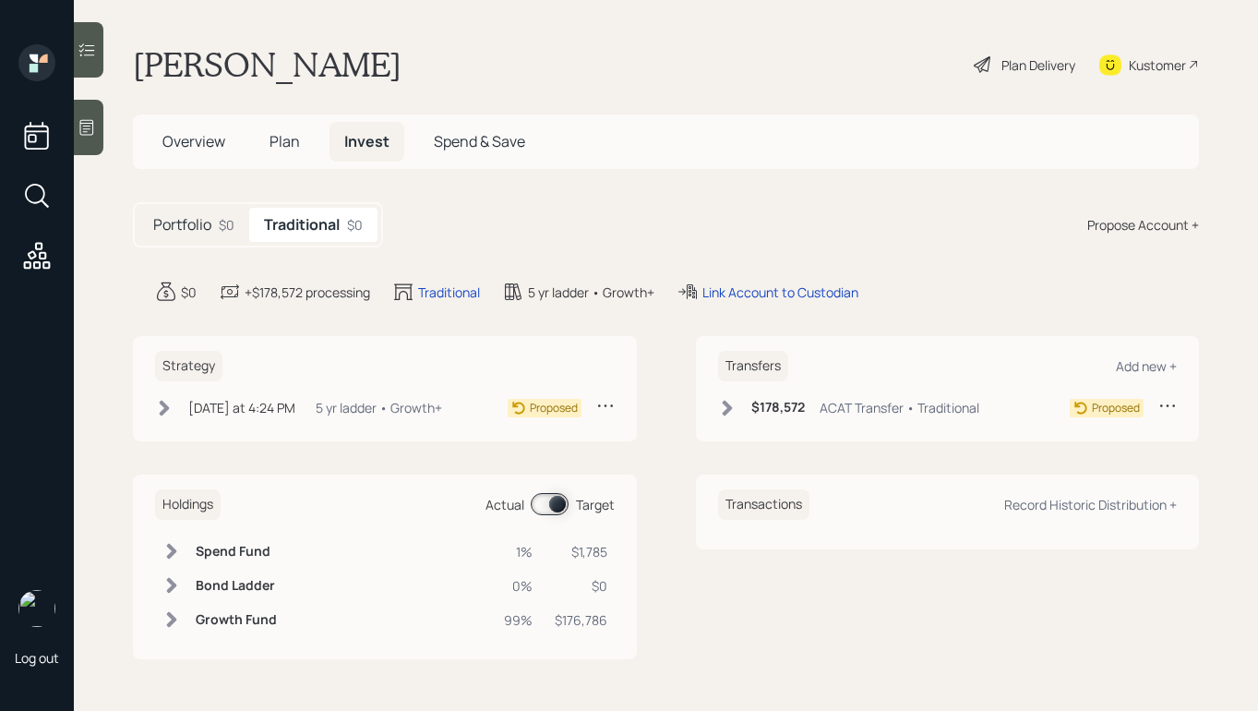
click at [669, 573] on div "Holdings Actual Target Spend Fund 1% $1,785 Bond Ladder 0% $0 Growth Fund 99% $…" at bounding box center [666, 567] width 1066 height 185
click at [178, 579] on icon at bounding box center [171, 585] width 18 height 18
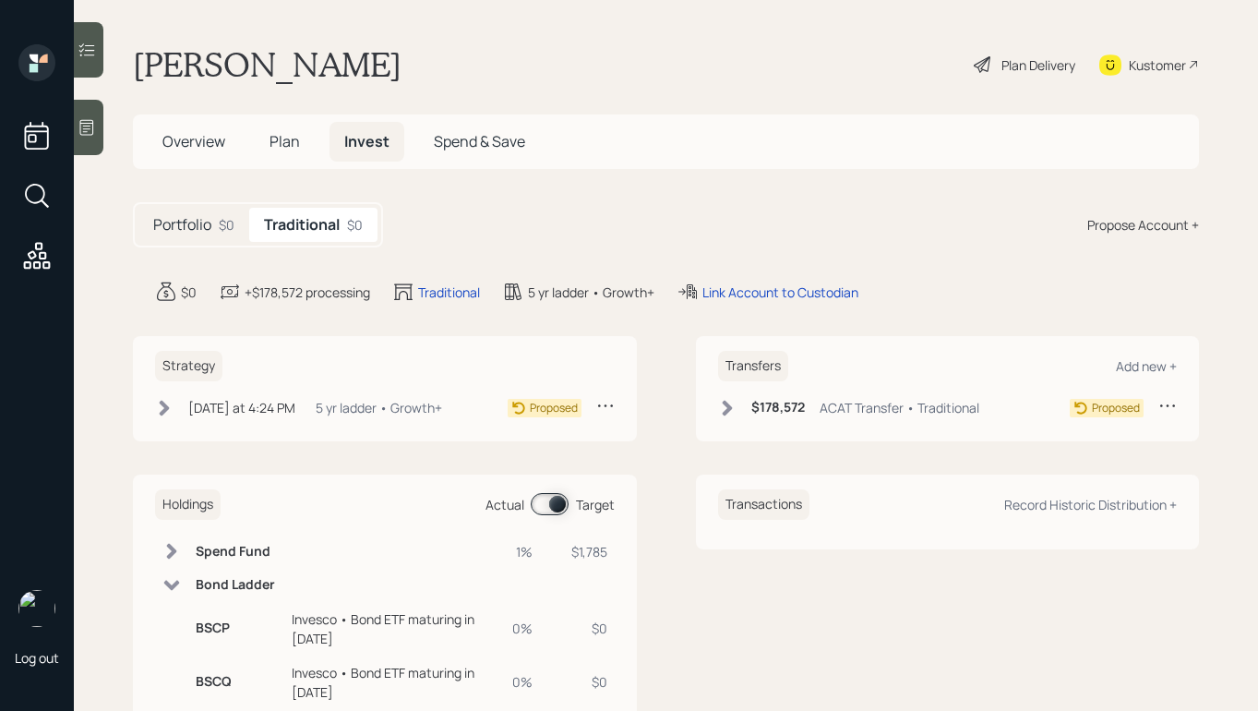
click at [178, 579] on icon at bounding box center [171, 585] width 18 height 18
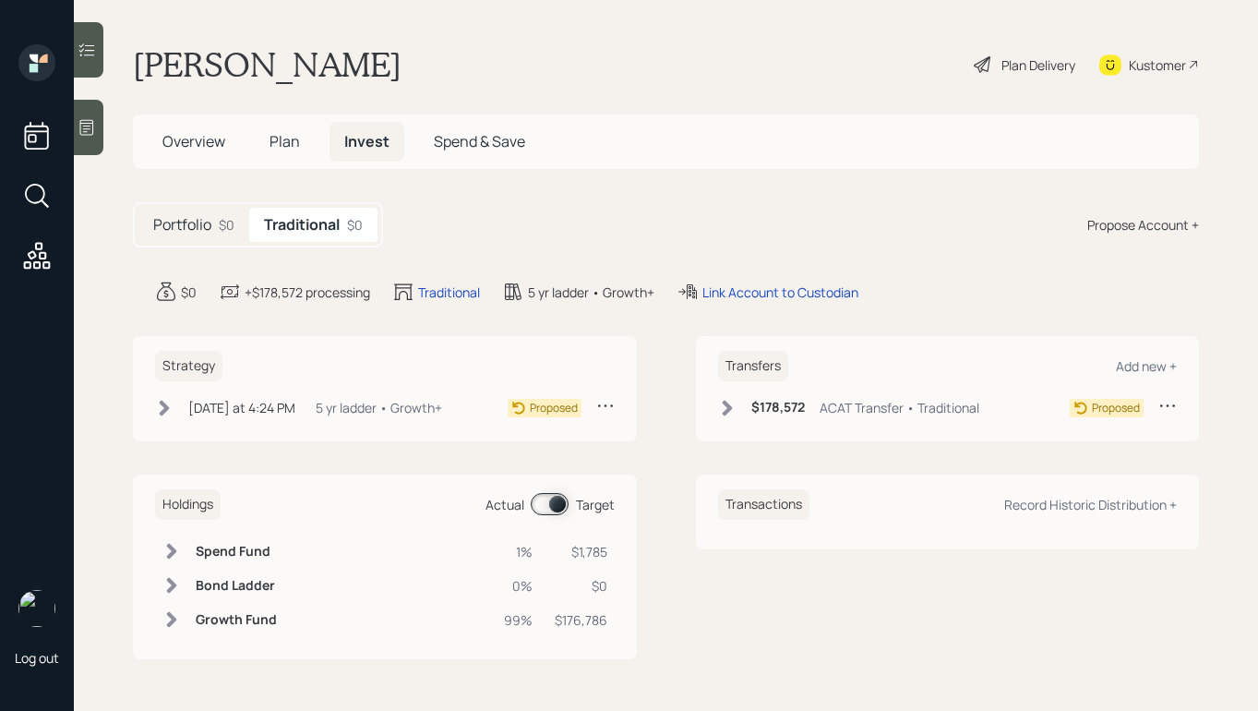
click at [271, 133] on span "Plan" at bounding box center [285, 141] width 30 height 20
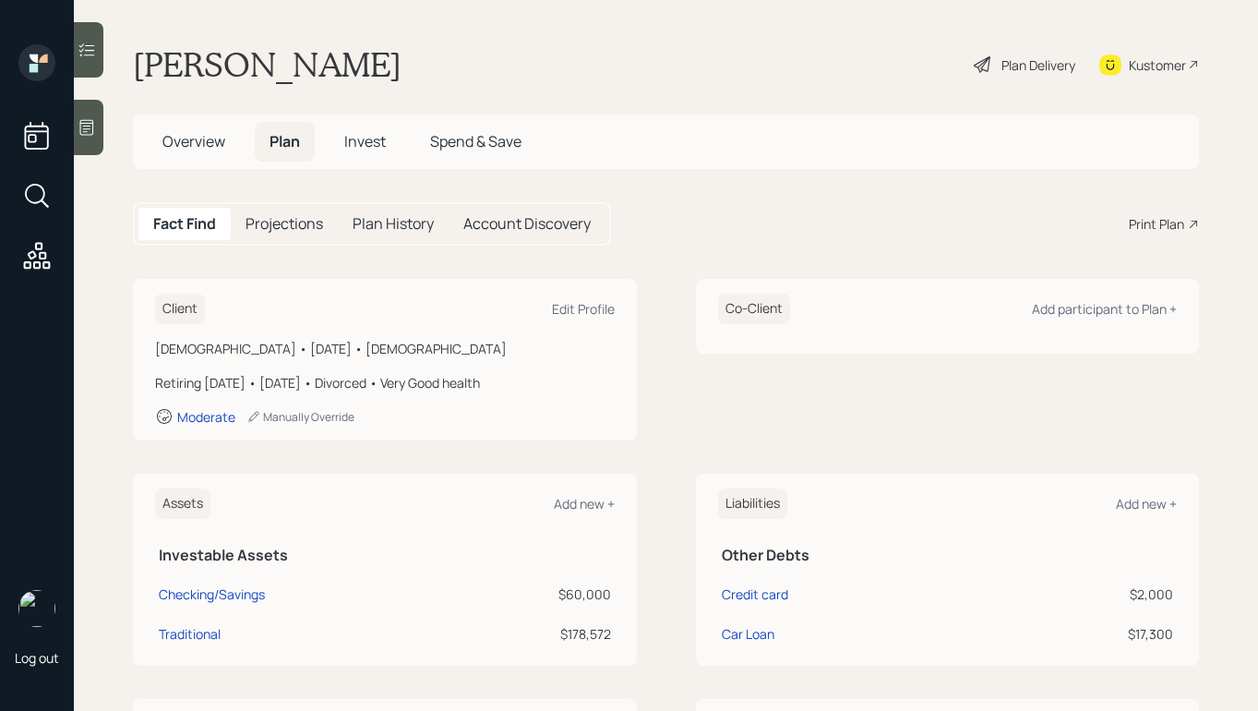
click at [210, 142] on span "Overview" at bounding box center [193, 141] width 63 height 20
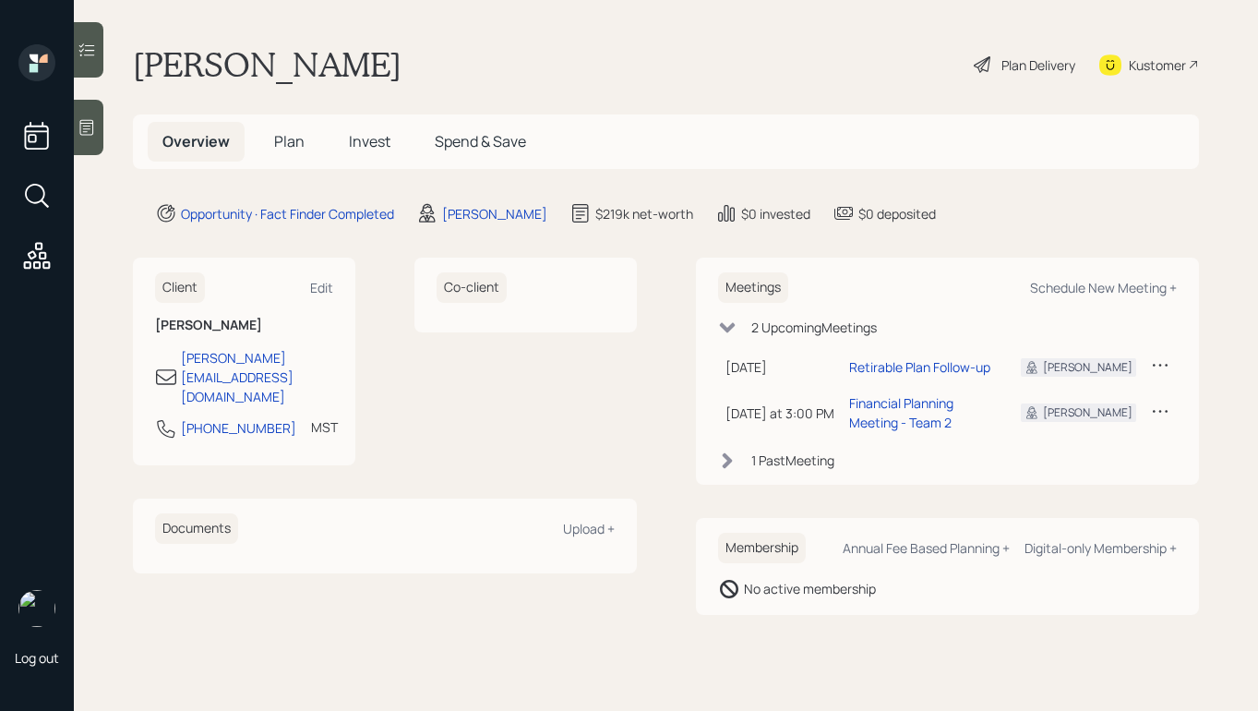
click at [975, 65] on icon at bounding box center [983, 65] width 22 height 22
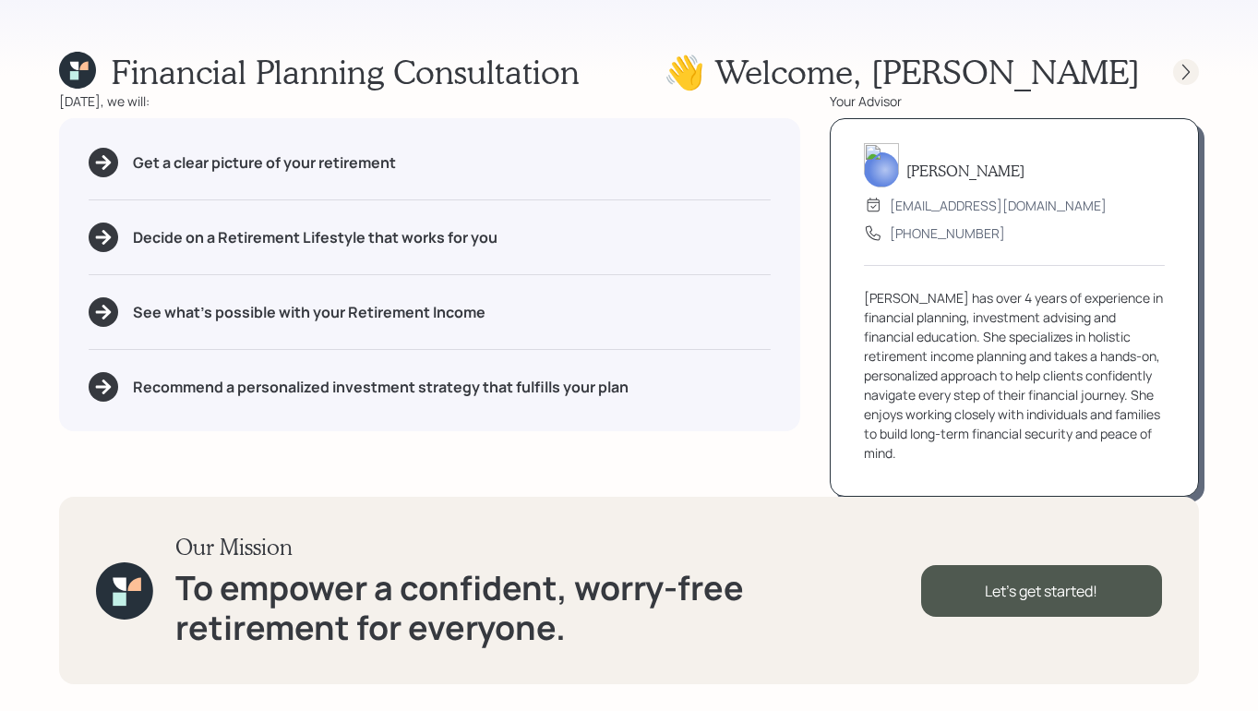
click at [1188, 73] on icon at bounding box center [1186, 72] width 7 height 16
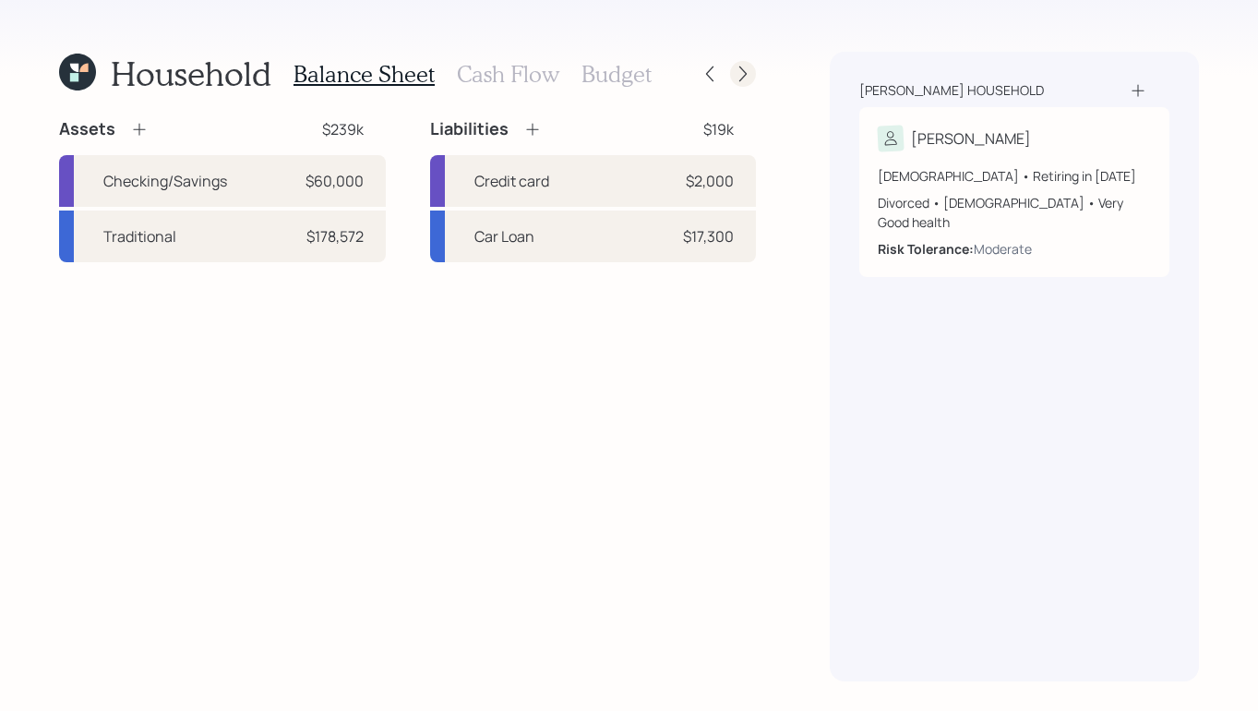
click at [741, 78] on icon at bounding box center [743, 74] width 7 height 16
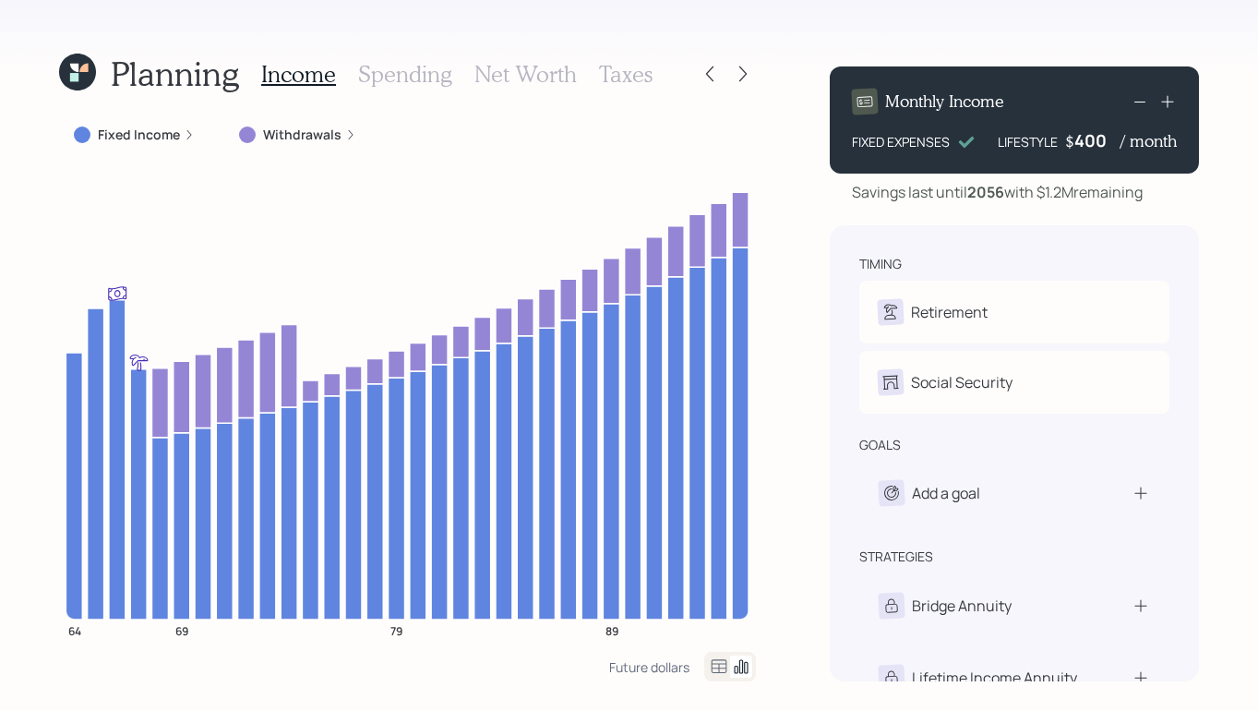
click at [741, 78] on icon at bounding box center [743, 74] width 7 height 16
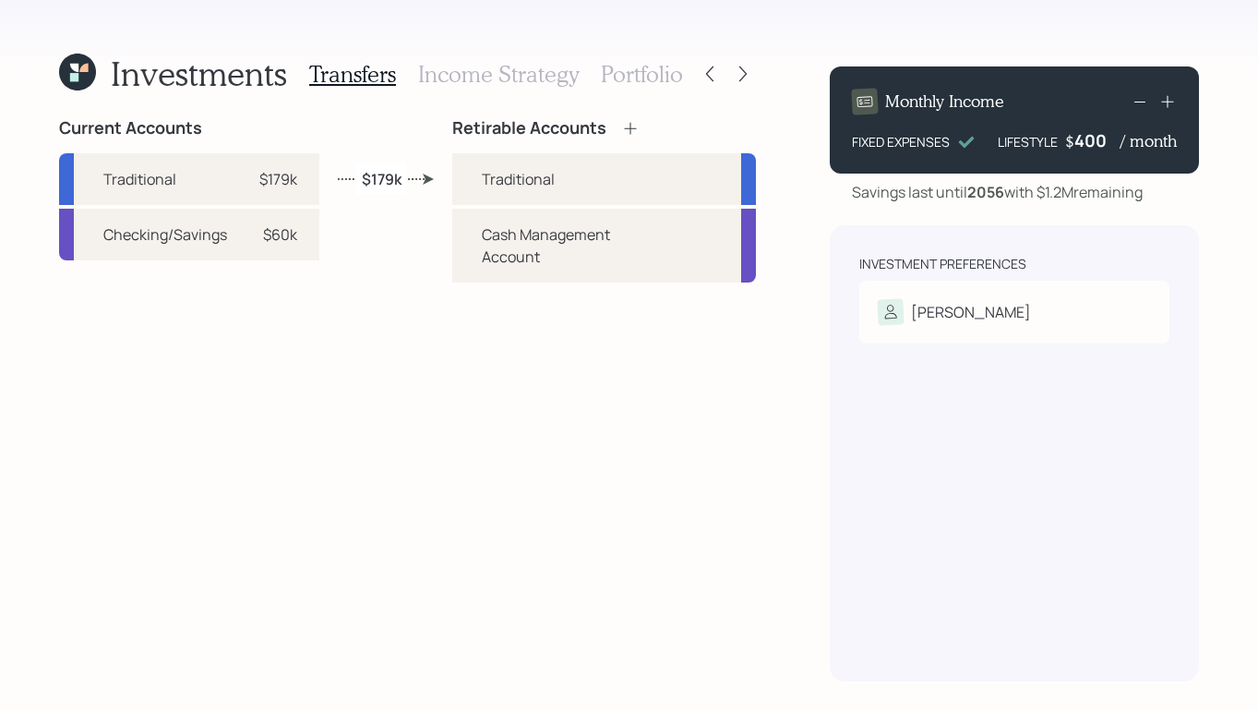
click at [531, 80] on h3 "Income Strategy" at bounding box center [498, 74] width 161 height 27
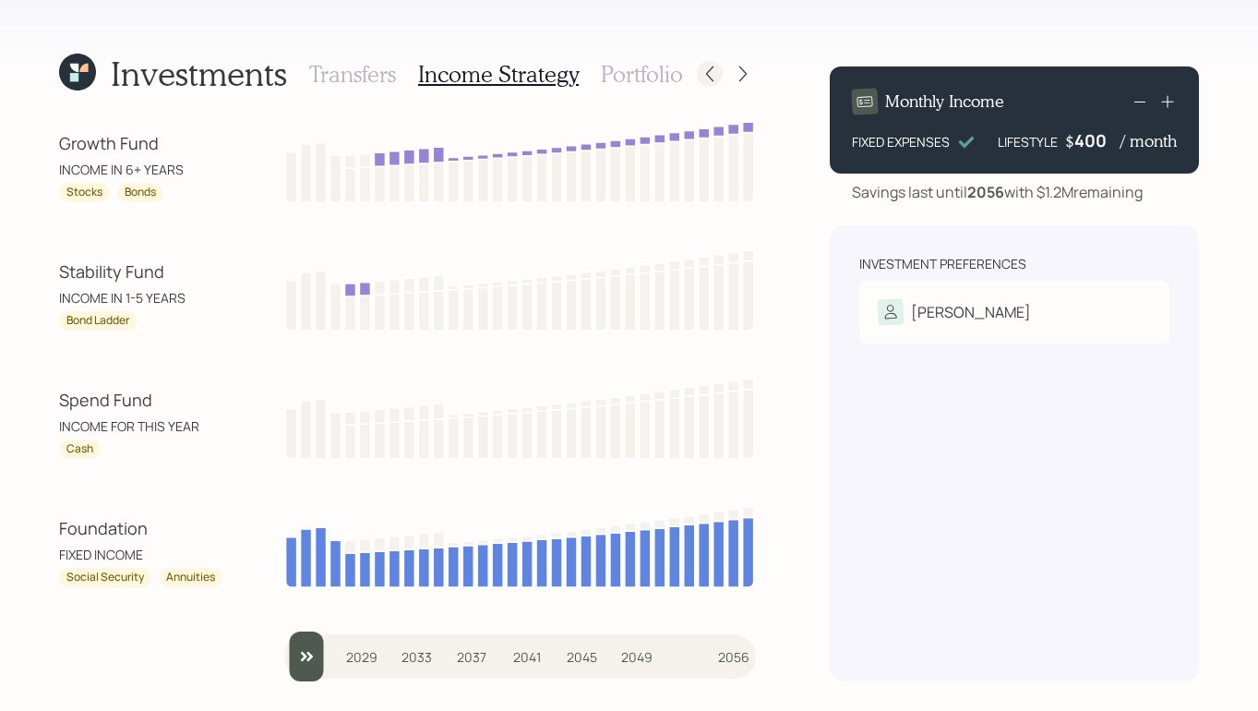
click at [704, 71] on icon at bounding box center [710, 74] width 18 height 18
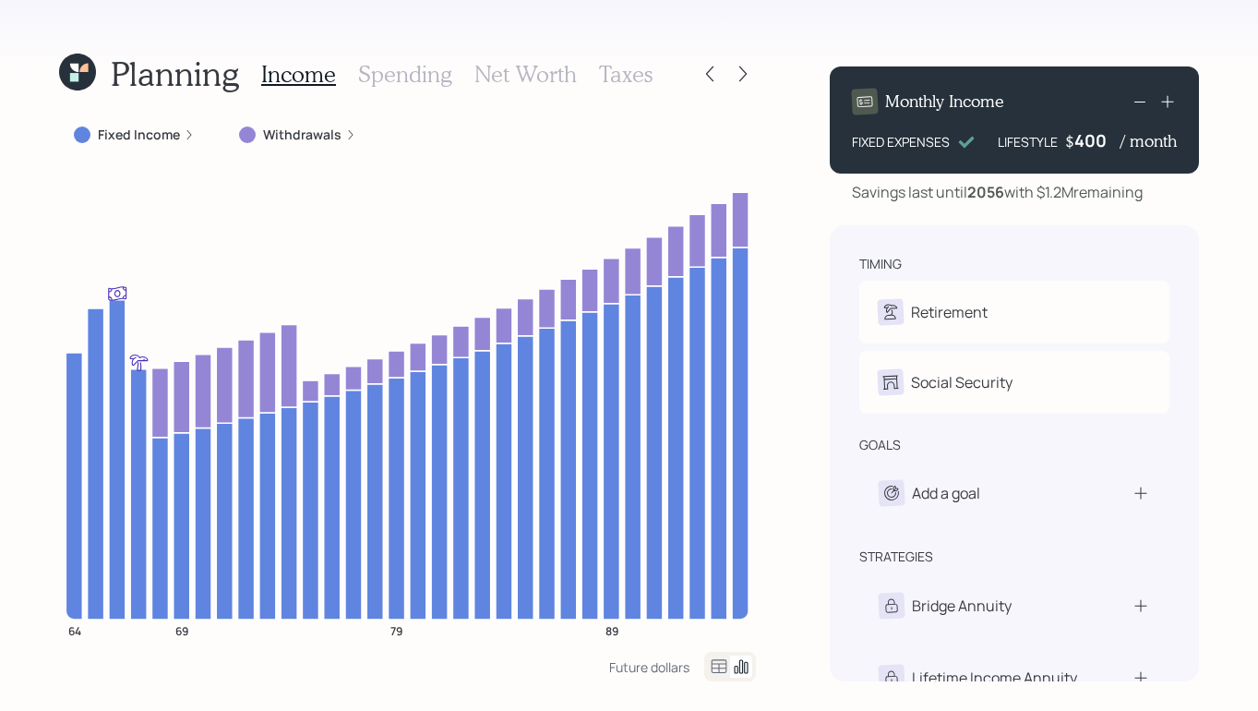
click at [704, 71] on icon at bounding box center [710, 74] width 18 height 18
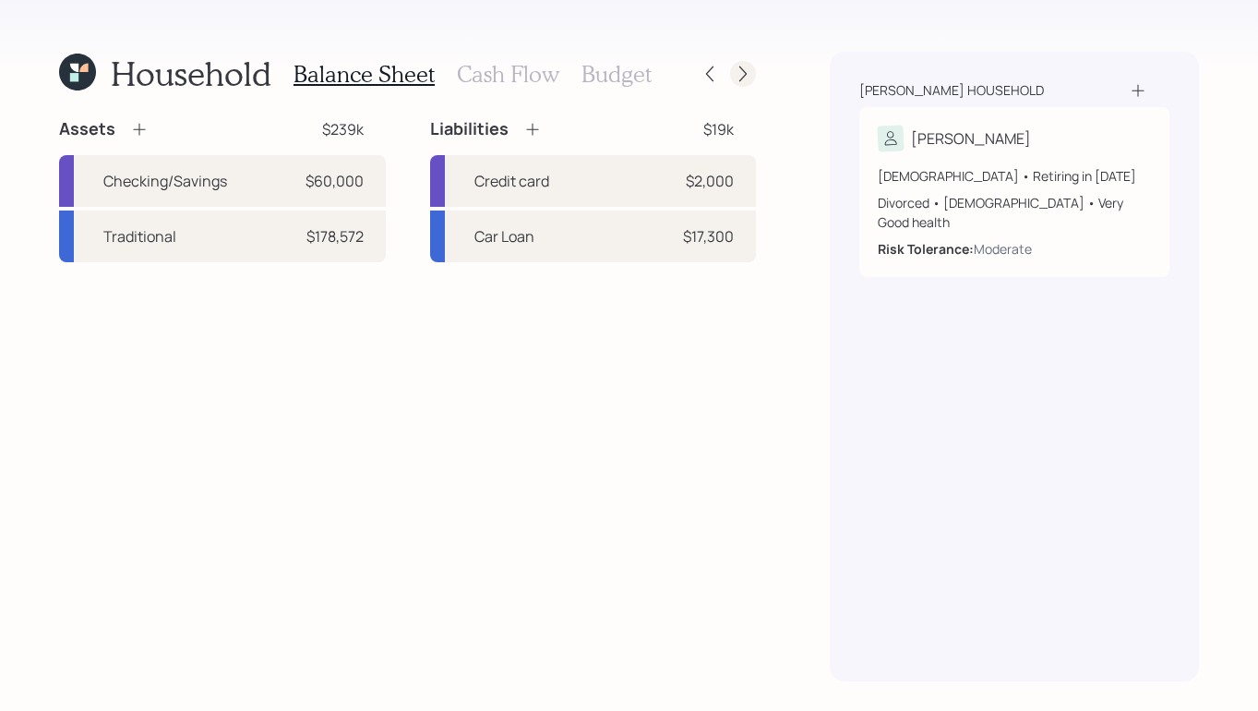
click at [746, 72] on icon at bounding box center [743, 74] width 18 height 18
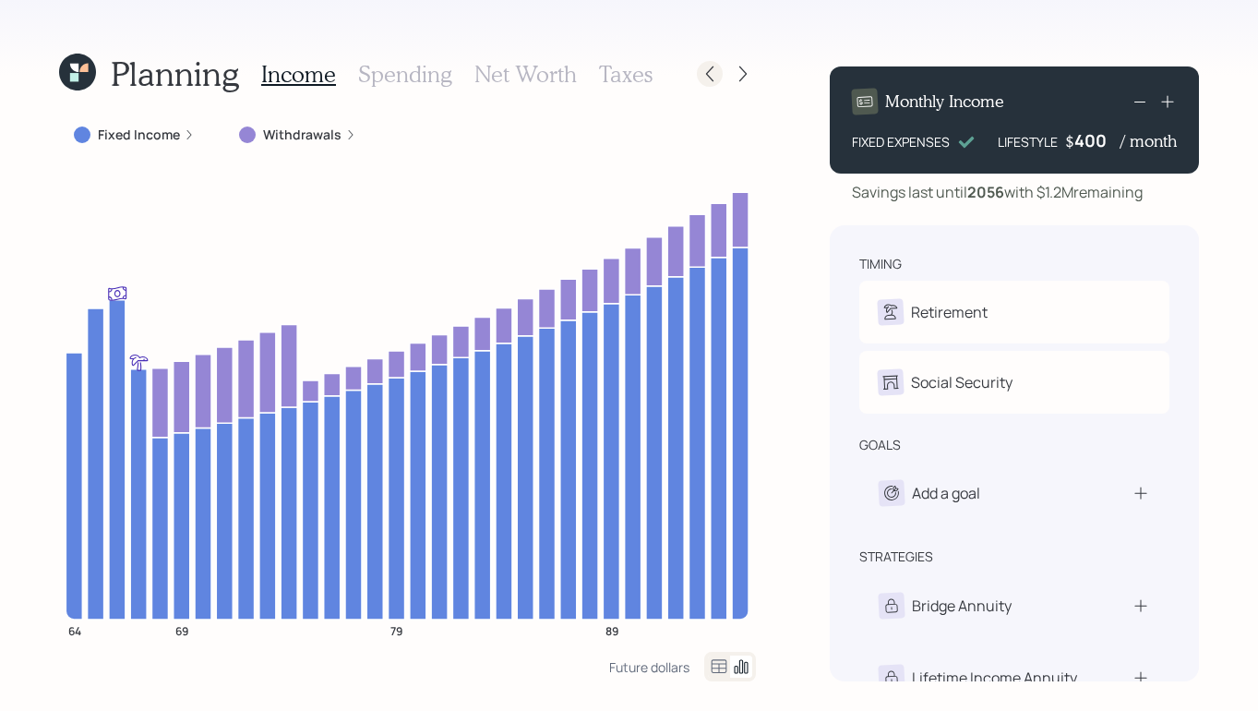
click at [715, 78] on icon at bounding box center [710, 74] width 18 height 18
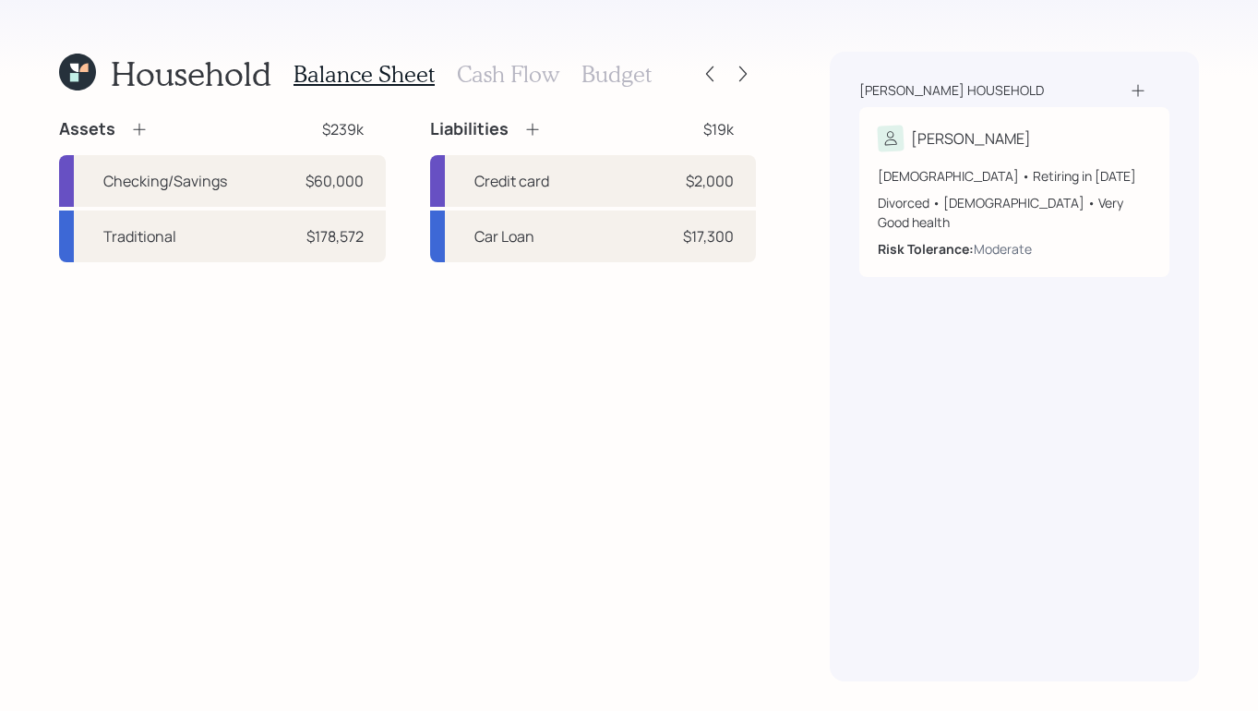
click at [511, 74] on h3 "Cash Flow" at bounding box center [508, 74] width 102 height 27
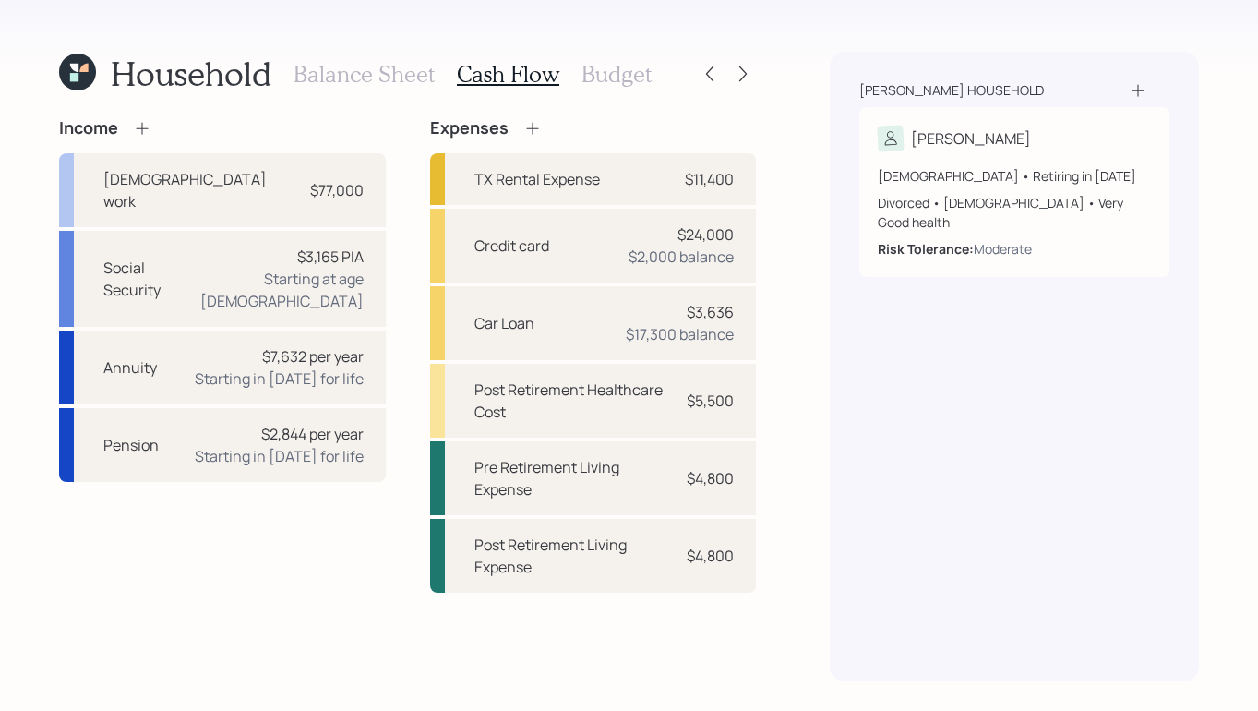
click at [143, 127] on icon at bounding box center [142, 128] width 18 height 18
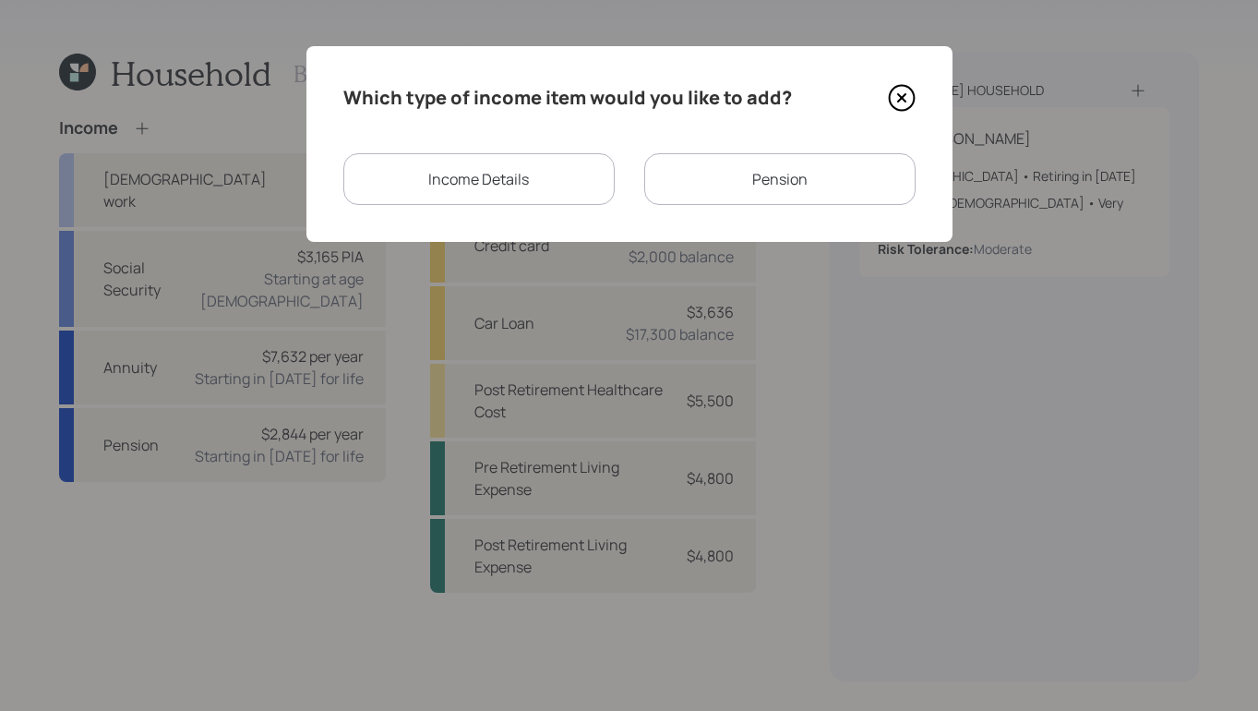
click at [494, 182] on div "Income Details" at bounding box center [478, 179] width 271 height 52
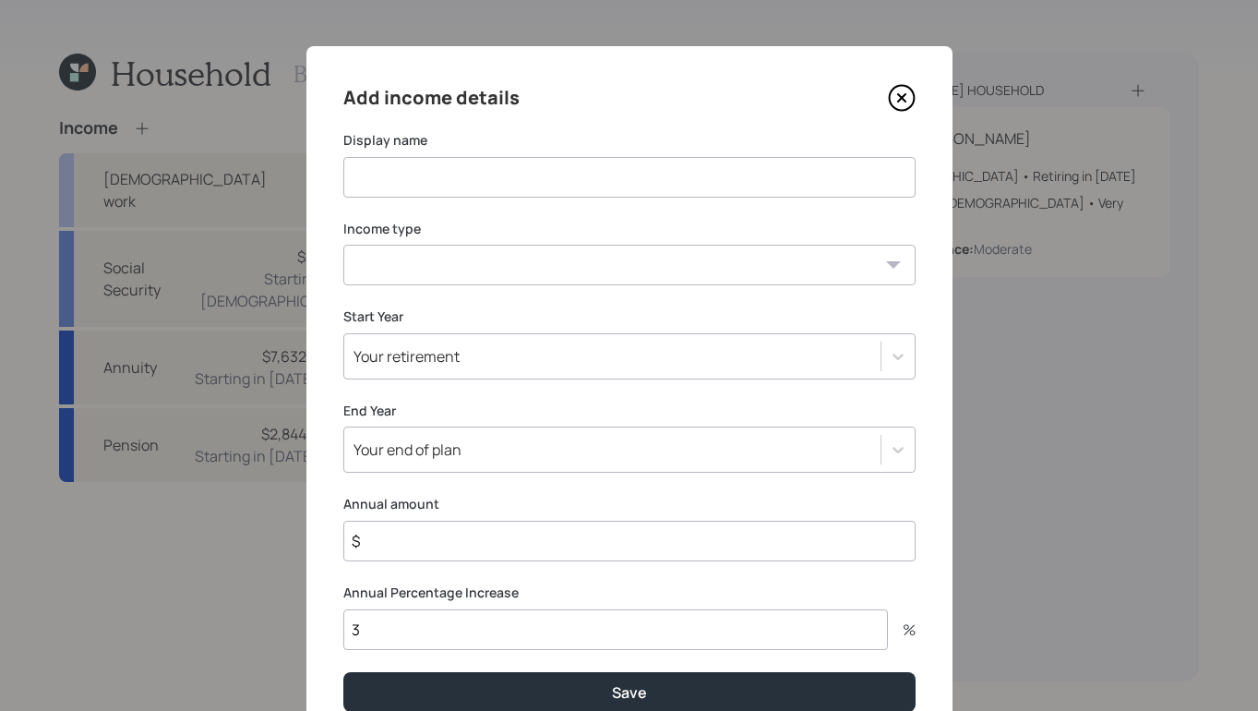
click at [532, 187] on input at bounding box center [629, 177] width 572 height 41
click at [772, 274] on select "Full-time work Part-time work Self employment Other" at bounding box center [629, 265] width 572 height 41
click at [896, 100] on icon at bounding box center [902, 98] width 28 height 28
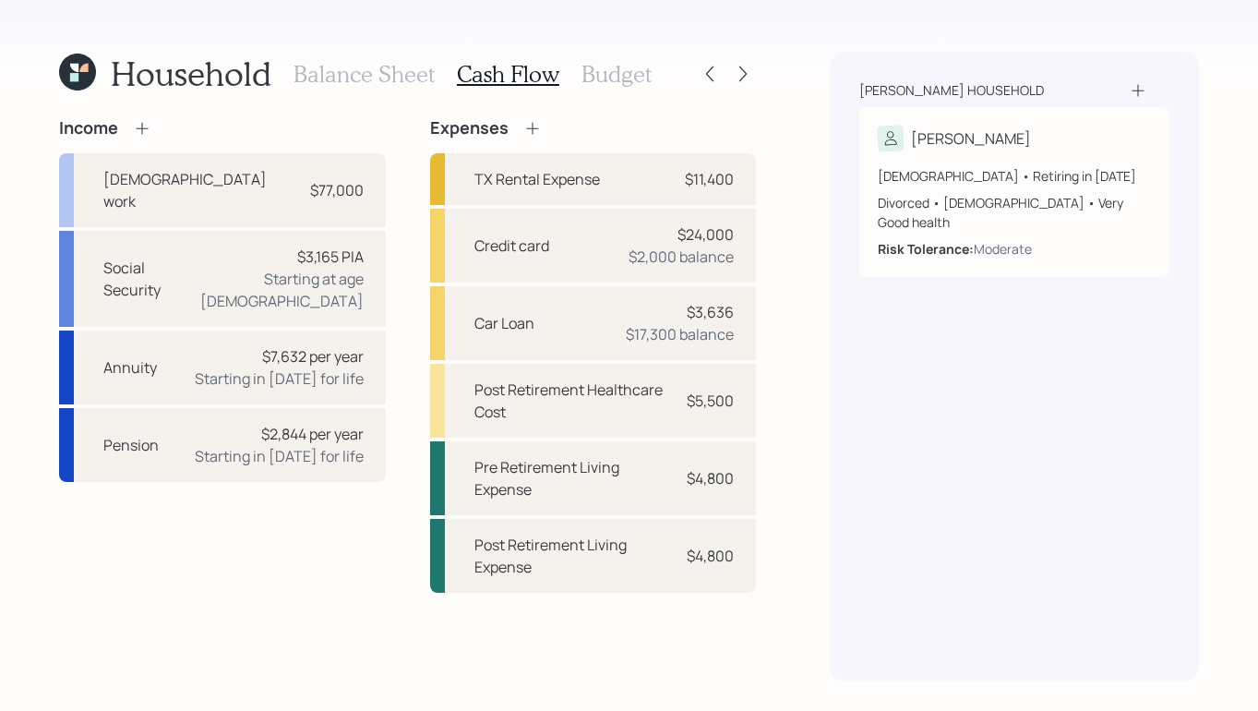
click at [352, 84] on h3 "Balance Sheet" at bounding box center [364, 74] width 141 height 27
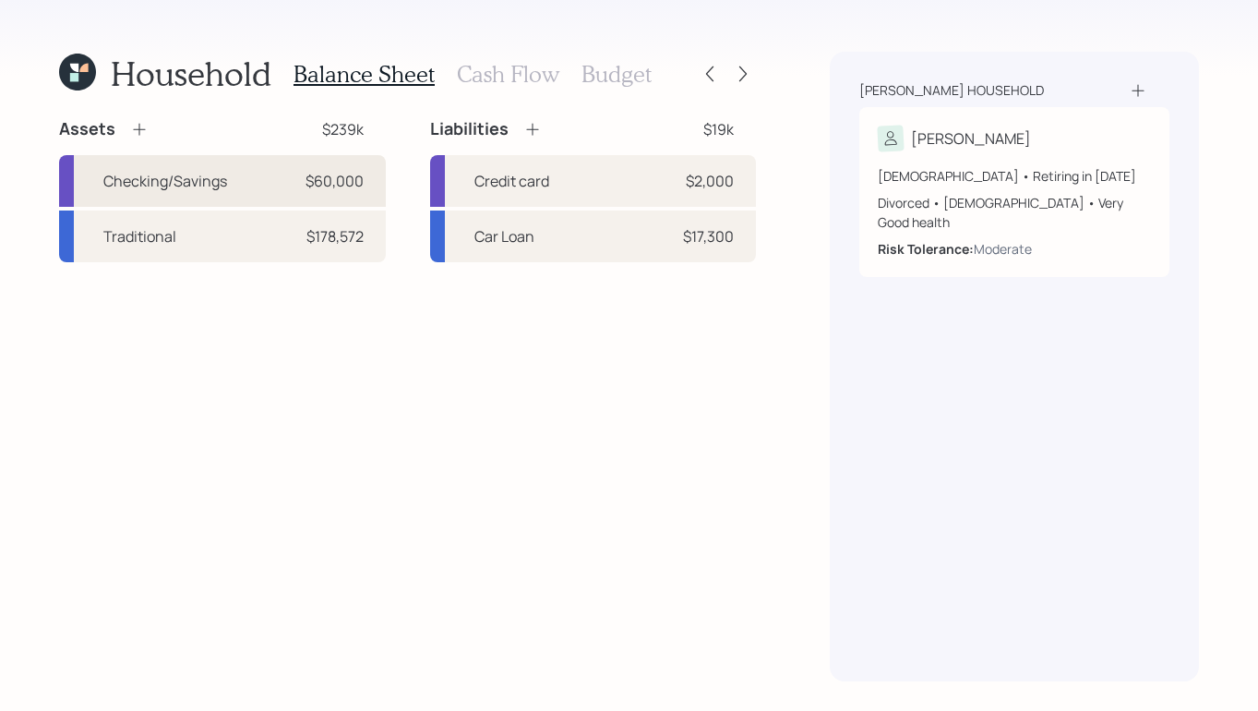
click at [260, 178] on div "Checking/Savings $60,000" at bounding box center [222, 181] width 327 height 52
select select "cash"
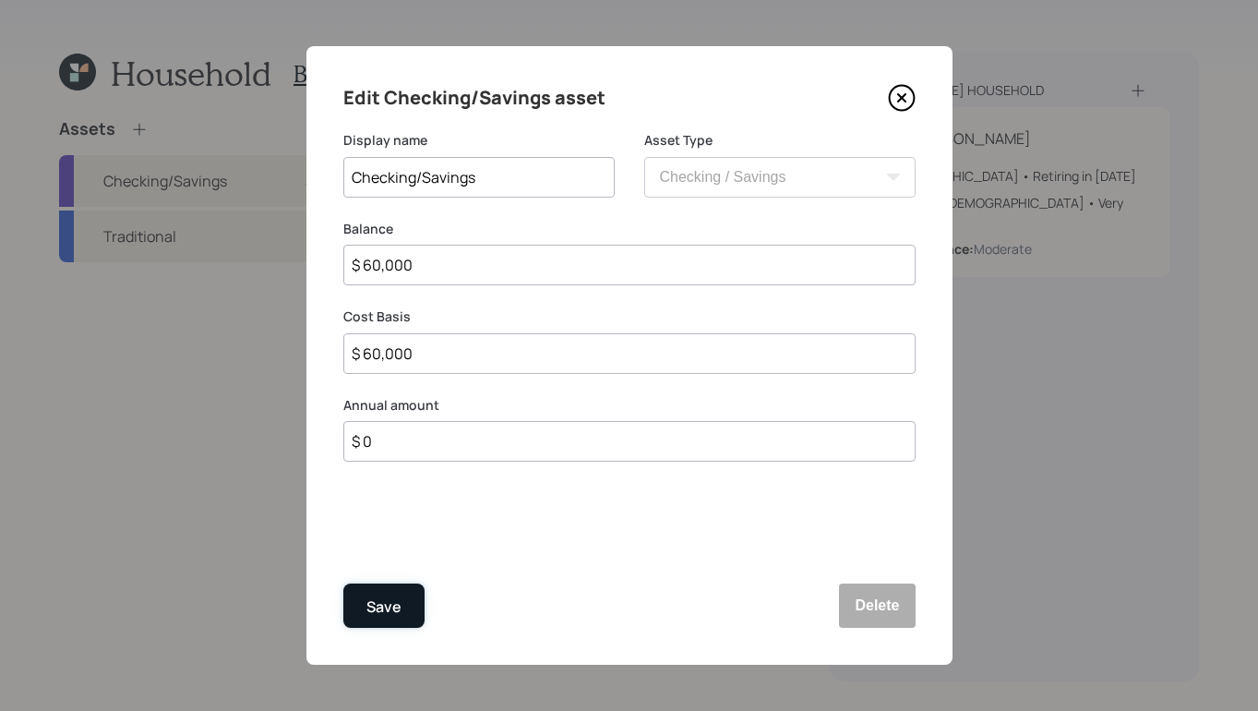
click at [391, 622] on button "Save" at bounding box center [383, 605] width 81 height 44
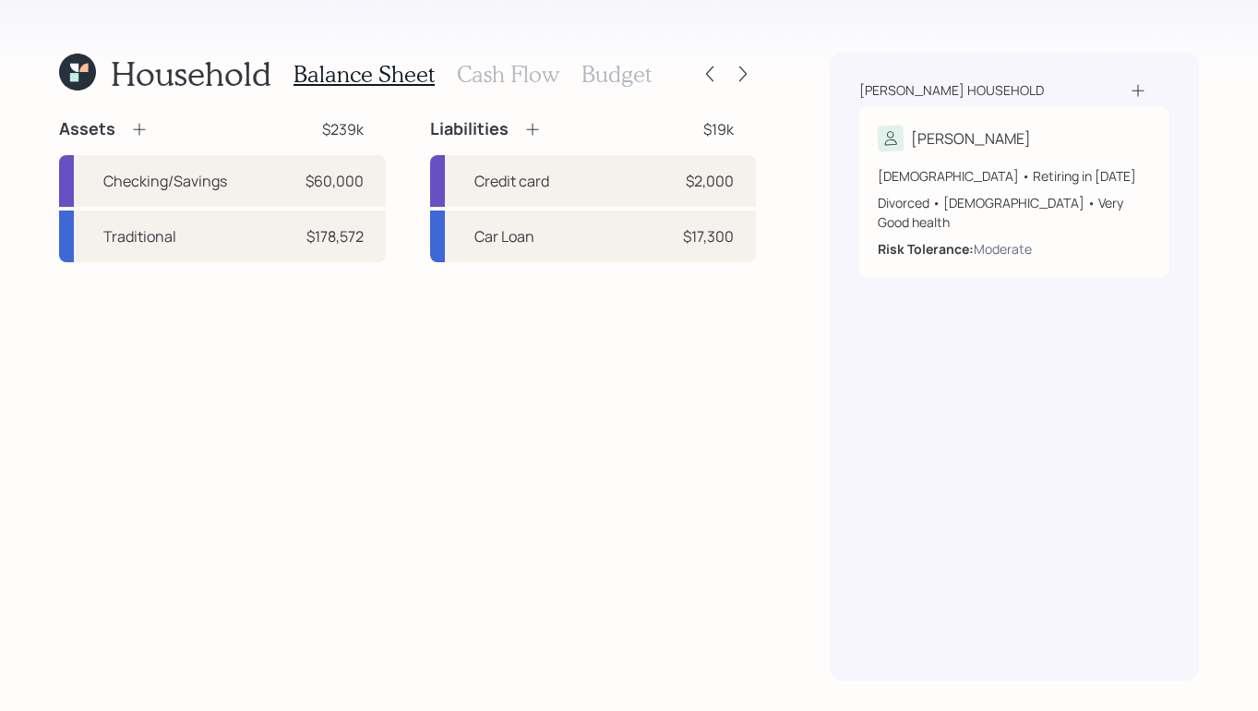
click at [506, 77] on h3 "Cash Flow" at bounding box center [508, 74] width 102 height 27
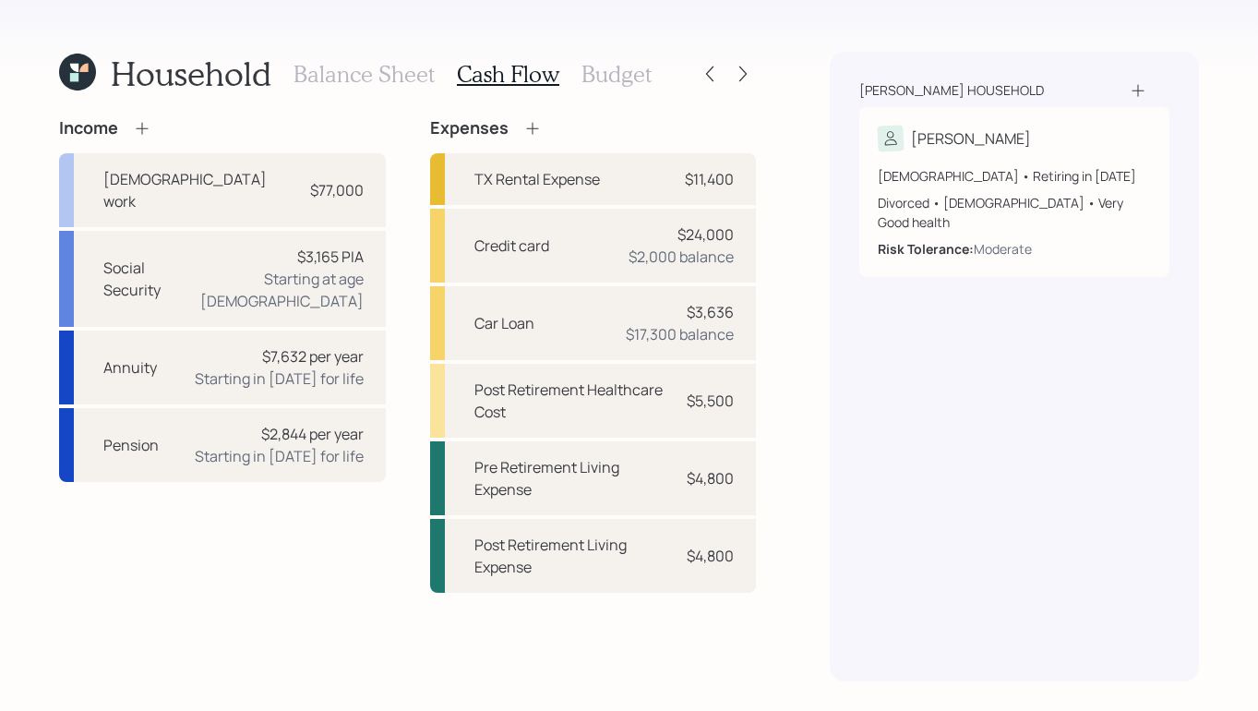
click at [138, 129] on icon at bounding box center [142, 128] width 18 height 18
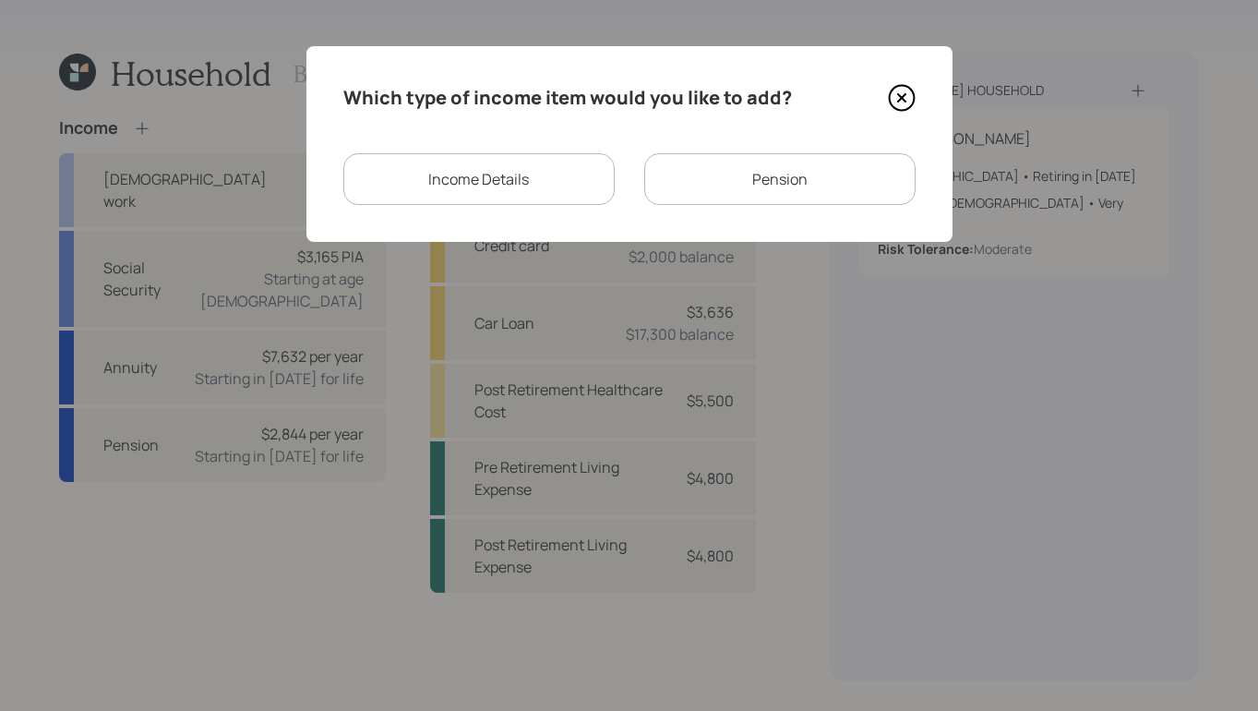
click at [548, 184] on div "Income Details" at bounding box center [478, 179] width 271 height 52
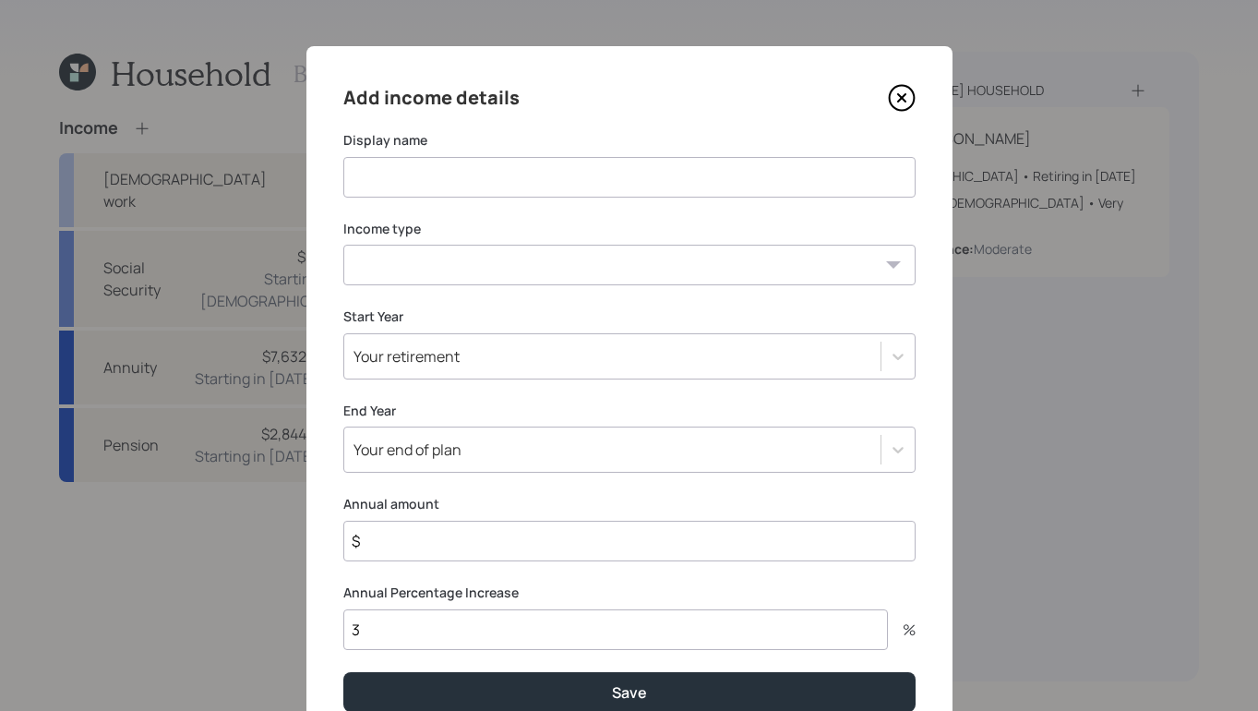
click at [541, 194] on input at bounding box center [629, 177] width 572 height 41
click at [763, 272] on select "Full-time work Part-time work Self employment Other" at bounding box center [629, 265] width 572 height 41
click at [897, 85] on icon at bounding box center [902, 98] width 28 height 28
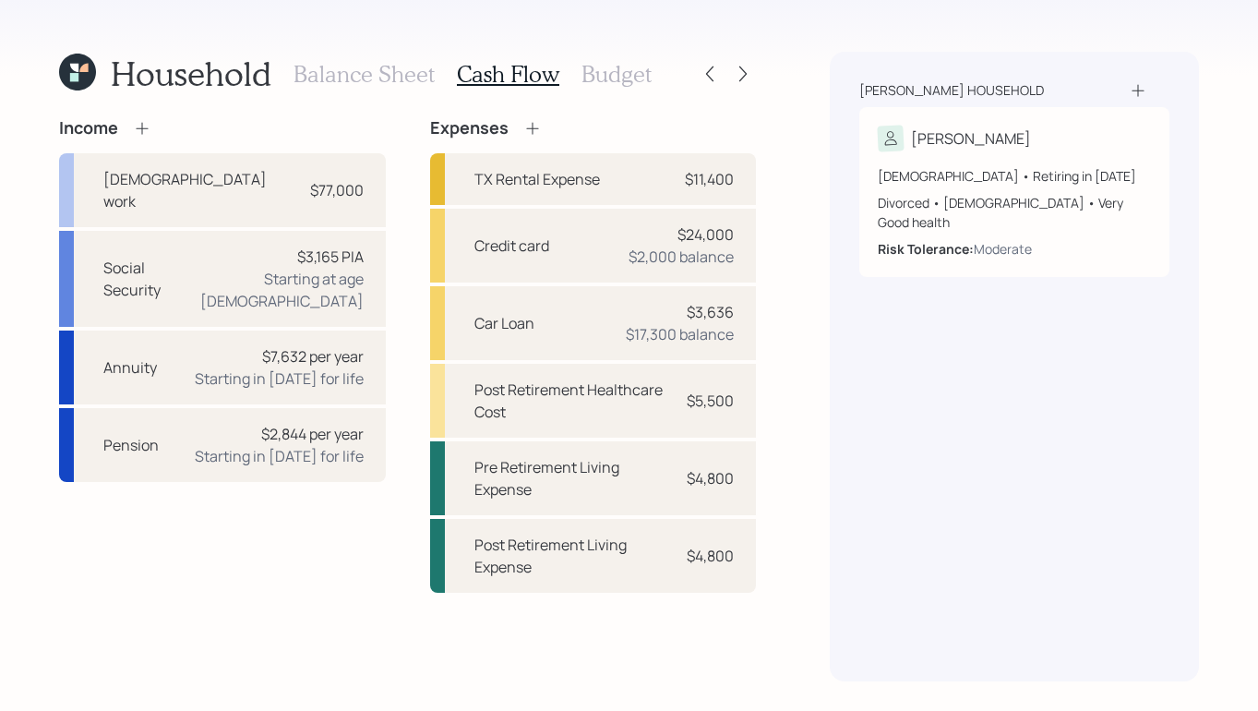
click at [144, 129] on icon at bounding box center [142, 128] width 18 height 18
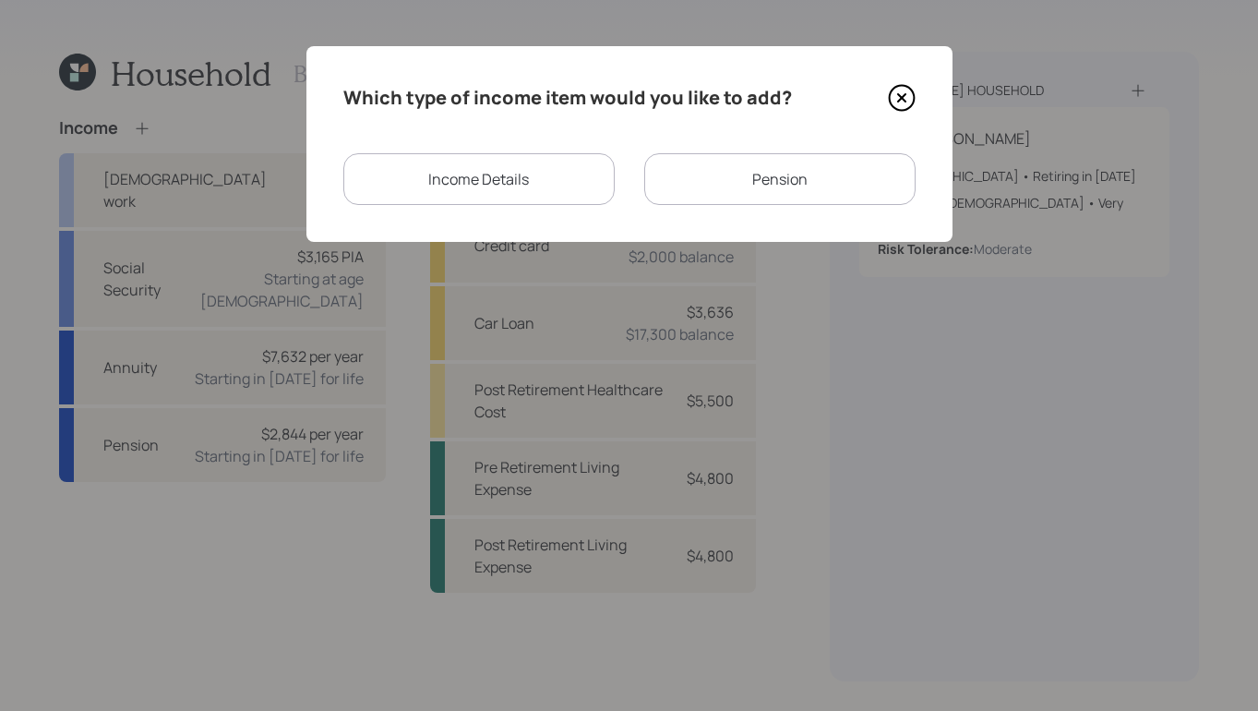
click at [479, 192] on div "Income Details" at bounding box center [478, 179] width 271 height 52
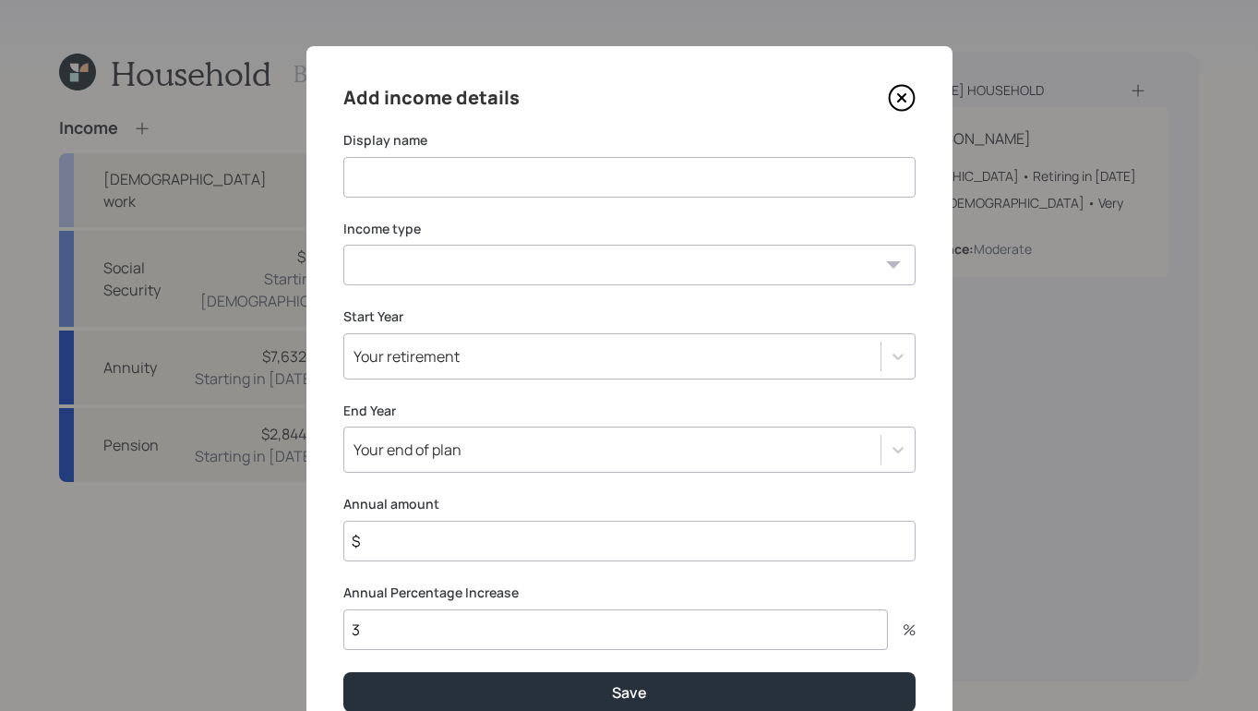
click at [543, 258] on select "Full-time work Part-time work Self employment Other" at bounding box center [629, 265] width 572 height 41
select select "other"
click at [343, 245] on select "Full-time work Part-time work Self employment Other" at bounding box center [629, 265] width 572 height 41
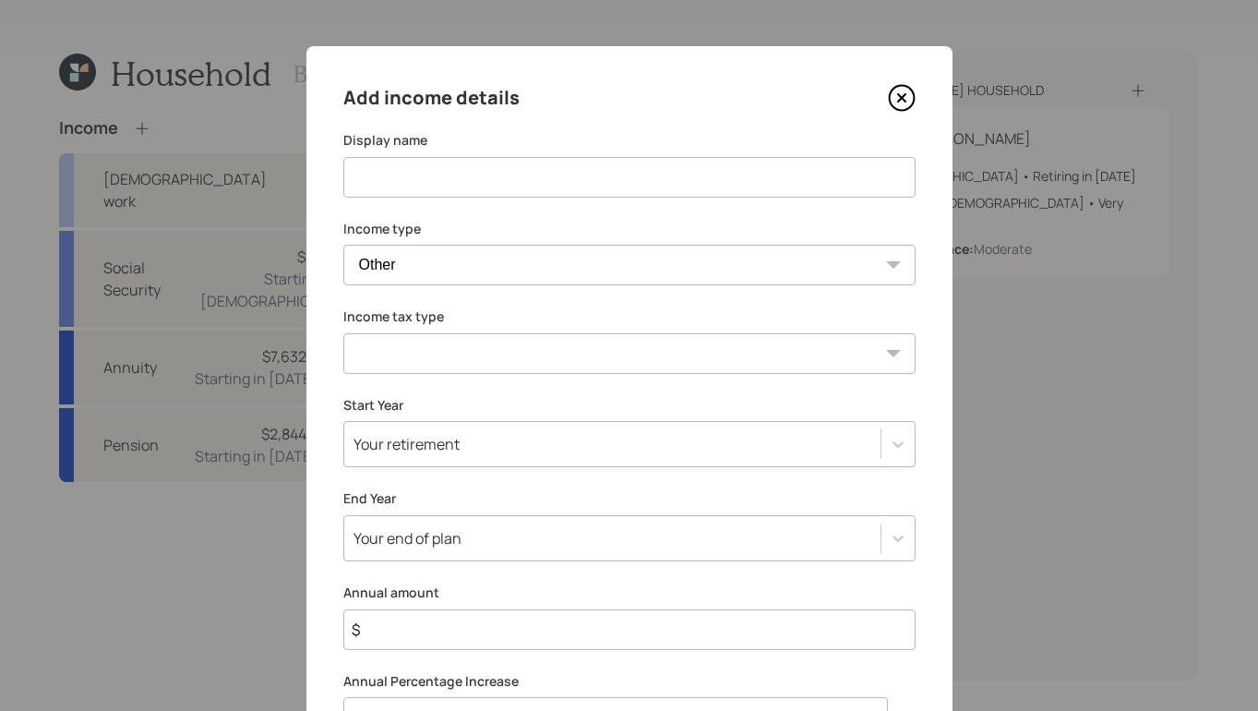
click at [521, 351] on select "Tax-free Earned Self Employment Alimony Royalties Pension / Annuity Interest Di…" at bounding box center [629, 353] width 572 height 41
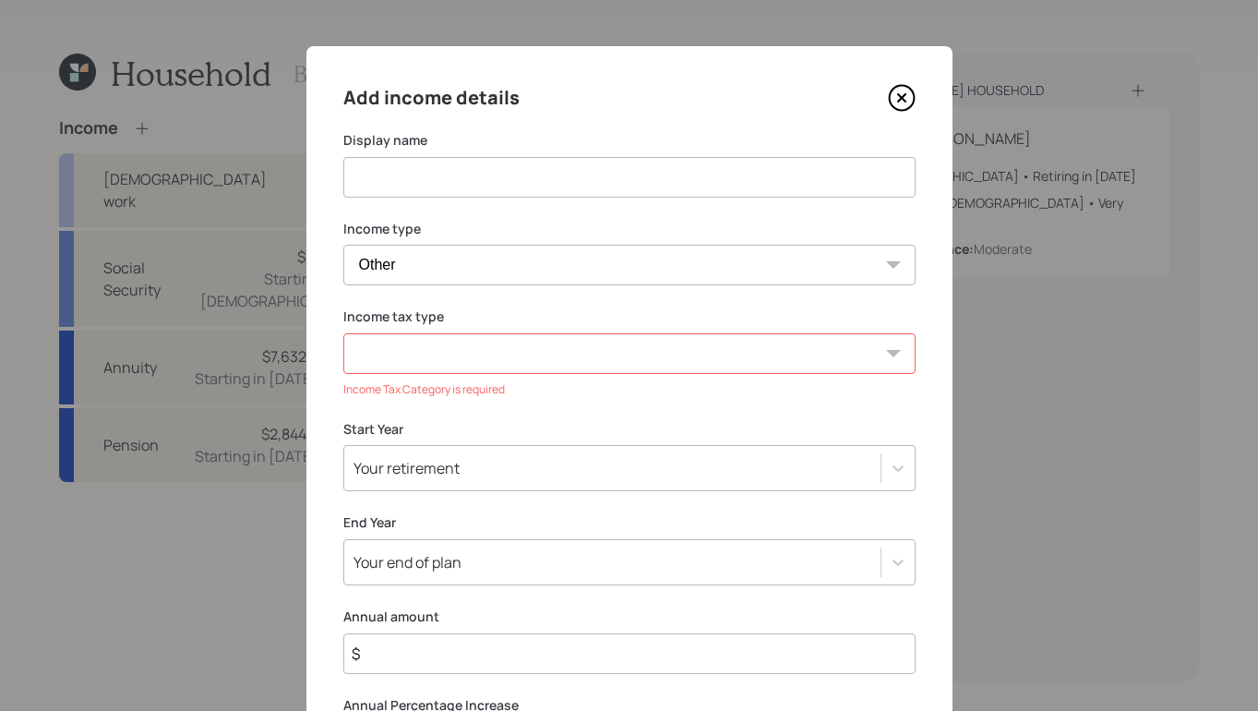
click at [704, 115] on div "Add income details Display name Income type Full-time work Part-time work Self …" at bounding box center [630, 453] width 646 height 815
click at [903, 97] on icon at bounding box center [900, 97] width 7 height 7
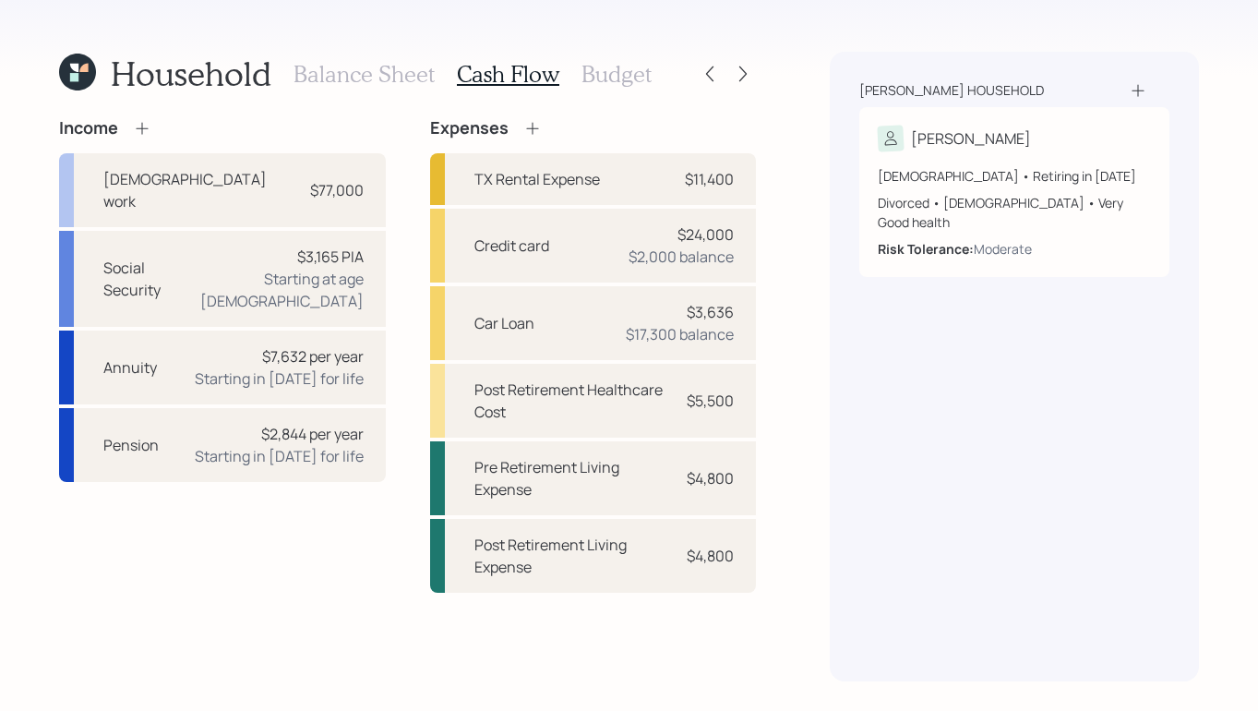
click at [803, 332] on div "Household Balance Sheet Cash Flow Budget Income Full-time work $77,000 Social S…" at bounding box center [629, 355] width 1258 height 711
click at [636, 76] on h3 "Budget" at bounding box center [617, 74] width 70 height 27
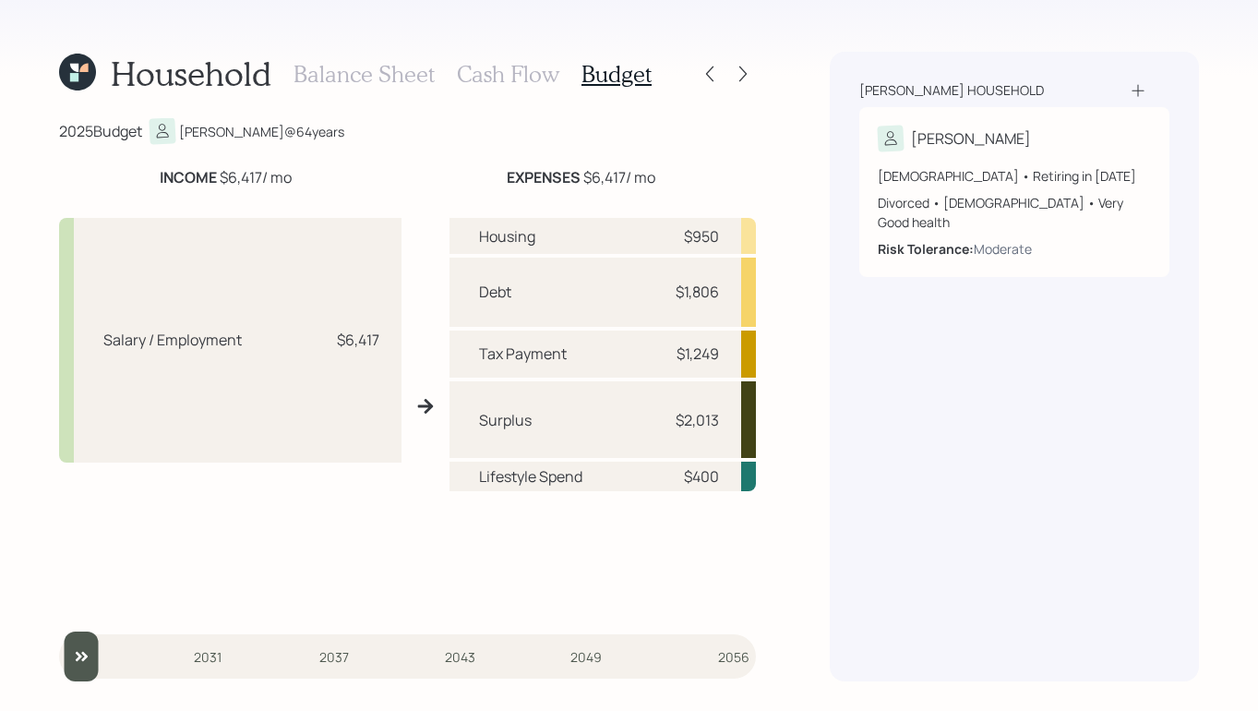
click at [508, 75] on h3 "Cash Flow" at bounding box center [508, 74] width 102 height 27
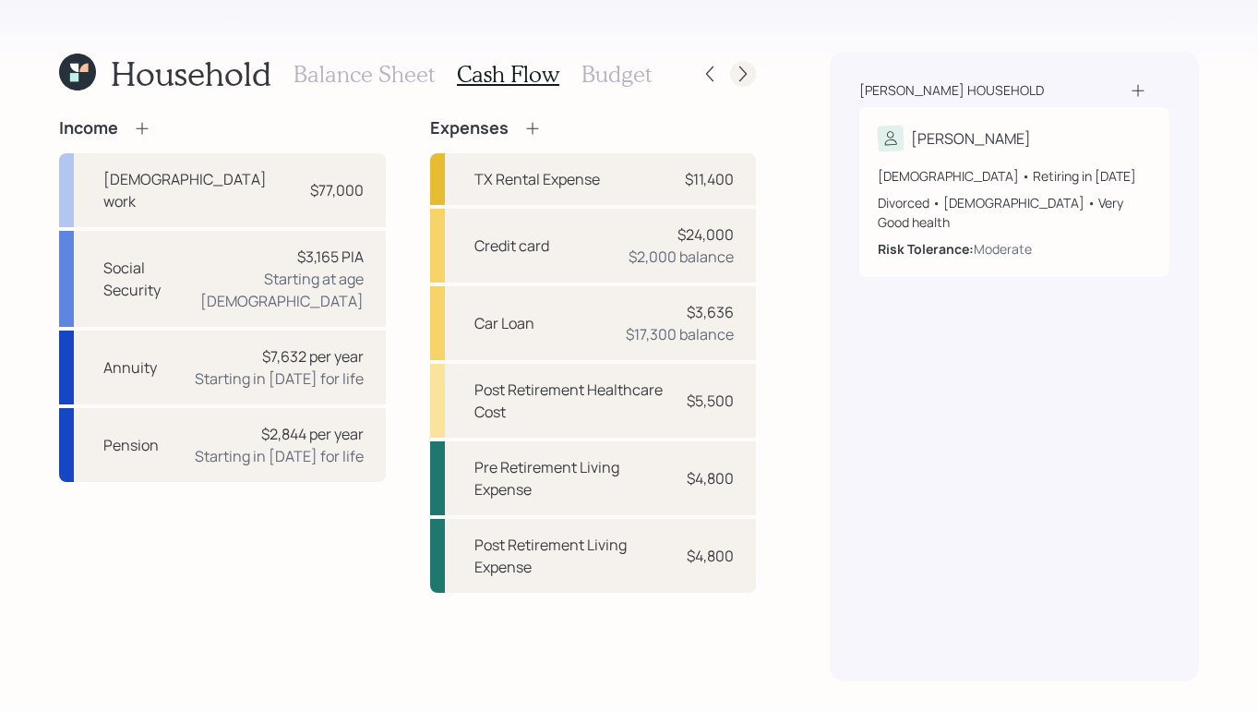
click at [746, 70] on icon at bounding box center [743, 74] width 18 height 18
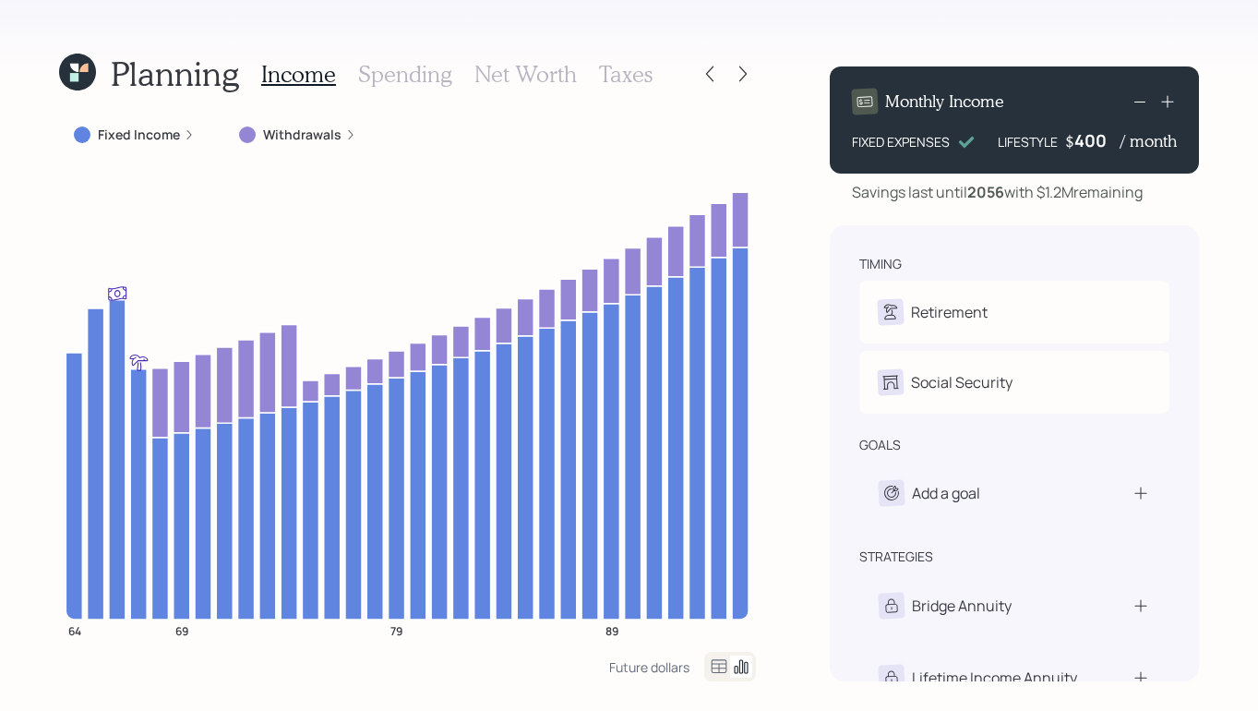
click at [610, 78] on h3 "Taxes" at bounding box center [626, 74] width 54 height 27
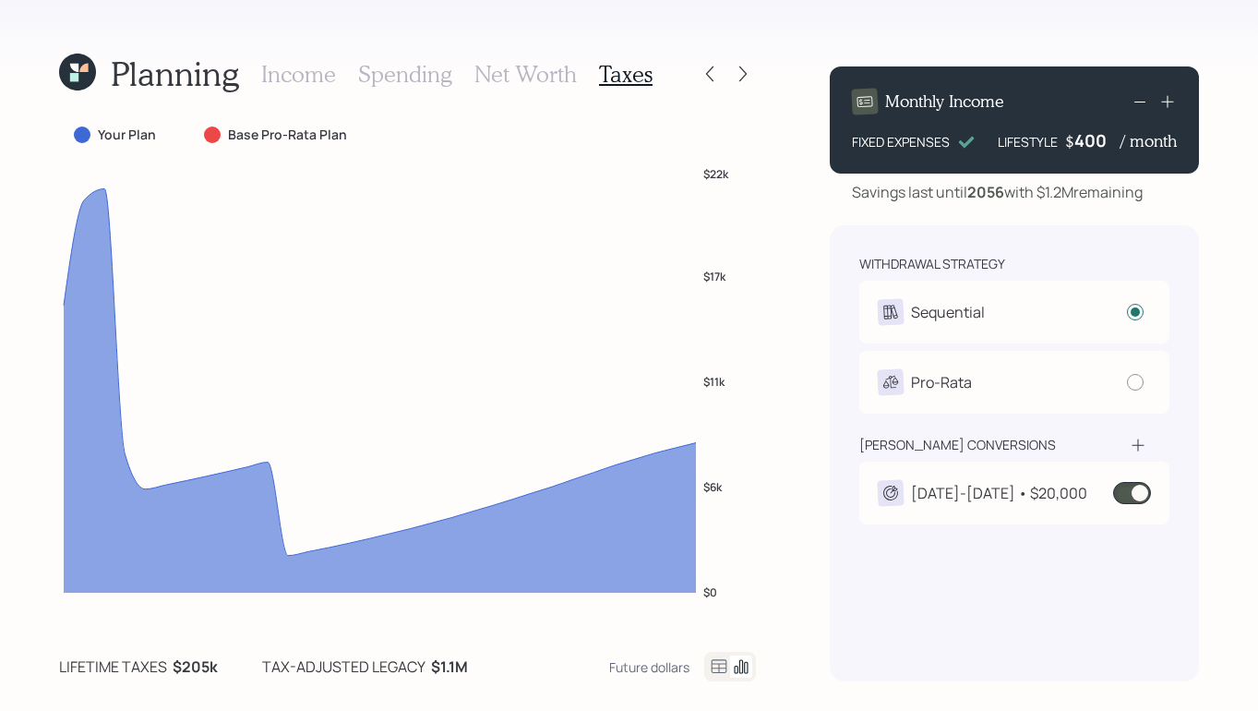
click at [543, 72] on h3 "Net Worth" at bounding box center [526, 74] width 102 height 27
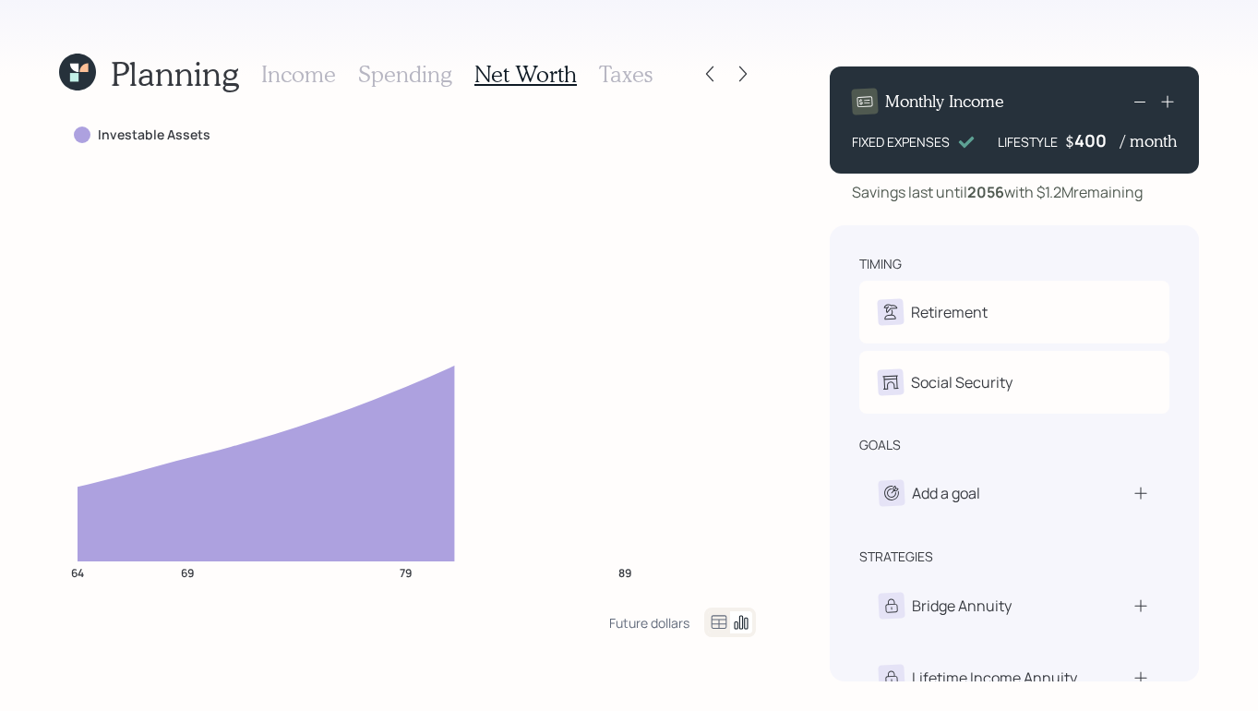
click at [387, 71] on h3 "Spending" at bounding box center [405, 74] width 94 height 27
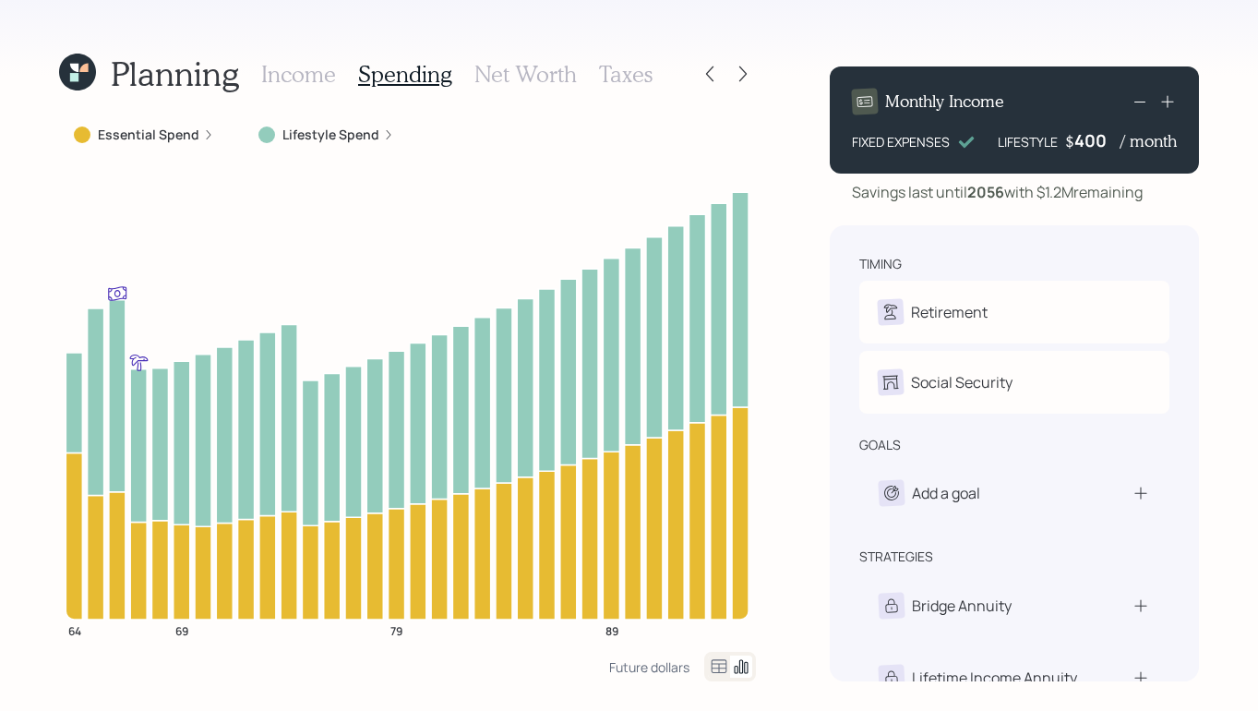
click at [620, 73] on h3 "Taxes" at bounding box center [626, 74] width 54 height 27
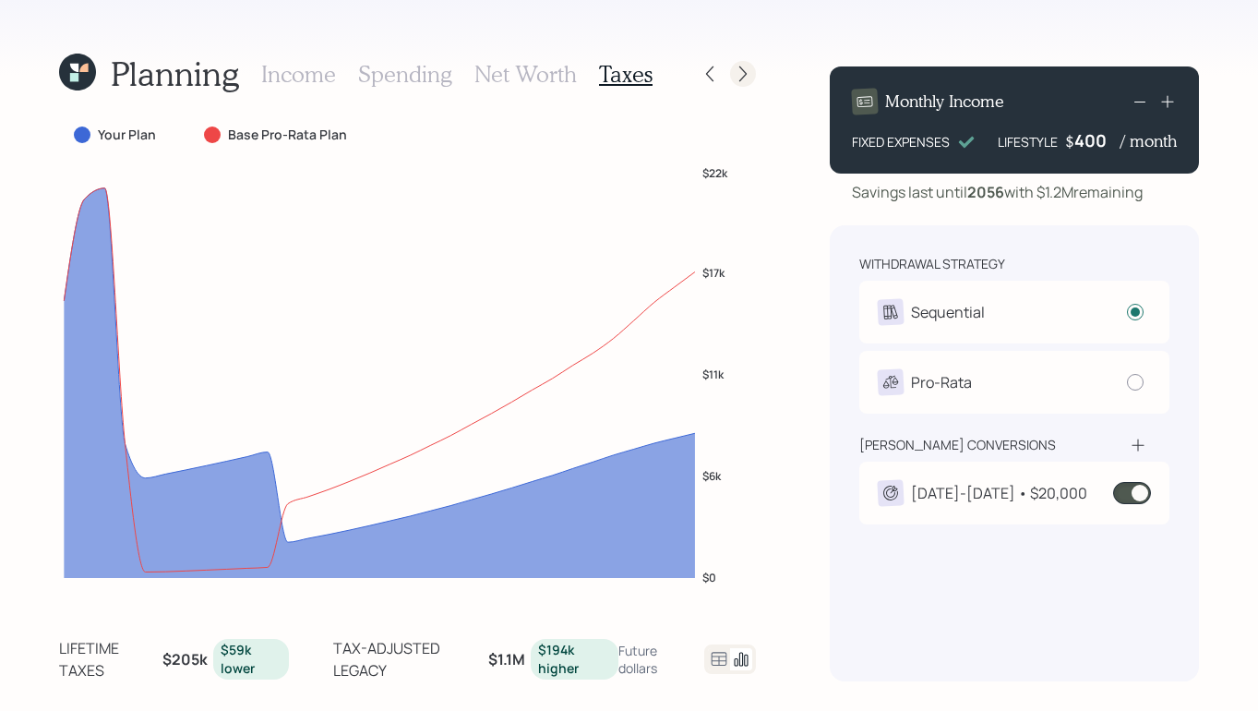
click at [747, 68] on icon at bounding box center [743, 74] width 18 height 18
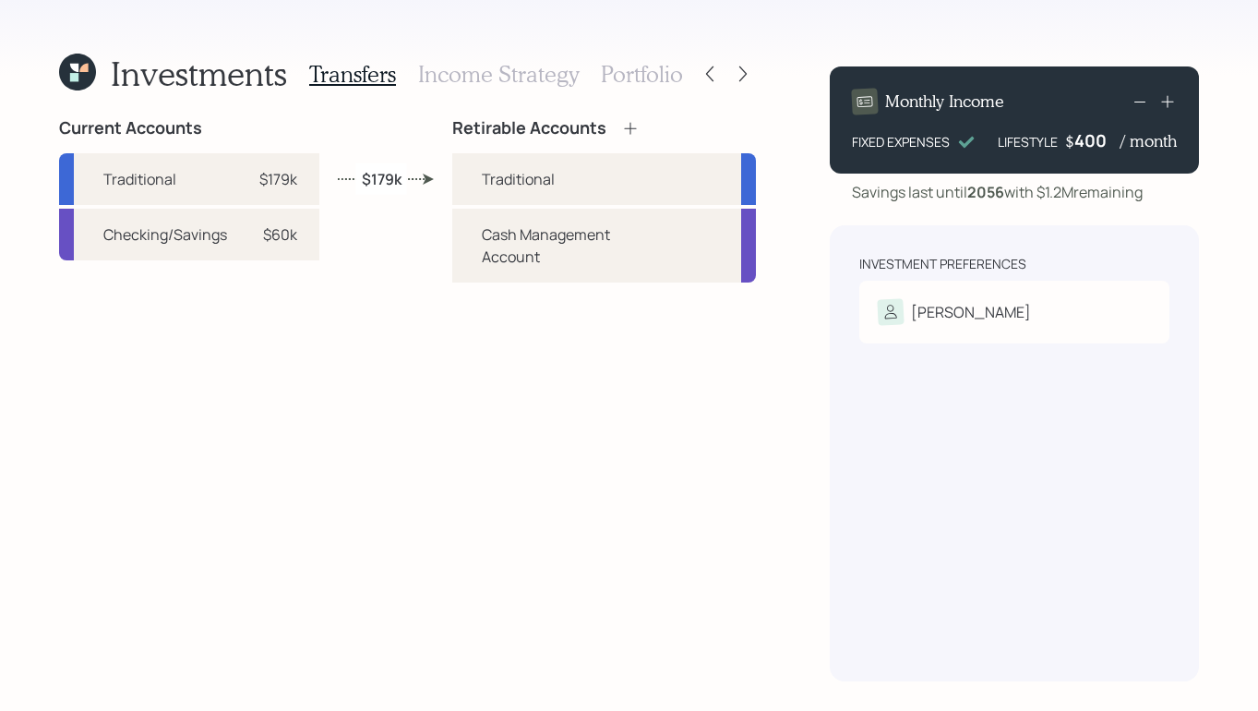
click at [747, 68] on icon at bounding box center [743, 74] width 18 height 18
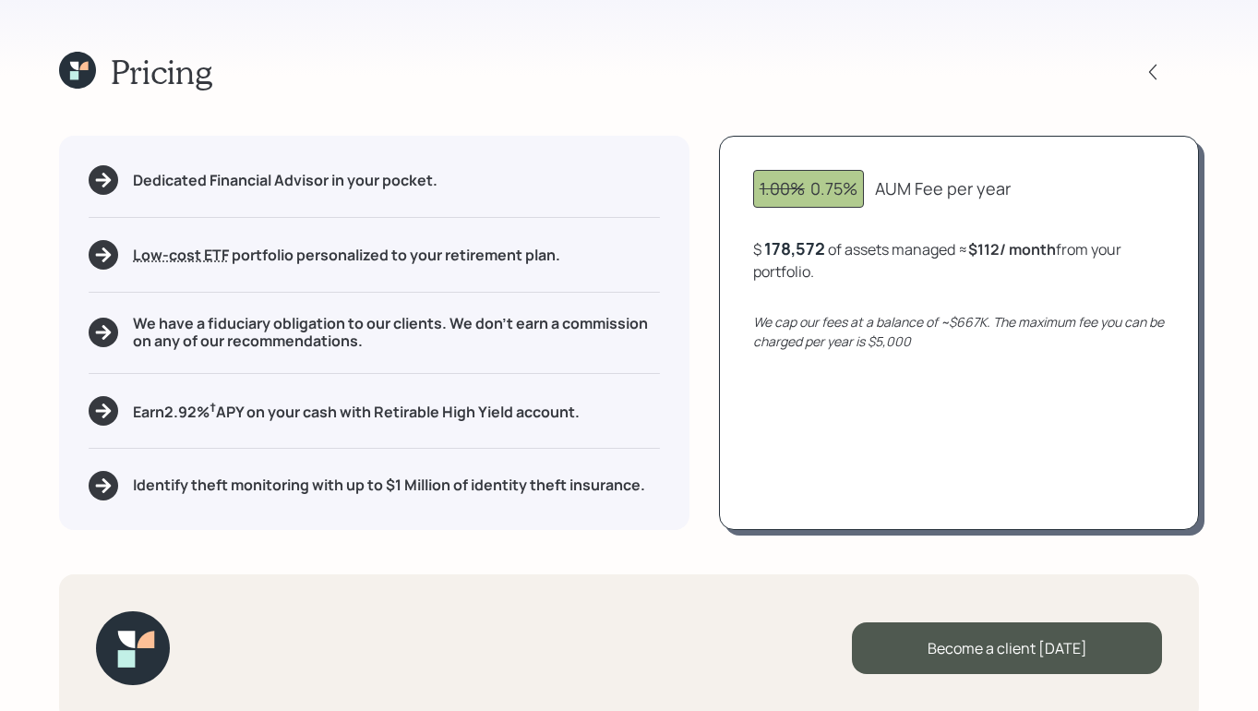
click at [81, 60] on icon at bounding box center [77, 70] width 37 height 37
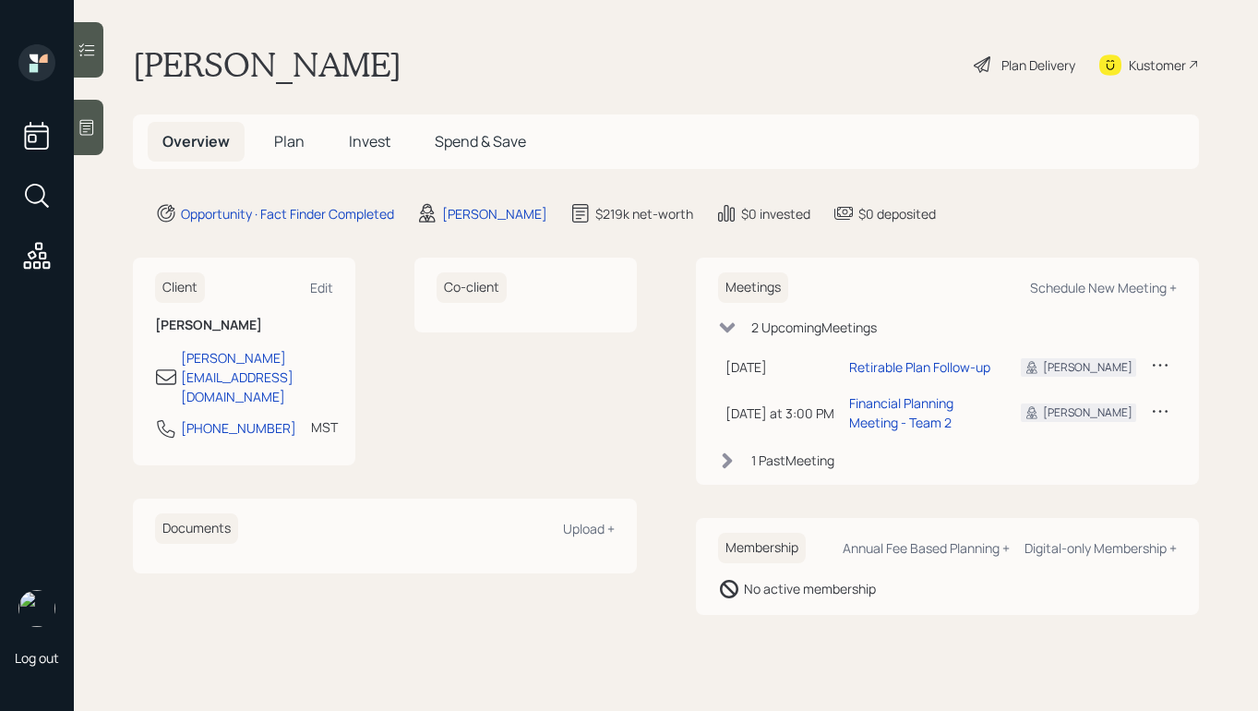
click at [1040, 64] on div "Plan Delivery" at bounding box center [1039, 64] width 74 height 19
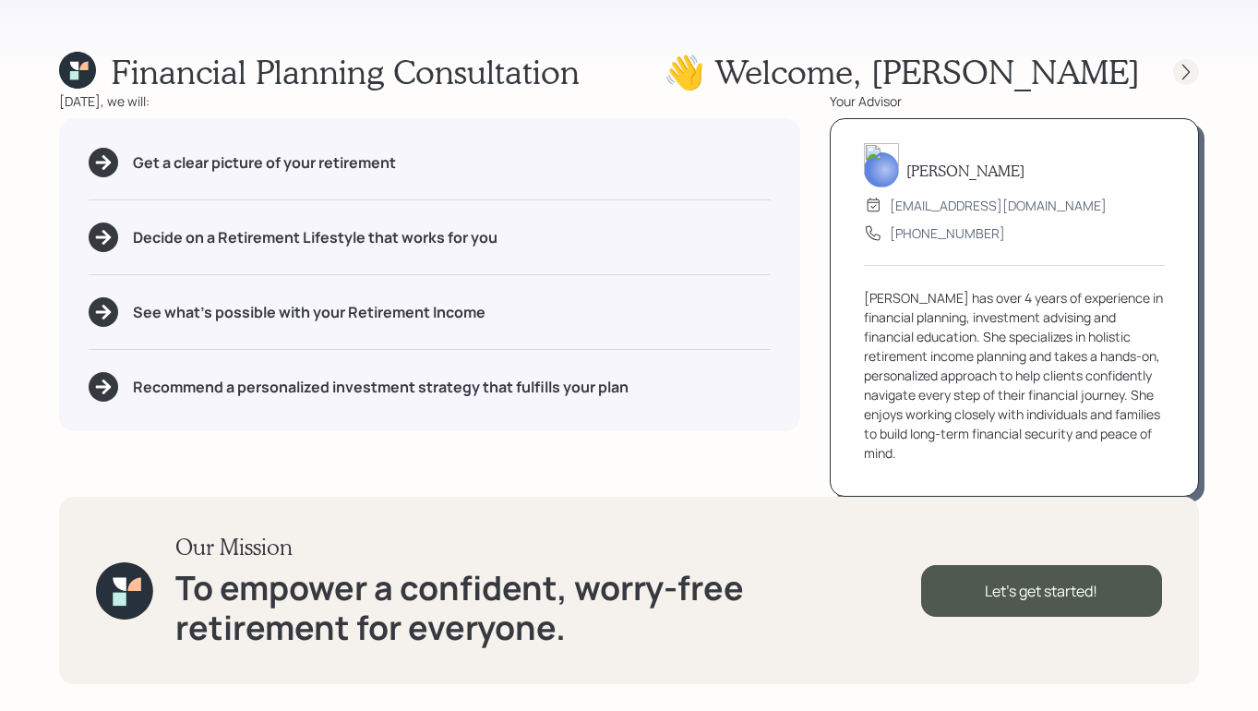
click at [1186, 79] on icon at bounding box center [1186, 72] width 18 height 18
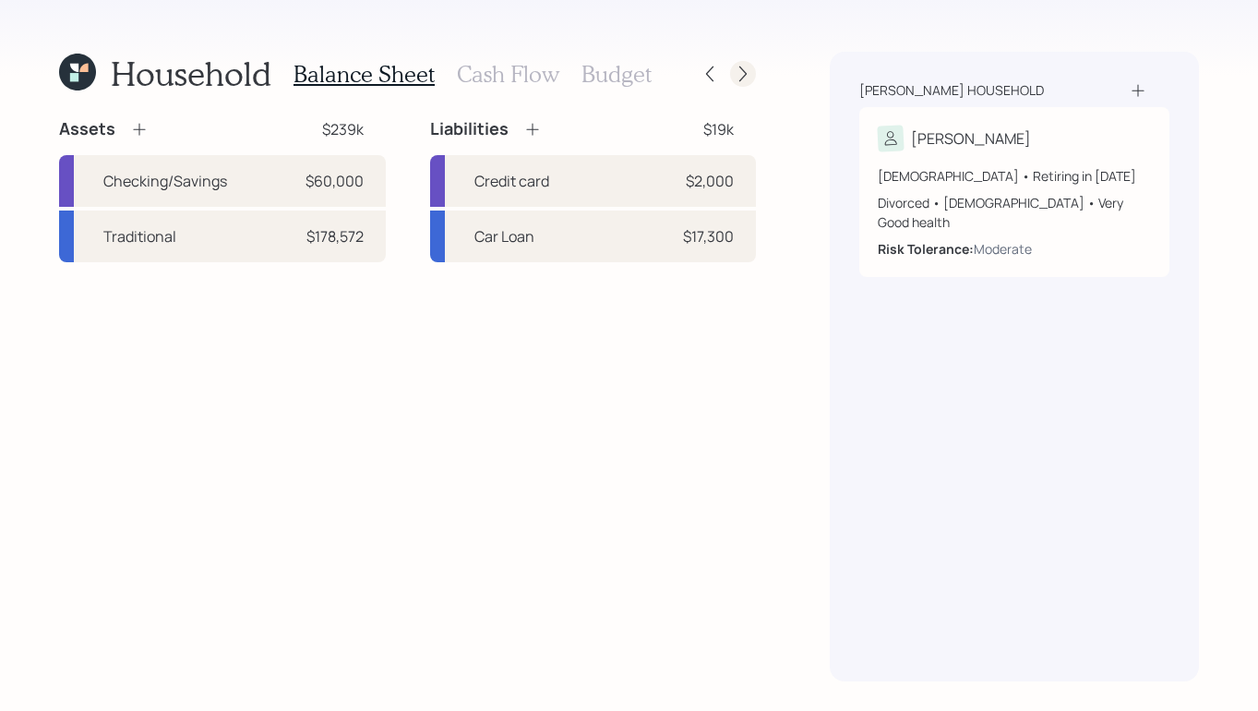
click at [746, 85] on div at bounding box center [743, 74] width 26 height 26
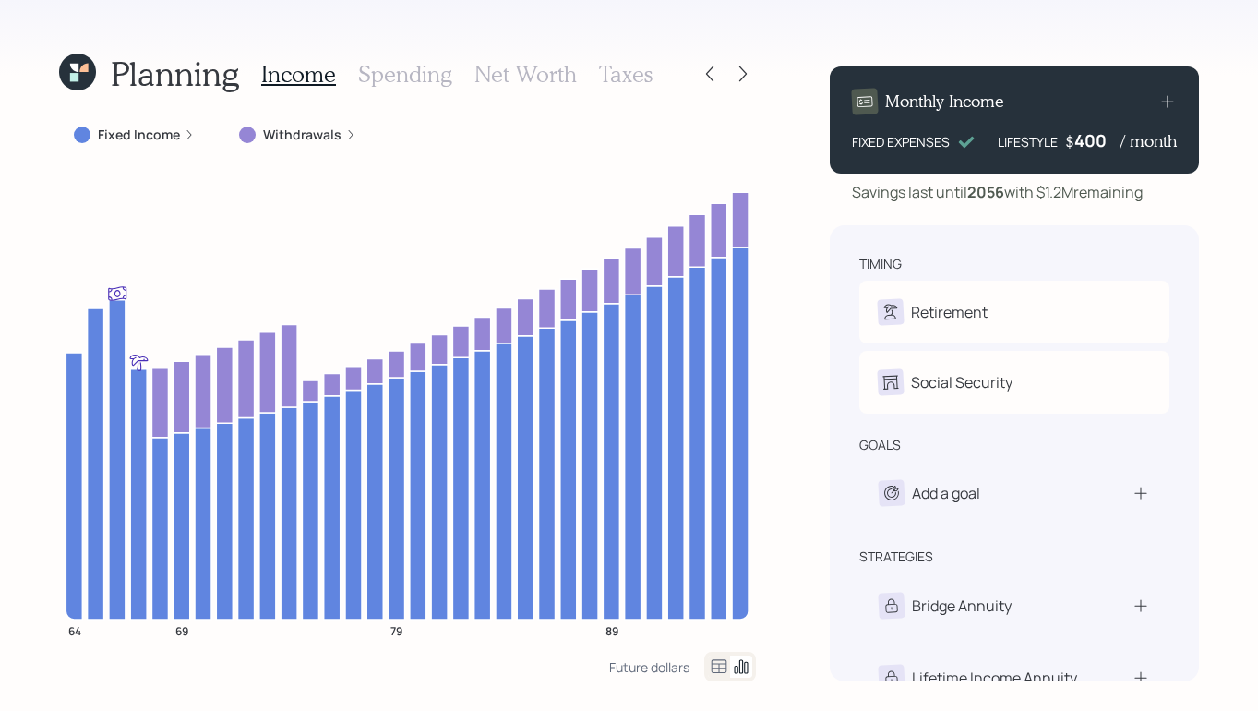
click at [595, 66] on div "Income Spending Net Worth Taxes" at bounding box center [456, 74] width 391 height 44
click at [755, 72] on div at bounding box center [743, 74] width 26 height 26
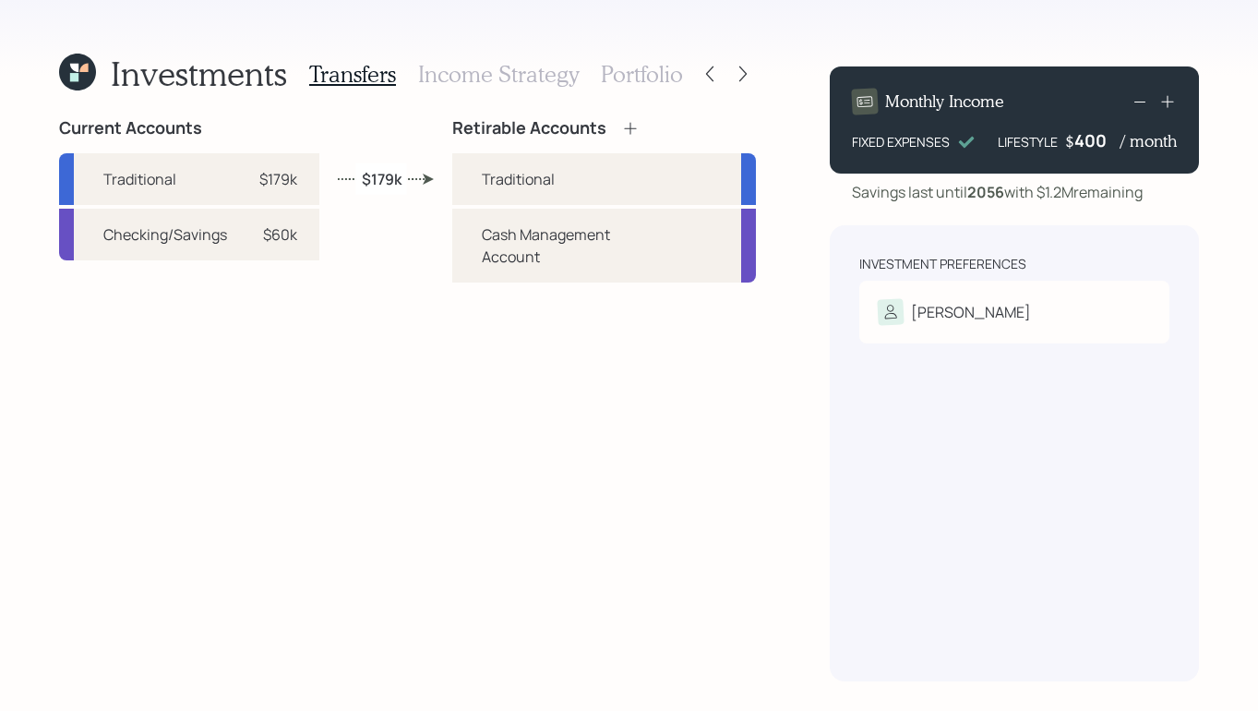
click at [492, 83] on h3 "Income Strategy" at bounding box center [498, 74] width 161 height 27
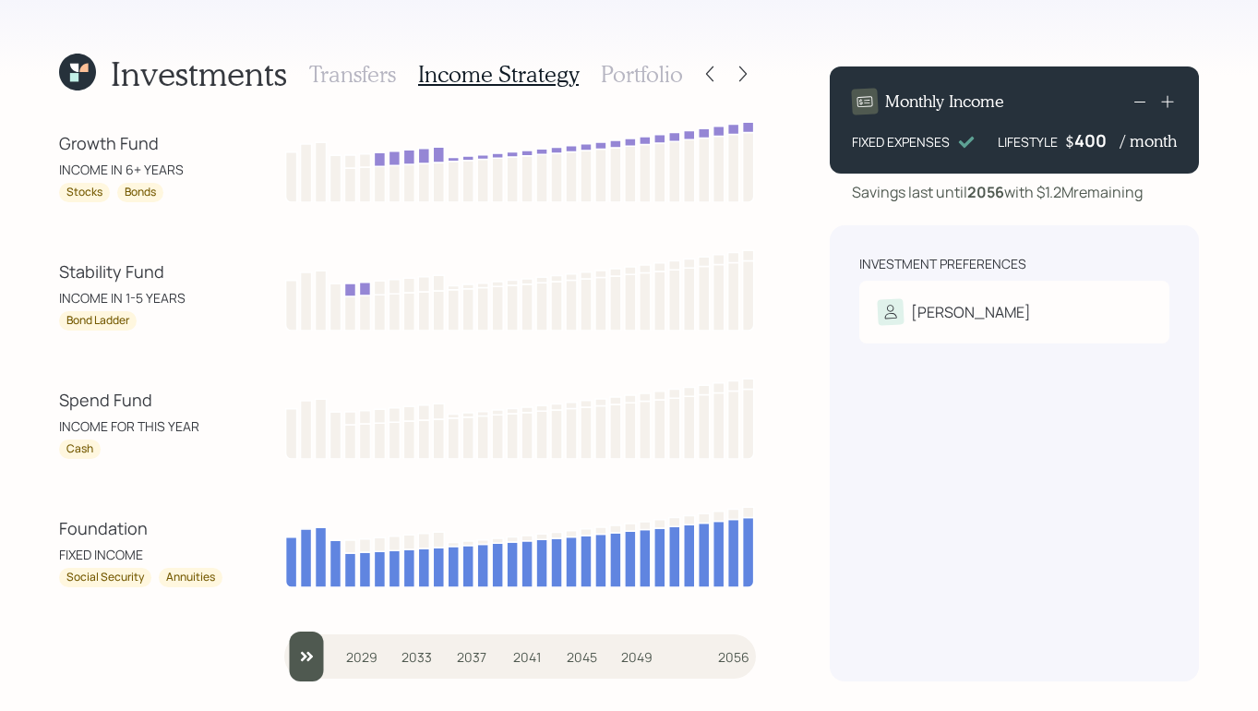
click at [620, 84] on h3 "Portfolio" at bounding box center [642, 74] width 82 height 27
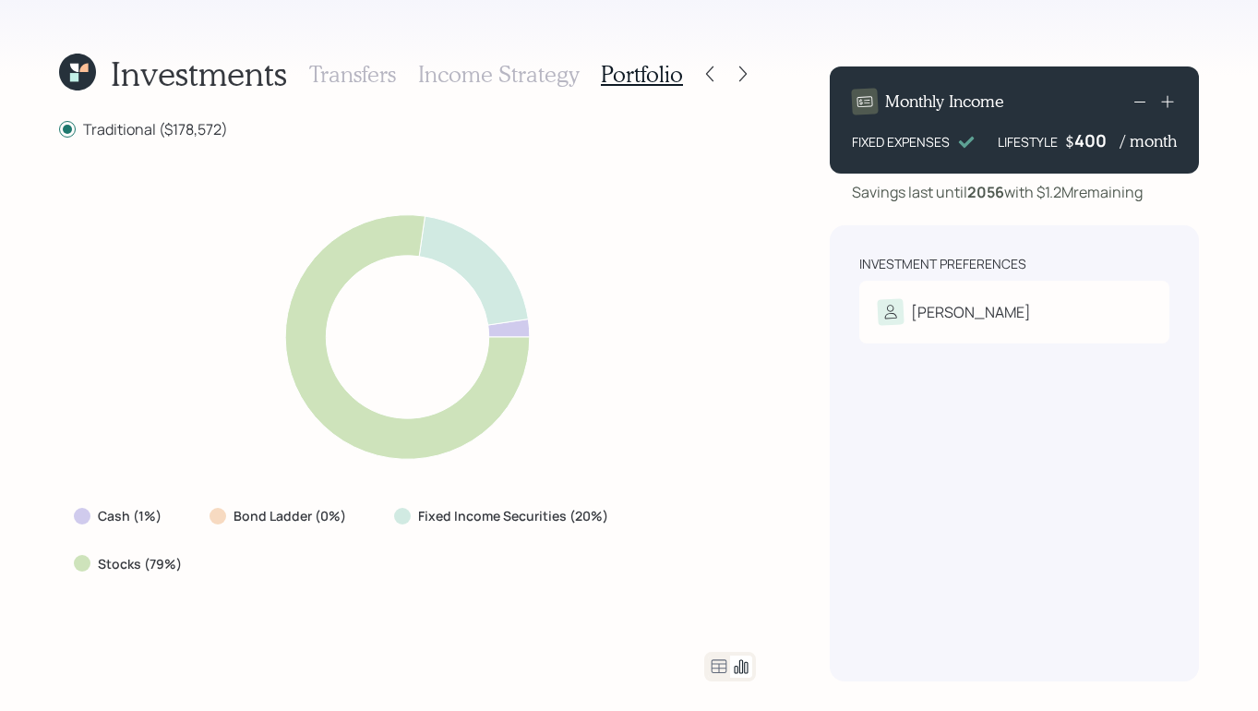
click at [379, 76] on h3 "Transfers" at bounding box center [352, 74] width 87 height 27
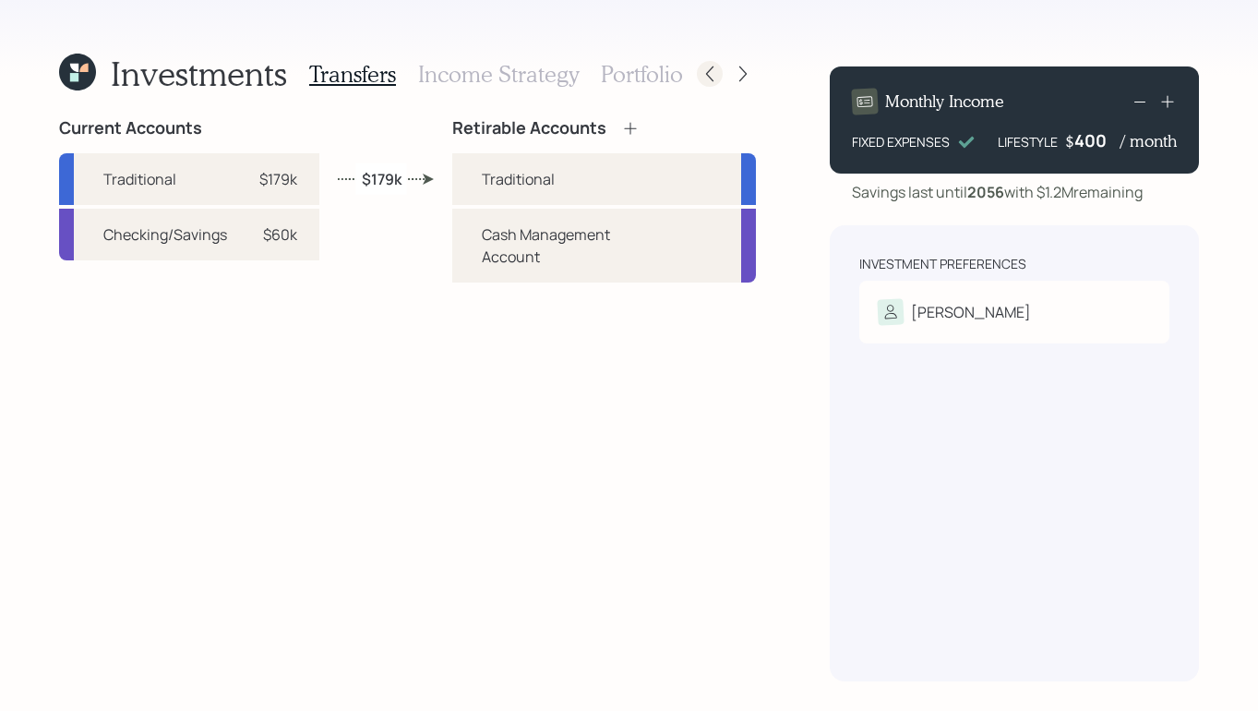
click at [716, 73] on icon at bounding box center [710, 74] width 18 height 18
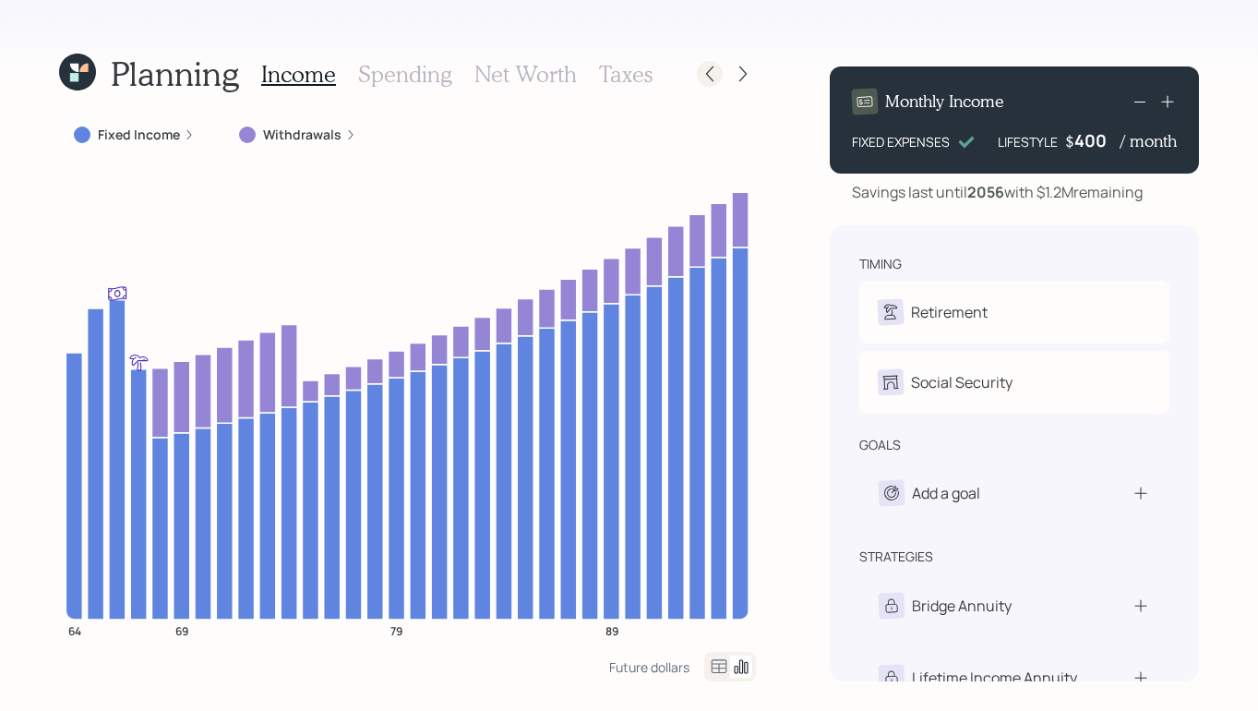
click at [707, 76] on icon at bounding box center [709, 74] width 7 height 16
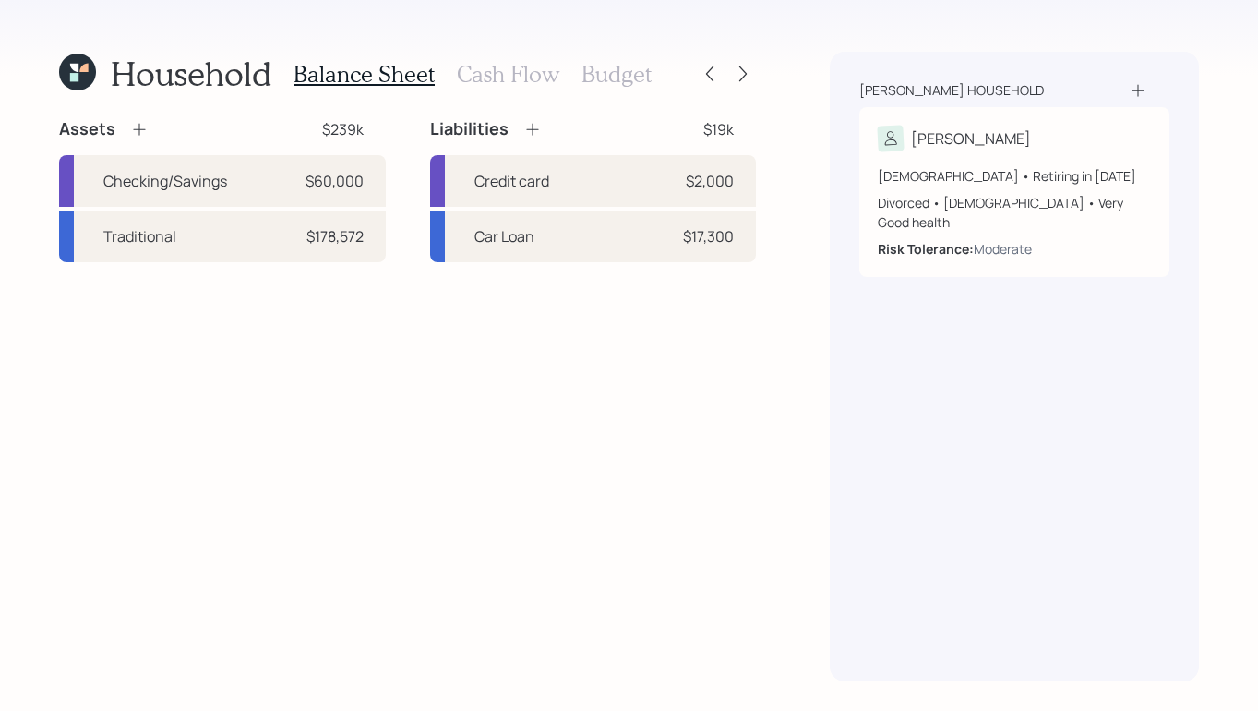
click at [517, 63] on h3 "Cash Flow" at bounding box center [508, 74] width 102 height 27
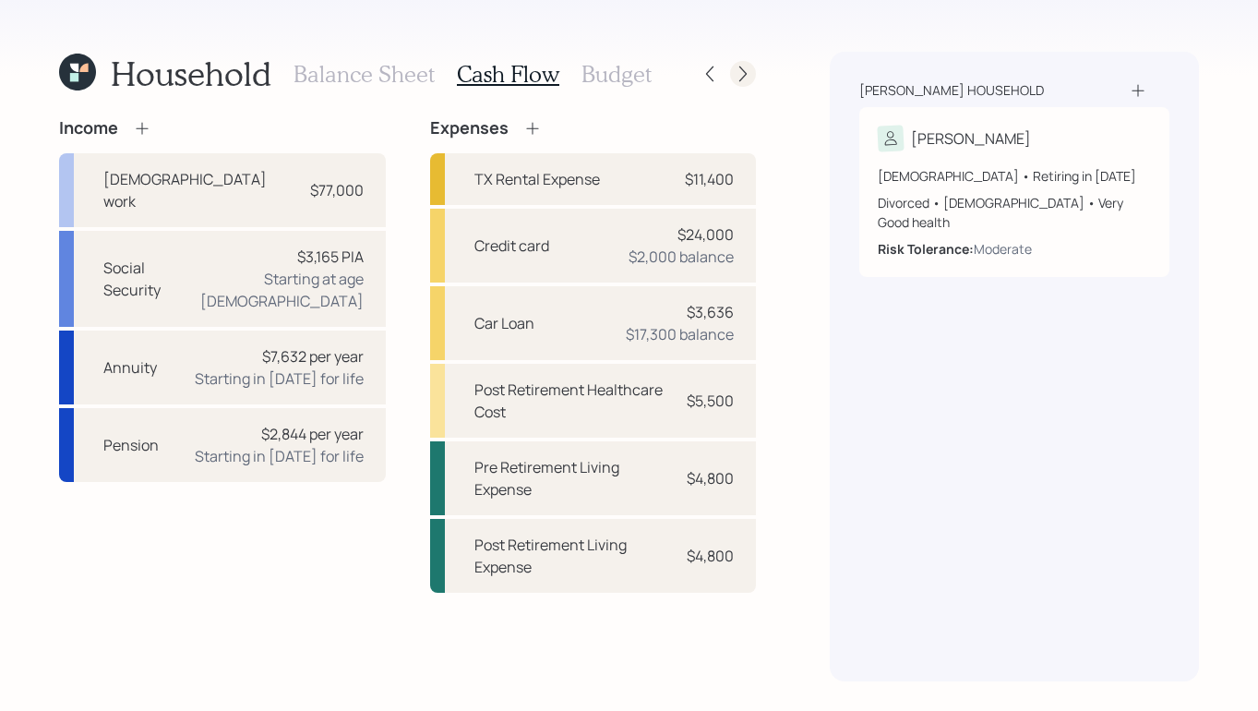
click at [742, 80] on icon at bounding box center [743, 74] width 18 height 18
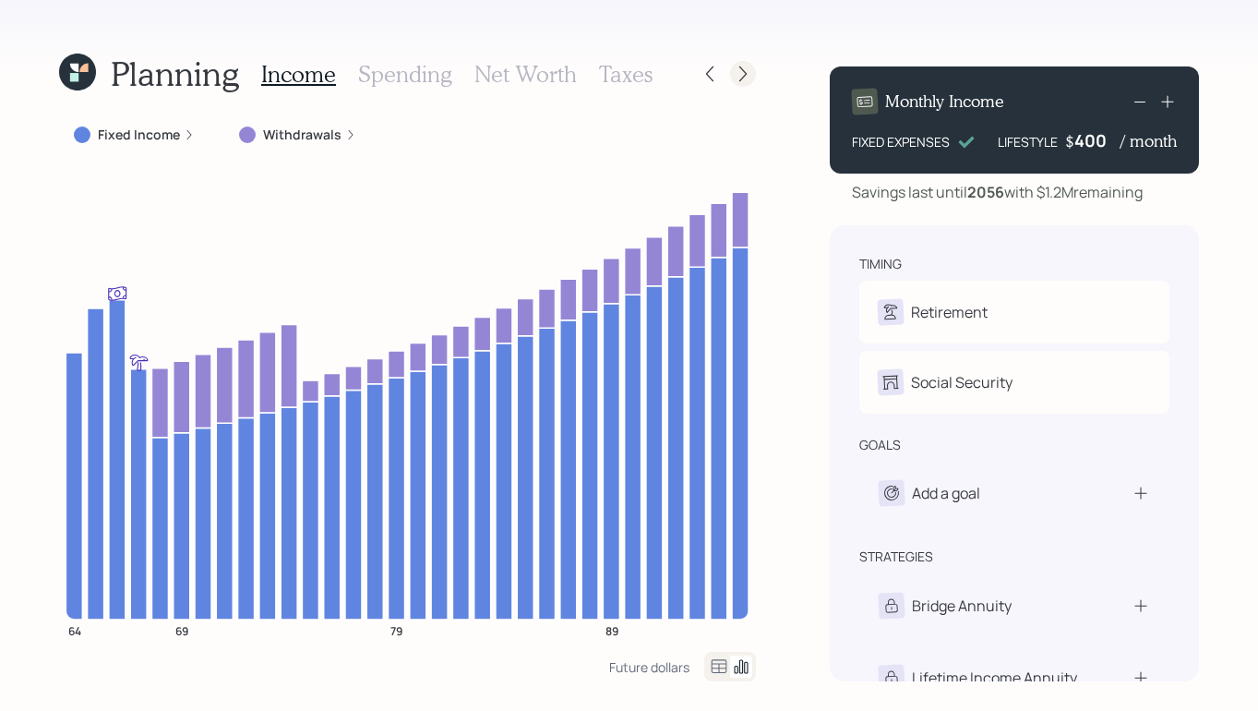
click at [749, 81] on icon at bounding box center [743, 74] width 18 height 18
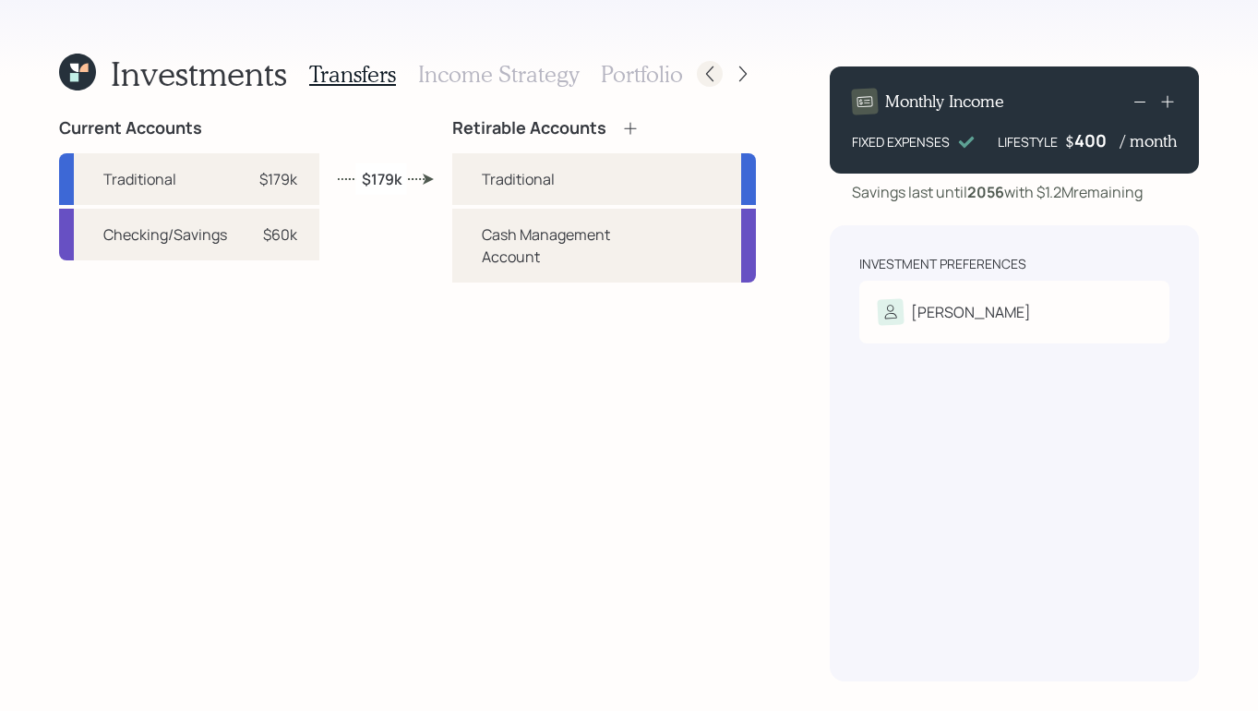
click at [714, 68] on icon at bounding box center [710, 74] width 18 height 18
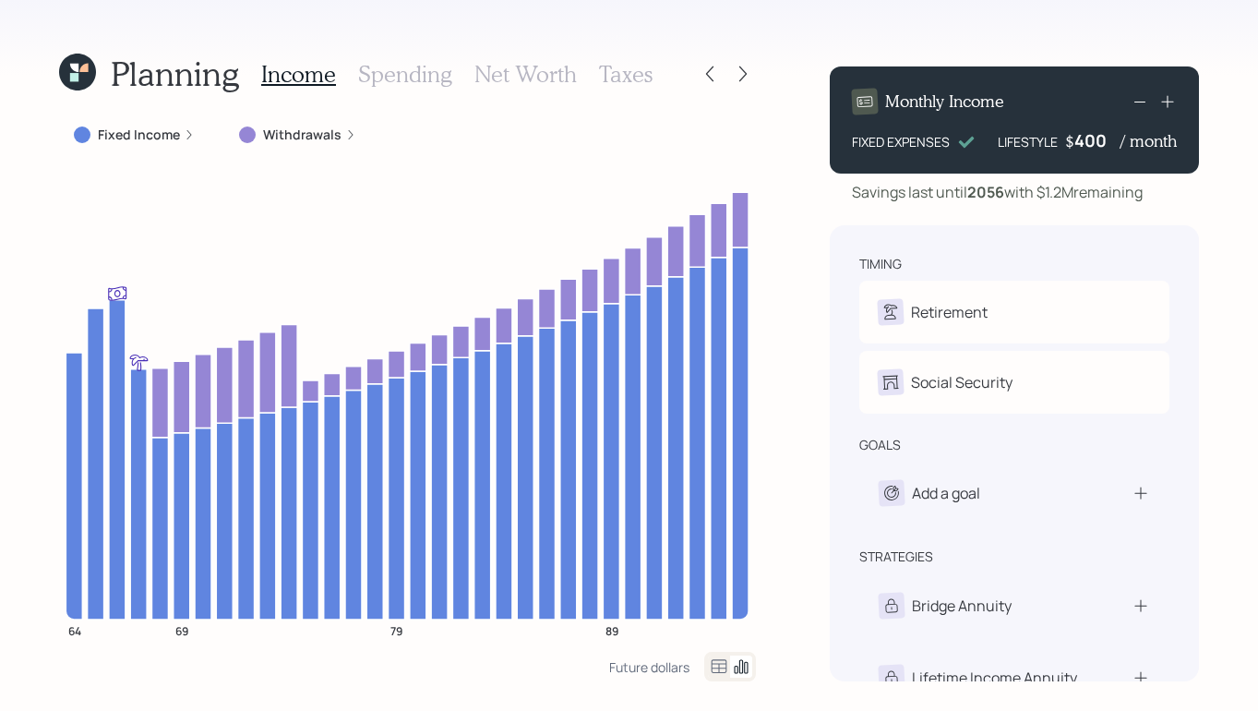
click at [395, 66] on h3 "Spending" at bounding box center [405, 74] width 94 height 27
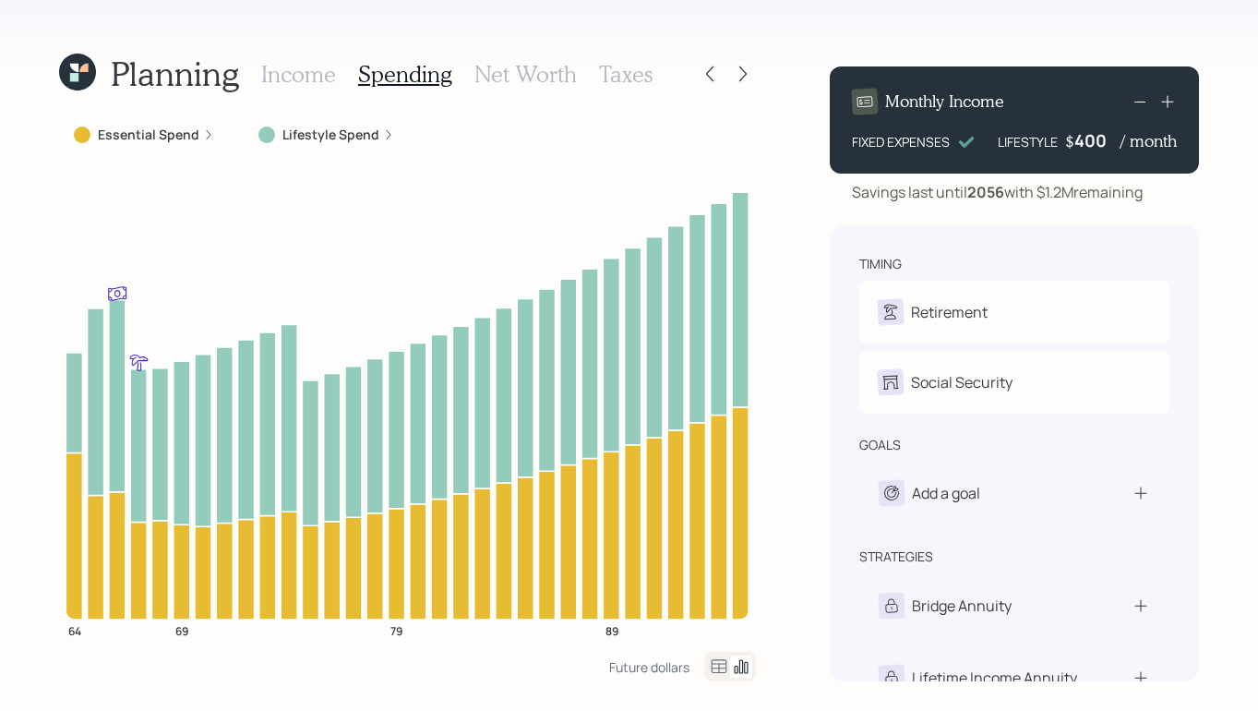
click at [547, 66] on h3 "Net Worth" at bounding box center [526, 74] width 102 height 27
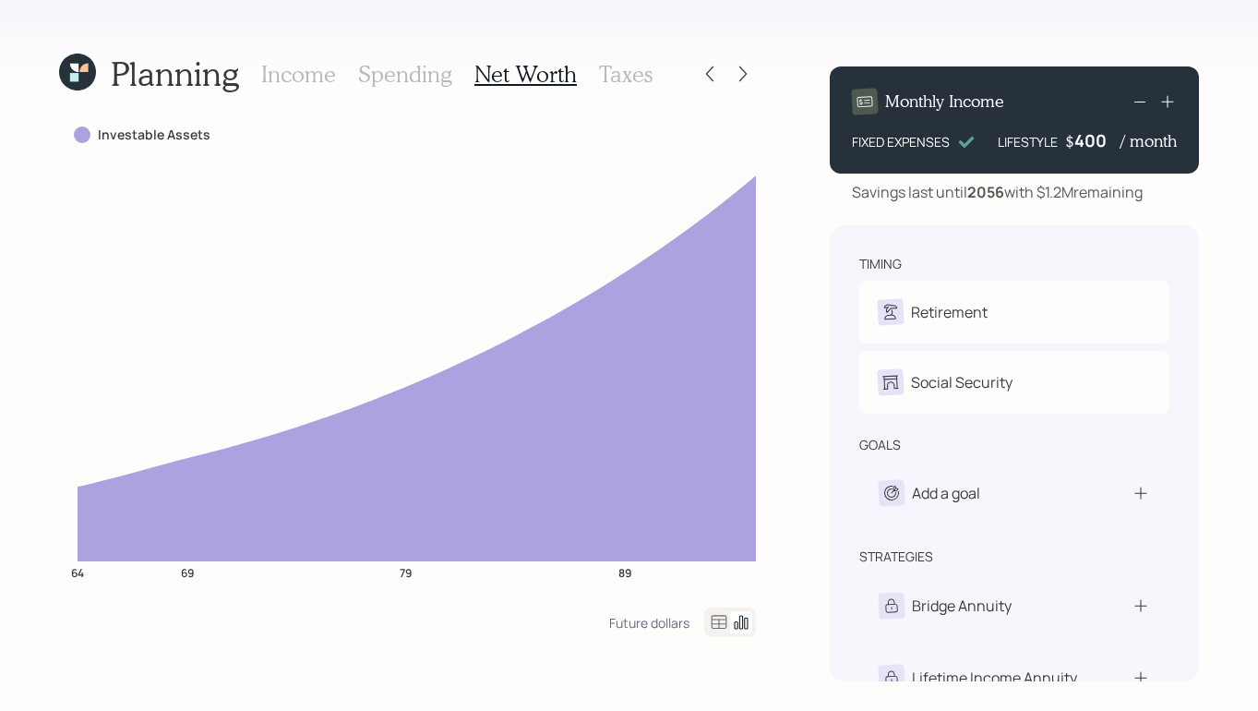
click at [608, 68] on h3 "Taxes" at bounding box center [626, 74] width 54 height 27
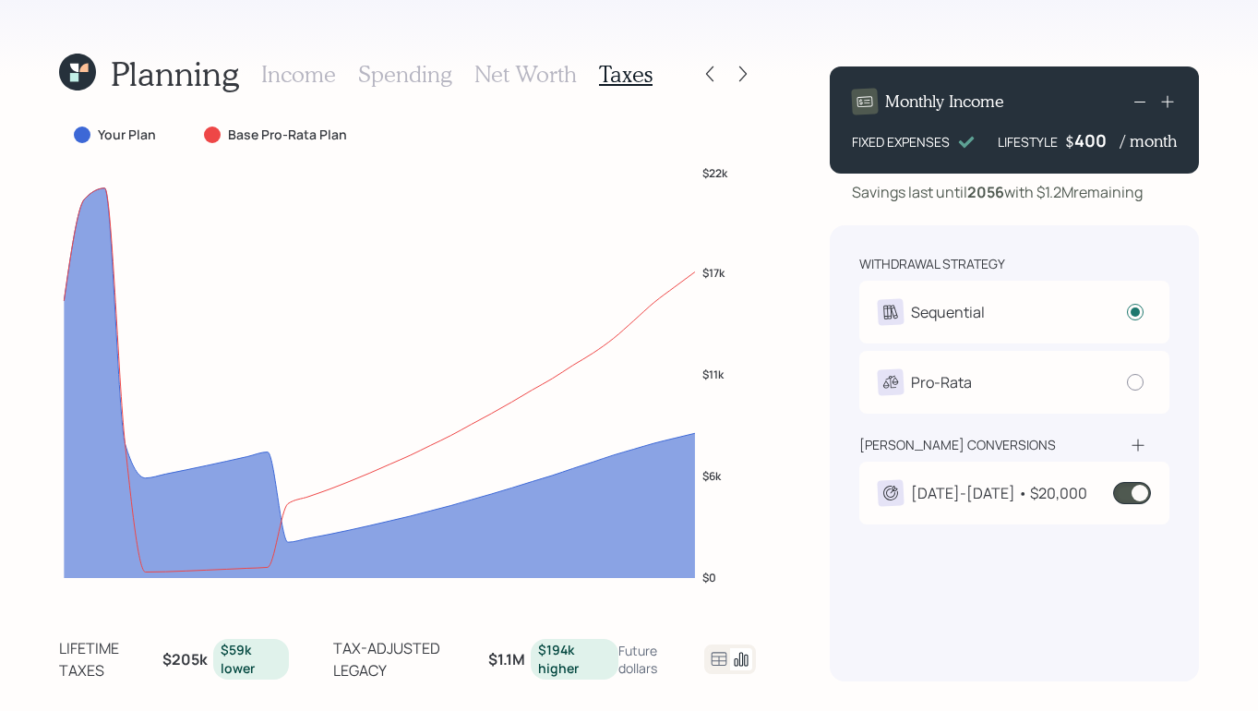
click at [300, 80] on h3 "Income" at bounding box center [298, 74] width 75 height 27
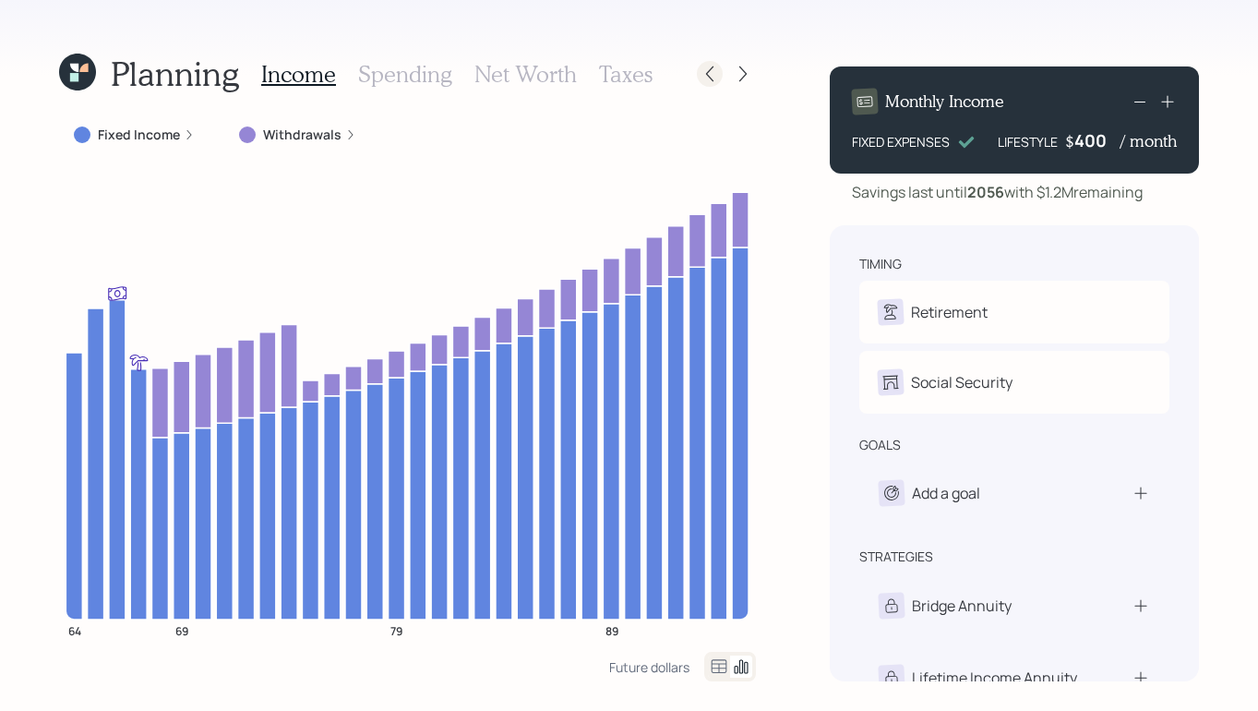
click at [711, 72] on icon at bounding box center [710, 74] width 18 height 18
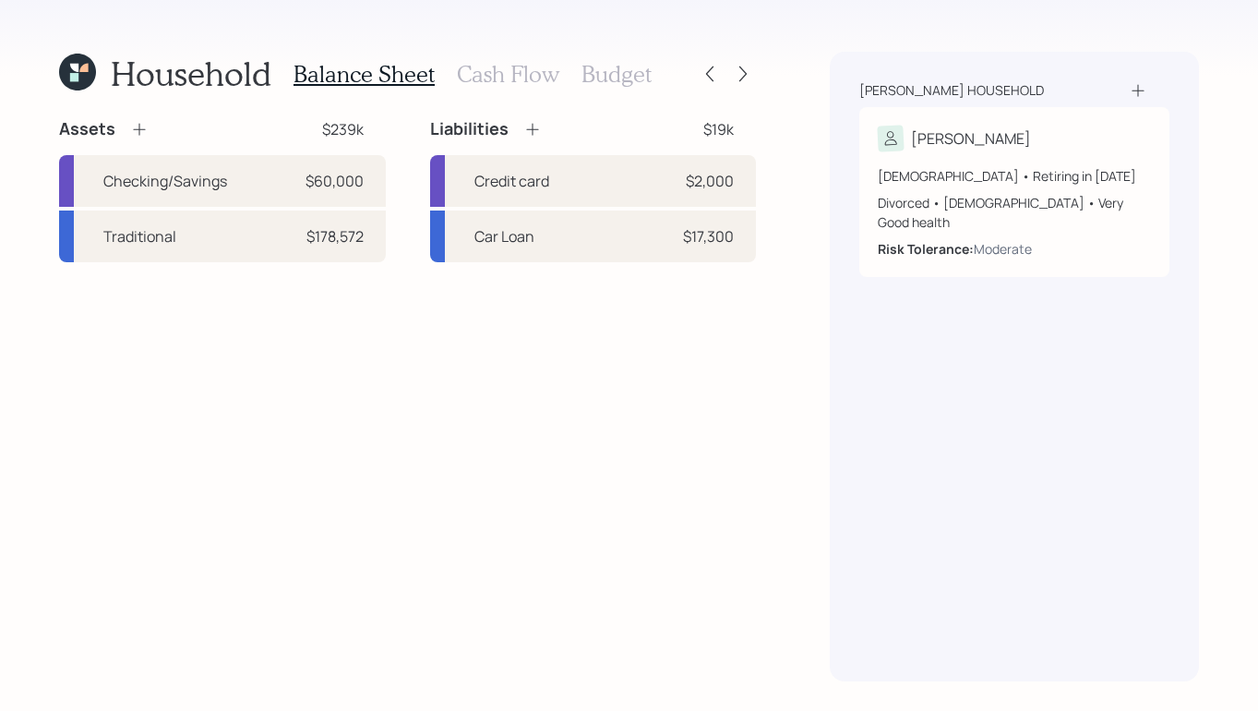
click at [613, 56] on div "Balance Sheet Cash Flow Budget" at bounding box center [473, 74] width 358 height 44
click at [615, 70] on h3 "Budget" at bounding box center [617, 74] width 70 height 27
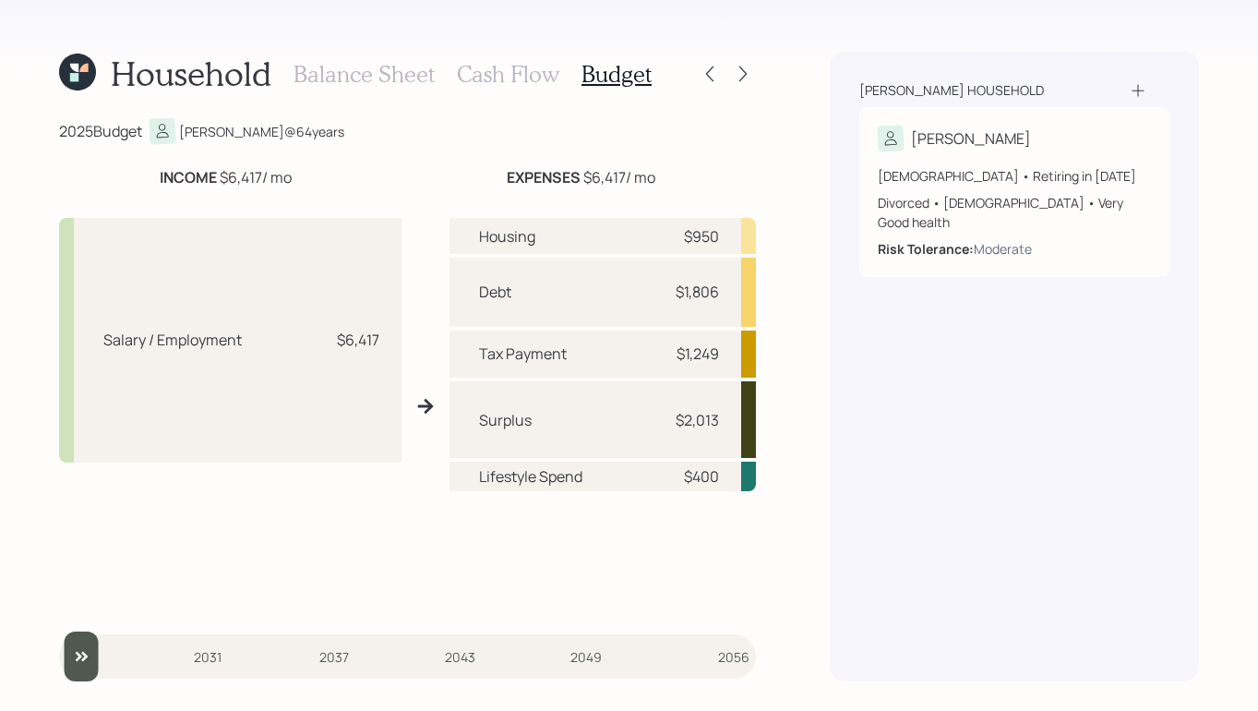
click at [763, 71] on div "Household Balance Sheet Cash Flow Budget 2025 Budget Benny @ 64 years INCOME $6…" at bounding box center [629, 355] width 1258 height 711
click at [738, 76] on icon at bounding box center [743, 74] width 18 height 18
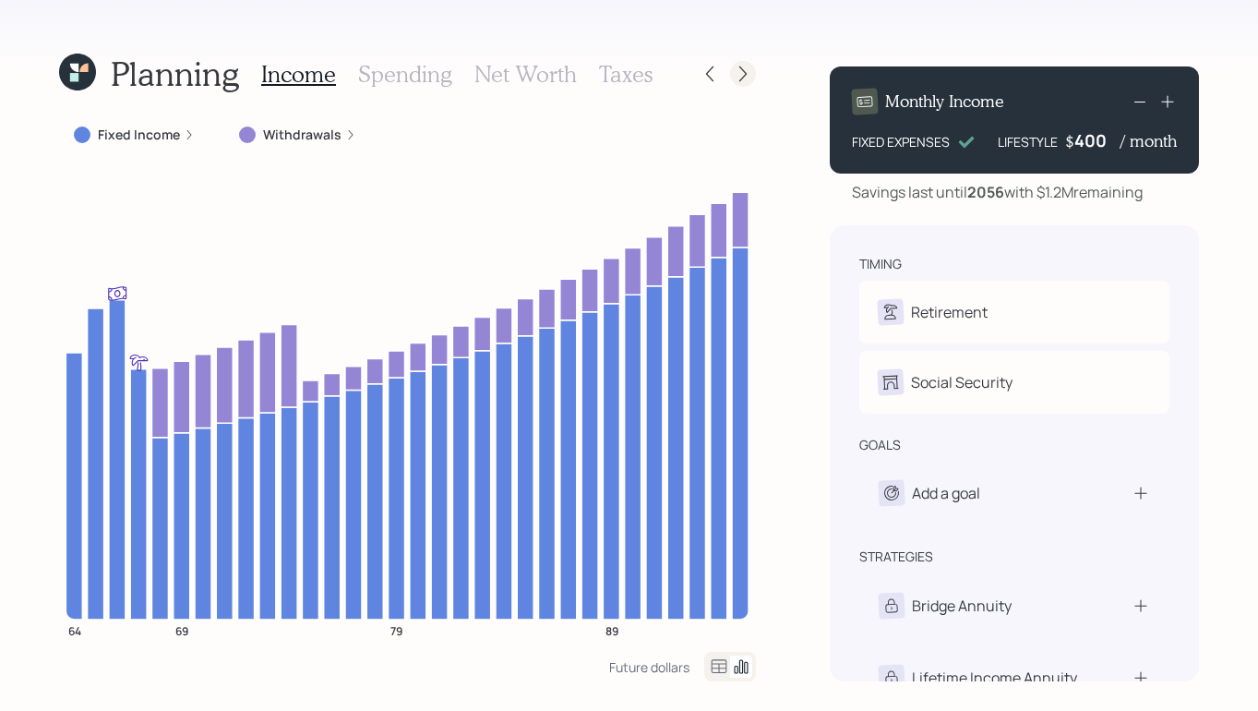
click at [746, 74] on icon at bounding box center [743, 74] width 7 height 16
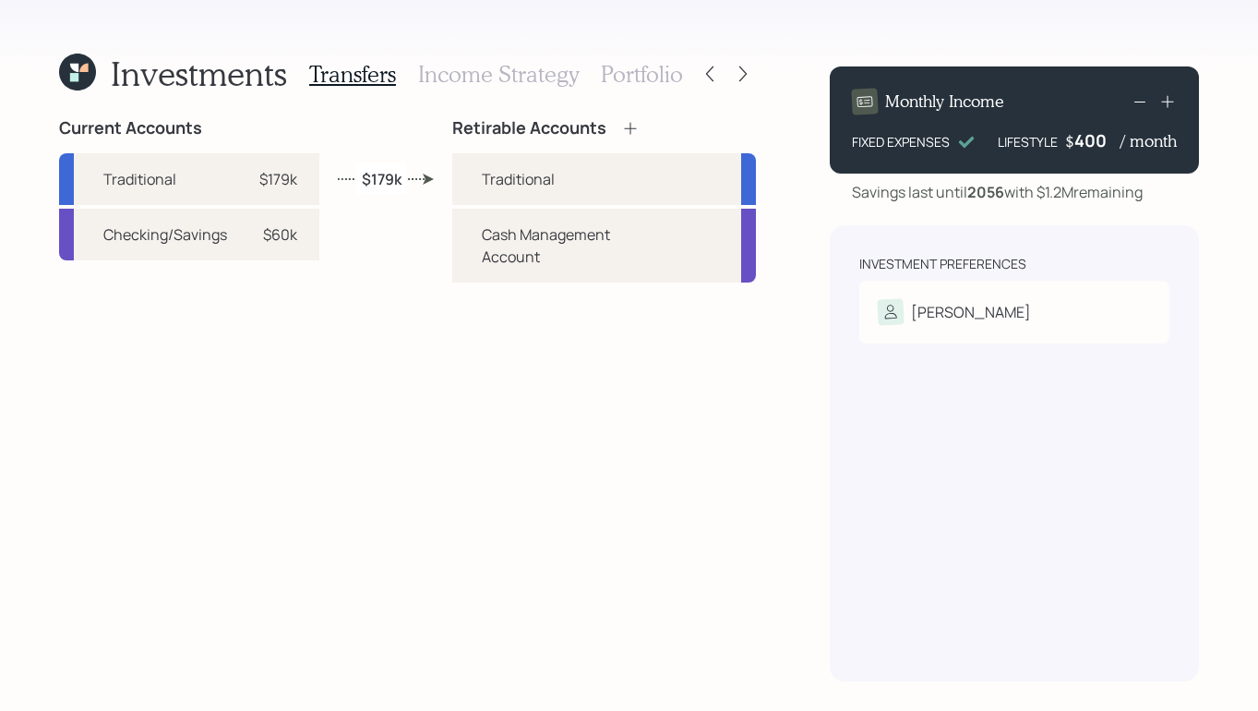
click at [513, 71] on h3 "Income Strategy" at bounding box center [498, 74] width 161 height 27
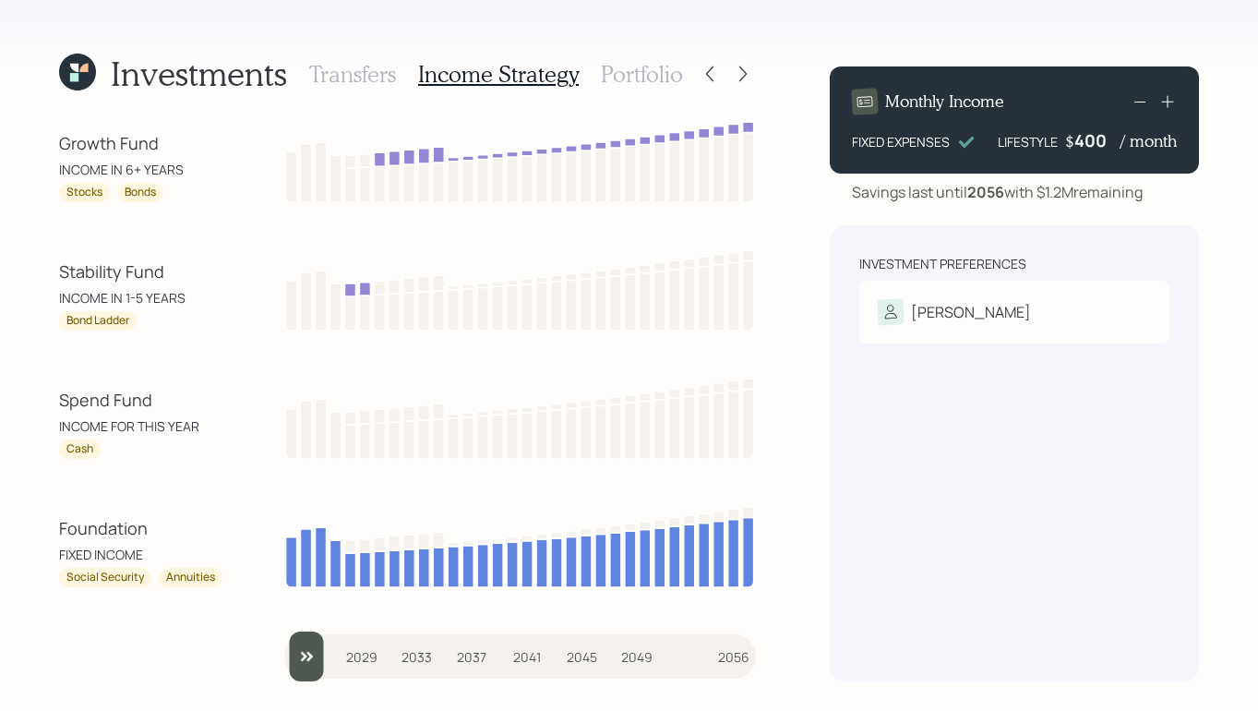
click at [650, 66] on h3 "Portfolio" at bounding box center [642, 74] width 82 height 27
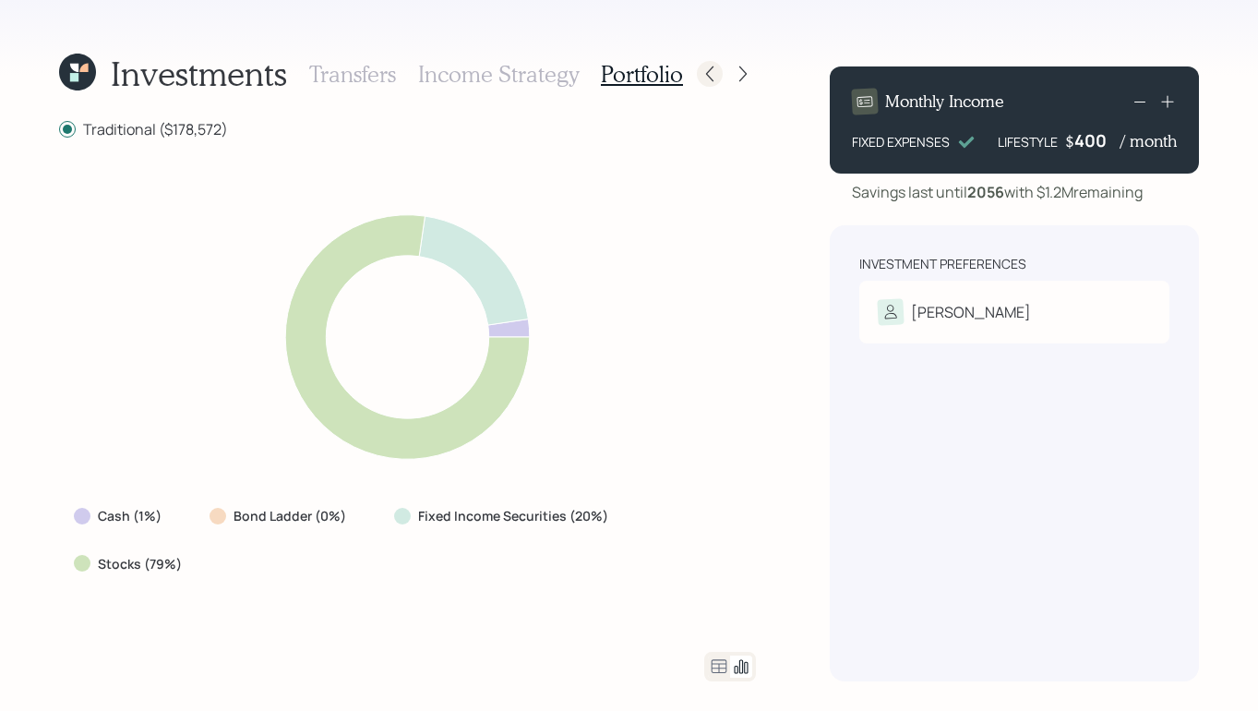
click at [714, 74] on icon at bounding box center [710, 74] width 18 height 18
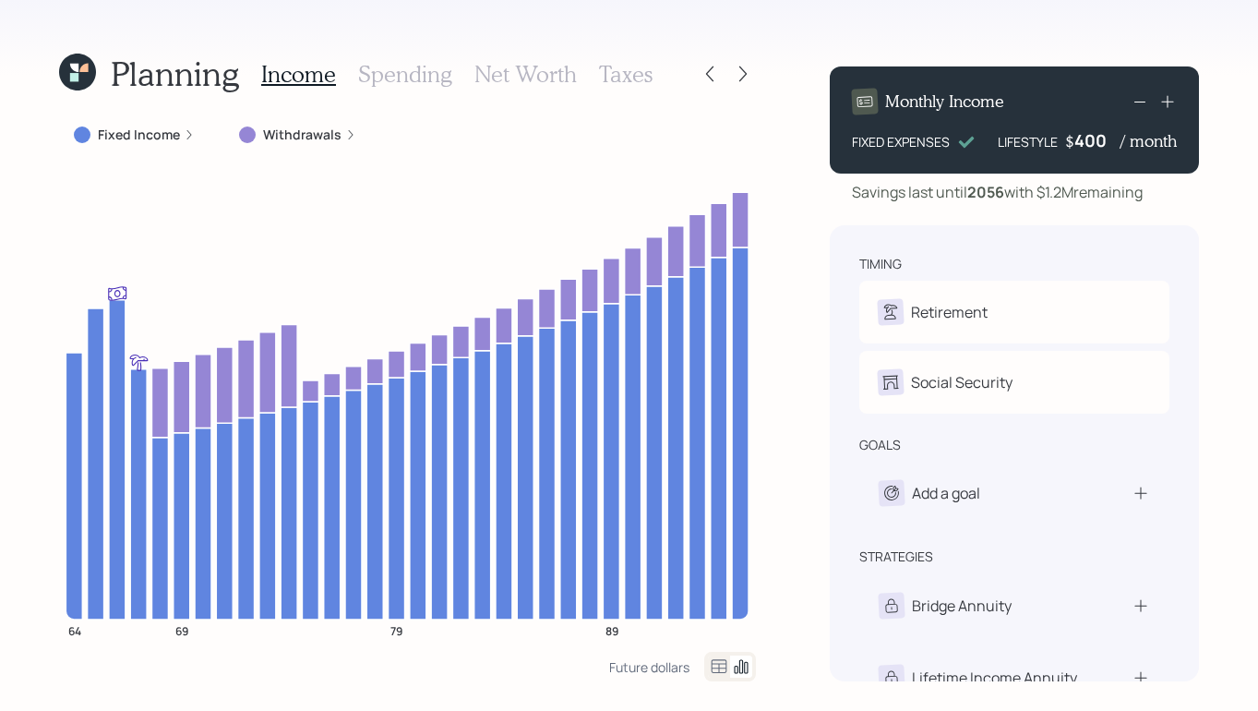
click at [615, 71] on h3 "Taxes" at bounding box center [626, 74] width 54 height 27
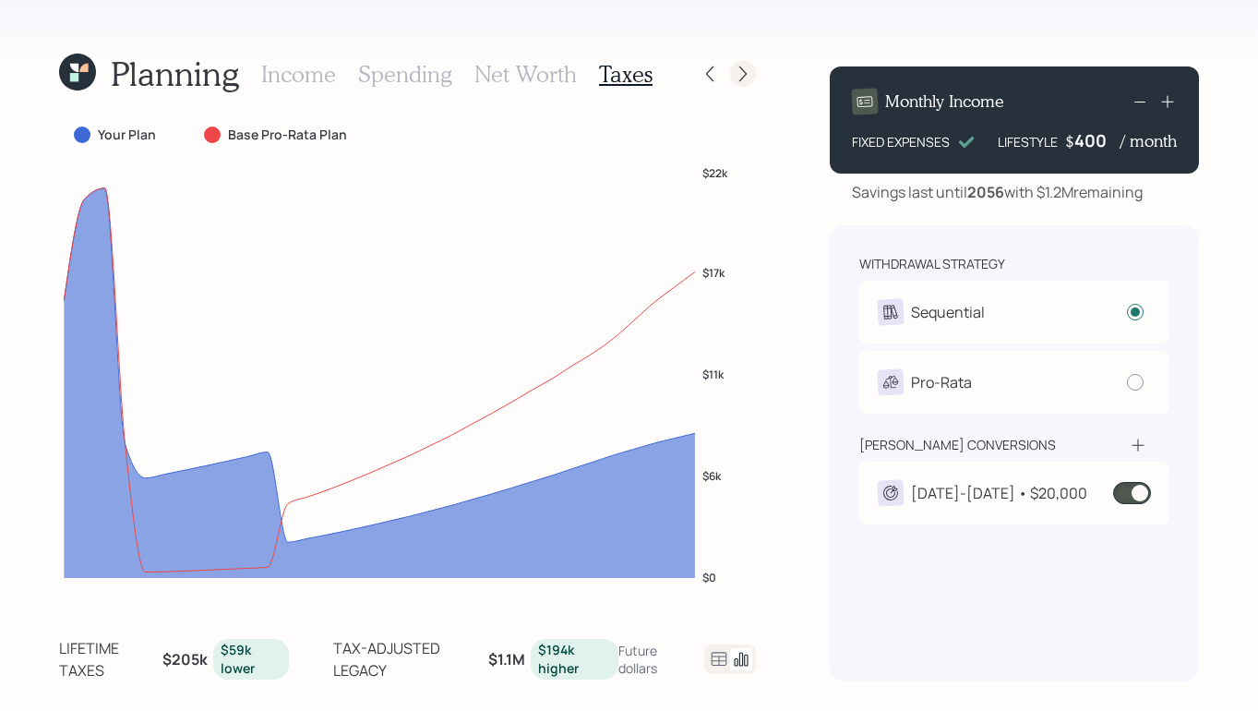
click at [742, 80] on icon at bounding box center [743, 74] width 18 height 18
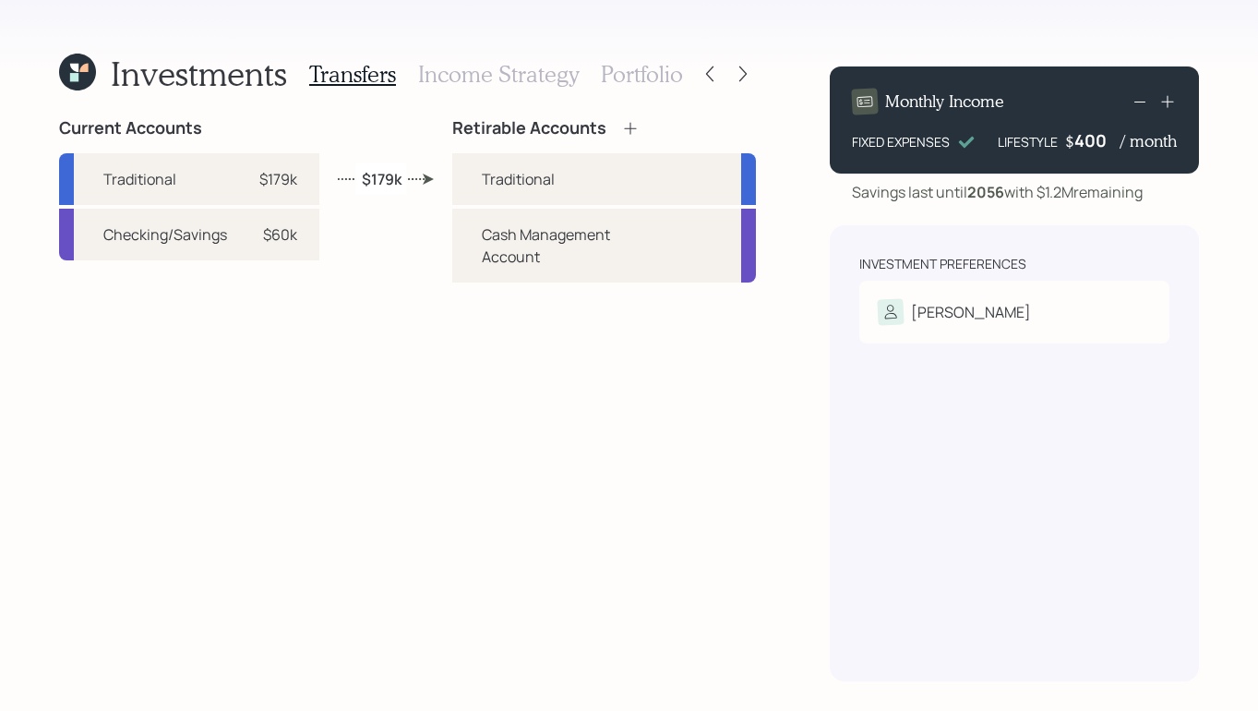
click at [515, 77] on h3 "Income Strategy" at bounding box center [498, 74] width 161 height 27
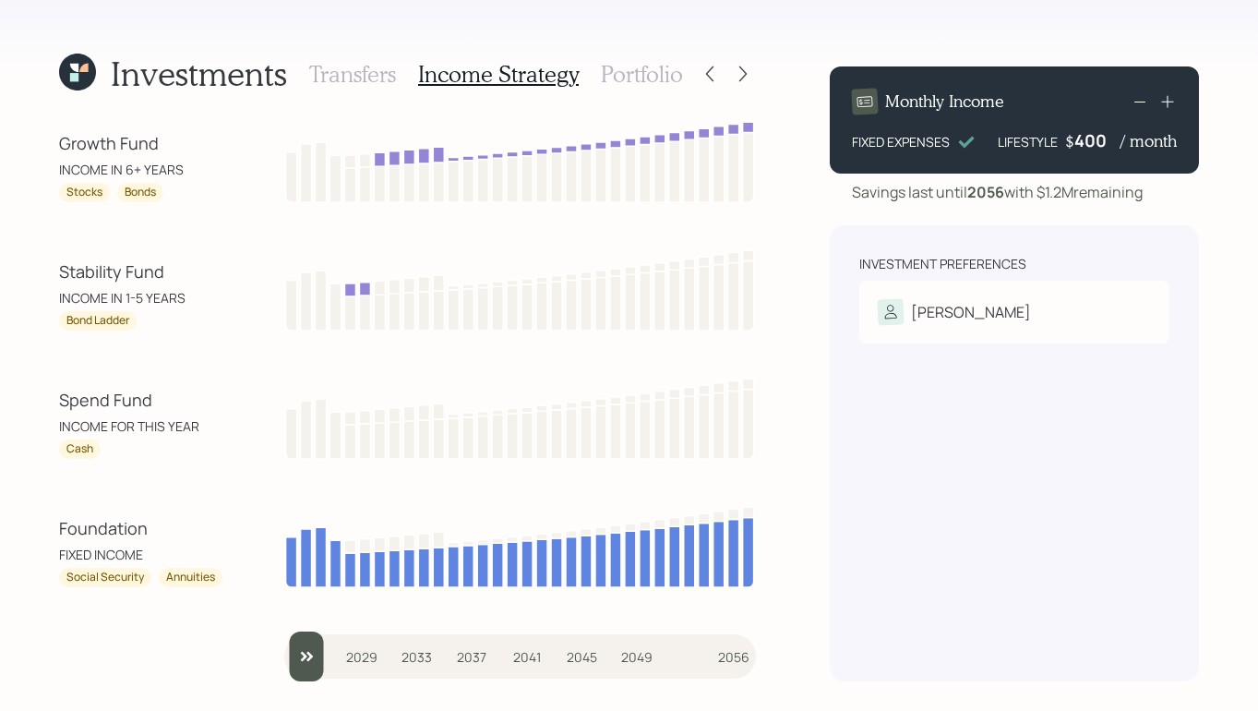
click at [670, 83] on h3 "Portfolio" at bounding box center [642, 74] width 82 height 27
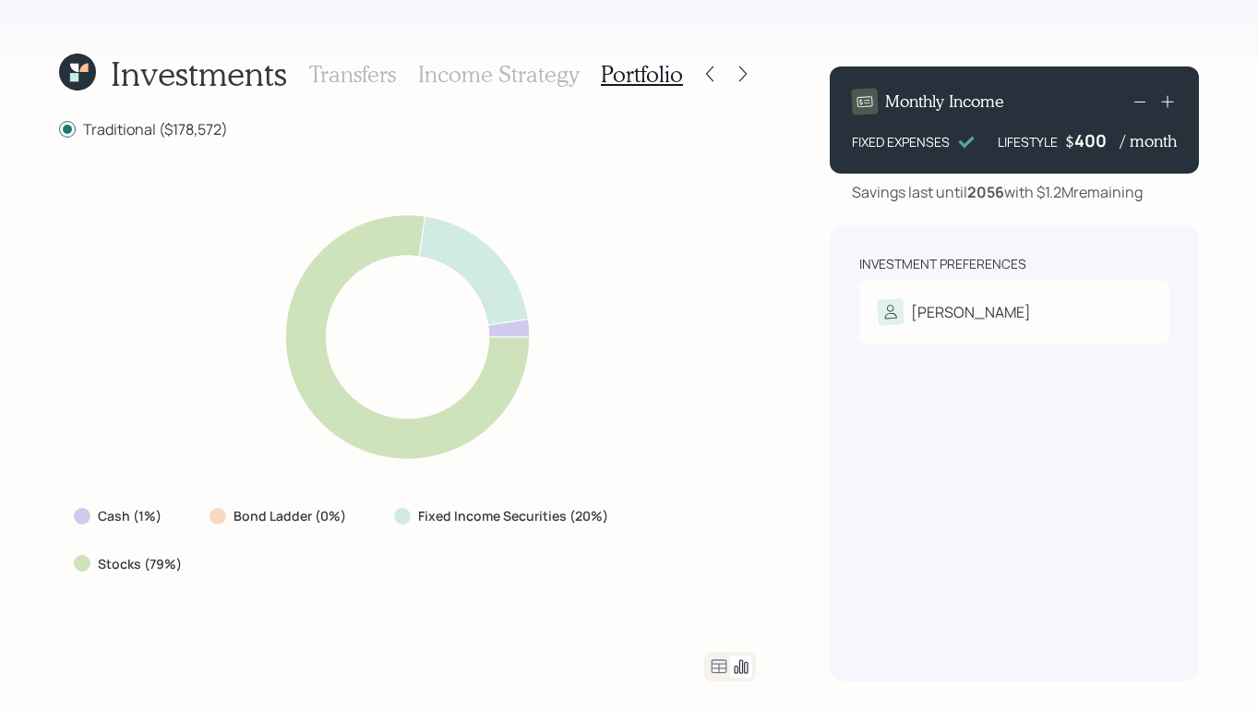
click at [61, 78] on icon at bounding box center [77, 72] width 37 height 37
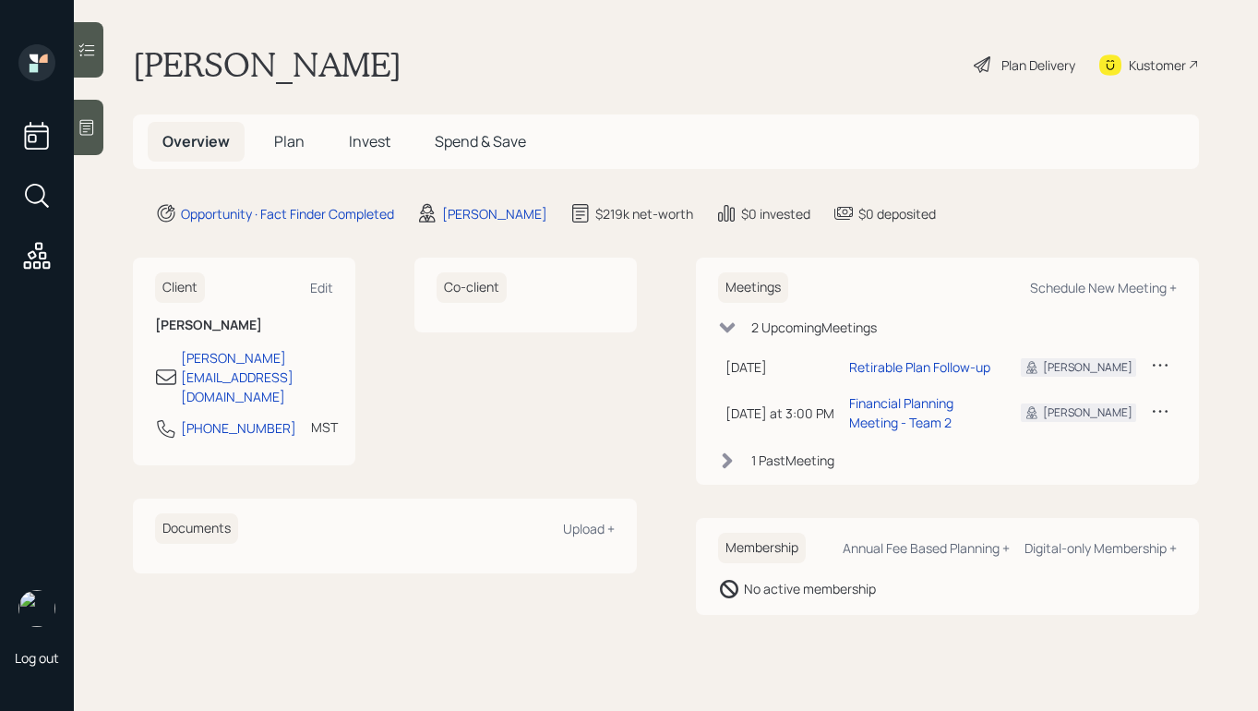
click at [1028, 61] on div "Plan Delivery" at bounding box center [1039, 64] width 74 height 19
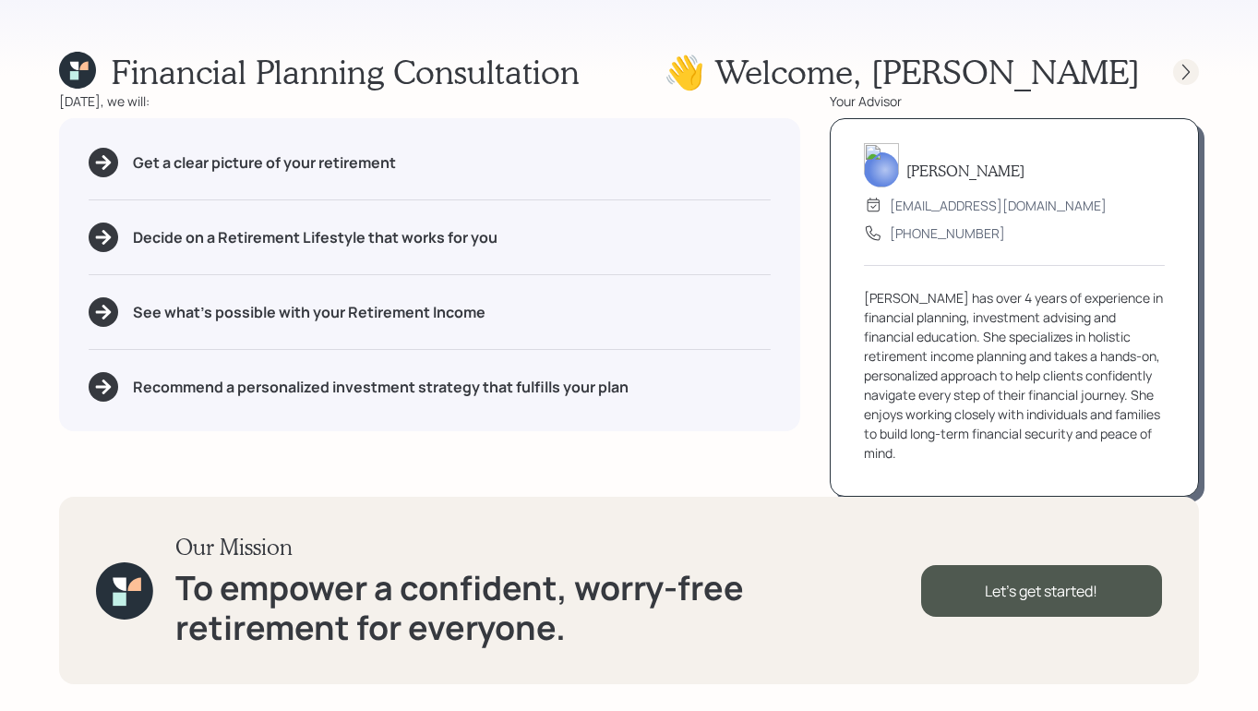
click at [1195, 67] on icon at bounding box center [1186, 72] width 18 height 18
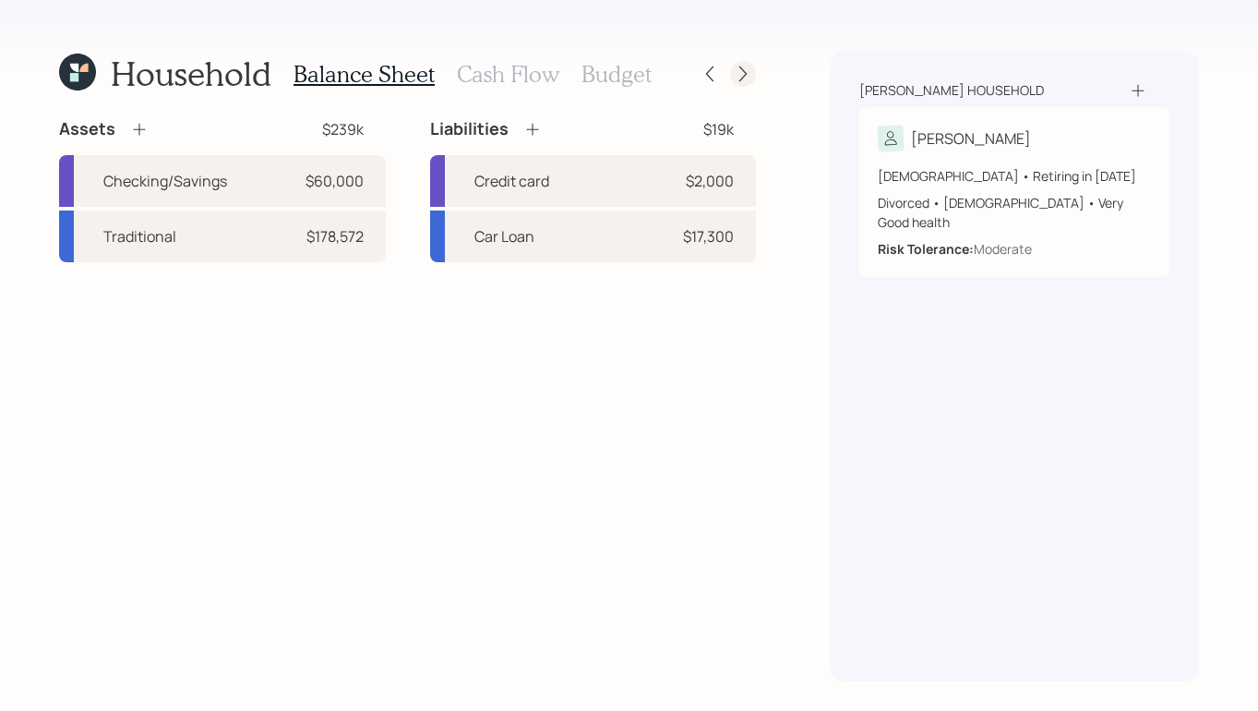
click at [739, 78] on icon at bounding box center [743, 74] width 18 height 18
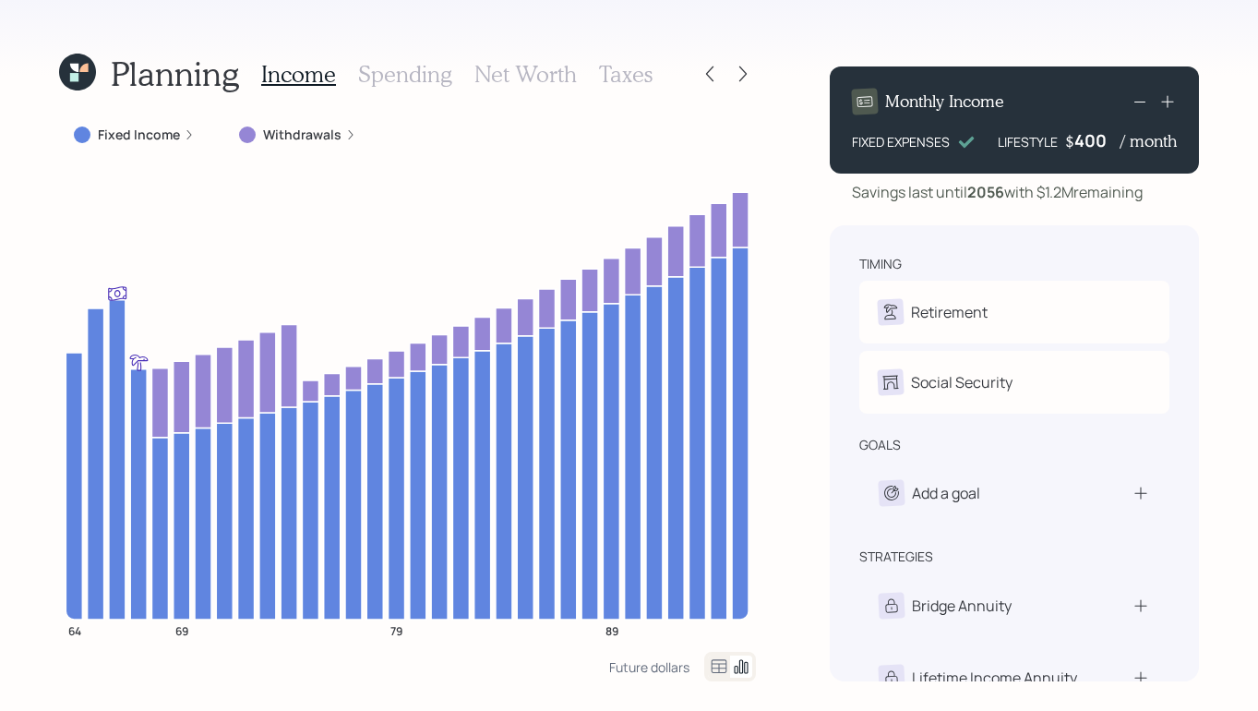
click at [739, 78] on icon at bounding box center [743, 74] width 18 height 18
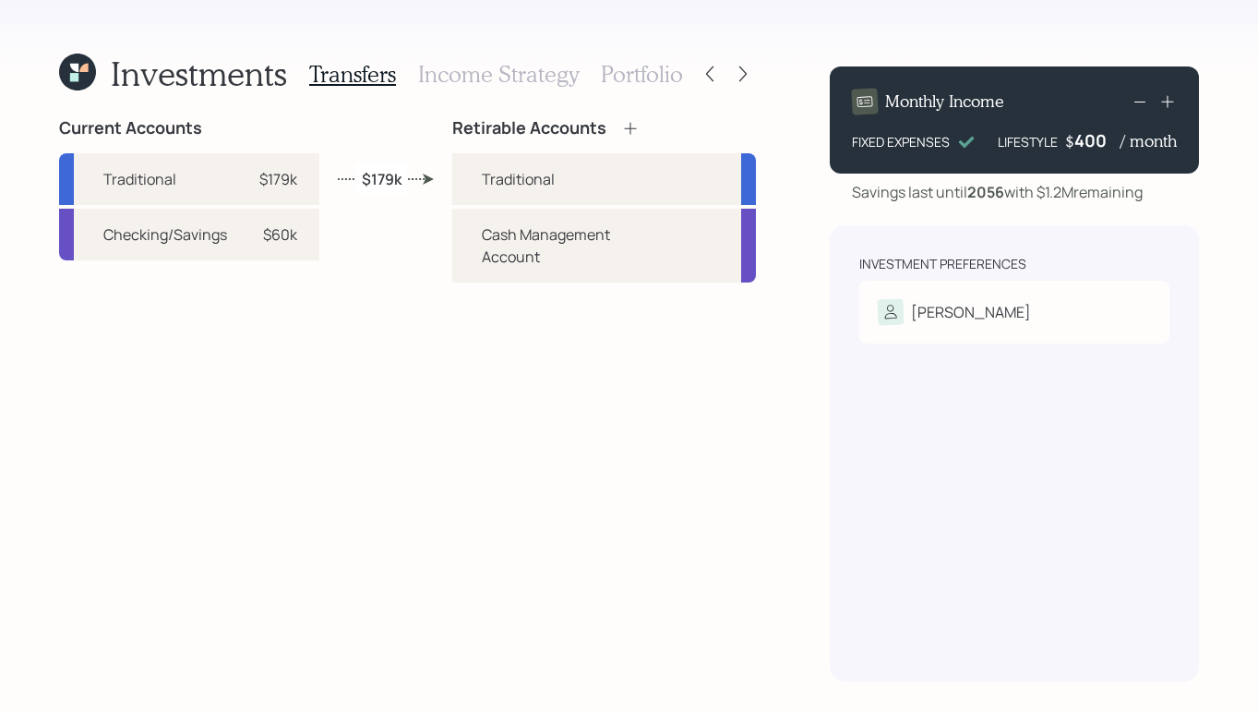
click at [487, 65] on h3 "Income Strategy" at bounding box center [498, 74] width 161 height 27
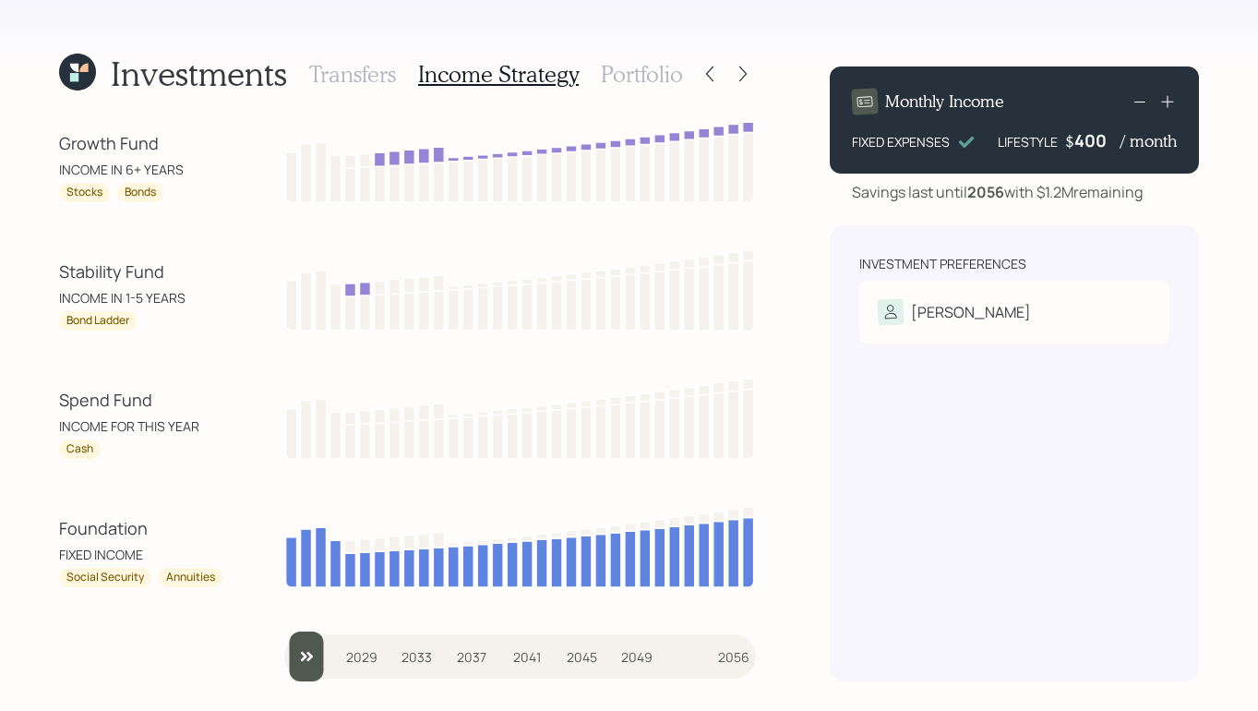
click at [747, 55] on div "Investments Transfers Income Strategy Portfolio" at bounding box center [407, 74] width 697 height 44
click at [735, 78] on icon at bounding box center [743, 74] width 18 height 18
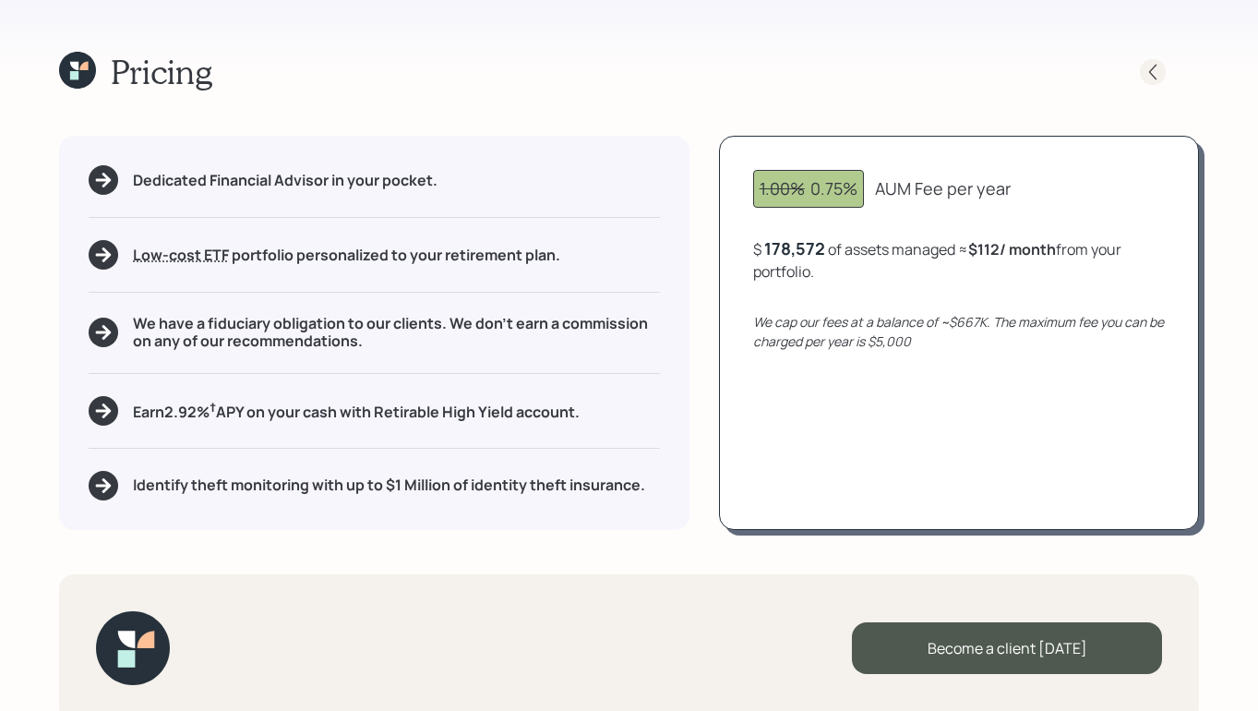
click at [1151, 61] on div at bounding box center [1153, 72] width 26 height 26
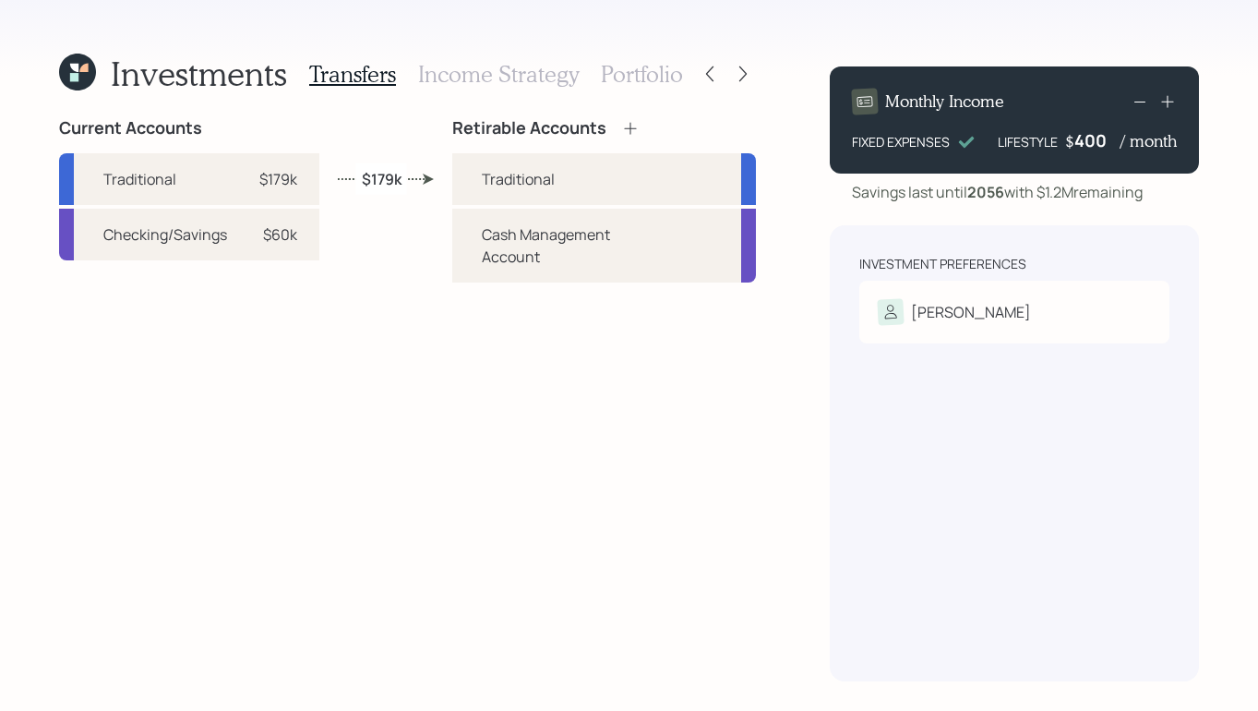
click at [77, 78] on icon at bounding box center [74, 77] width 8 height 8
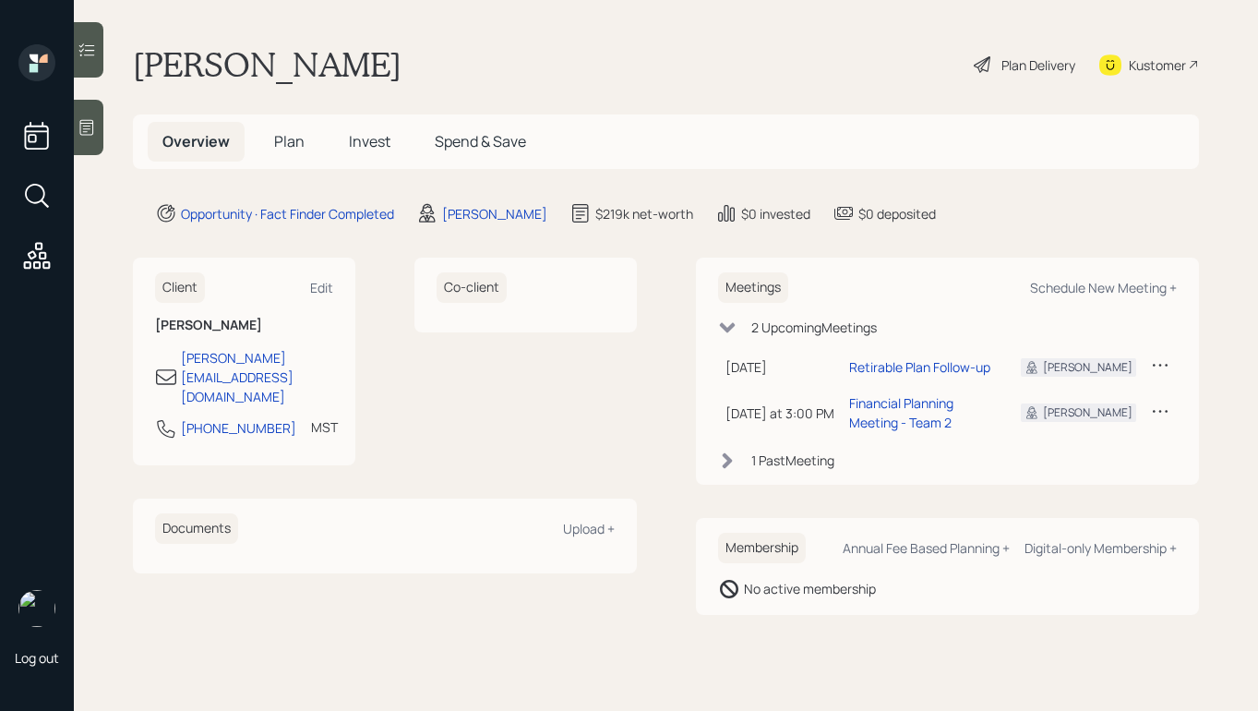
click at [1018, 65] on div "Plan Delivery" at bounding box center [1039, 64] width 74 height 19
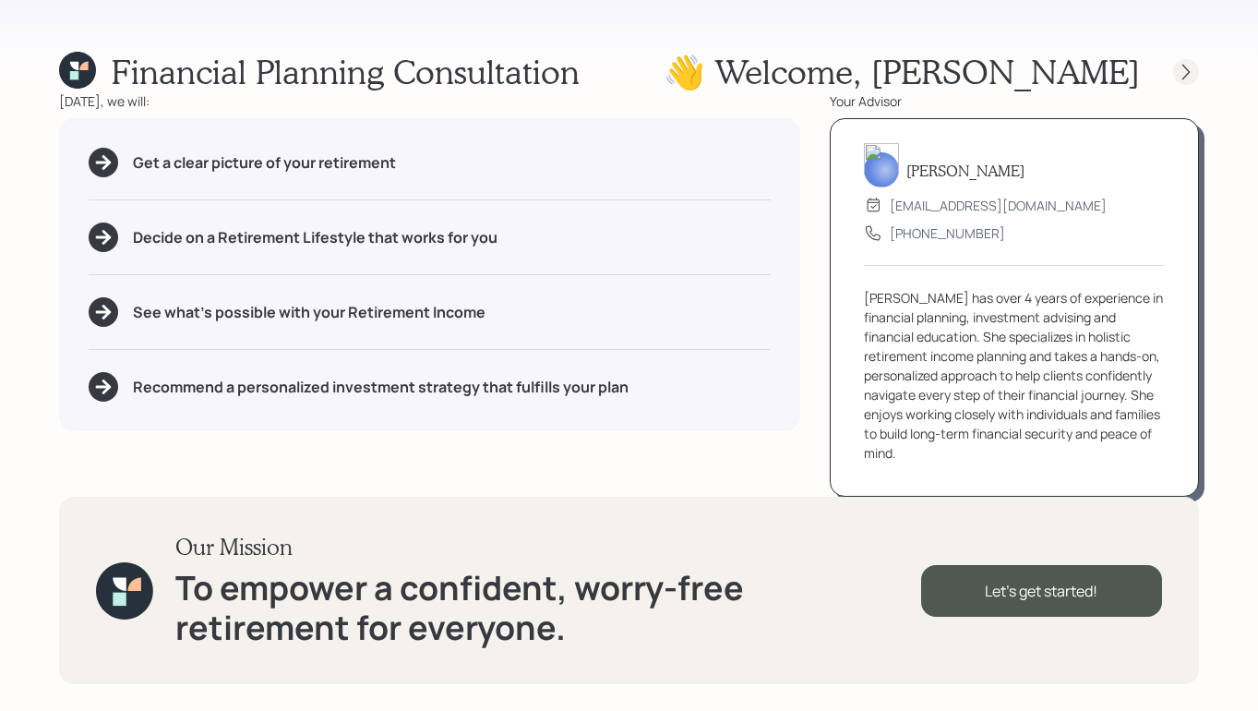
click at [1180, 81] on div at bounding box center [1186, 72] width 26 height 26
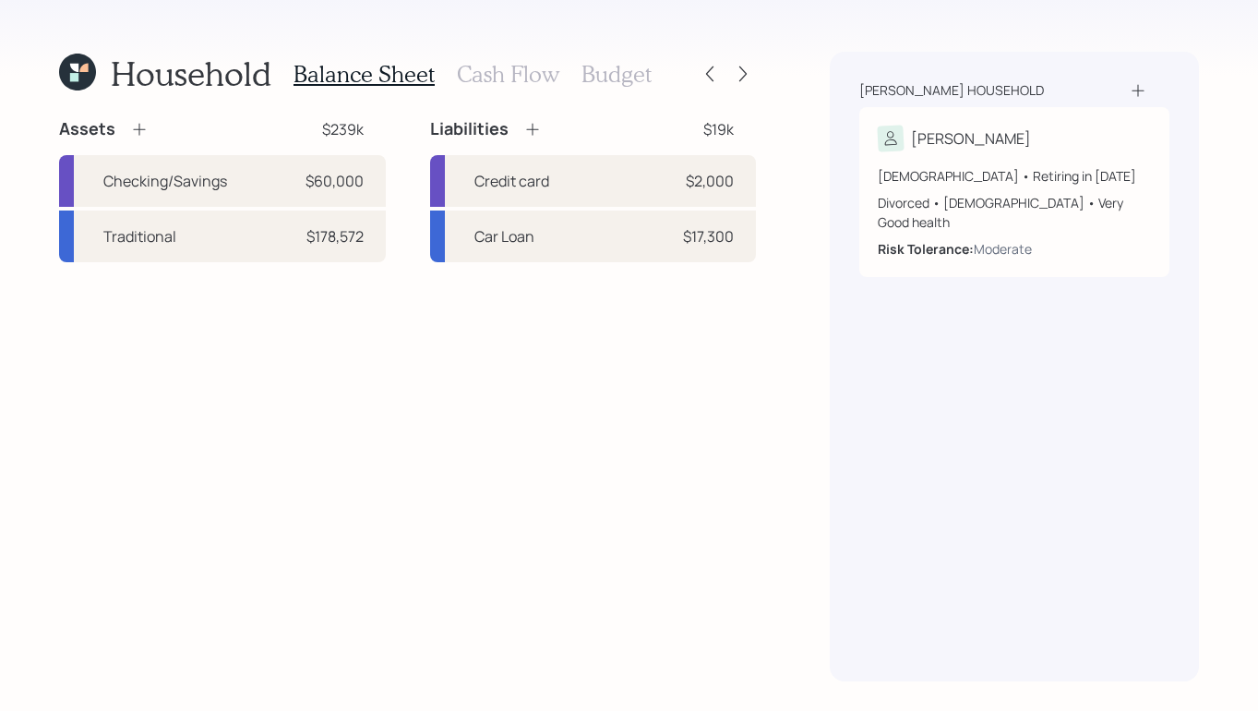
click at [1180, 81] on div "[PERSON_NAME] household [PERSON_NAME] [DEMOGRAPHIC_DATA] • Retiring in [DATE] D…" at bounding box center [1014, 367] width 369 height 630
click at [767, 78] on div "Household Balance Sheet Cash Flow Budget Assets $239k Checking/Savings $60,000 …" at bounding box center [629, 355] width 1258 height 711
click at [722, 72] on div at bounding box center [710, 74] width 26 height 26
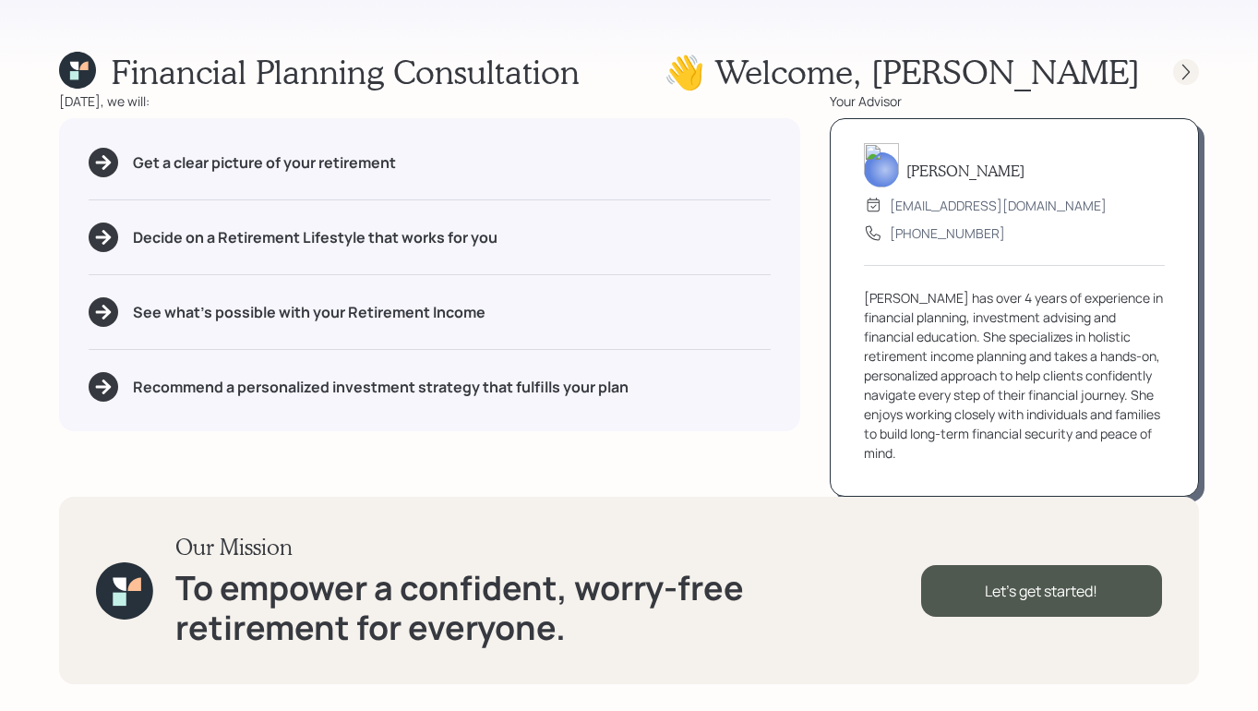
click at [1174, 64] on div at bounding box center [1169, 72] width 59 height 26
click at [1187, 66] on icon at bounding box center [1186, 72] width 18 height 18
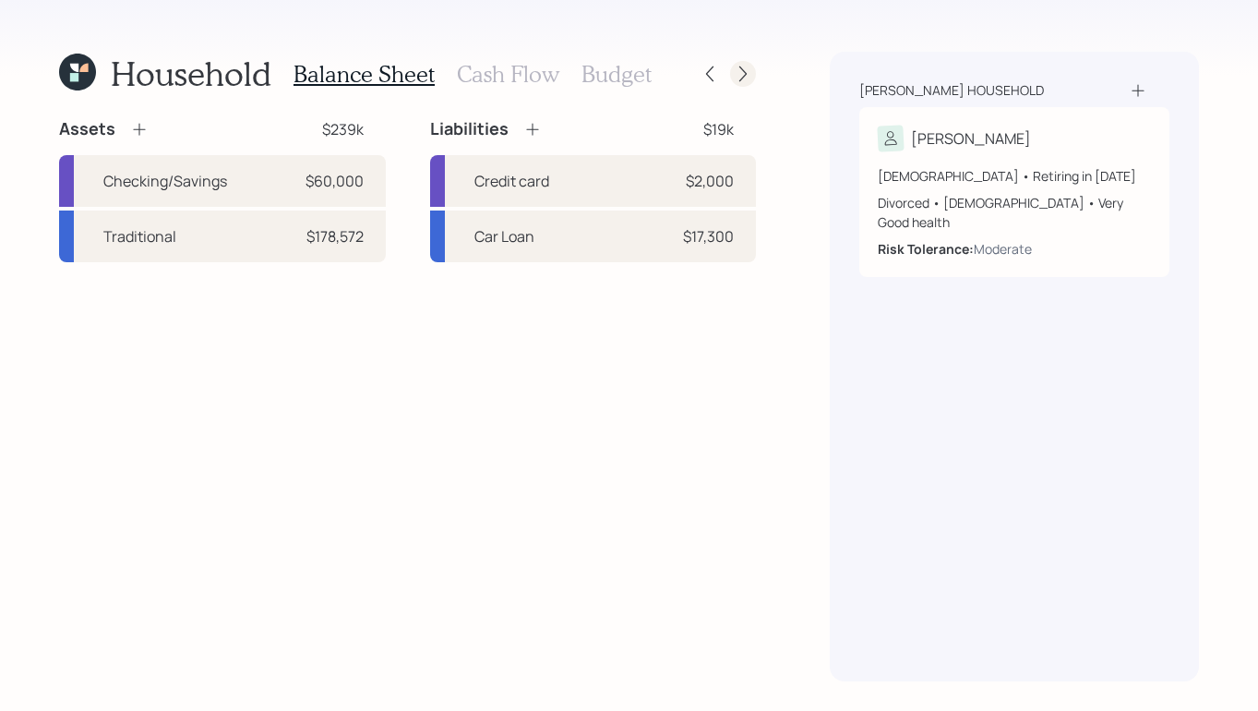
click at [736, 83] on div at bounding box center [743, 74] width 26 height 26
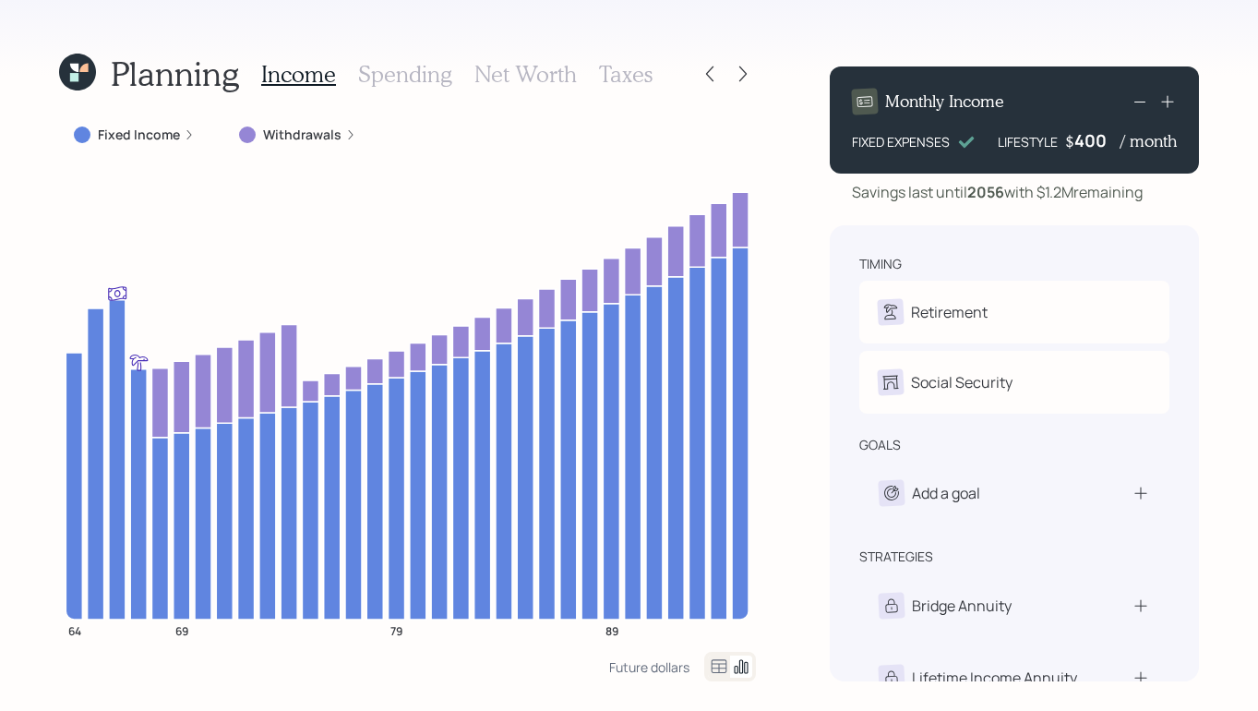
click at [736, 83] on div at bounding box center [743, 74] width 26 height 26
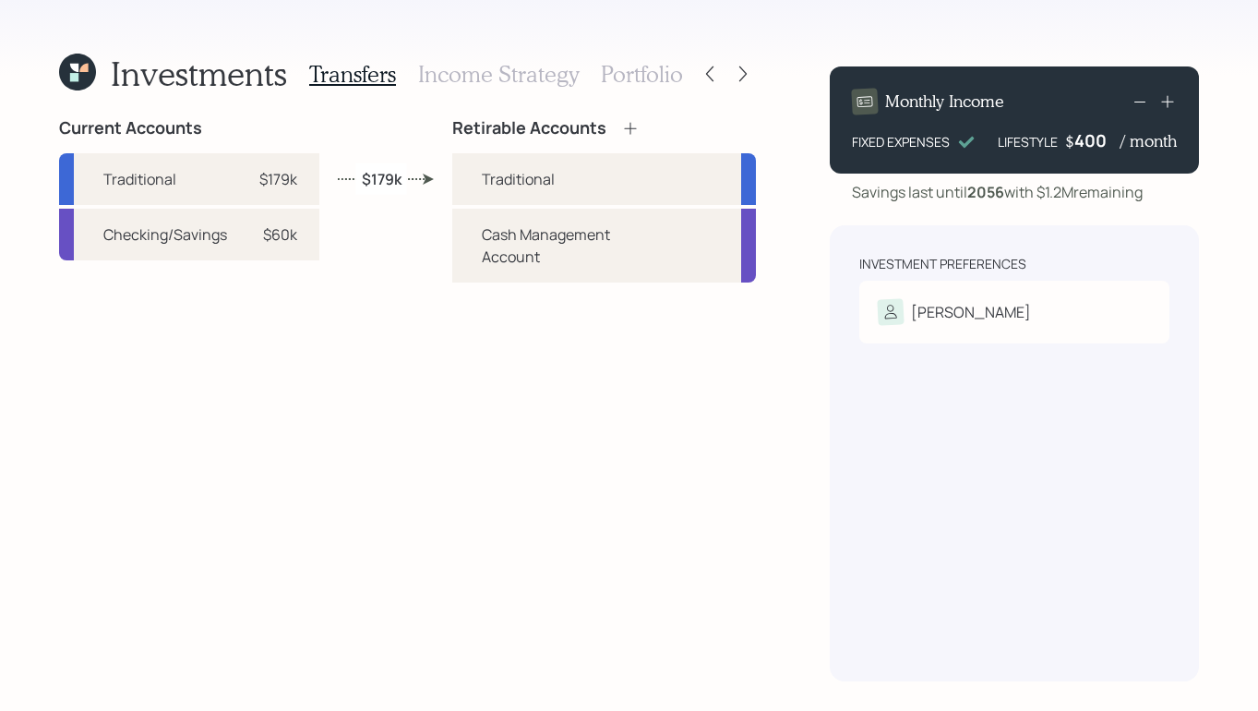
click at [736, 83] on div at bounding box center [743, 74] width 26 height 26
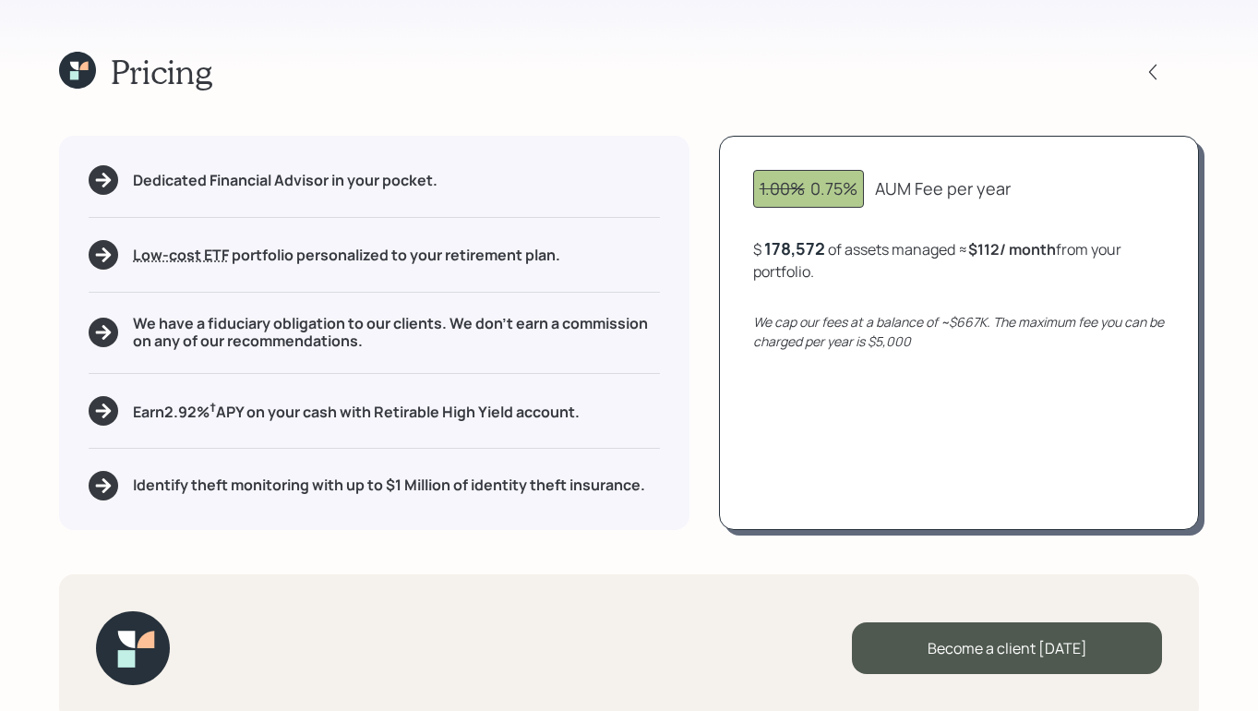
click at [1167, 66] on div at bounding box center [1169, 72] width 59 height 26
click at [1161, 66] on icon at bounding box center [1153, 72] width 18 height 18
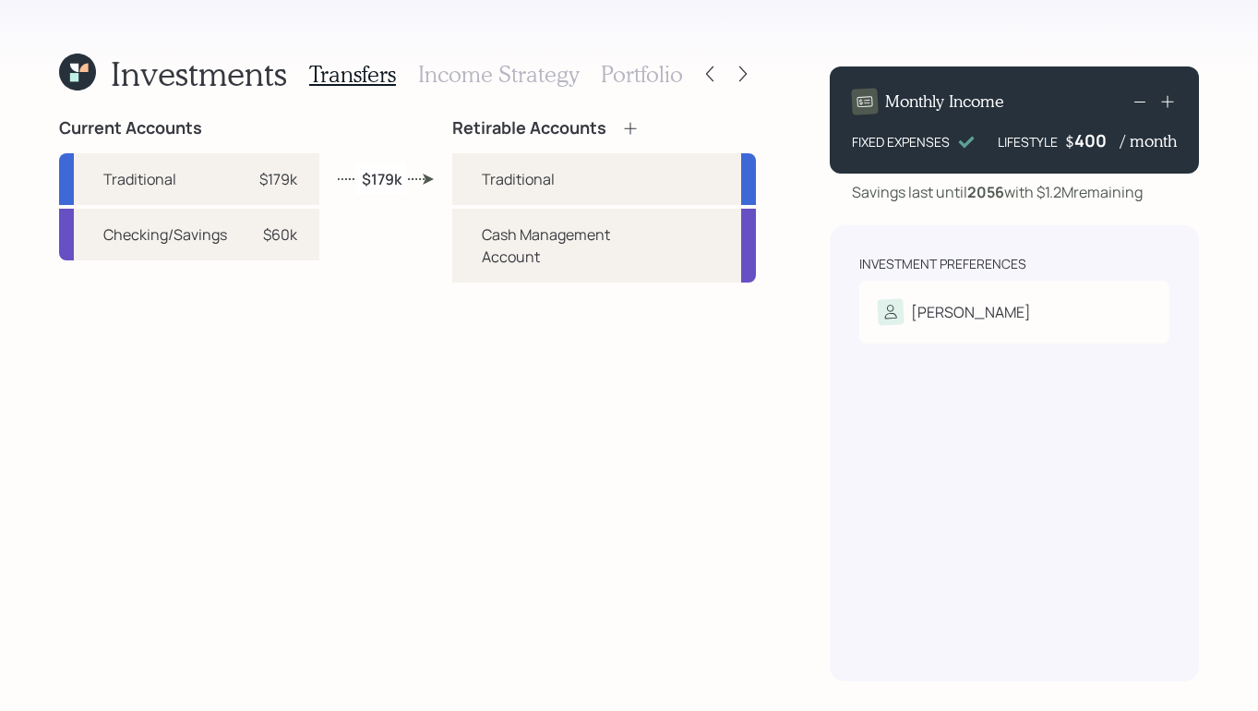
click at [498, 61] on h3 "Income Strategy" at bounding box center [498, 74] width 161 height 27
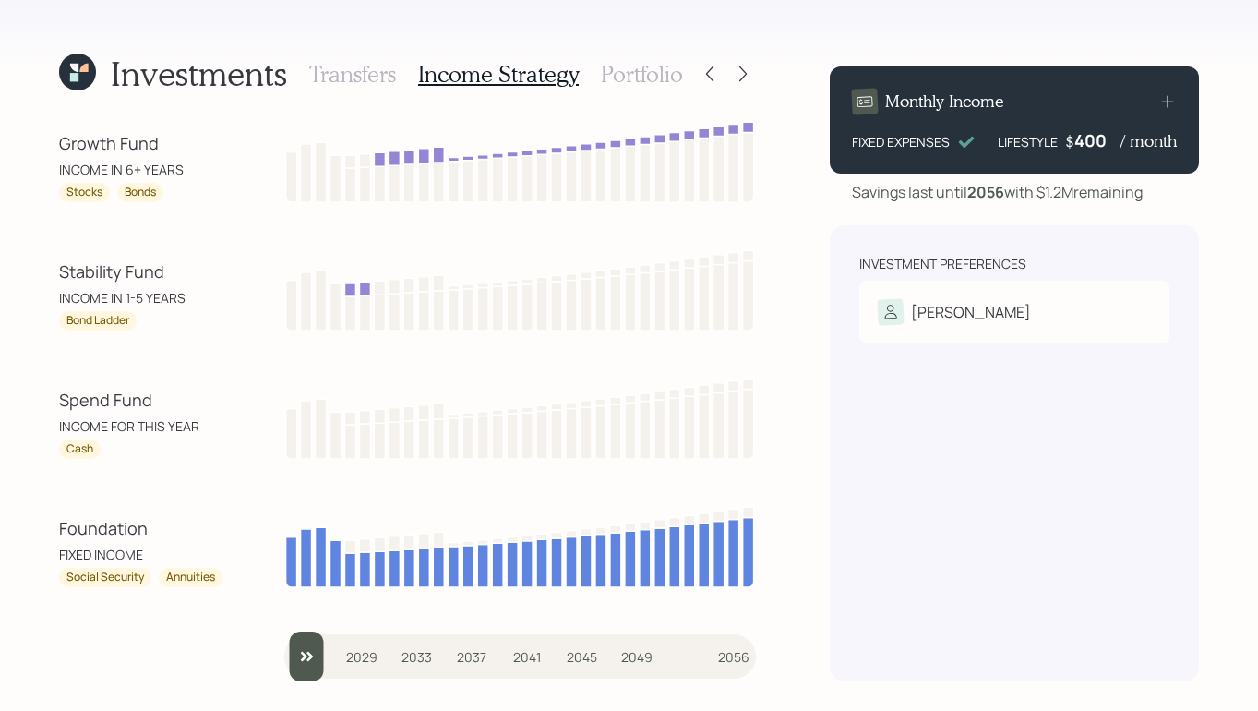
click at [617, 54] on div "Transfers Income Strategy Portfolio" at bounding box center [496, 74] width 374 height 44
click at [617, 69] on h3 "Portfolio" at bounding box center [642, 74] width 82 height 27
